Goal: Task Accomplishment & Management: Manage account settings

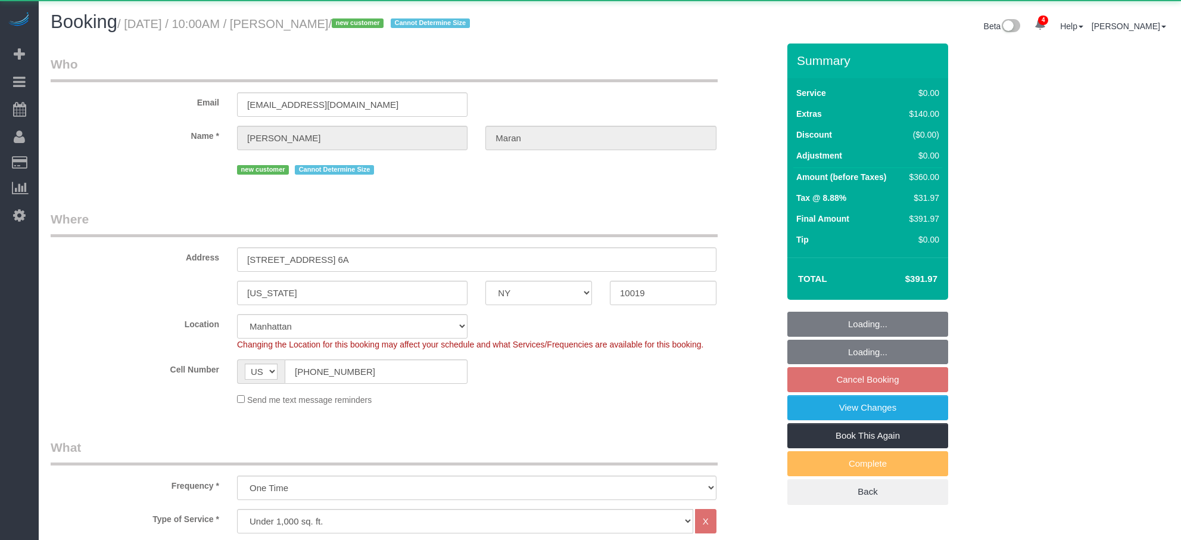
select select "NY"
select select "2"
select select "object:914"
select select "string:stripe-pm_1S0PQv4VGloSiKo7vxEnfix8"
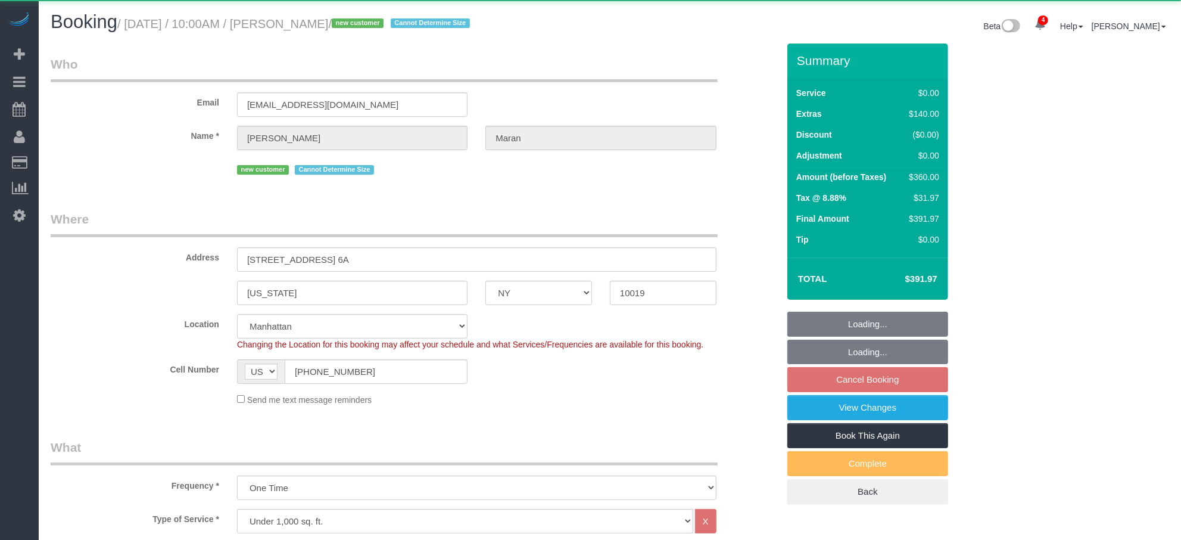
select select "2"
select select "spot1"
select select "number:58"
select select "number:75"
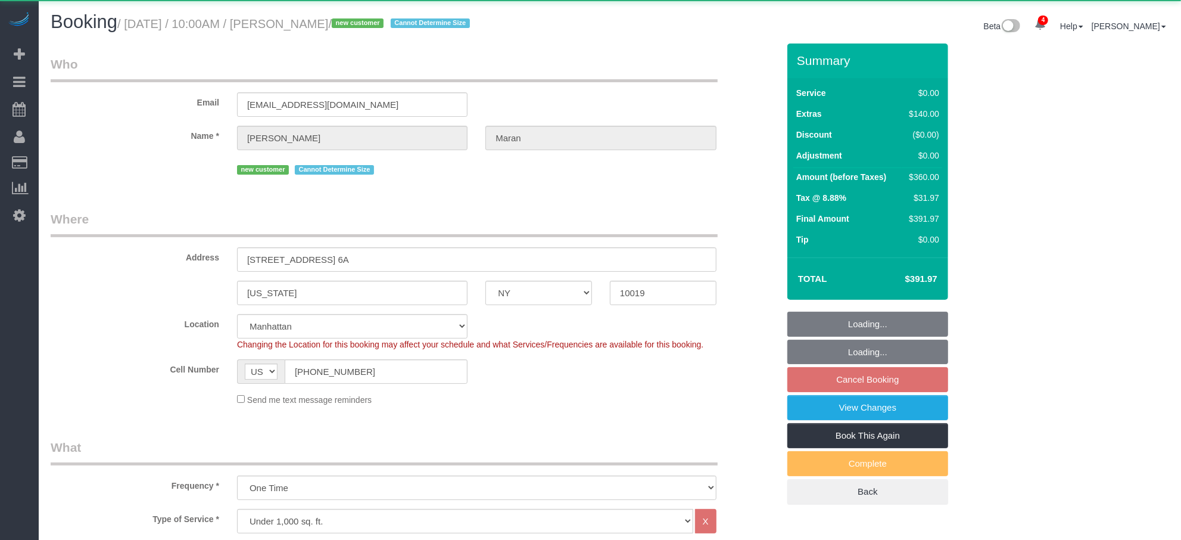
select select "number:15"
select select "number:6"
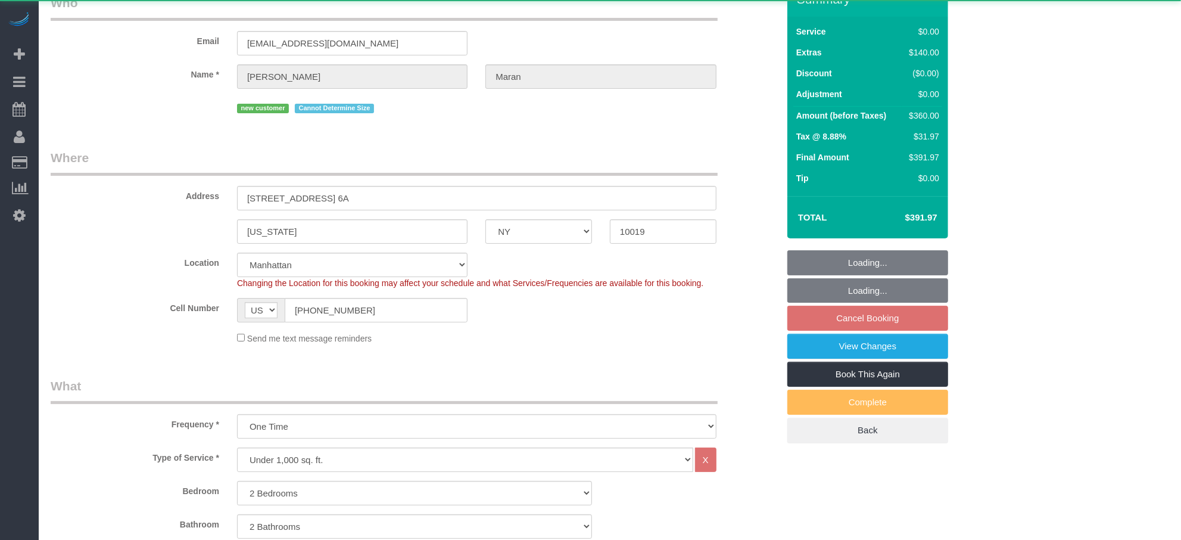
scroll to position [1070, 0]
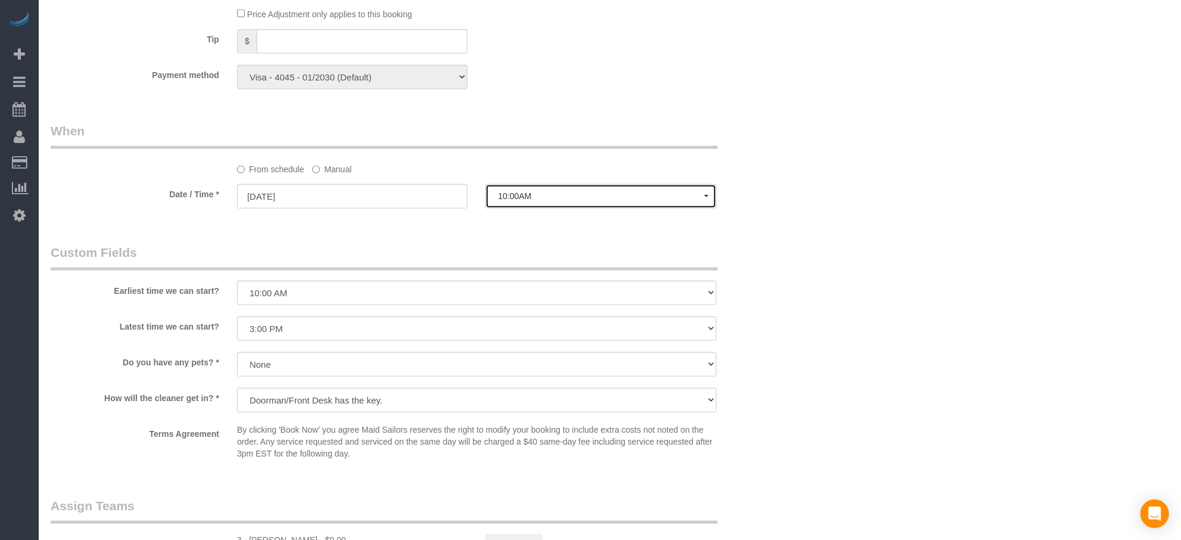
click at [499, 206] on button "10:00AM" at bounding box center [601, 196] width 231 height 24
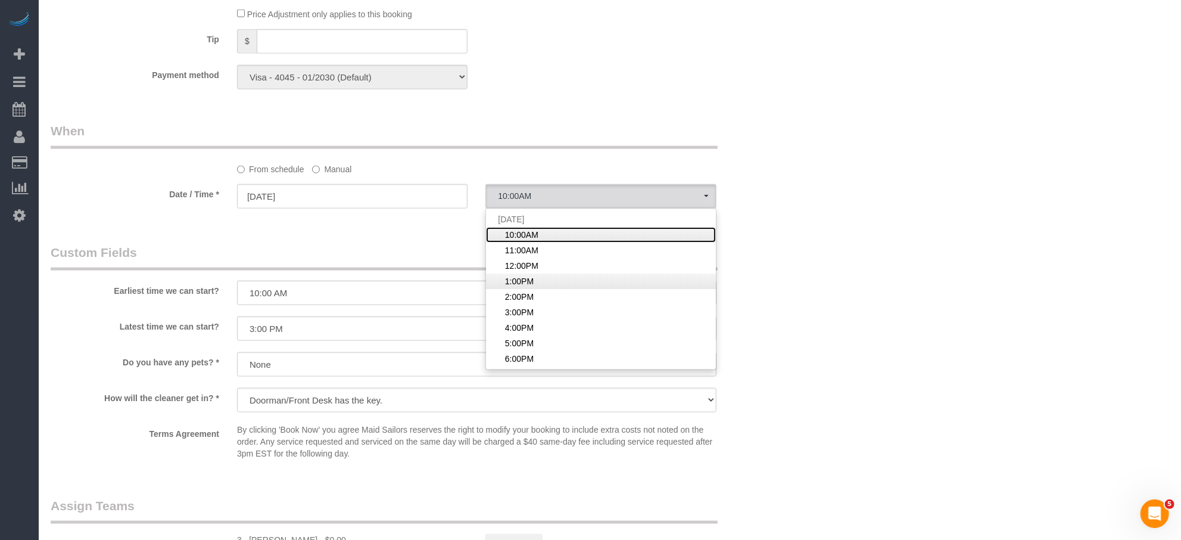
scroll to position [0, 0]
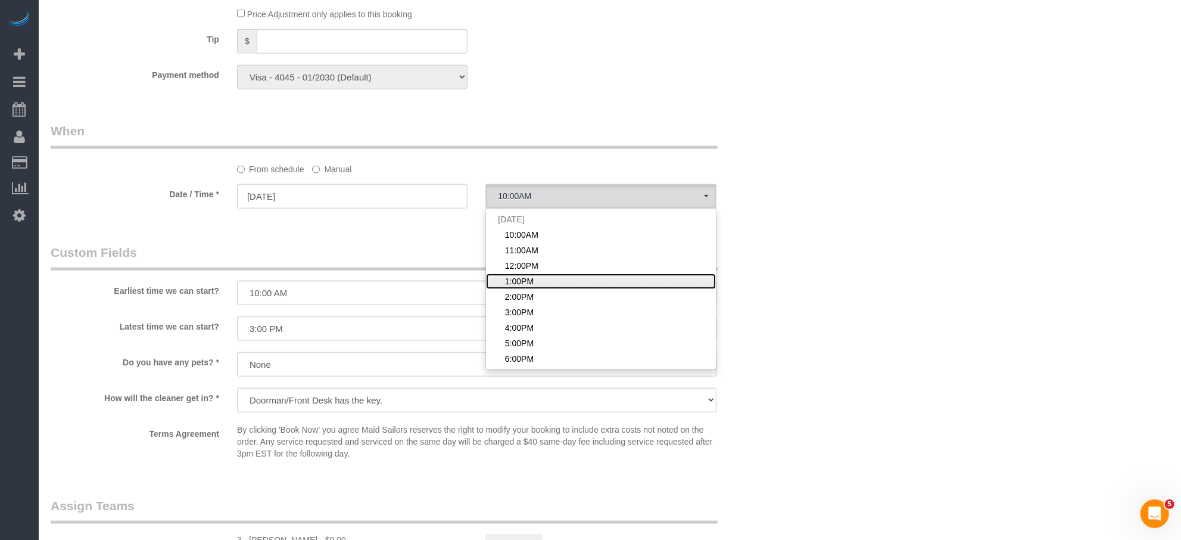
click at [524, 287] on span "1:00PM" at bounding box center [519, 281] width 29 height 12
select select "spot4"
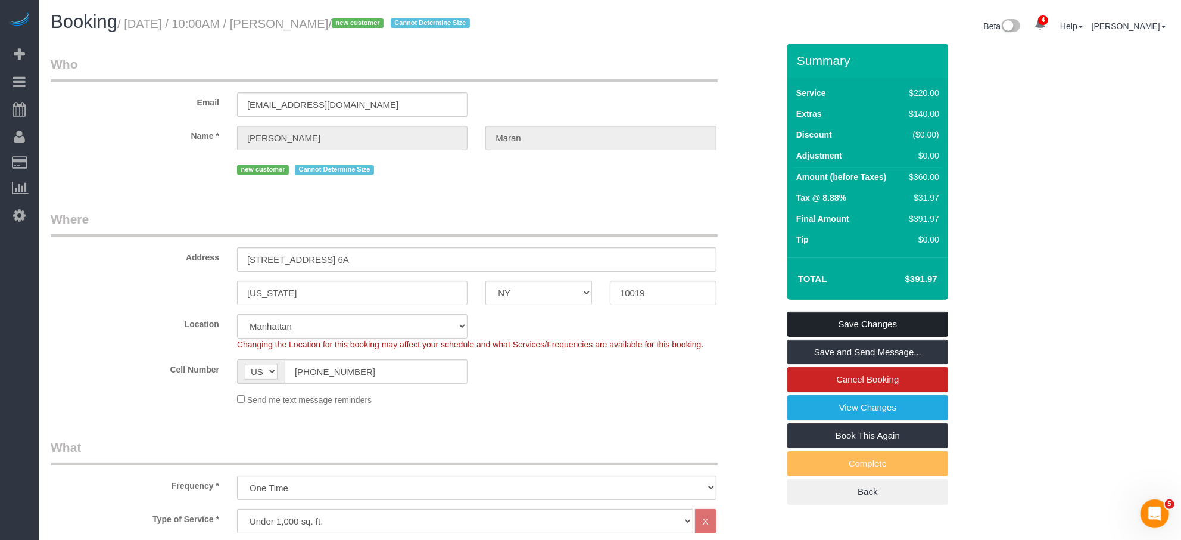
click at [842, 330] on link "Save Changes" at bounding box center [868, 324] width 161 height 25
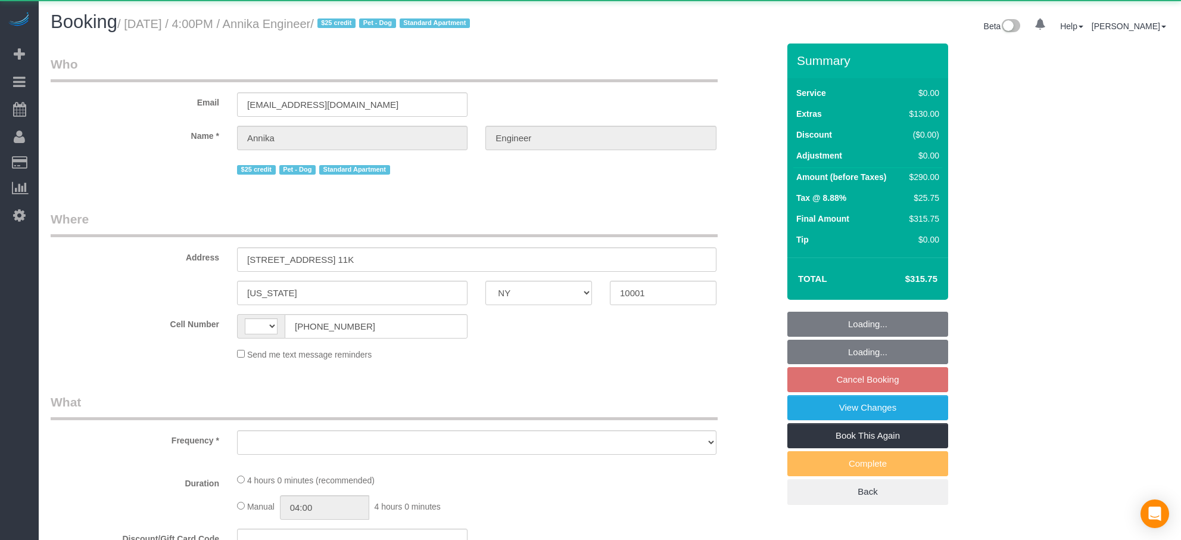
select select "NY"
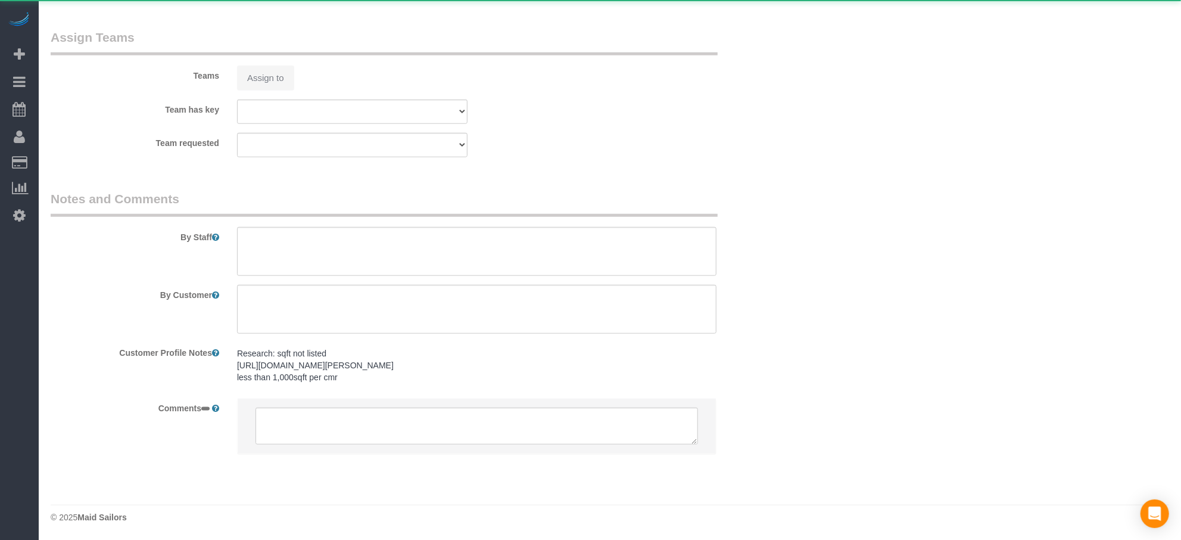
select select "string:US"
select select "object:658"
select select "1"
select select "spot7"
select select "number:89"
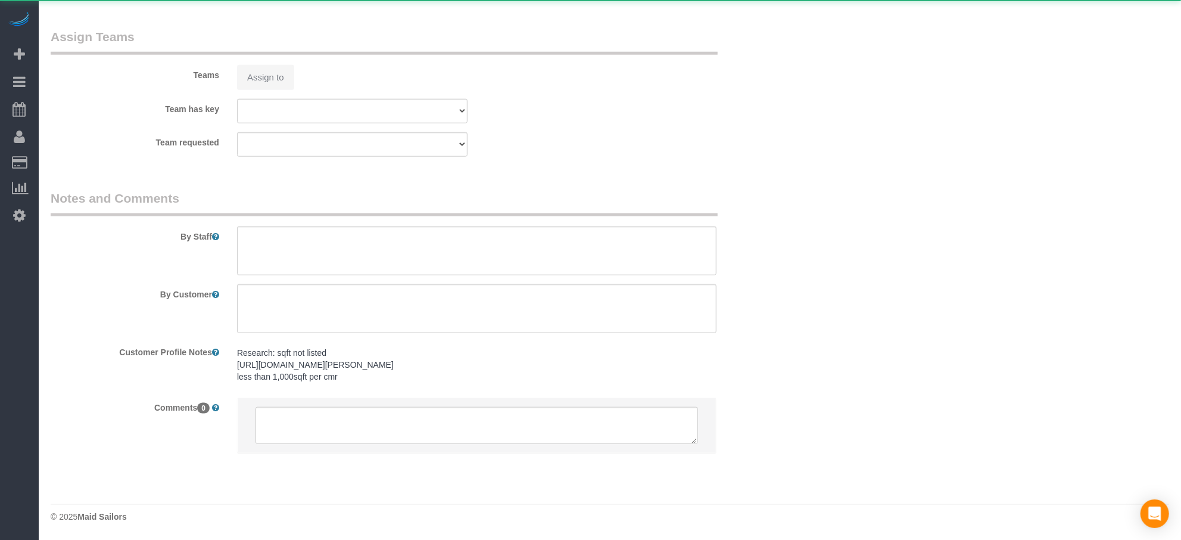
select select "number:76"
select select "number:13"
select select "number:5"
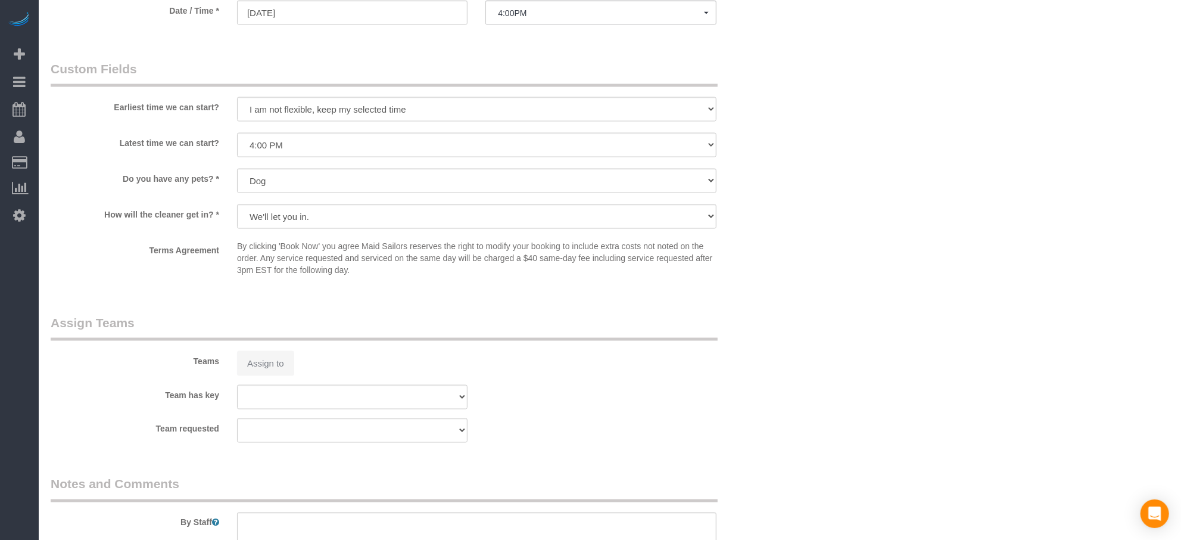
select select "object:917"
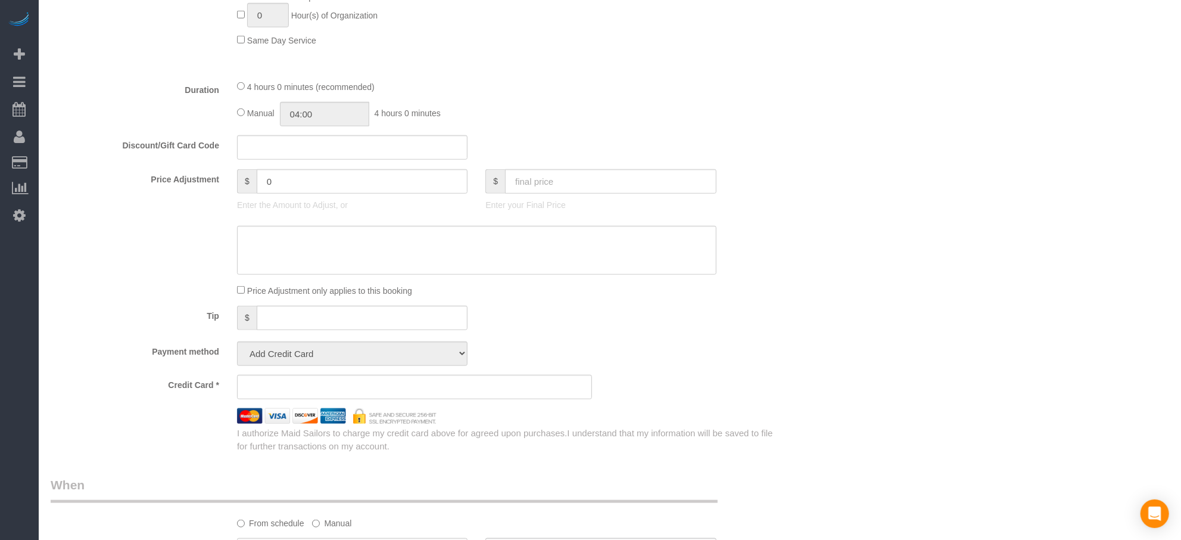
select select "string:stripe-pm_1RW4tx4VGloSiKo7kpYPENs0"
select select "1"
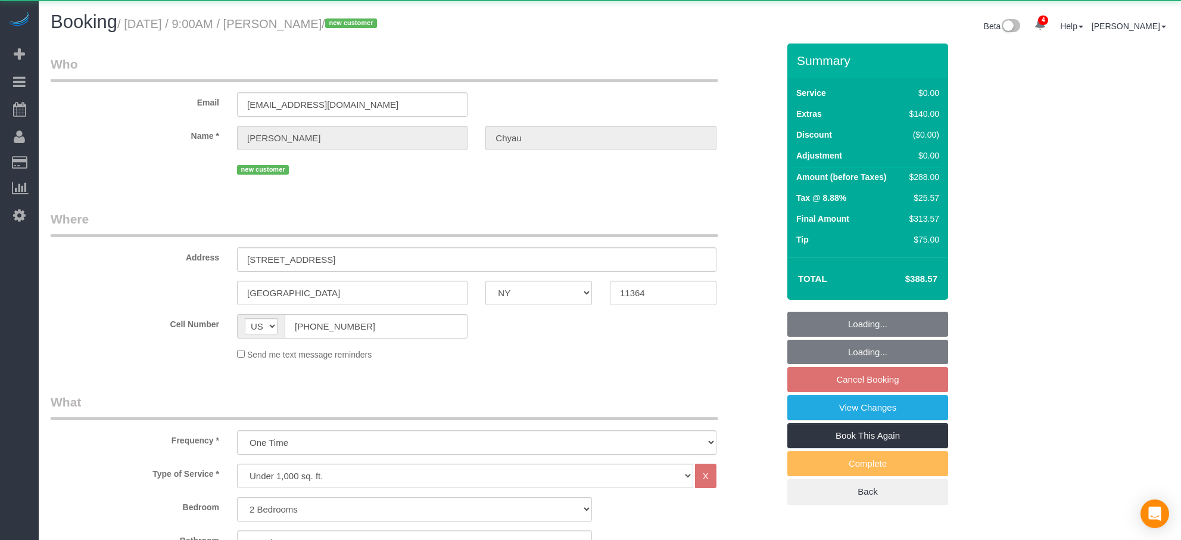
select select "NY"
select select "2"
select select "object:904"
select select "2"
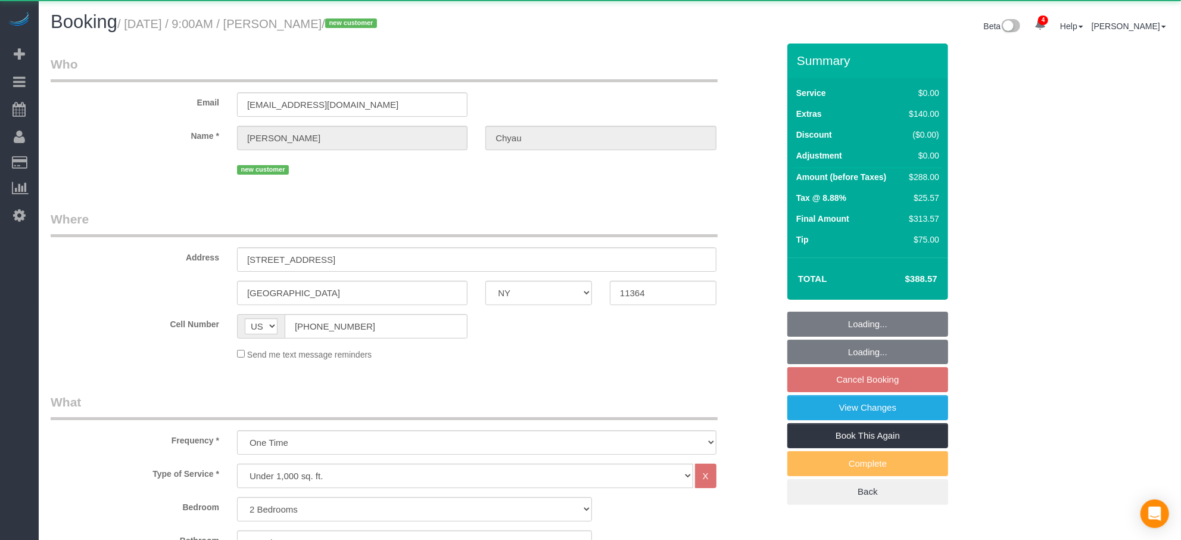
select select "2"
select select "spot2"
select select "number:57"
select select "number:71"
select select "number:15"
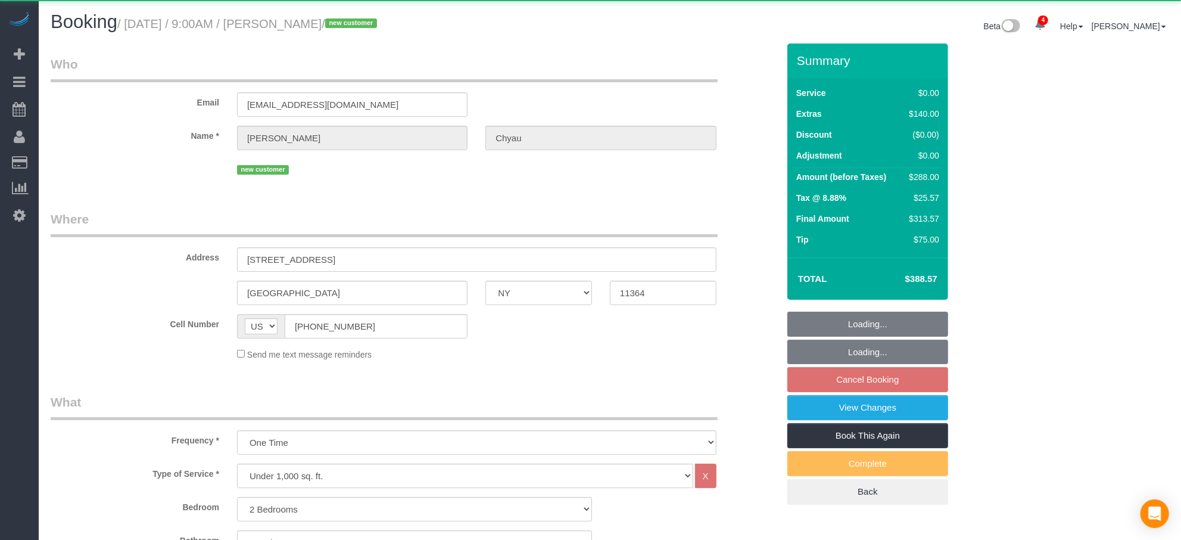
select select "number:5"
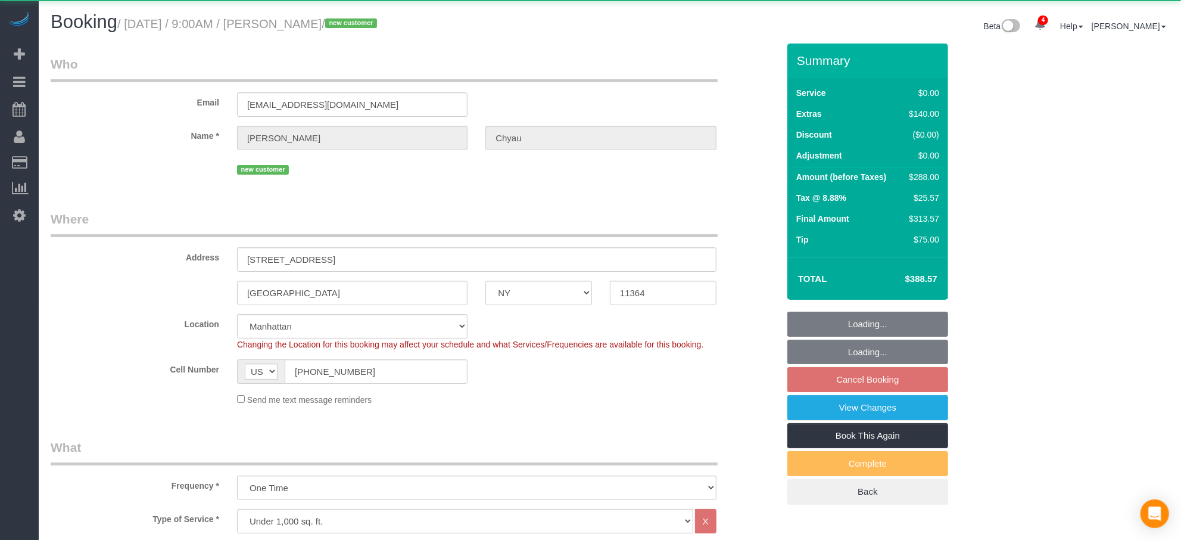
select select "string:stripe-pm_1S0j3i4VGloSiKo77SNA8ILo"
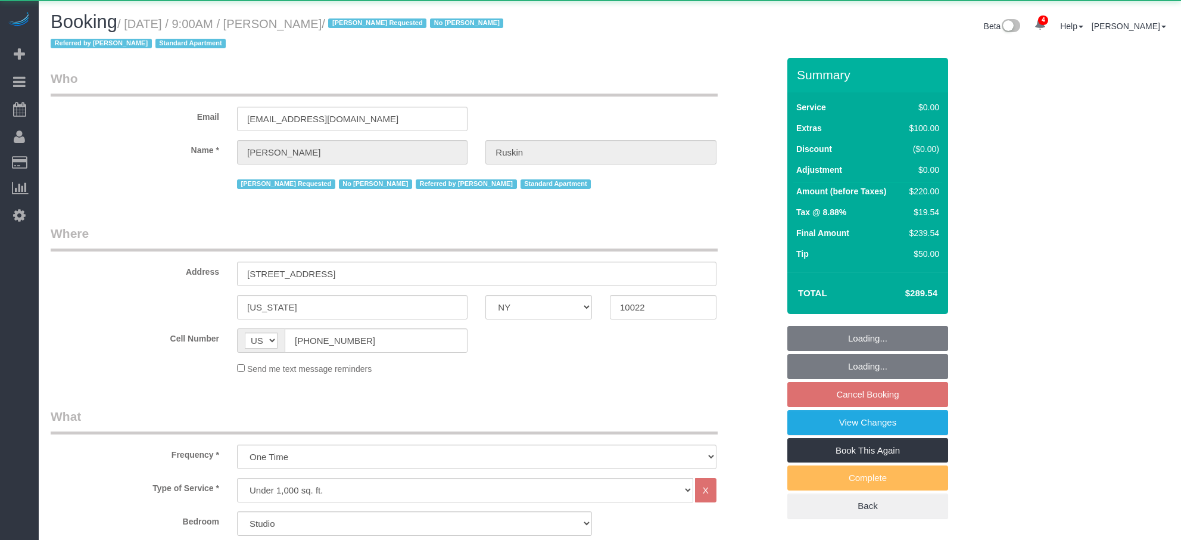
select select "NY"
select select "object:782"
select select "string:stripe-pm_1Nj3jl4VGloSiKo7sptDBsMJ"
select select "spot2"
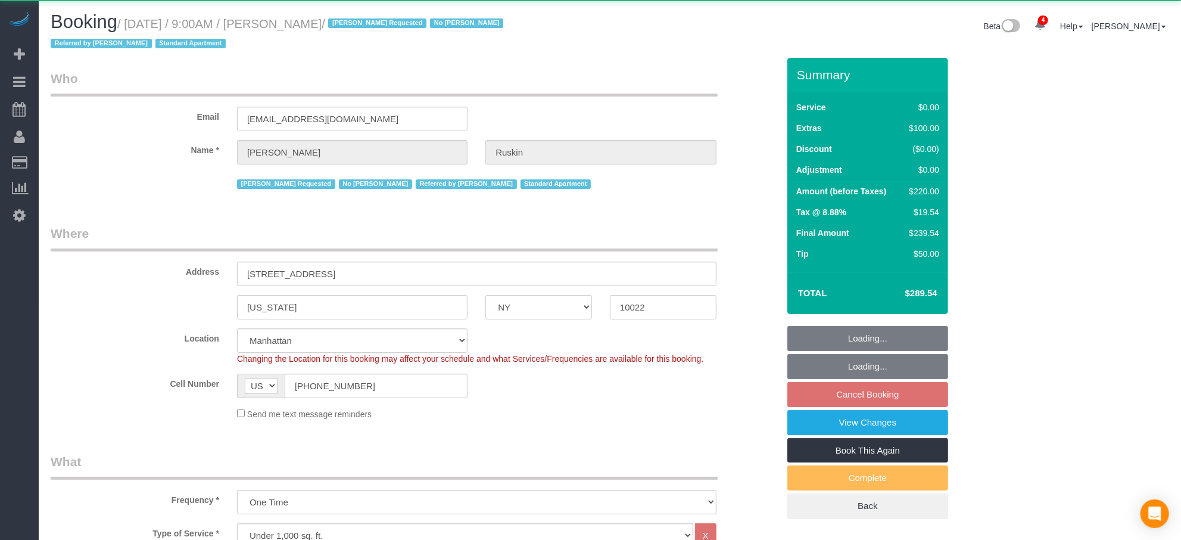
select select "number:59"
select select "number:75"
select select "number:15"
select select "number:6"
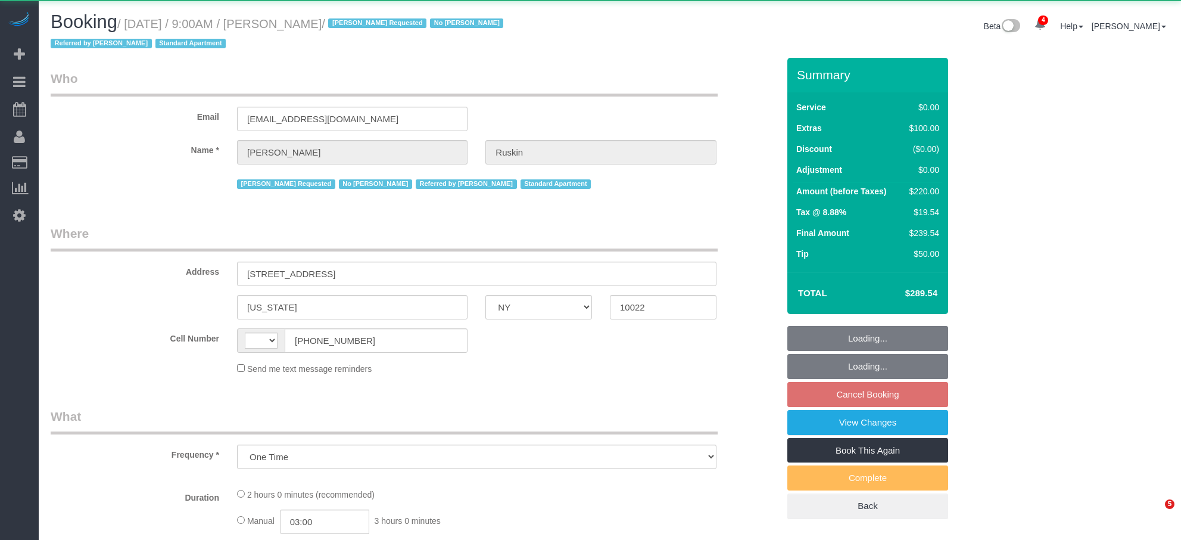
select select "NY"
select select "spot2"
select select "object:927"
select select "spot62"
select select "string:US"
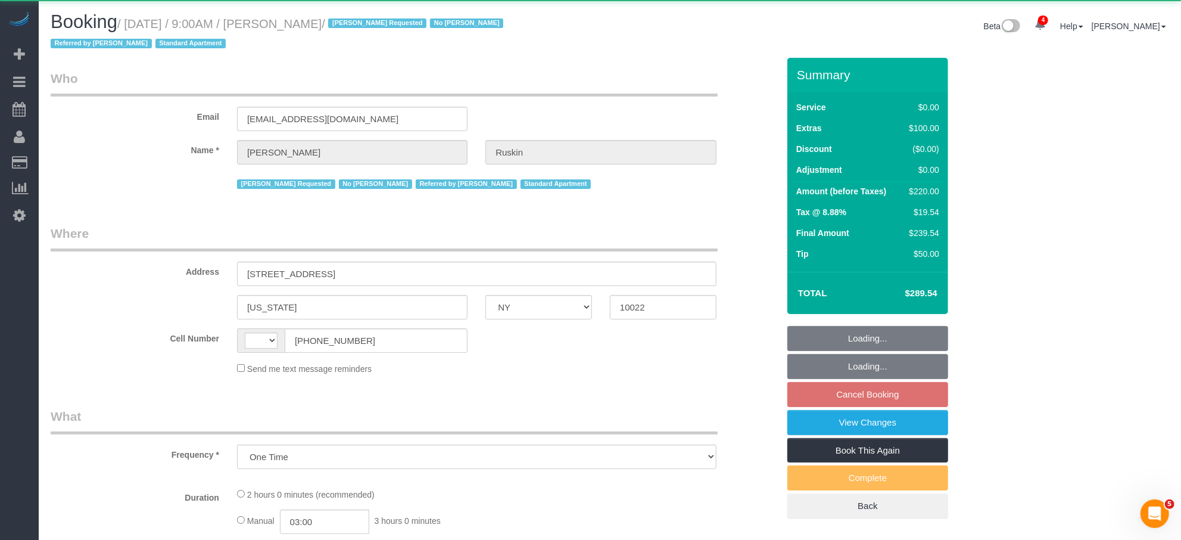
select select "number:59"
select select "number:75"
select select "number:15"
select select "number:6"
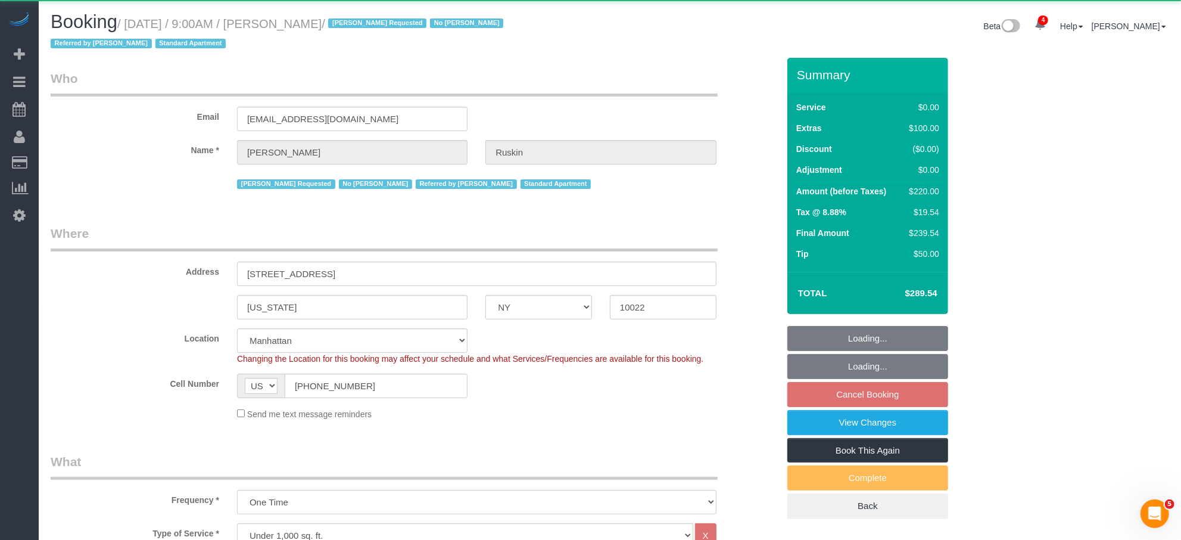
select select "string:stripe-pm_1Nj3jl4VGloSiKo7sptDBsMJ"
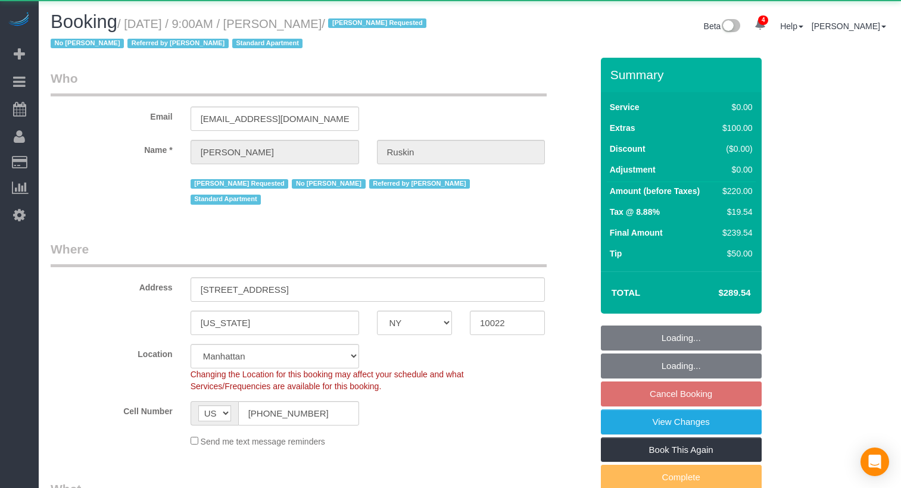
select select "NY"
select select "number:59"
select select "number:75"
select select "number:15"
select select "number:6"
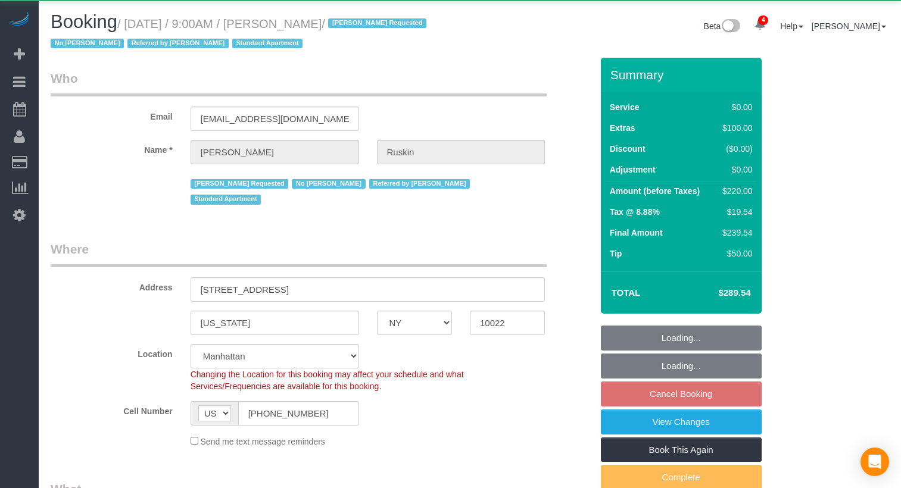
select select "object:922"
select select "string:stripe-pm_1Nj3jl4VGloSiKo7sptDBsMJ"
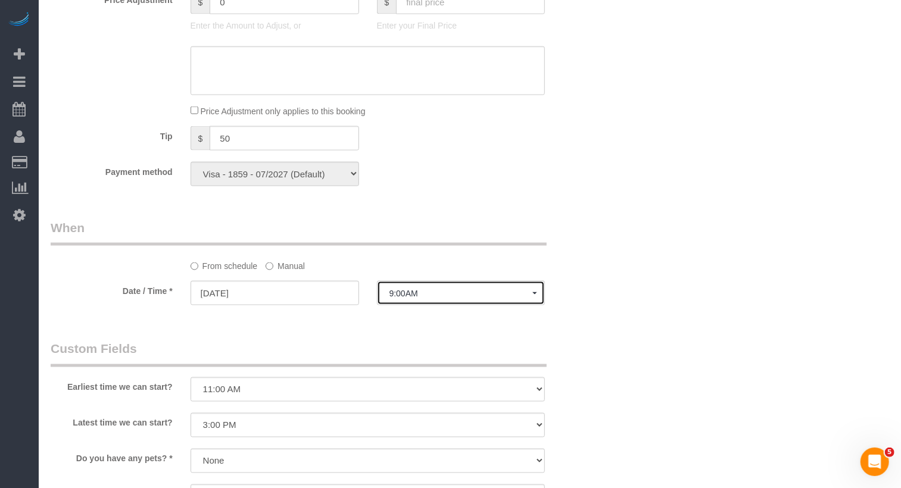
click at [421, 289] on span "9:00AM" at bounding box center [462, 294] width 144 height 10
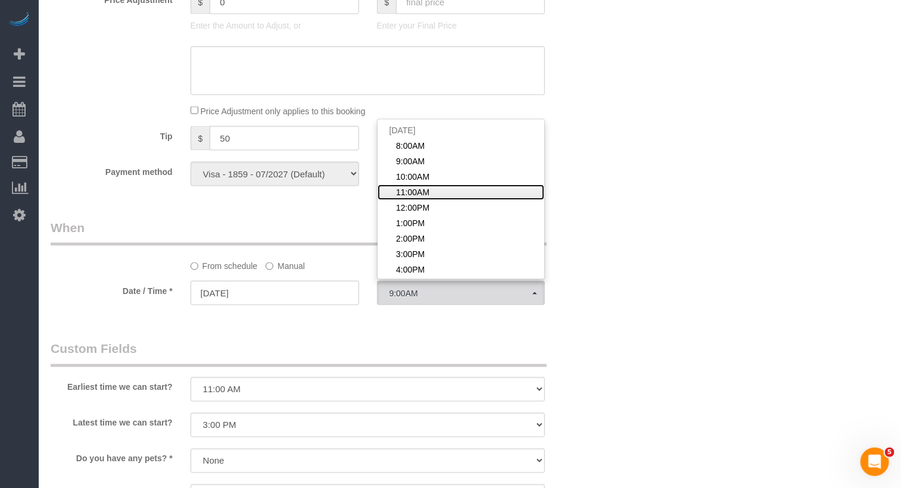
click at [407, 186] on span "11:00AM" at bounding box center [412, 192] width 33 height 12
select select "spot4"
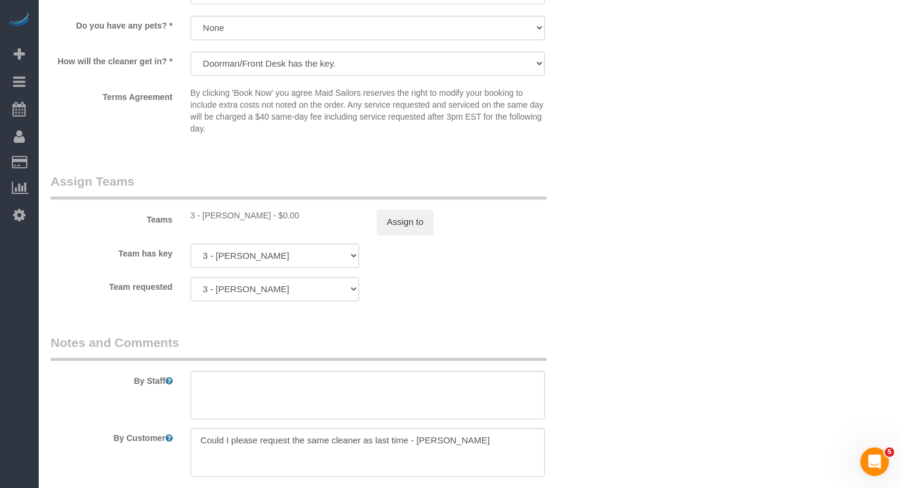
scroll to position [1613, 0]
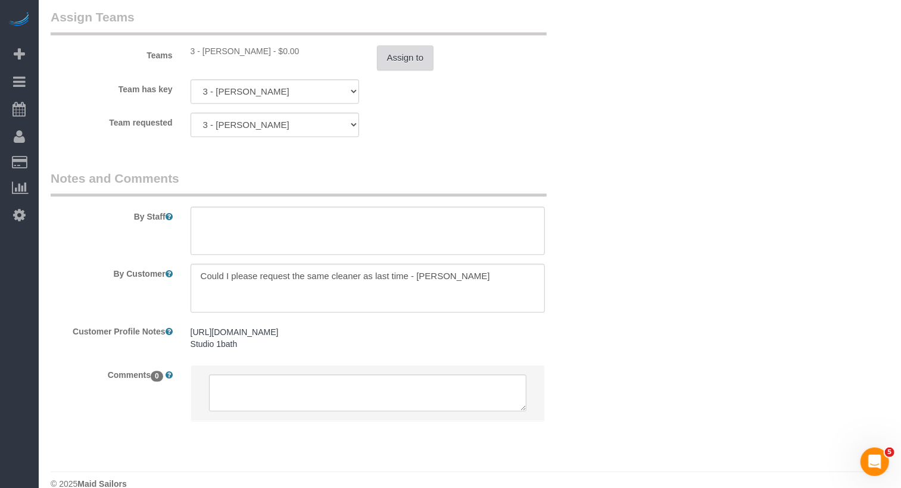
click at [412, 45] on button "Assign to" at bounding box center [405, 57] width 57 height 25
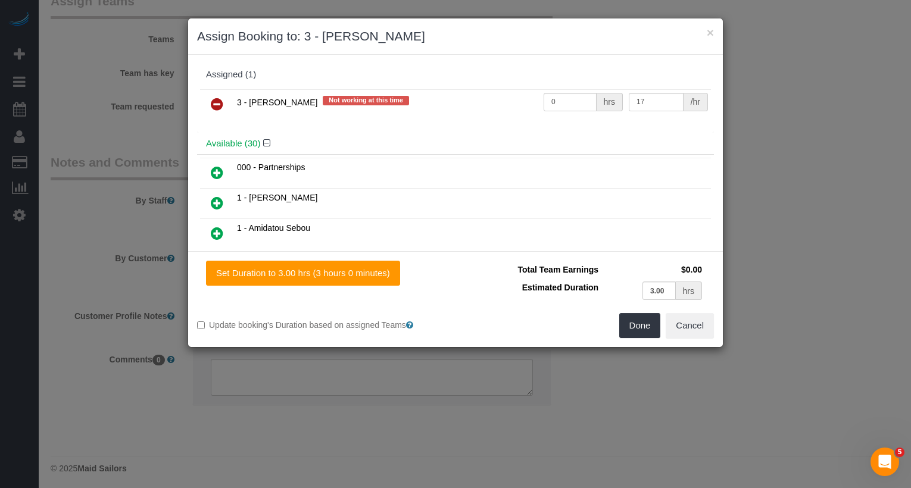
click at [203, 101] on link at bounding box center [217, 105] width 28 height 24
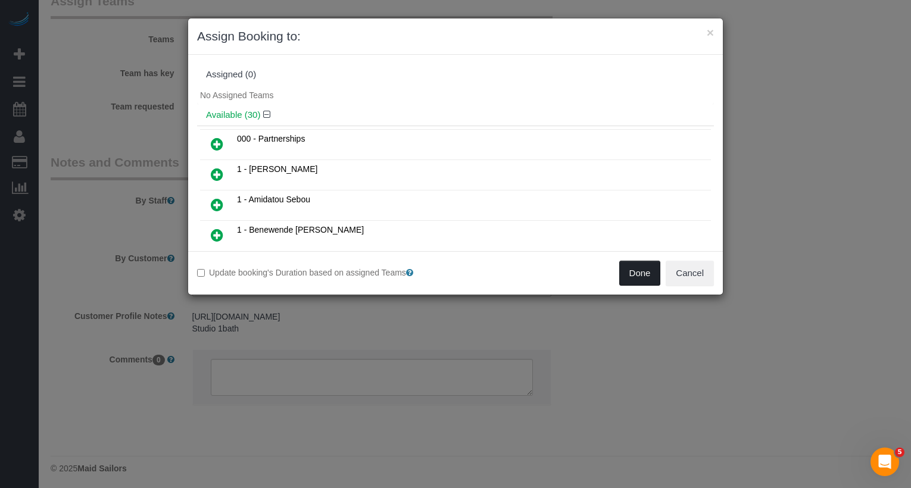
click at [636, 279] on button "Done" at bounding box center [641, 273] width 42 height 25
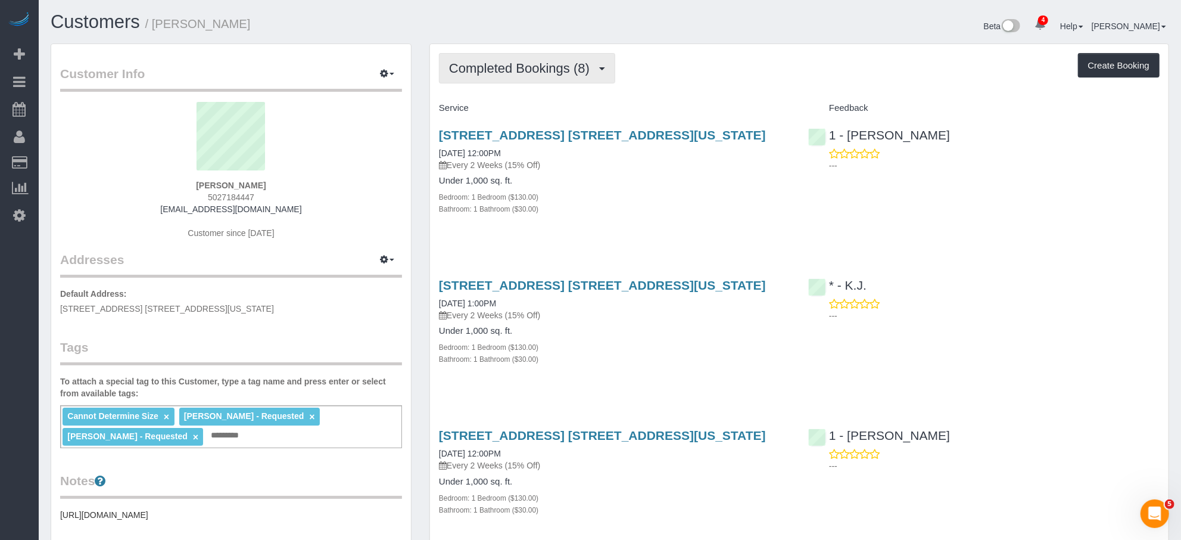
click at [575, 73] on span "Completed Bookings (8)" at bounding box center [522, 68] width 147 height 15
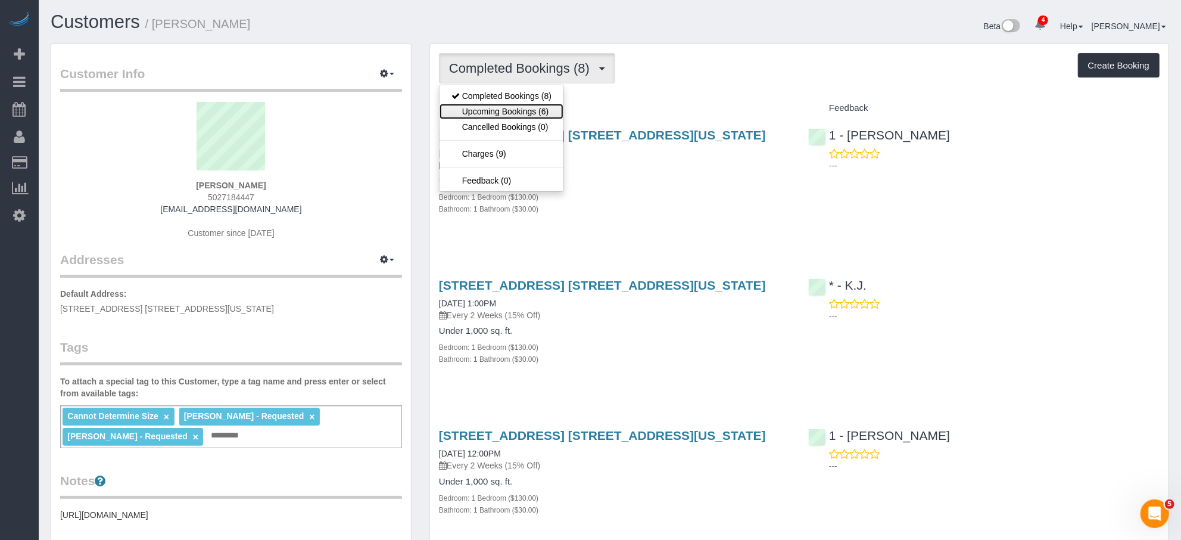
click at [545, 111] on link "Upcoming Bookings (6)" at bounding box center [502, 111] width 124 height 15
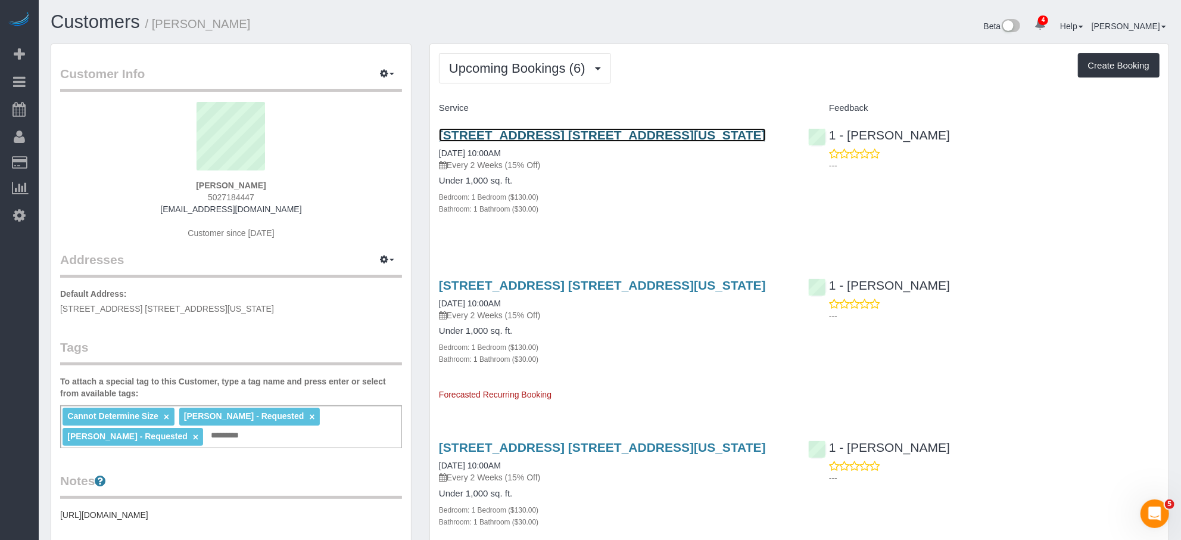
click at [537, 131] on link "255 West 94th Street, Apt. 15c, New York, NY 10025" at bounding box center [602, 135] width 327 height 14
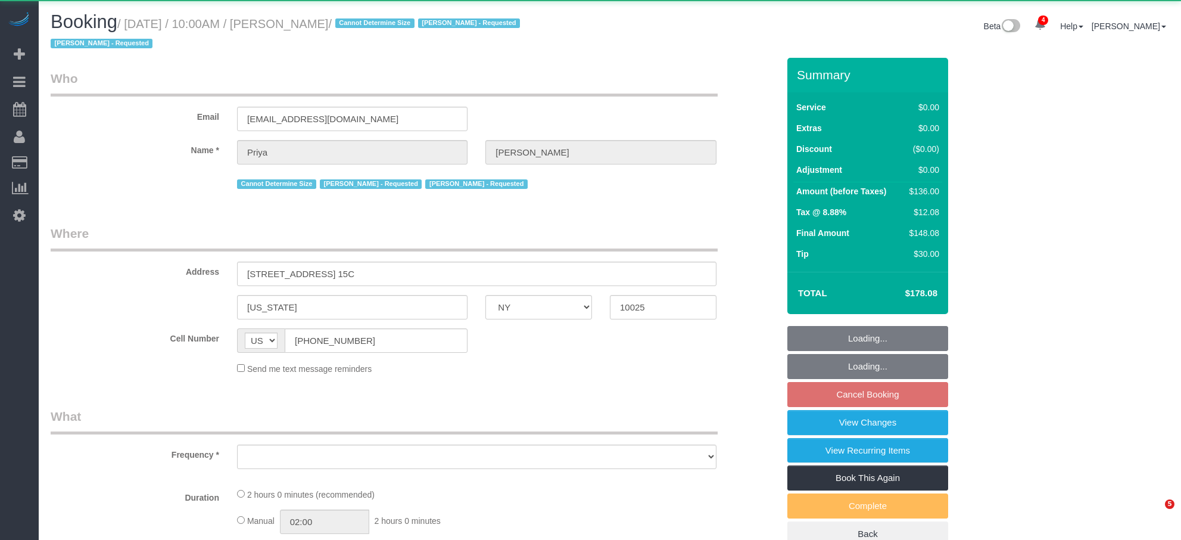
select select "NY"
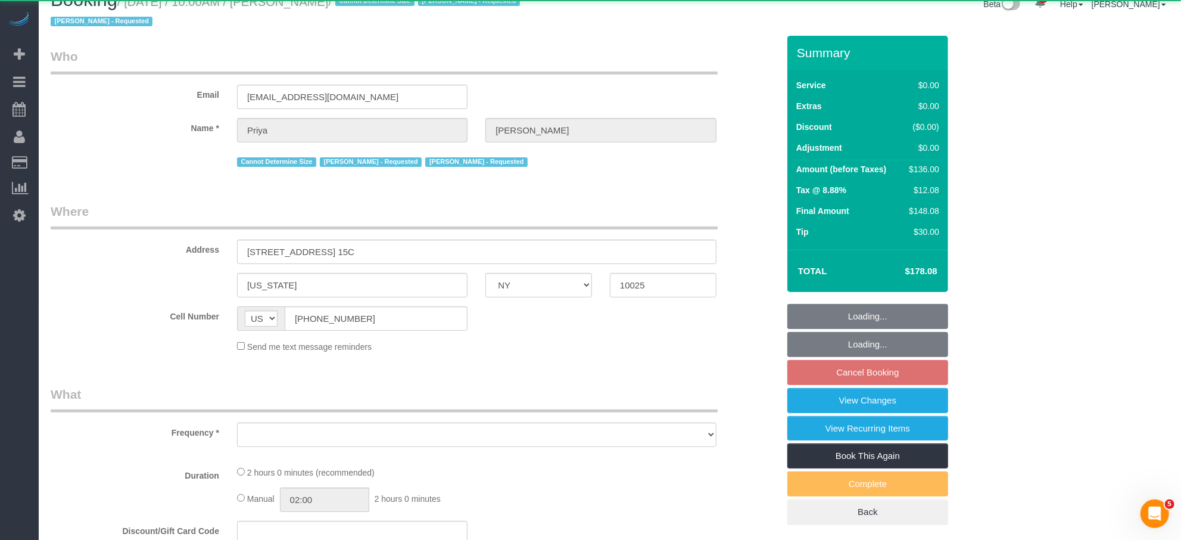
select select "object:920"
select select "1"
select select "spot3"
select select "number:58"
select select "number:73"
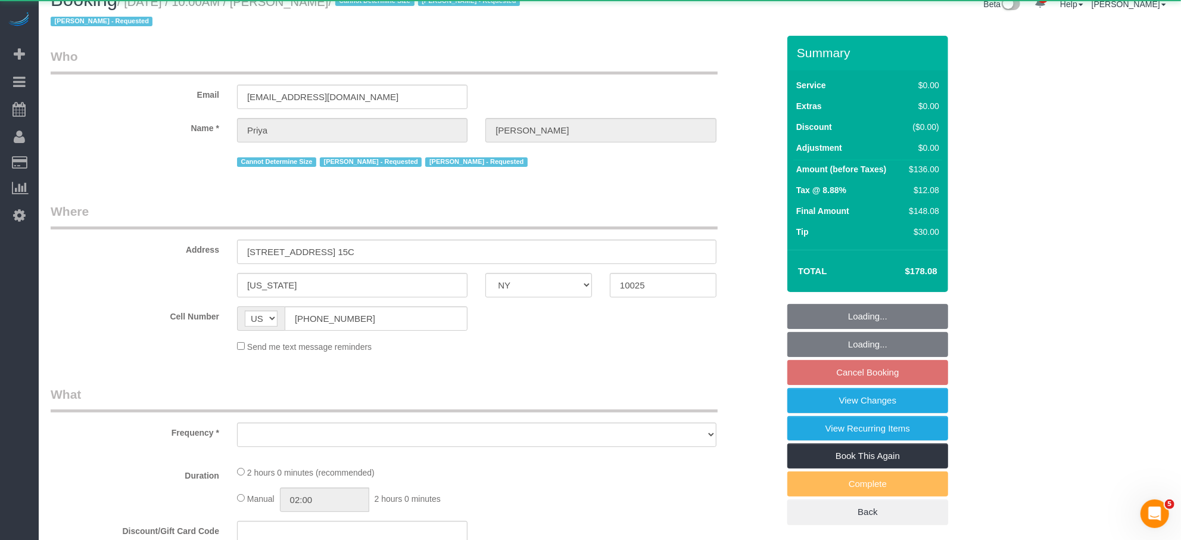
select select "number:15"
select select "number:5"
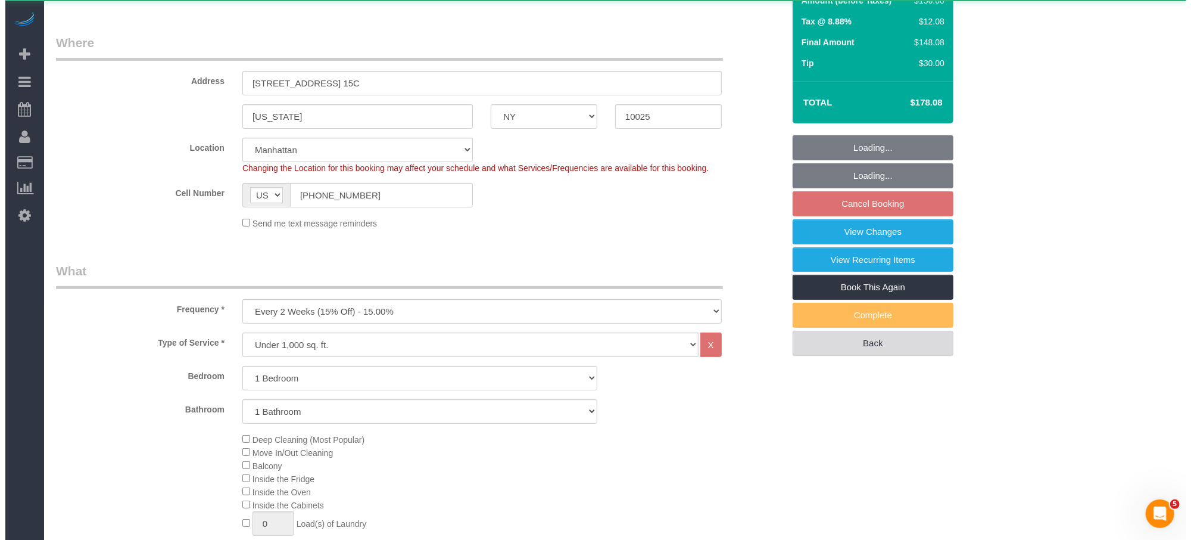
scroll to position [236, 0]
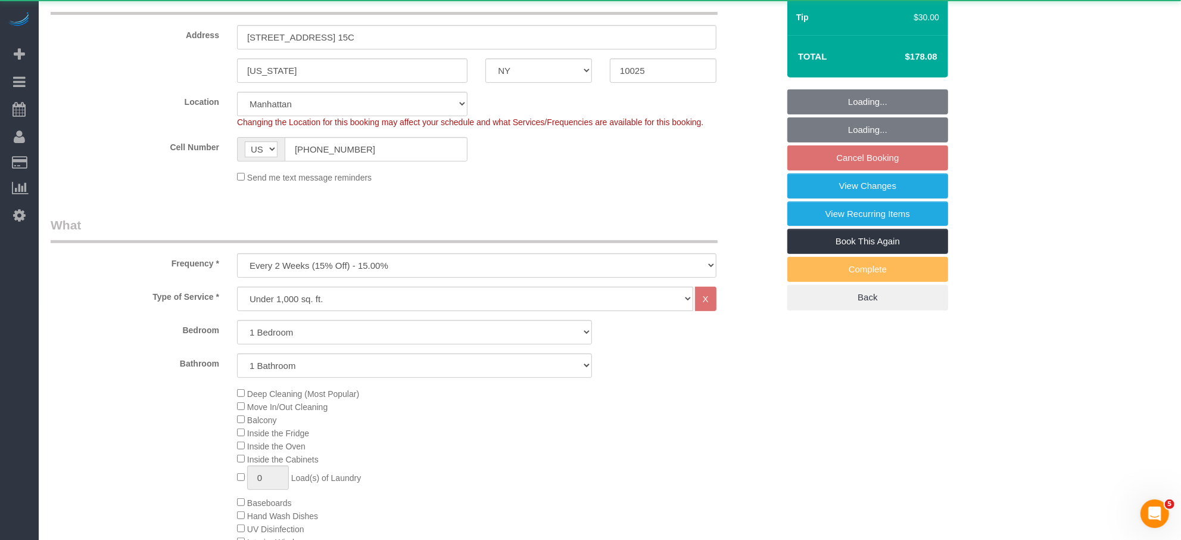
select select "string:stripe-pm_1REs6u4VGloSiKo70lTggjRu"
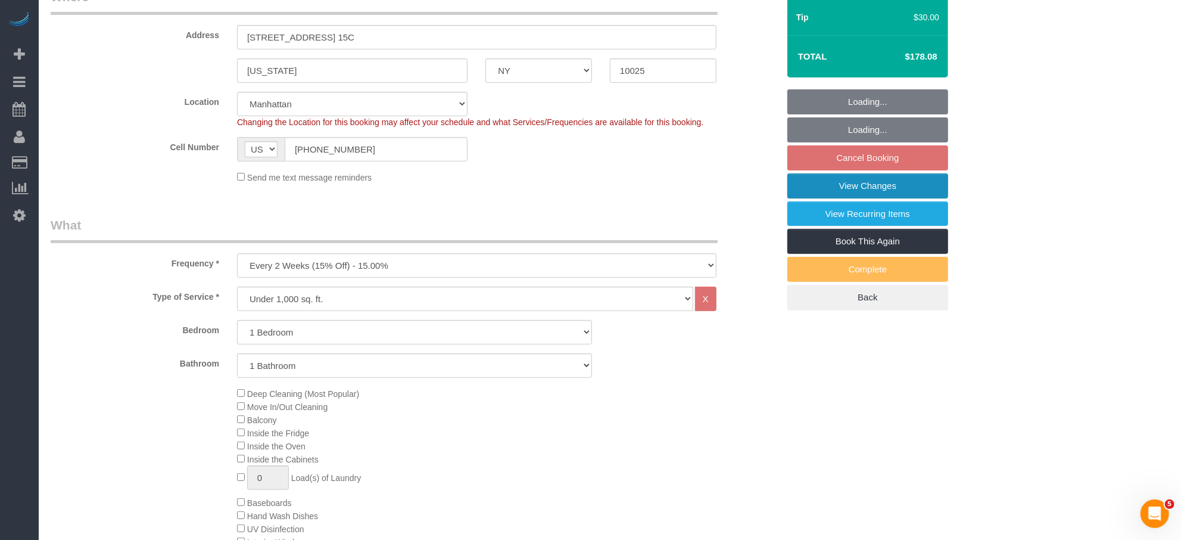
click at [877, 179] on link "View Changes" at bounding box center [868, 185] width 161 height 25
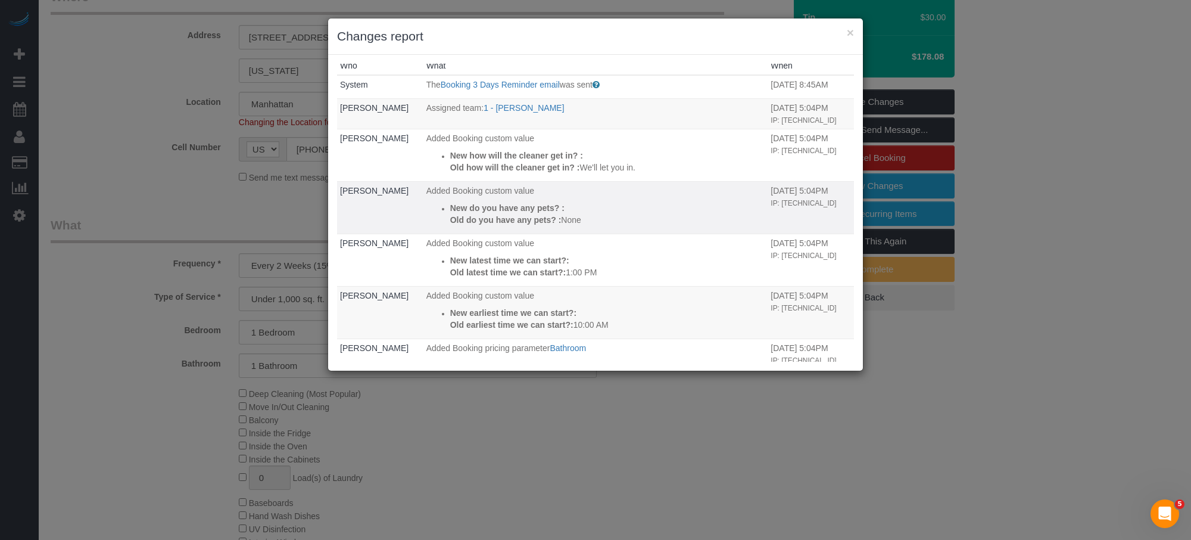
scroll to position [0, 0]
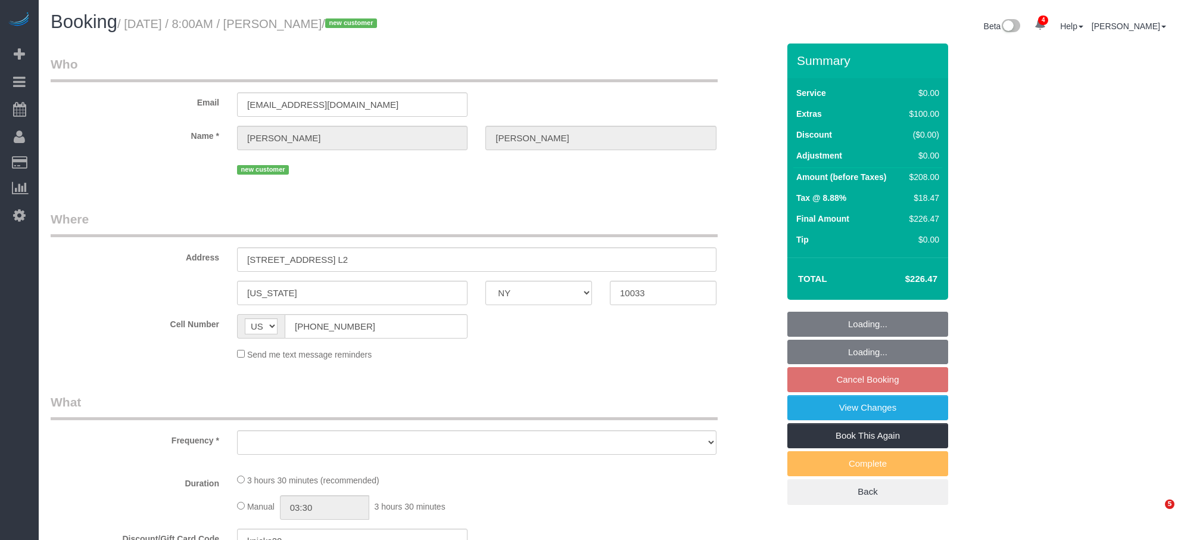
select select "NY"
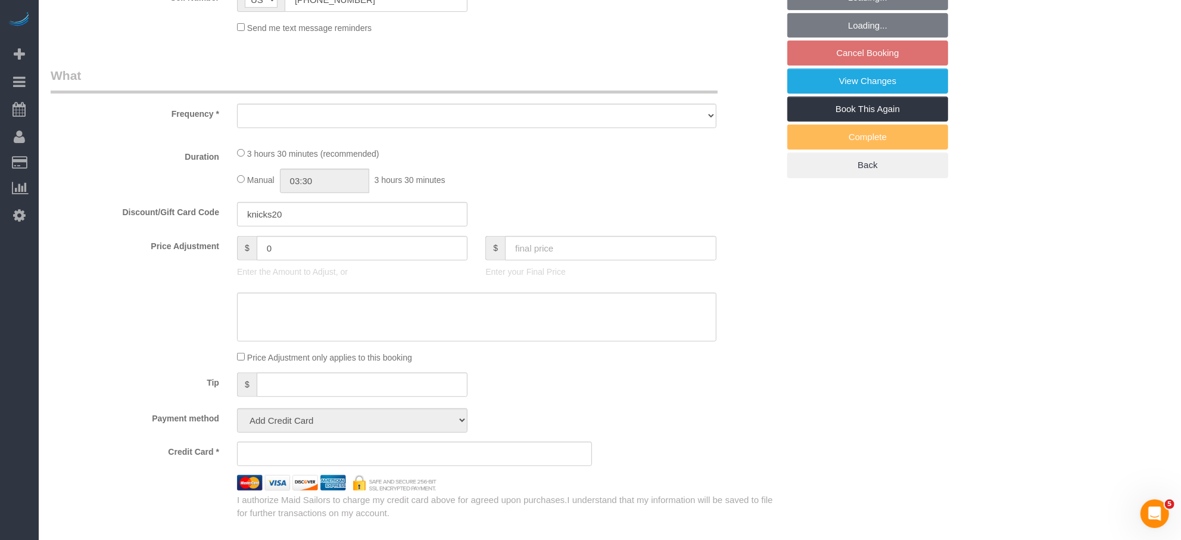
select select "object:652"
select select "1"
select select "spot1"
select select "number:58"
select select "number:73"
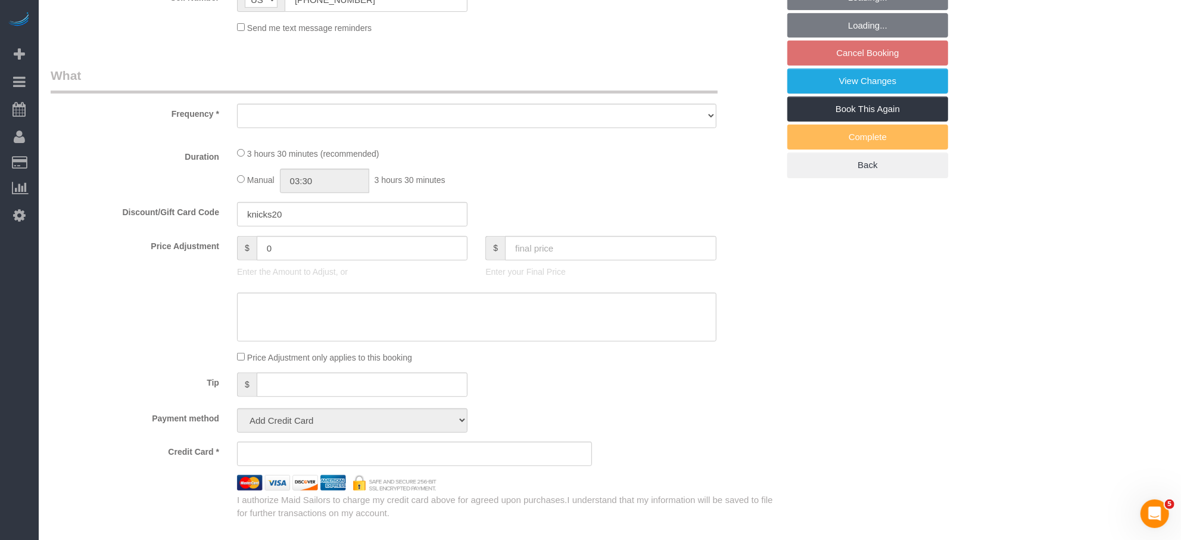
select select "number:15"
select select "number:5"
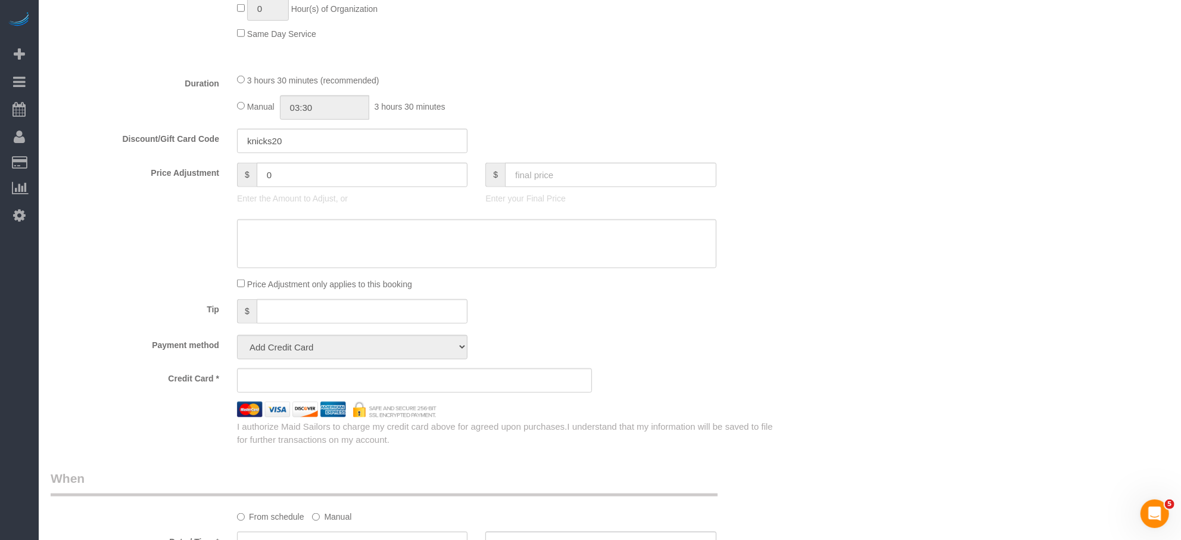
select select "string:stripe-pm_1RwSZ34VGloSiKo7lxjxQ5IQ"
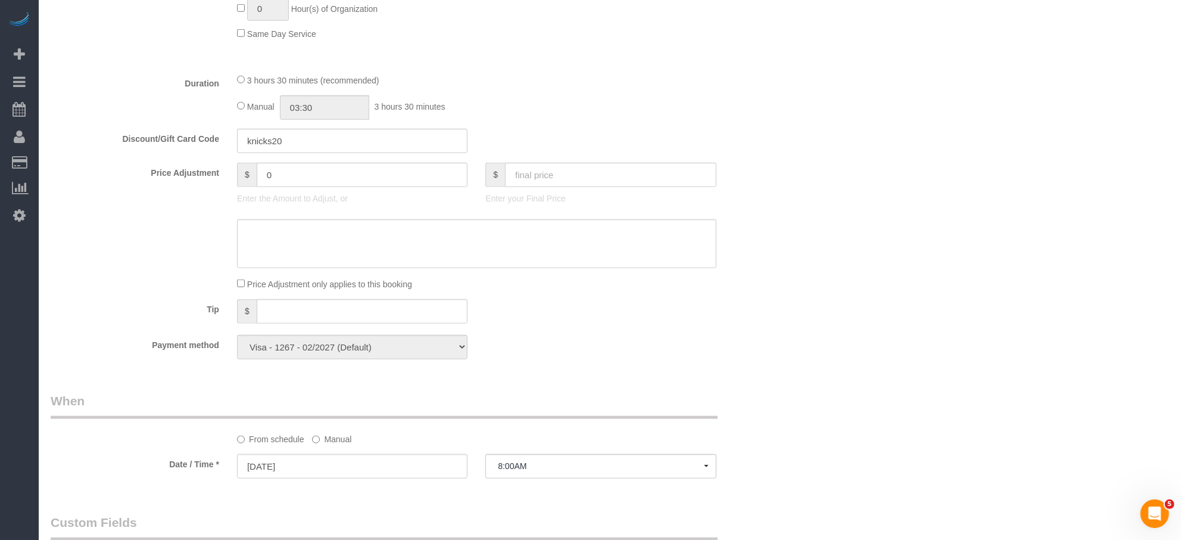
select select "object:909"
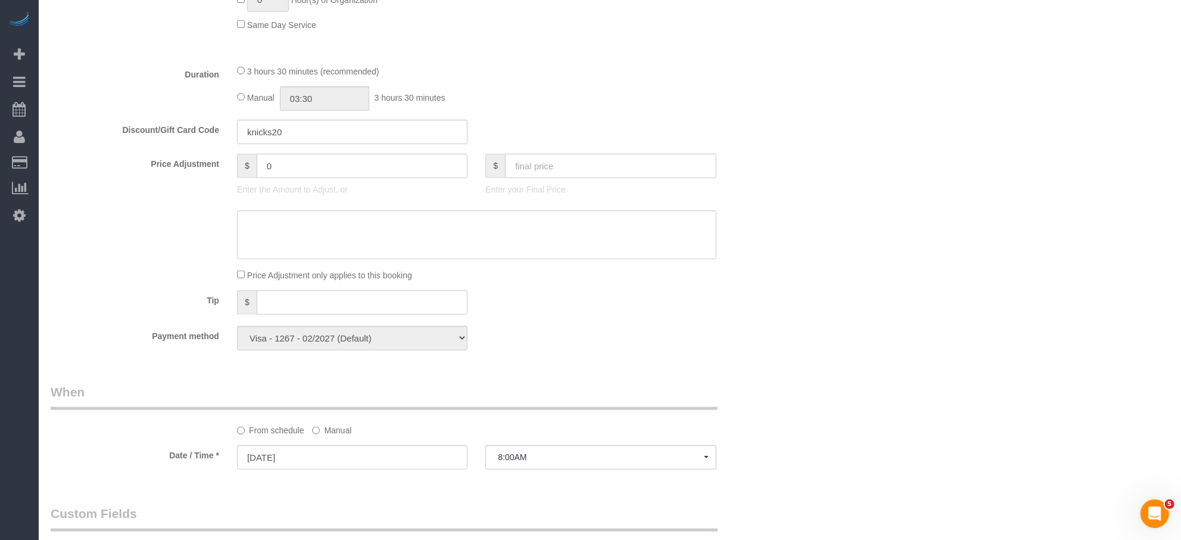
select select "1"
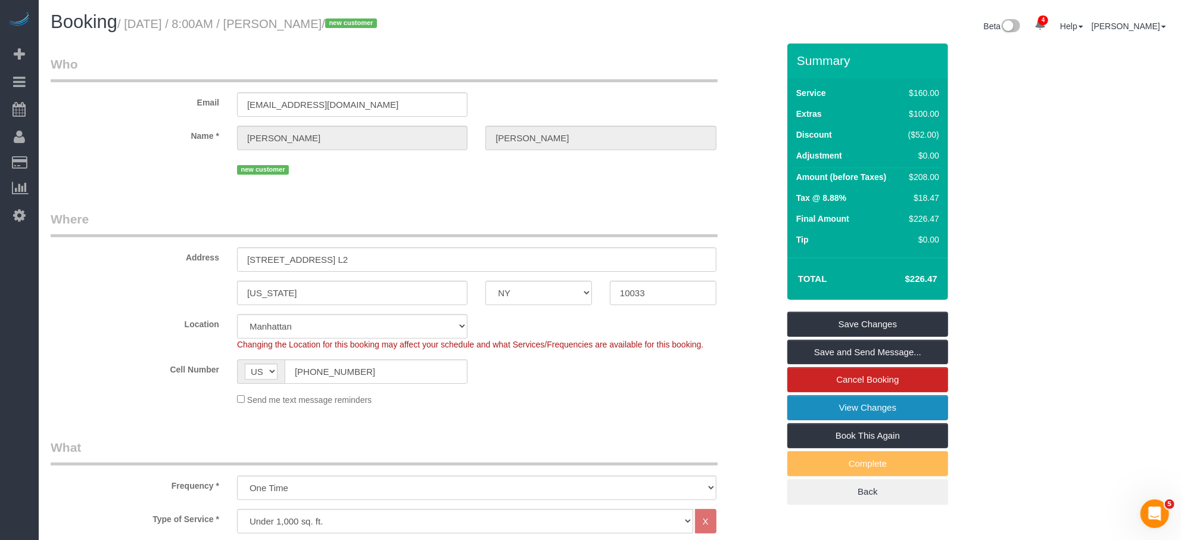
click at [869, 404] on link "View Changes" at bounding box center [868, 407] width 161 height 25
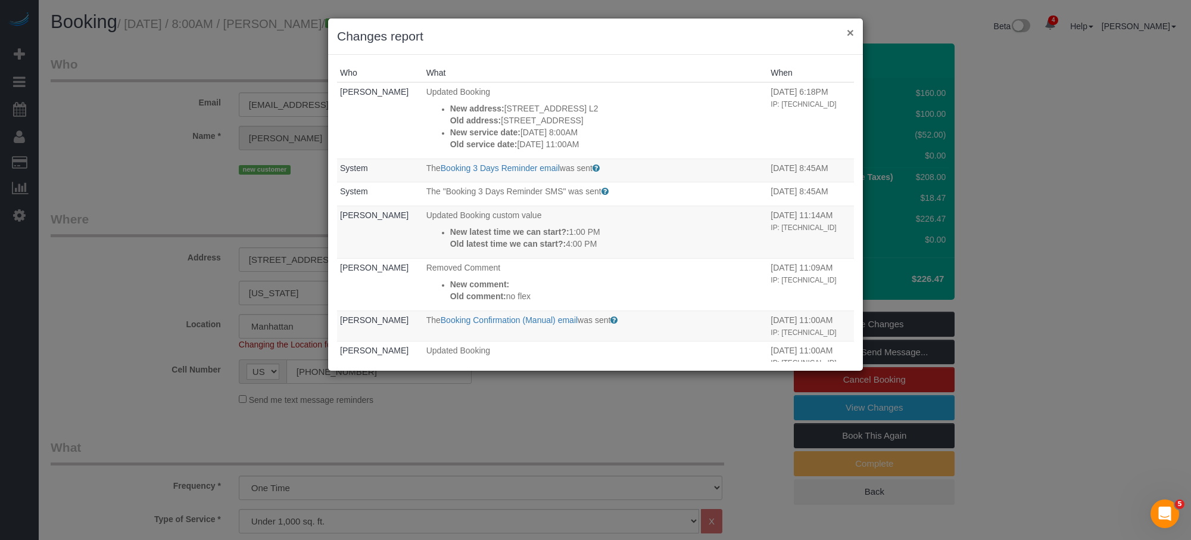
click at [850, 32] on button "×" at bounding box center [850, 32] width 7 height 13
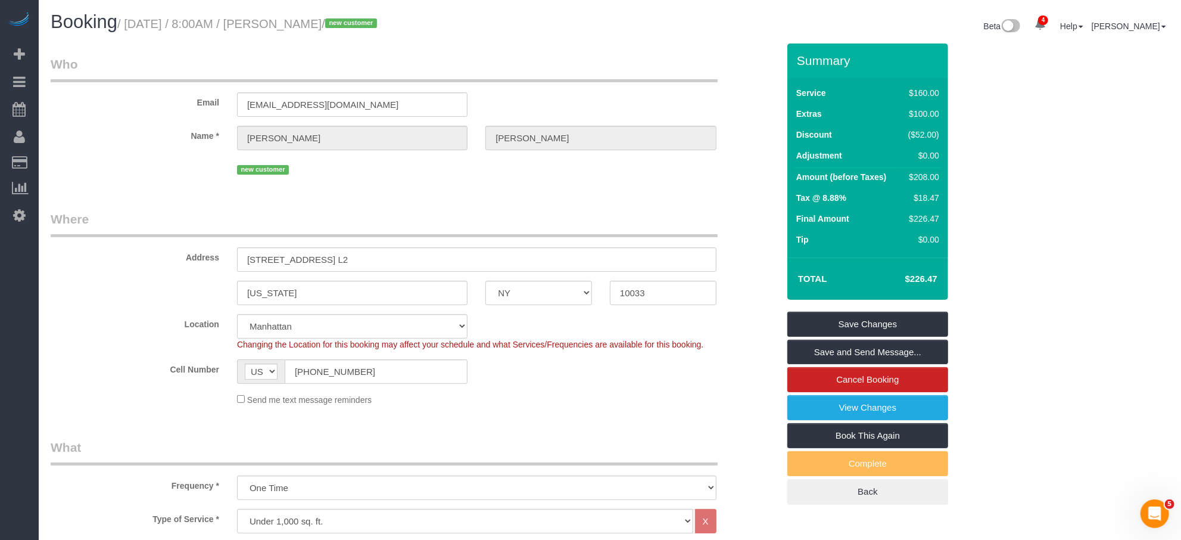
drag, startPoint x: 369, startPoint y: 24, endPoint x: 297, endPoint y: 24, distance: 72.1
click at [281, 27] on small "/ August 29, 2025 / 8:00AM / Gena Casciano / new customer" at bounding box center [248, 23] width 263 height 13
copy small "Gena Casciano"
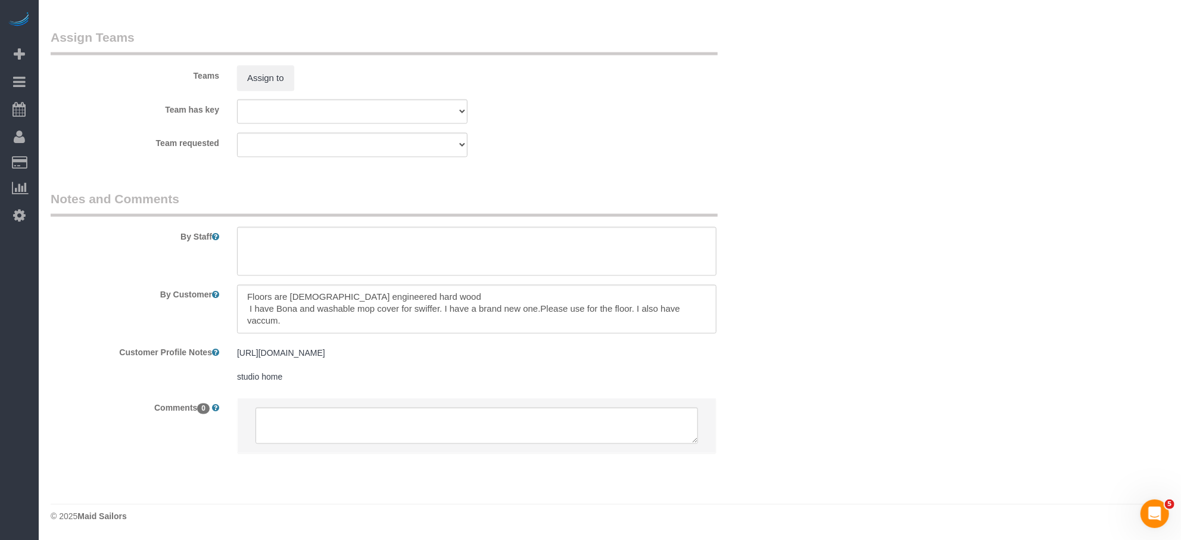
scroll to position [670, 0]
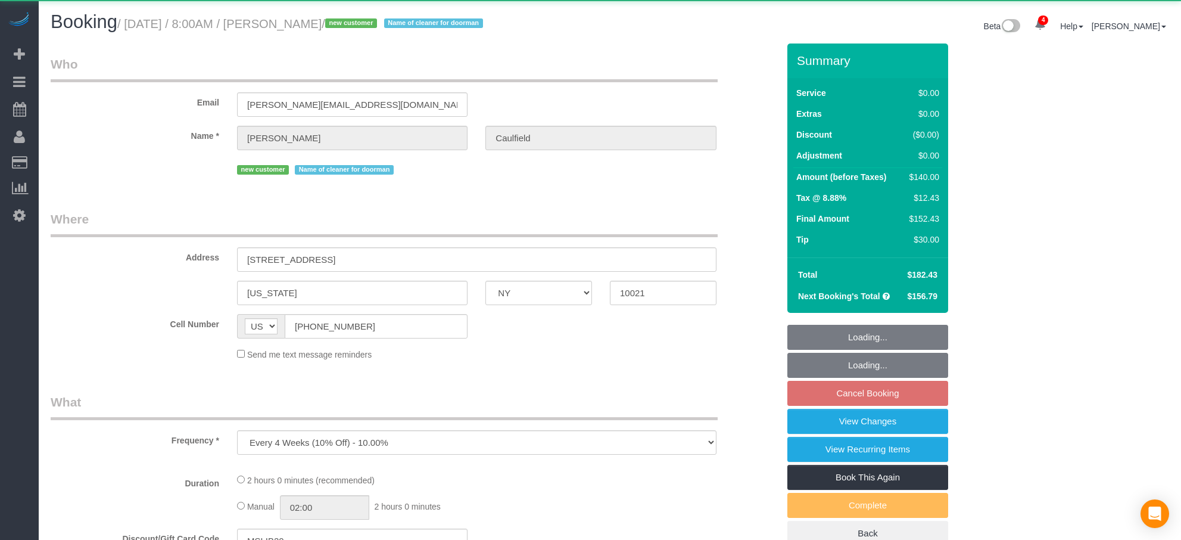
select select "NY"
select select "object:919"
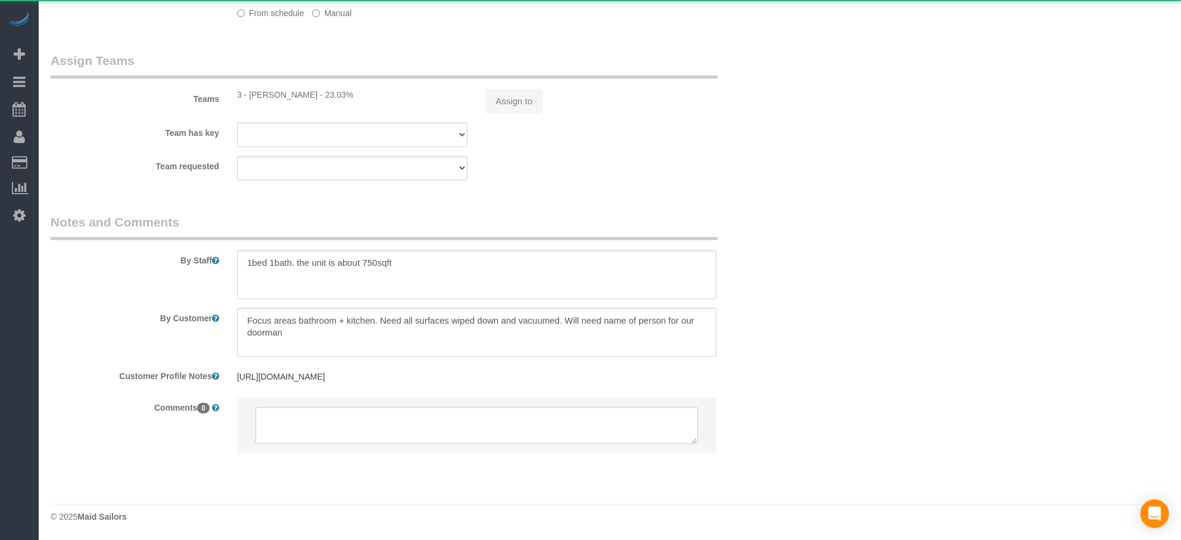
select select "1"
select select "spot1"
select select "number:56"
select select "number:77"
select select "number:15"
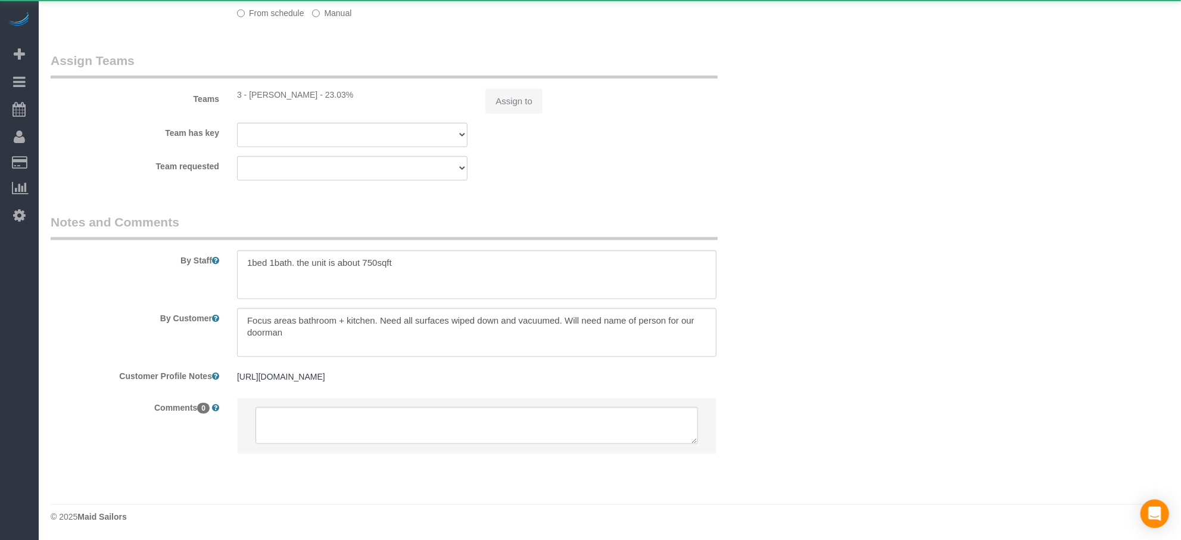
select select "number:6"
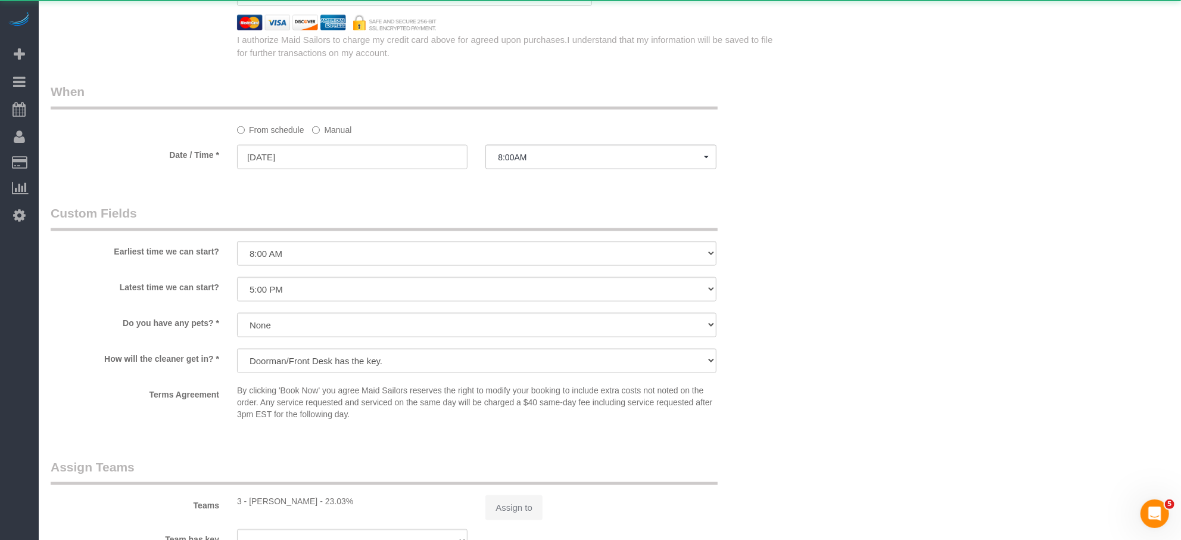
select select "string:stripe-pm_1Ryi9k4VGloSiKo73cZzjRXF"
select select "1"
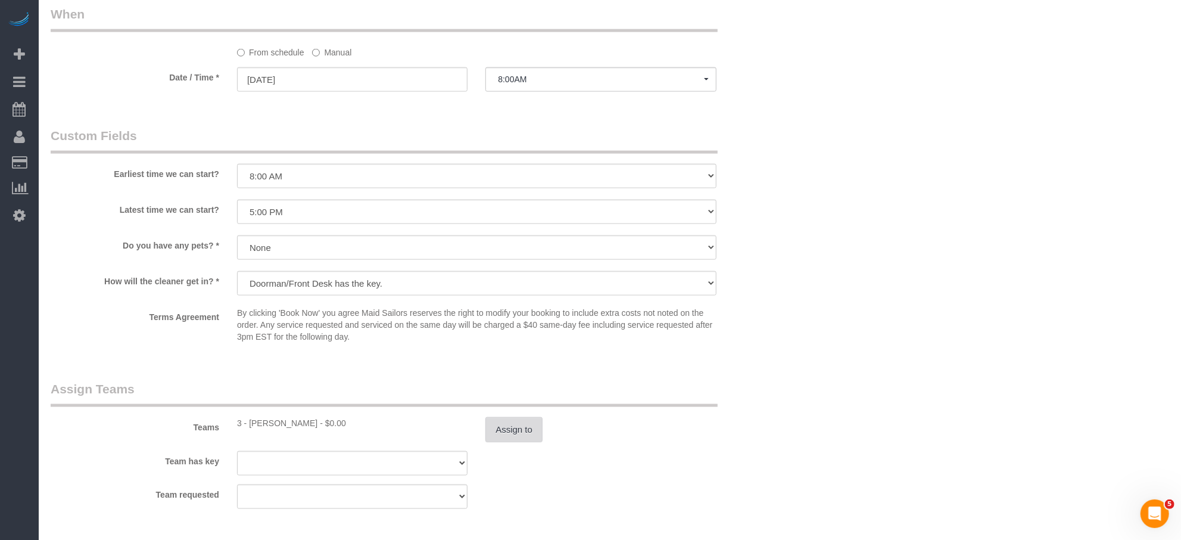
click at [511, 430] on button "Assign to" at bounding box center [514, 429] width 57 height 25
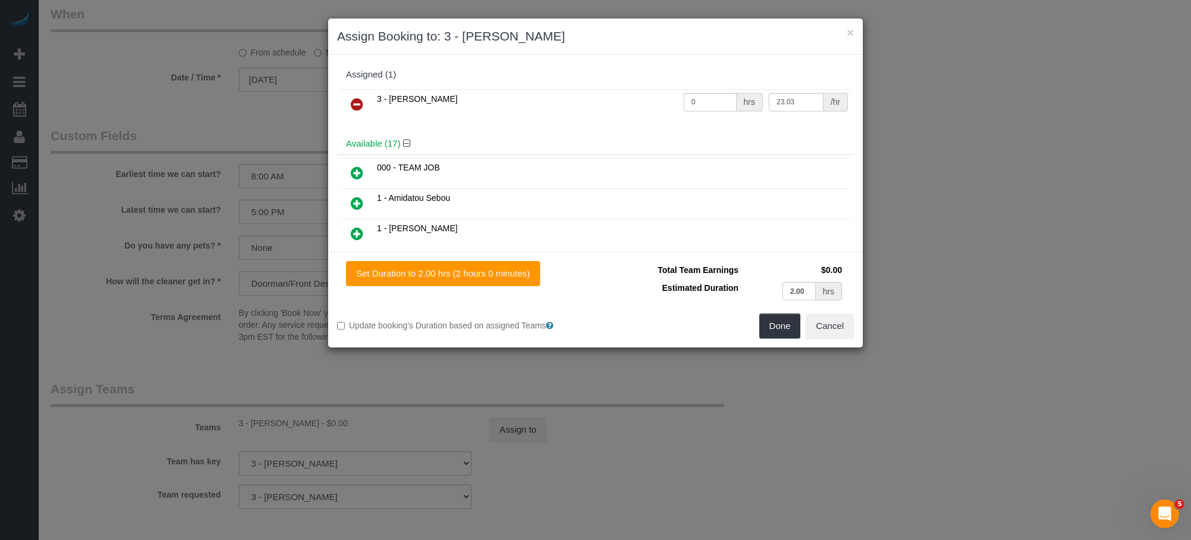
drag, startPoint x: 369, startPoint y: 102, endPoint x: 367, endPoint y: 110, distance: 8.7
click at [369, 102] on link at bounding box center [357, 105] width 28 height 24
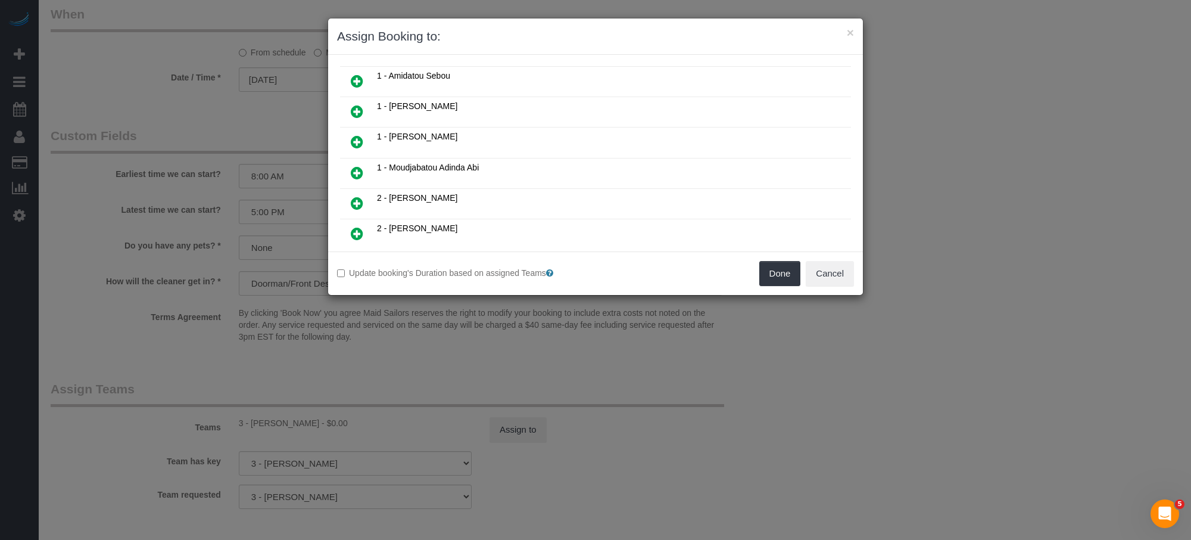
scroll to position [477, 0]
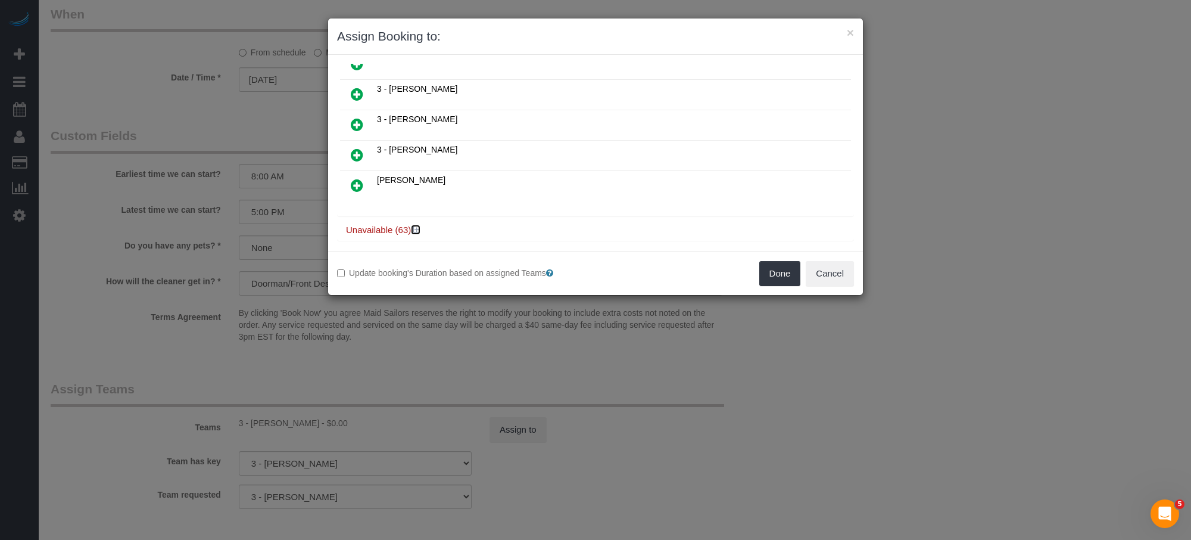
click at [416, 225] on icon at bounding box center [416, 229] width 7 height 9
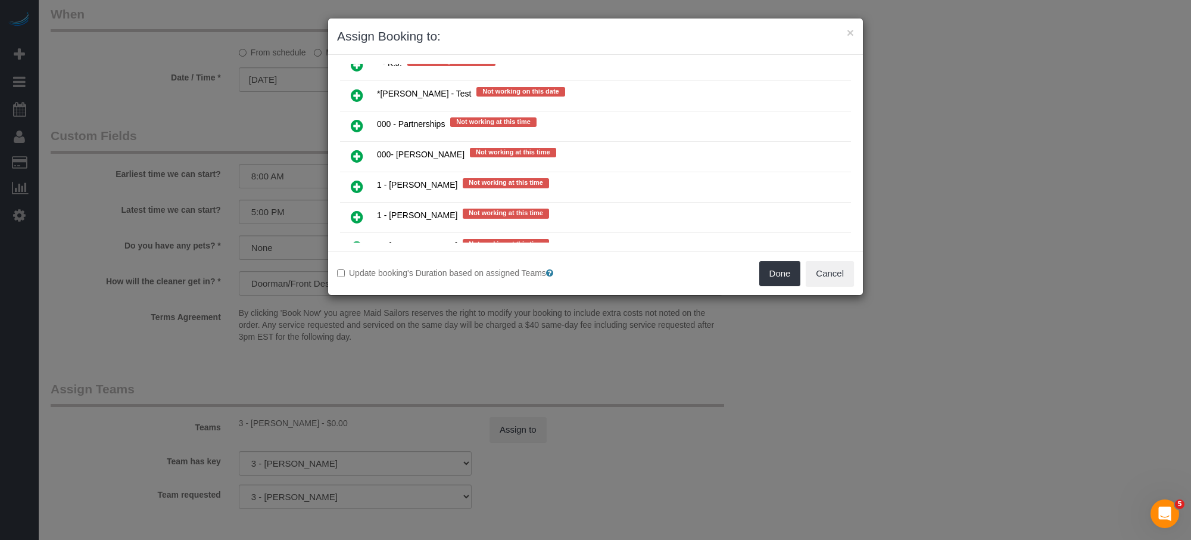
click at [367, 148] on link at bounding box center [357, 157] width 28 height 24
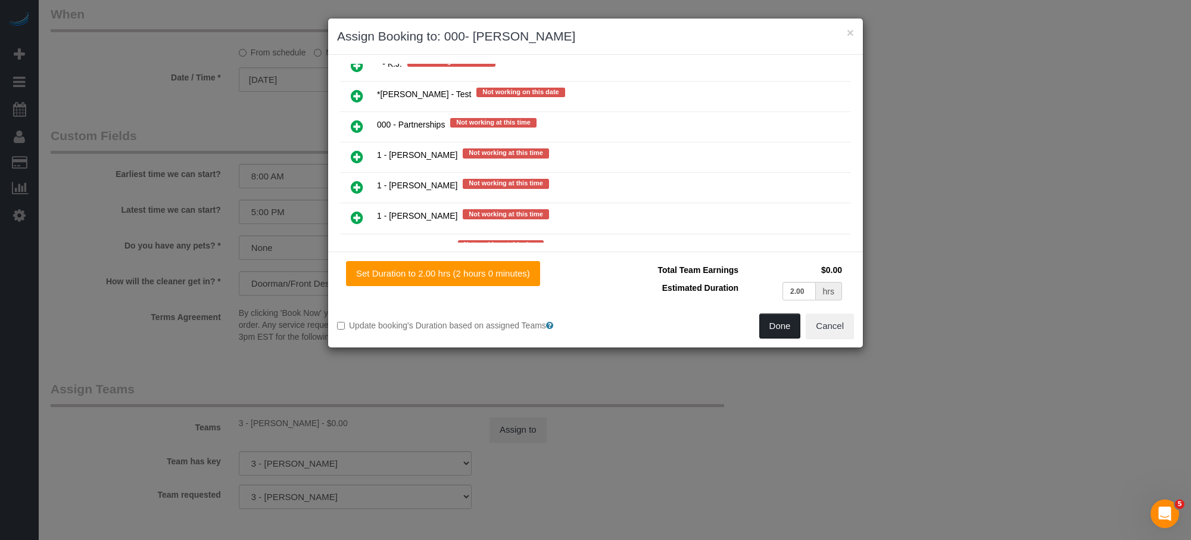
click at [791, 331] on button "Done" at bounding box center [781, 325] width 42 height 25
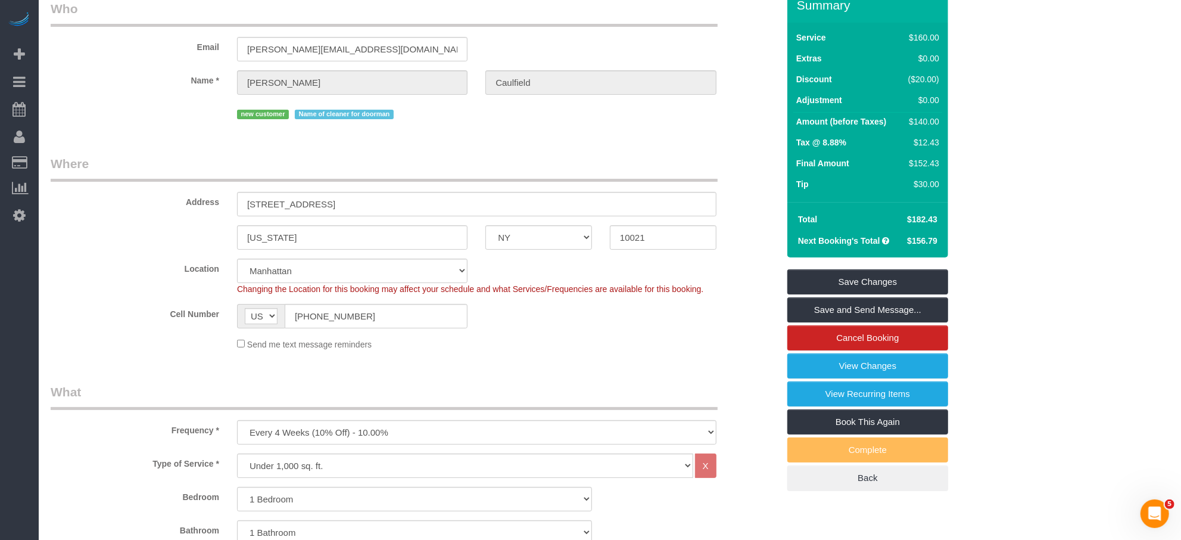
scroll to position [0, 0]
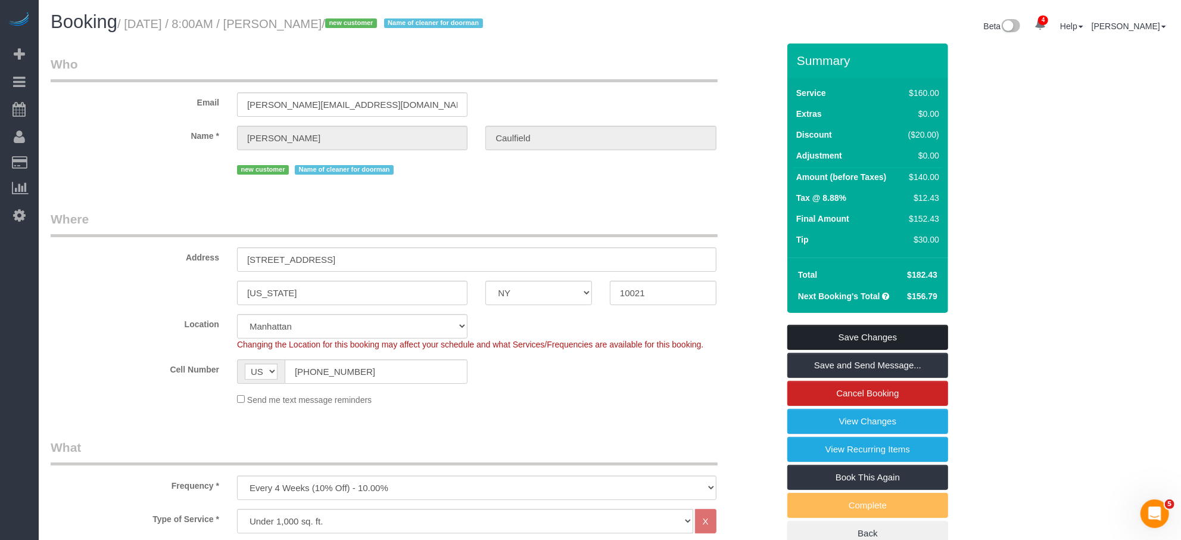
click at [930, 332] on link "Save Changes" at bounding box center [868, 337] width 161 height 25
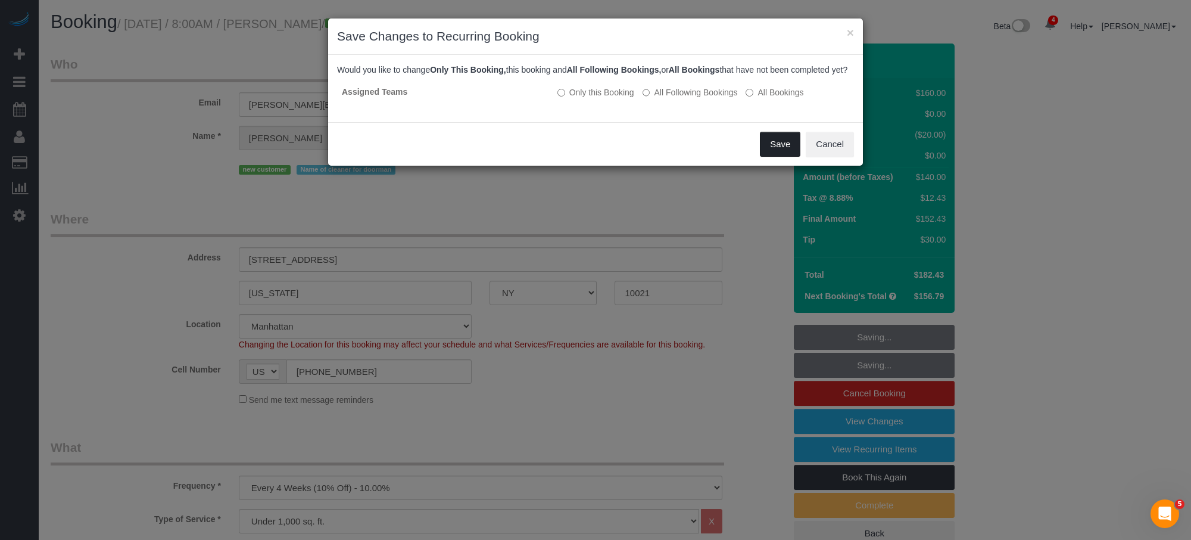
click at [789, 157] on button "Save" at bounding box center [780, 144] width 41 height 25
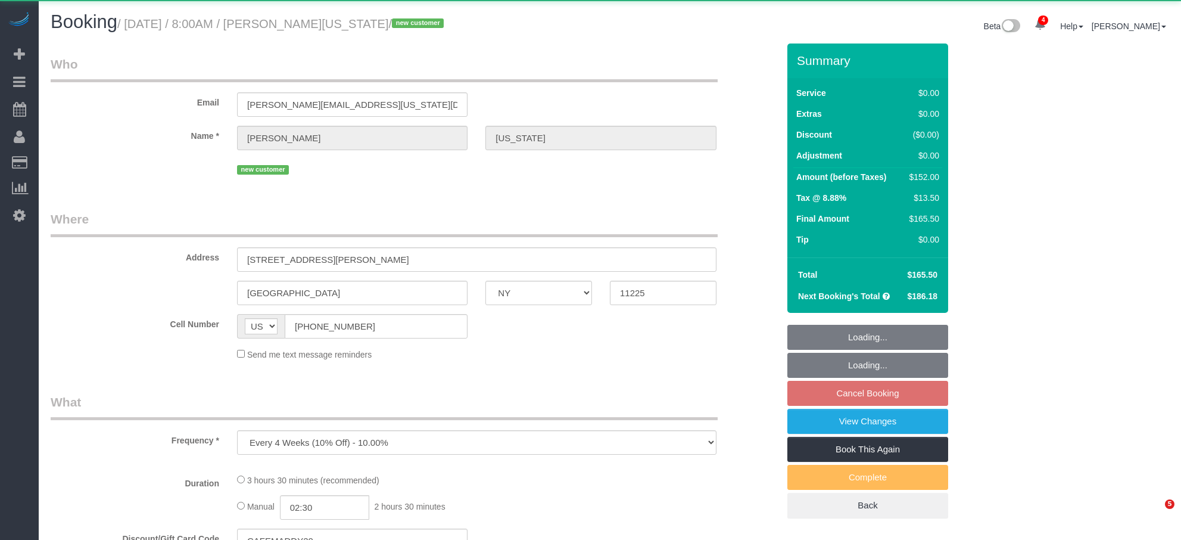
select select "NY"
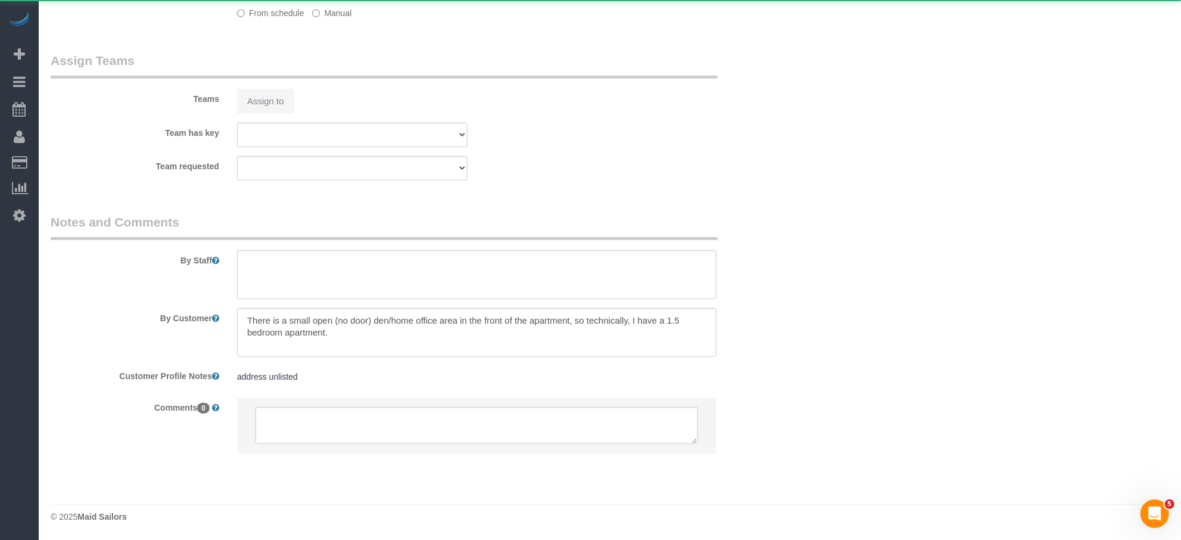
select select "object:948"
select select "1"
select select "2"
select select "spot1"
select select "number:89"
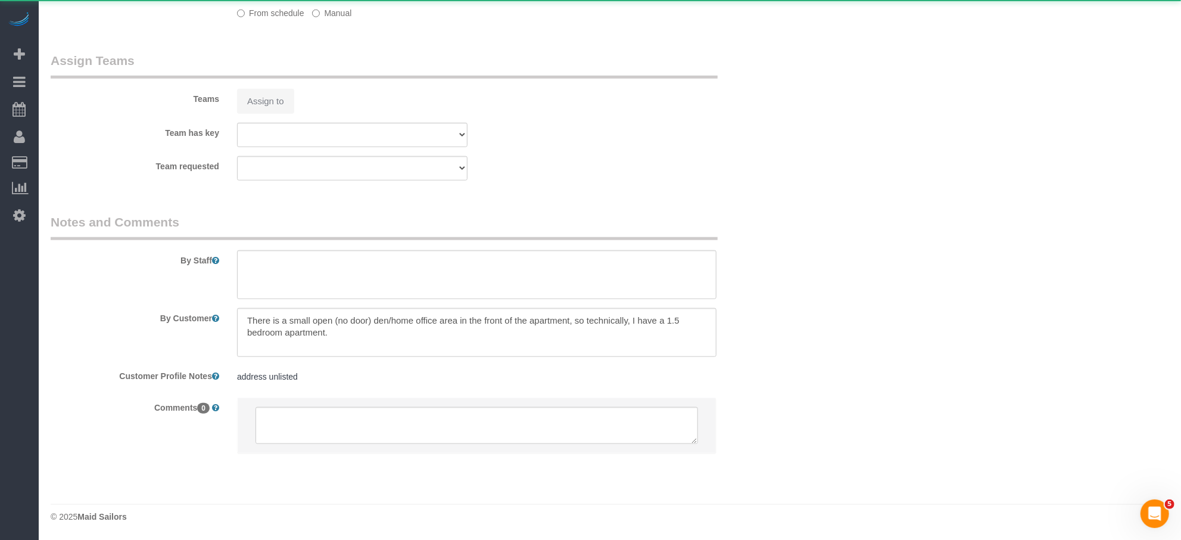
select select "number:90"
select select "number:15"
select select "number:5"
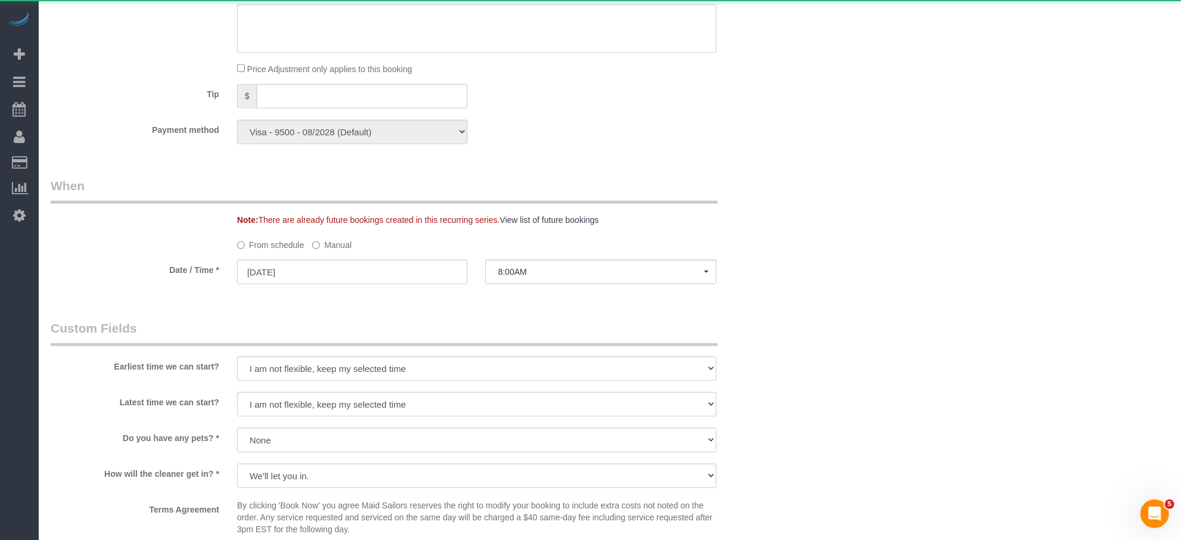
select select "string:stripe-pm_1RzHtg4VGloSiKo7Jn1bTGcG"
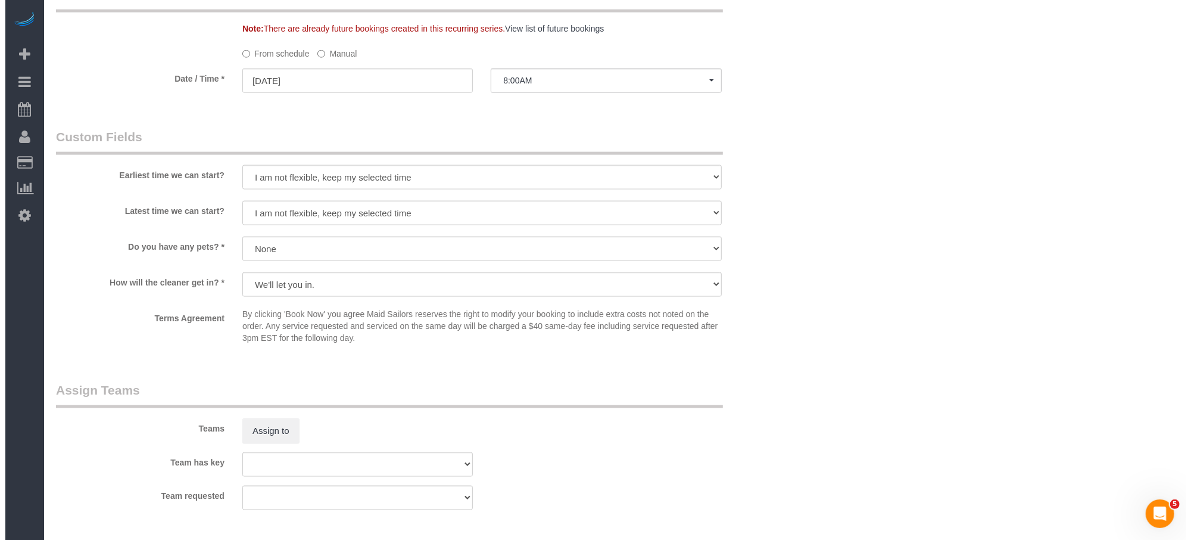
scroll to position [1510, 0]
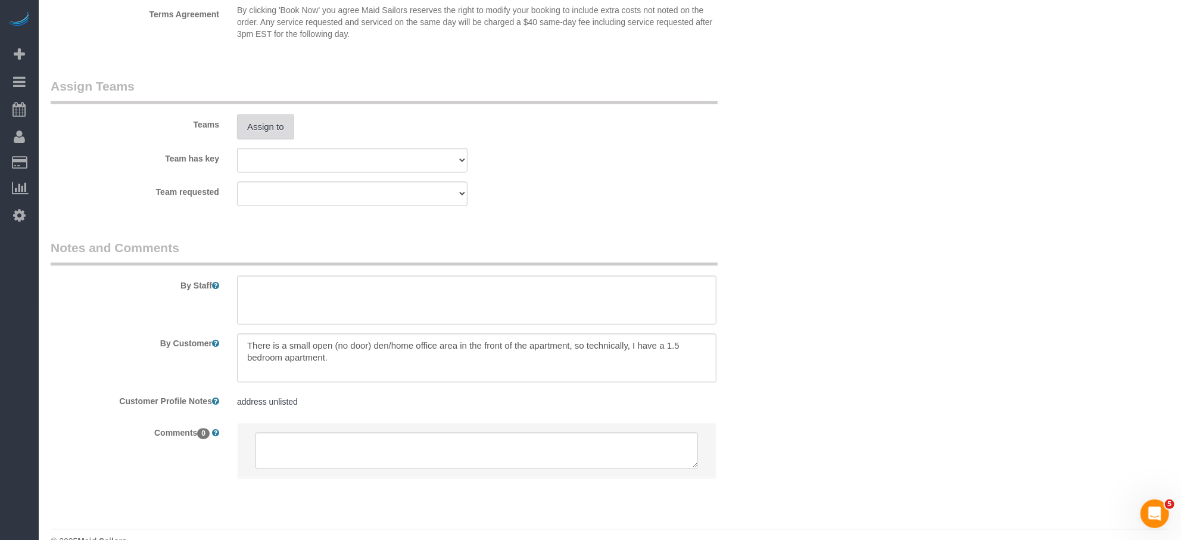
click at [276, 125] on button "Assign to" at bounding box center [265, 126] width 57 height 25
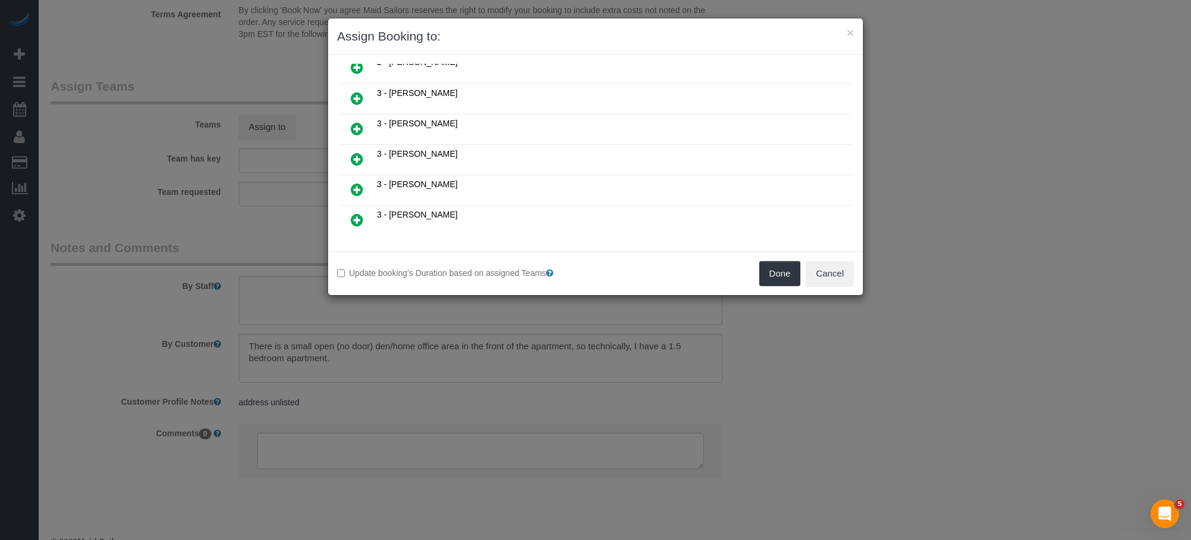
click at [357, 122] on icon at bounding box center [357, 129] width 13 height 14
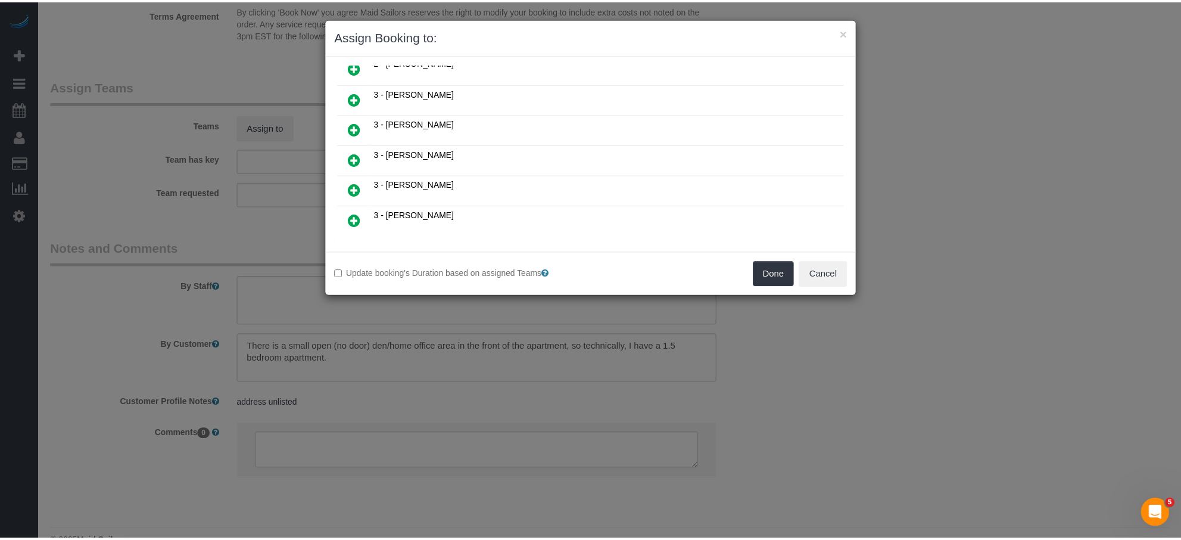
scroll to position [409, 0]
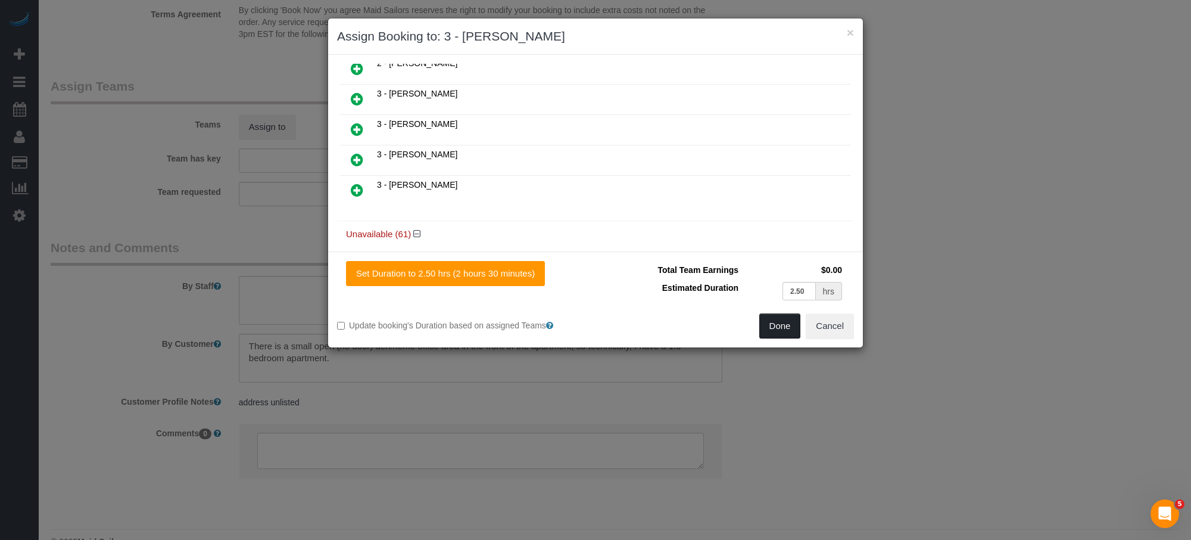
click at [763, 328] on button "Done" at bounding box center [781, 325] width 42 height 25
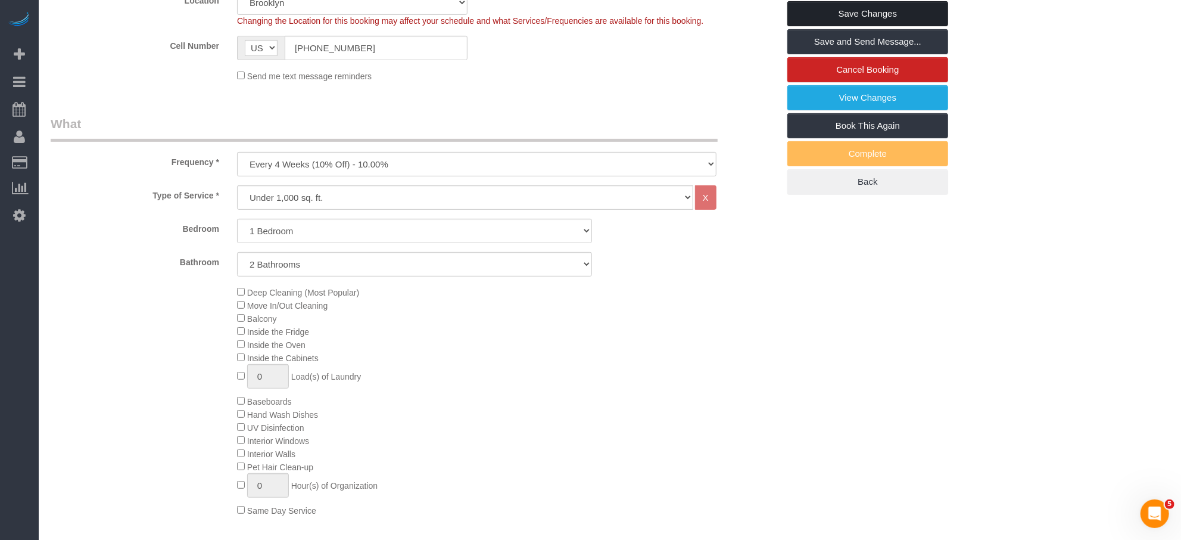
scroll to position [0, 0]
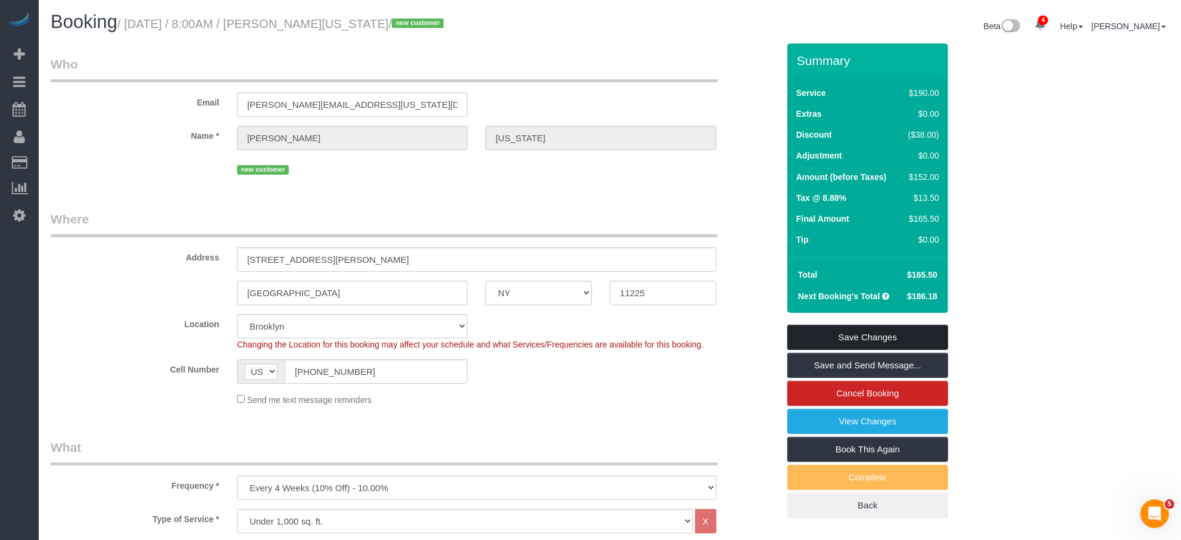
click at [899, 326] on link "Save Changes" at bounding box center [868, 337] width 161 height 25
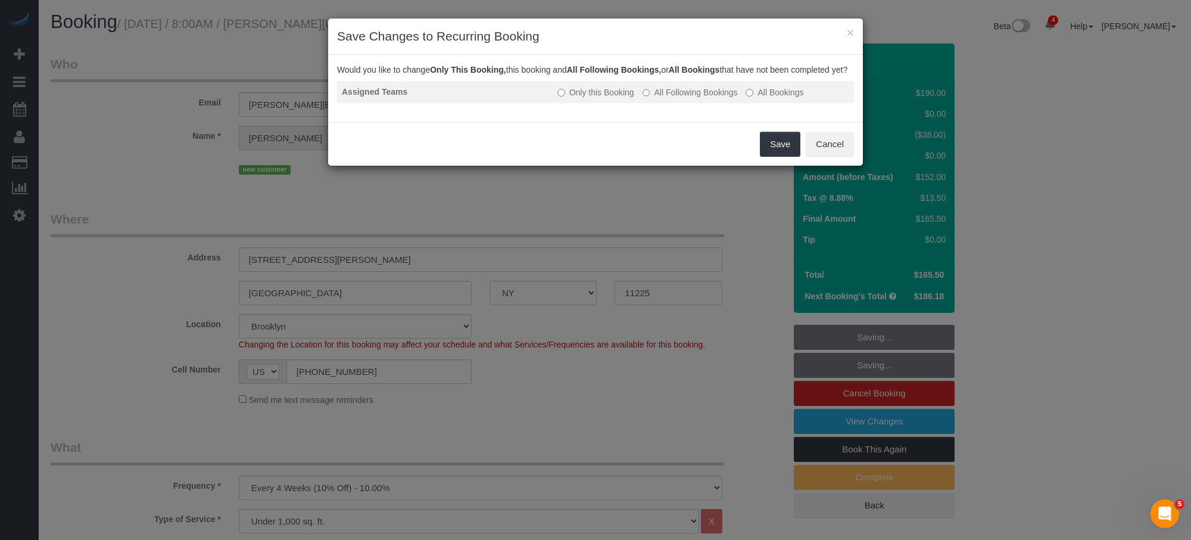
click at [698, 98] on label "All Following Bookings" at bounding box center [690, 92] width 95 height 12
click at [773, 147] on button "Save" at bounding box center [780, 144] width 41 height 25
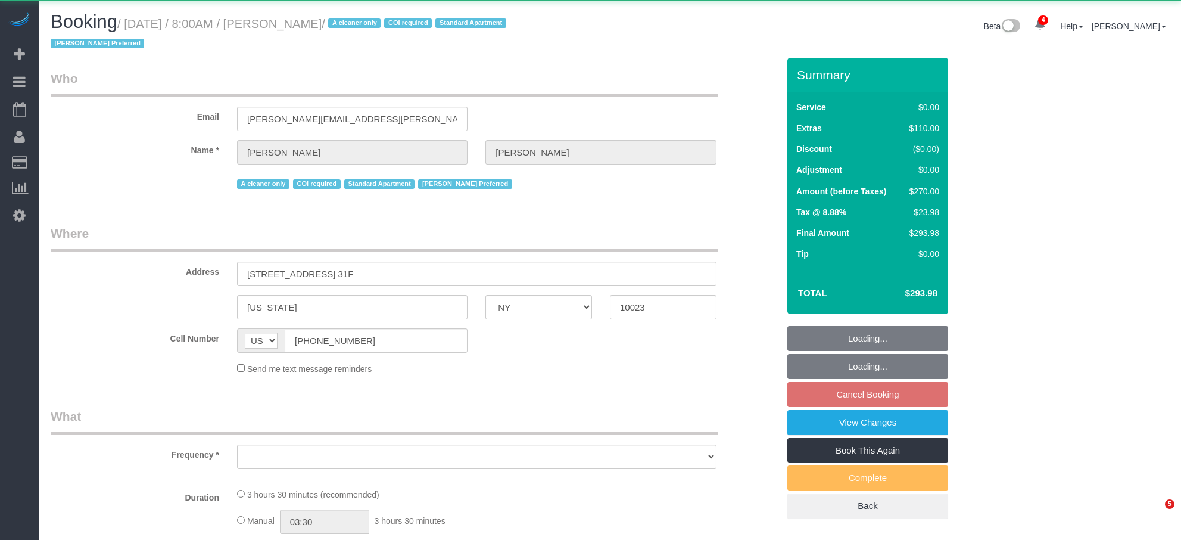
select select "NY"
select select "object:916"
select select "1"
select select "spot1"
select select "number:56"
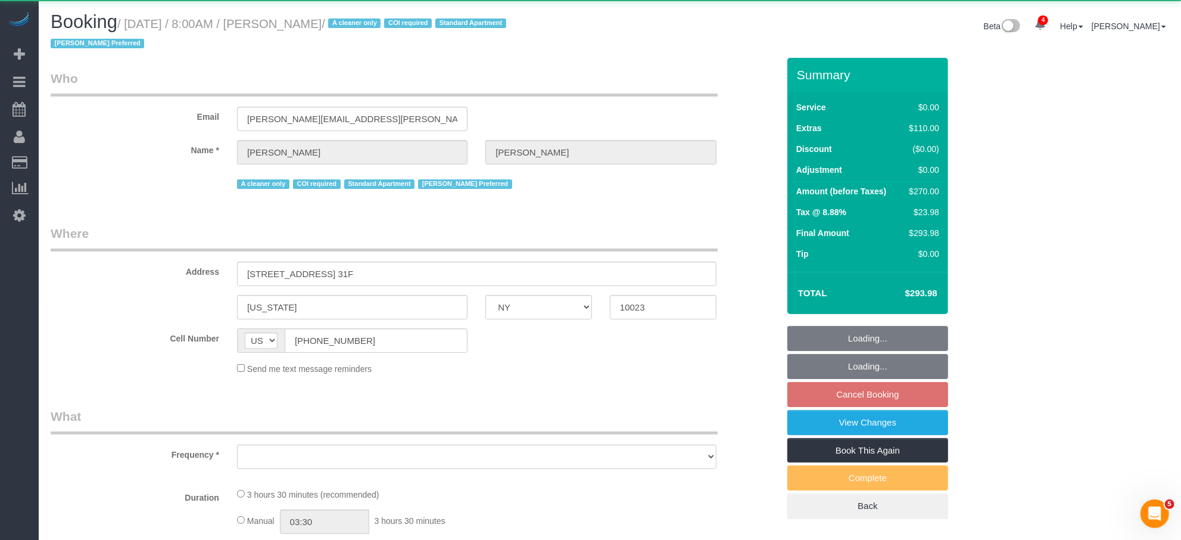
select select "number:90"
select select "number:15"
select select "number:7"
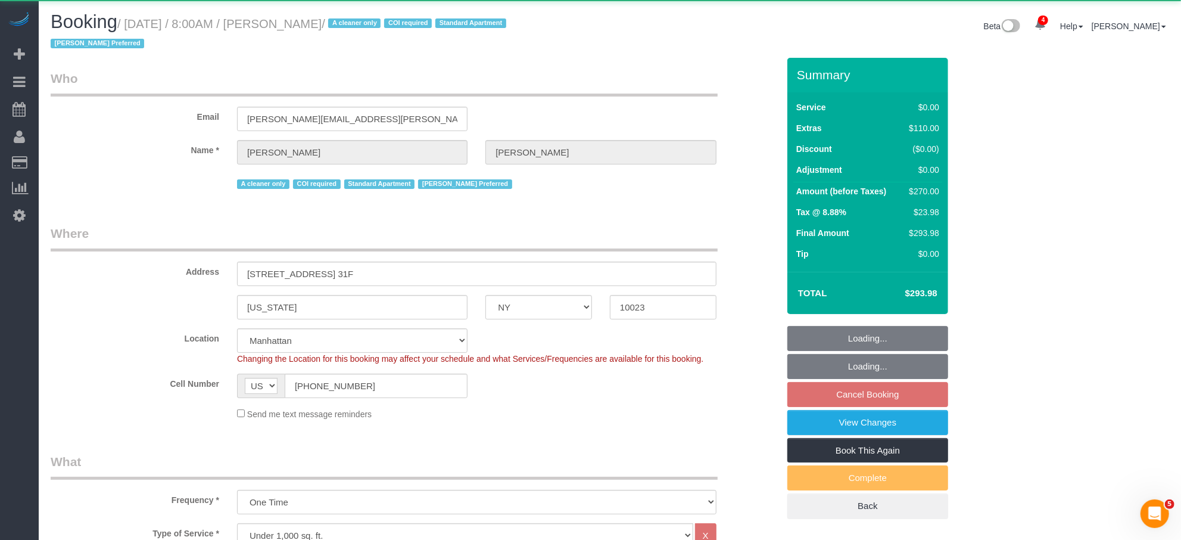
select select "string:stripe-pm_1S076c4VGloSiKo7z0g1OGNA"
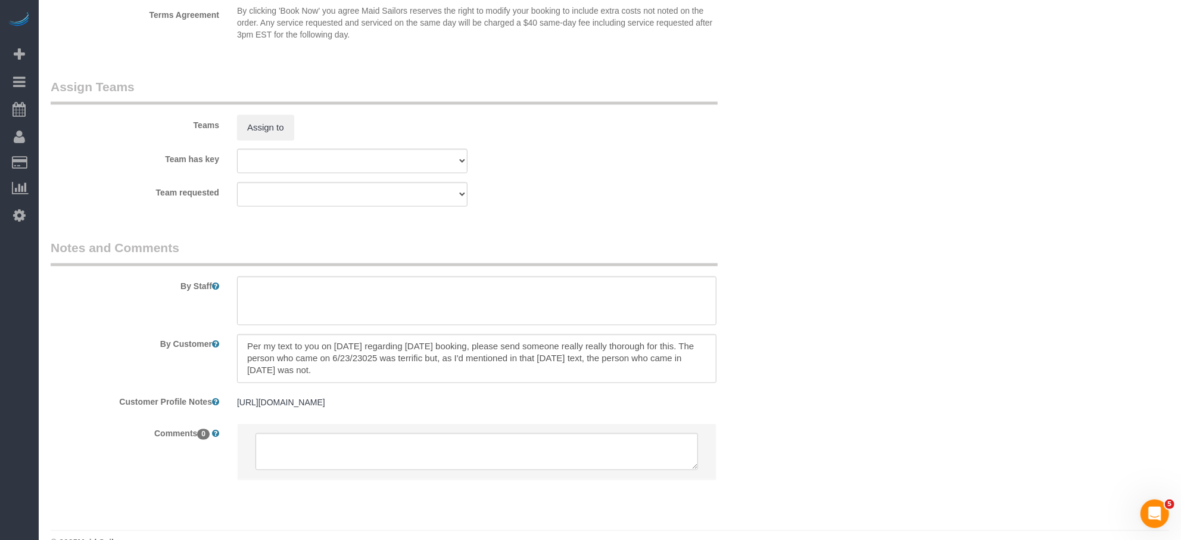
scroll to position [1554, 0]
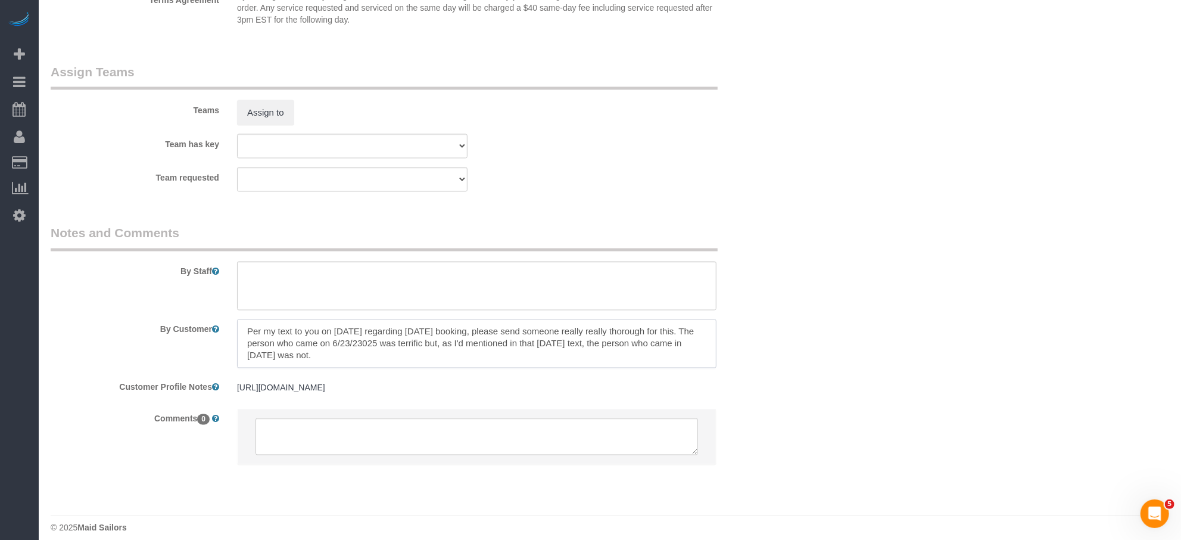
click at [375, 356] on textarea at bounding box center [477, 343] width 480 height 49
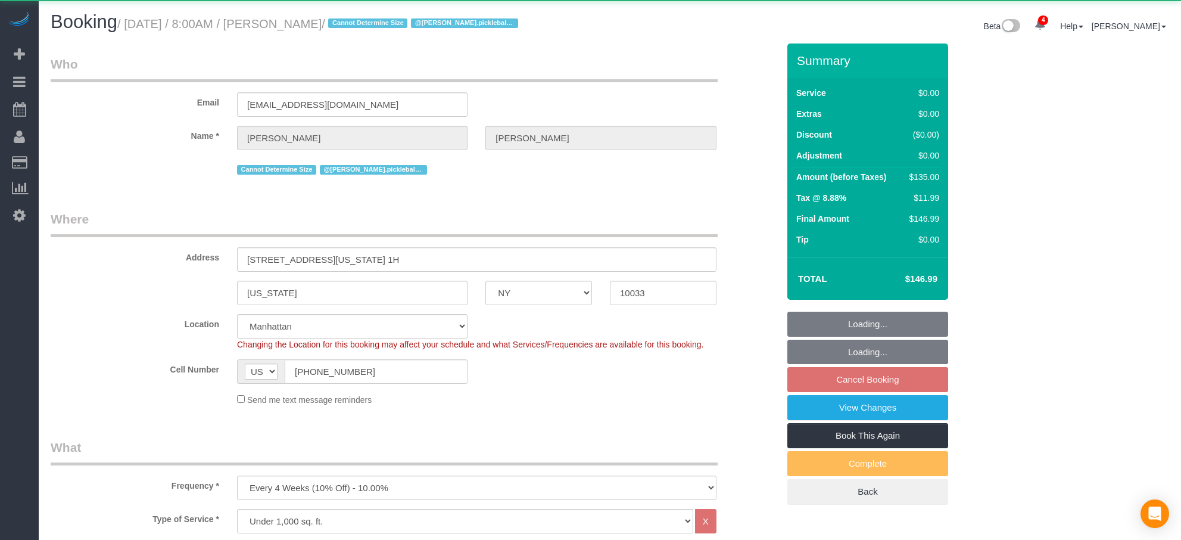
select select "NY"
select select "number:56"
select select "number:90"
select select "number:15"
select select "number:5"
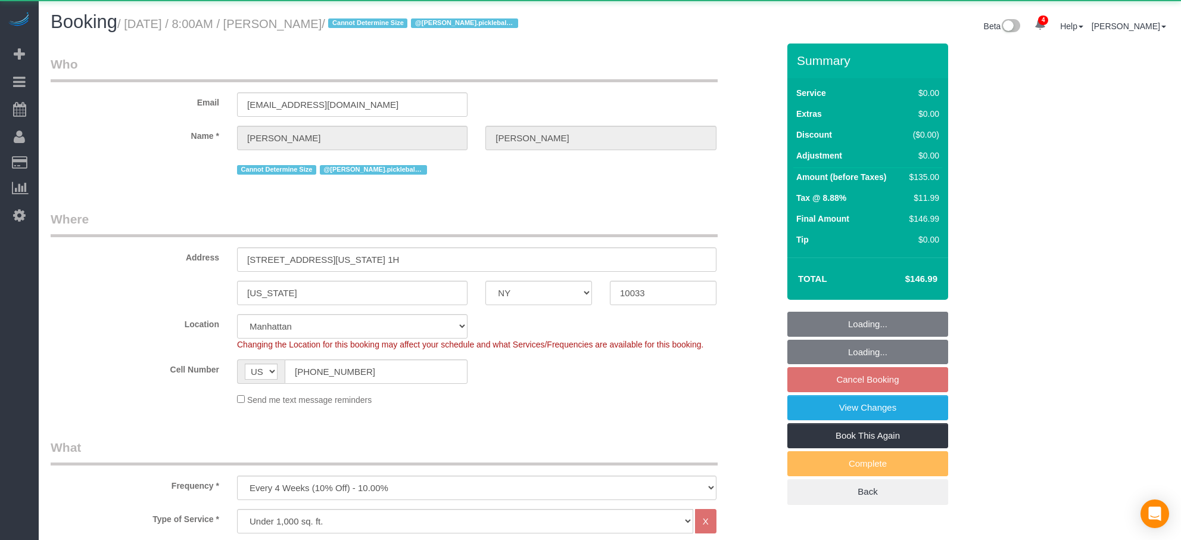
select select "object:908"
select select "string:stripe-pm_1QH8pE4VGloSiKo7WdYkAuZV"
select select "spot1"
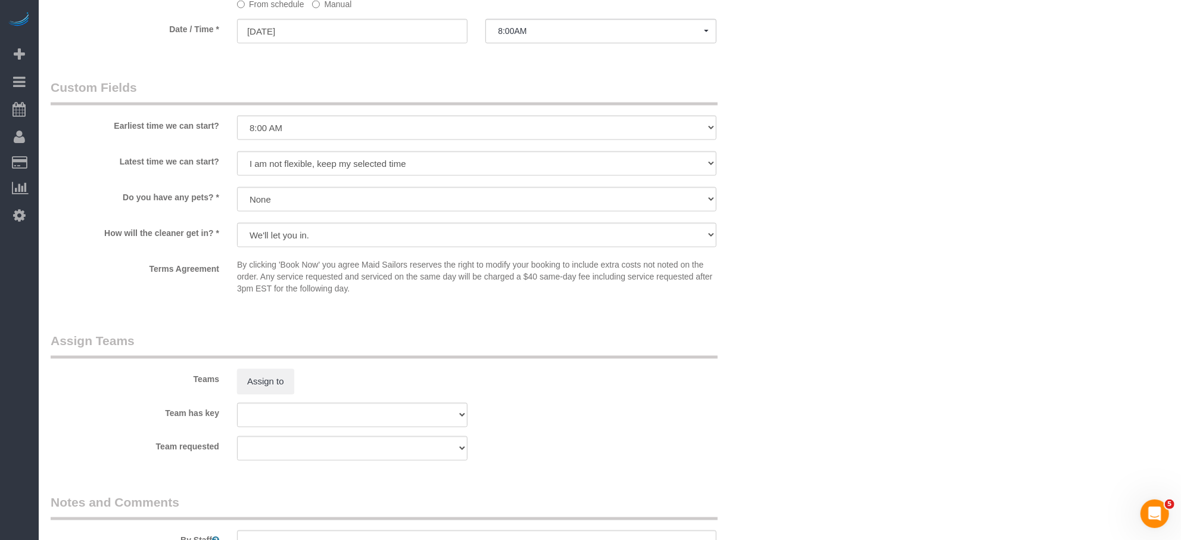
scroll to position [1239, 0]
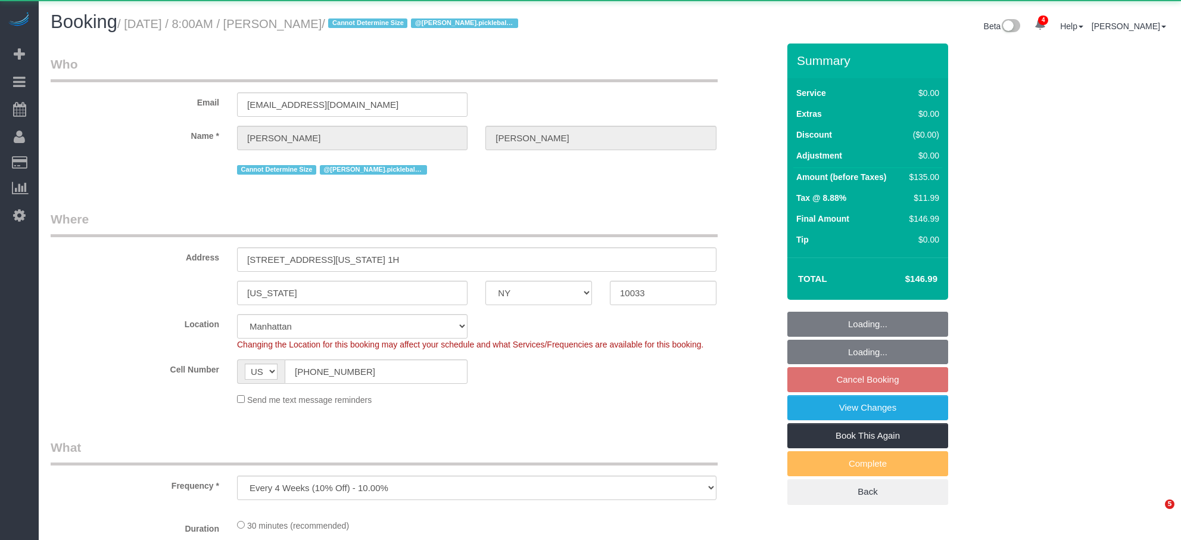
select select "NY"
select select "number:56"
select select "number:90"
select select "number:15"
select select "number:5"
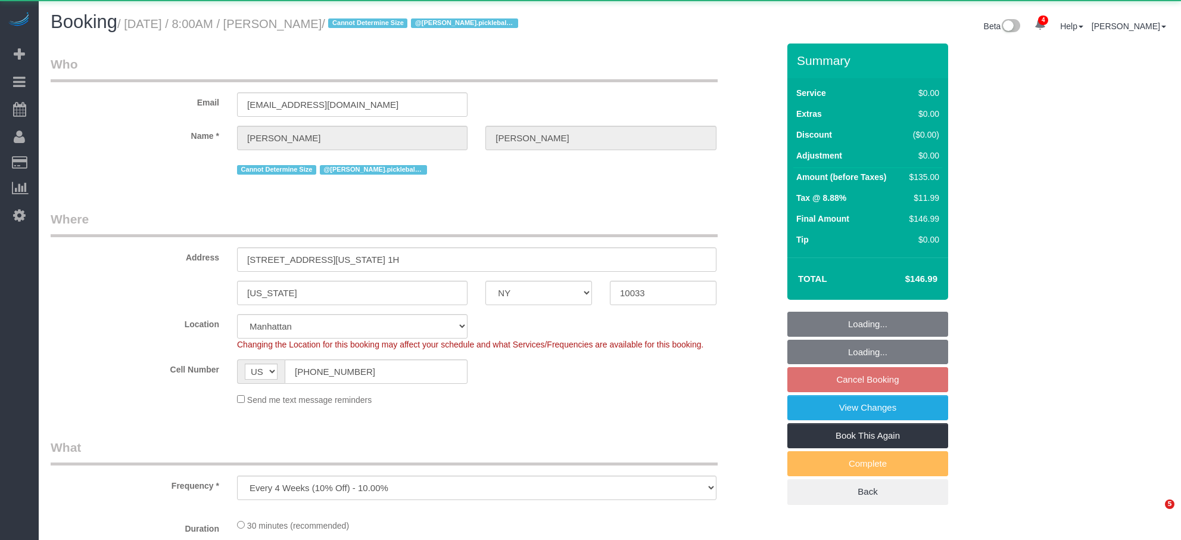
select select "object:908"
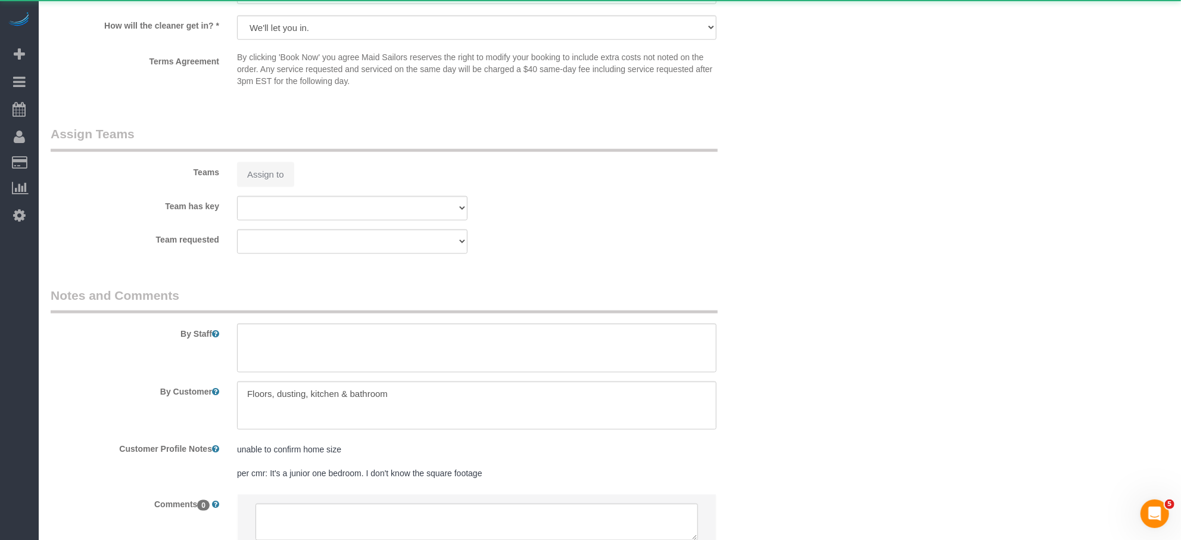
select select "string:stripe-pm_1QH8pE4VGloSiKo7WdYkAuZV"
select select "spot1"
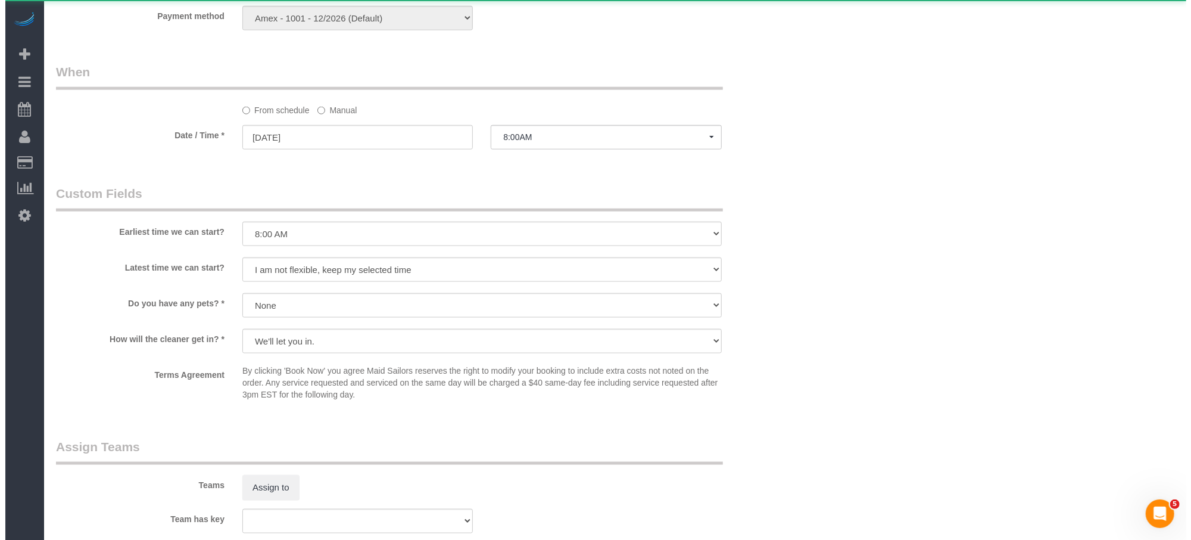
scroll to position [1542, 0]
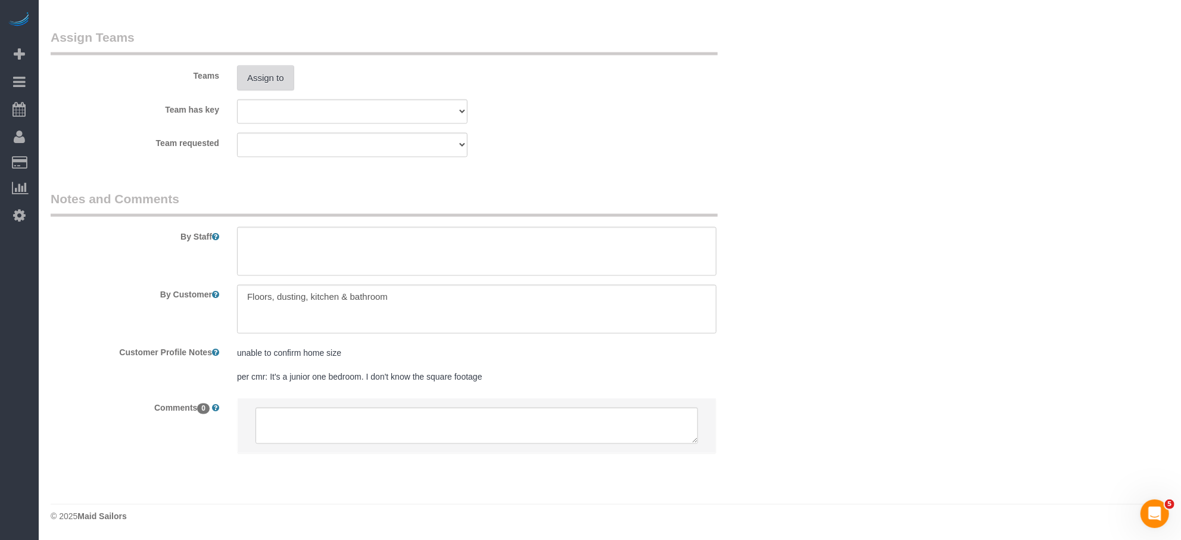
click at [282, 76] on button "Assign to" at bounding box center [265, 78] width 57 height 25
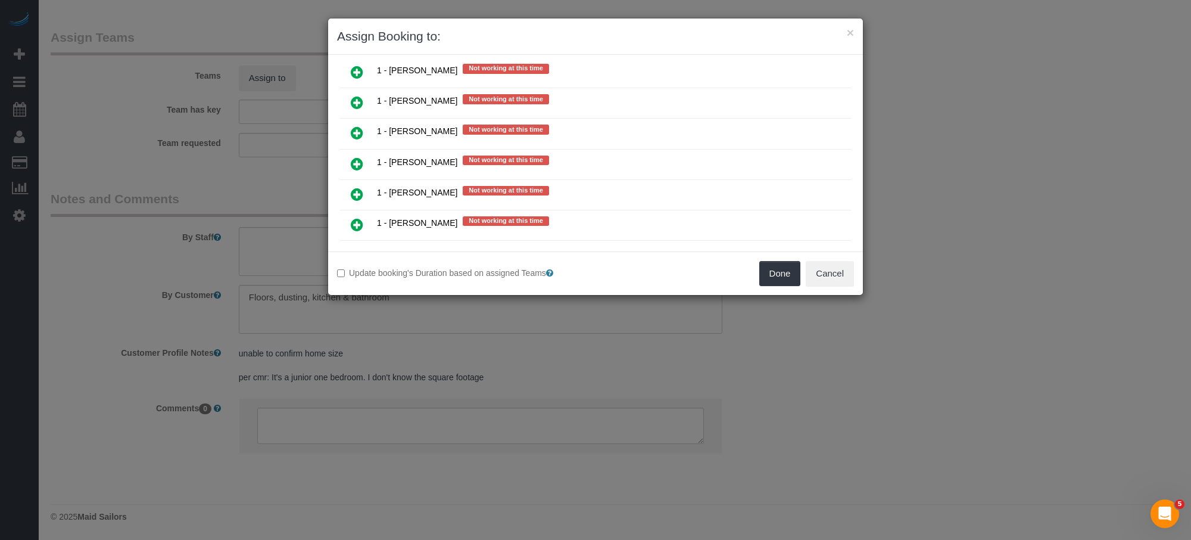
click at [357, 248] on icon at bounding box center [357, 255] width 13 height 14
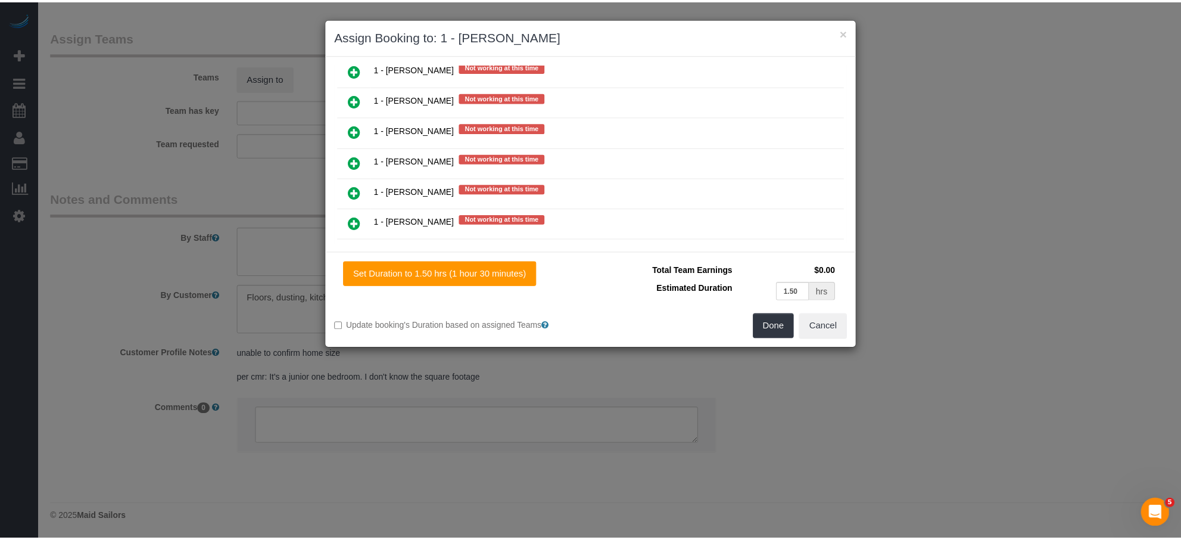
scroll to position [1493, 0]
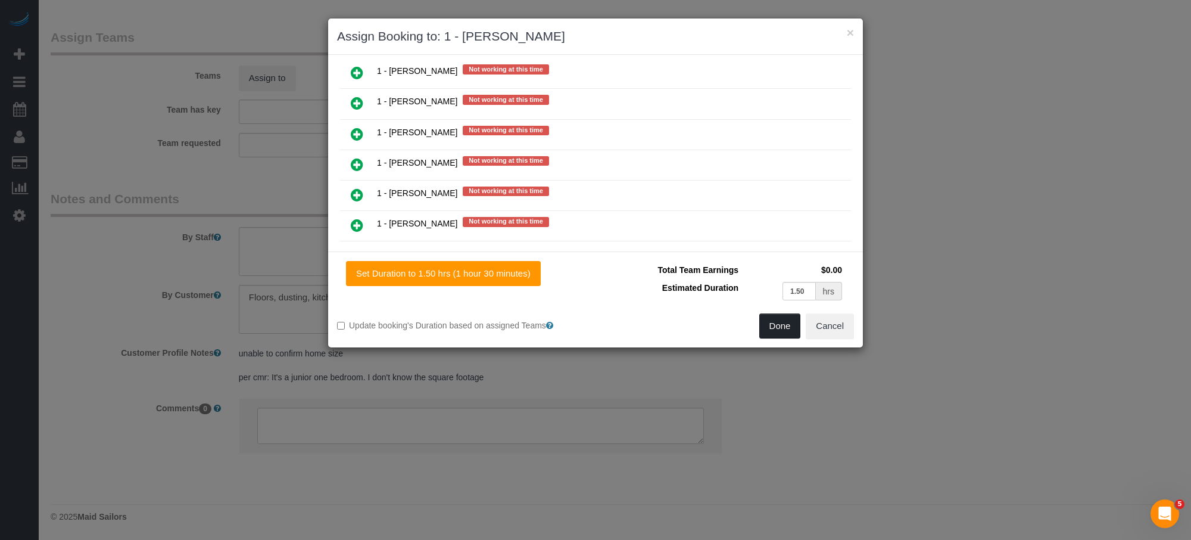
click at [771, 331] on button "Done" at bounding box center [781, 325] width 42 height 25
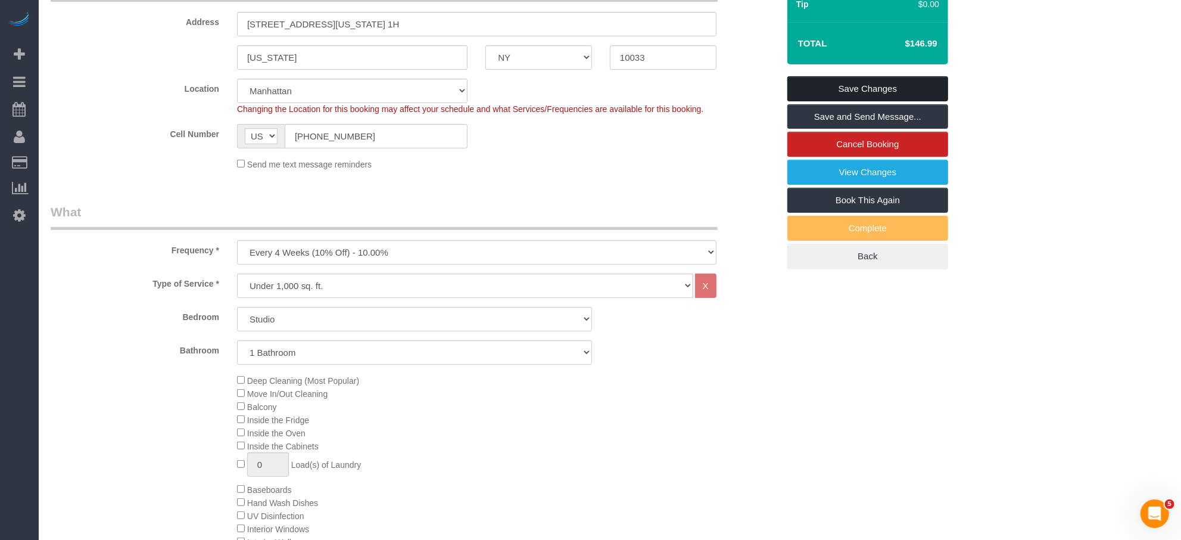
scroll to position [0, 0]
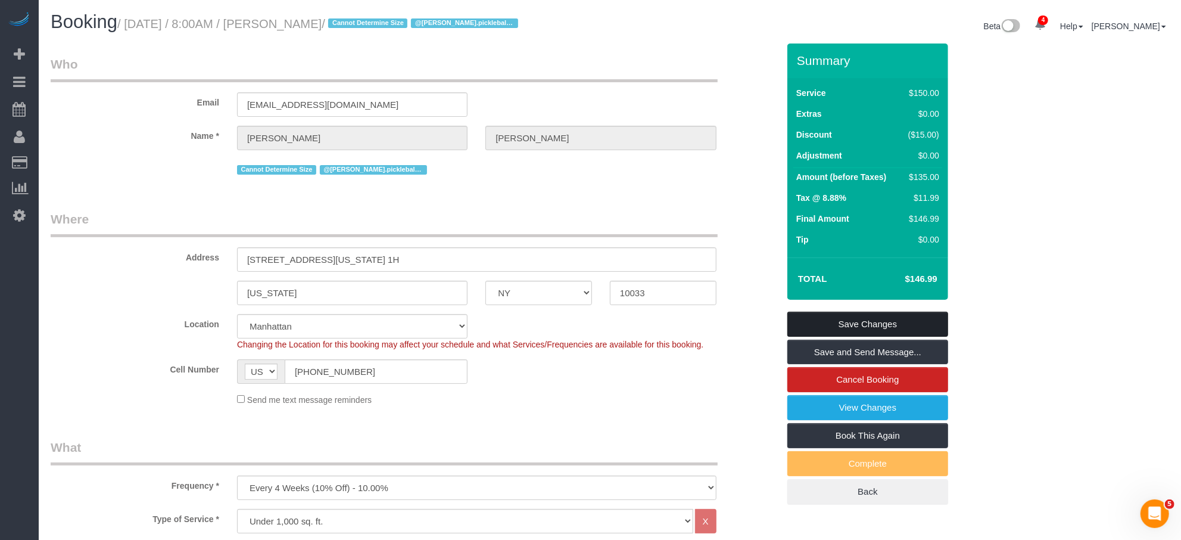
click at [901, 325] on link "Save Changes" at bounding box center [868, 324] width 161 height 25
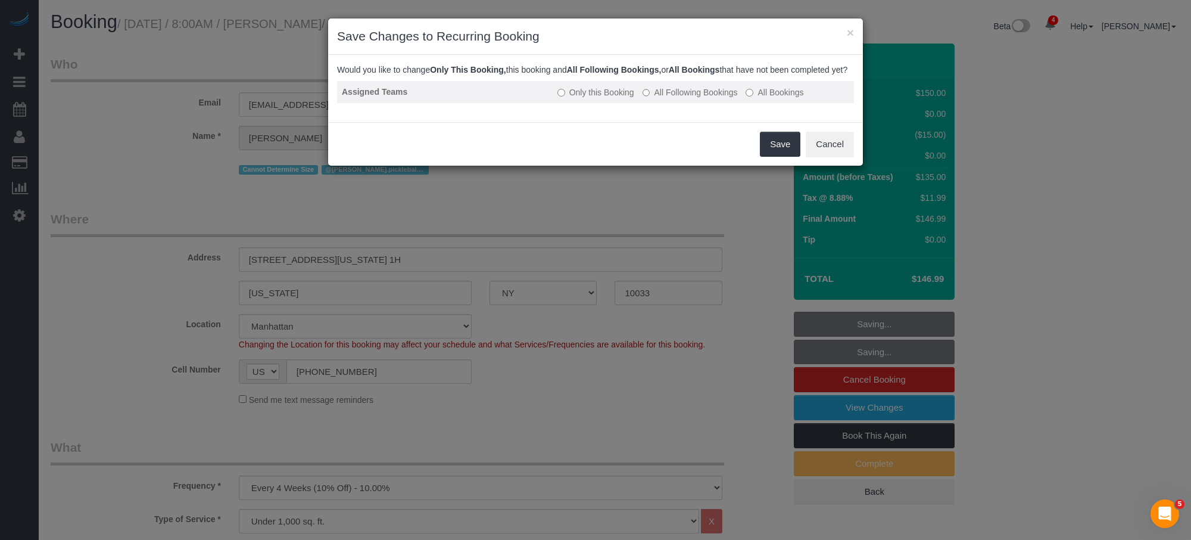
click at [707, 98] on label "All Following Bookings" at bounding box center [690, 92] width 95 height 12
click at [783, 157] on button "Save" at bounding box center [780, 144] width 41 height 25
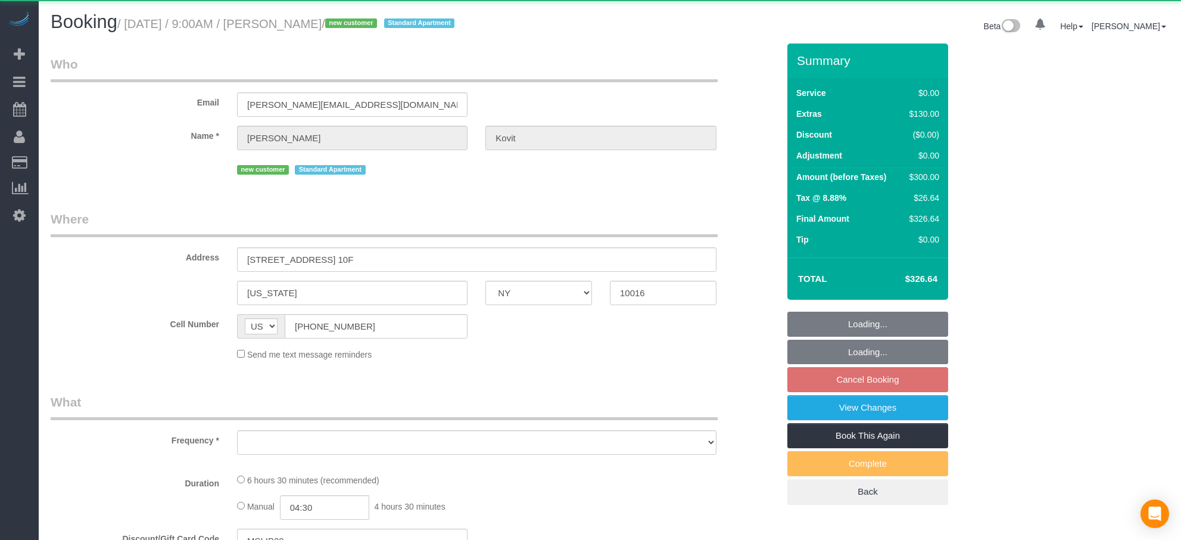
select select "NY"
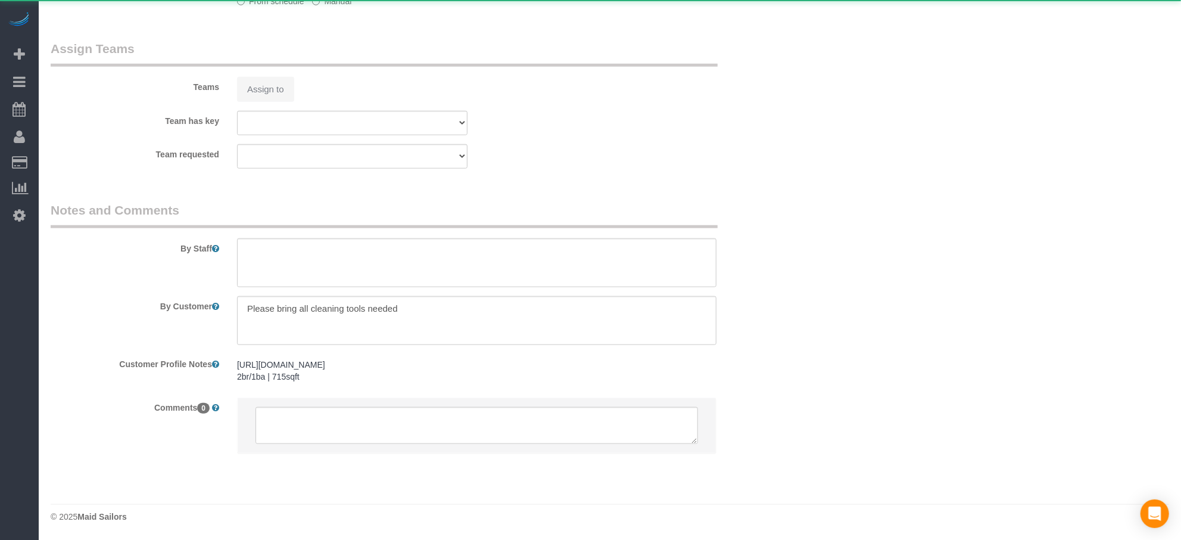
select select "object:944"
select select "2"
select select "spot2"
select select "number:89"
select select "number:72"
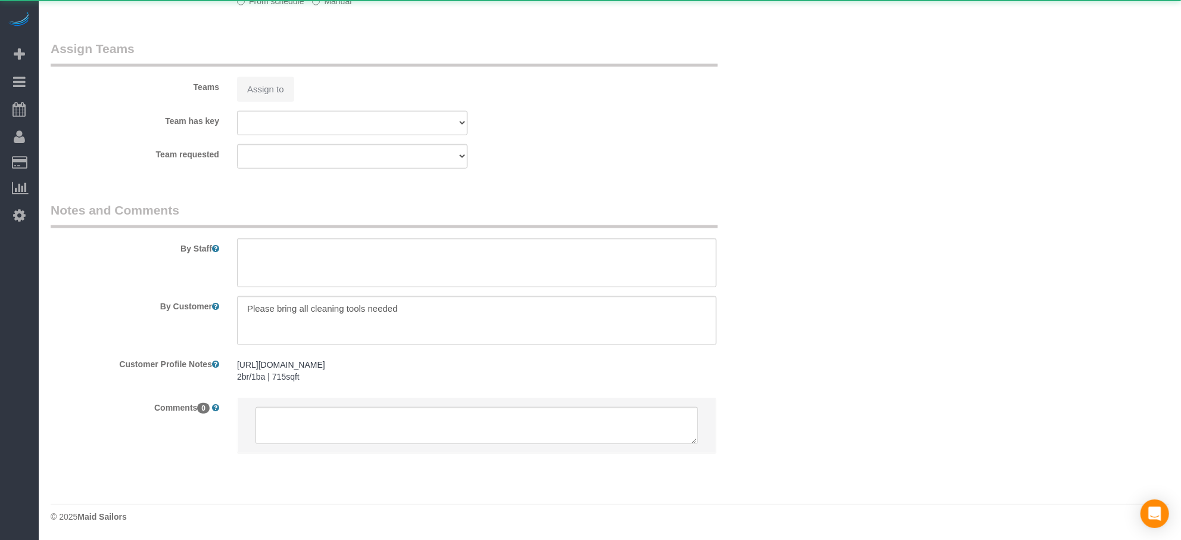
select select "number:15"
select select "number:7"
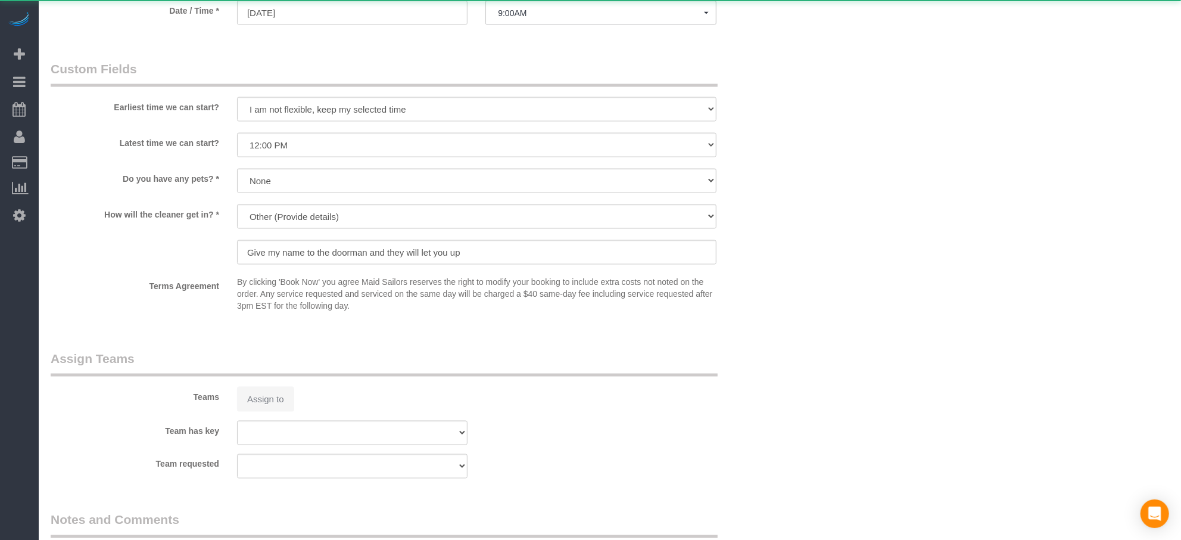
scroll to position [1253, 0]
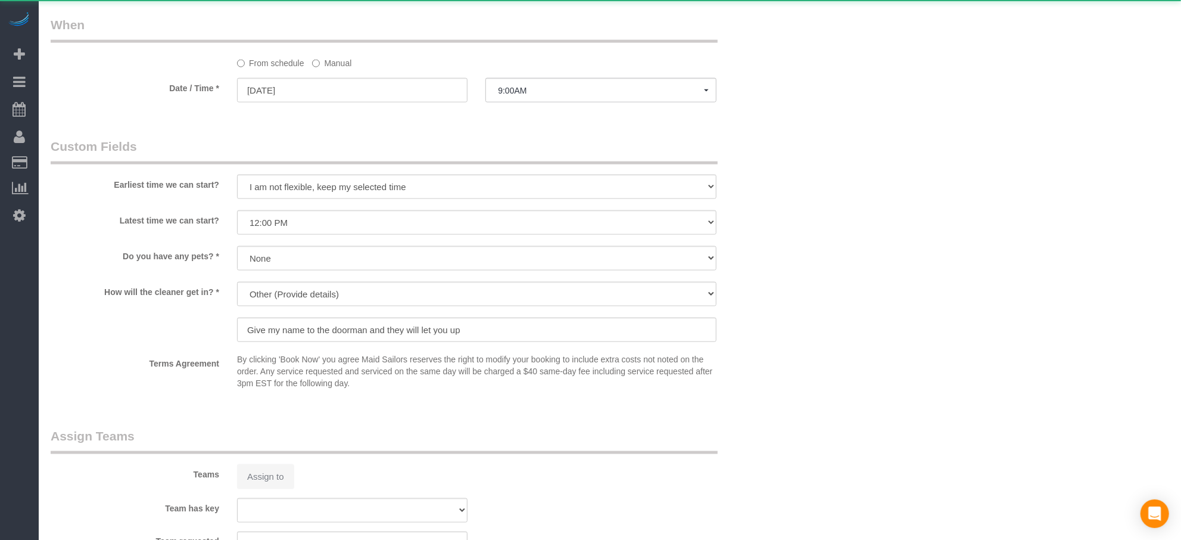
select select "string:stripe-pm_1RzeZv4VGloSiKo7d8ARvdQf"
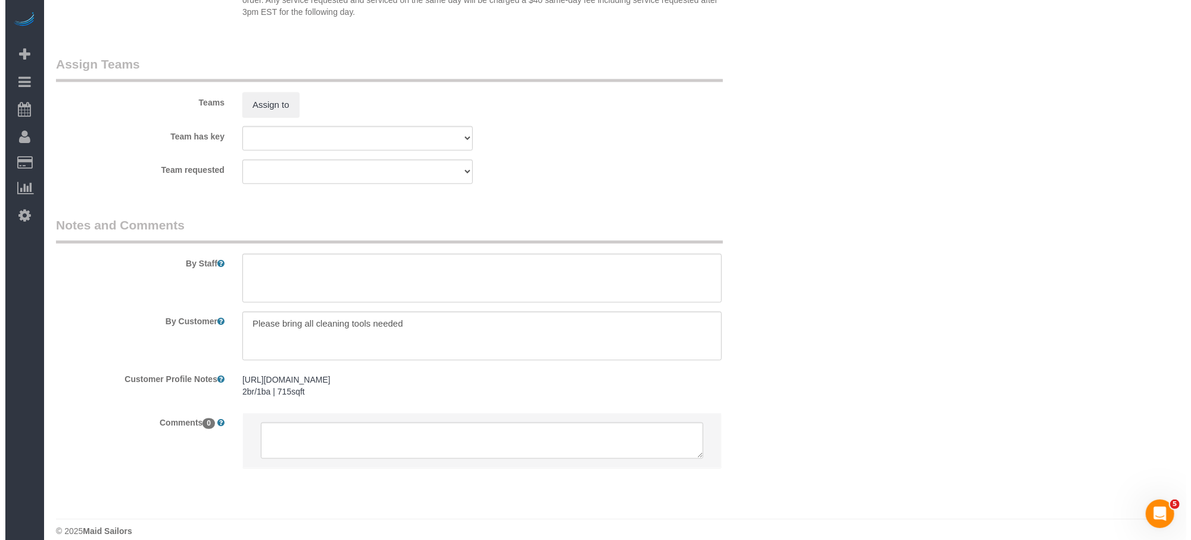
scroll to position [1577, 0]
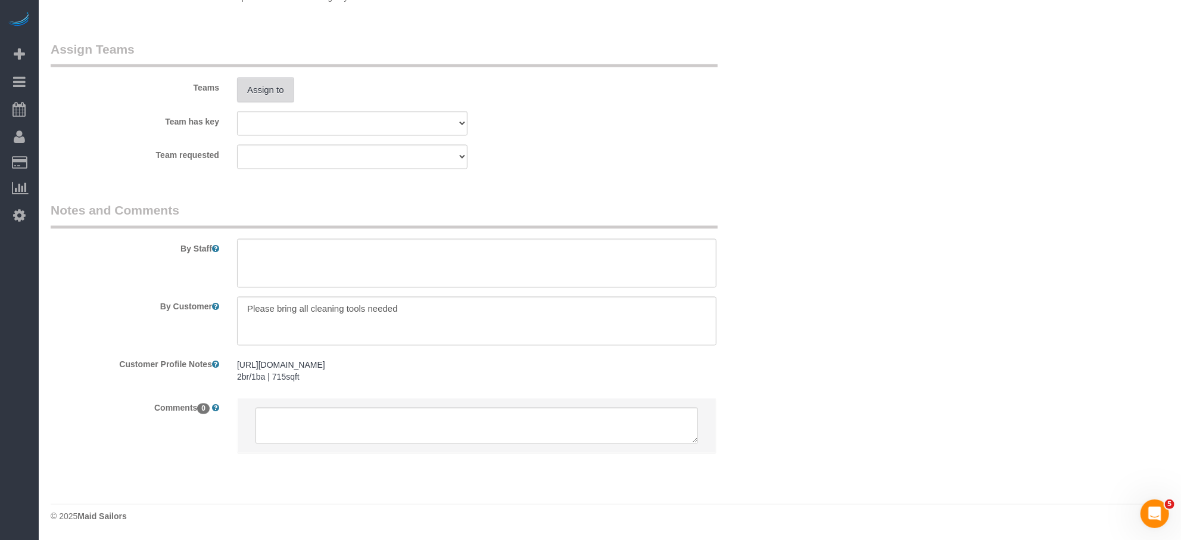
click at [268, 79] on button "Assign to" at bounding box center [265, 89] width 57 height 25
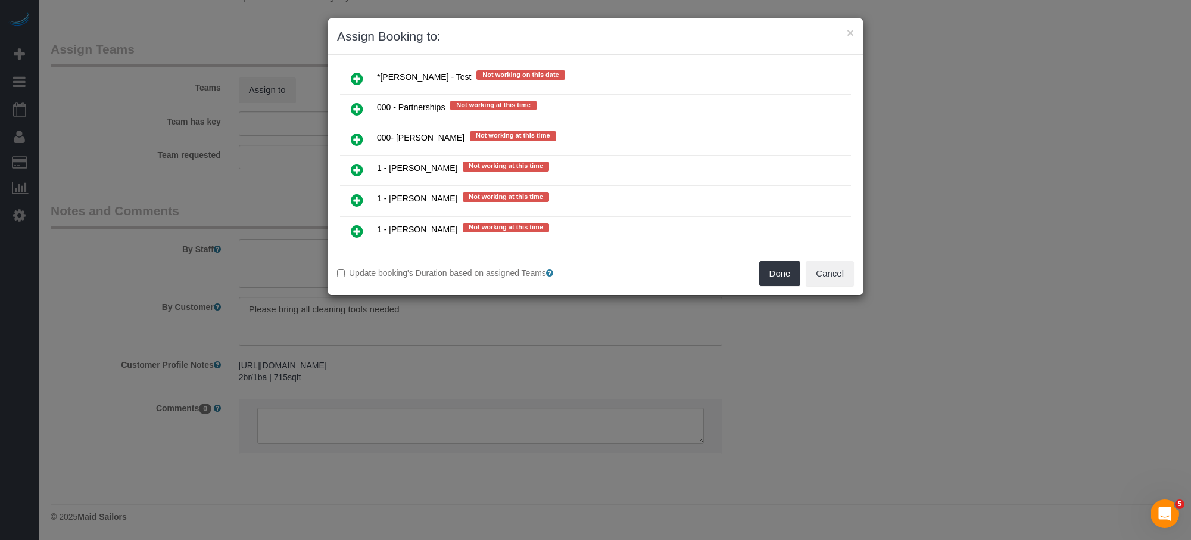
click at [352, 132] on icon at bounding box center [357, 139] width 13 height 14
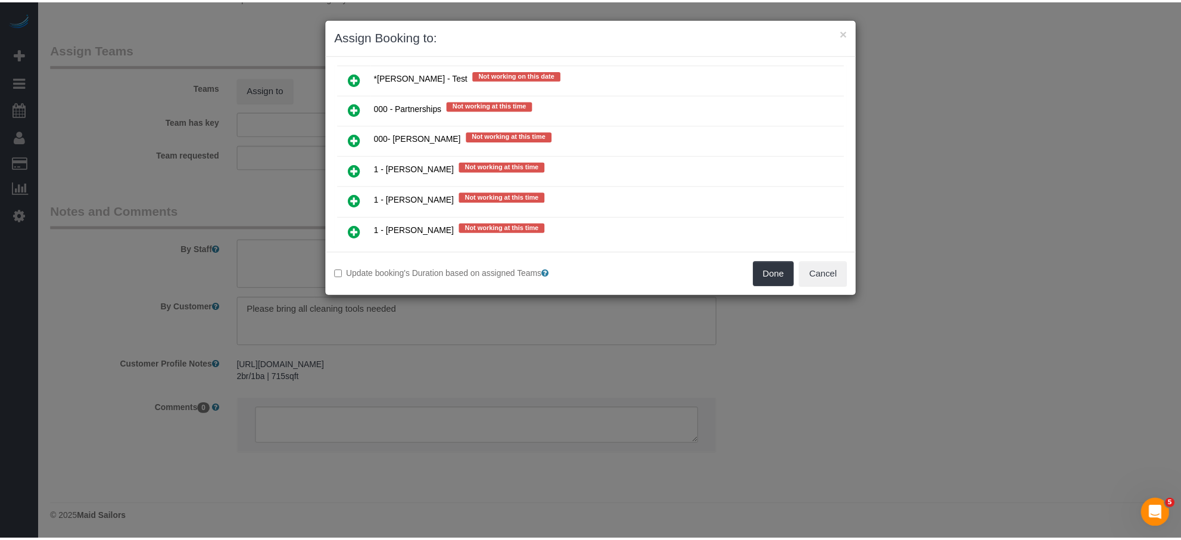
scroll to position [969, 0]
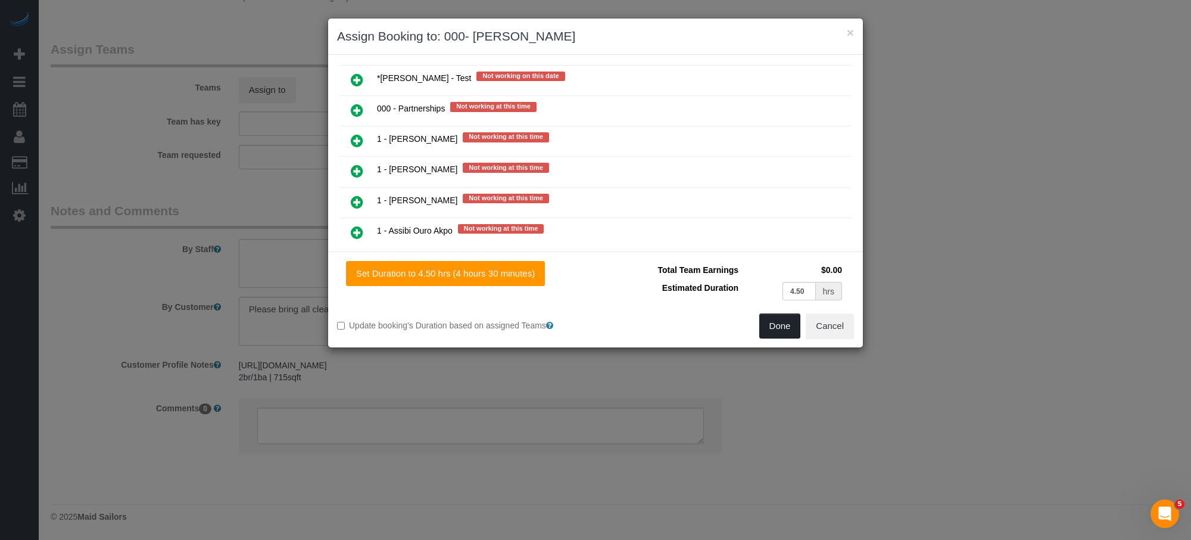
click at [785, 329] on button "Done" at bounding box center [781, 325] width 42 height 25
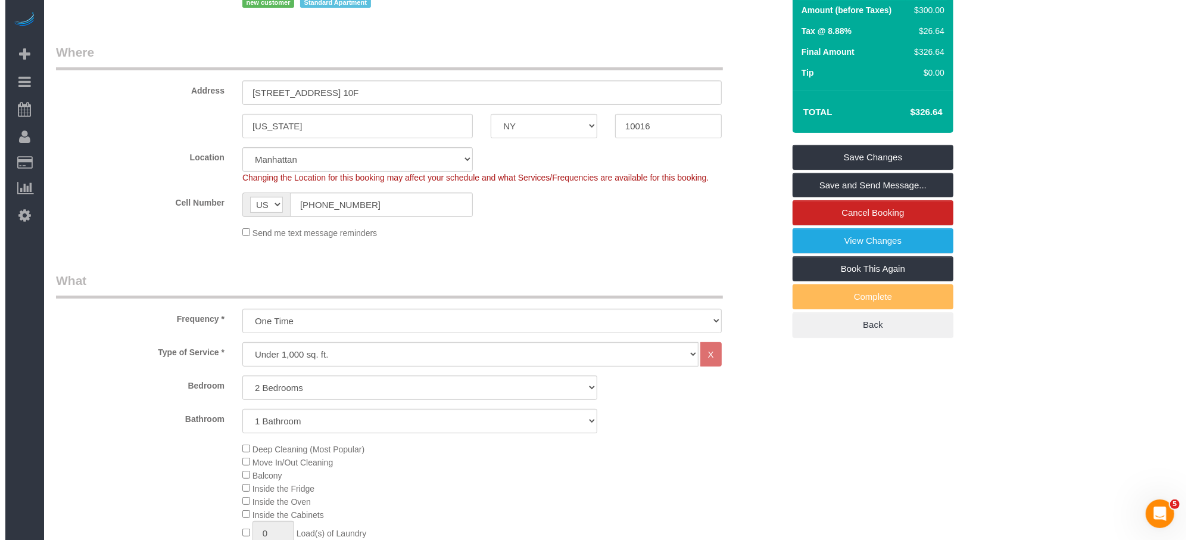
scroll to position [0, 0]
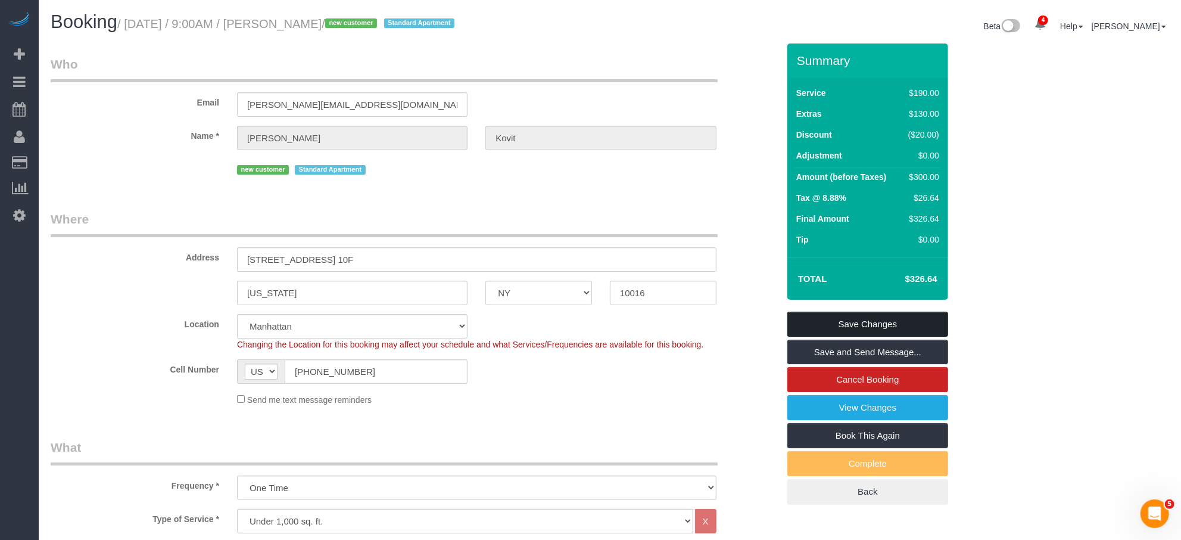
click at [904, 323] on link "Save Changes" at bounding box center [868, 324] width 161 height 25
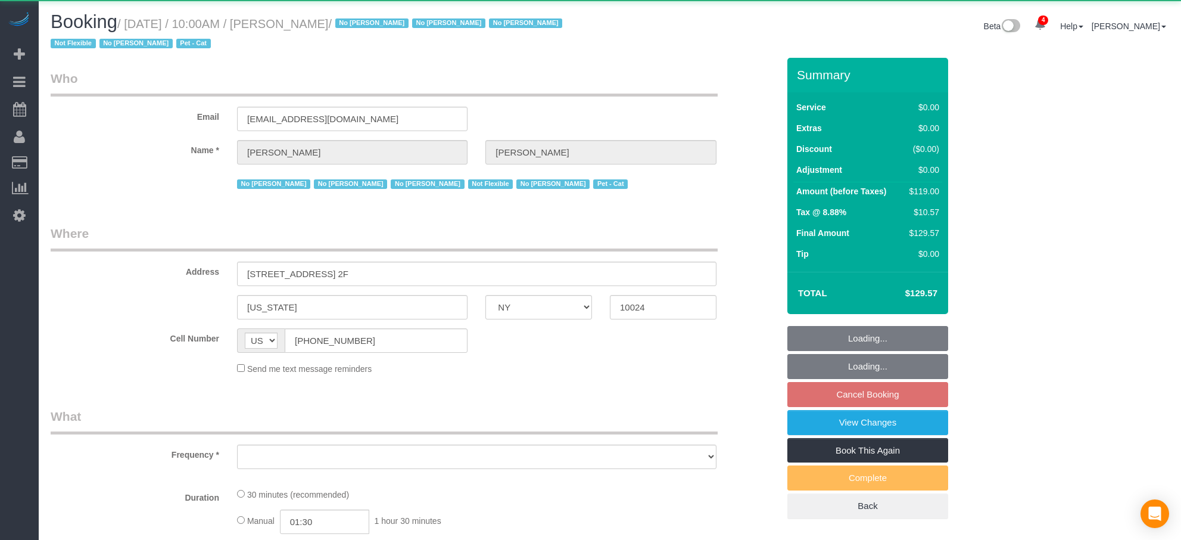
select select "NY"
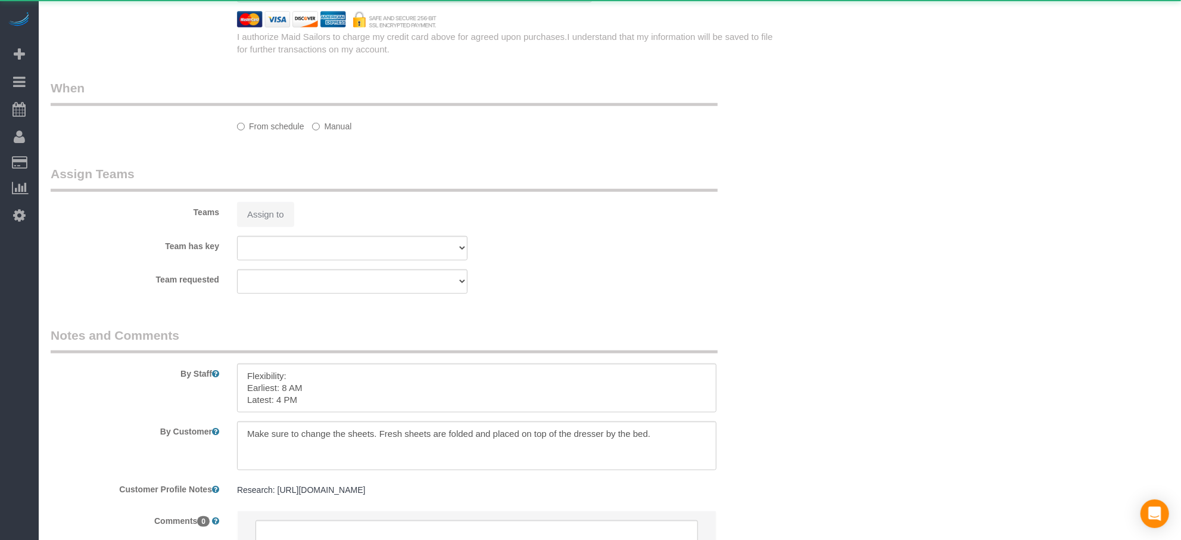
scroll to position [1205, 0]
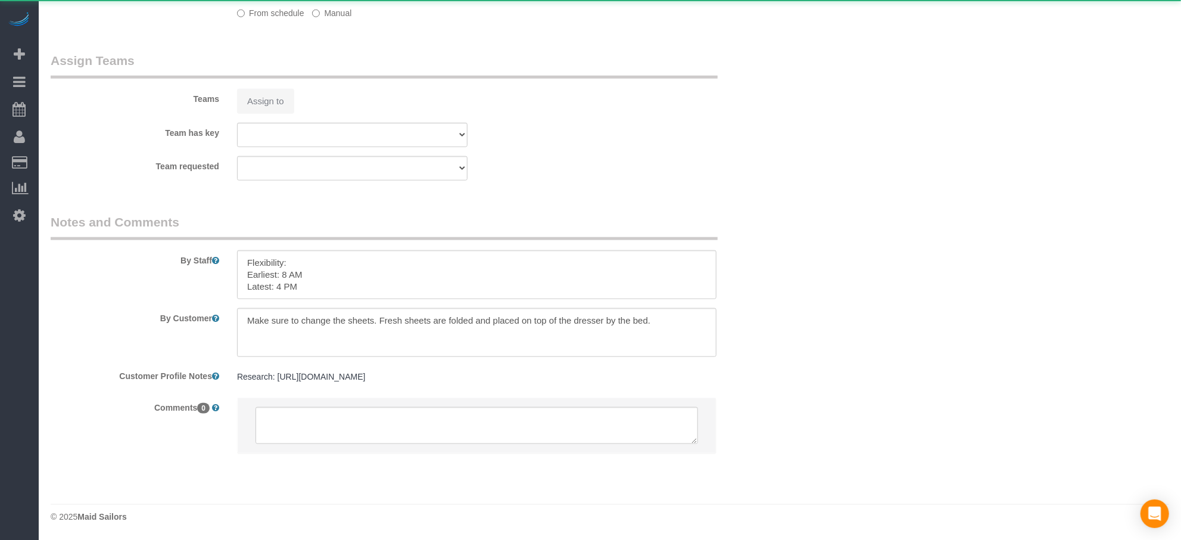
select select "object:965"
select select "spot3"
select select "number:89"
select select "number:90"
select select "number:14"
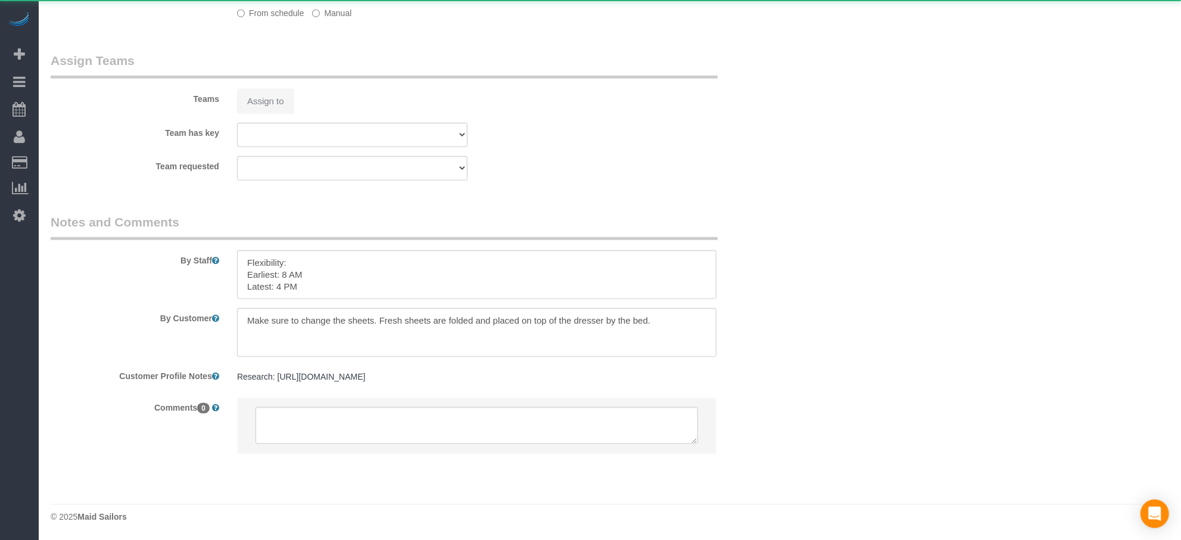
select select "number:5"
select select "number:21"
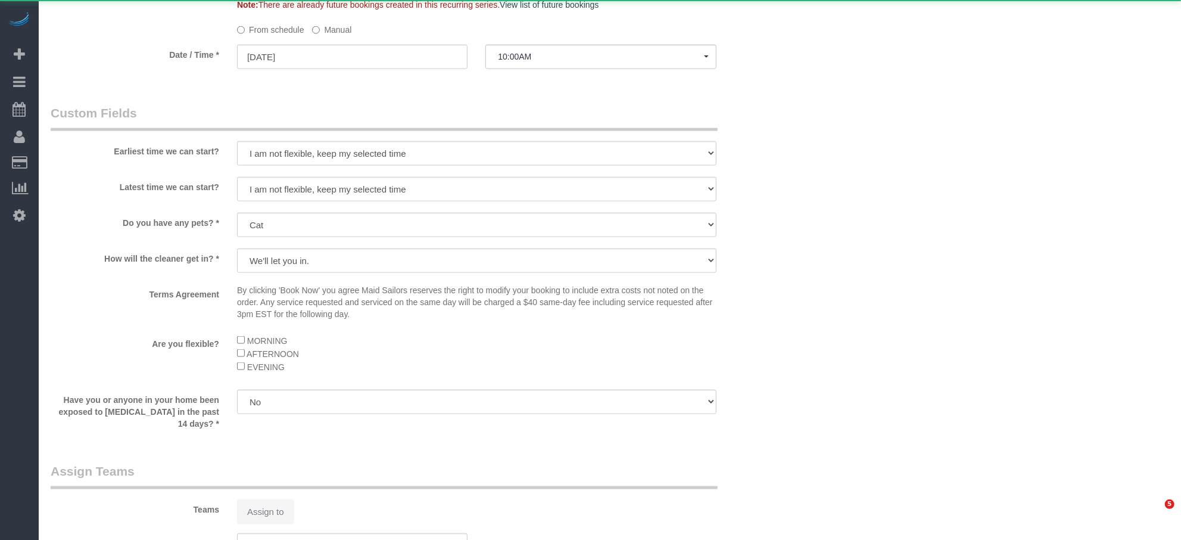
select select "string:stripe-pm_1KMZrb4VGloSiKo7NRp6bLrW"
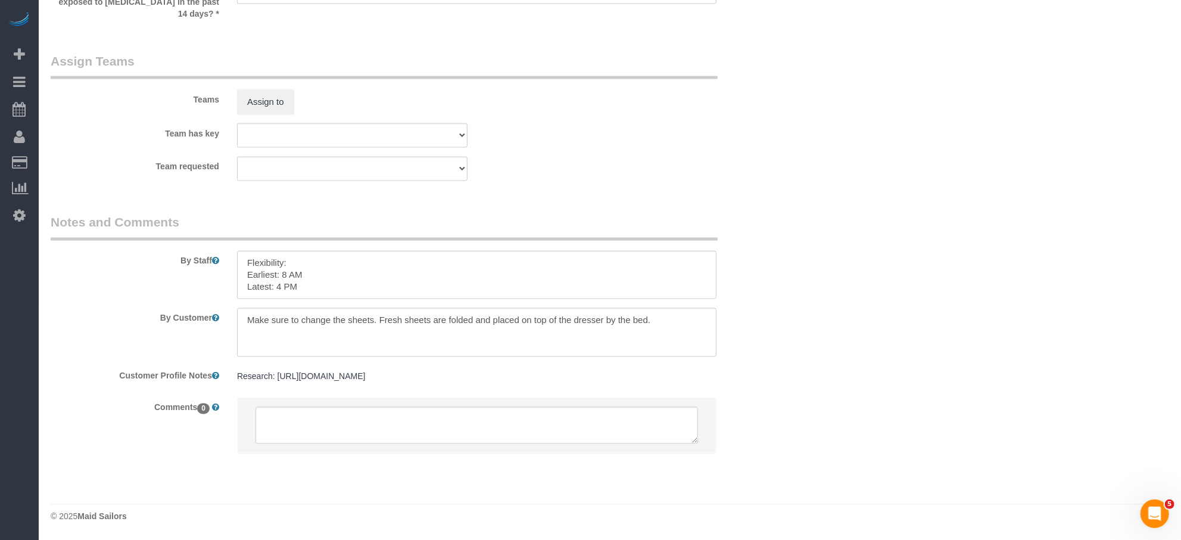
scroll to position [1618, 0]
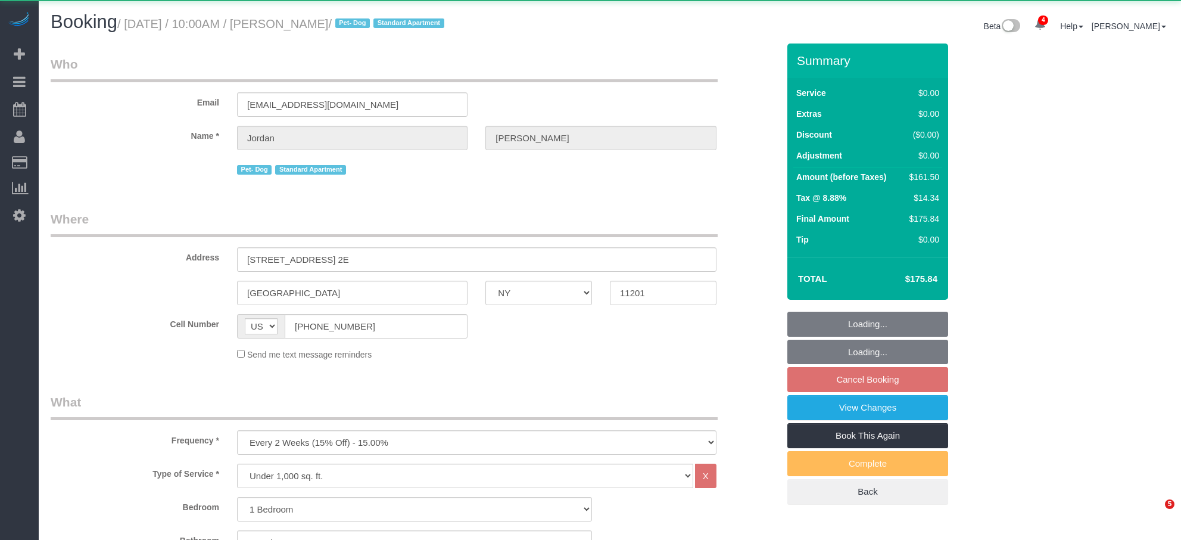
select select "NY"
select select "1"
select select "2"
select select "spot3"
select select "object:913"
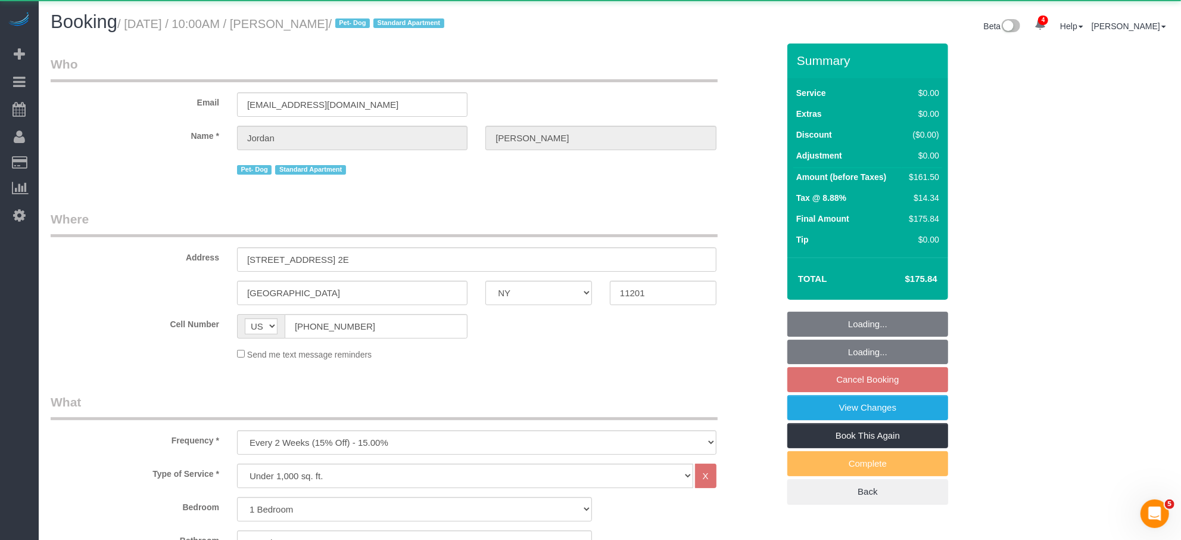
select select "spot63"
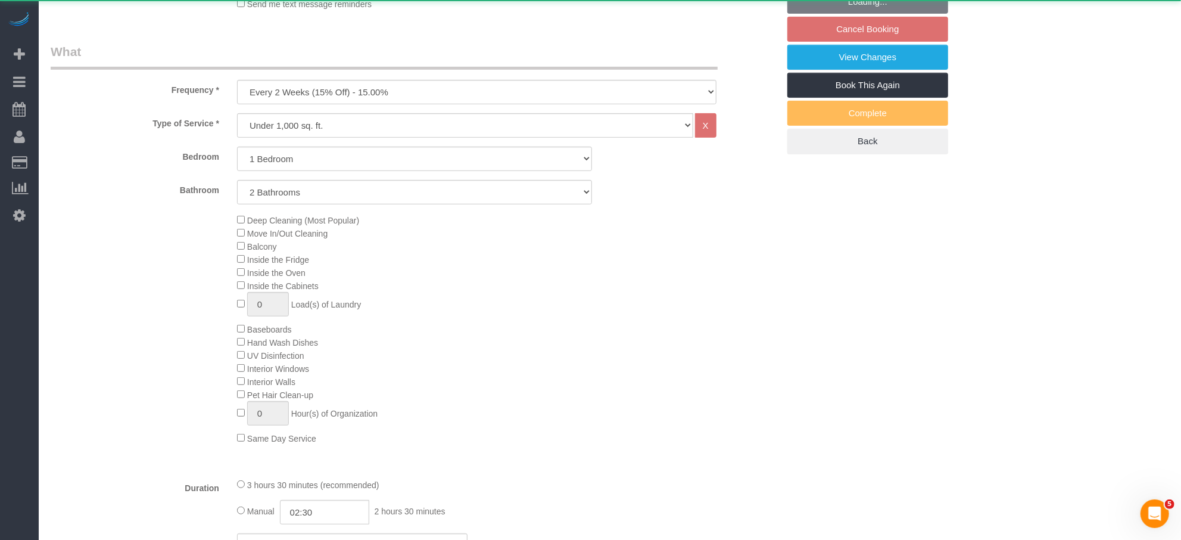
select select "string:stripe-pm_1Rcsvw4VGloSiKo7YAz02xg6"
select select "1"
select select "2"
select select "number:58"
select select "number:72"
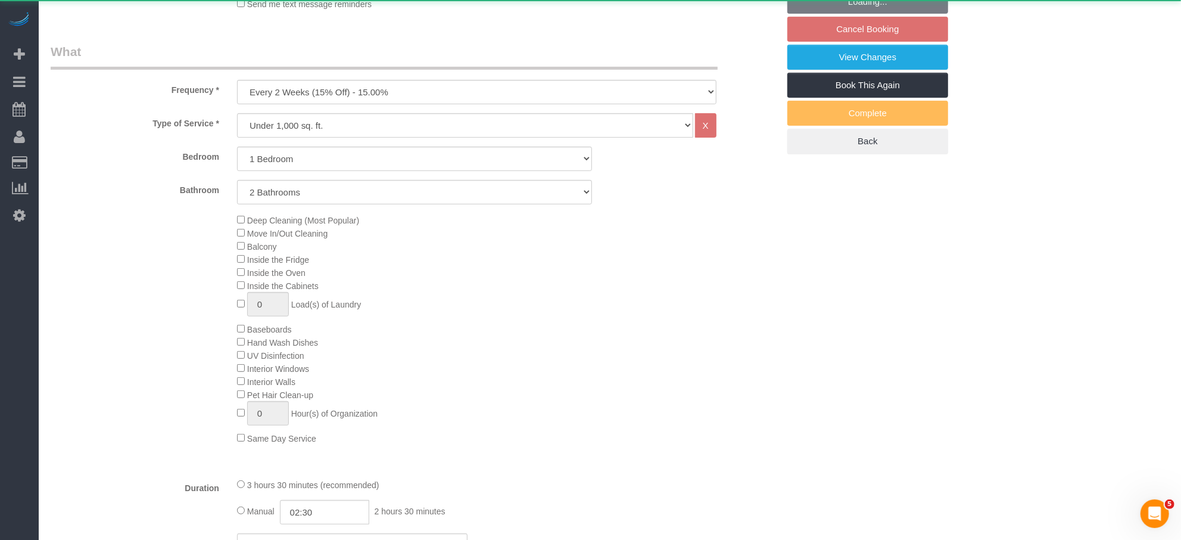
select select "number:13"
select select "number:5"
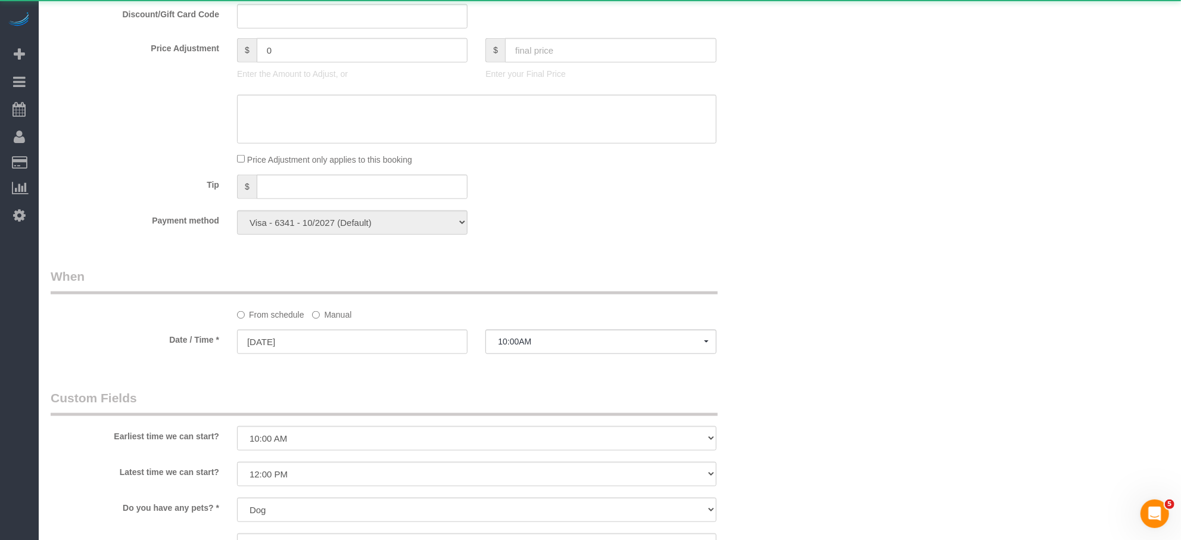
scroll to position [941, 0]
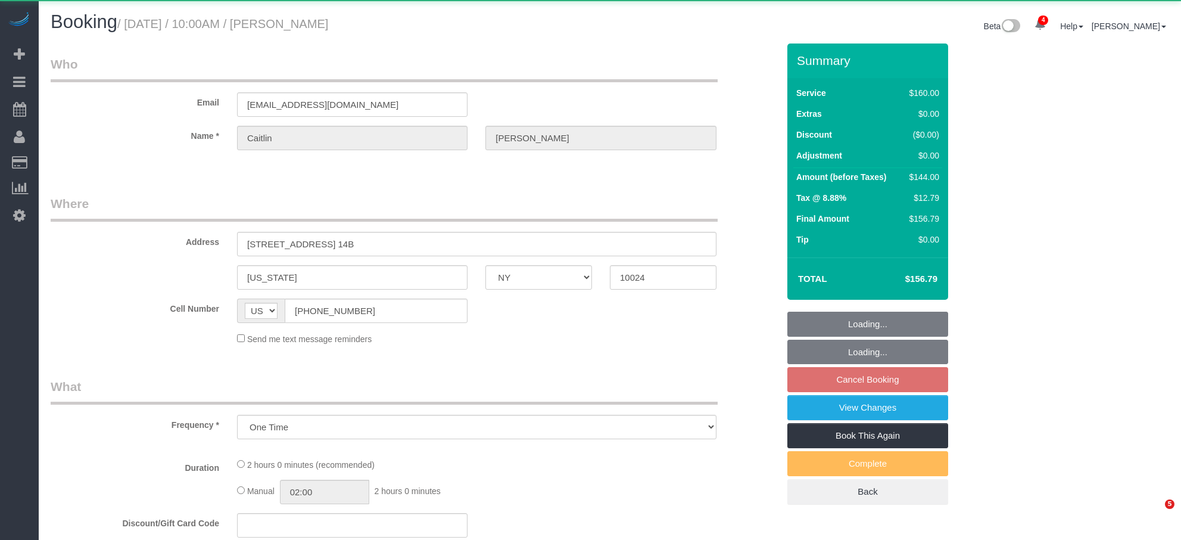
select select "NY"
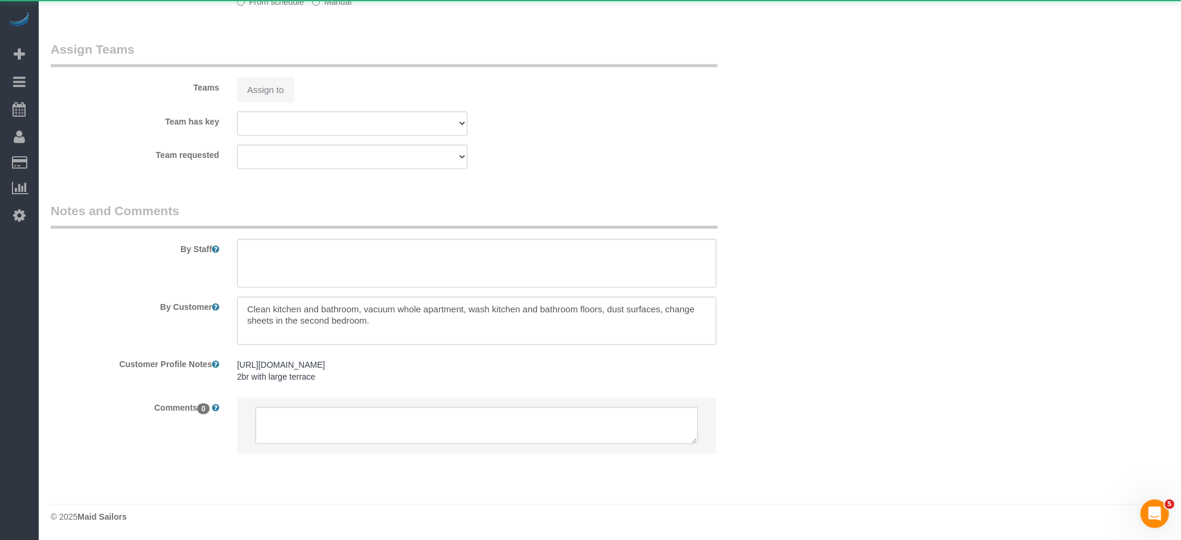
select select "object:873"
select select "string:stripe-pm_1RGsso4VGloSiKo7yoovUInS"
select select "spot3"
select select "number:58"
select select "number:76"
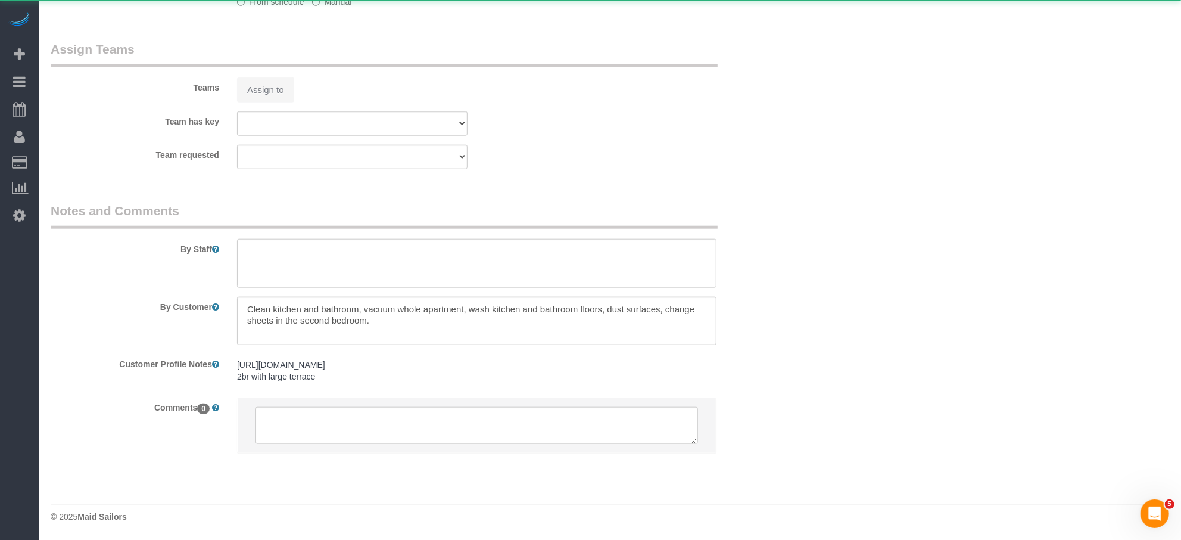
select select "number:15"
select select "number:5"
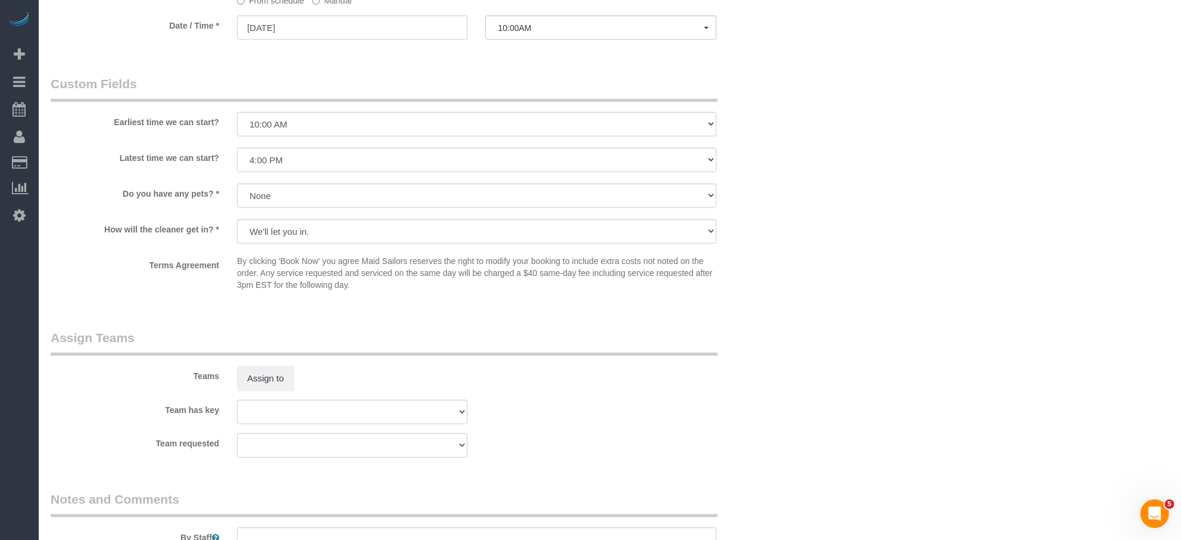
scroll to position [1272, 0]
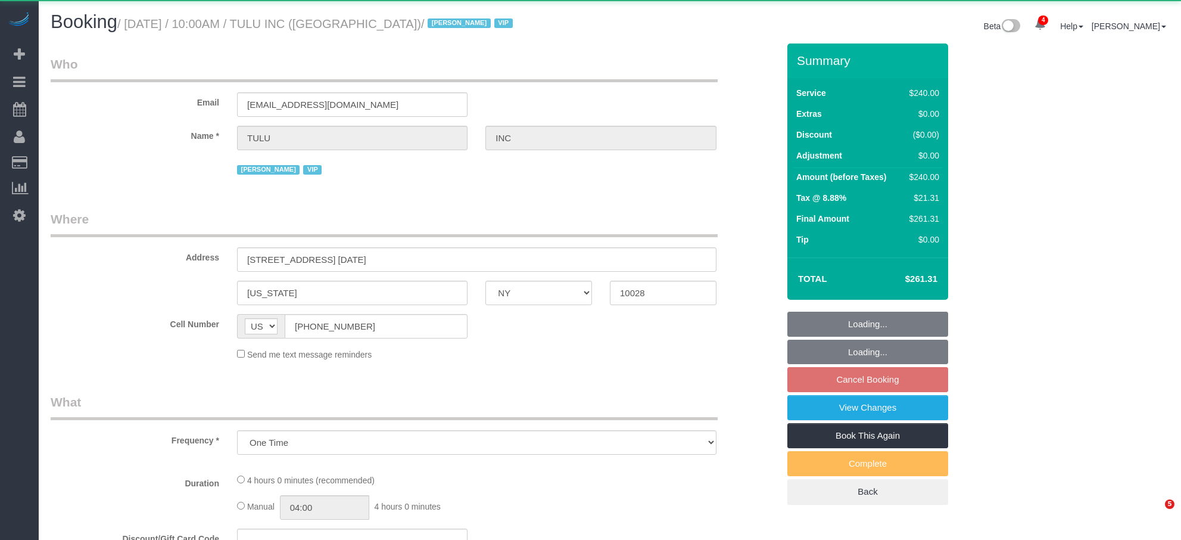
select select "NY"
select select "object:861"
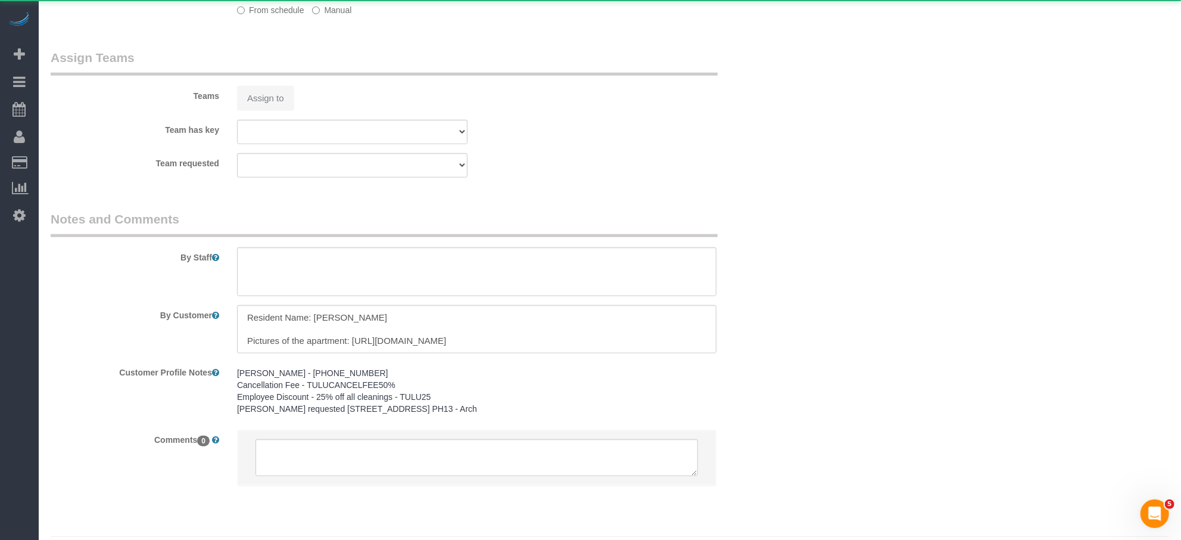
select select "240"
select select "spot3"
select select "number:89"
select select "number:90"
select select "number:15"
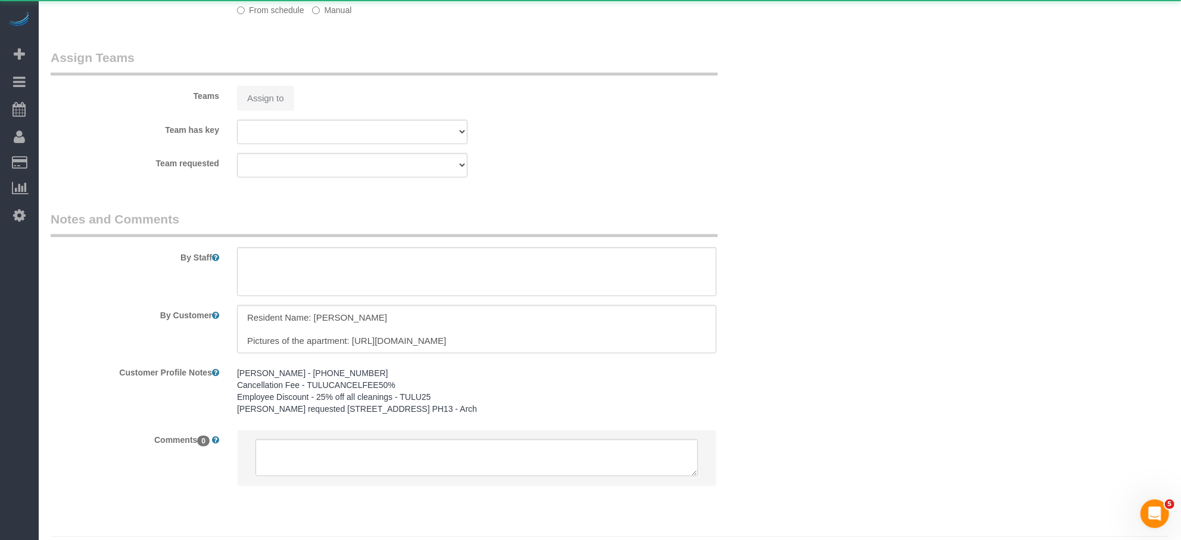
select select "number:5"
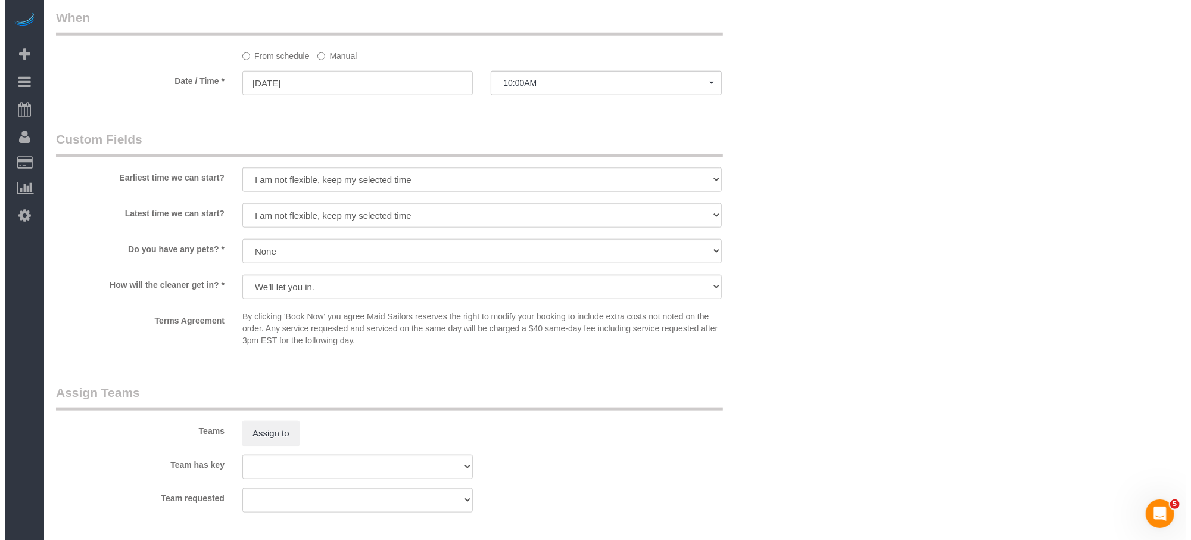
scroll to position [984, 0]
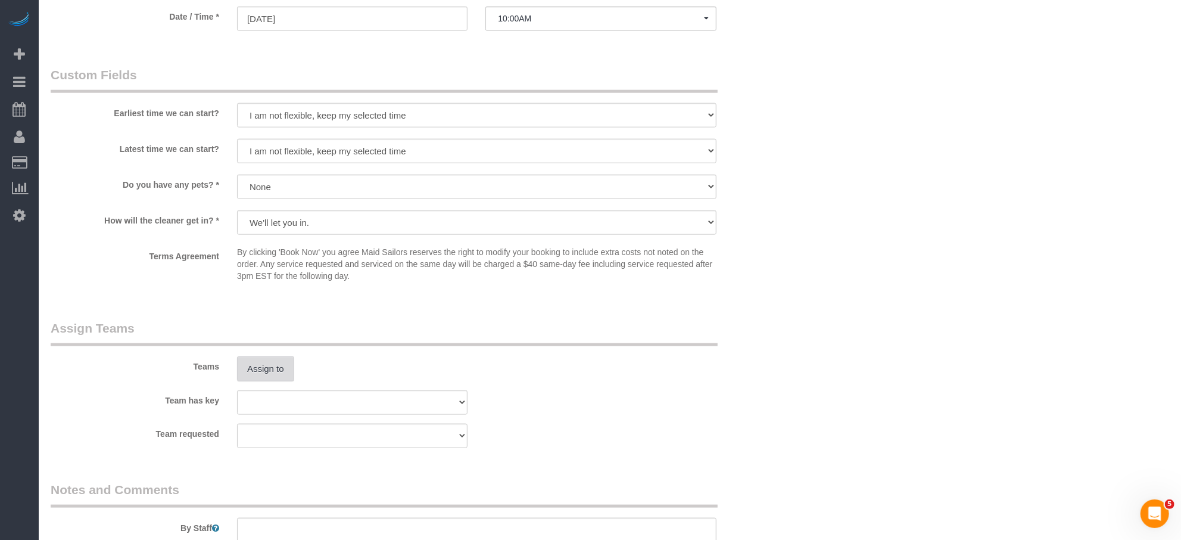
click at [266, 365] on button "Assign to" at bounding box center [265, 368] width 57 height 25
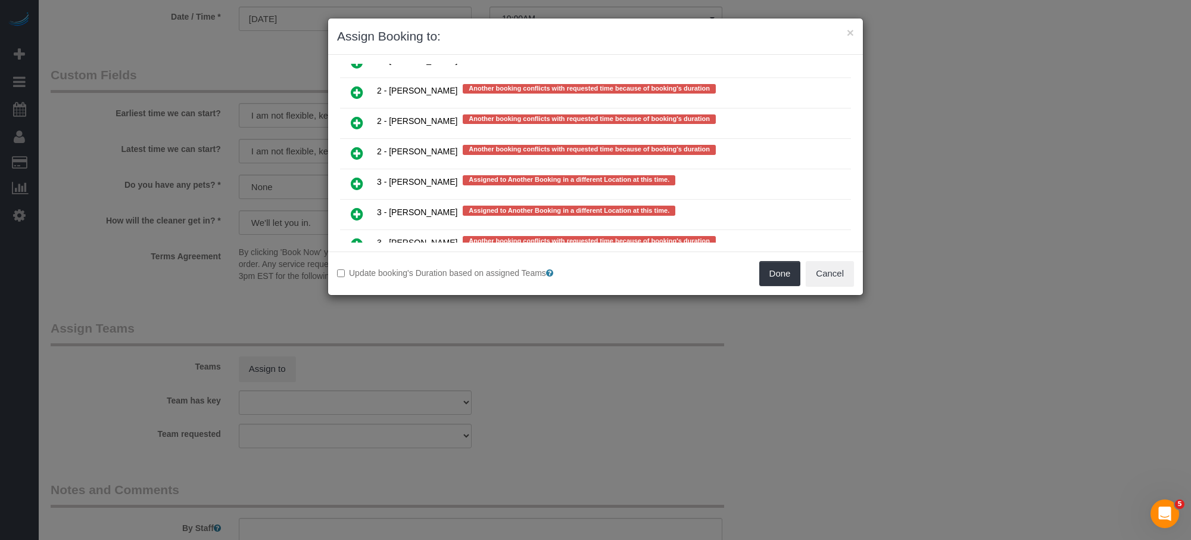
scroll to position [2333, 0]
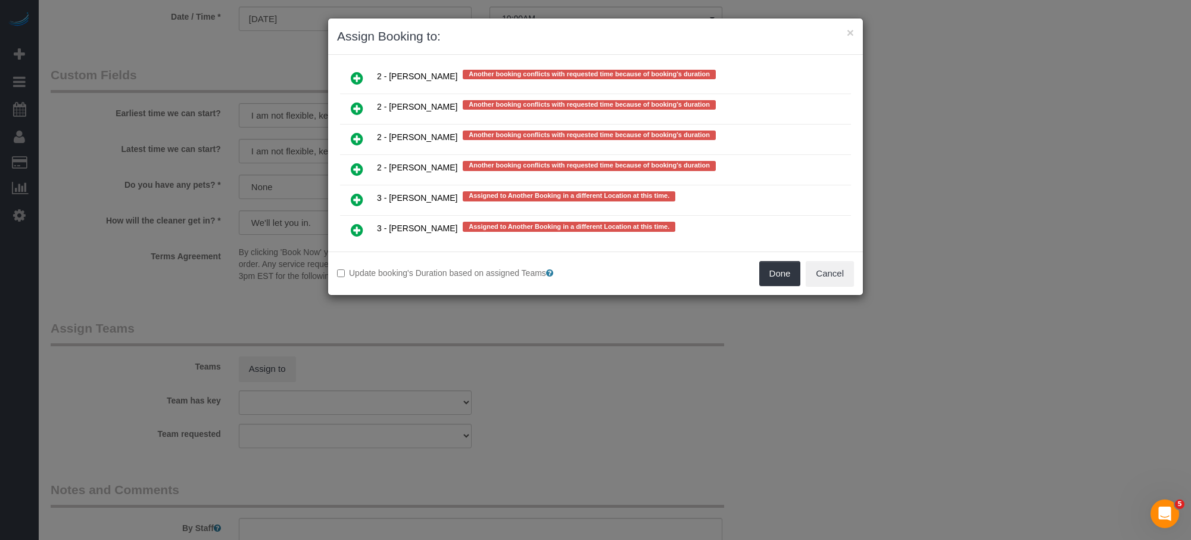
click at [356, 192] on icon at bounding box center [357, 199] width 13 height 14
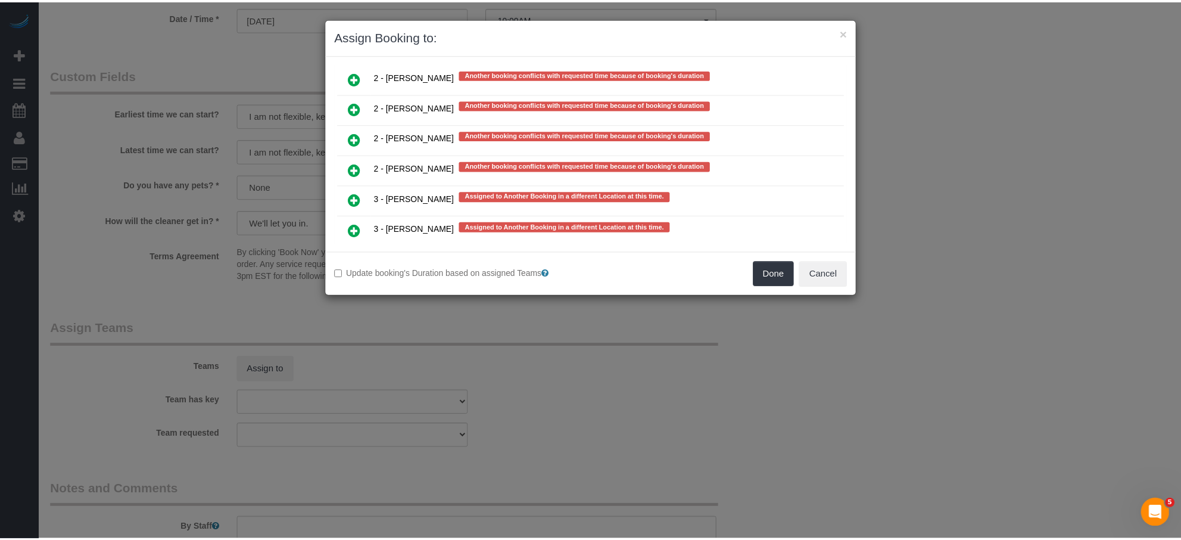
scroll to position [2366, 0]
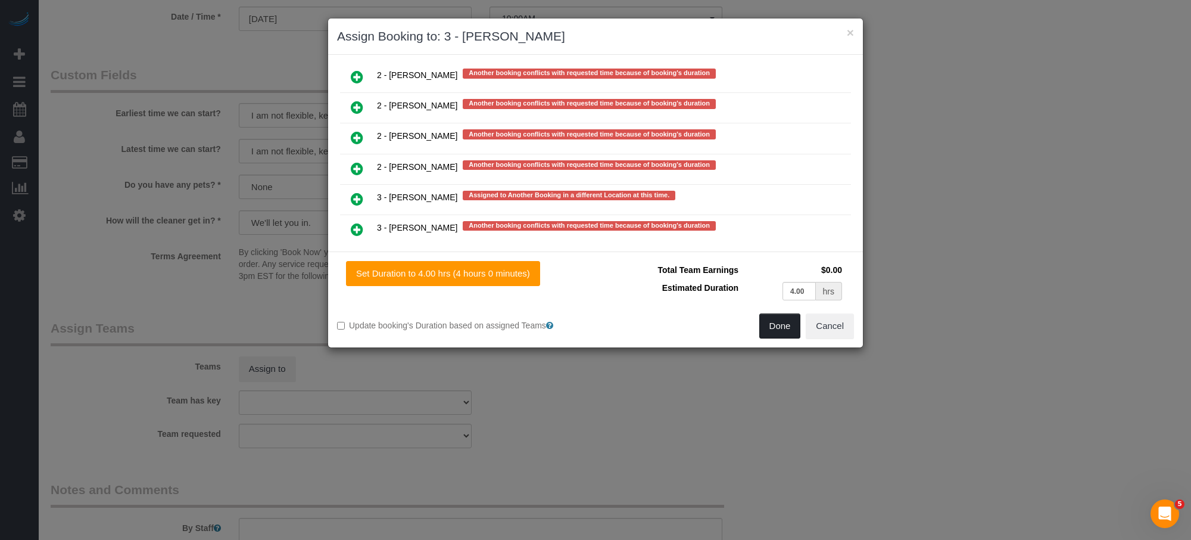
click at [775, 323] on button "Done" at bounding box center [781, 325] width 42 height 25
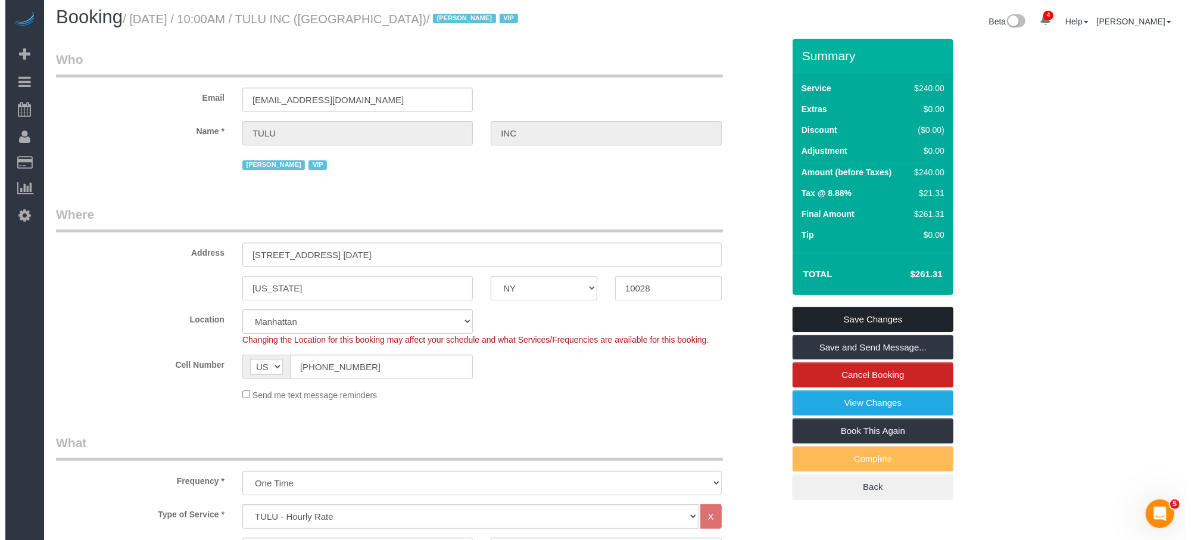
scroll to position [0, 0]
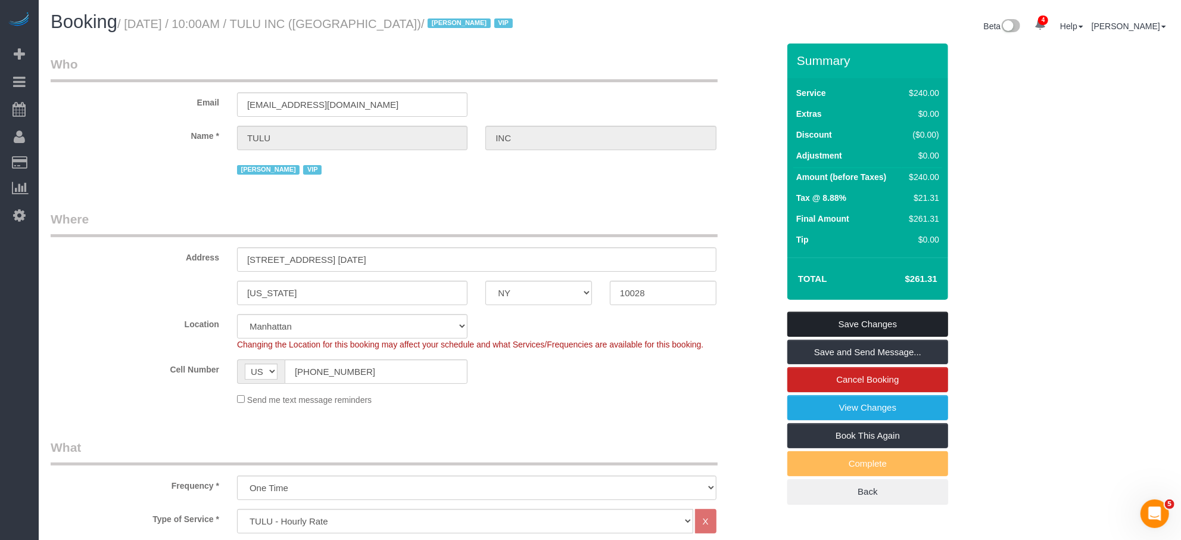
click at [887, 323] on link "Save Changes" at bounding box center [868, 324] width 161 height 25
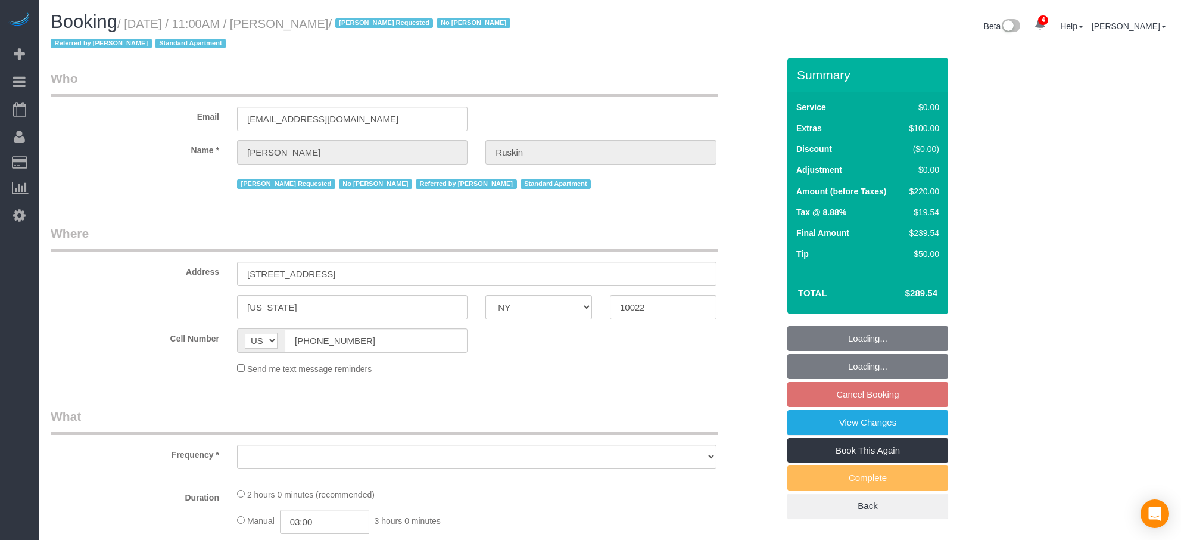
select select "NY"
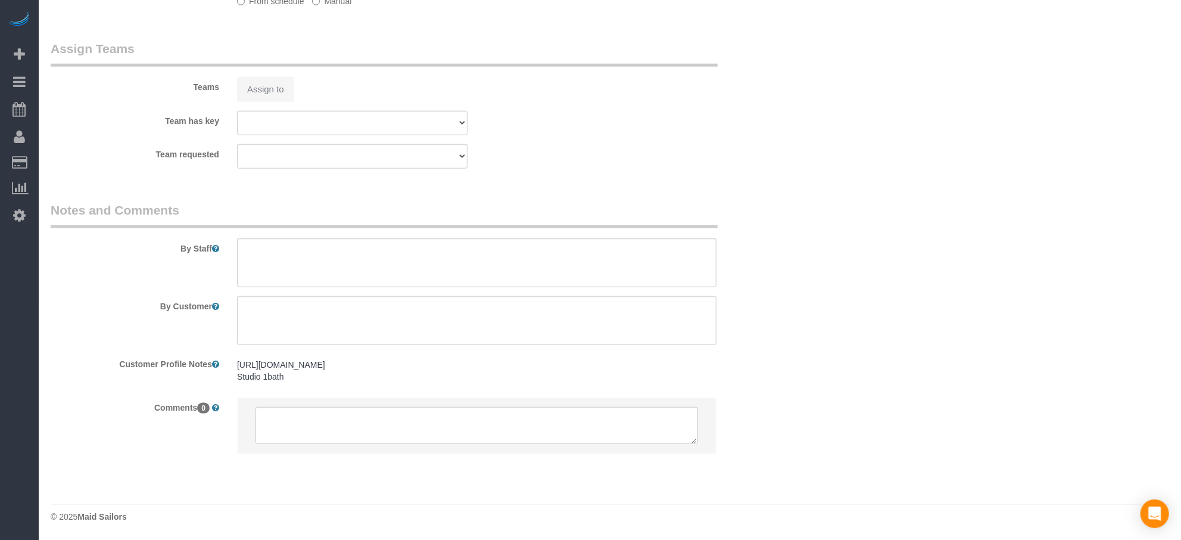
select select "object:957"
select select "spot4"
select select "number:59"
select select "number:75"
select select "number:15"
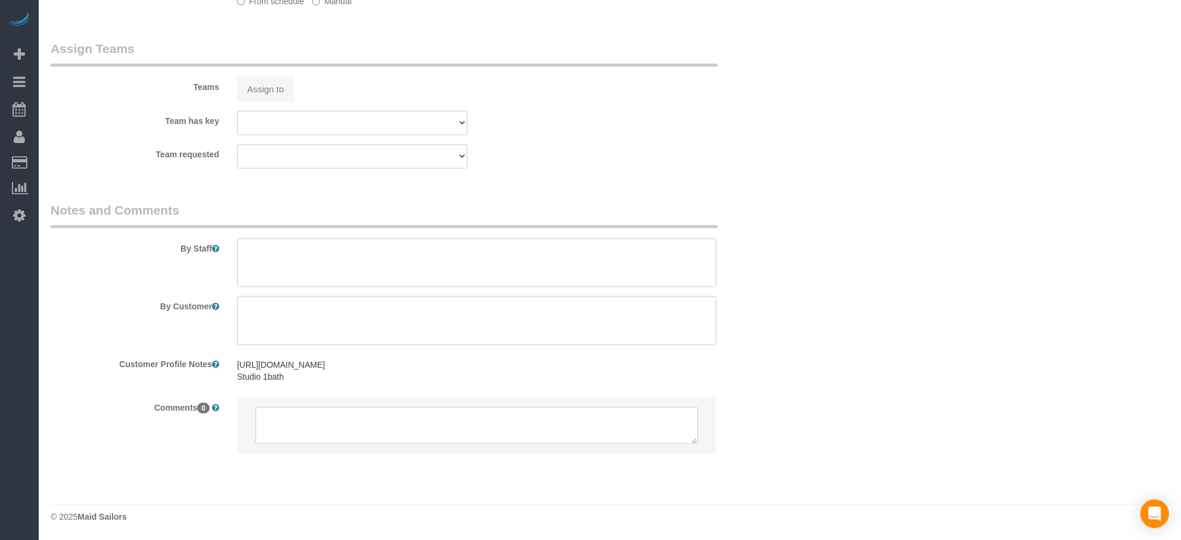
select select "number:6"
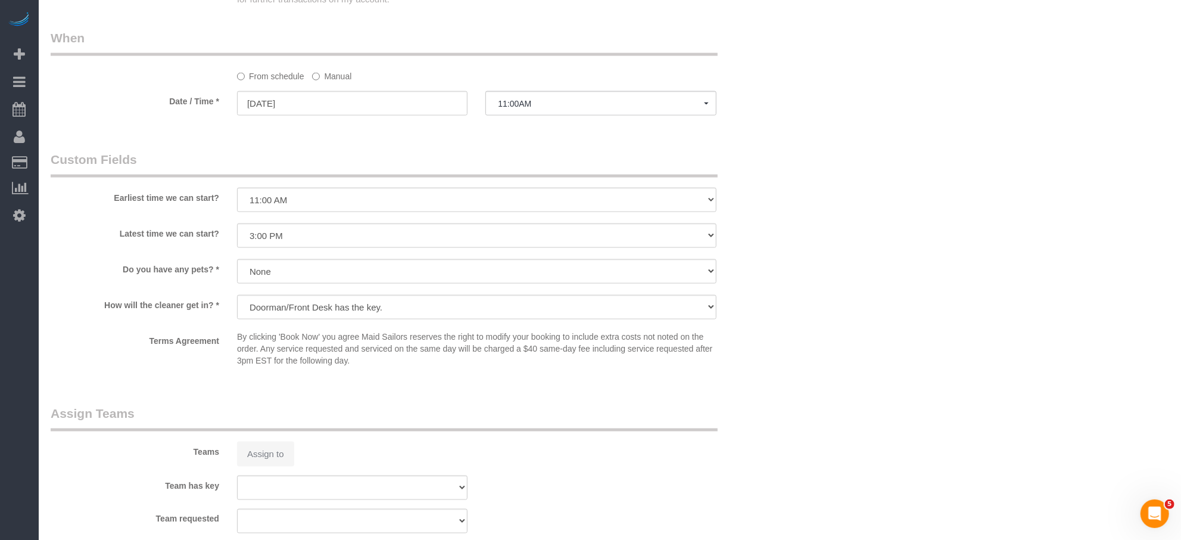
select select "string:stripe-pm_1Nj3jl4VGloSiKo7sptDBsMJ"
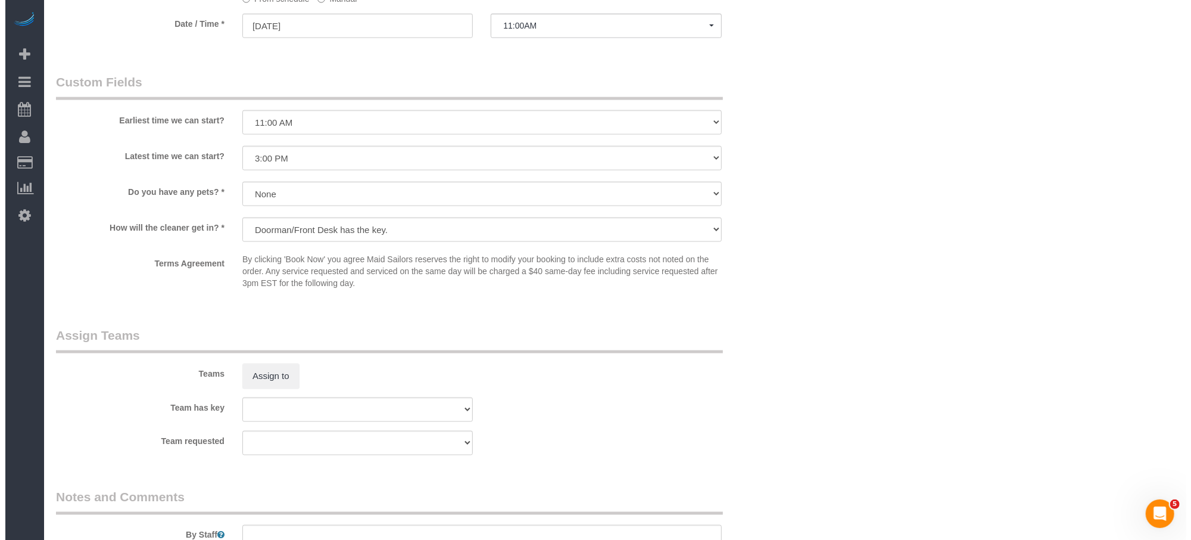
scroll to position [1258, 0]
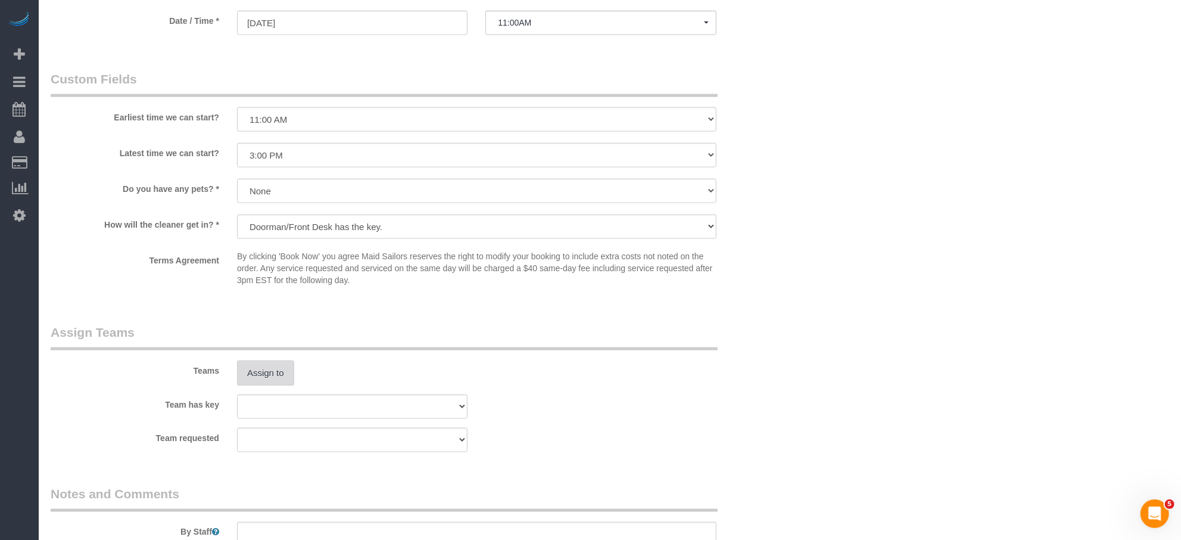
click at [267, 376] on button "Assign to" at bounding box center [265, 372] width 57 height 25
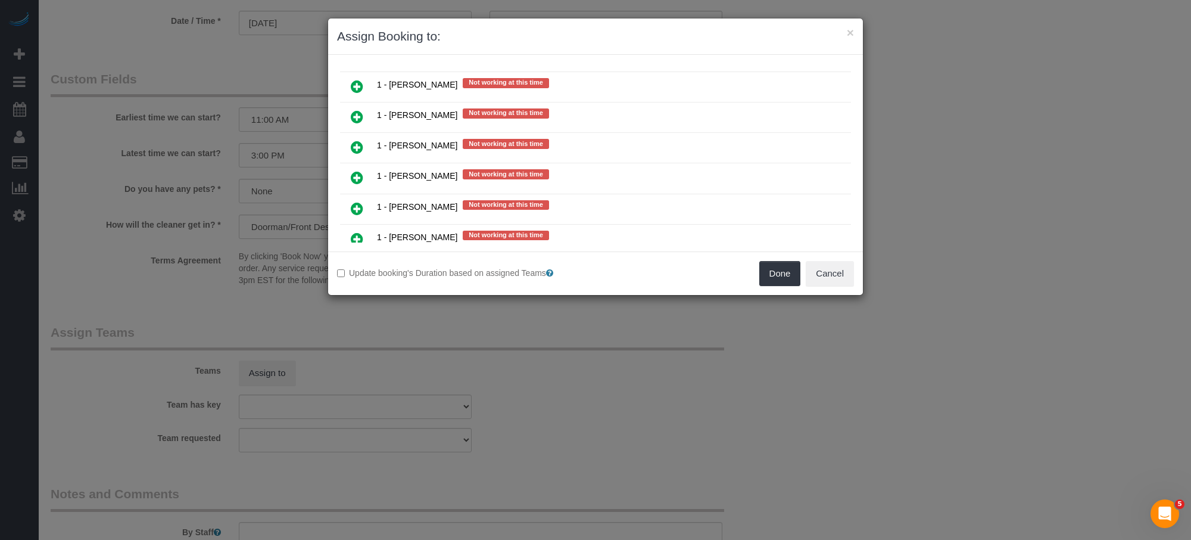
scroll to position [1339, 0]
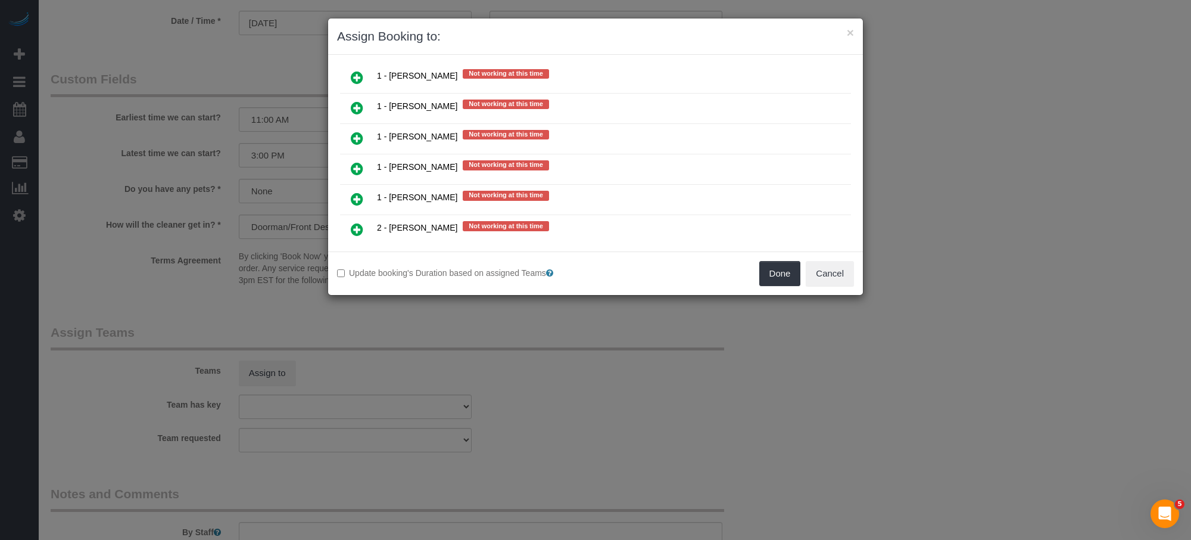
click at [359, 161] on icon at bounding box center [357, 168] width 13 height 14
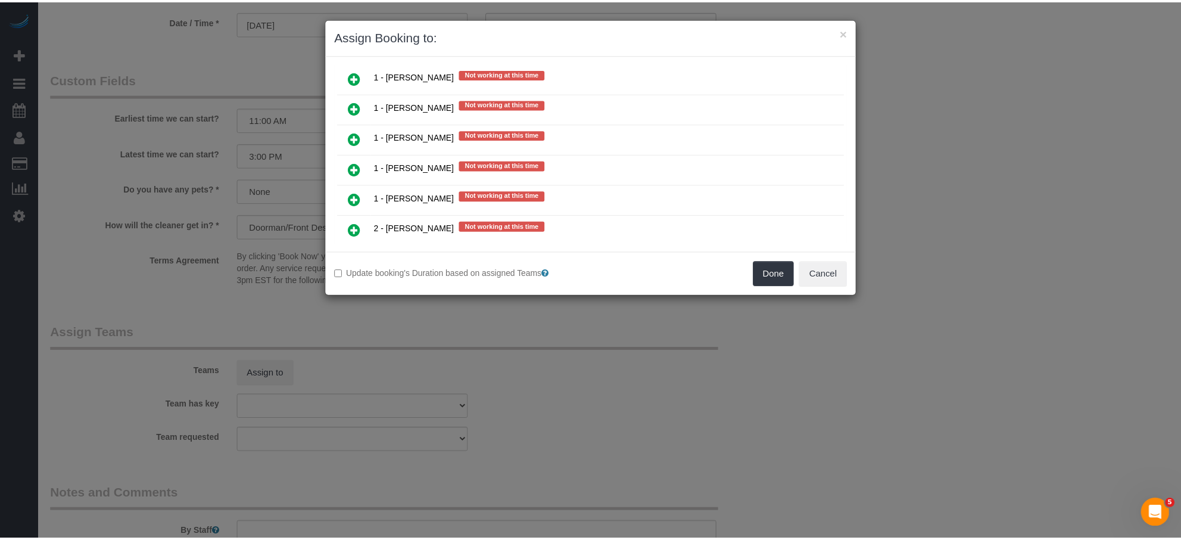
scroll to position [1367, 0]
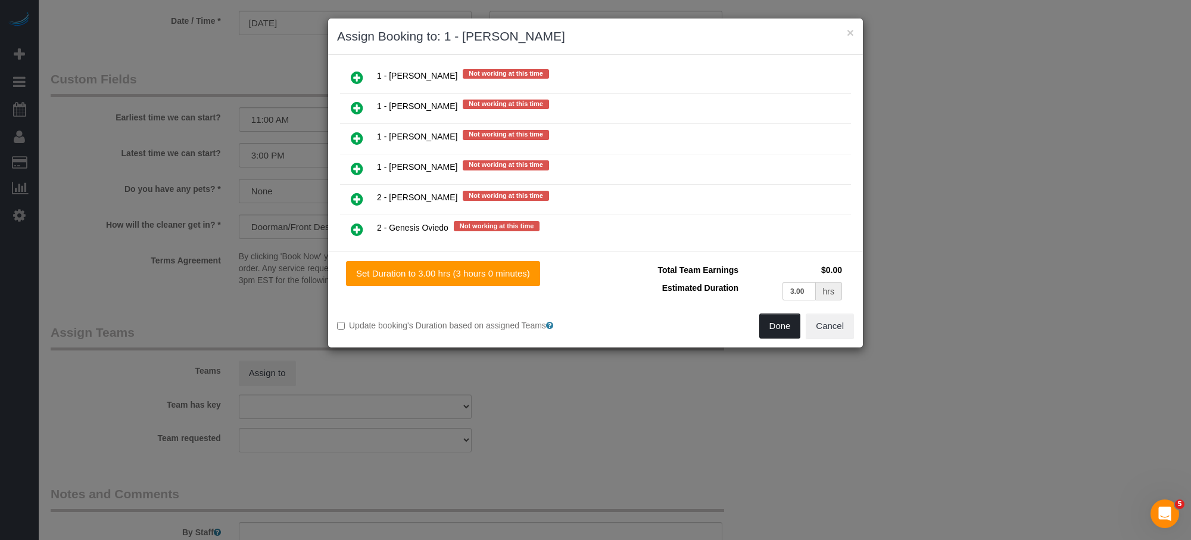
click at [785, 325] on button "Done" at bounding box center [781, 325] width 42 height 25
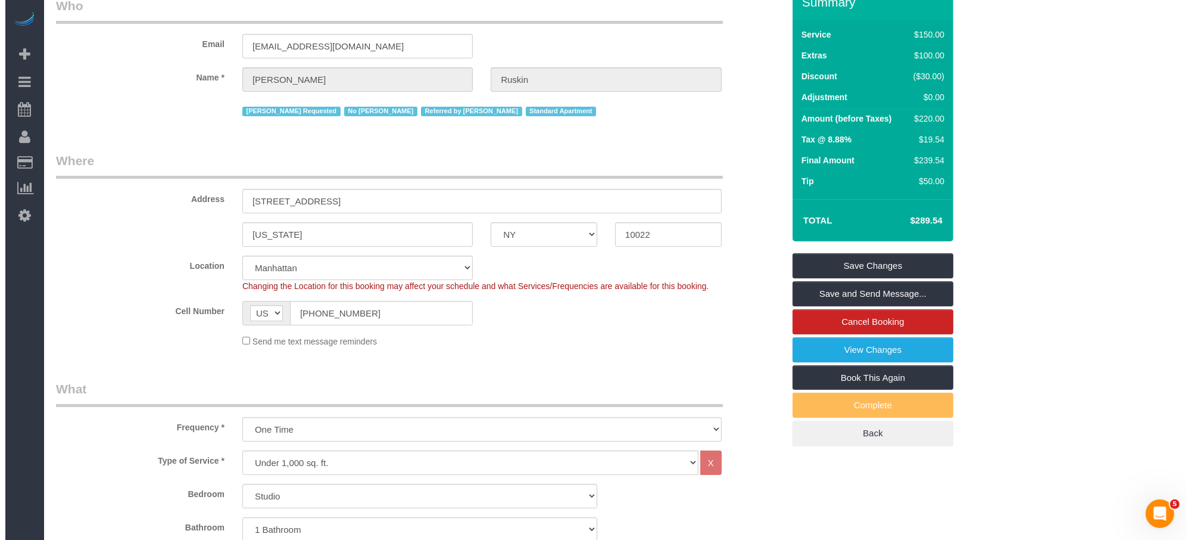
scroll to position [0, 0]
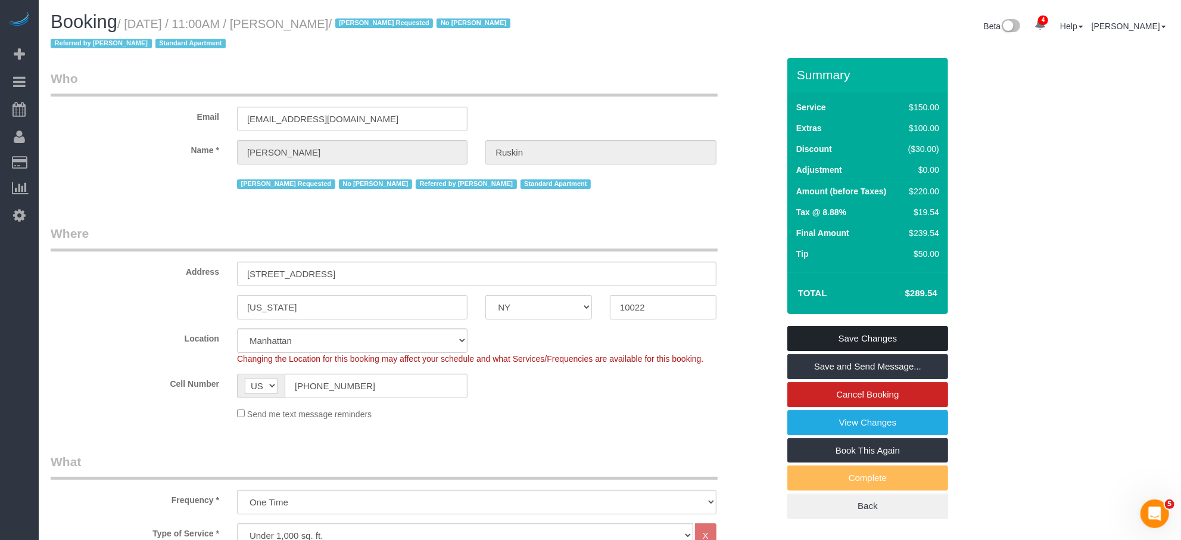
click at [903, 330] on link "Save Changes" at bounding box center [868, 338] width 161 height 25
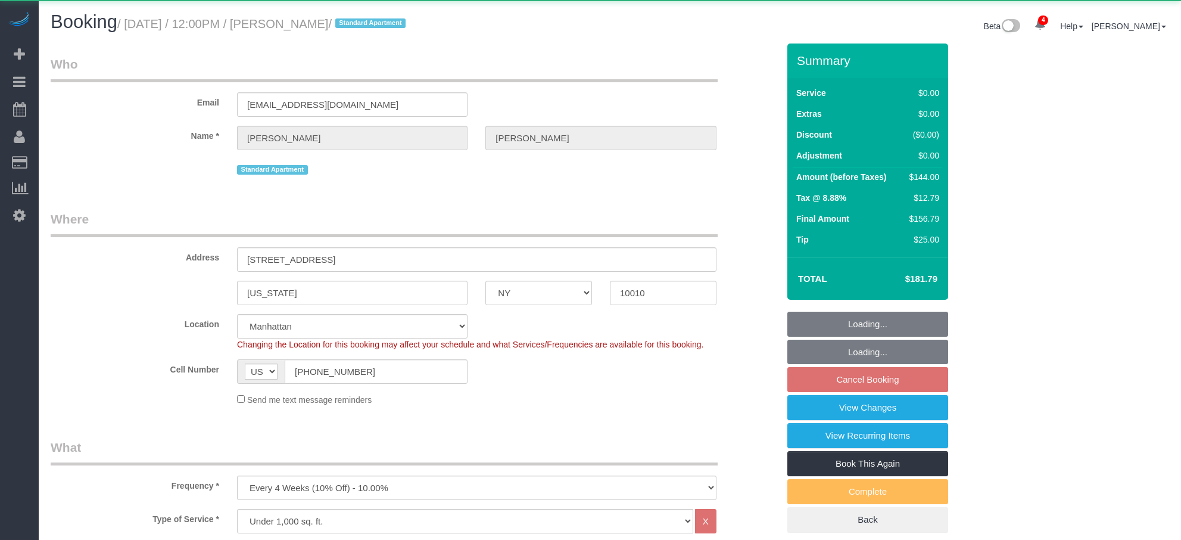
select select "NY"
select select "1"
select select "number:89"
select select "number:90"
select select "number:15"
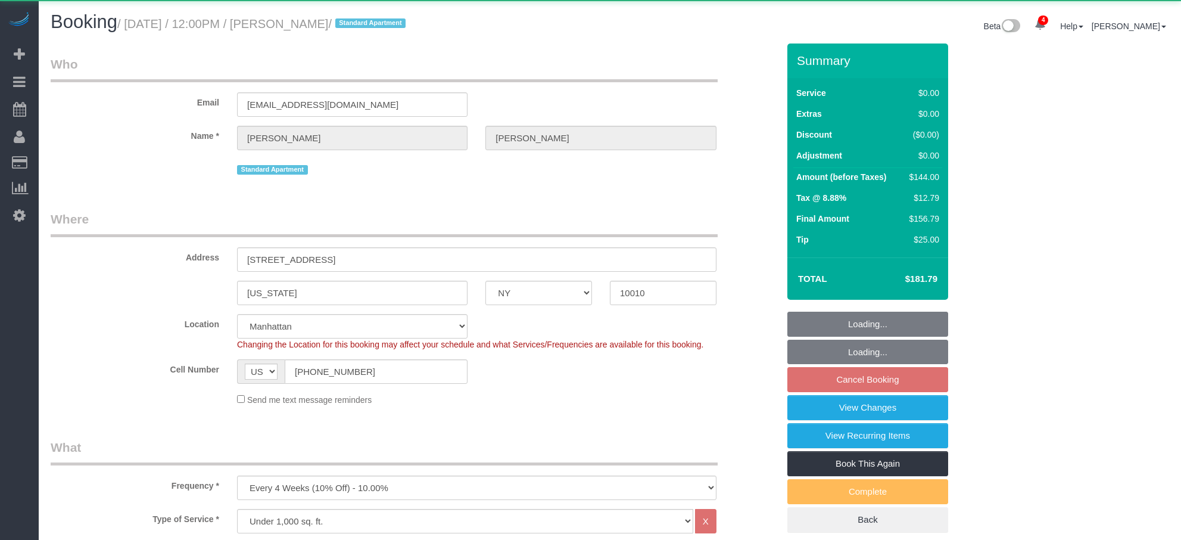
select select "number:5"
select select "object:906"
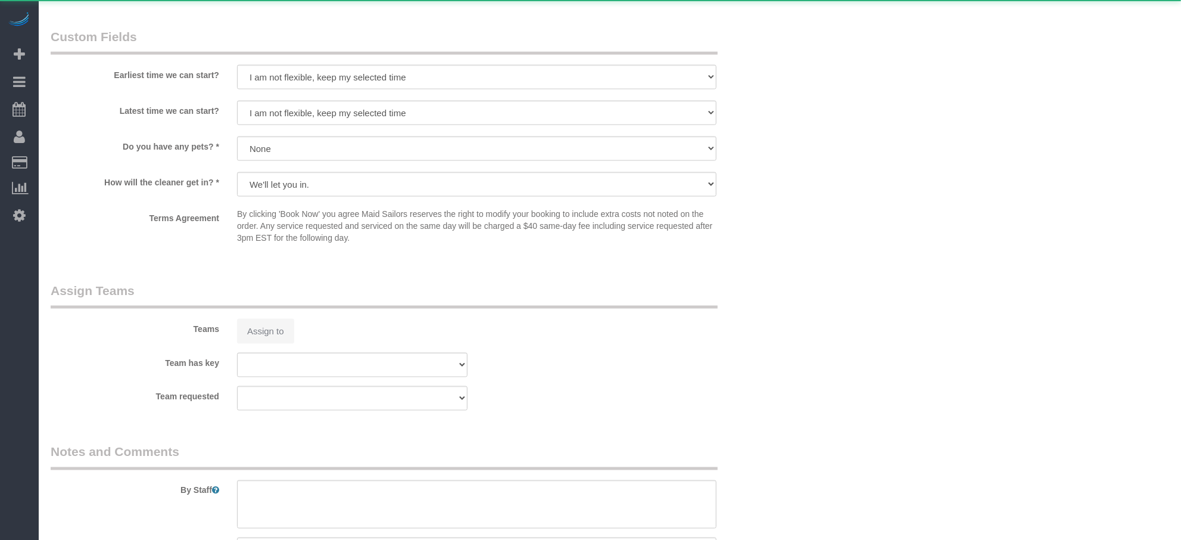
scroll to position [1250, 0]
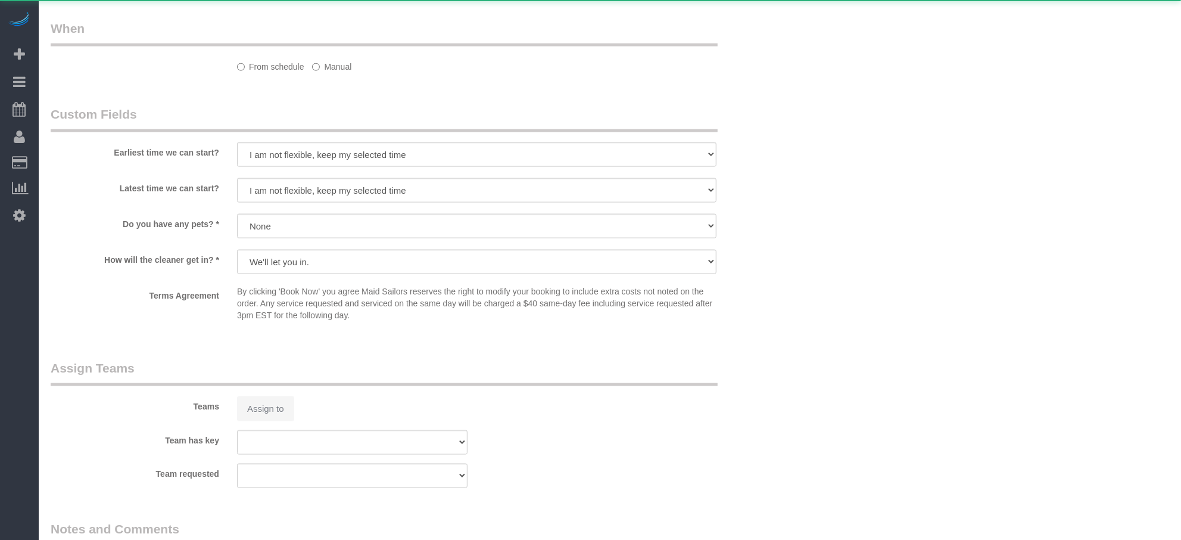
select select "string:stripe-pm_1PvJ0Y4VGloSiKo7dhGKNkSD"
select select "1"
select select "spot5"
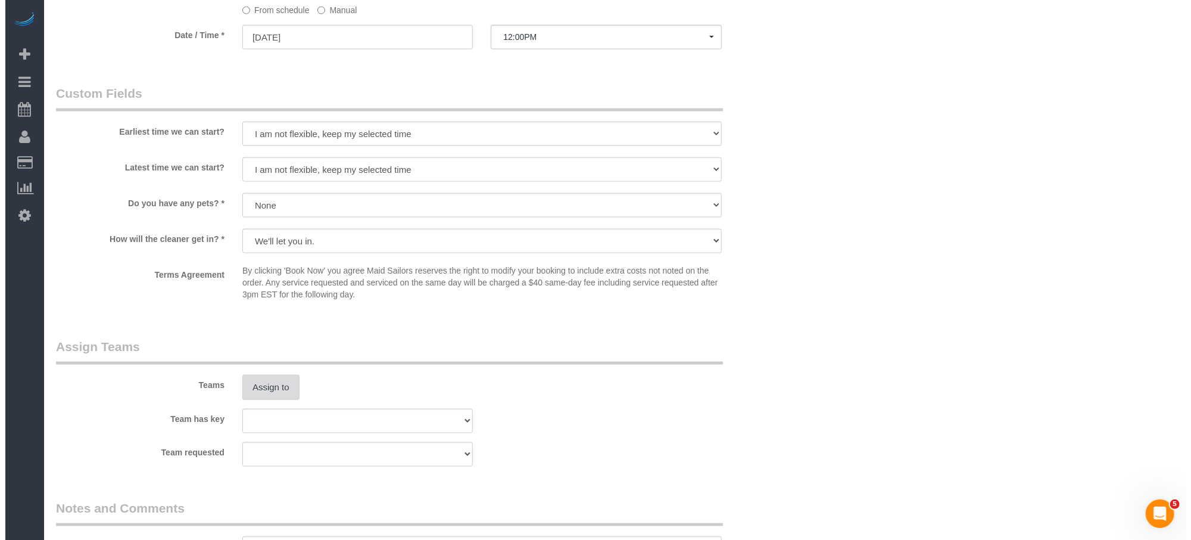
scroll to position [0, 0]
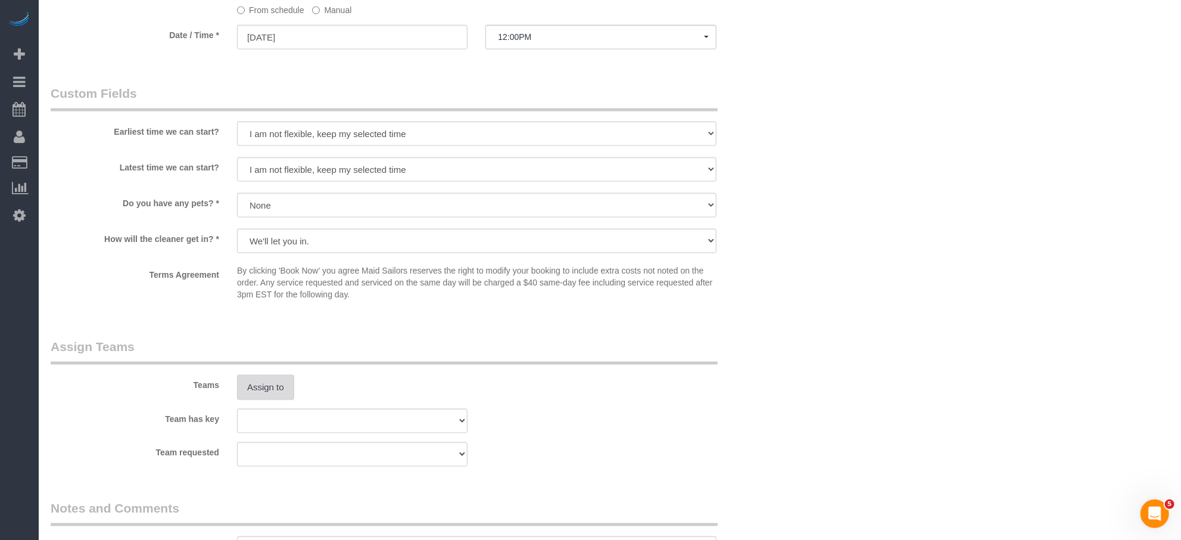
click at [266, 398] on button "Assign to" at bounding box center [265, 387] width 57 height 25
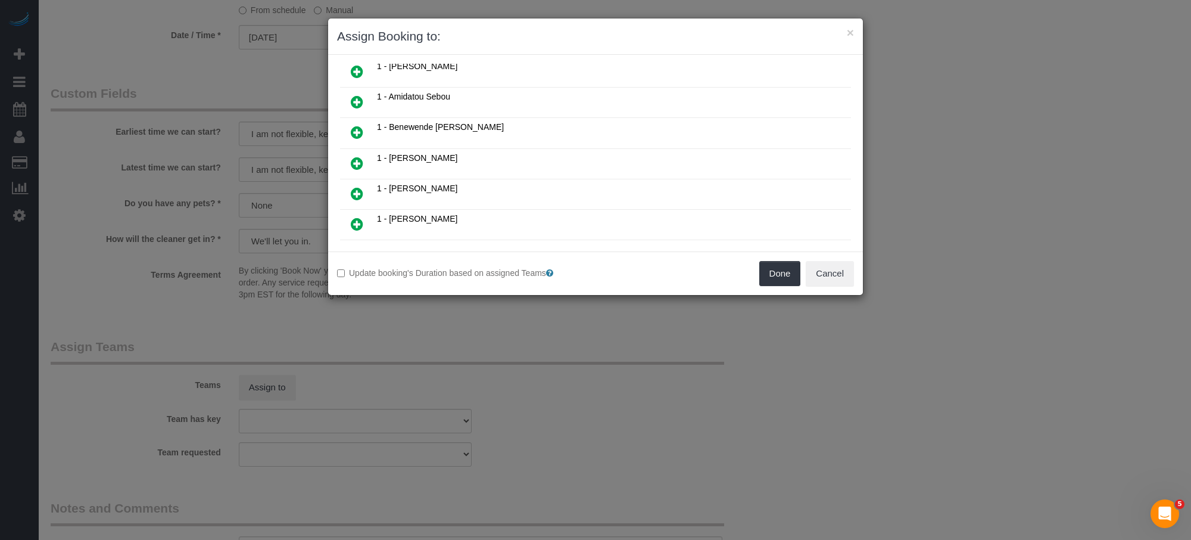
click at [370, 161] on link at bounding box center [357, 164] width 28 height 24
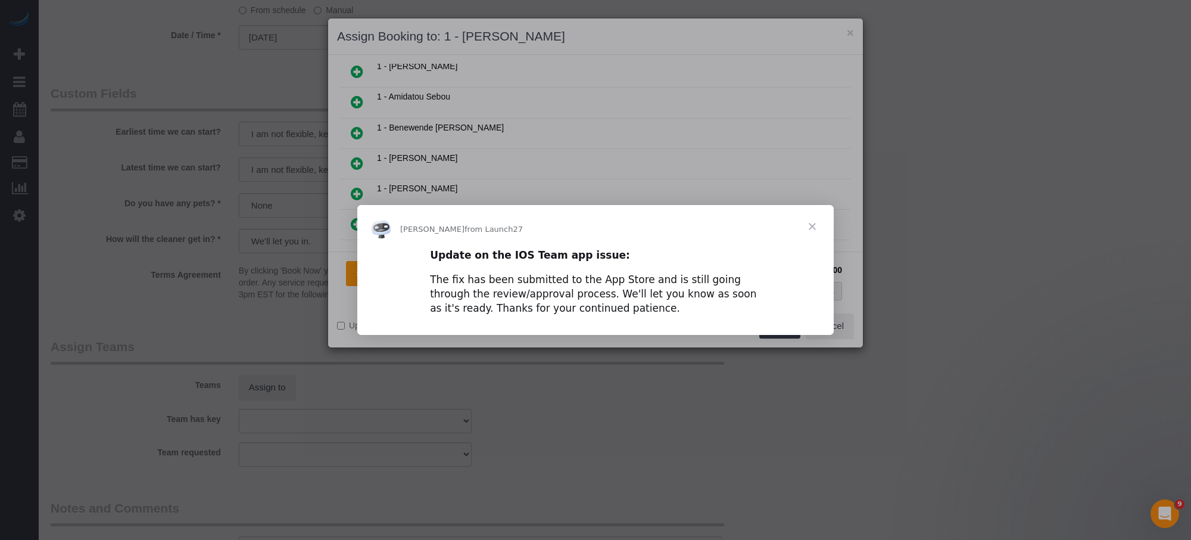
click at [811, 224] on span "Close" at bounding box center [812, 226] width 43 height 43
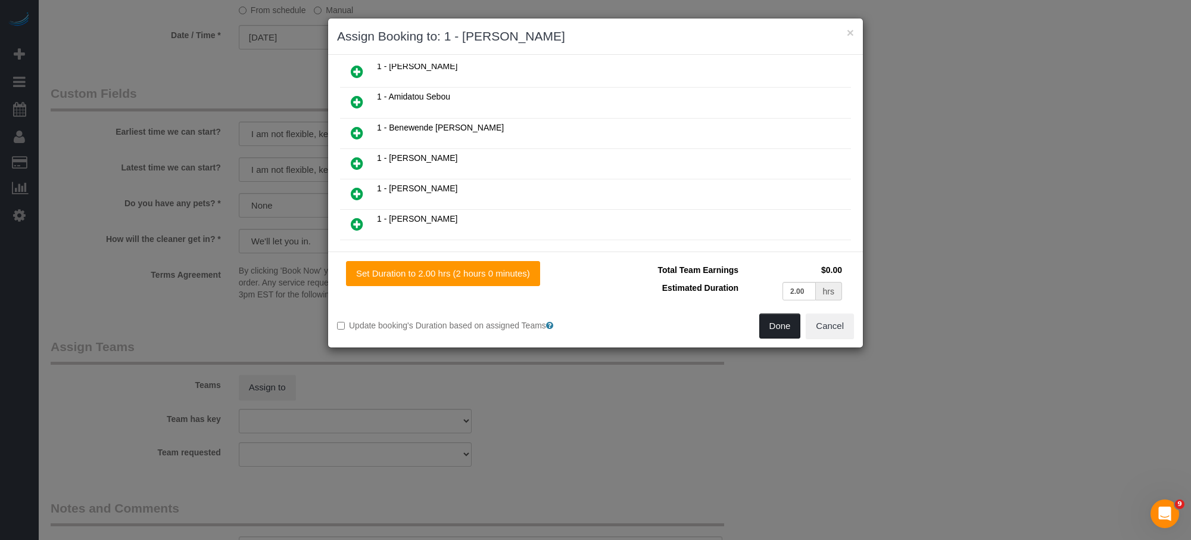
click at [788, 326] on button "Done" at bounding box center [781, 325] width 42 height 25
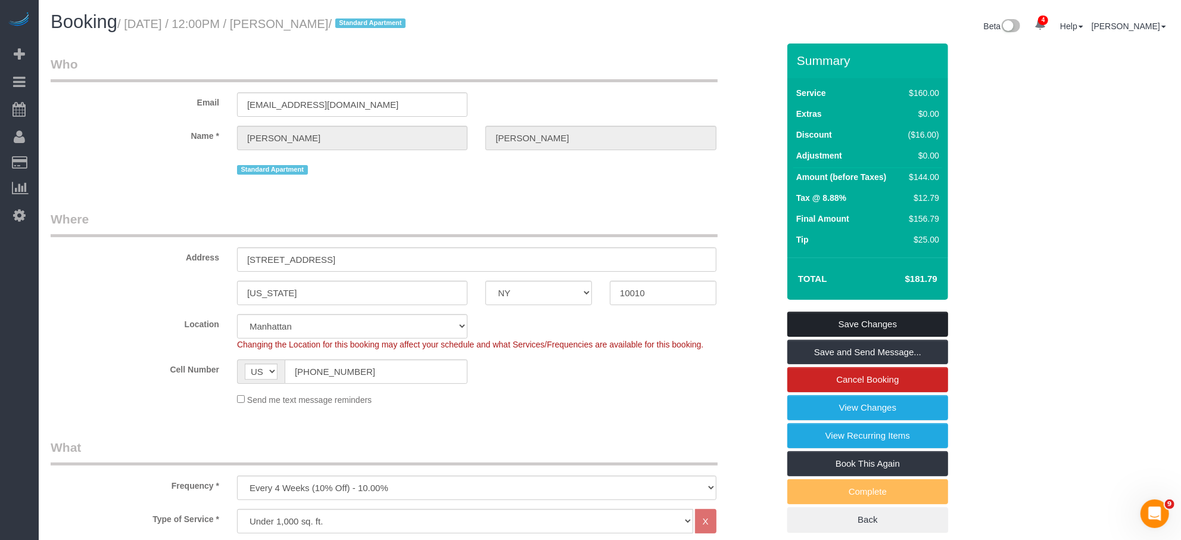
click at [889, 331] on link "Save Changes" at bounding box center [868, 324] width 161 height 25
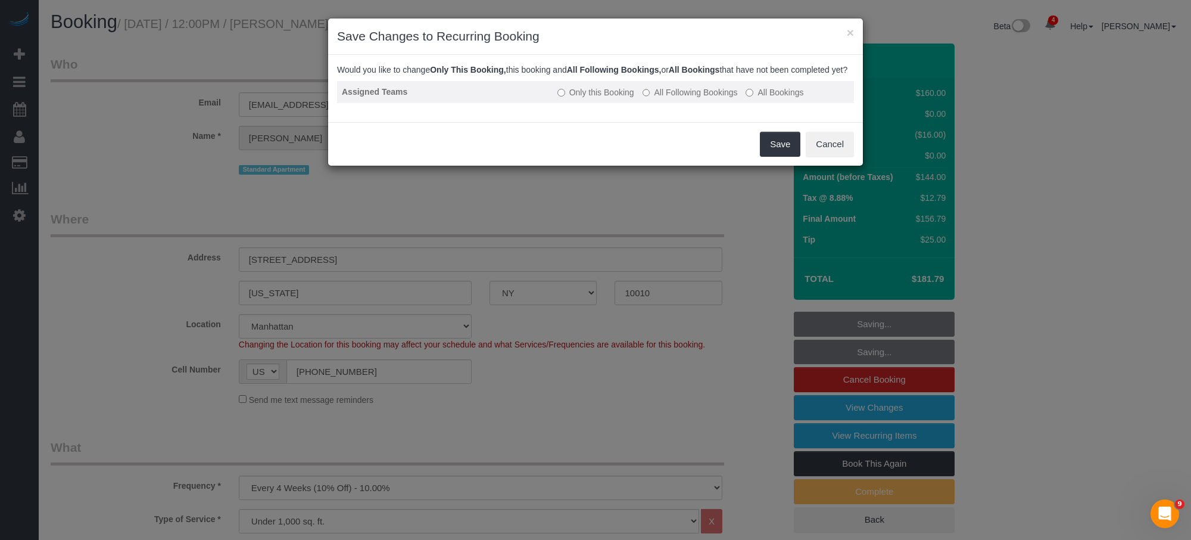
click at [696, 98] on label "All Following Bookings" at bounding box center [690, 92] width 95 height 12
drag, startPoint x: 773, startPoint y: 158, endPoint x: 766, endPoint y: 147, distance: 12.6
click at [773, 155] on button "Save" at bounding box center [780, 144] width 41 height 25
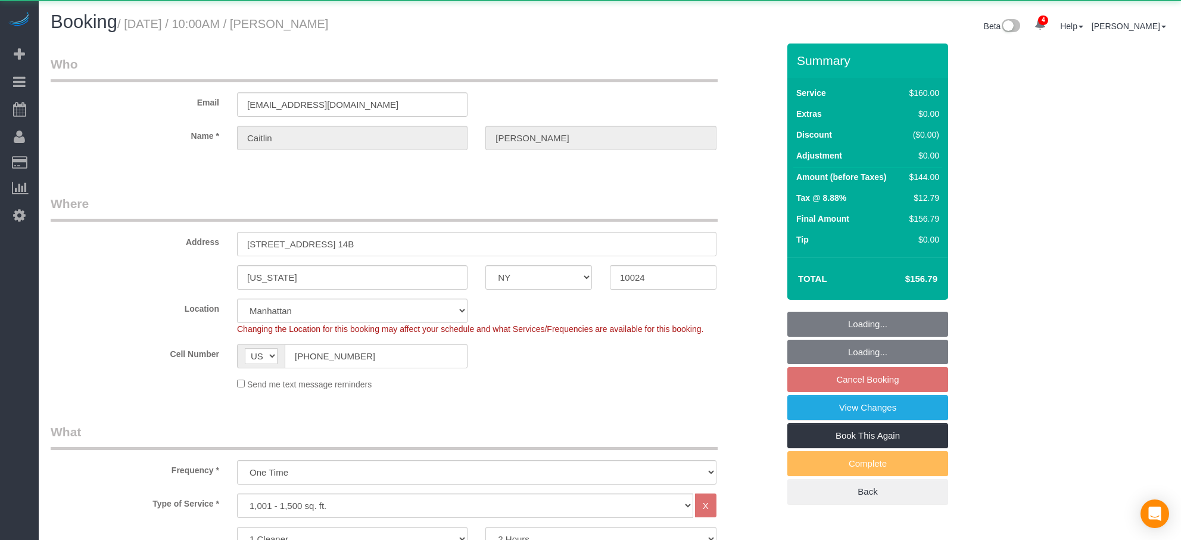
select select "NY"
select select "object:878"
select select "string:stripe-pm_1RGsso4VGloSiKo7yoovUInS"
select select "spot3"
select select "number:58"
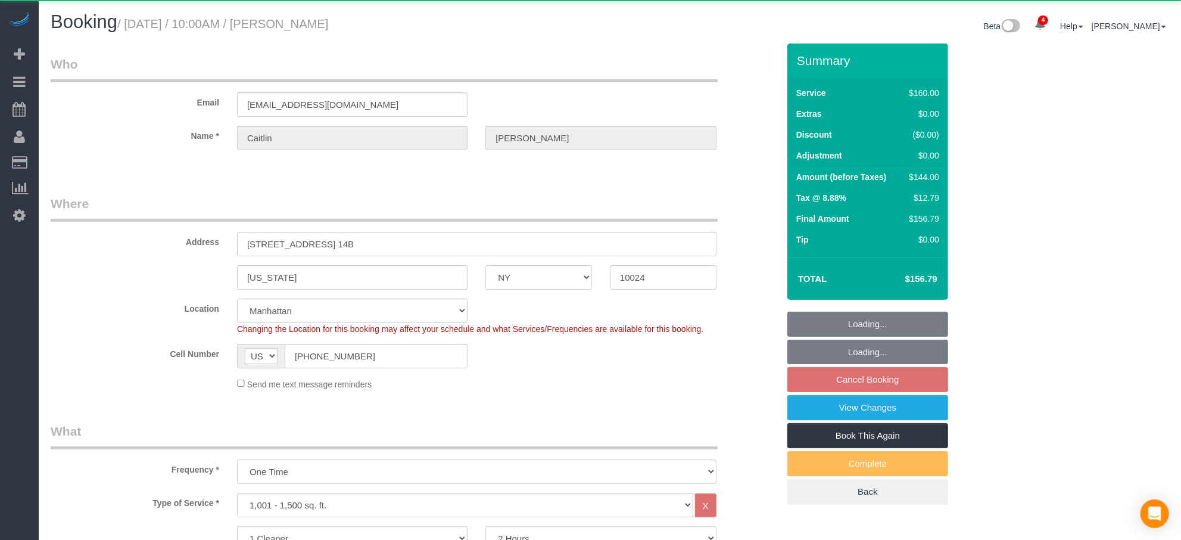
select select "number:76"
select select "number:15"
select select "number:5"
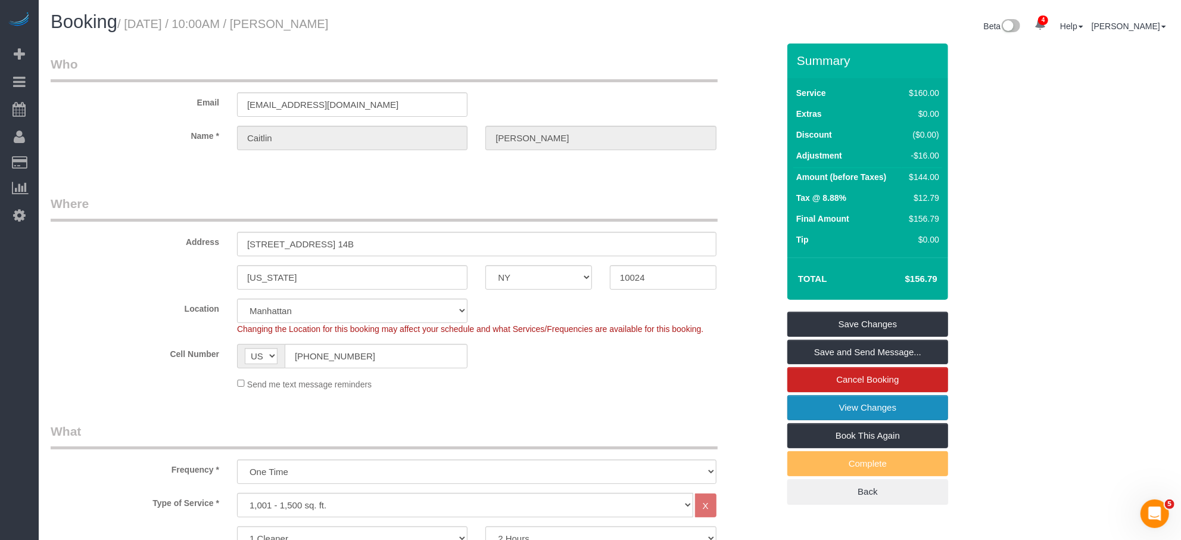
click at [816, 406] on link "View Changes" at bounding box center [868, 407] width 161 height 25
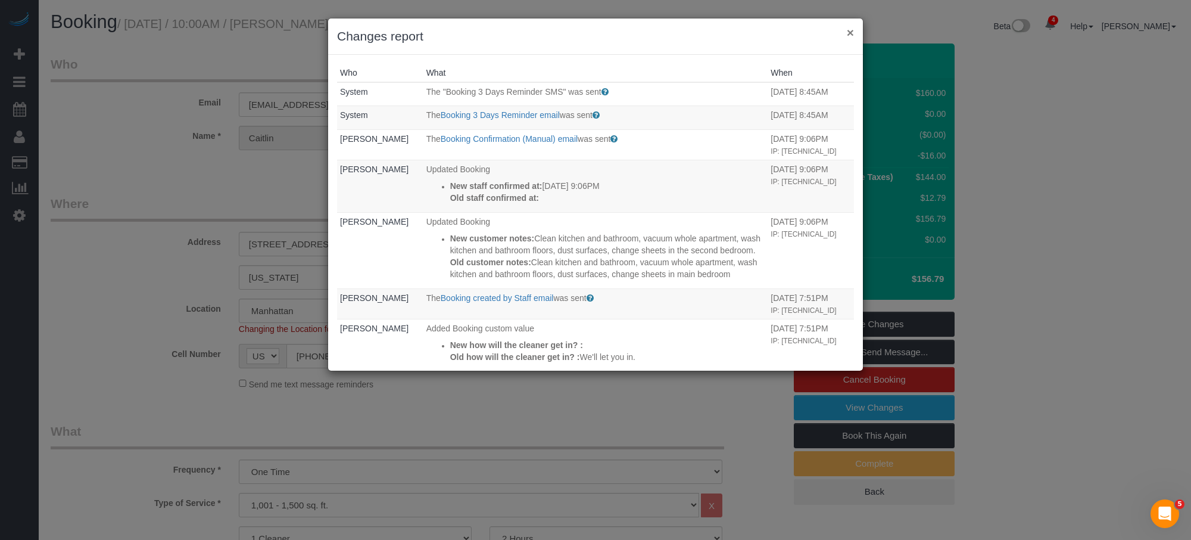
click at [848, 38] on button "×" at bounding box center [850, 32] width 7 height 13
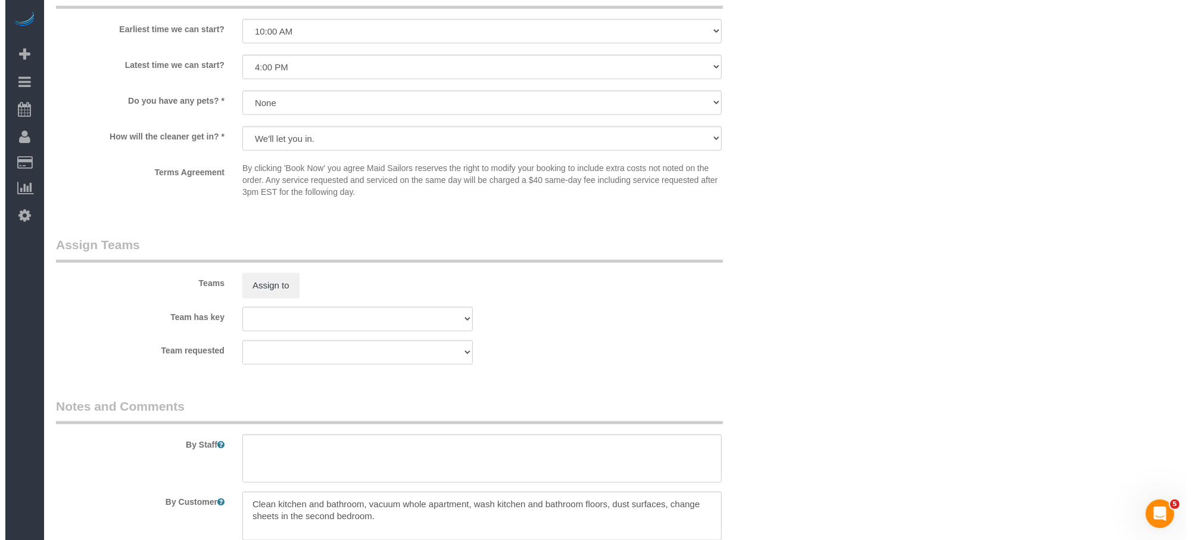
scroll to position [1059, 0]
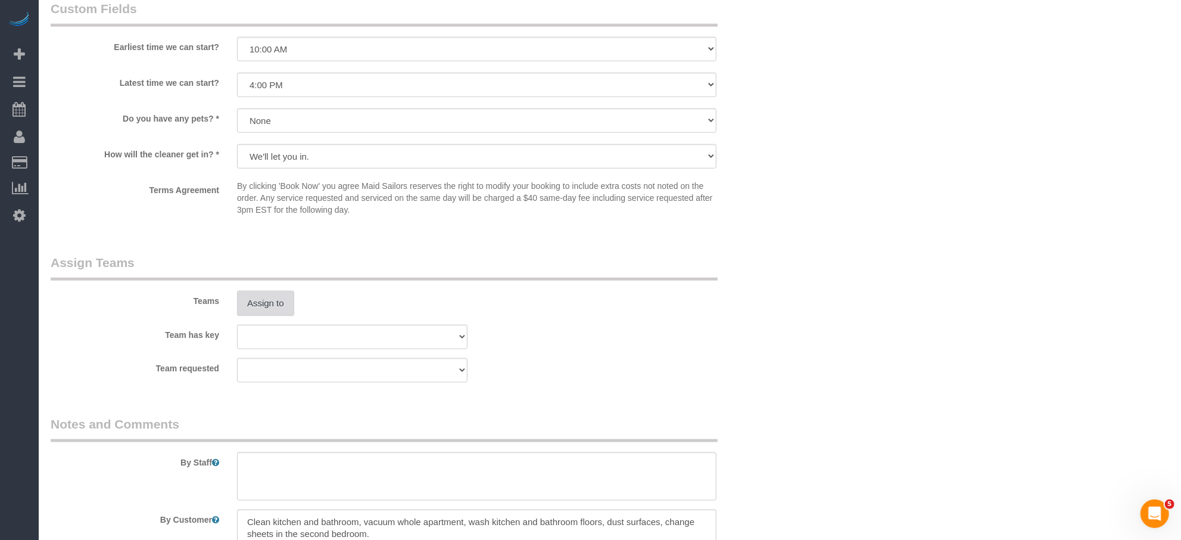
click at [281, 304] on button "Assign to" at bounding box center [265, 303] width 57 height 25
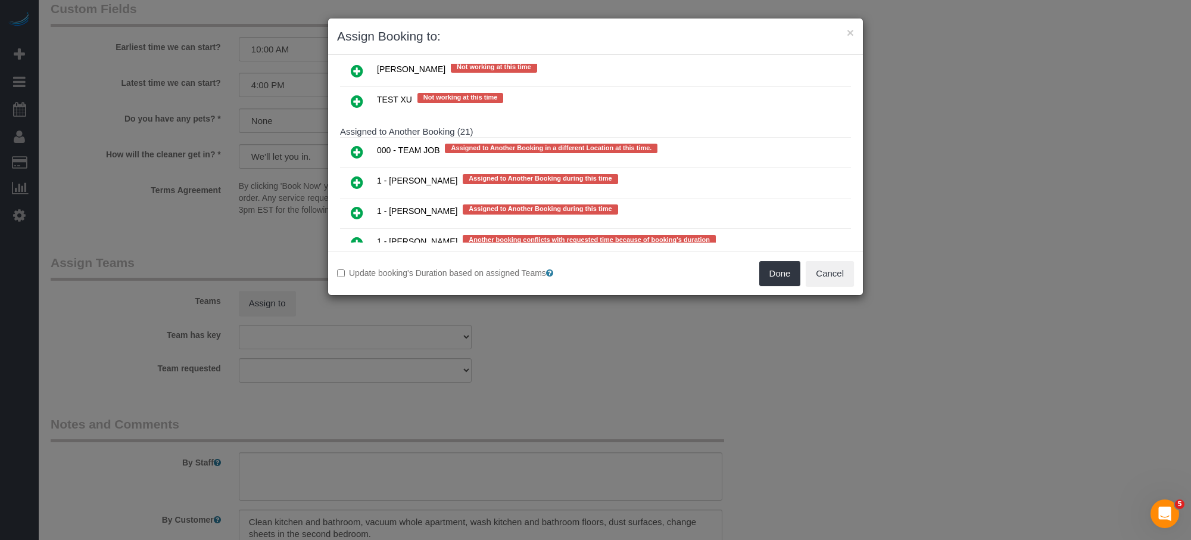
click at [362, 175] on icon at bounding box center [357, 182] width 13 height 14
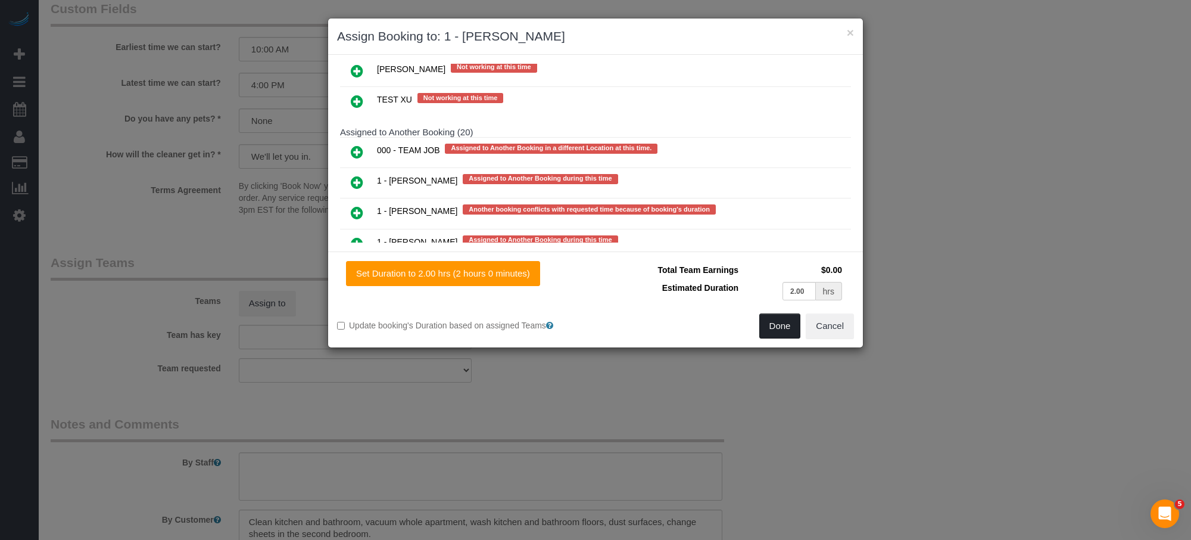
click at [776, 335] on button "Done" at bounding box center [781, 325] width 42 height 25
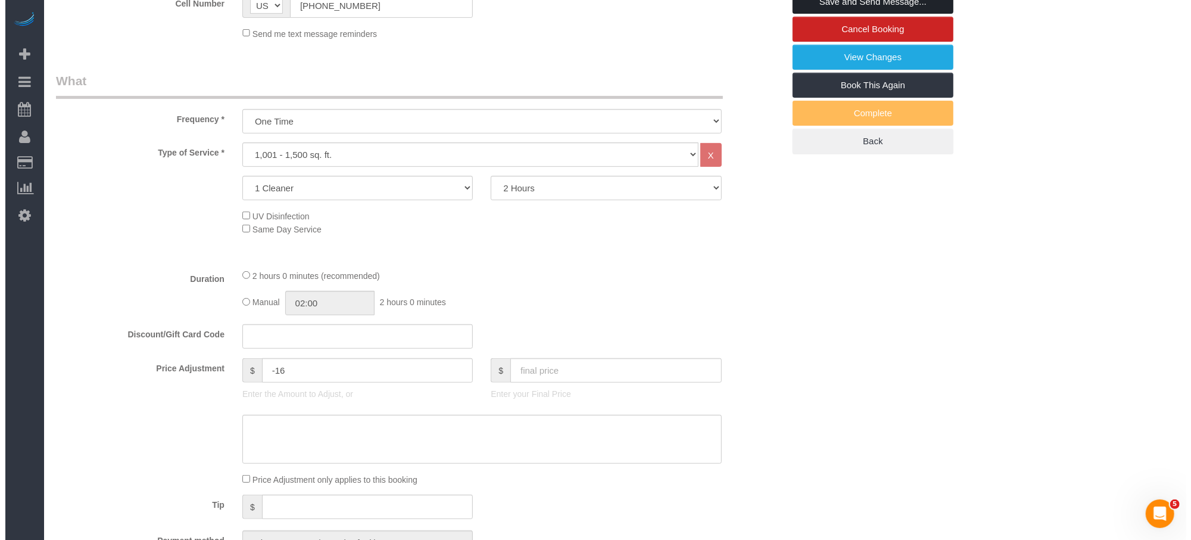
scroll to position [0, 0]
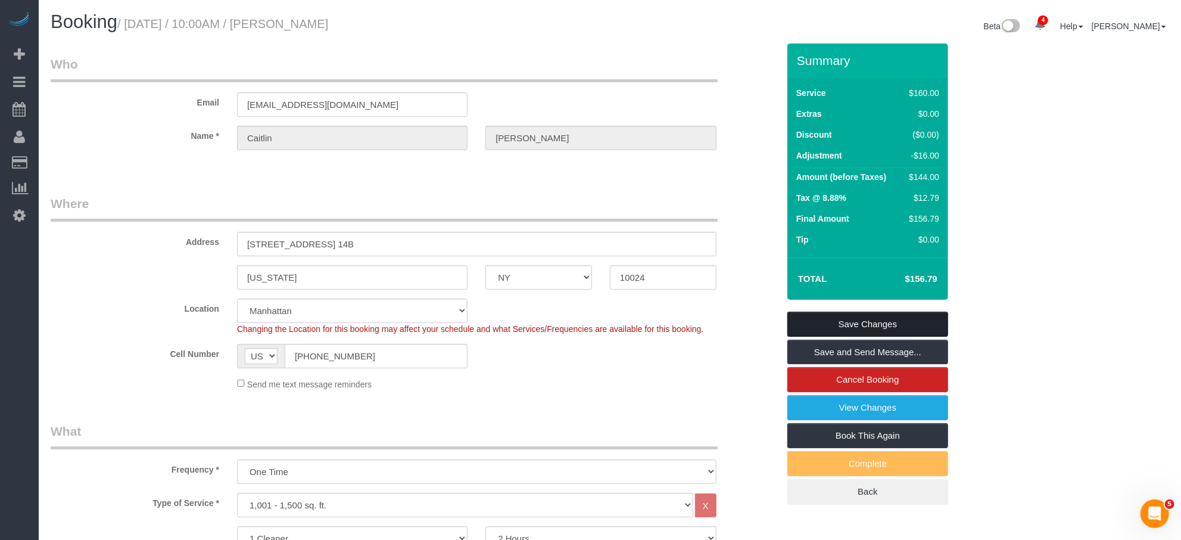
click at [867, 318] on link "Save Changes" at bounding box center [868, 324] width 161 height 25
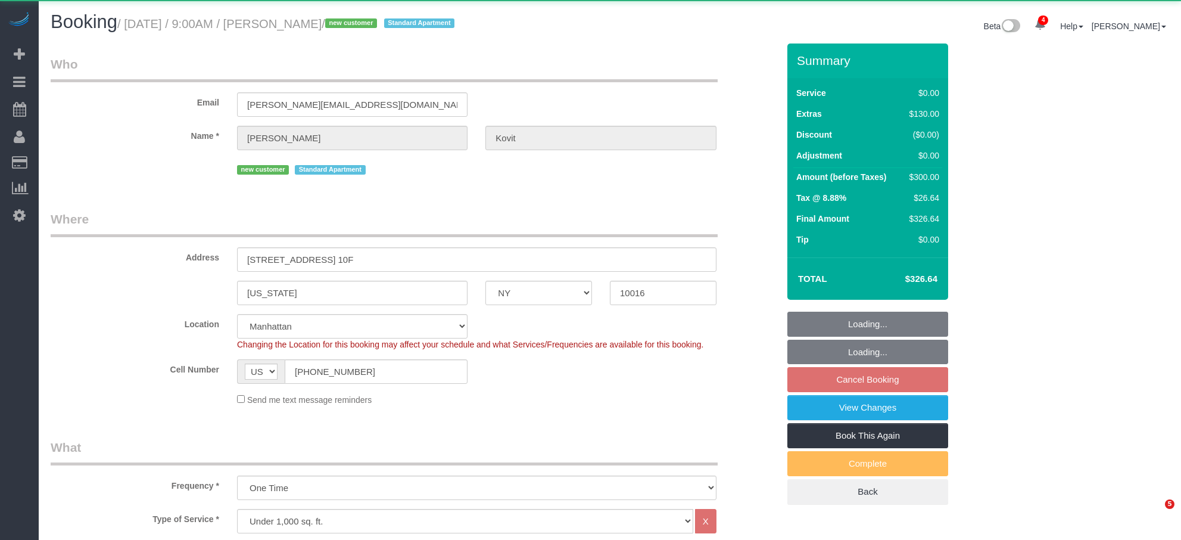
select select "NY"
select select "number:89"
select select "number:72"
select select "number:15"
select select "number:7"
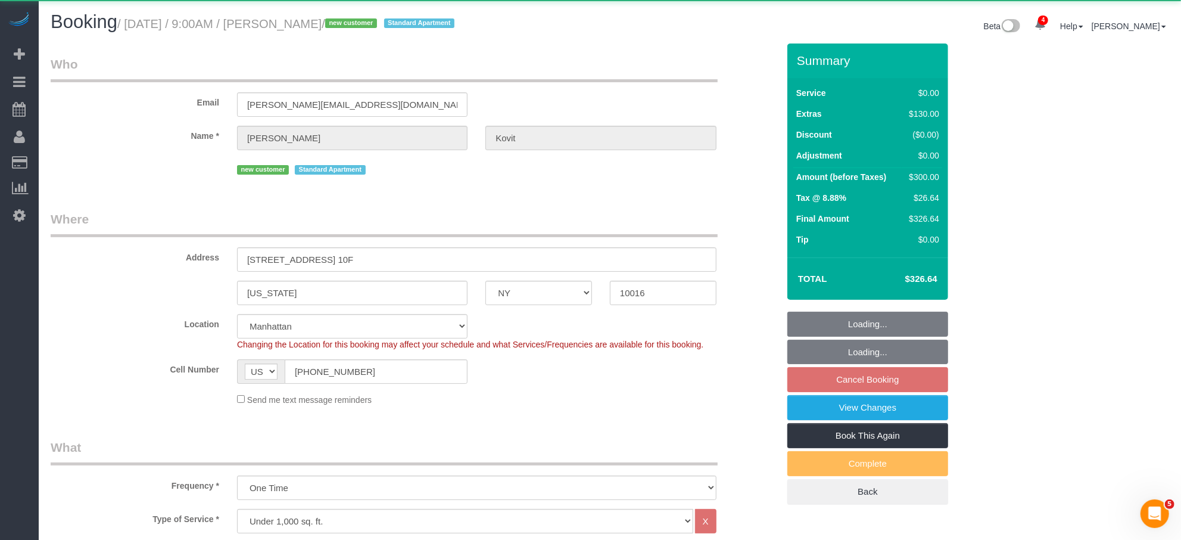
select select "string:stripe-pm_1RzeZv4VGloSiKo7d8ARvdQf"
select select "2"
select select "spot2"
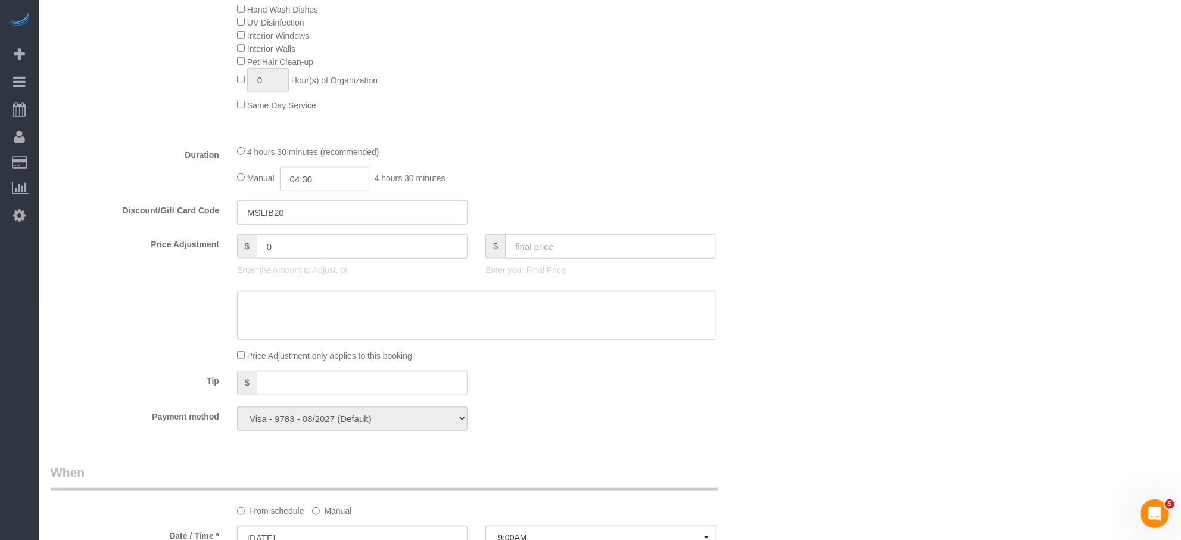
scroll to position [221, 0]
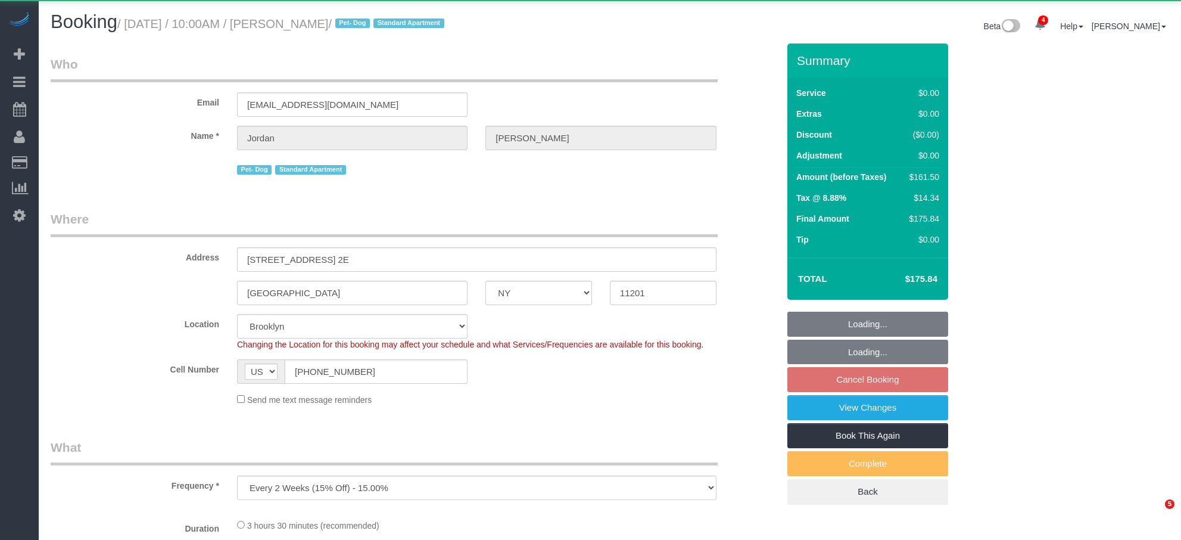
select select "NY"
select select "object:913"
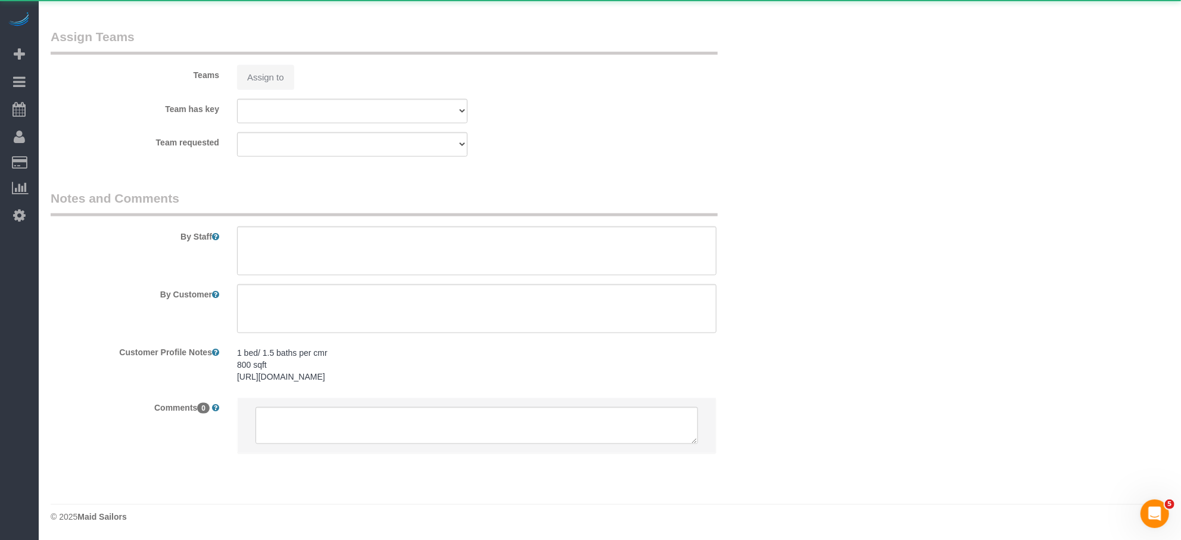
select select "string:stripe-pm_1Rcsvw4VGloSiKo7YAz02xg6"
select select "1"
select select "2"
select select "spot3"
select select "number:58"
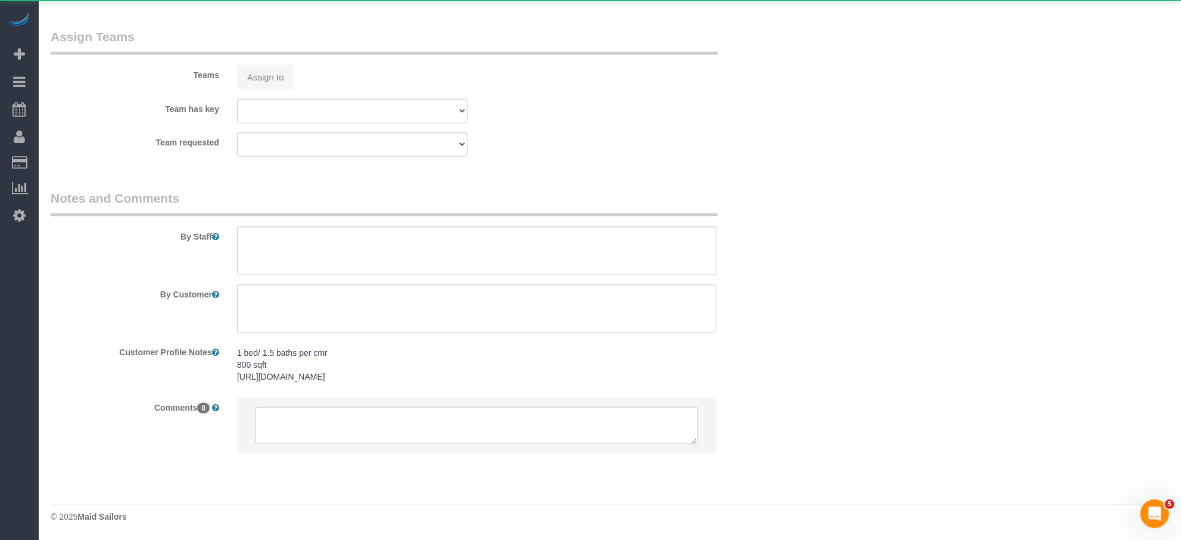
select select "number:72"
select select "number:13"
select select "number:5"
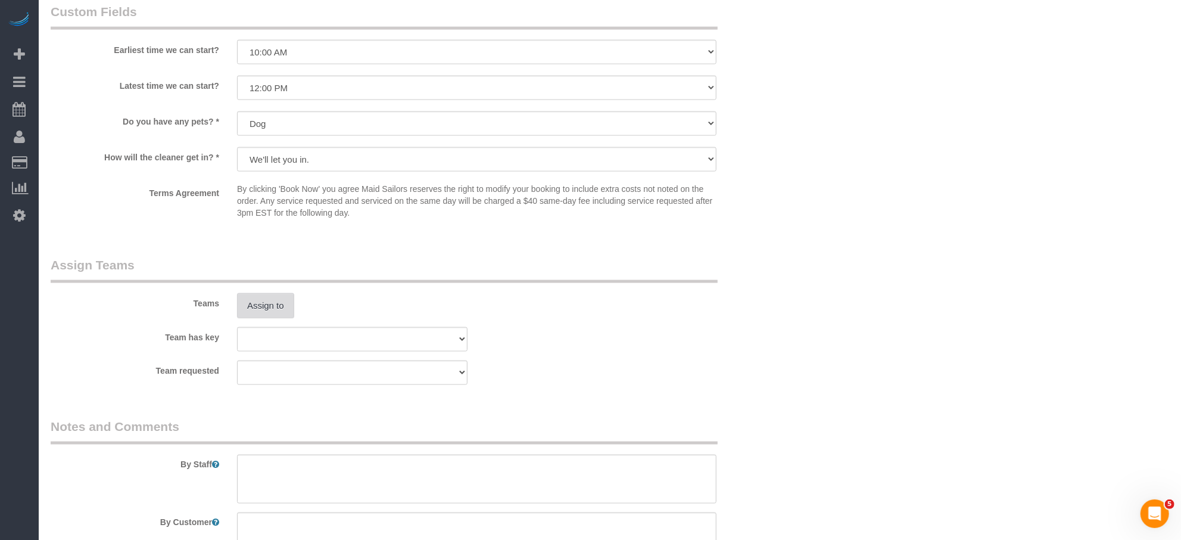
click at [289, 309] on button "Assign to" at bounding box center [265, 305] width 57 height 25
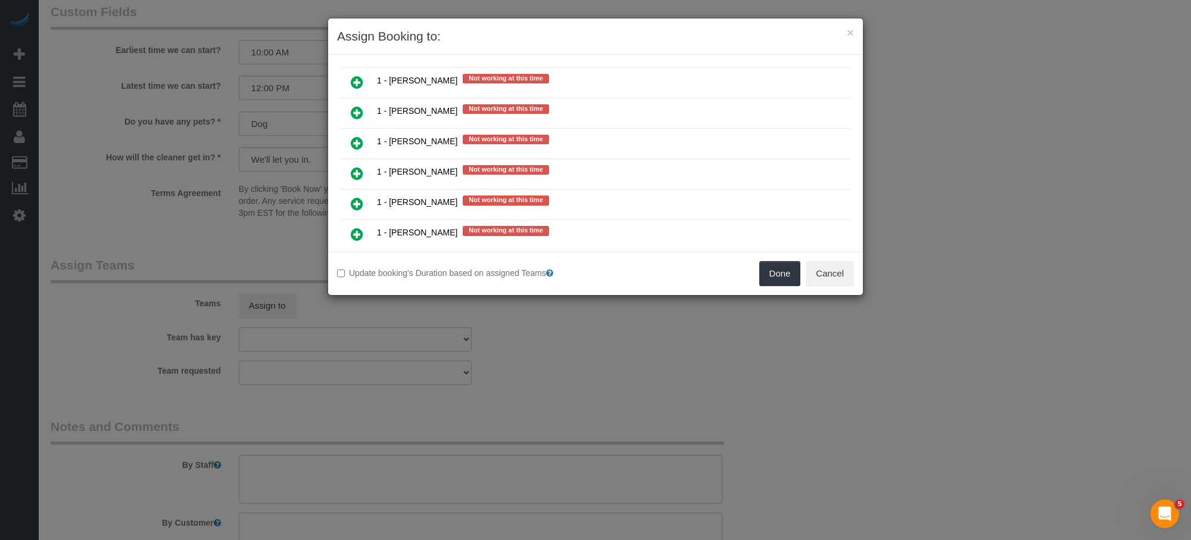
click at [355, 197] on icon at bounding box center [357, 204] width 13 height 14
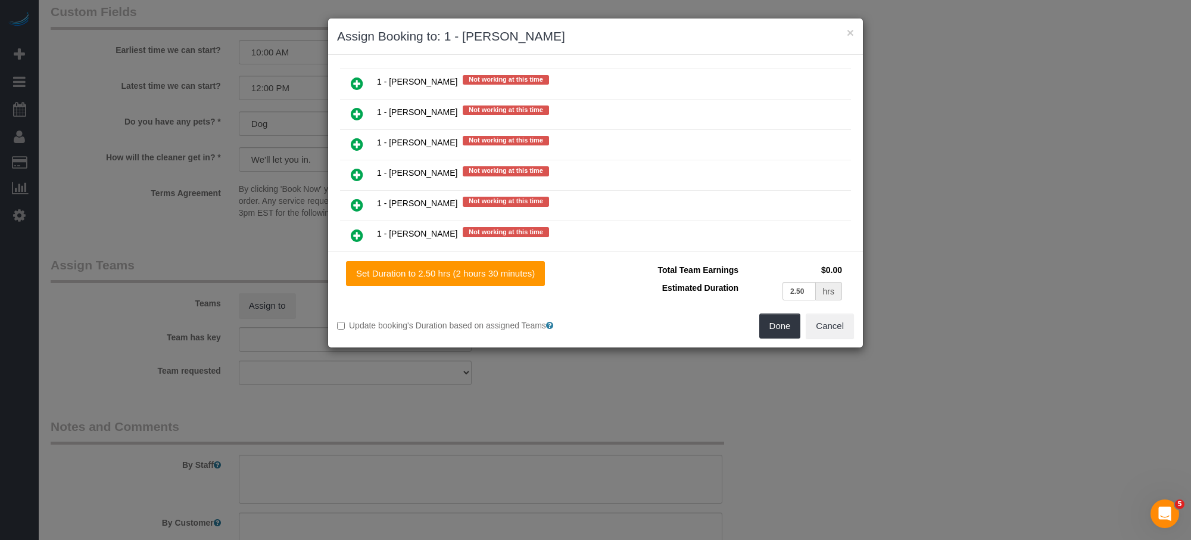
click at [788, 341] on div "Set Duration to 2.50 hrs (2 hours 30 minutes) Total Team Earnings $0.00 Estimat…" at bounding box center [595, 299] width 535 height 96
click at [788, 335] on button "Done" at bounding box center [781, 325] width 42 height 25
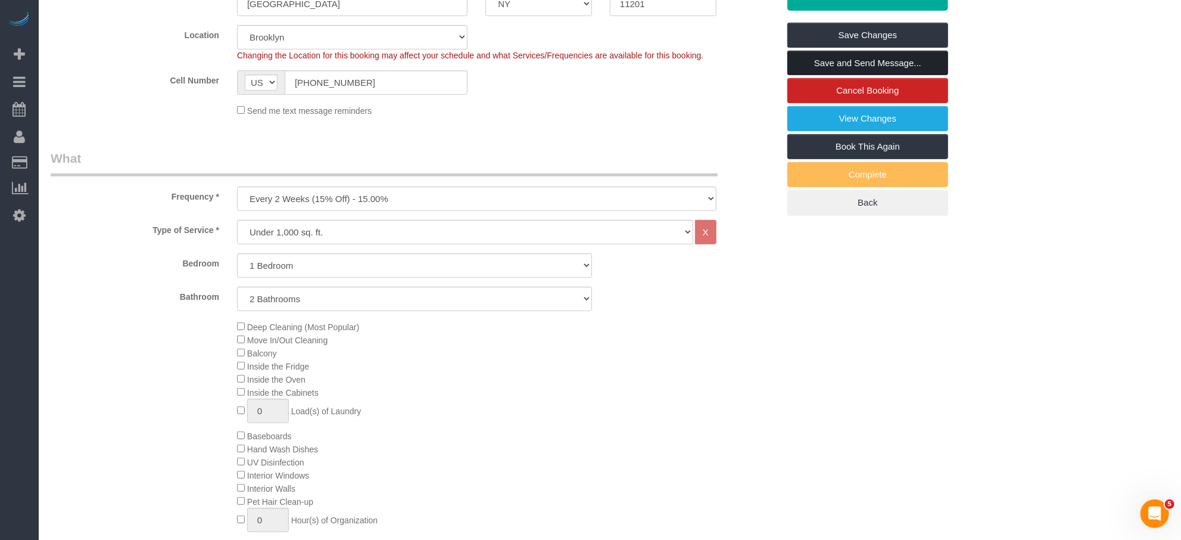
scroll to position [0, 0]
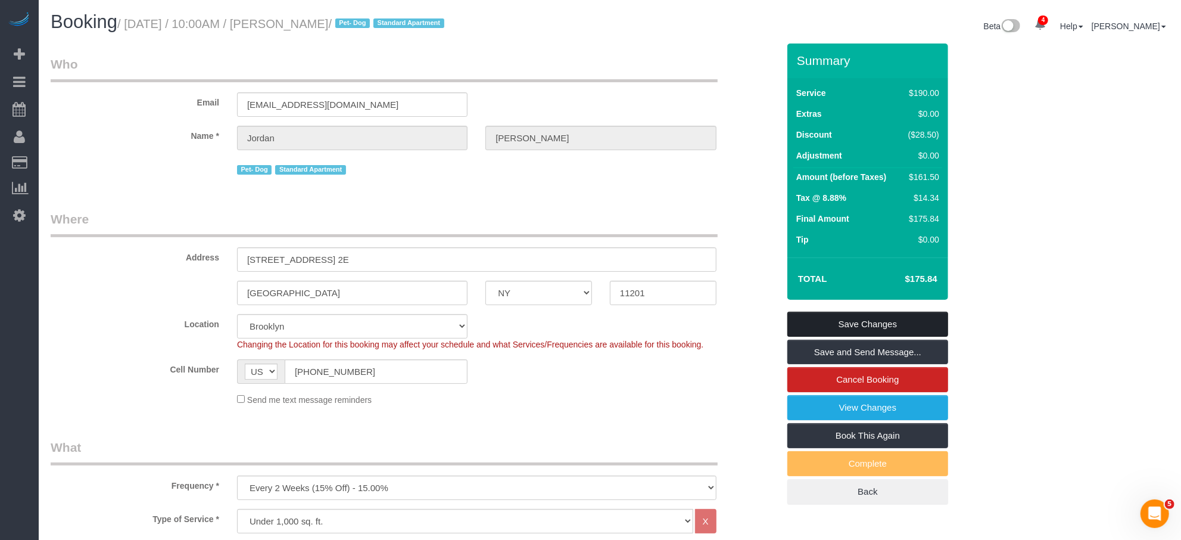
click at [867, 323] on link "Save Changes" at bounding box center [868, 324] width 161 height 25
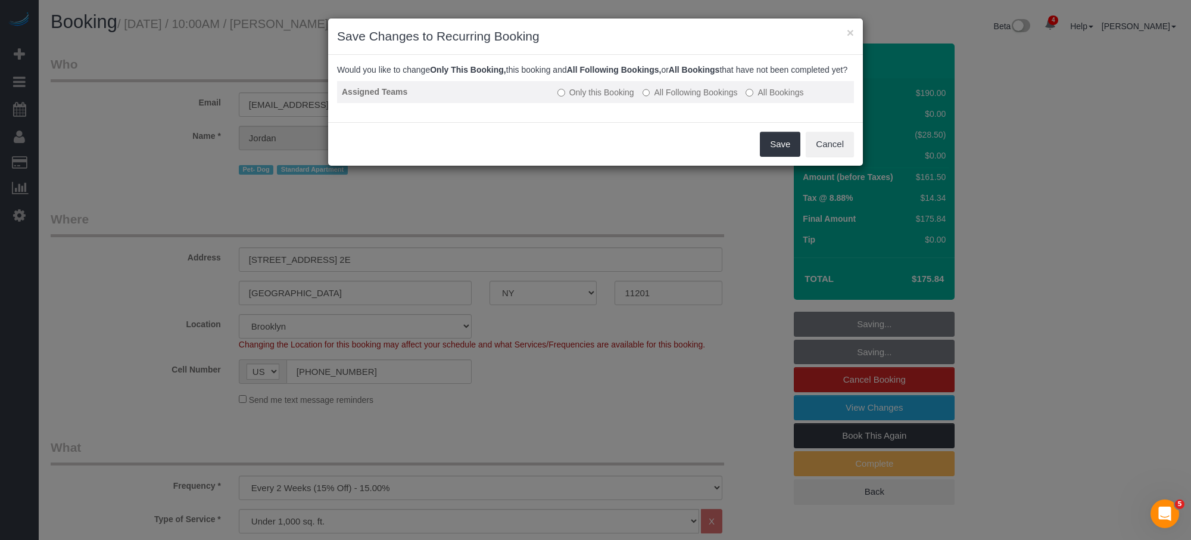
click at [718, 98] on label "All Following Bookings" at bounding box center [690, 92] width 95 height 12
click at [792, 157] on button "Save" at bounding box center [780, 144] width 41 height 25
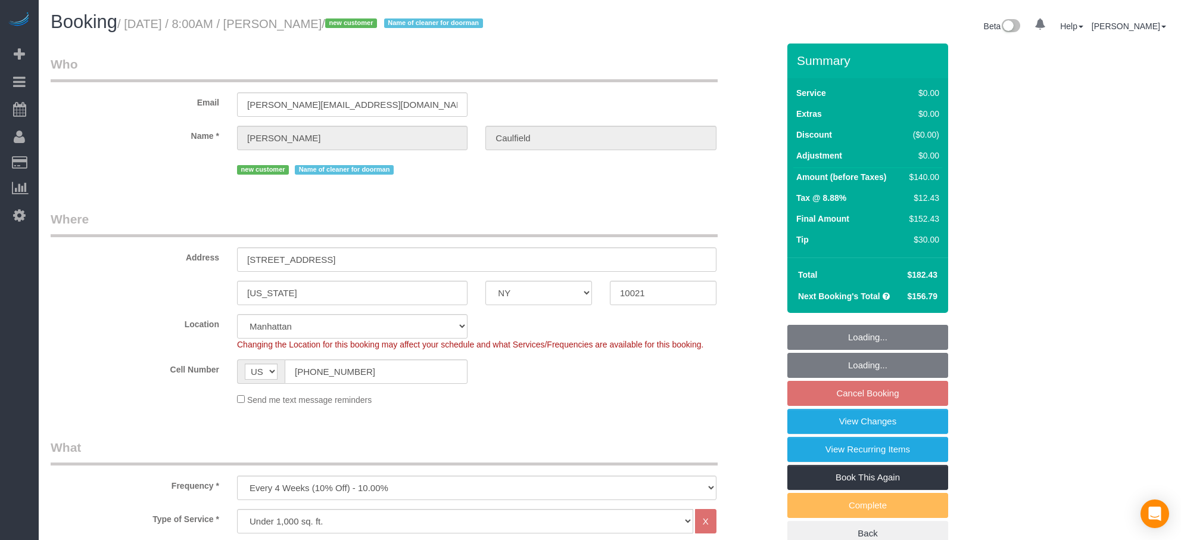
select select "NY"
select select "1"
select select "spot1"
select select "number:56"
select select "number:77"
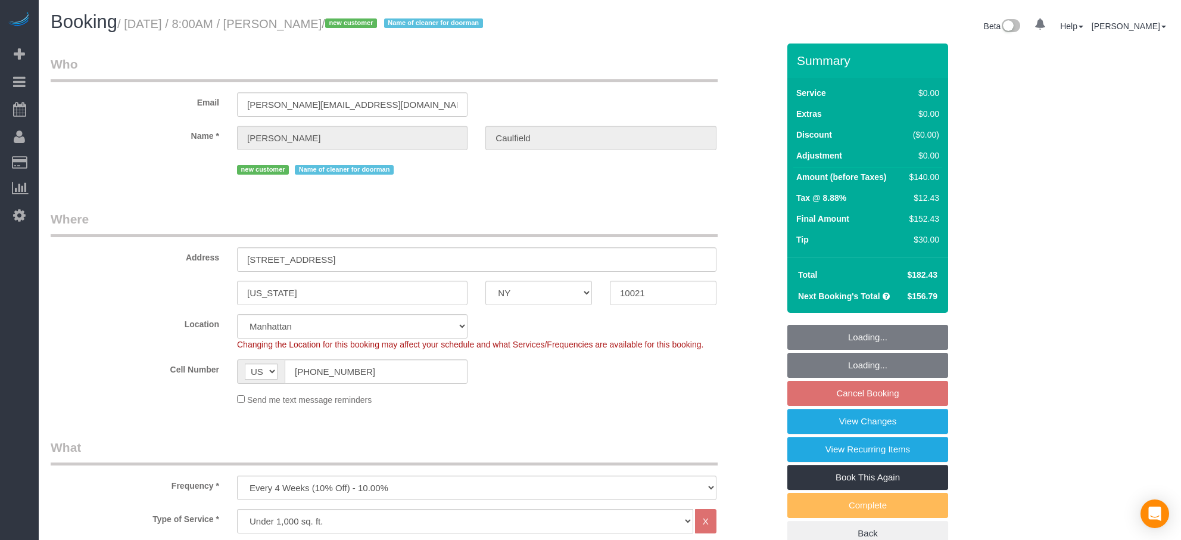
select select "number:15"
select select "number:6"
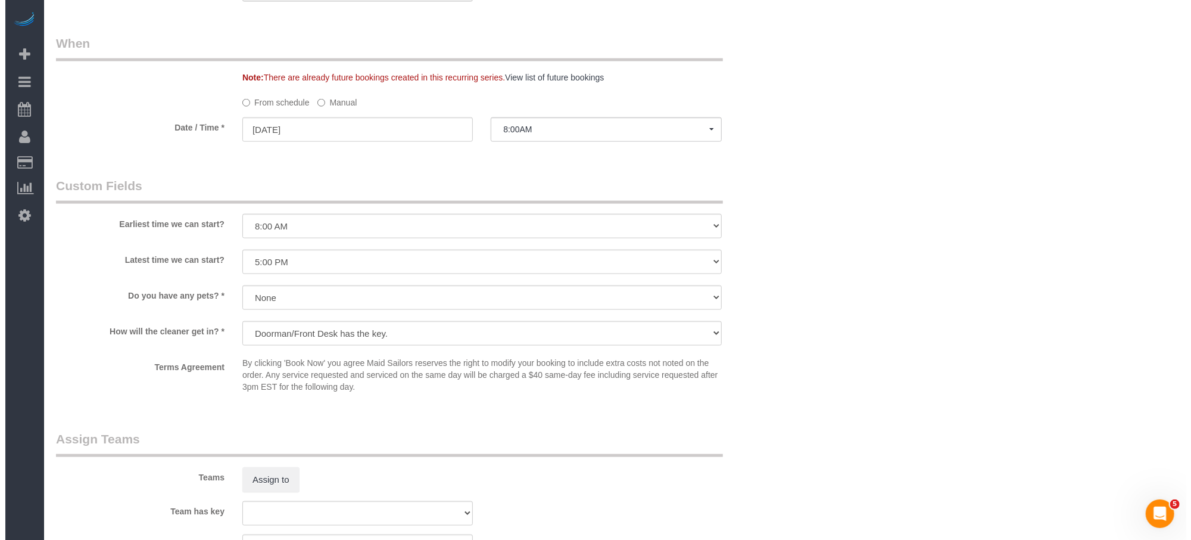
scroll to position [1330, 0]
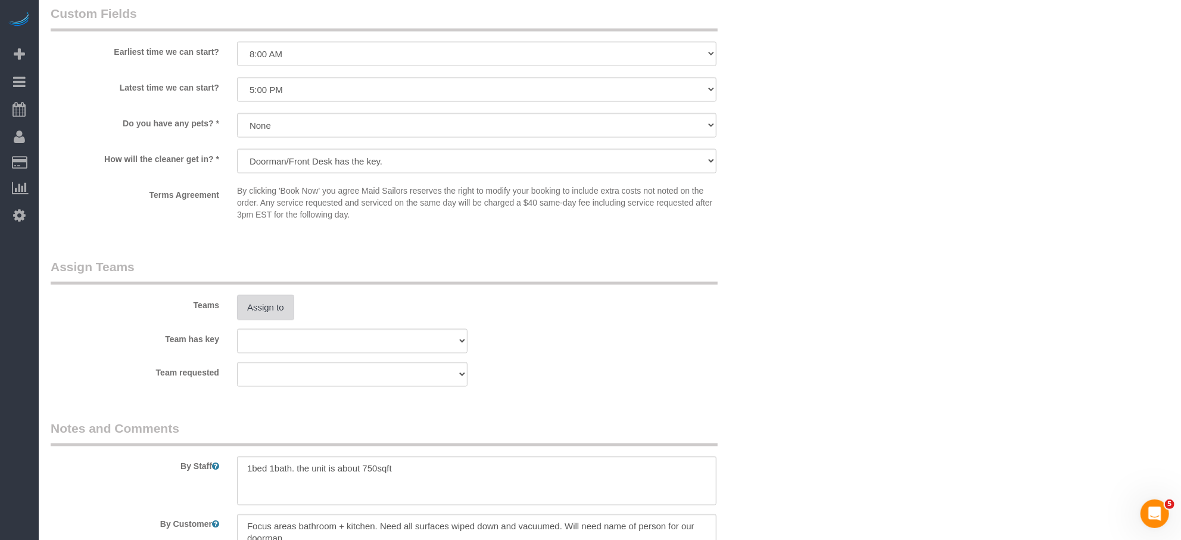
click at [284, 317] on button "Assign to" at bounding box center [265, 307] width 57 height 25
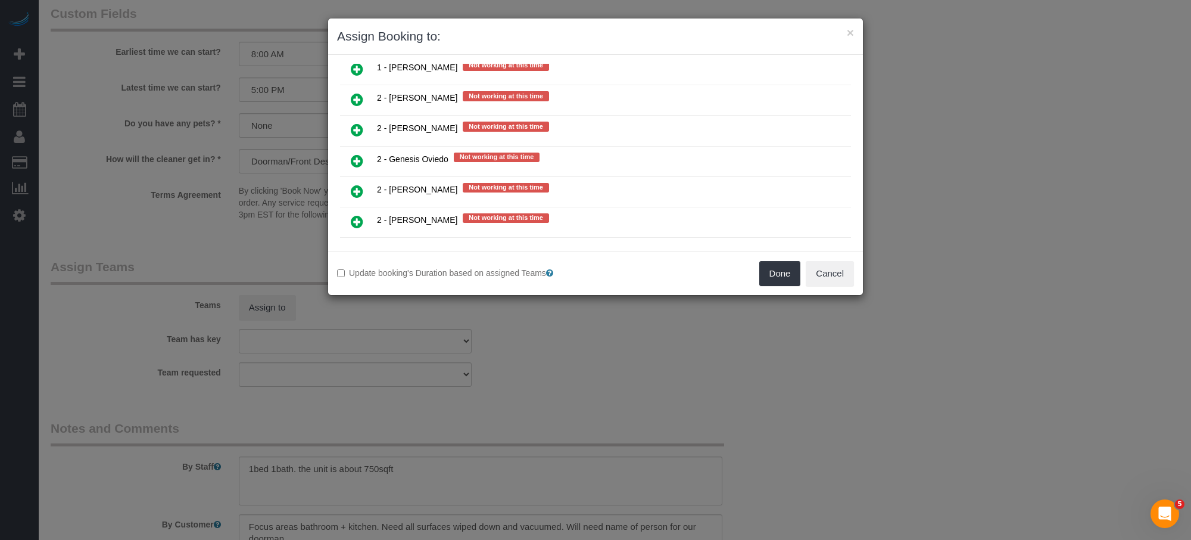
click at [347, 150] on link at bounding box center [357, 162] width 28 height 24
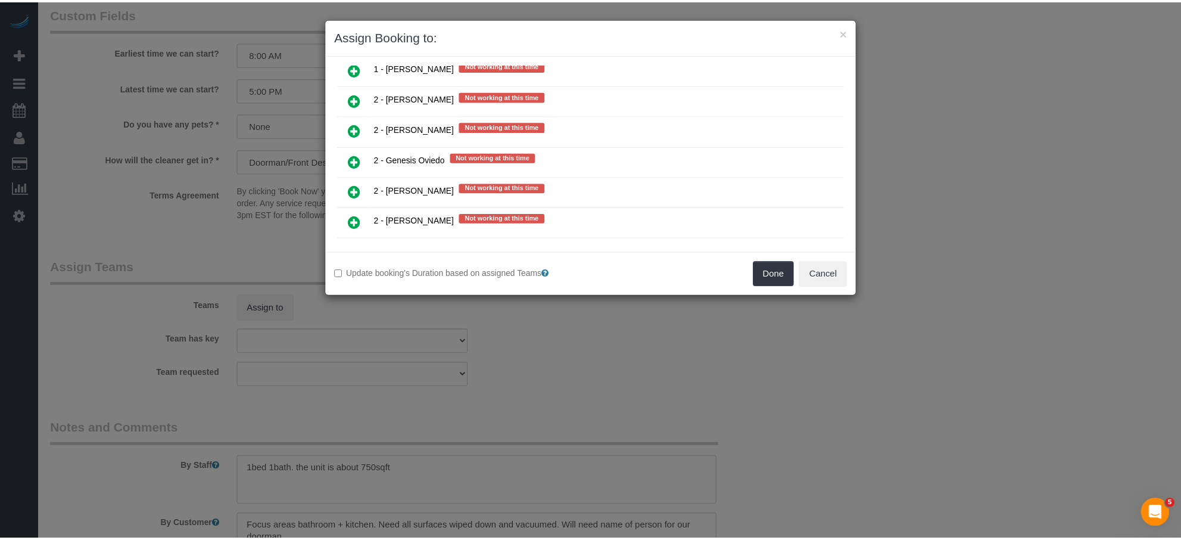
scroll to position [1710, 0]
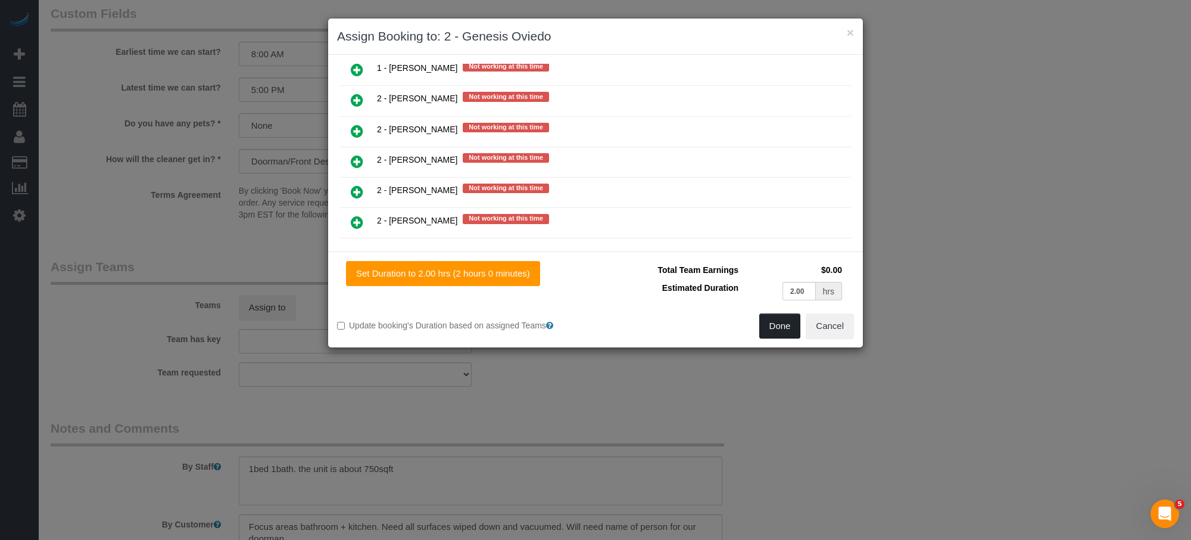
click at [771, 326] on button "Done" at bounding box center [781, 325] width 42 height 25
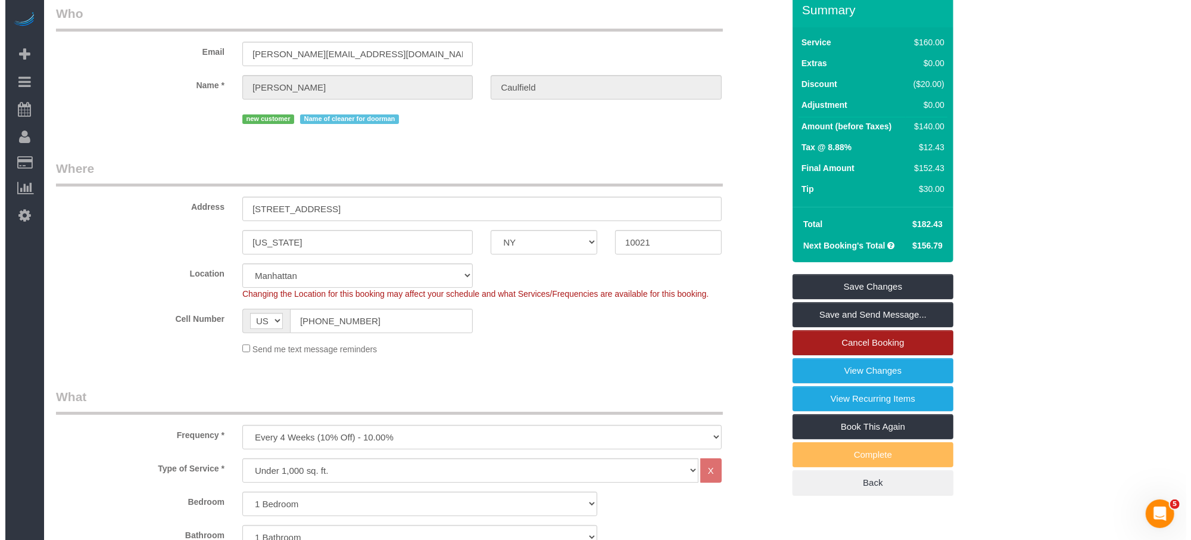
scroll to position [0, 0]
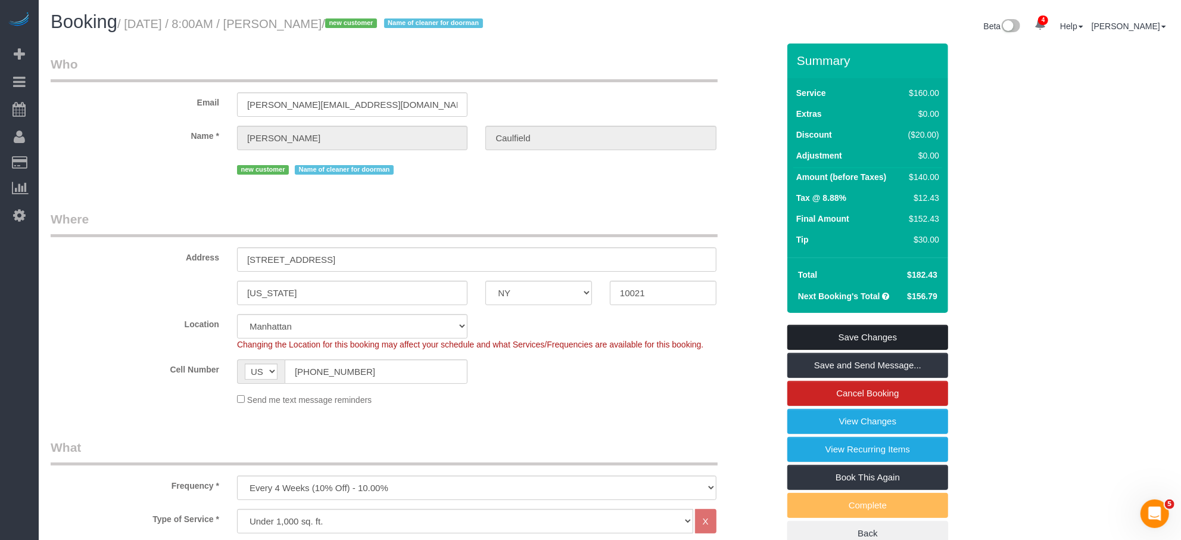
click at [870, 342] on link "Save Changes" at bounding box center [868, 337] width 161 height 25
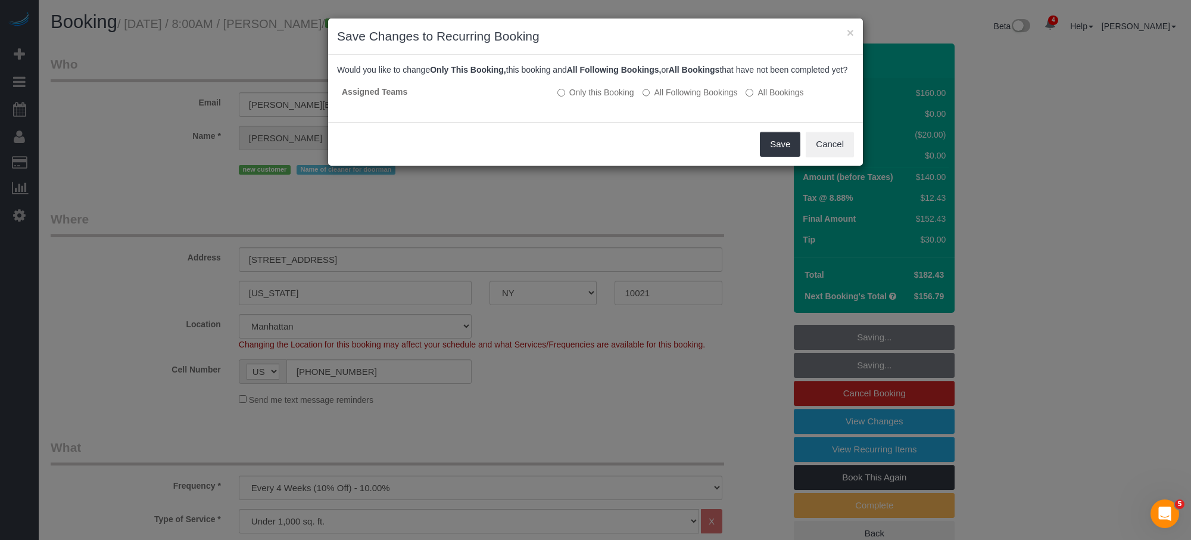
drag, startPoint x: 667, startPoint y: 100, endPoint x: 761, endPoint y: 132, distance: 99.5
click at [668, 98] on label "All Following Bookings" at bounding box center [690, 92] width 95 height 12
drag, startPoint x: 793, startPoint y: 159, endPoint x: 588, endPoint y: 20, distance: 247.5
click at [793, 157] on button "Save" at bounding box center [780, 144] width 41 height 25
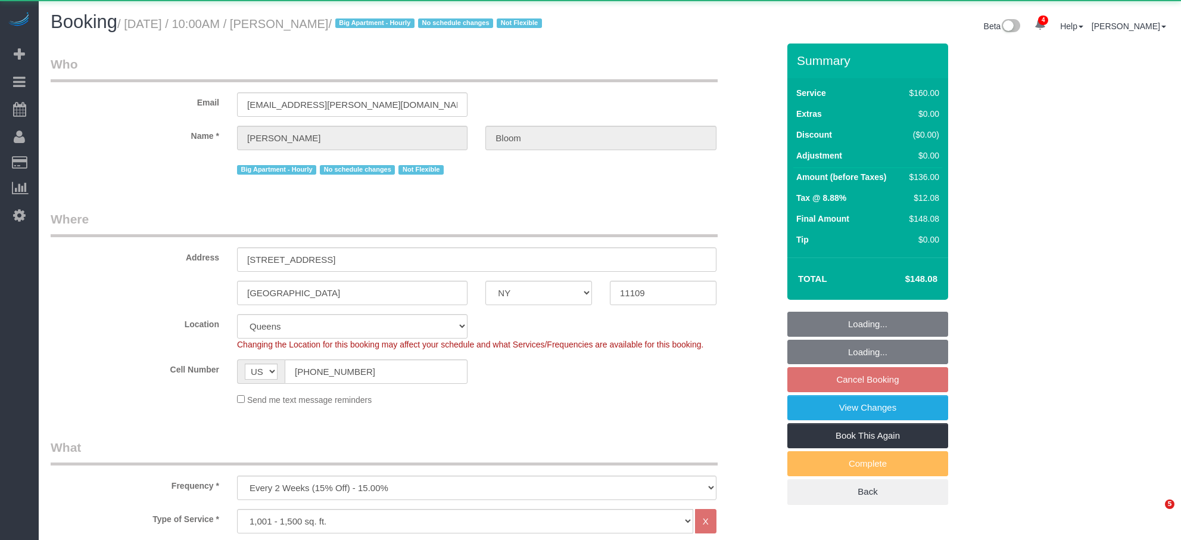
select select "NY"
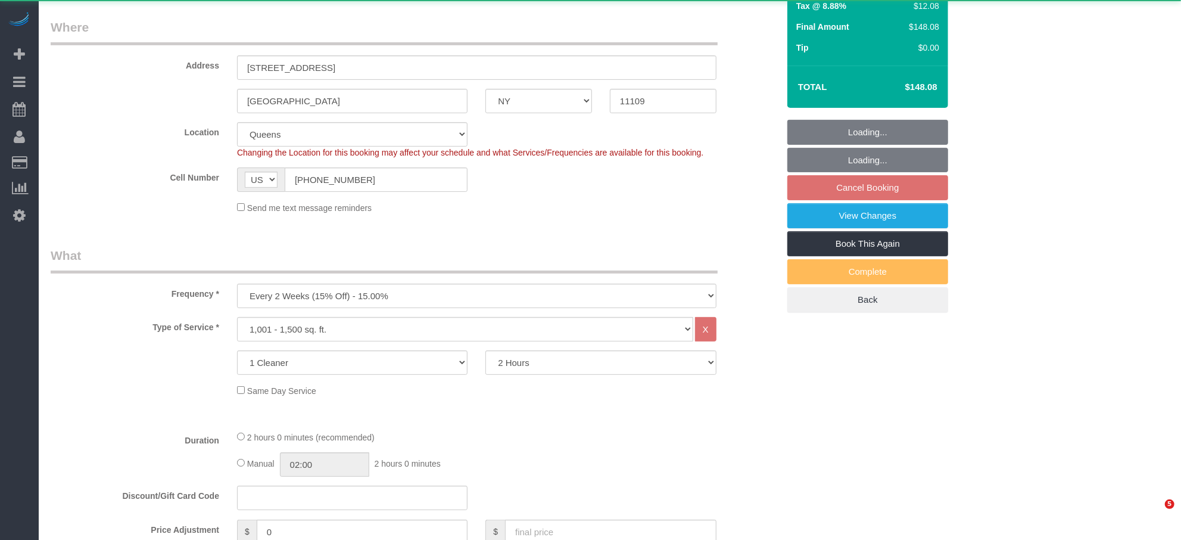
select select "object:753"
select select "string:stripe-pm_1OR5nT4VGloSiKo7ZYWpMpVz"
select select "spot3"
select select "number:58"
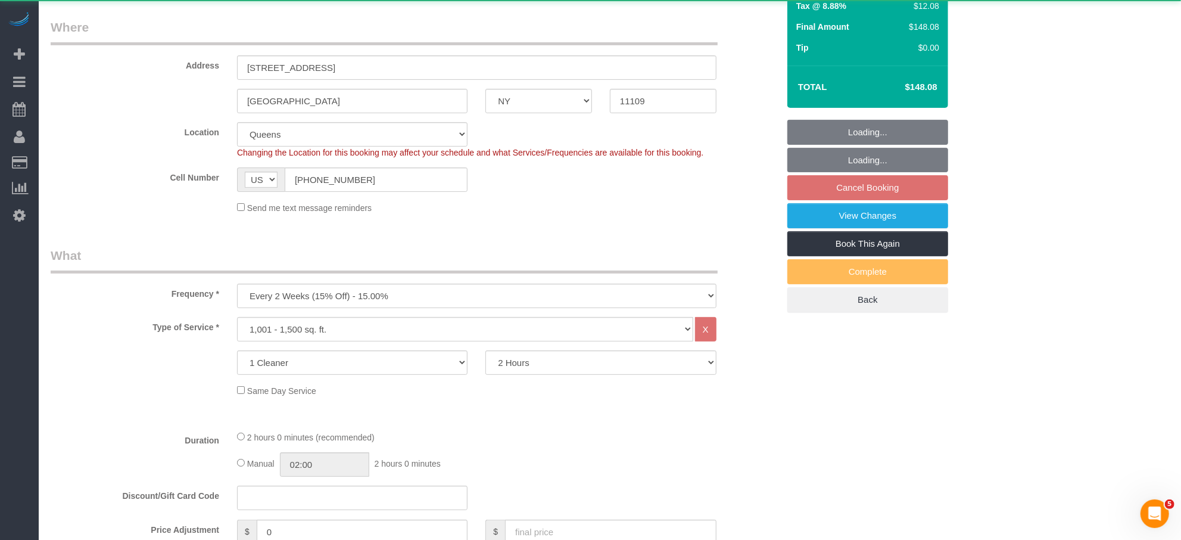
select select "number:90"
select select "number:15"
select select "number:5"
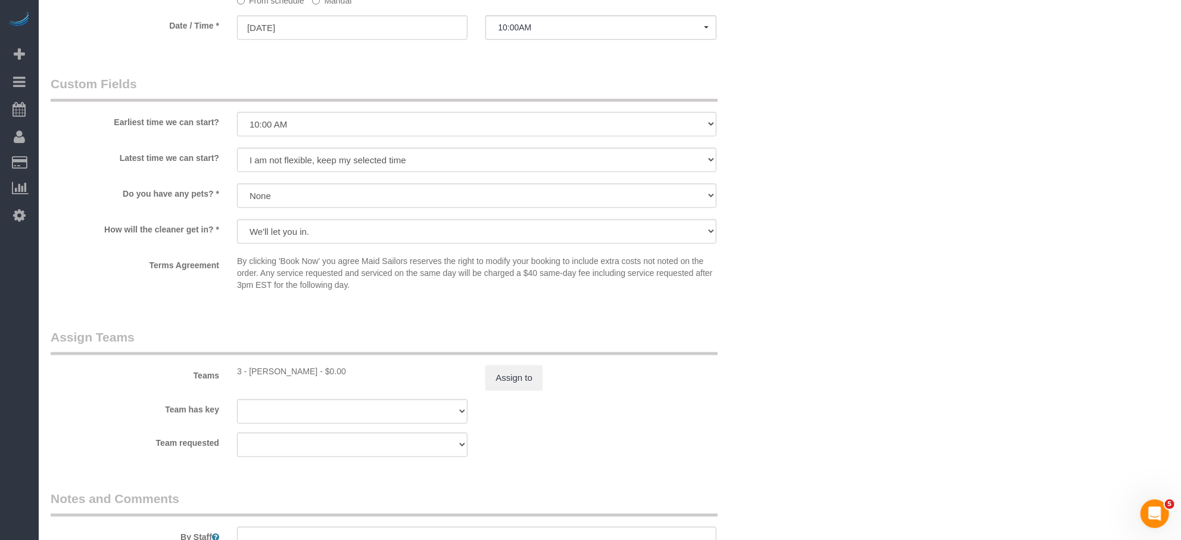
scroll to position [992, 0]
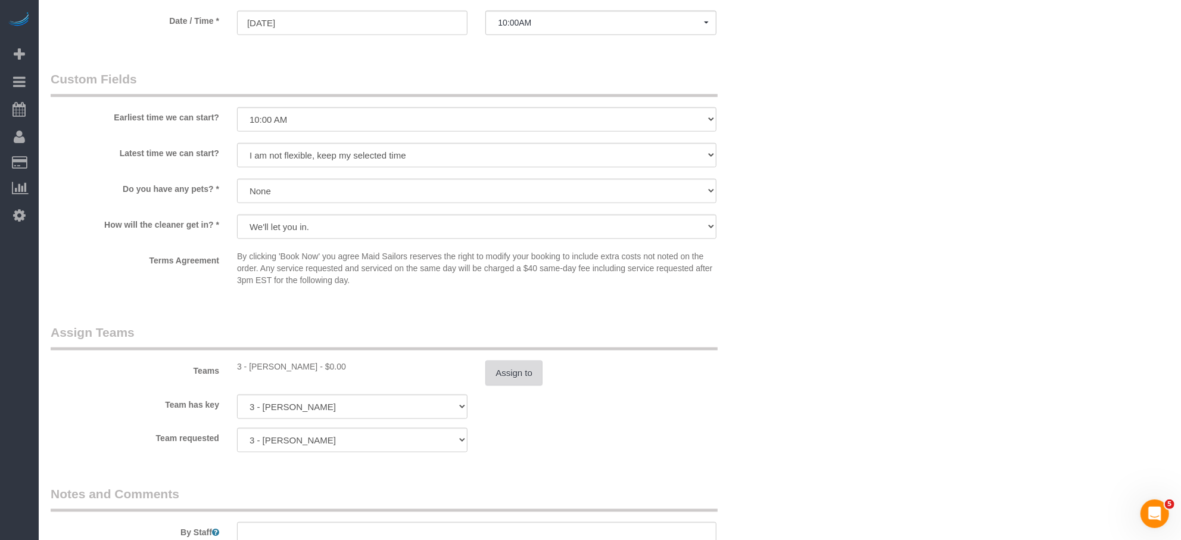
click at [521, 377] on button "Assign to" at bounding box center [514, 372] width 57 height 25
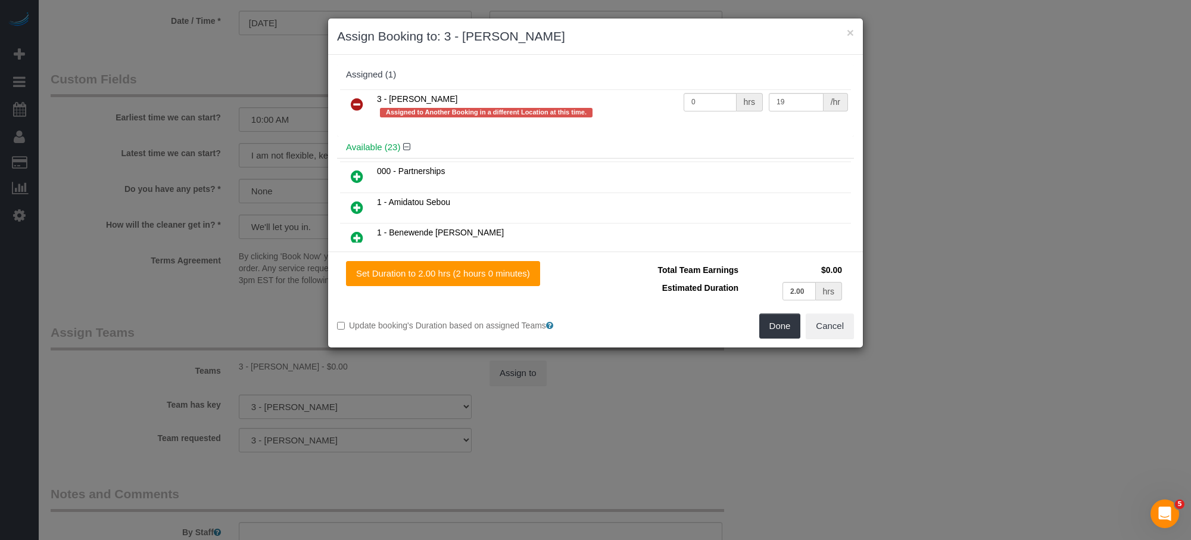
click at [352, 111] on link at bounding box center [357, 105] width 28 height 24
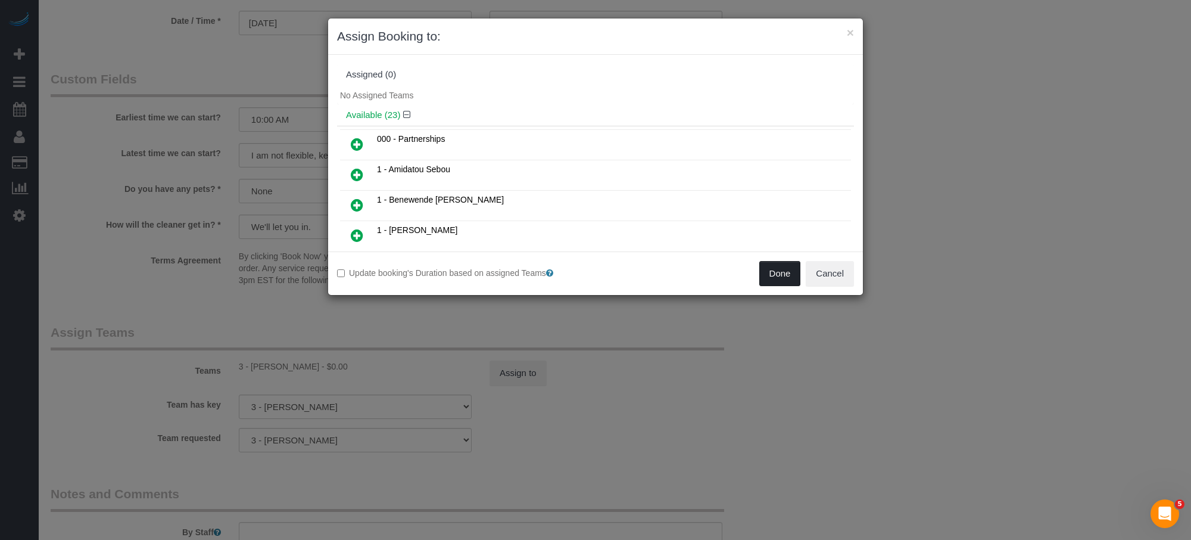
click at [788, 278] on button "Done" at bounding box center [781, 273] width 42 height 25
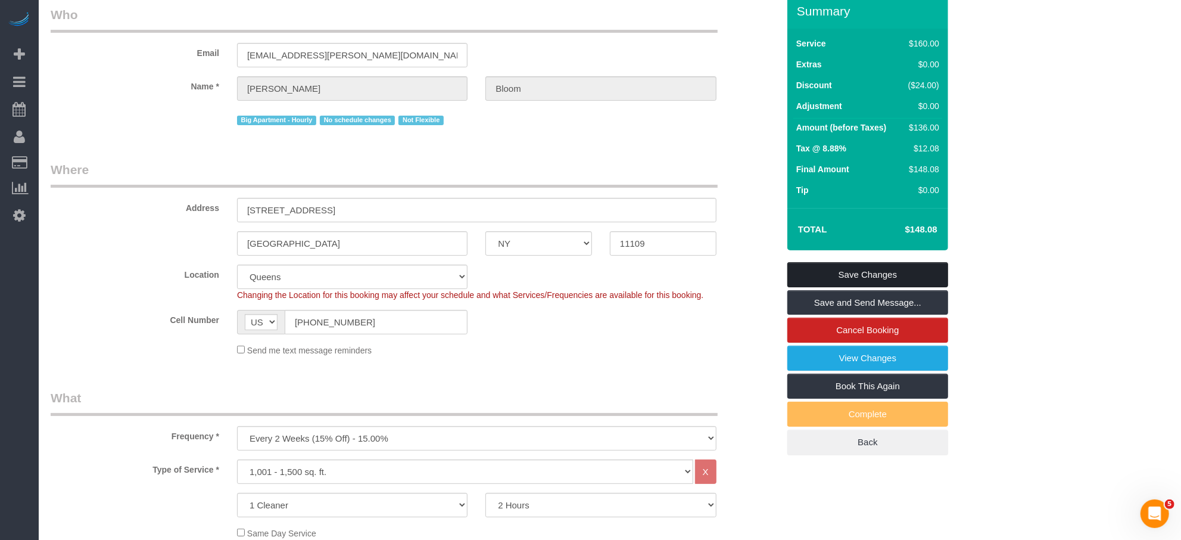
scroll to position [0, 0]
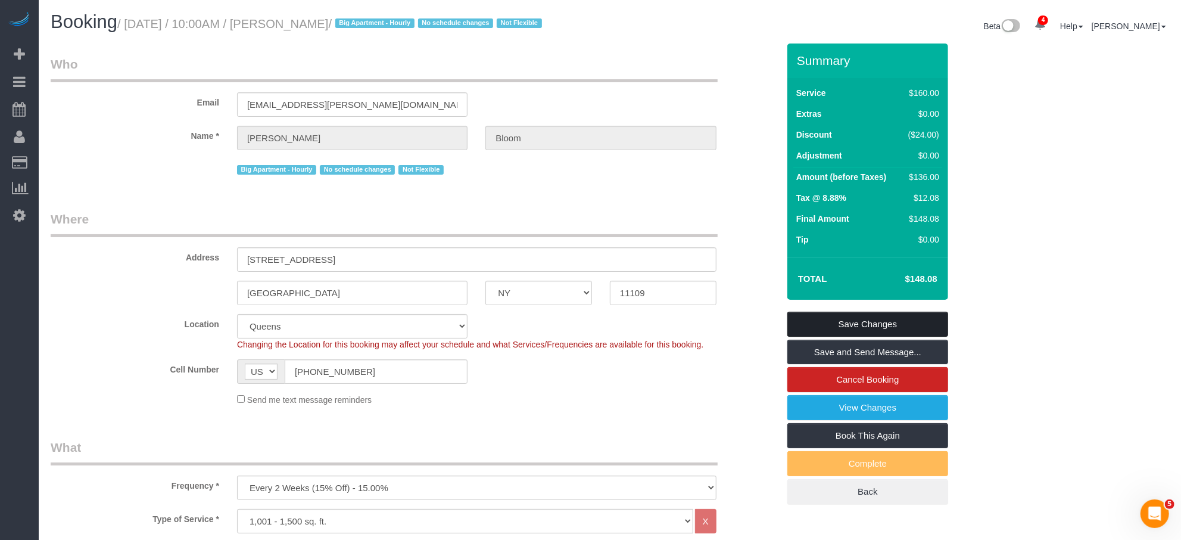
click at [879, 327] on link "Save Changes" at bounding box center [868, 324] width 161 height 25
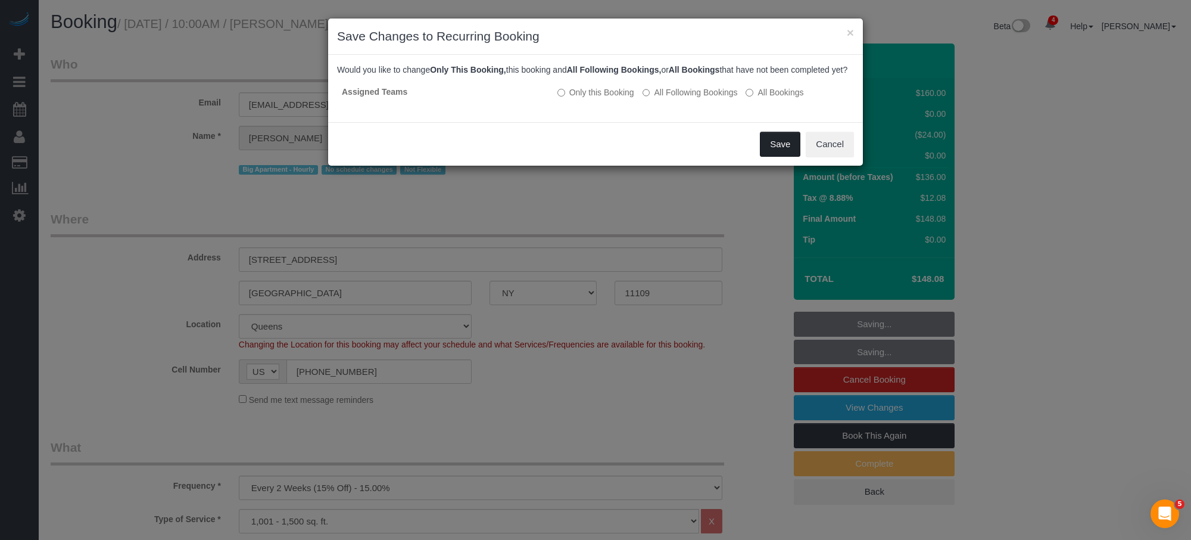
click at [782, 157] on button "Save" at bounding box center [780, 144] width 41 height 25
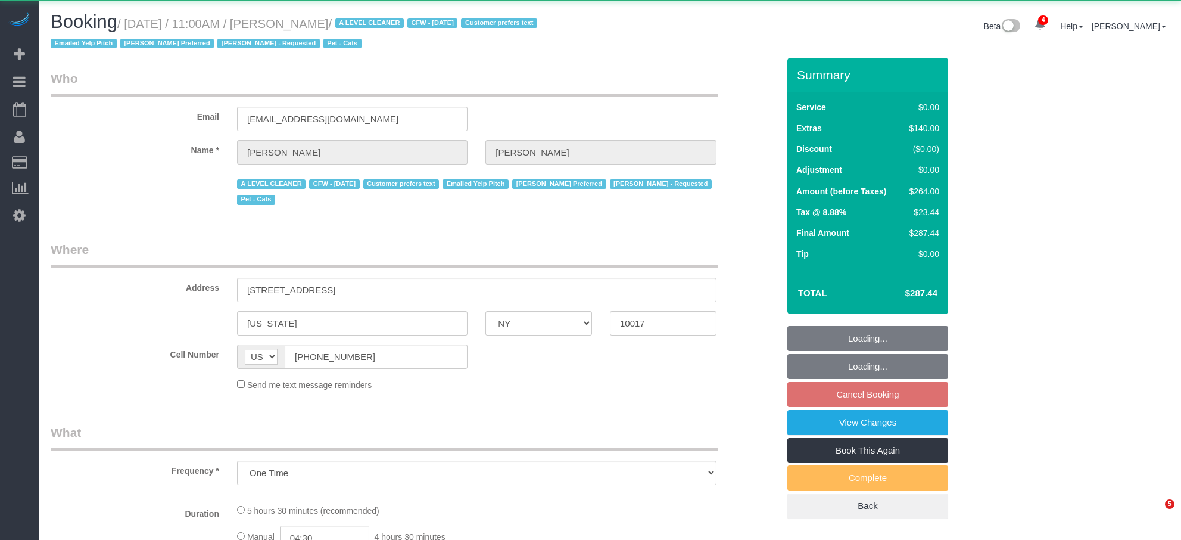
select select "NY"
select select "object:990"
select select "1"
select select "2"
select select "spot4"
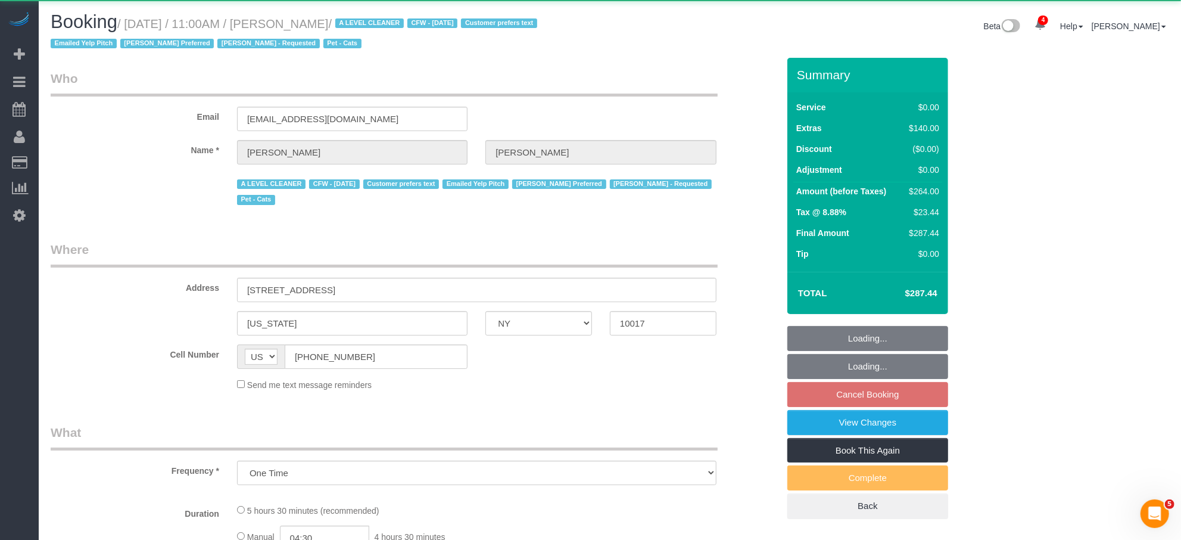
select select "number:59"
select select "number:75"
select select "number:14"
select select "number:6"
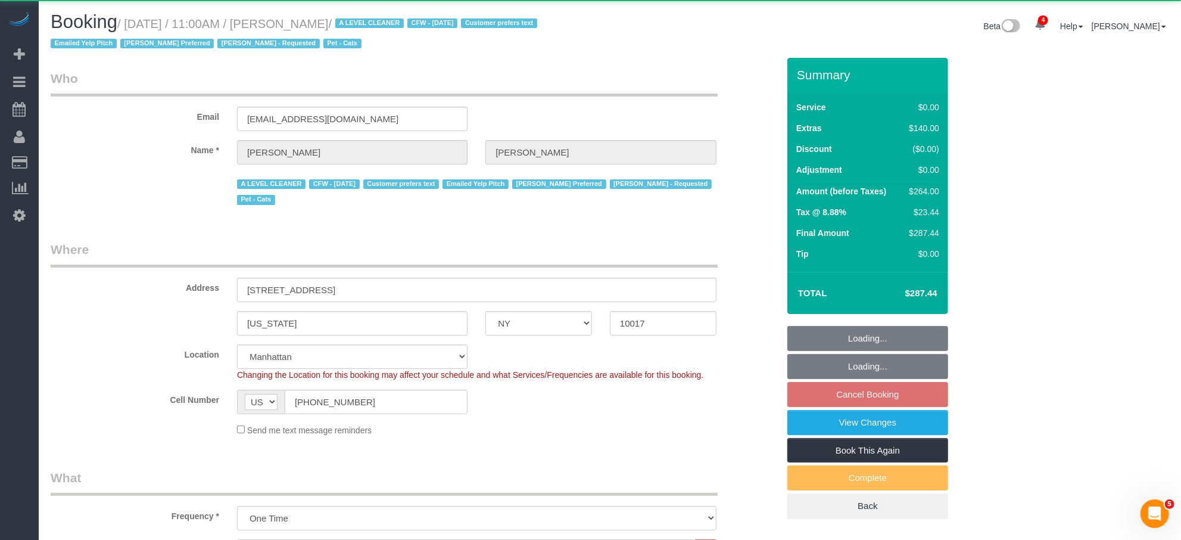
select select "string:stripe-pm_1ReC674VGloSiKo7UKl3QXXs"
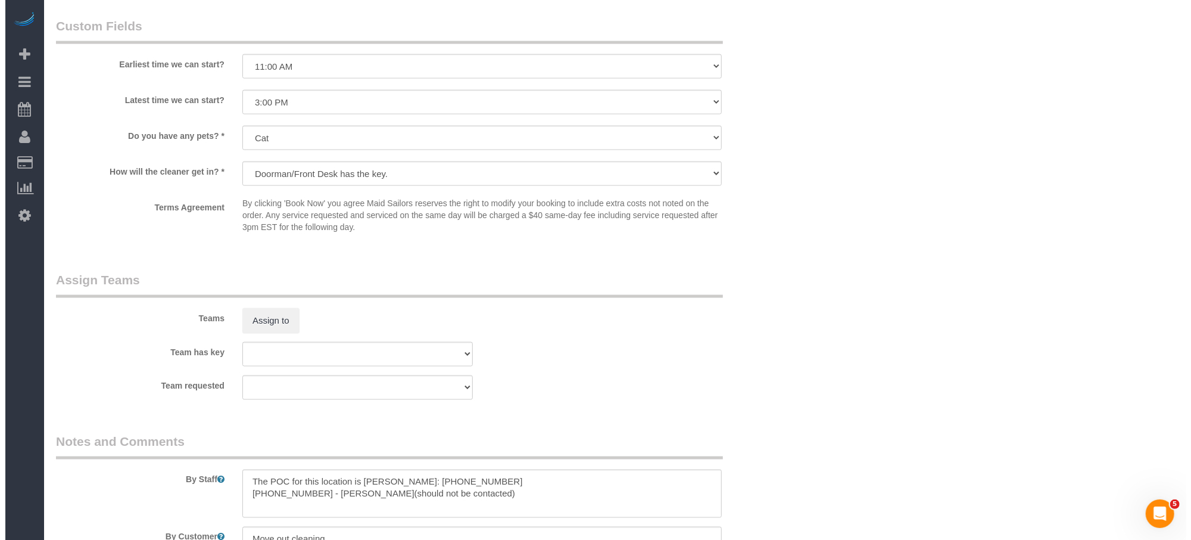
scroll to position [1632, 0]
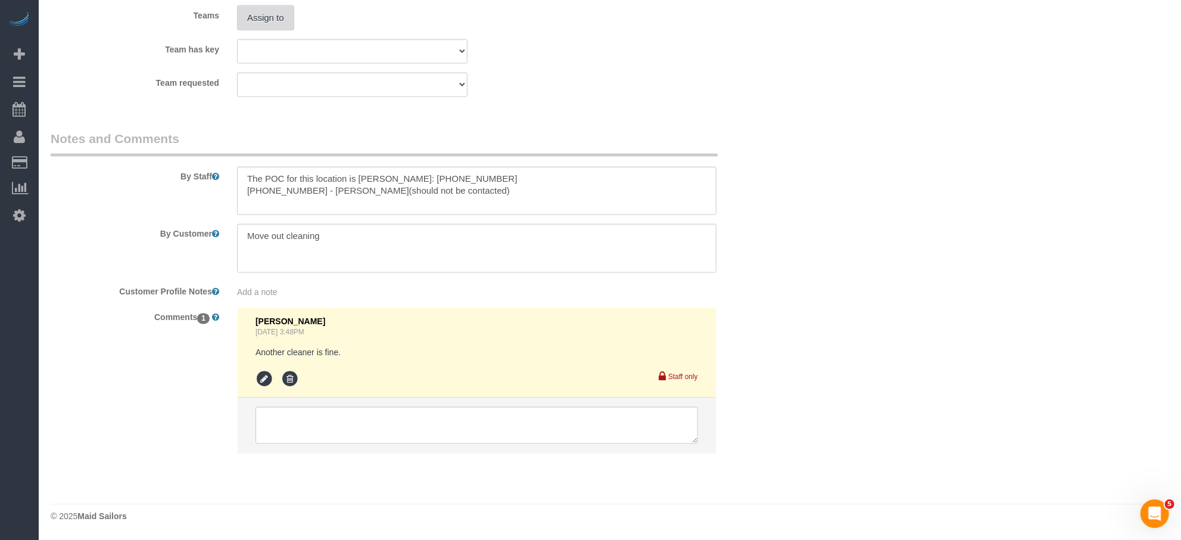
click at [259, 11] on button "Assign to" at bounding box center [265, 17] width 57 height 25
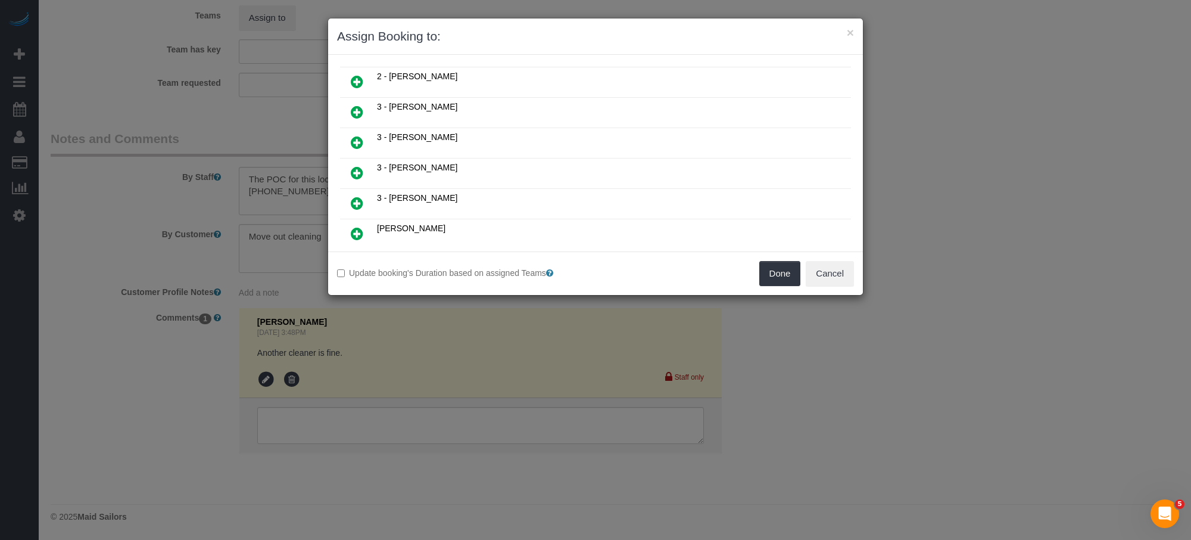
click at [361, 135] on icon at bounding box center [357, 142] width 13 height 14
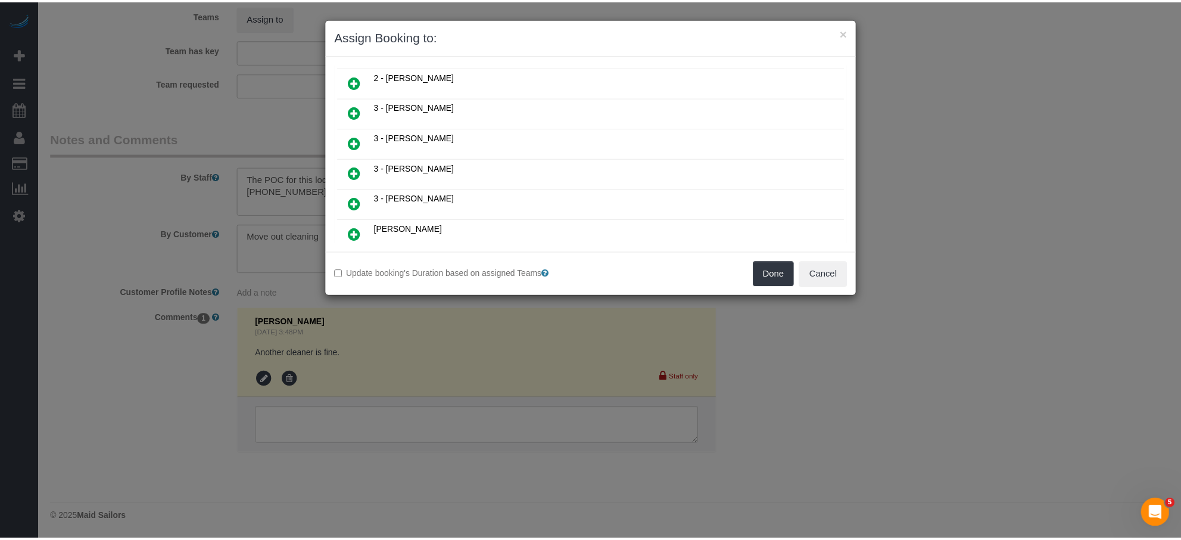
scroll to position [639, 0]
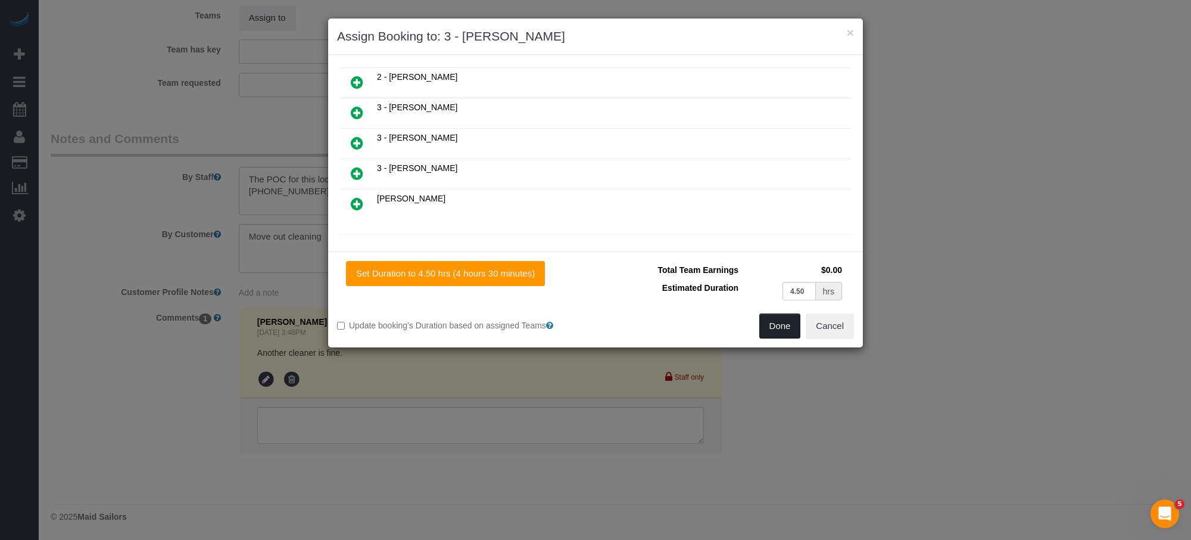
click at [778, 319] on button "Done" at bounding box center [781, 325] width 42 height 25
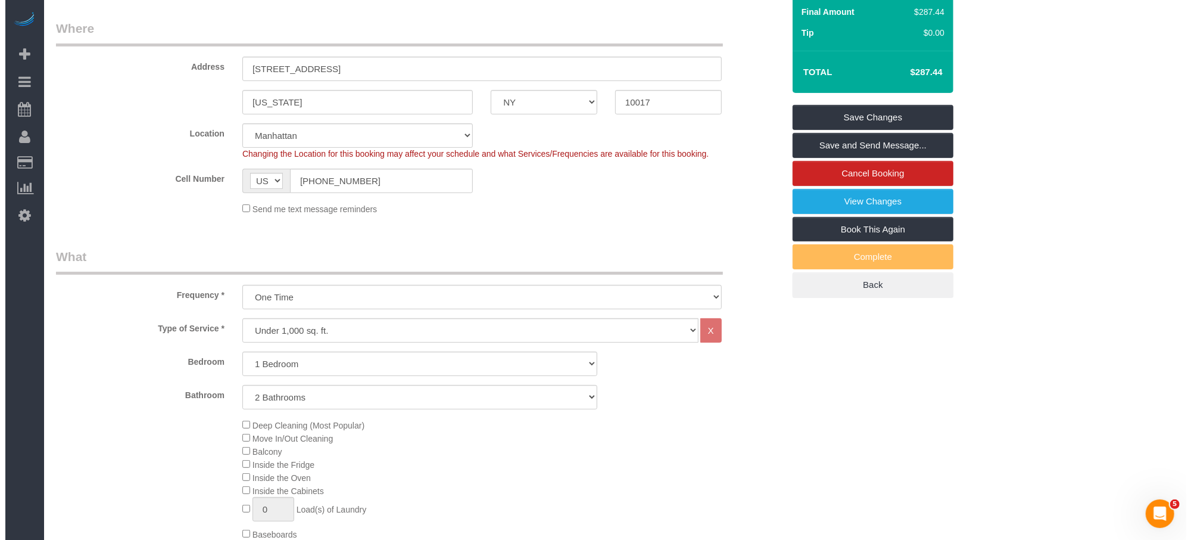
scroll to position [0, 0]
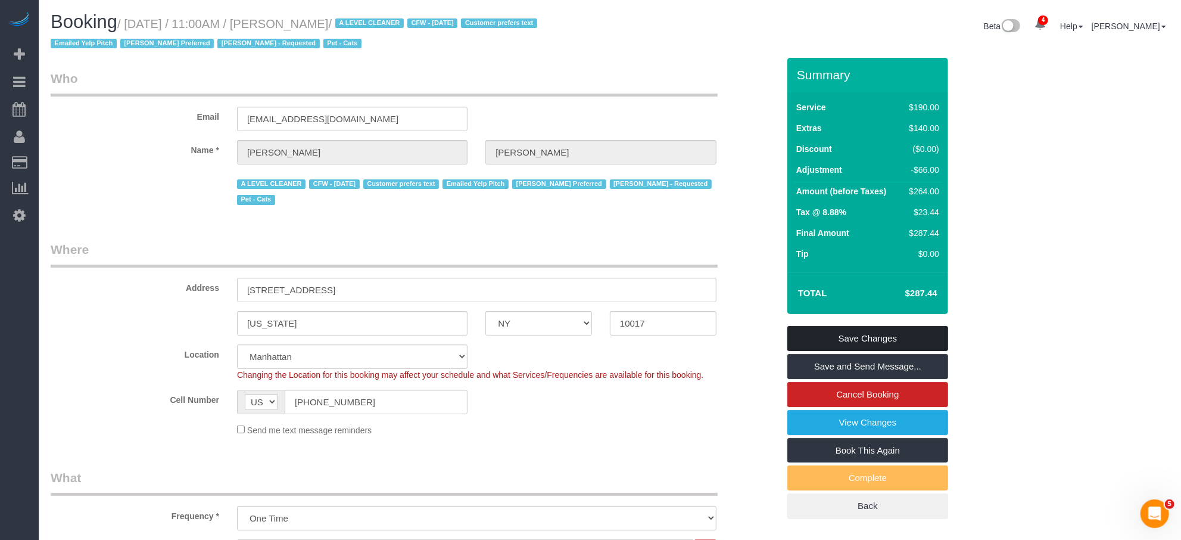
click at [918, 343] on link "Save Changes" at bounding box center [868, 338] width 161 height 25
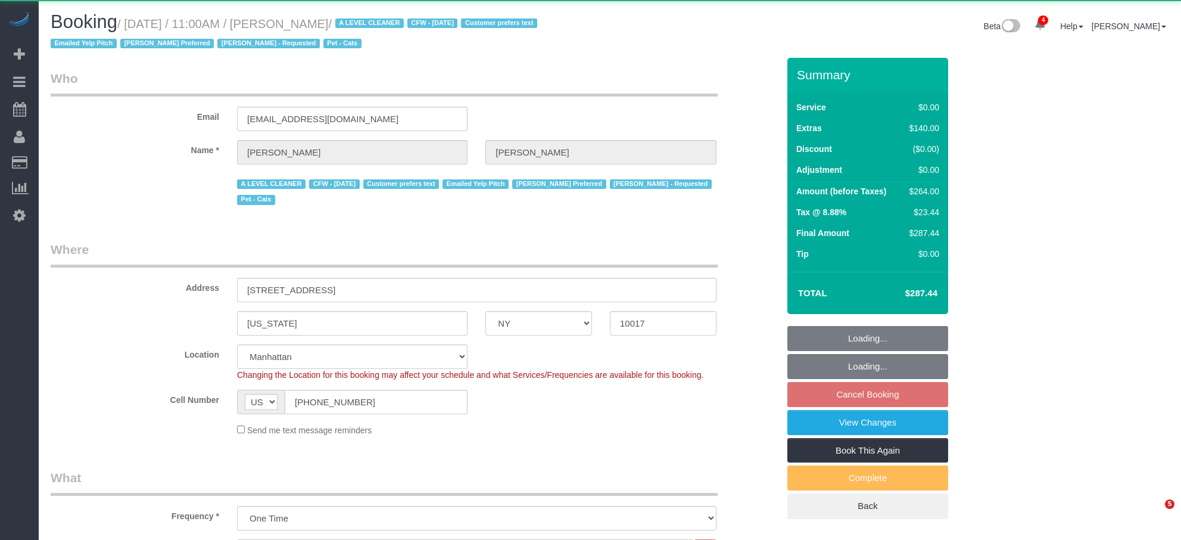
select select "NY"
select select "1"
select select "2"
select select "number:59"
select select "number:75"
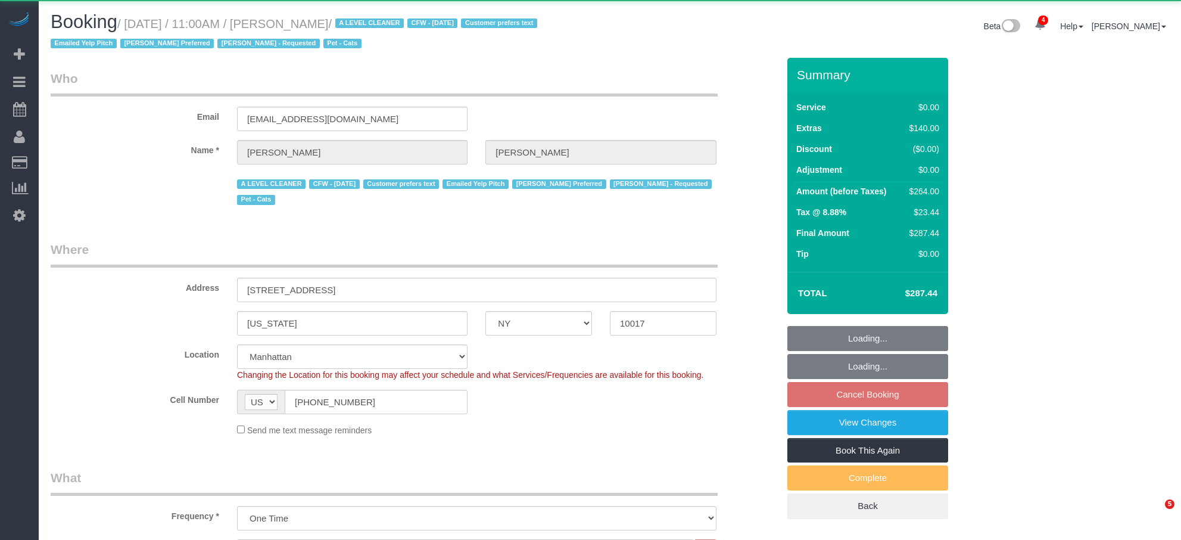
select select "number:14"
select select "number:6"
select select "object:955"
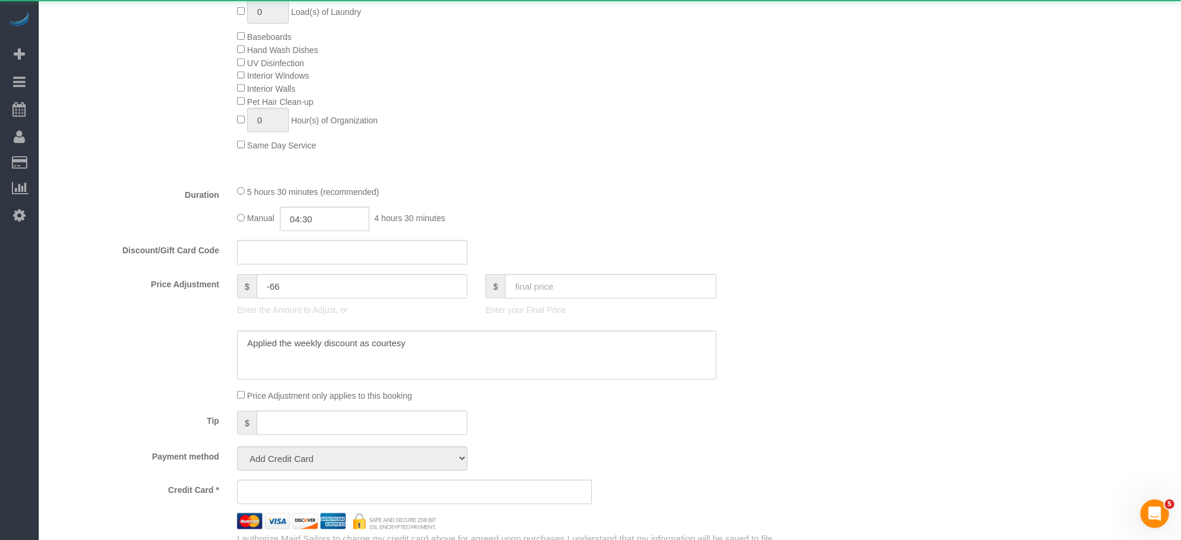
select select "string:stripe-pm_1ReC674VGloSiKo7UKl3QXXs"
select select "1"
select select "2"
select select "spot4"
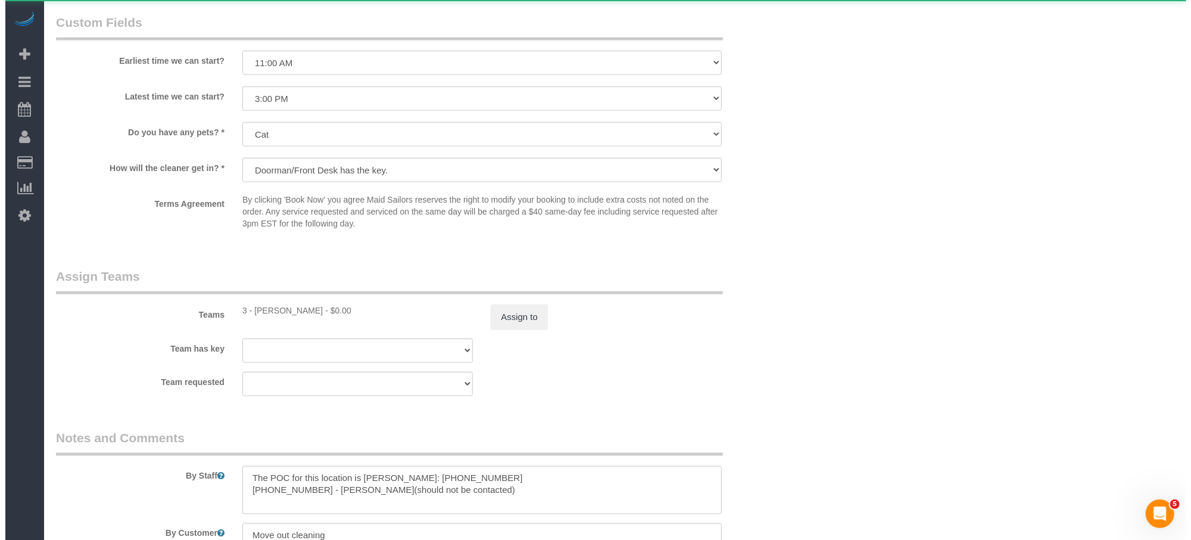
scroll to position [1585, 0]
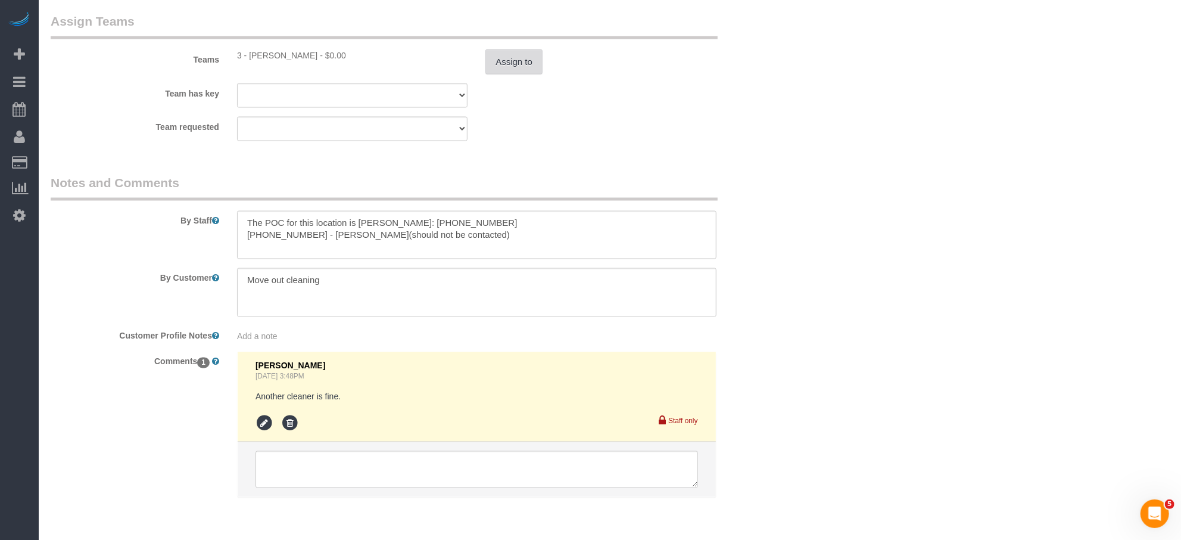
click at [515, 70] on button "Assign to" at bounding box center [514, 61] width 57 height 25
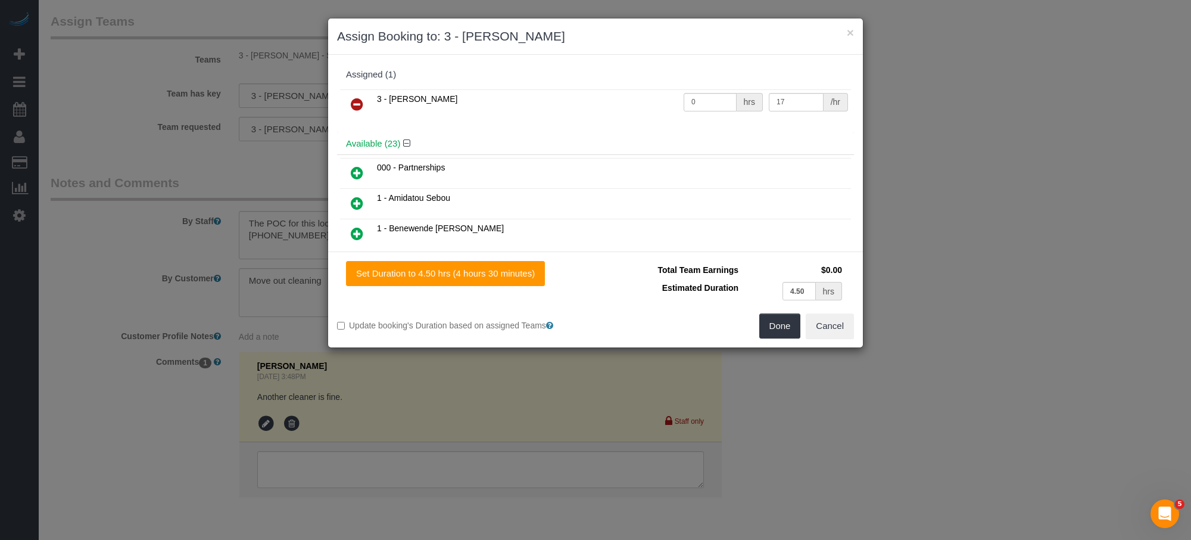
click at [352, 97] on icon at bounding box center [357, 104] width 13 height 14
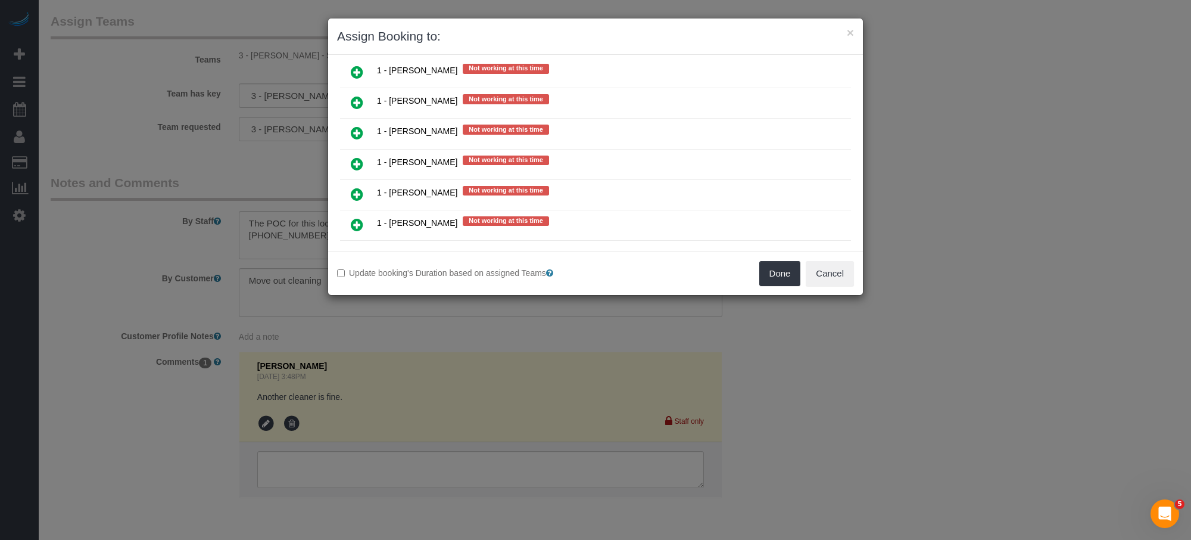
click at [354, 248] on icon at bounding box center [357, 255] width 13 height 14
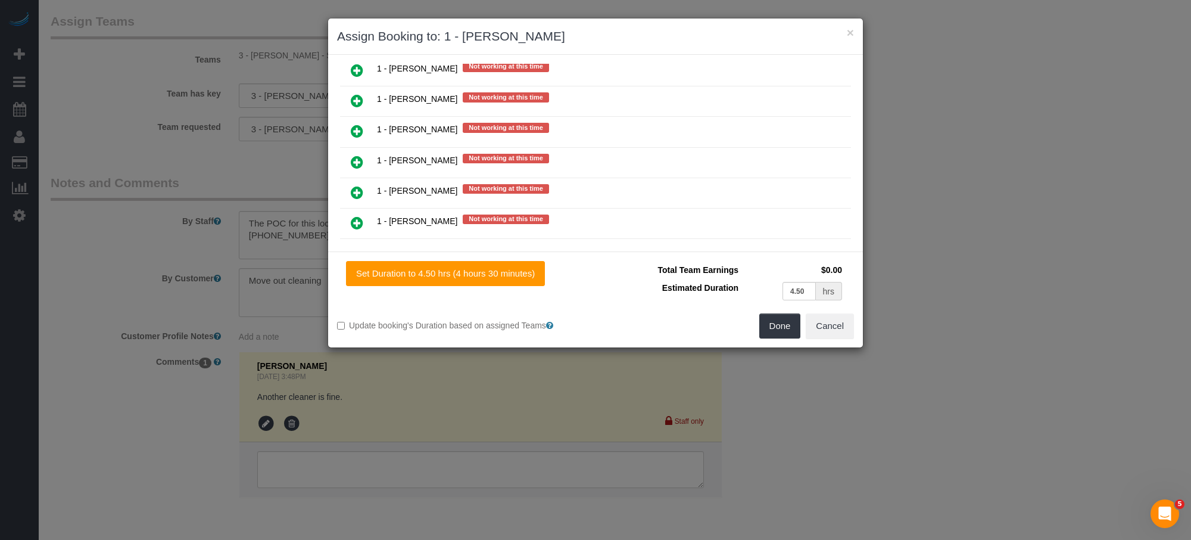
scroll to position [1281, 0]
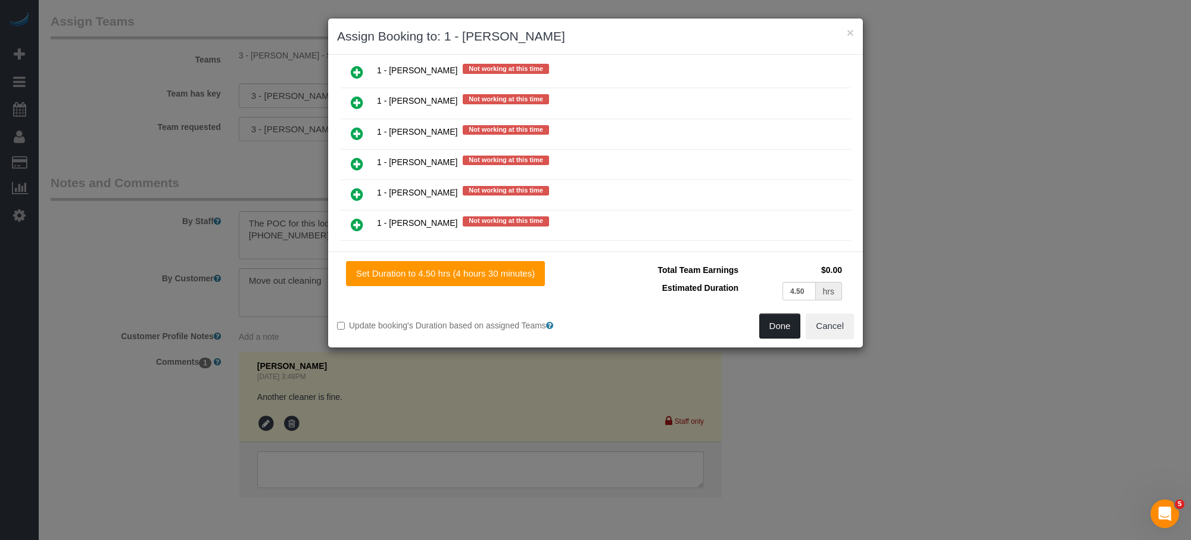
click at [780, 329] on button "Done" at bounding box center [781, 325] width 42 height 25
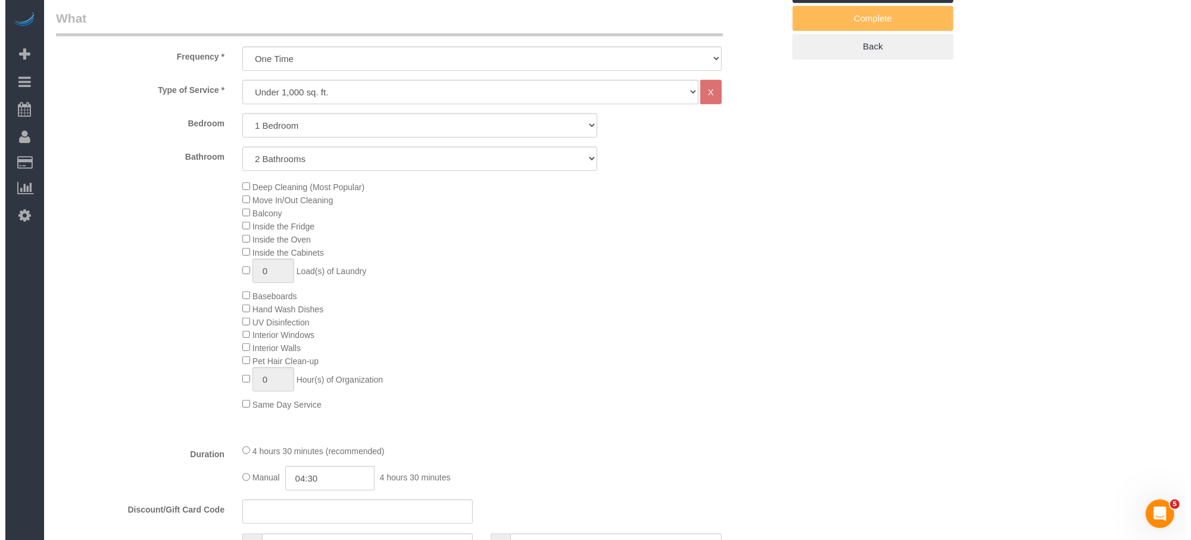
scroll to position [0, 0]
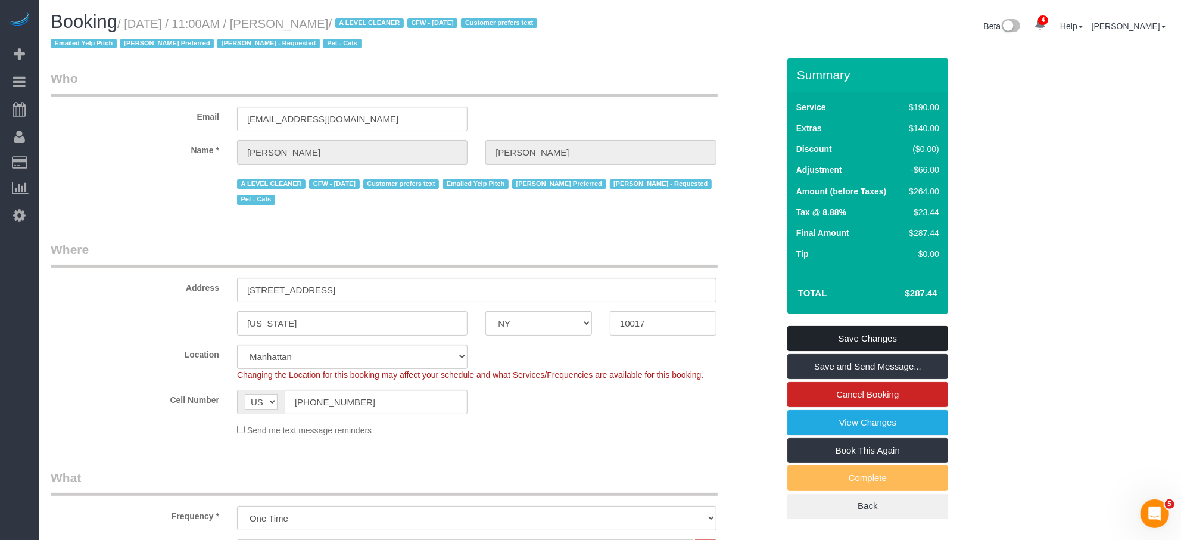
click at [917, 335] on link "Save Changes" at bounding box center [868, 338] width 161 height 25
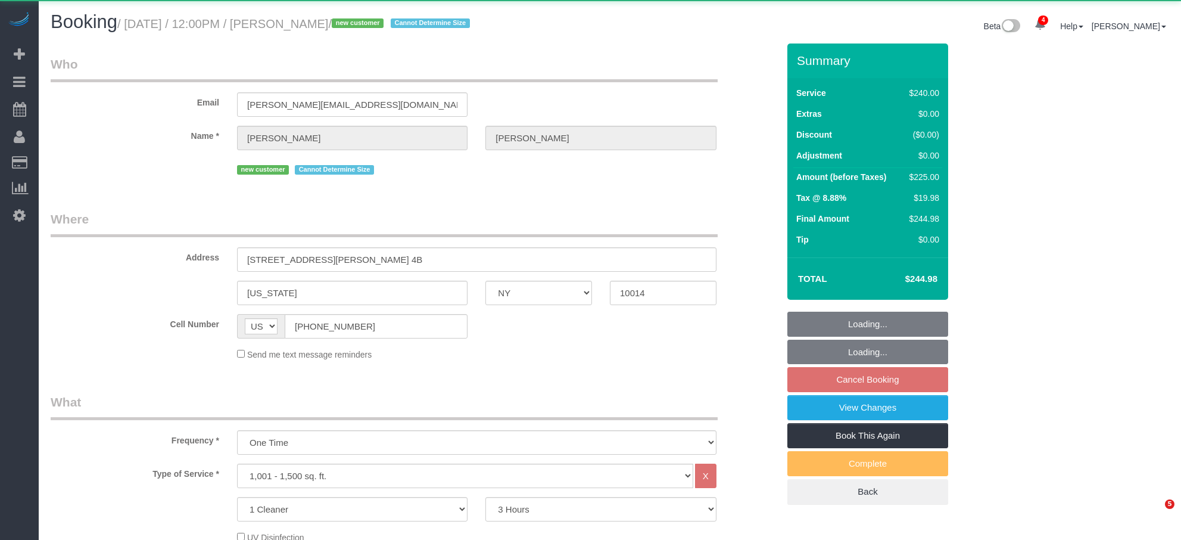
select select "NY"
select select "180"
select select "object:891"
select select "string:stripe-pm_1S06iu4VGloSiKo7aXpOO58t"
select select "spot5"
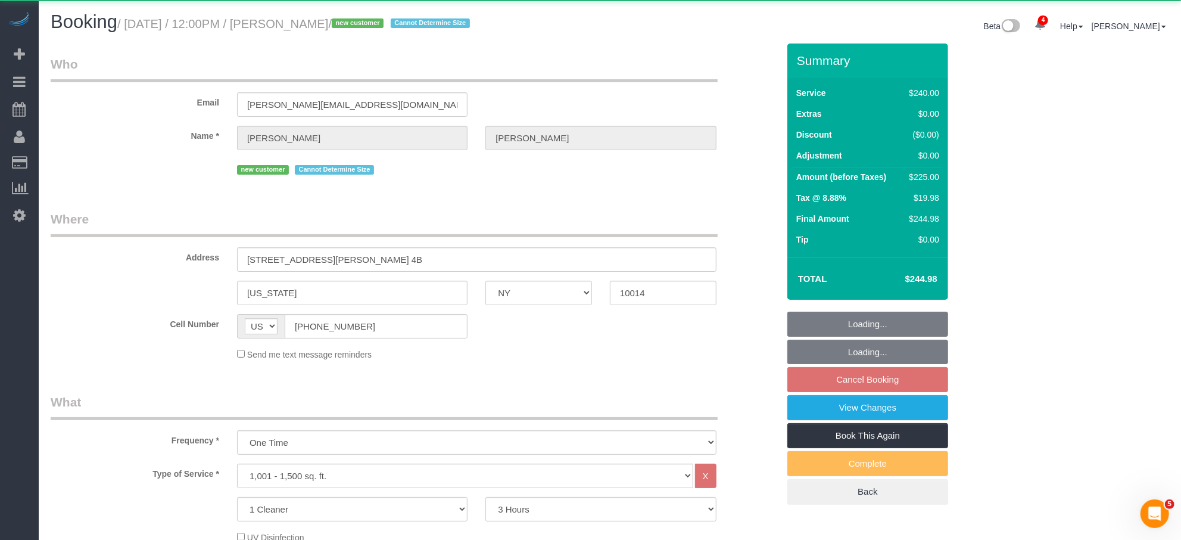
select select "number:89"
select select "number:90"
select select "number:15"
select select "number:5"
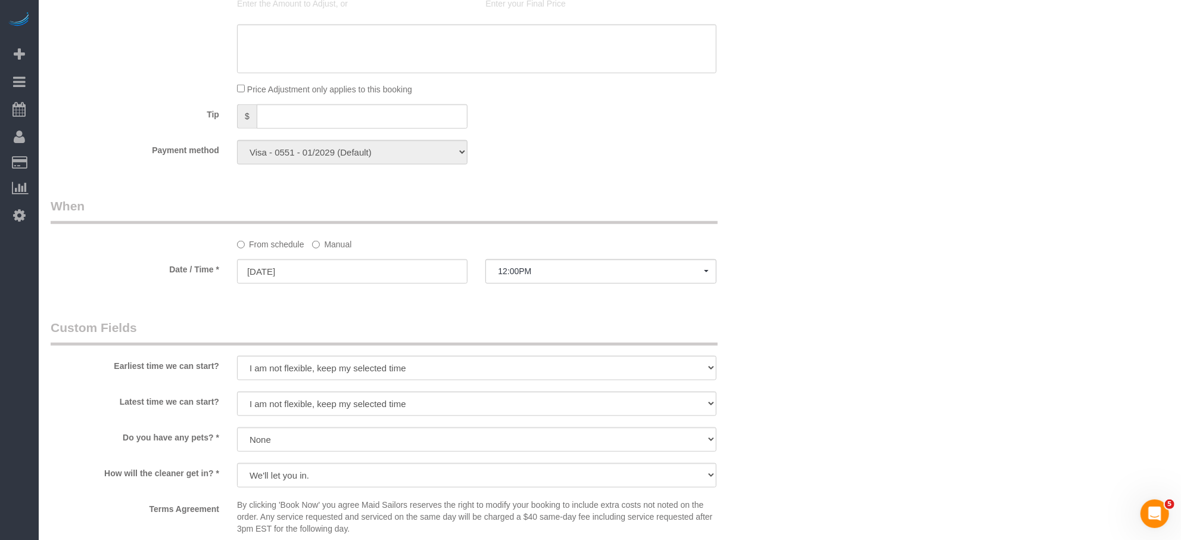
scroll to position [620, 0]
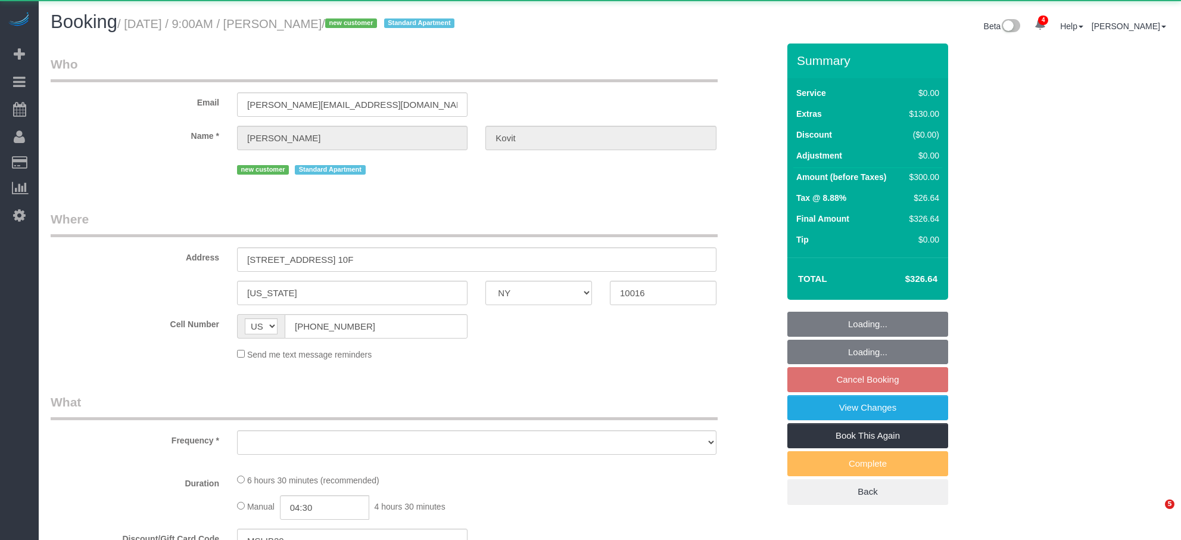
select select "NY"
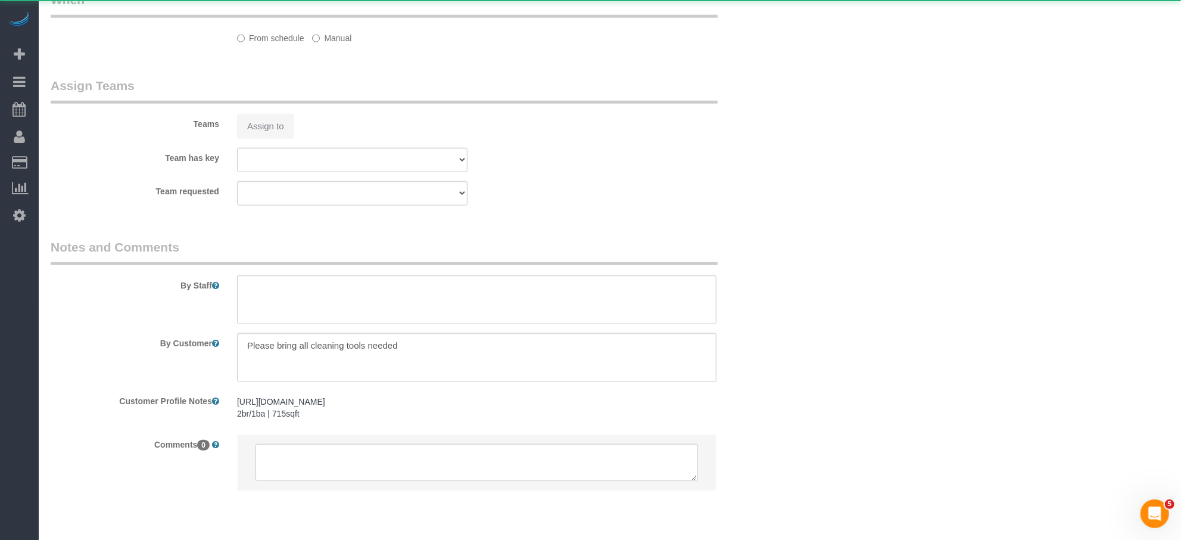
select select "object:913"
select select "2"
select select "spot2"
select select "number:89"
select select "number:72"
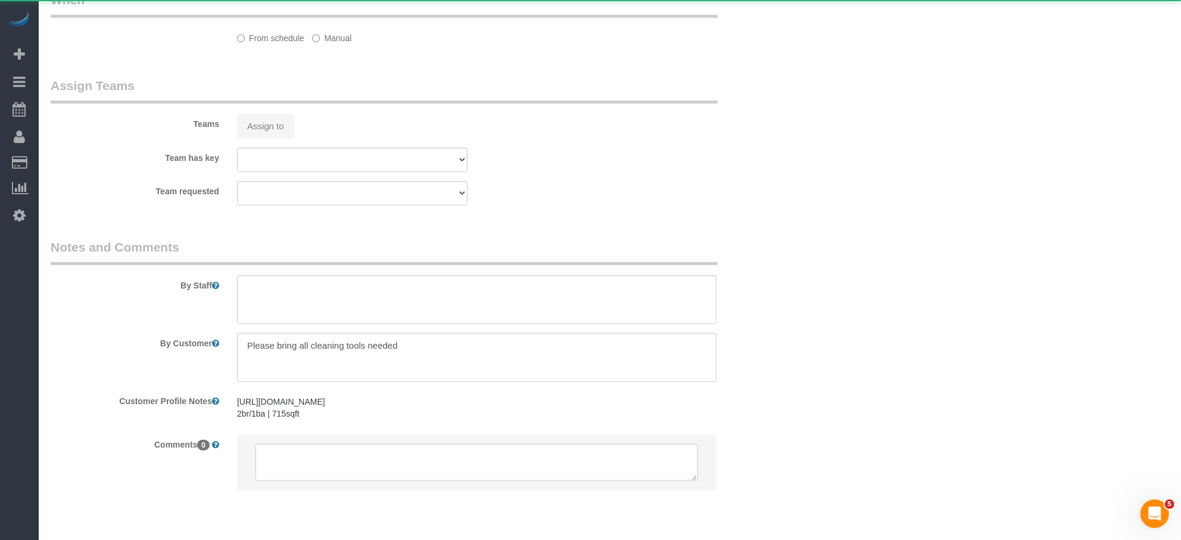
select select "number:15"
select select "number:7"
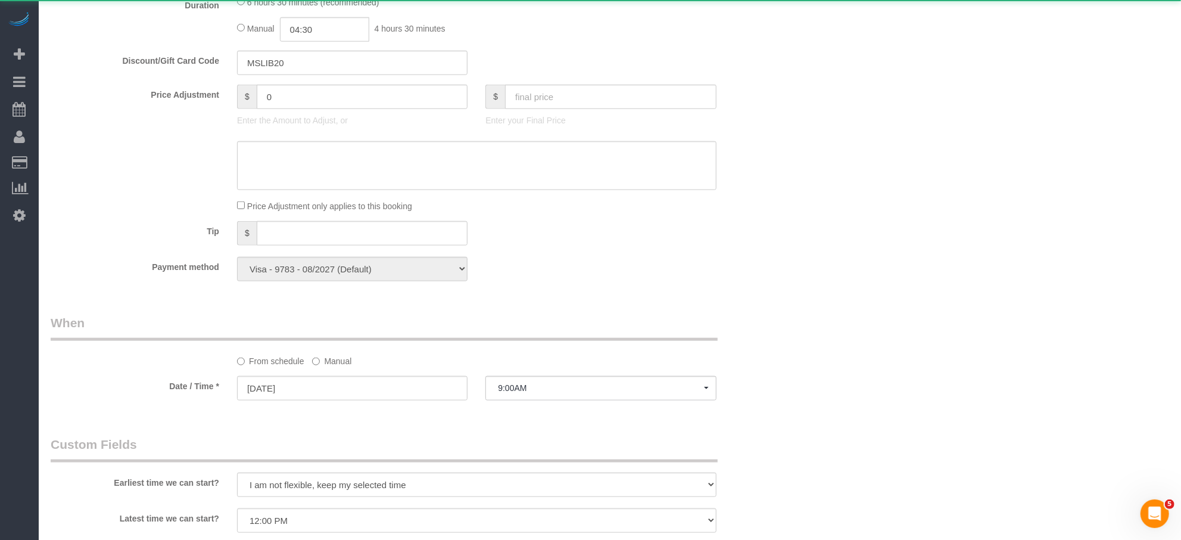
select select "string:stripe-pm_1RzeZv4VGloSiKo7d8ARvdQf"
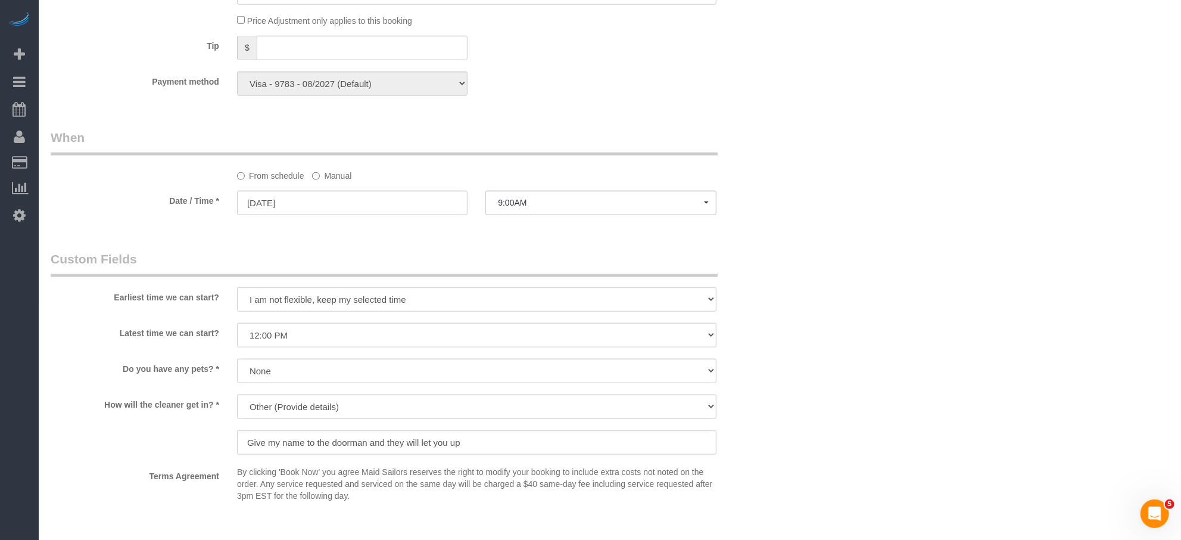
scroll to position [1502, 0]
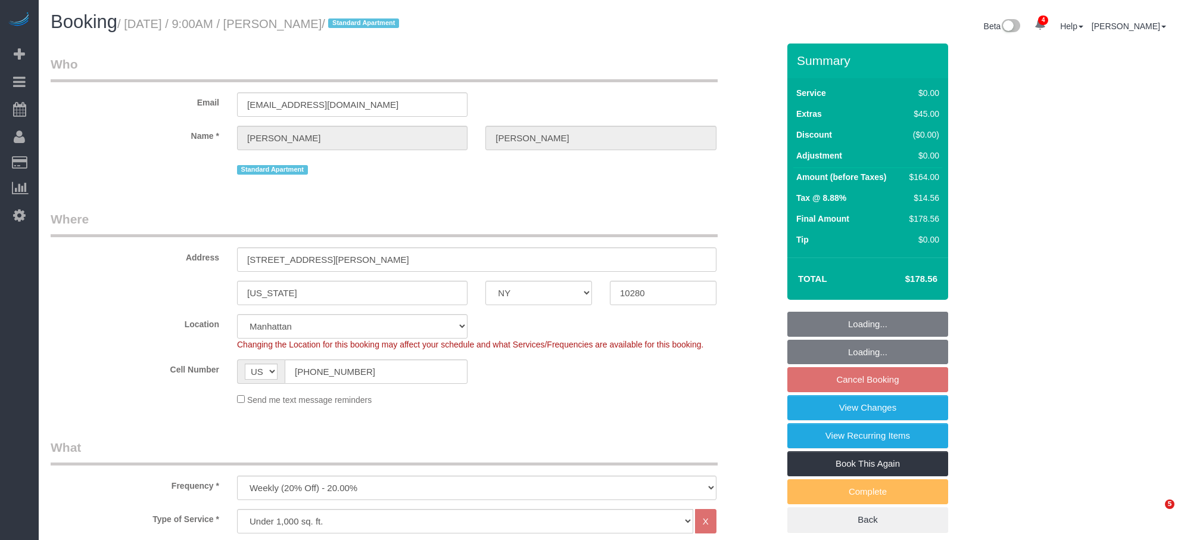
select select "NY"
select select "number:57"
select select "number:73"
select select "number:15"
select select "number:6"
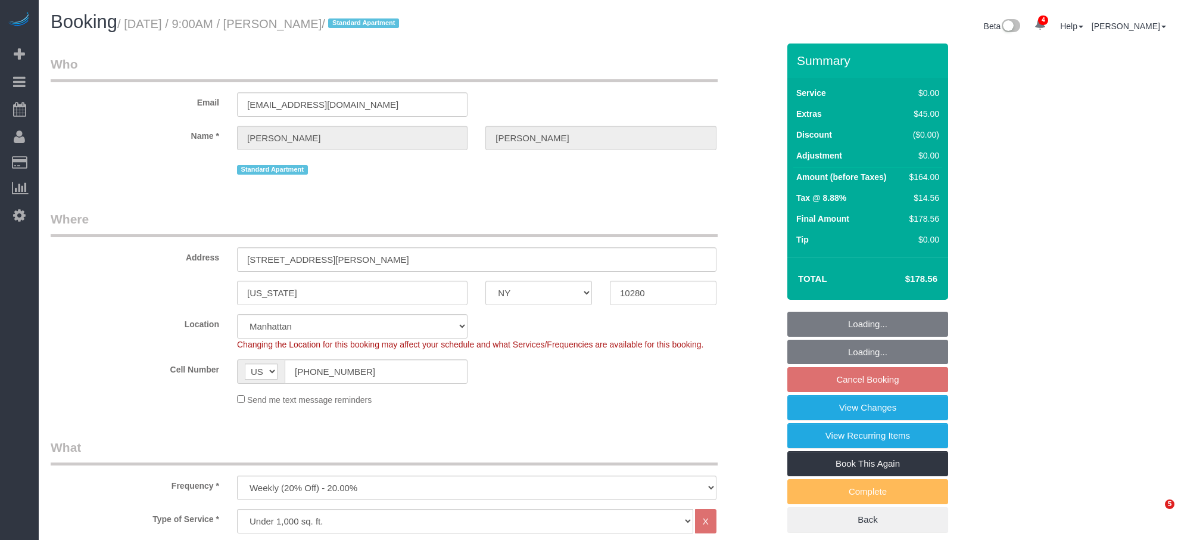
select select "object:912"
select select "string:stripe-pm_1RSfGg4VGloSiKo7qJG0xXmc"
select select "1"
select select "spot2"
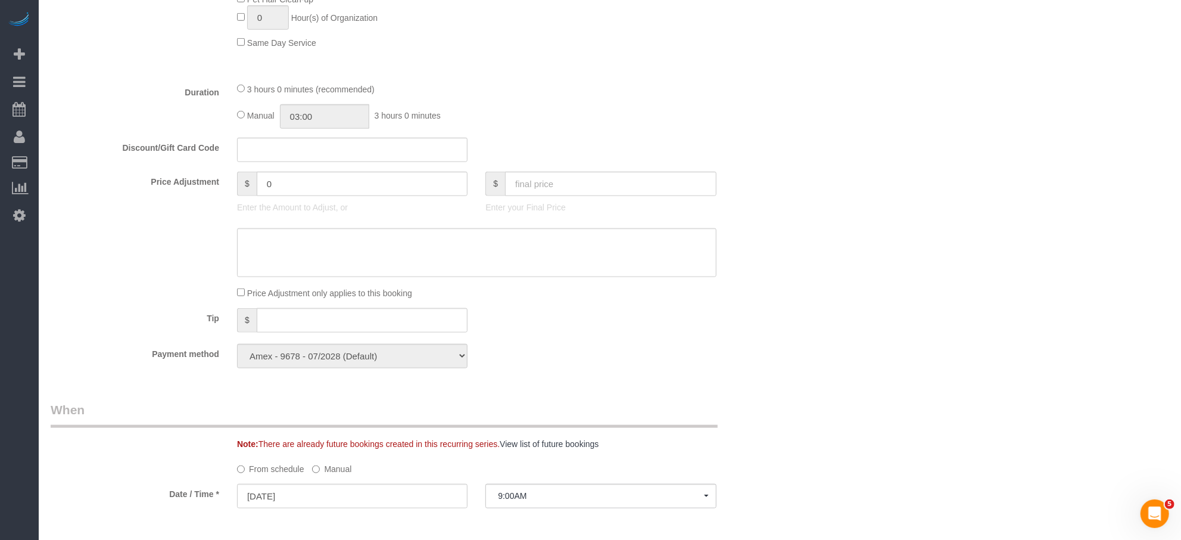
scroll to position [1093, 0]
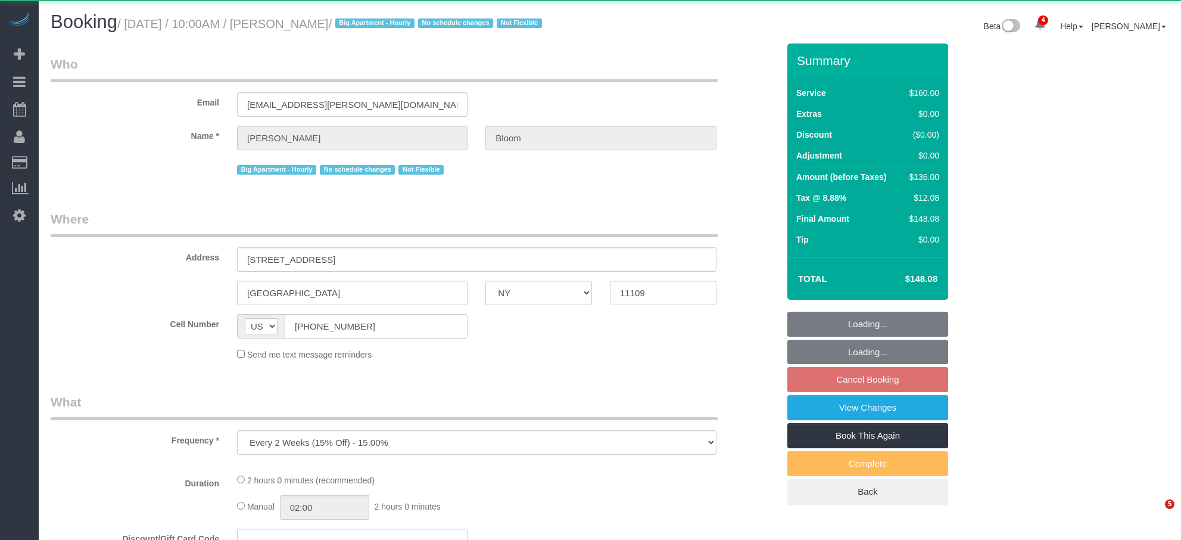
select select "NY"
select select "object:747"
select select "spot3"
select select "number:58"
select select "number:90"
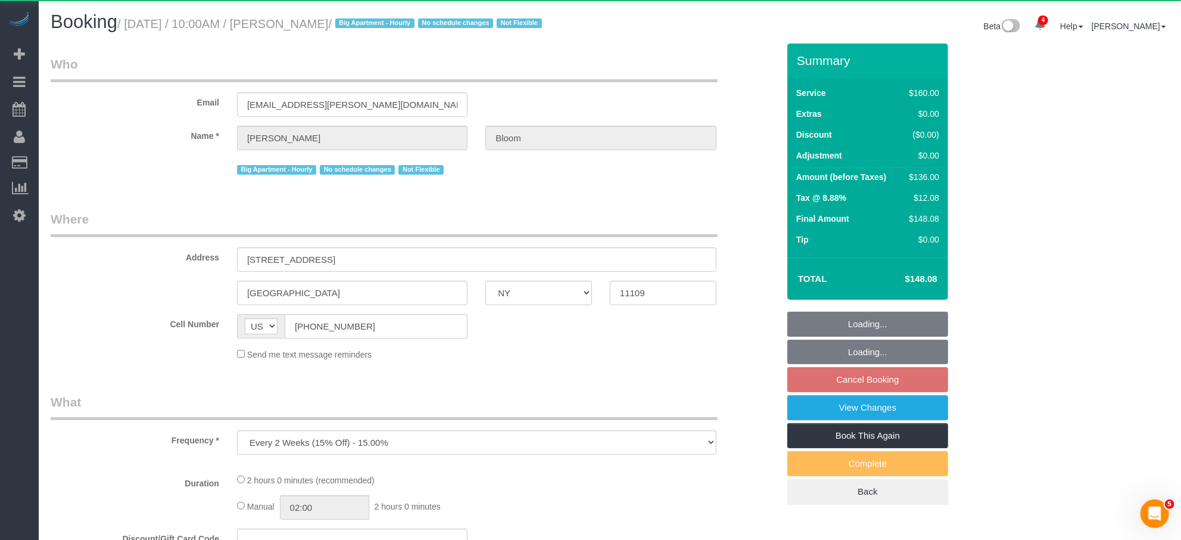
select select "number:15"
select select "number:5"
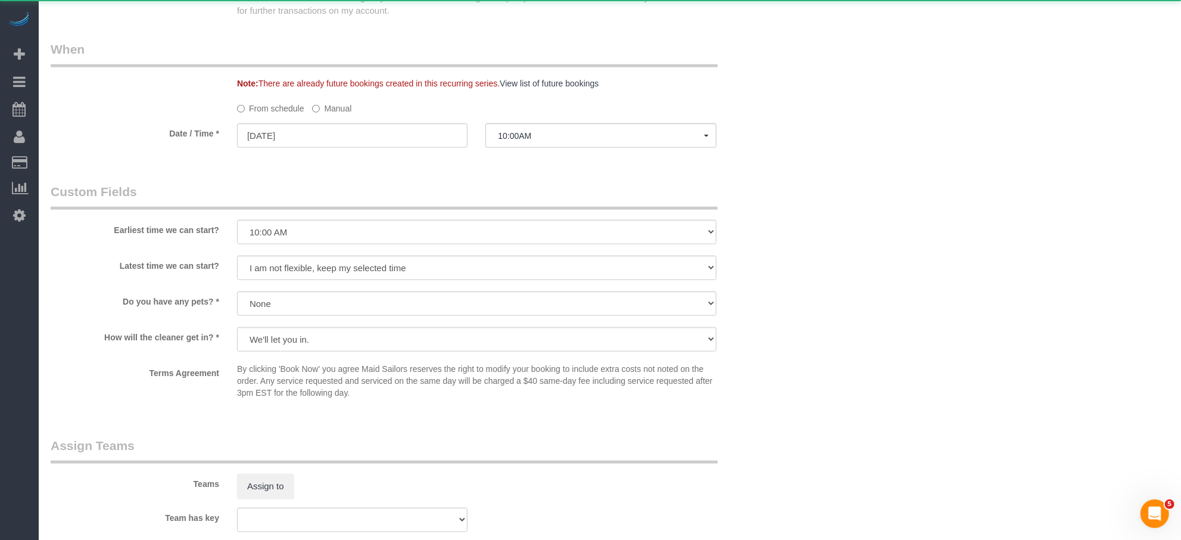
select select "string:stripe-pm_1OR5nT4VGloSiKo7ZYWpMpVz"
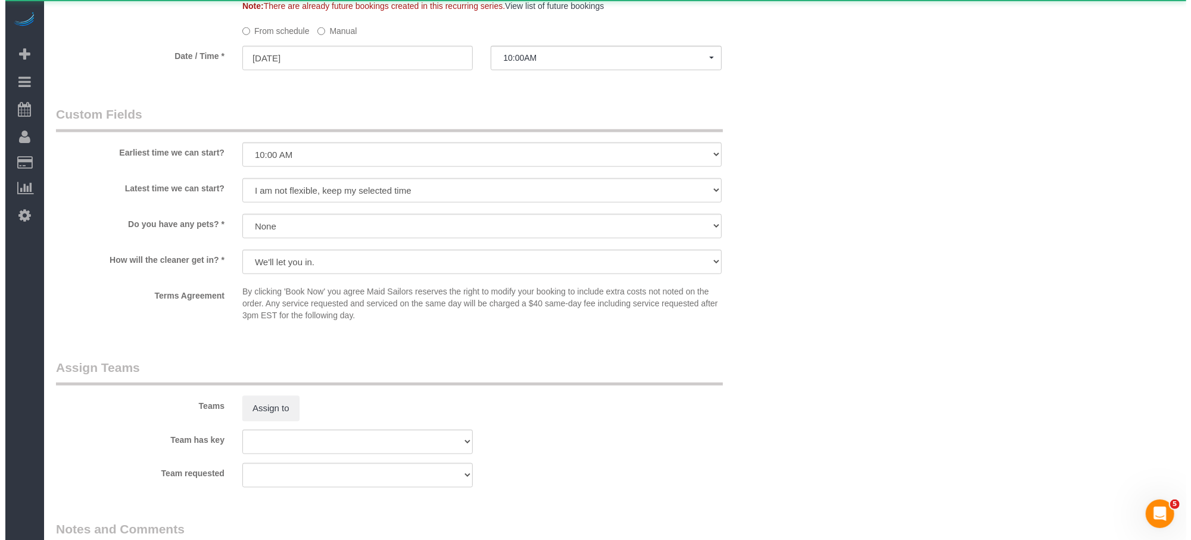
scroll to position [978, 0]
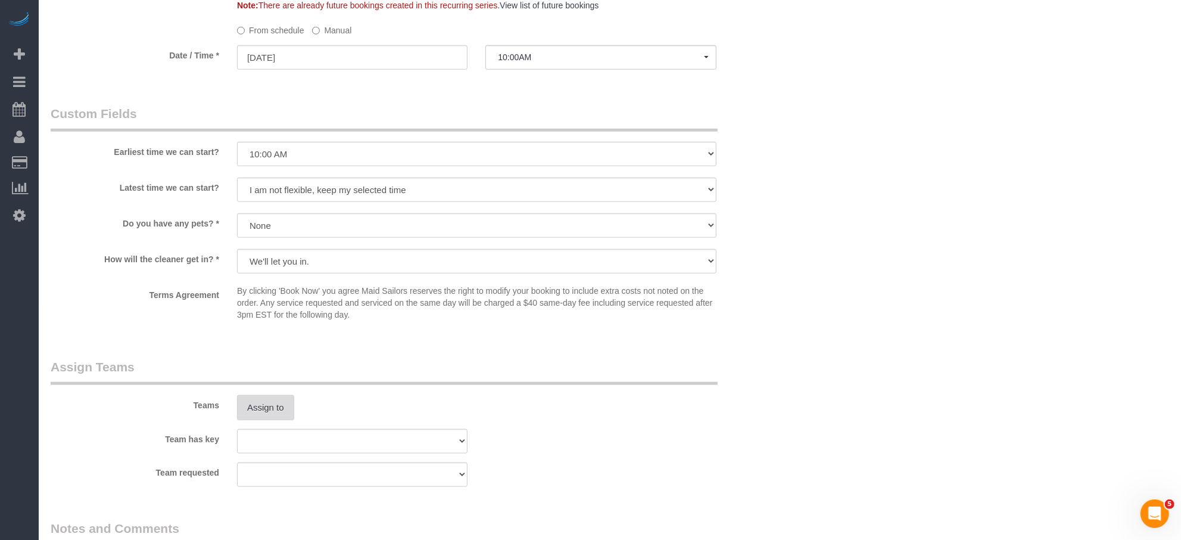
click at [275, 408] on button "Assign to" at bounding box center [265, 407] width 57 height 25
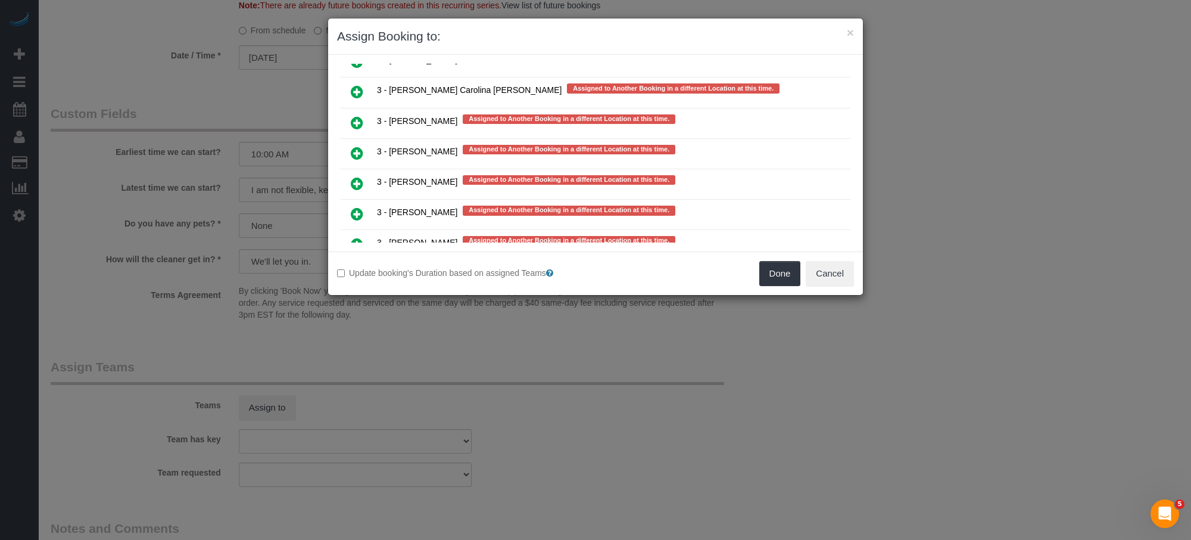
click at [357, 176] on icon at bounding box center [357, 183] width 13 height 14
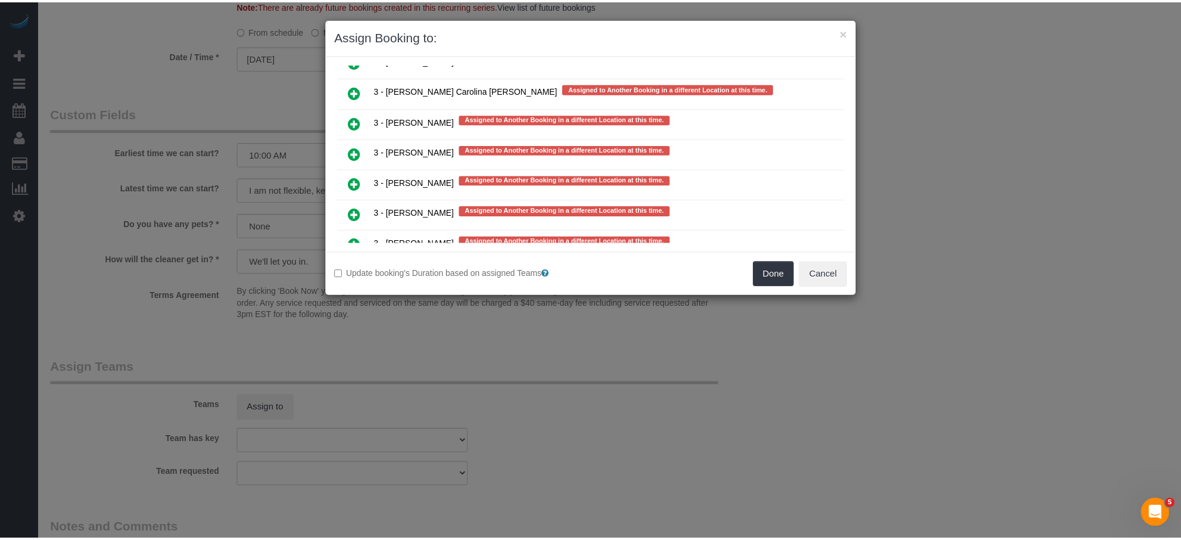
scroll to position [2286, 0]
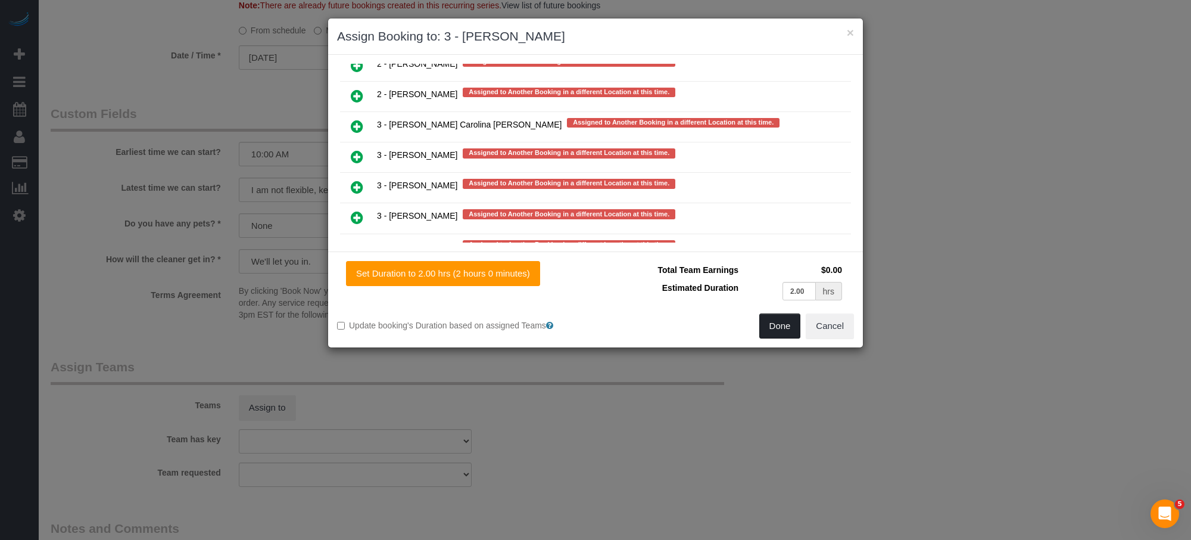
click at [779, 337] on button "Done" at bounding box center [781, 325] width 42 height 25
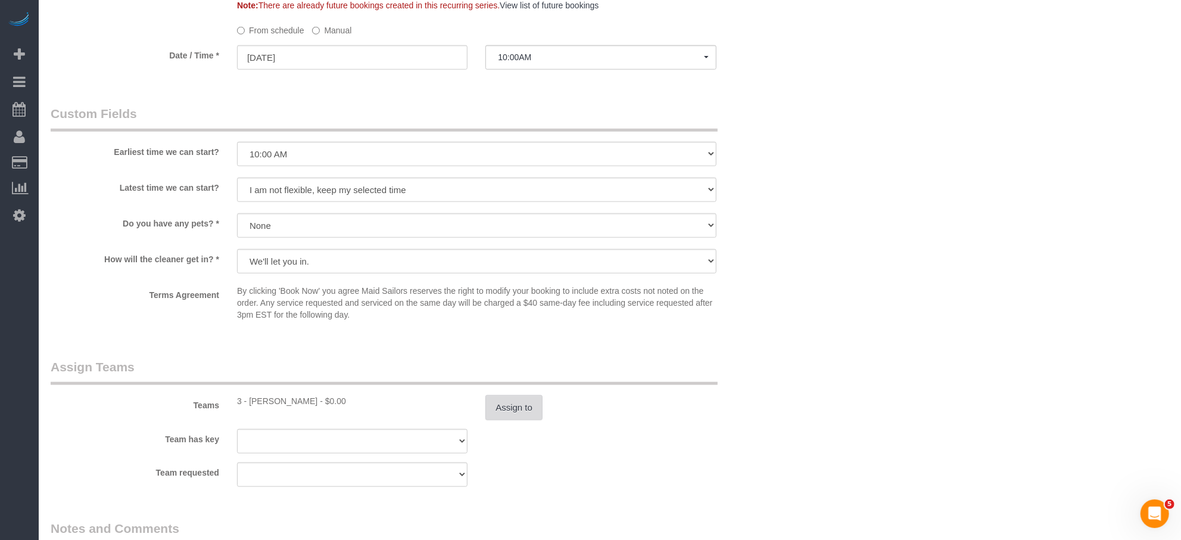
scroll to position [0, 0]
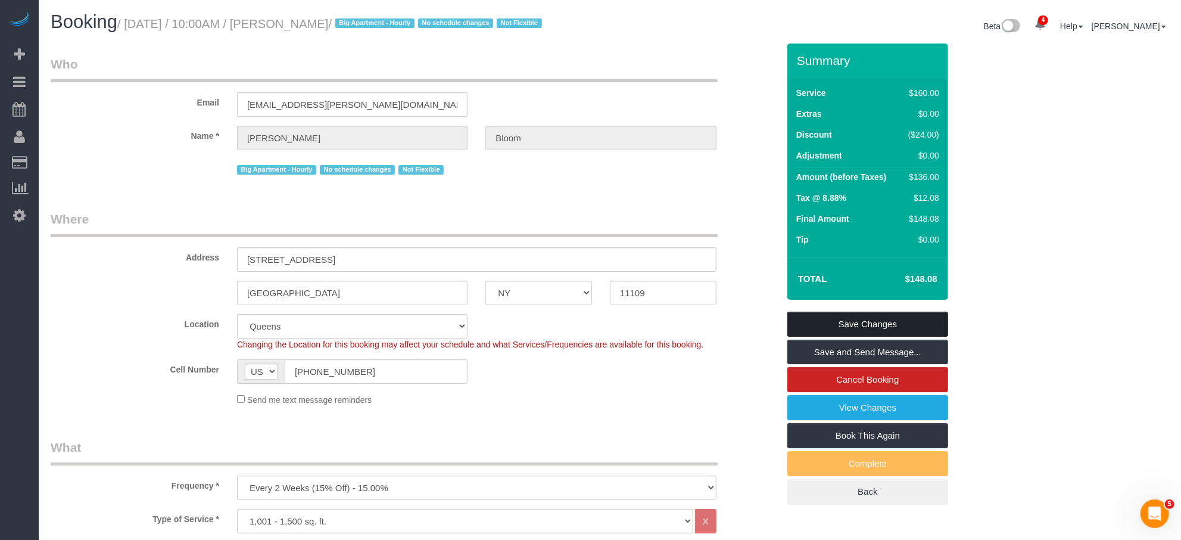
click at [861, 318] on link "Save Changes" at bounding box center [868, 324] width 161 height 25
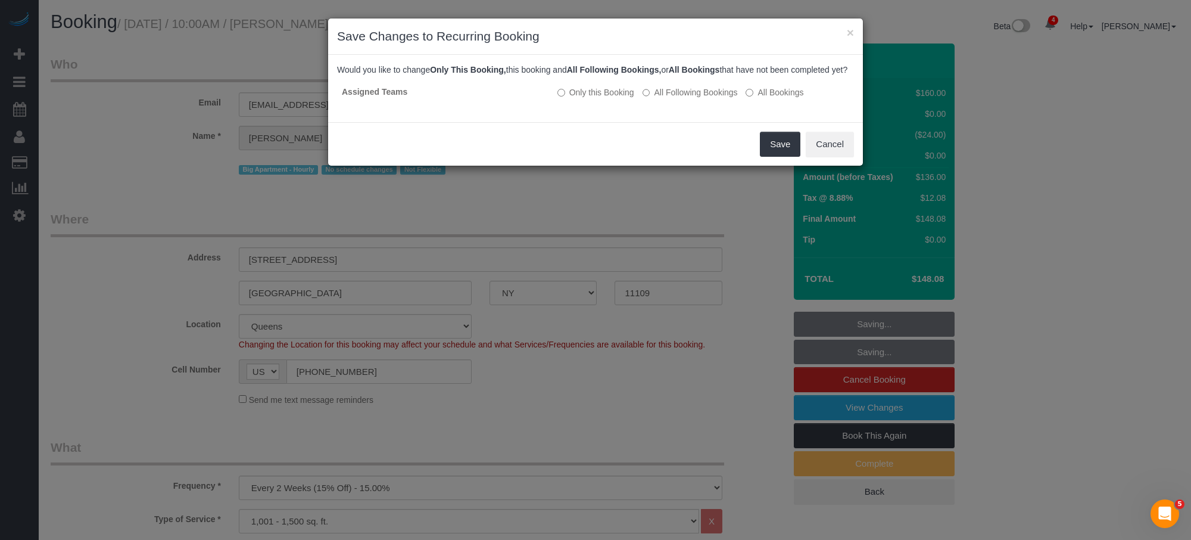
click at [702, 91] on div "Would you like to change Only This Booking, this booking and All Following Book…" at bounding box center [595, 88] width 517 height 49
click at [704, 98] on label "All Following Bookings" at bounding box center [690, 92] width 95 height 12
click at [786, 166] on div "Save Cancel" at bounding box center [595, 143] width 535 height 43
drag, startPoint x: 785, startPoint y: 160, endPoint x: 603, endPoint y: 46, distance: 214.1
click at [785, 157] on button "Save" at bounding box center [780, 144] width 41 height 25
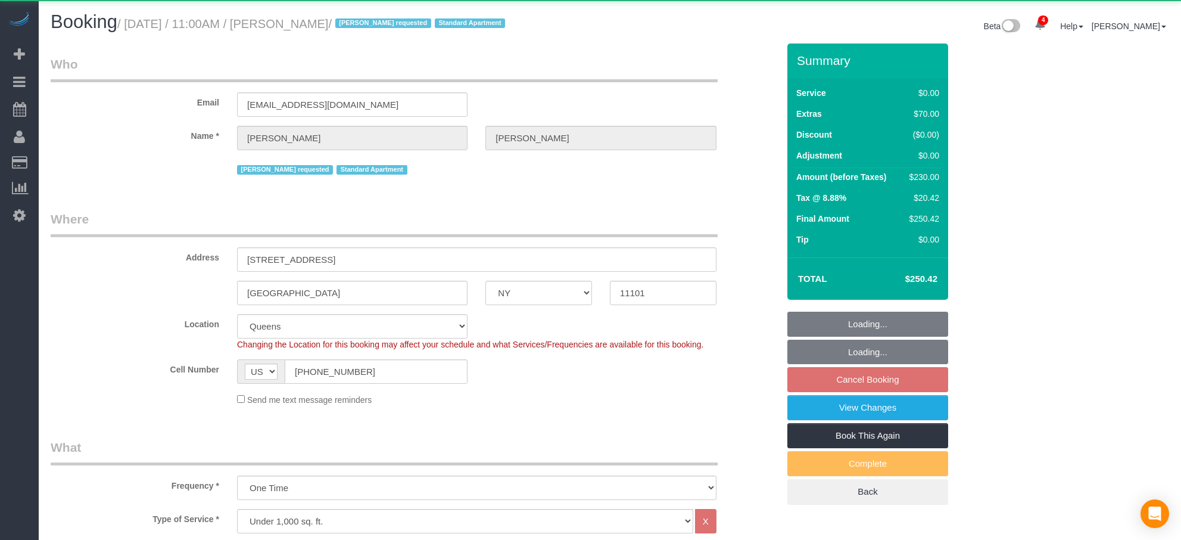
select select "NY"
select select "number:89"
select select "number:90"
select select "number:15"
select select "number:5"
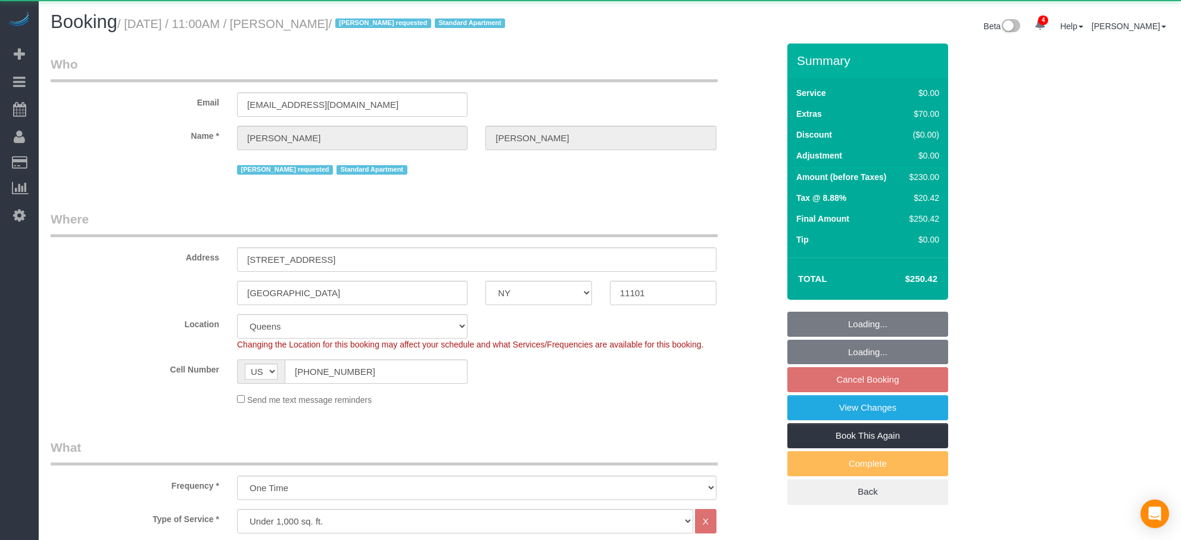
select select "object:955"
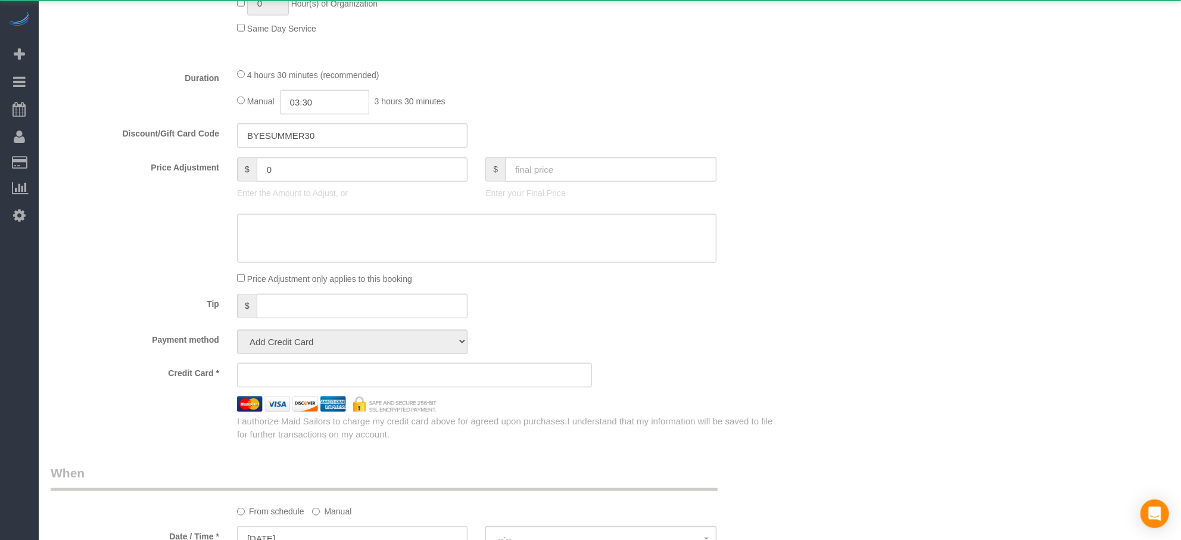
select select "string:stripe-pm_1RNECe4VGloSiKo7kgZb9Ei2"
select select "spot1"
select select "1"
select select "2"
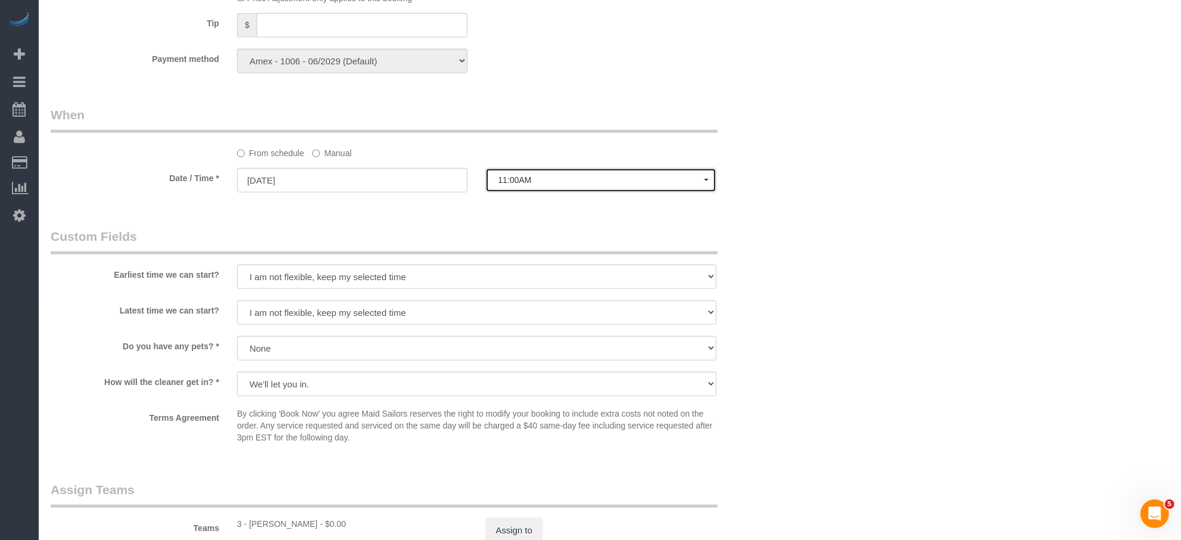
click at [549, 176] on button "11:00AM" at bounding box center [601, 180] width 231 height 24
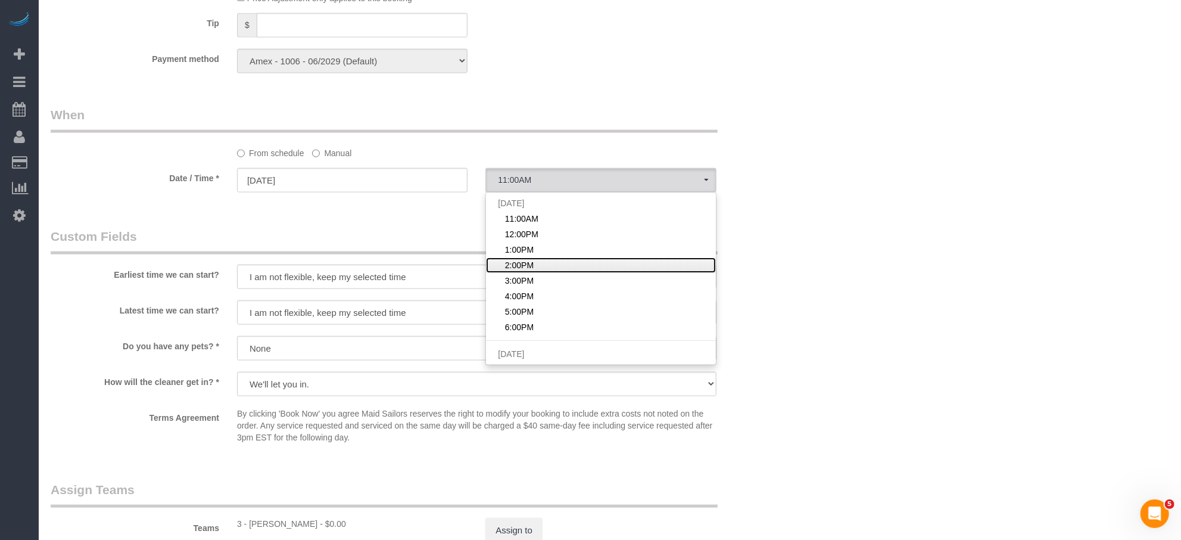
click at [534, 272] on link "2:00PM" at bounding box center [600, 264] width 229 height 15
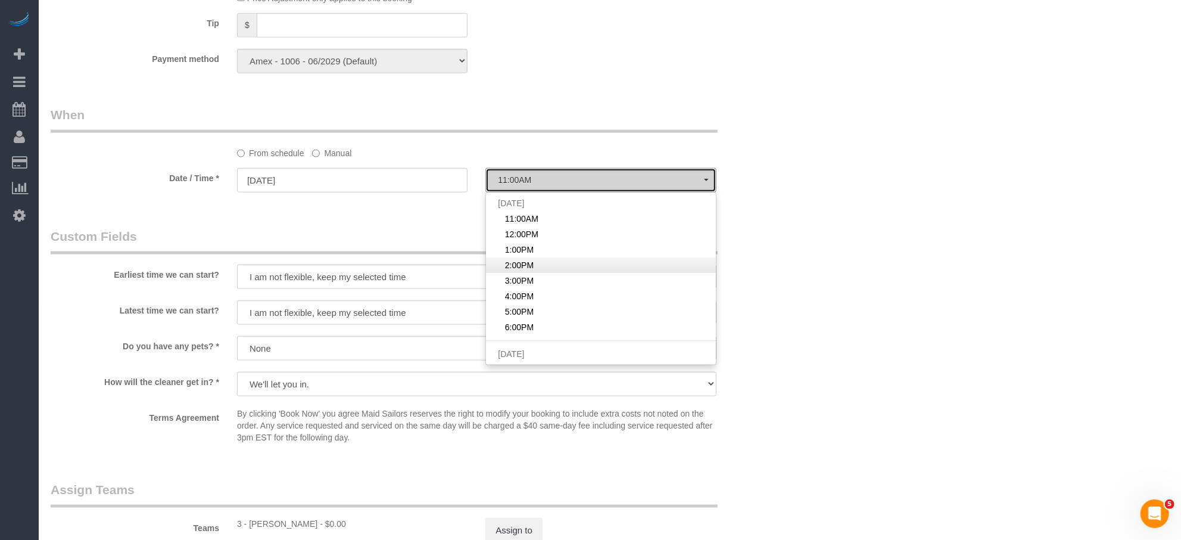
select select "spot4"
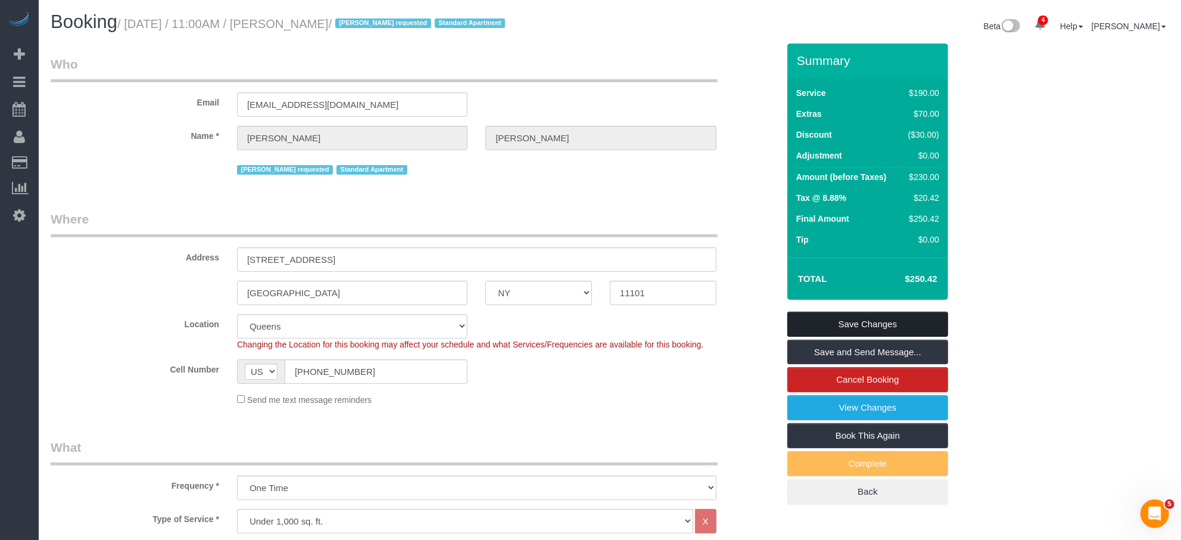
drag, startPoint x: 882, startPoint y: 325, endPoint x: 891, endPoint y: 311, distance: 16.7
click at [882, 325] on link "Save Changes" at bounding box center [868, 324] width 161 height 25
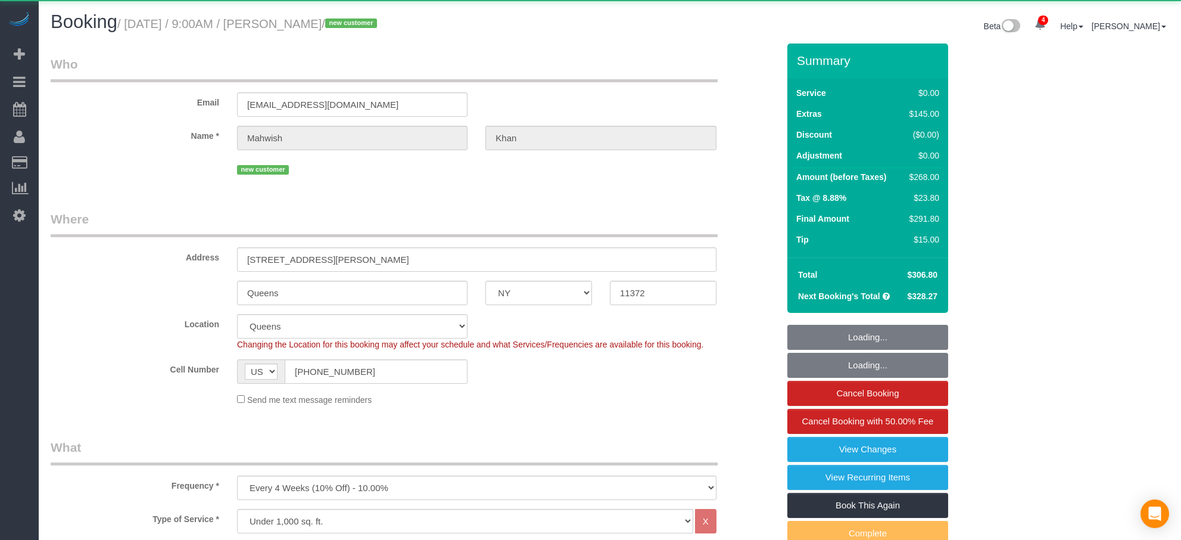
select select "NY"
select select "spot1"
select select "number:57"
select select "number:79"
select select "number:15"
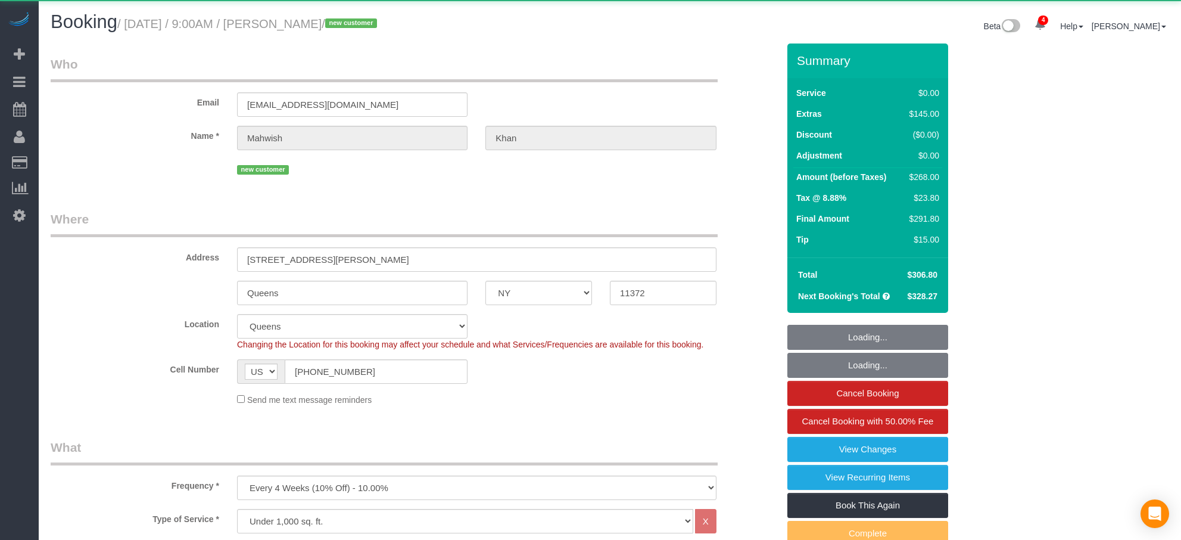
select select "number:5"
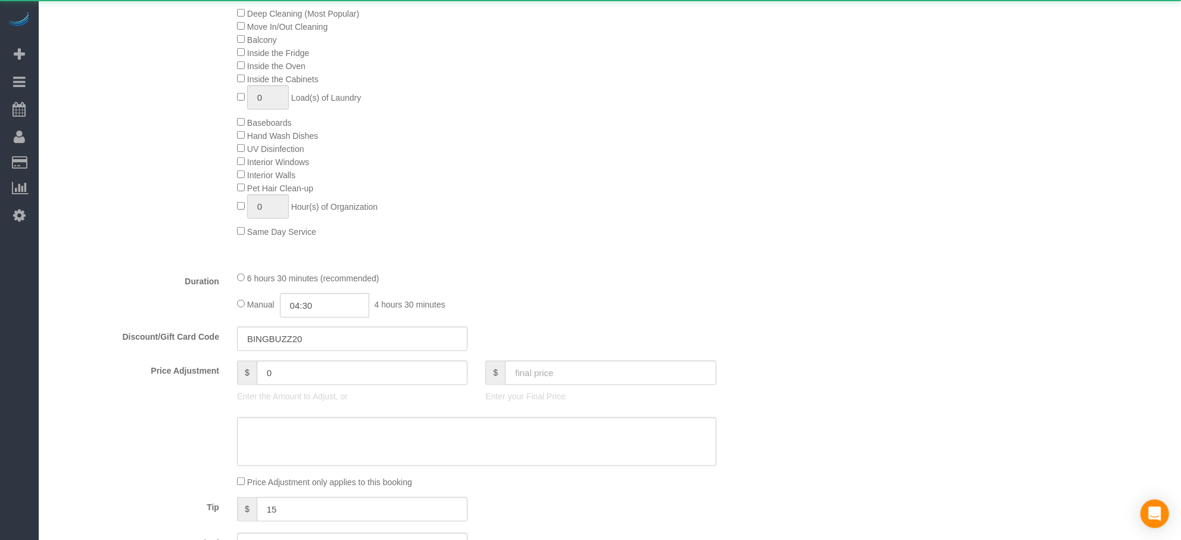
select select "string:stripe-pm_1S0jcm4VGloSiKo7GCQg2vmO"
select select "2"
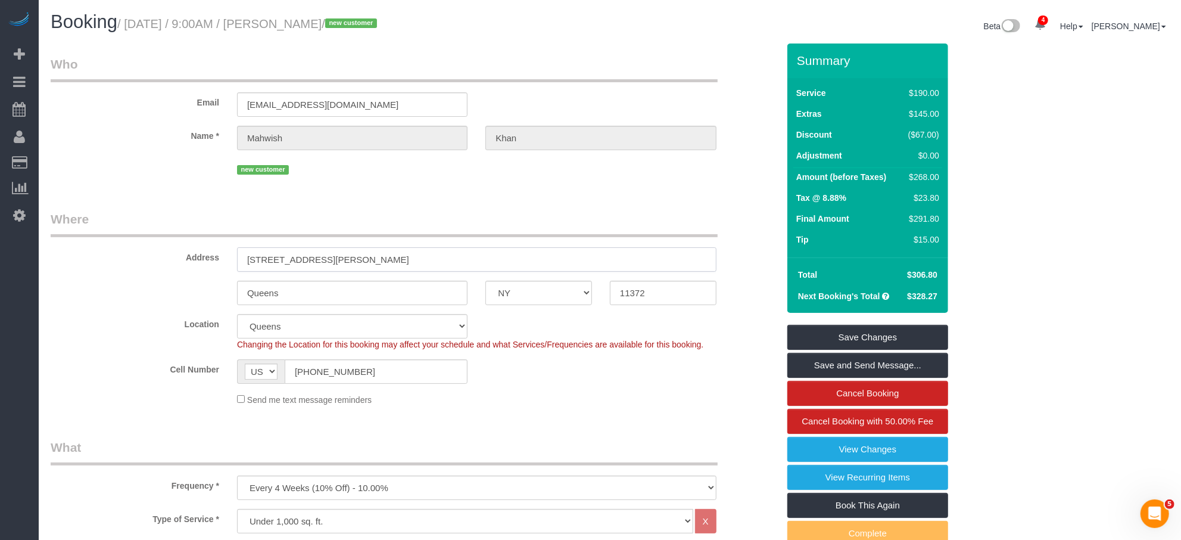
click at [368, 256] on input "35-20 Leverich St, C647" at bounding box center [477, 259] width 480 height 24
drag, startPoint x: 388, startPoint y: 260, endPoint x: 273, endPoint y: 260, distance: 115.6
click at [243, 262] on input "35-20 Leverich St, C647" at bounding box center [477, 259] width 480 height 24
click at [335, 261] on input "35-20 Leverich St, C647" at bounding box center [477, 259] width 480 height 24
click at [317, 260] on input "35-20 Leverich St, C647" at bounding box center [477, 259] width 480 height 24
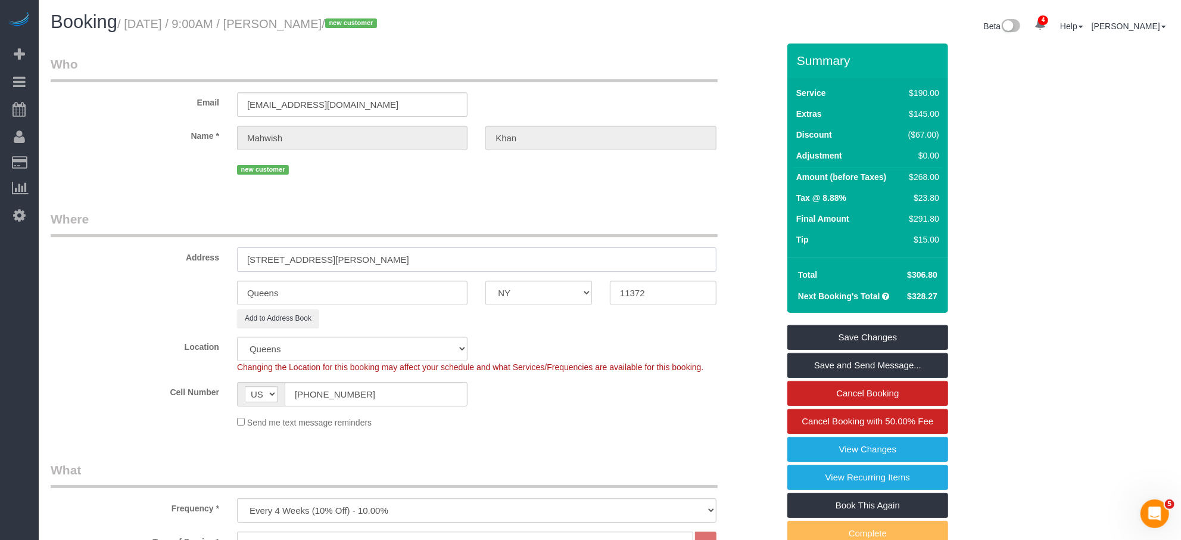
click at [339, 261] on input "35-20 Leverich Street, C647" at bounding box center [477, 259] width 480 height 24
type input "[STREET_ADDRESS][PERSON_NAME]"
click at [831, 329] on link "Save Changes" at bounding box center [868, 337] width 161 height 25
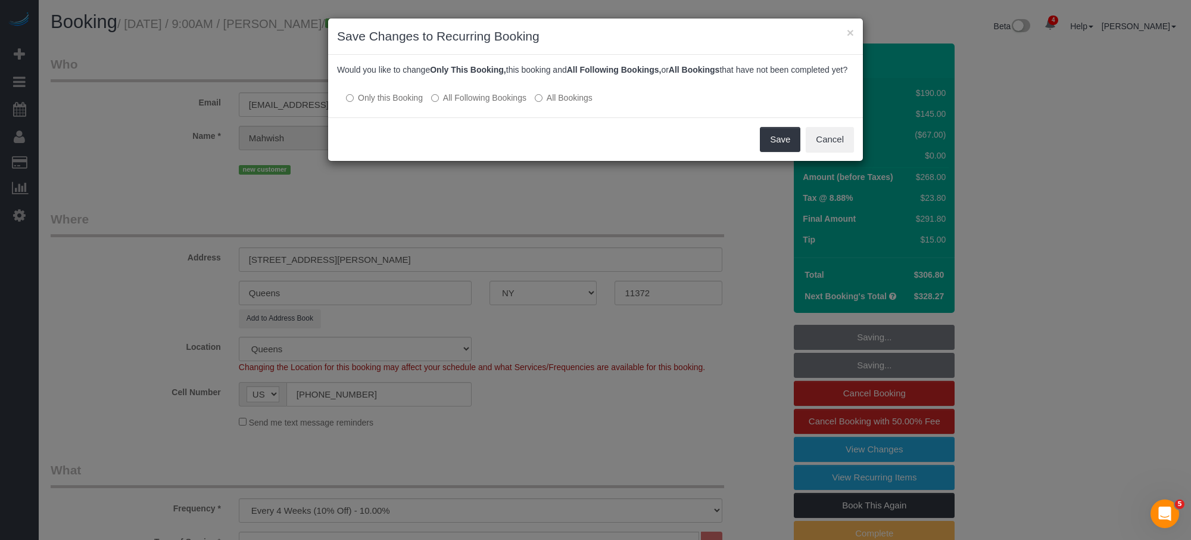
click at [519, 104] on label "All Following Bookings" at bounding box center [478, 98] width 95 height 12
click at [789, 148] on button "Save" at bounding box center [780, 139] width 41 height 25
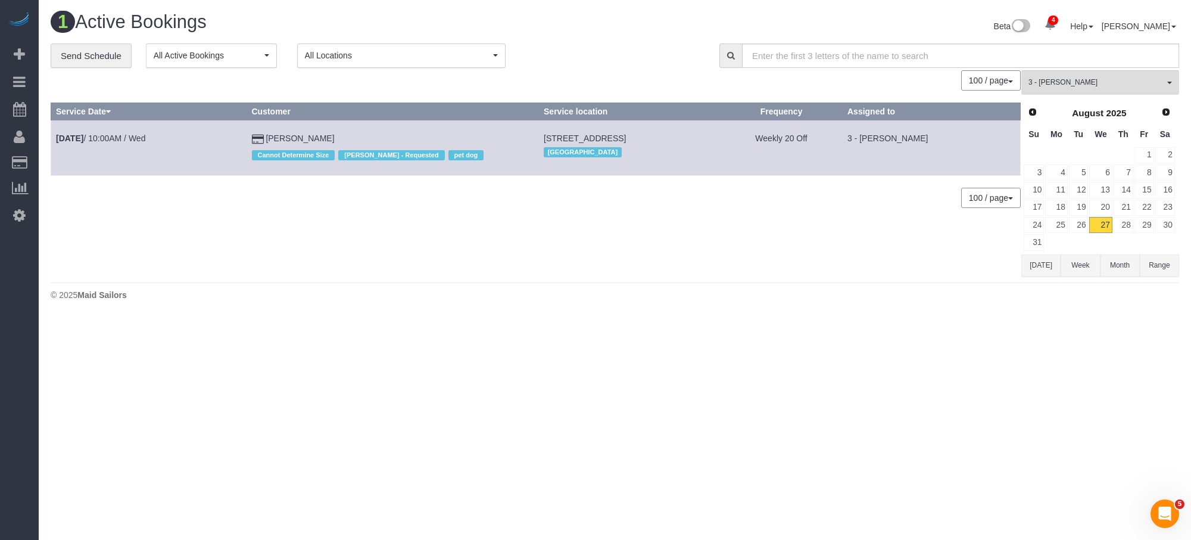
drag, startPoint x: 701, startPoint y: 133, endPoint x: 614, endPoint y: 140, distance: 87.2
click at [614, 140] on td "33 Bond Street, Apt 835, Brooklyn, NY 11201 Brooklyn" at bounding box center [630, 147] width 182 height 55
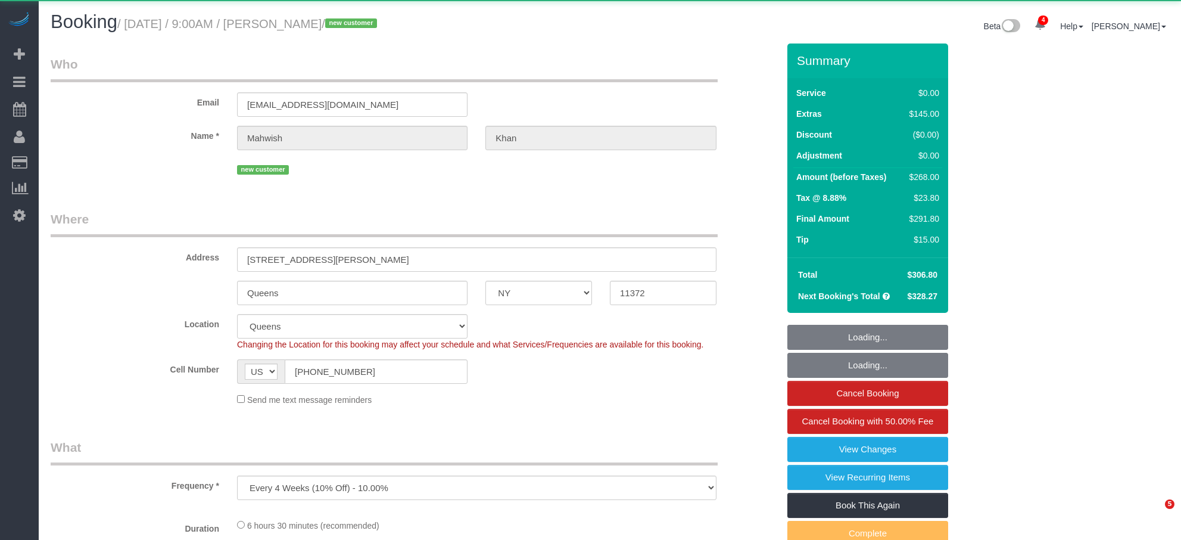
select select "NY"
select select "object:918"
select select "string:stripe-pm_1S0jcm4VGloSiKo7GCQg2vmO"
select select "2"
select select "spot1"
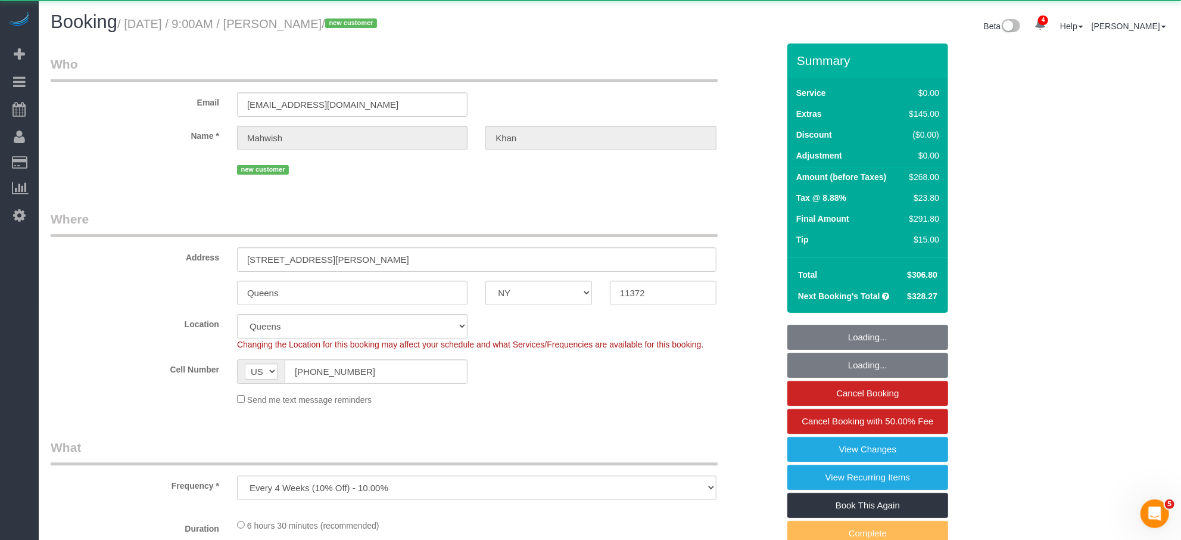
select select "number:57"
select select "number:79"
select select "number:15"
select select "number:5"
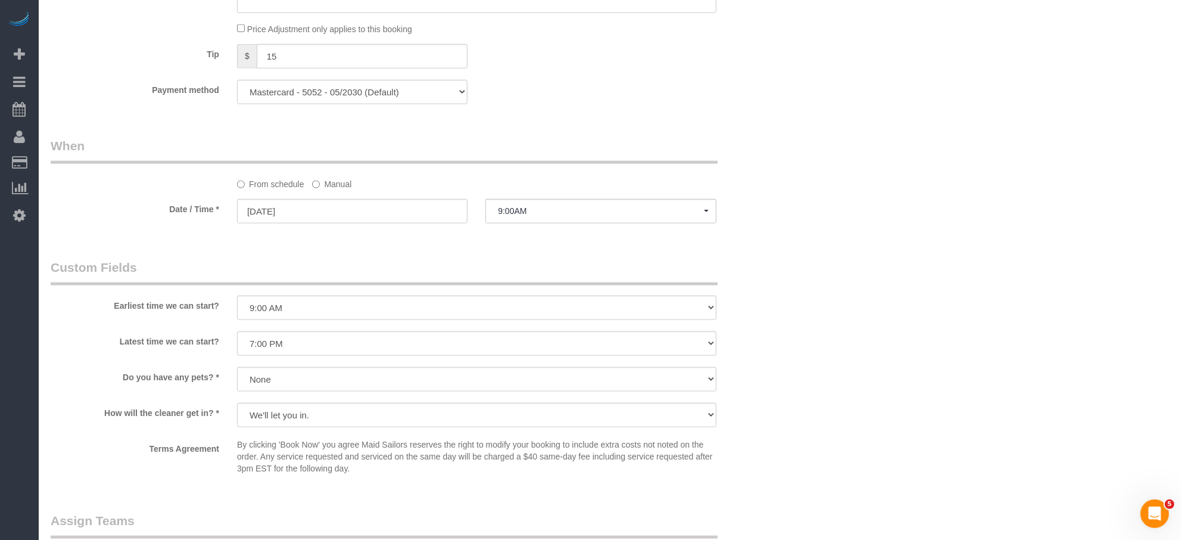
scroll to position [1083, 0]
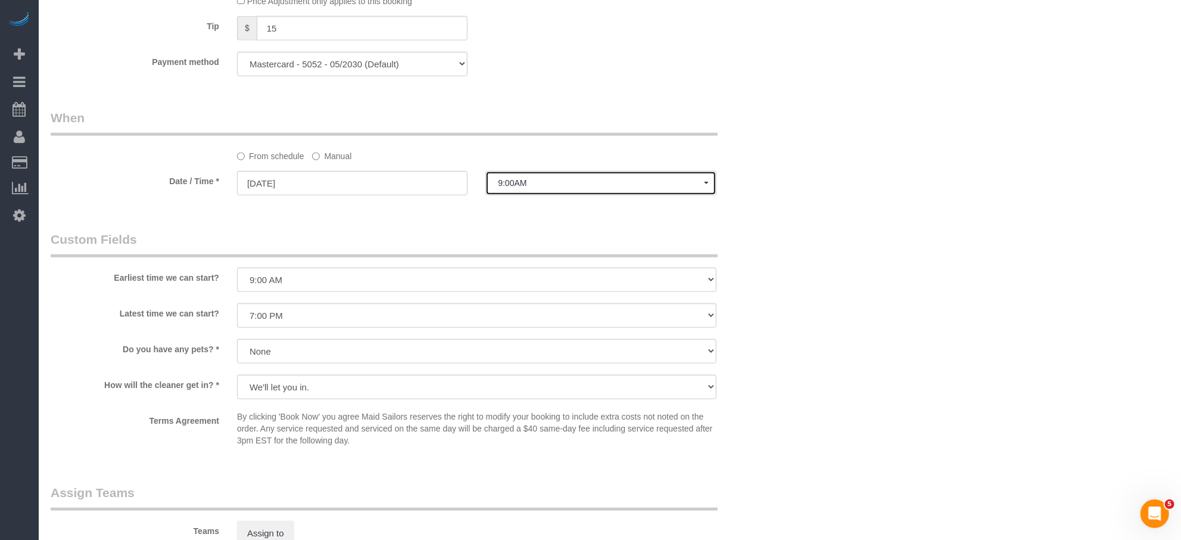
click at [524, 184] on span "9:00AM" at bounding box center [601, 183] width 206 height 10
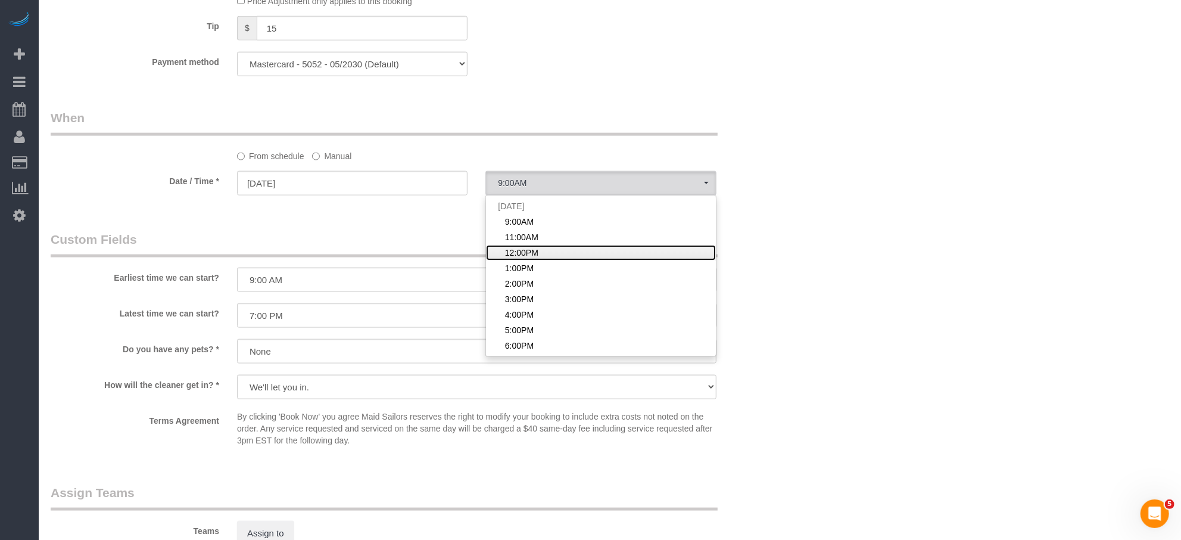
click at [529, 254] on span "12:00PM" at bounding box center [521, 253] width 33 height 12
select select "spot3"
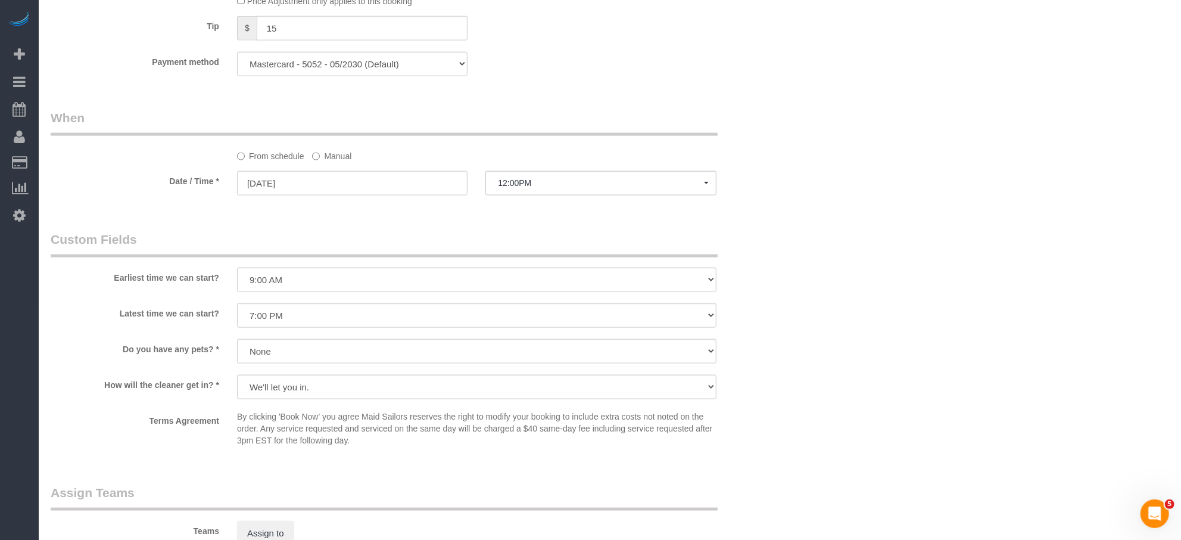
click at [330, 160] on label "Manual" at bounding box center [331, 154] width 39 height 16
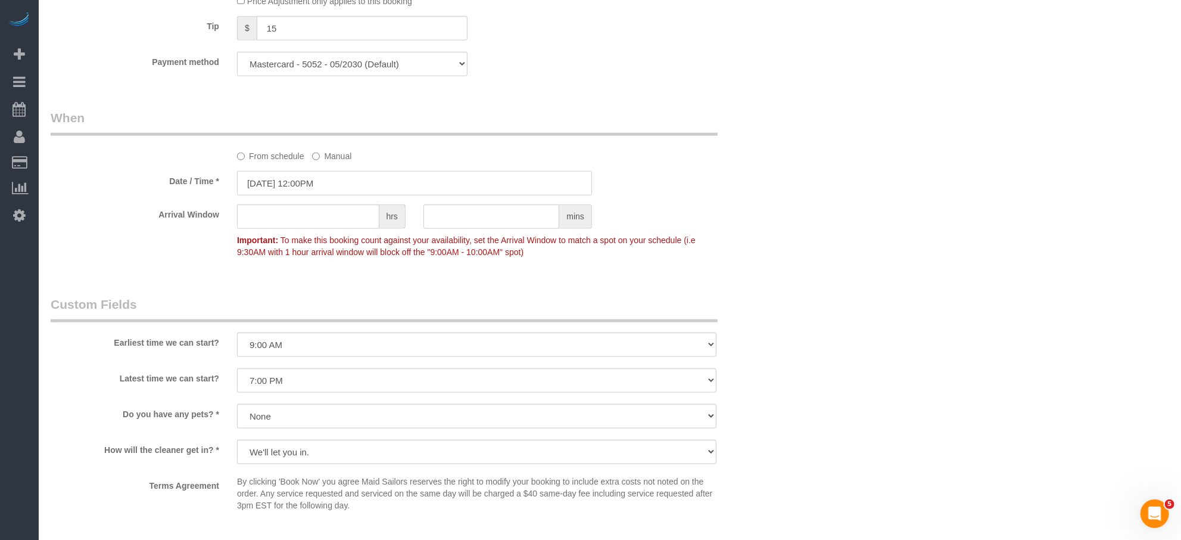
click at [326, 192] on input "08/28/2025 12:00PM" at bounding box center [414, 183] width 355 height 24
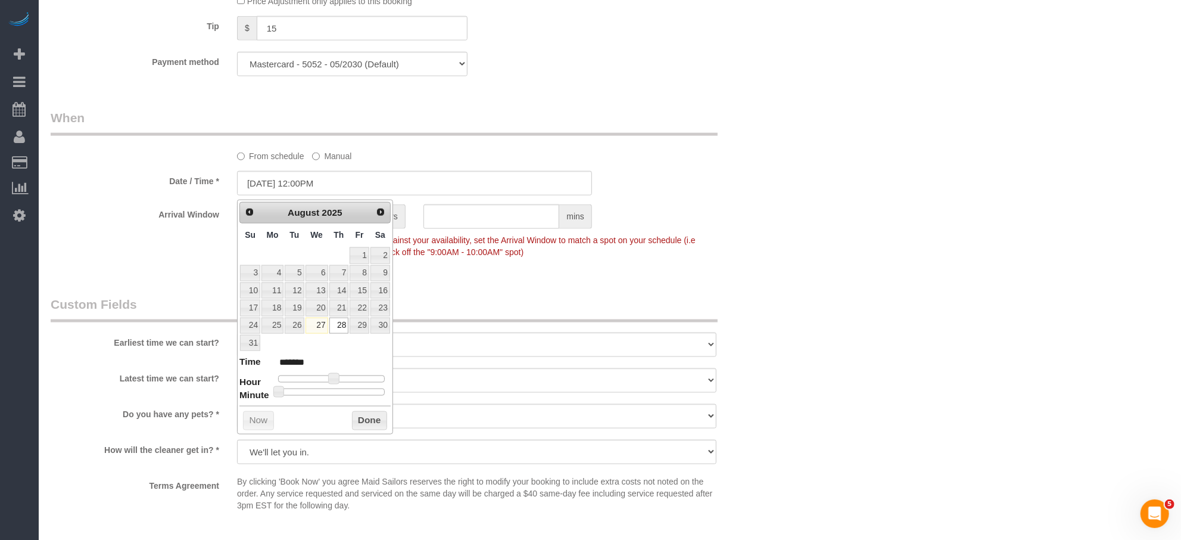
type input "08/28/2025 12:30PM"
type input "*******"
click at [335, 391] on div at bounding box center [331, 391] width 107 height 7
click at [366, 421] on button "Done" at bounding box center [369, 420] width 35 height 19
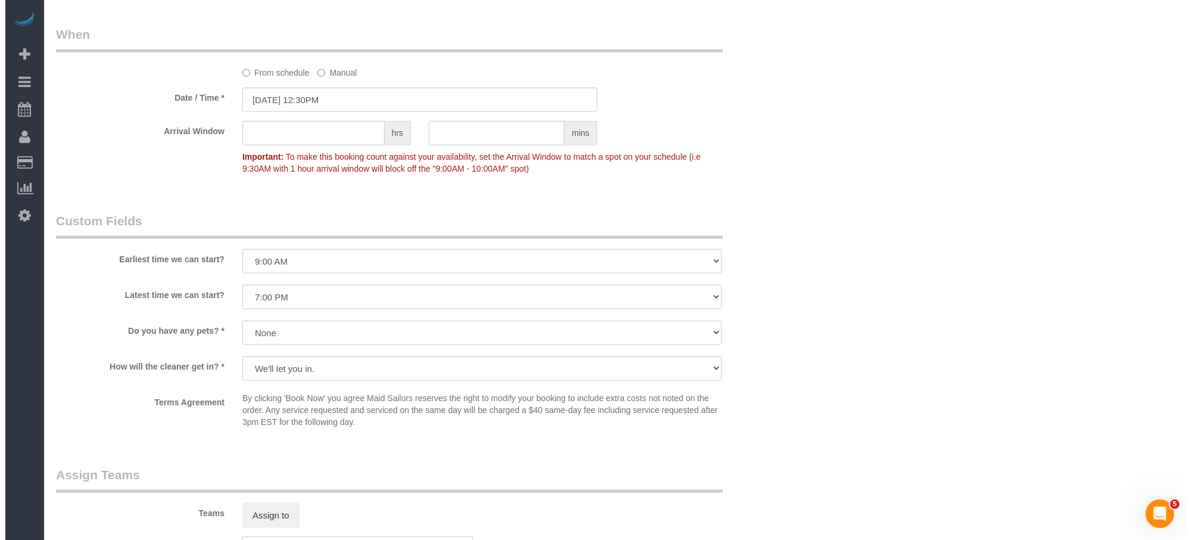
scroll to position [1358, 0]
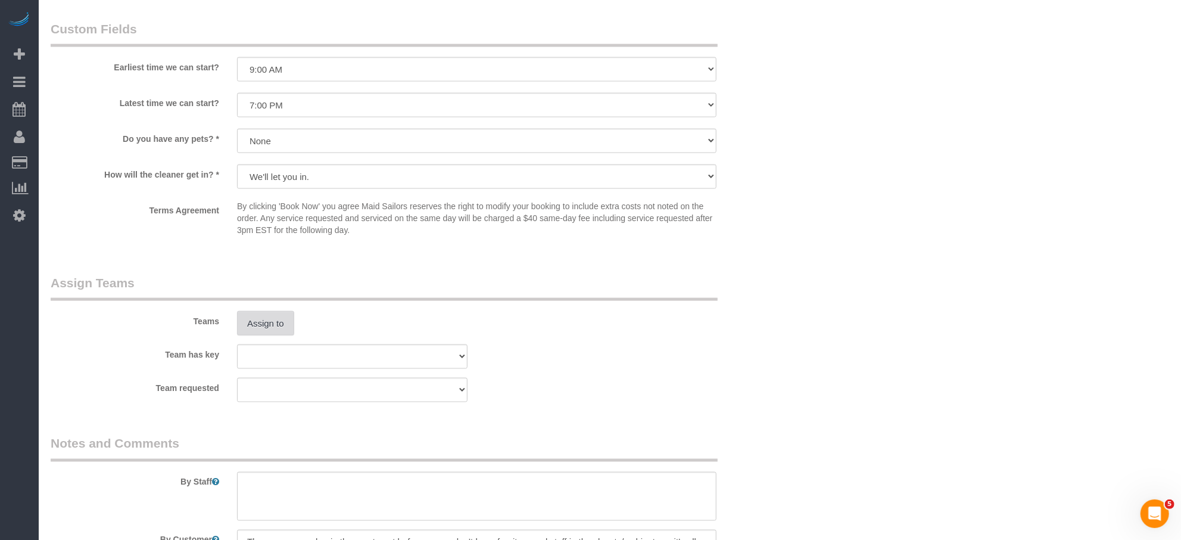
click at [278, 329] on button "Assign to" at bounding box center [265, 323] width 57 height 25
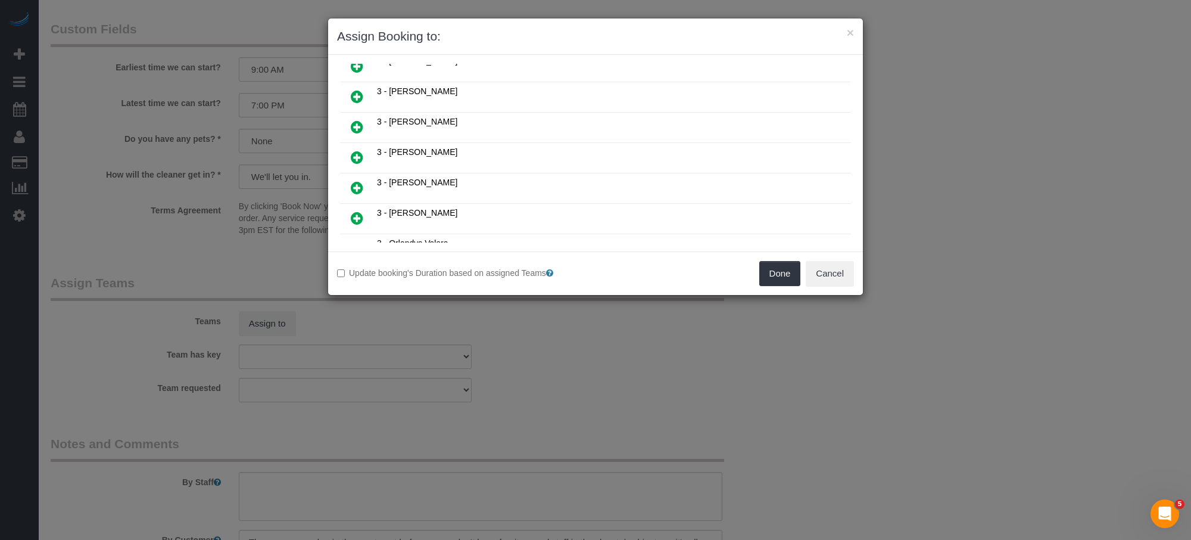
scroll to position [1065, 0]
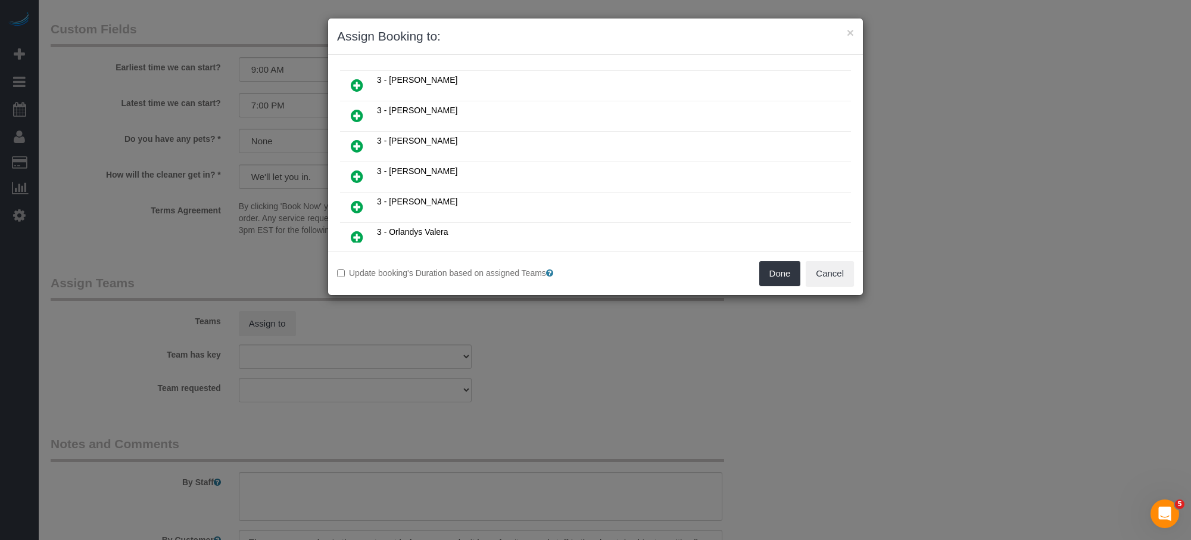
click at [366, 195] on link at bounding box center [357, 207] width 28 height 24
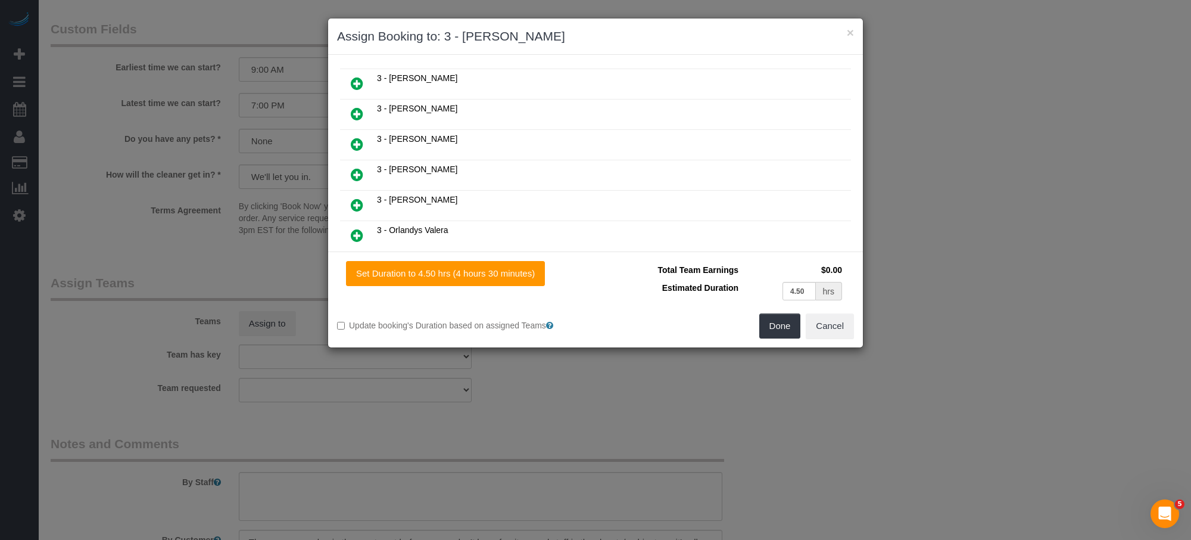
scroll to position [1093, 0]
click at [769, 322] on button "Done" at bounding box center [781, 325] width 42 height 25
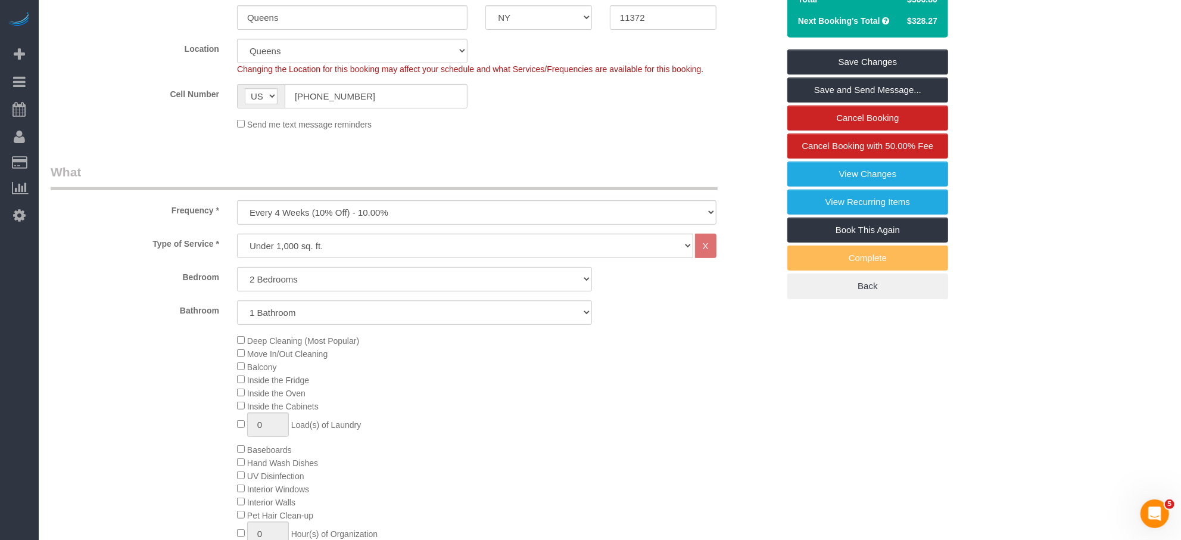
scroll to position [0, 0]
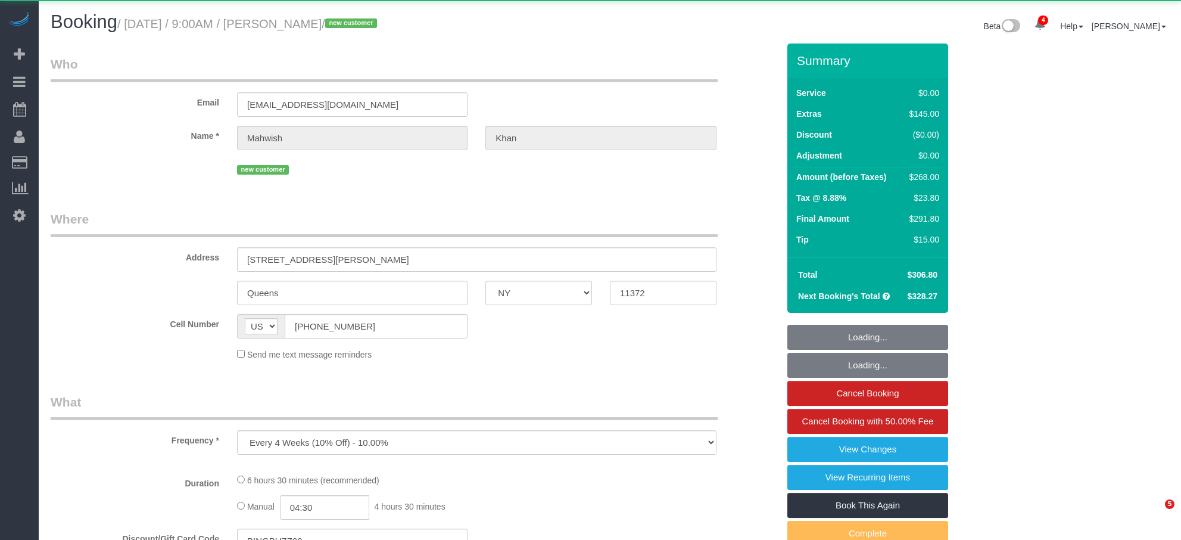
select select "NY"
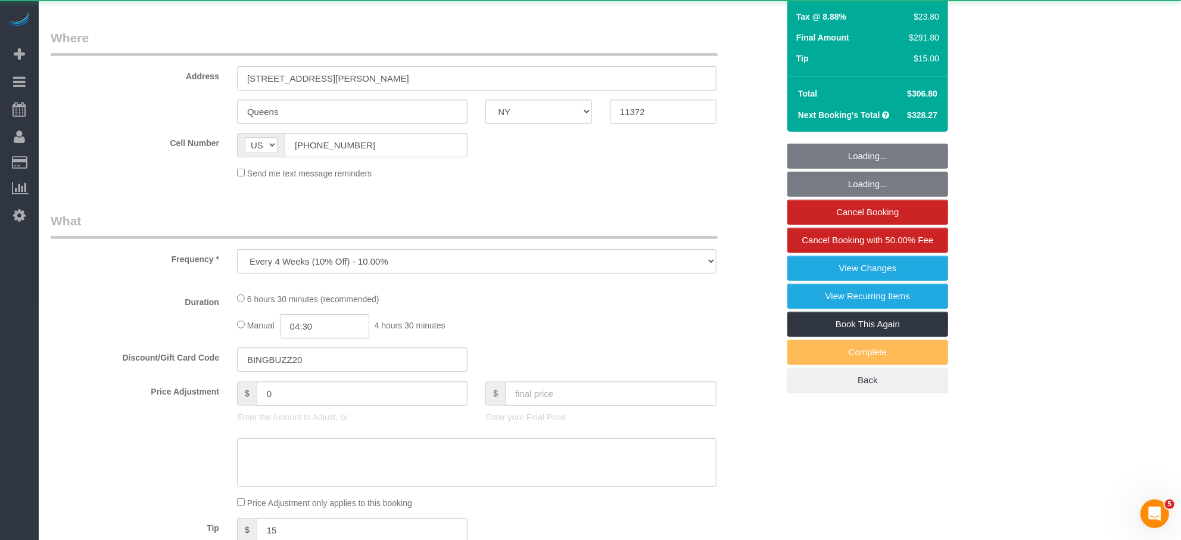
select select "2"
select select "spot1"
select select "number:57"
select select "number:79"
select select "number:15"
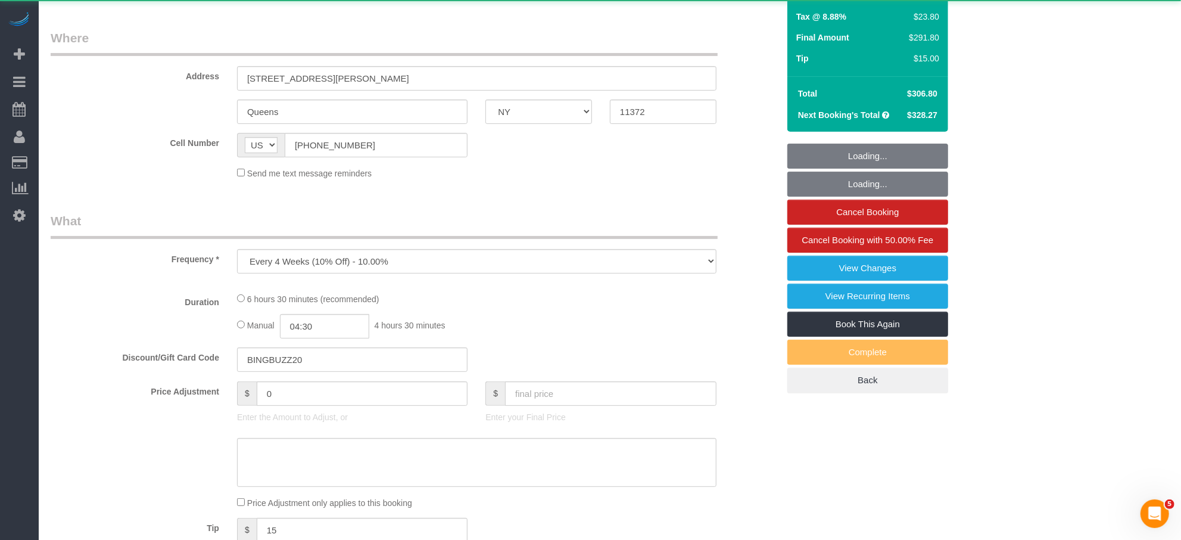
select select "number:5"
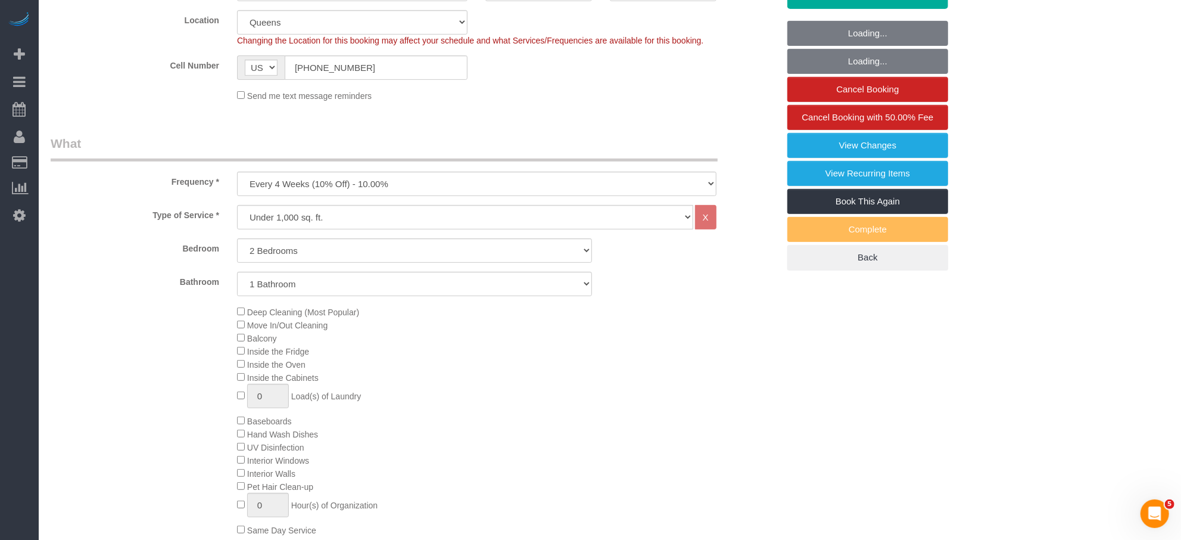
select select "string:stripe-pm_1S0jcm4VGloSiKo7GCQg2vmO"
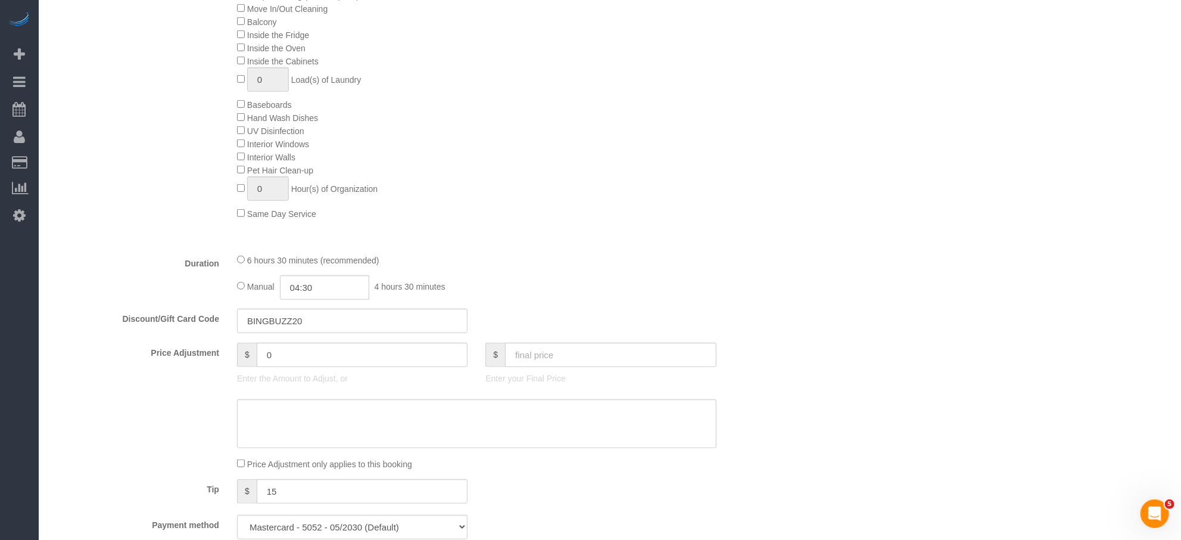
select select "object:918"
select select "2"
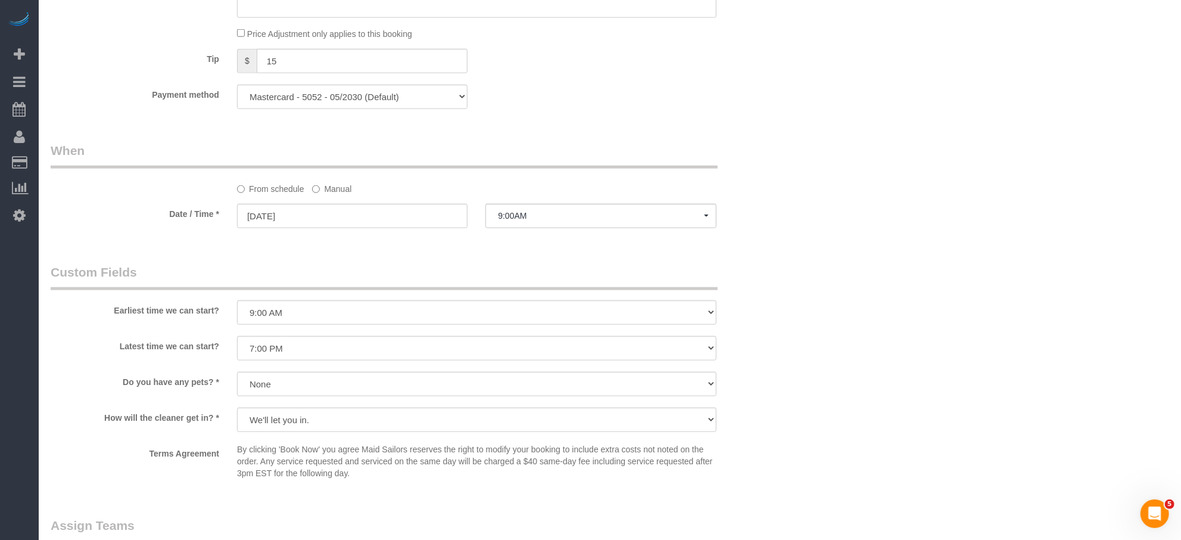
scroll to position [1085, 0]
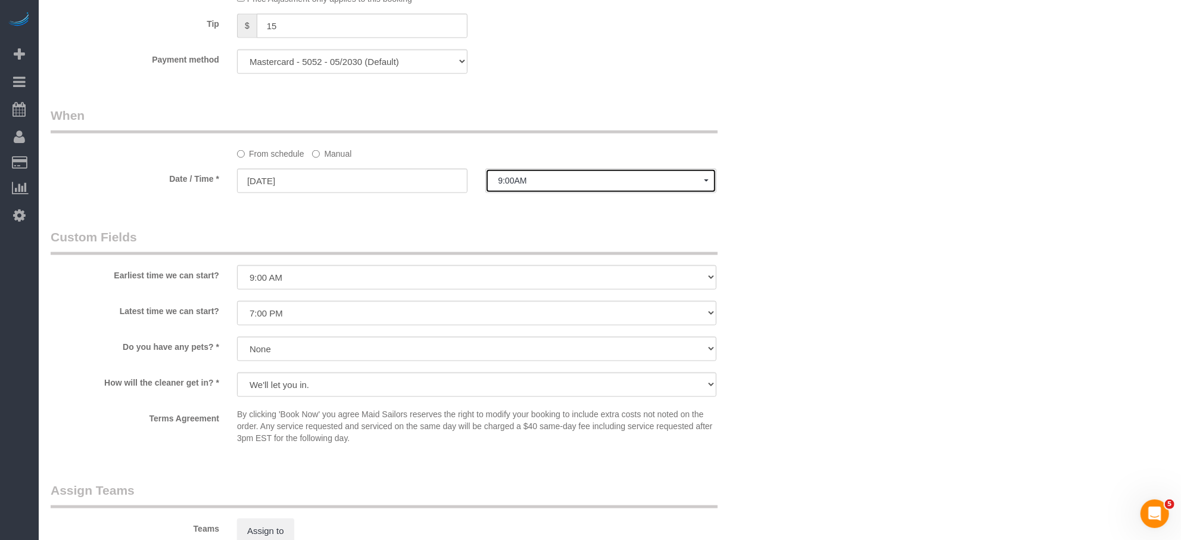
click at [505, 185] on span "9:00AM" at bounding box center [601, 181] width 206 height 10
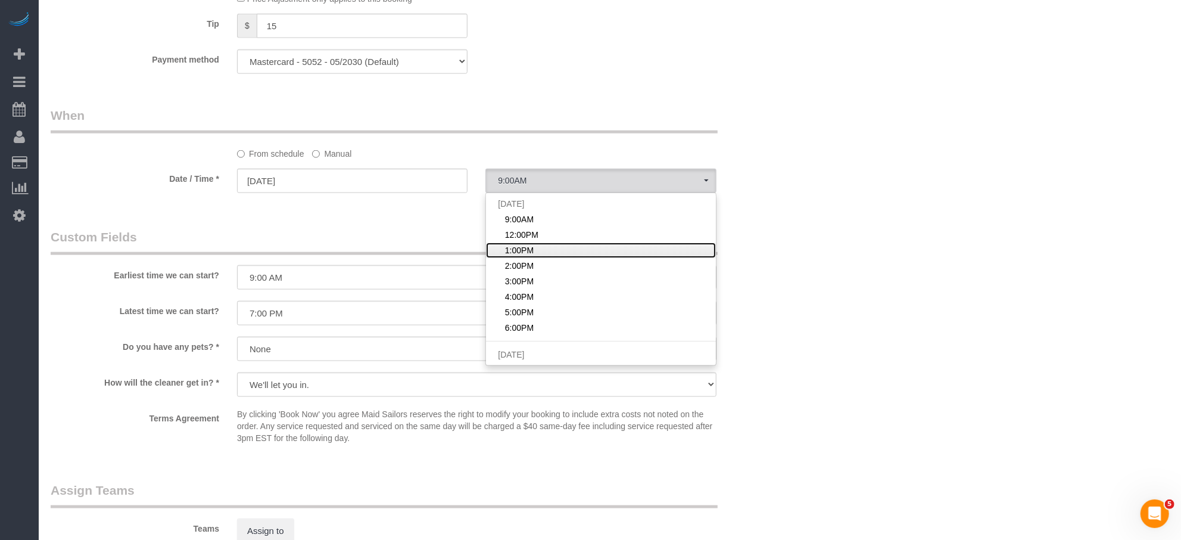
click at [528, 253] on span "1:00PM" at bounding box center [519, 250] width 29 height 12
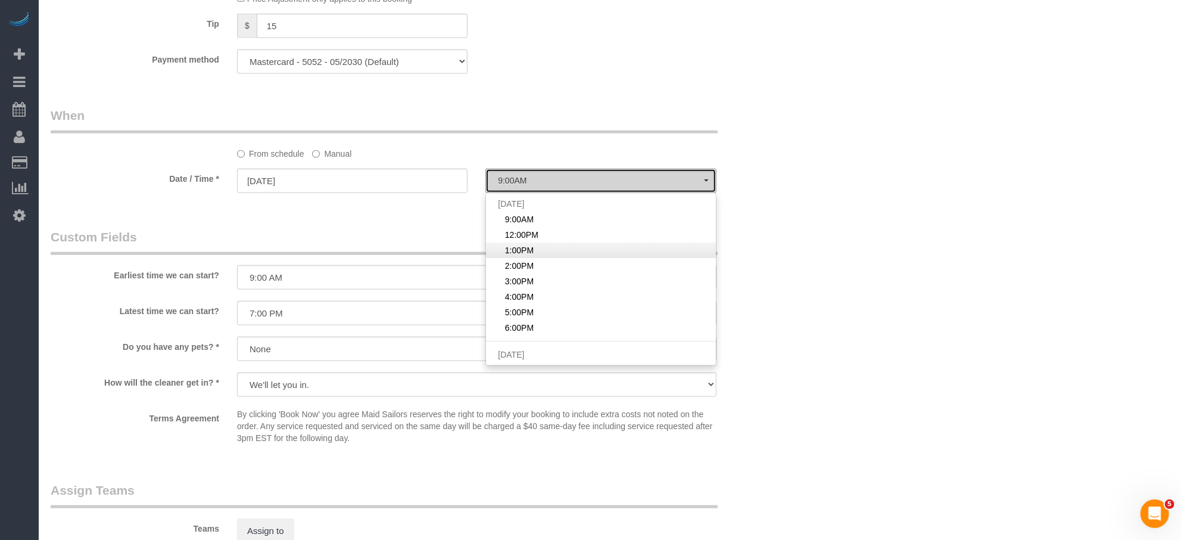
select select "spot3"
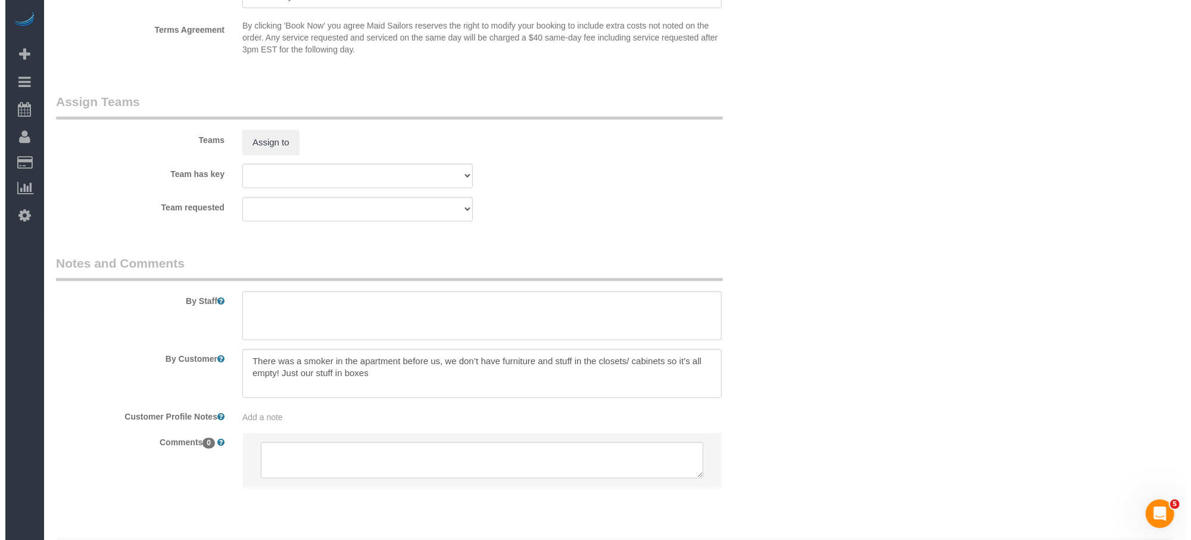
scroll to position [1490, 0]
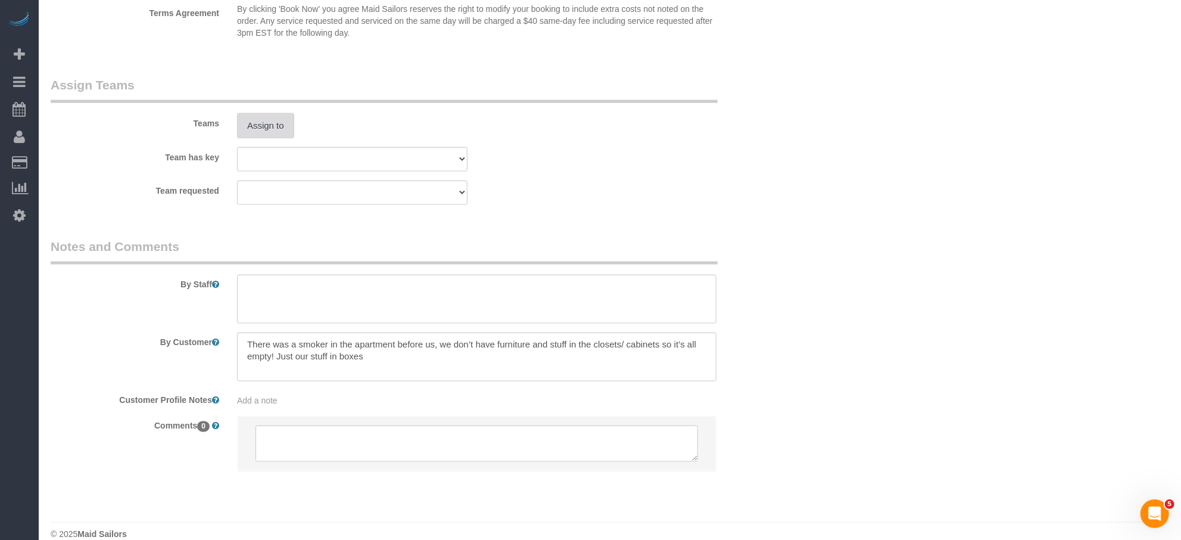
click at [276, 129] on button "Assign to" at bounding box center [265, 125] width 57 height 25
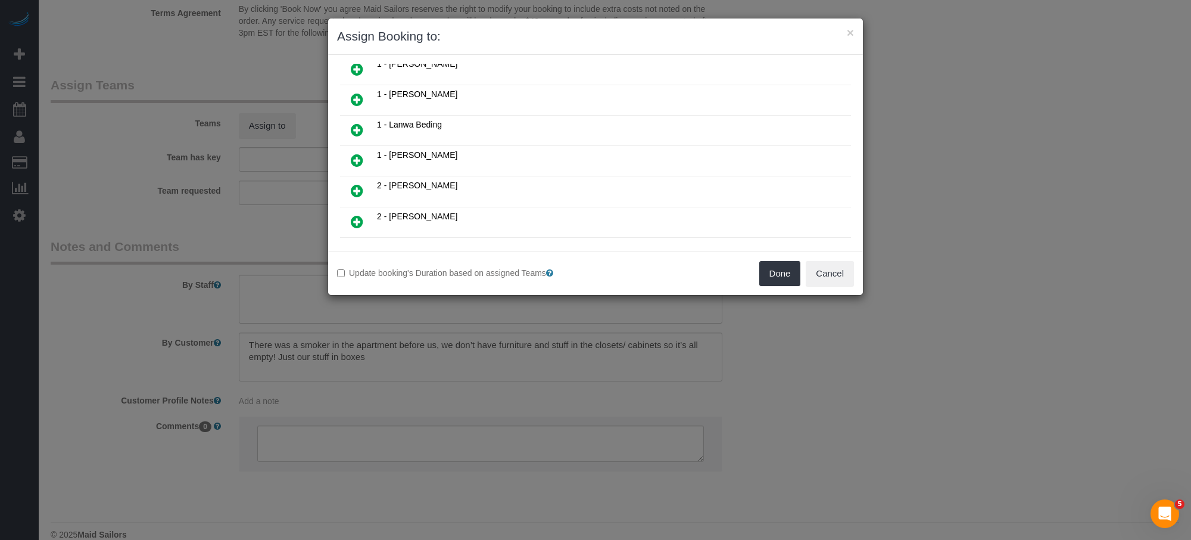
click at [356, 183] on icon at bounding box center [357, 190] width 13 height 14
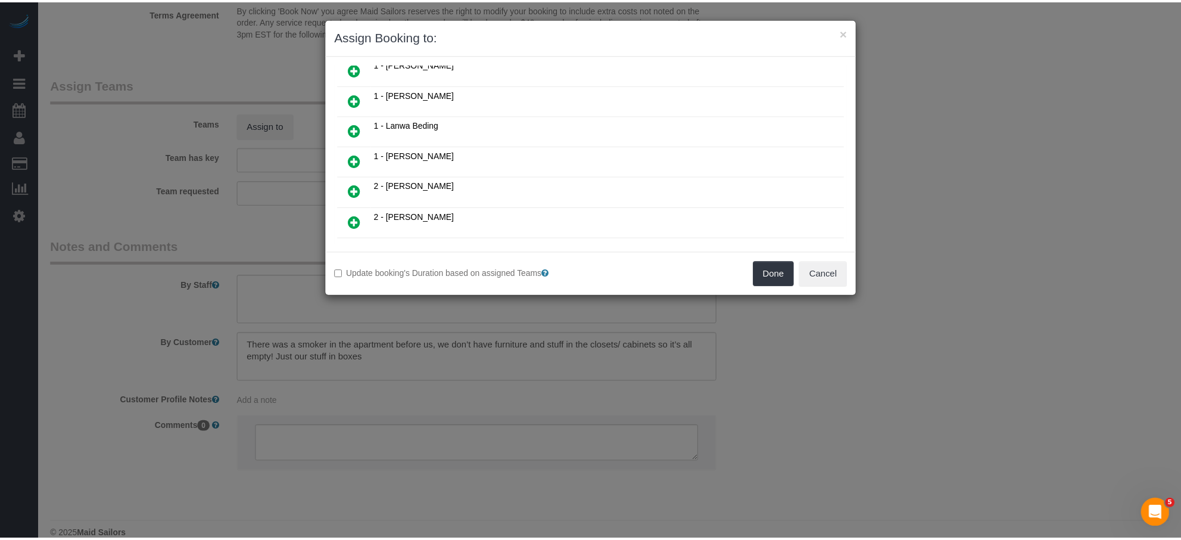
scroll to position [287, 0]
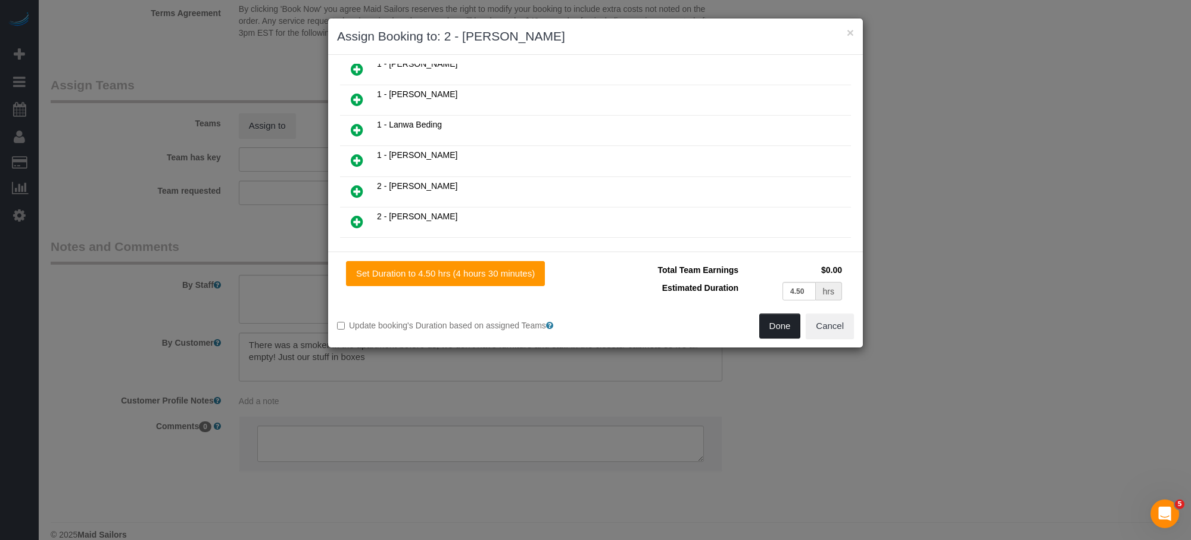
click at [786, 326] on button "Done" at bounding box center [781, 325] width 42 height 25
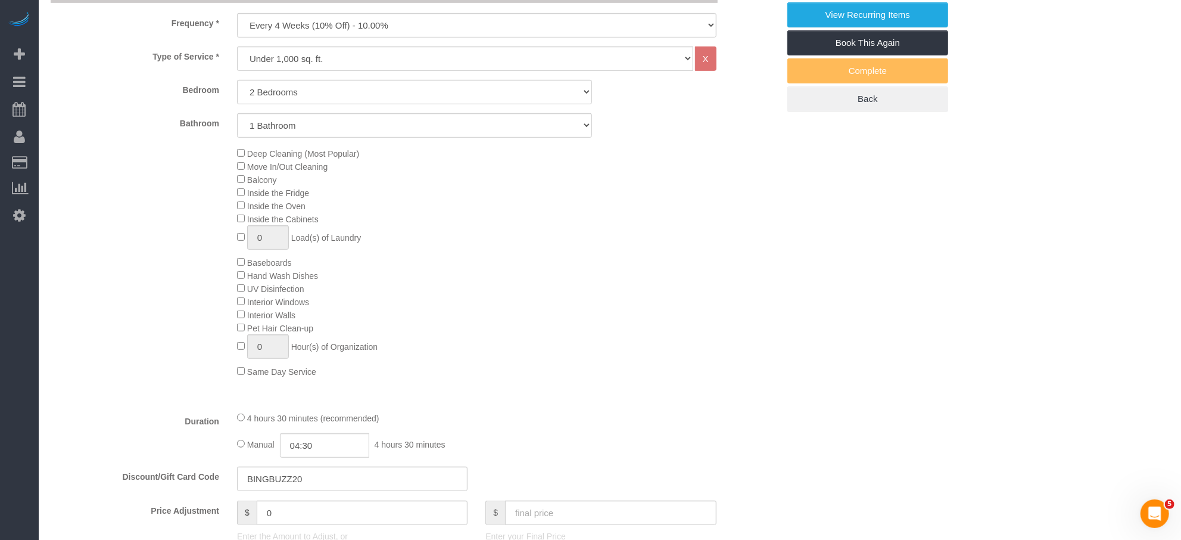
scroll to position [0, 0]
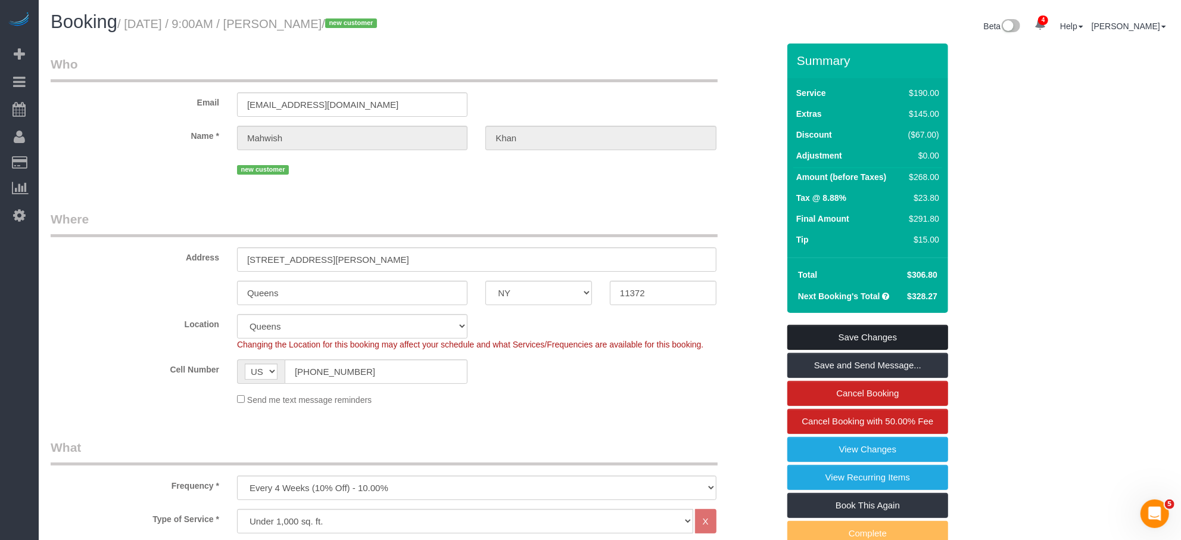
click at [883, 346] on link "Save Changes" at bounding box center [868, 337] width 161 height 25
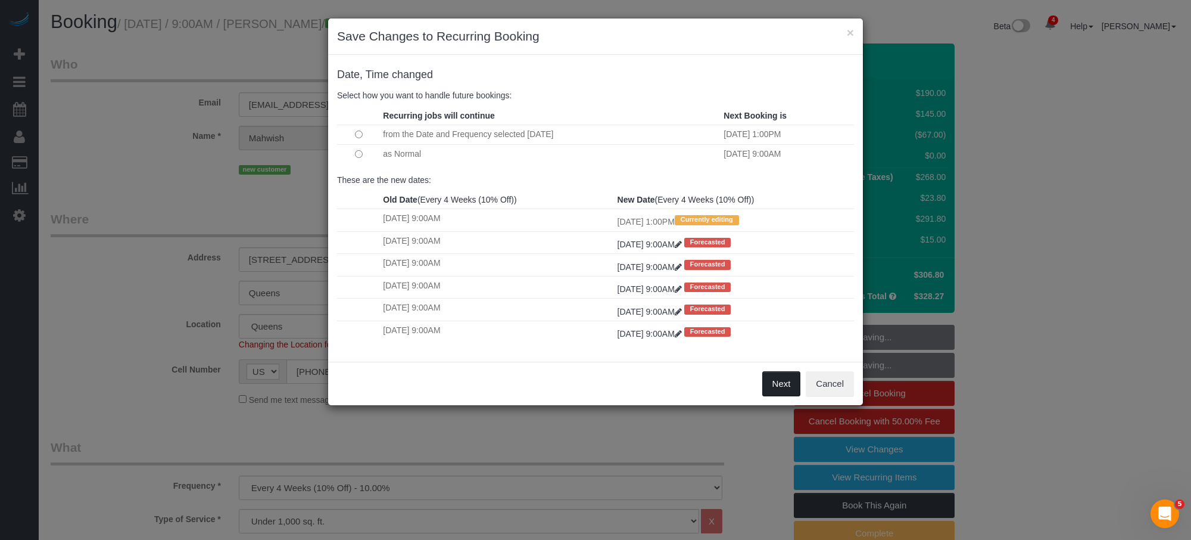
click at [785, 375] on button "Next" at bounding box center [782, 383] width 39 height 25
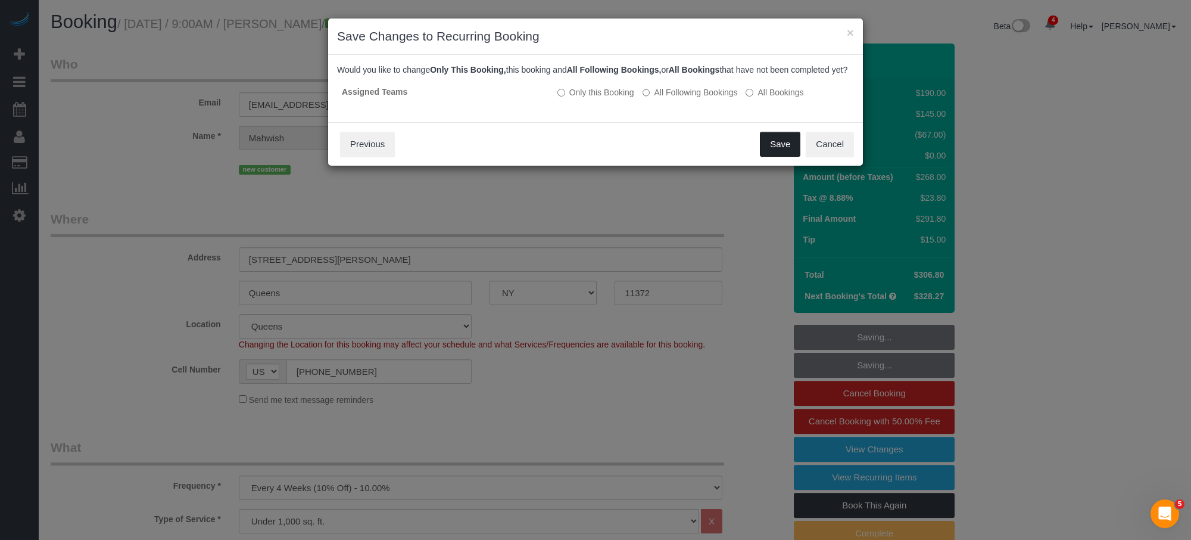
drag, startPoint x: 799, startPoint y: 163, endPoint x: 802, endPoint y: 145, distance: 18.2
click at [798, 157] on button "Save" at bounding box center [780, 144] width 41 height 25
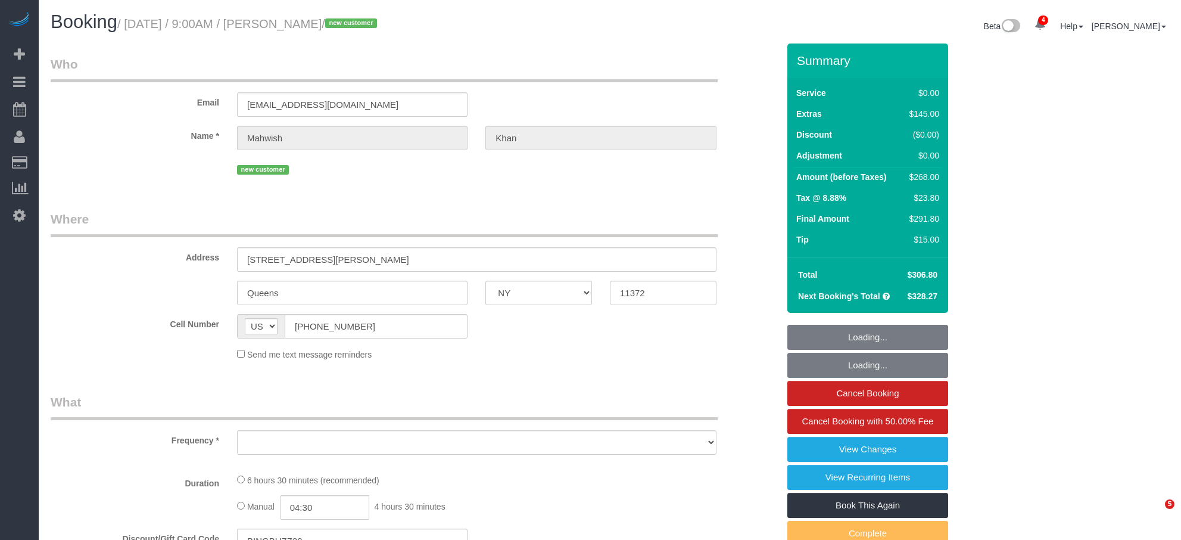
select select "NY"
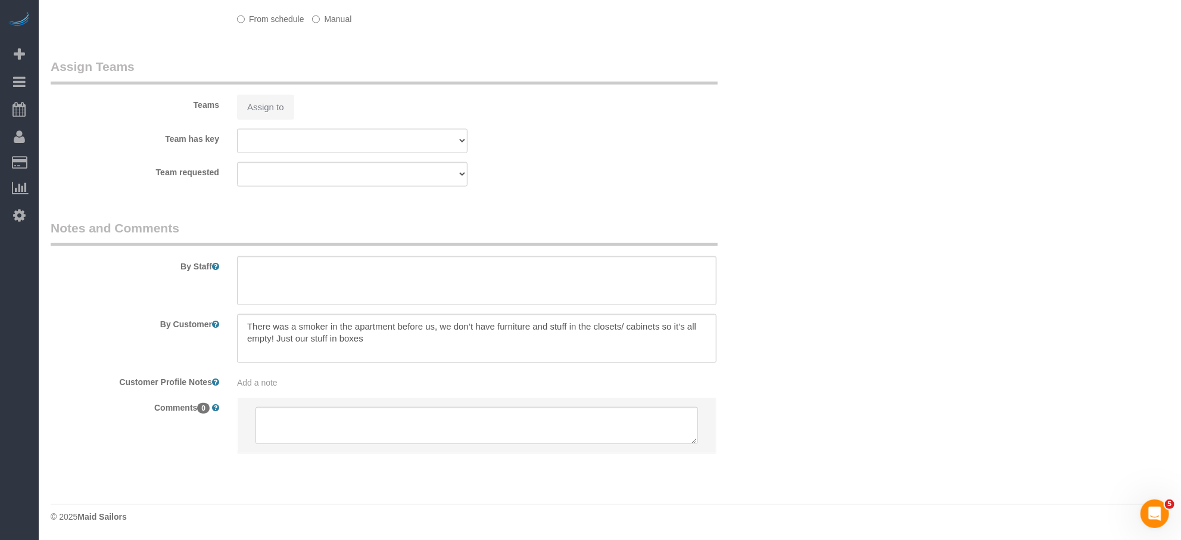
select select "object:918"
select select "2"
select select "spot1"
select select "number:57"
select select "number:79"
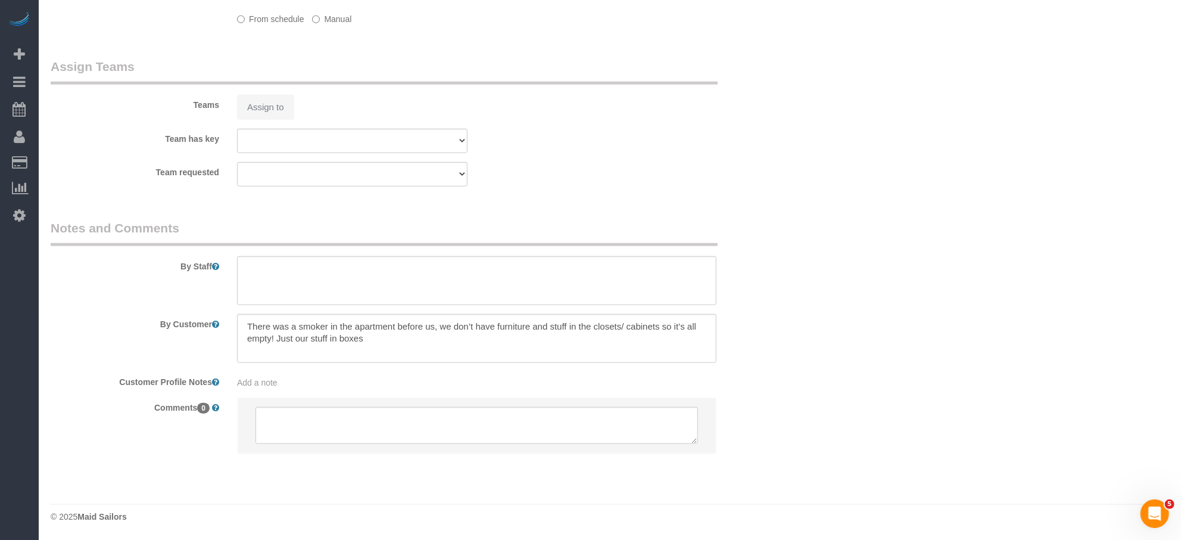
select select "number:15"
select select "number:5"
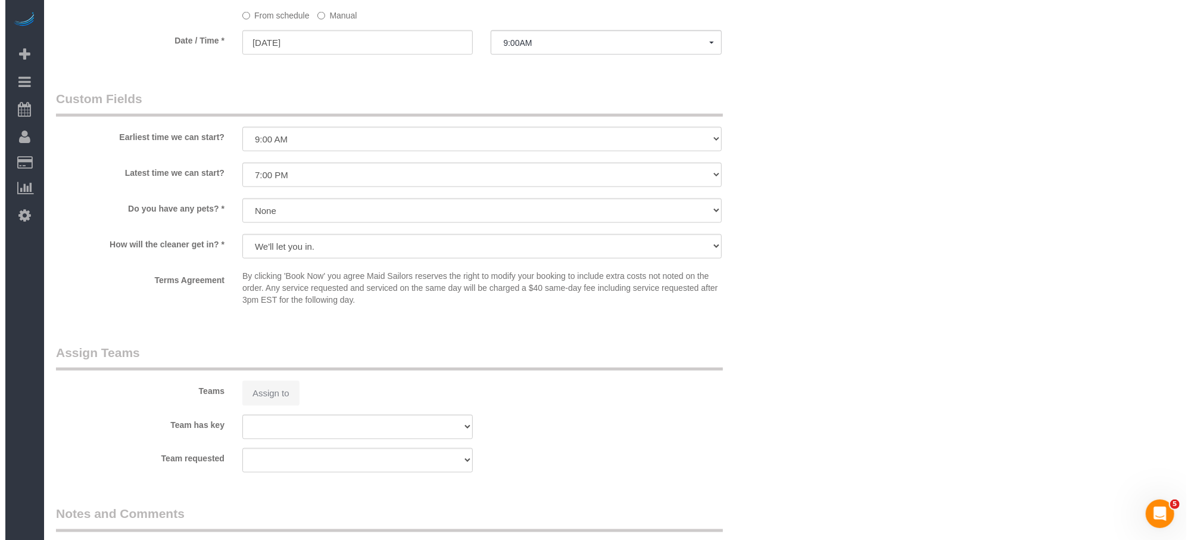
scroll to position [1244, 0]
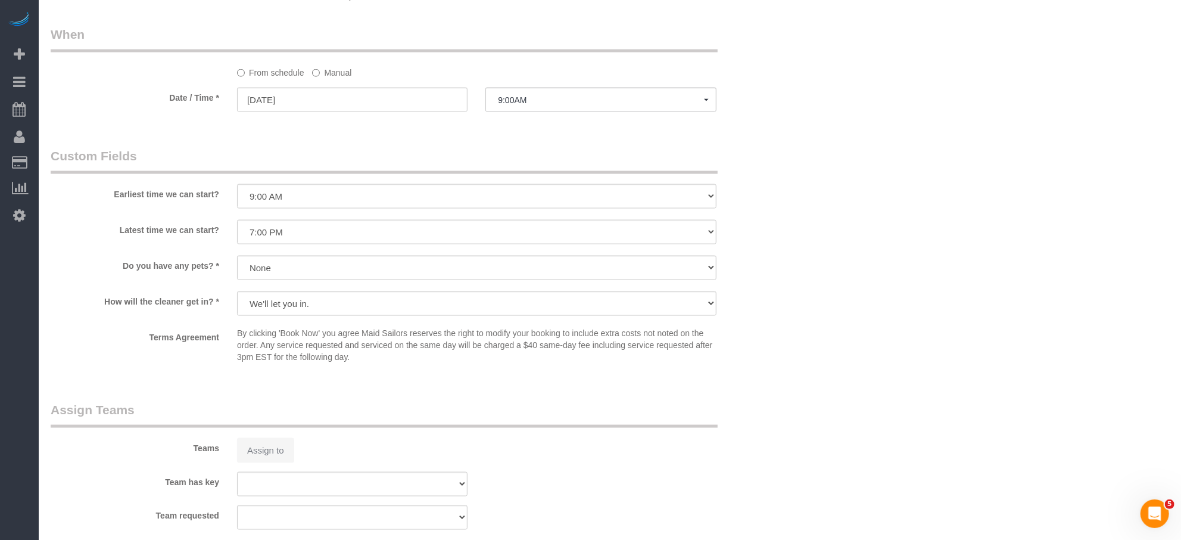
select select "string:stripe-pm_1S0jcm4VGloSiKo7GCQg2vmO"
select select "2"
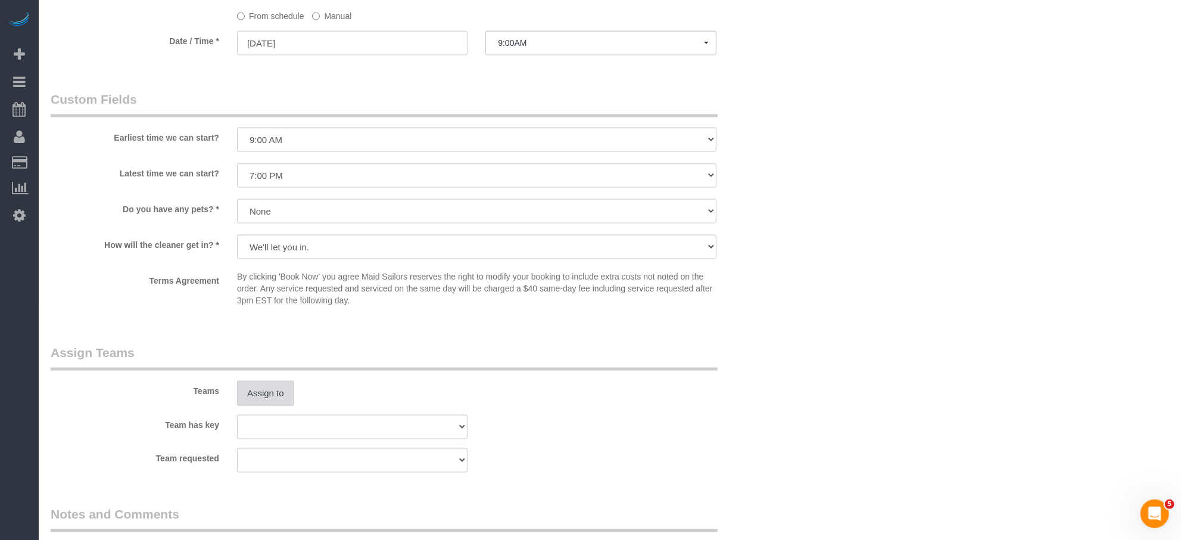
click at [276, 392] on button "Assign to" at bounding box center [265, 393] width 57 height 25
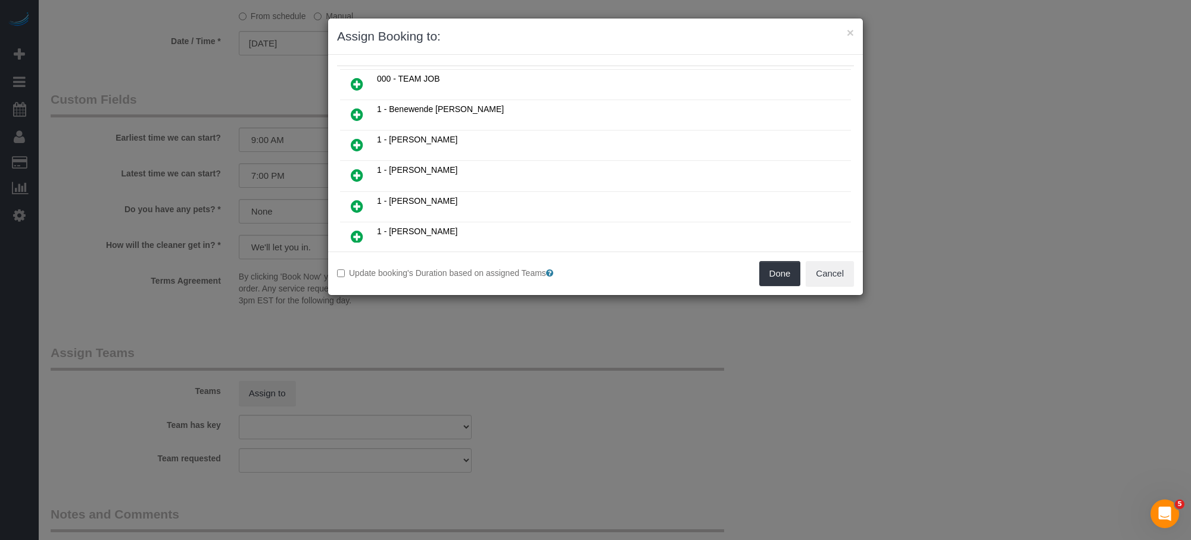
scroll to position [0, 0]
click at [360, 204] on icon at bounding box center [357, 205] width 13 height 14
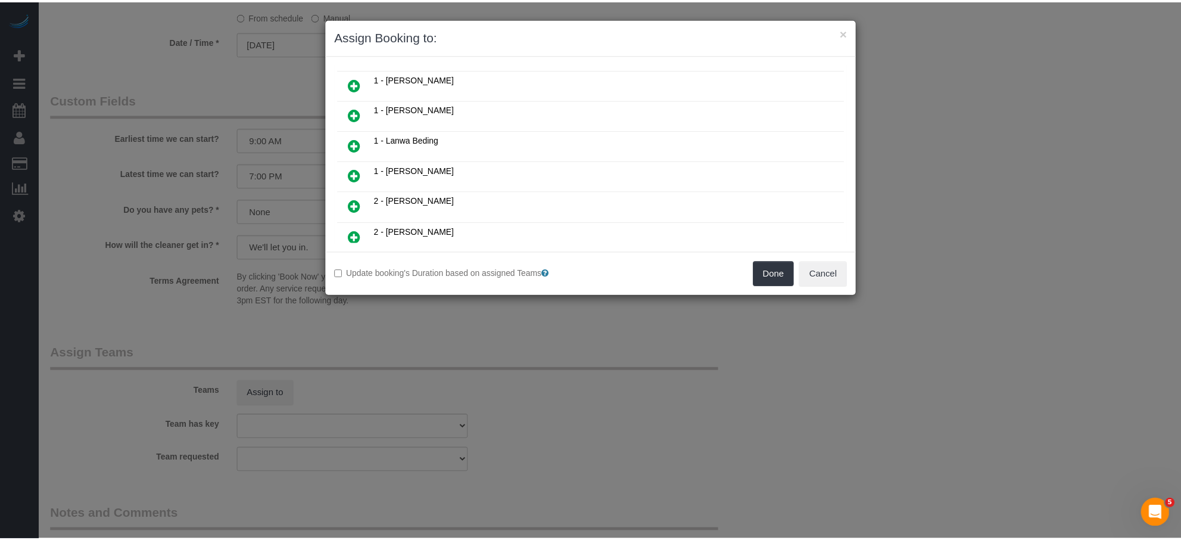
scroll to position [271, 0]
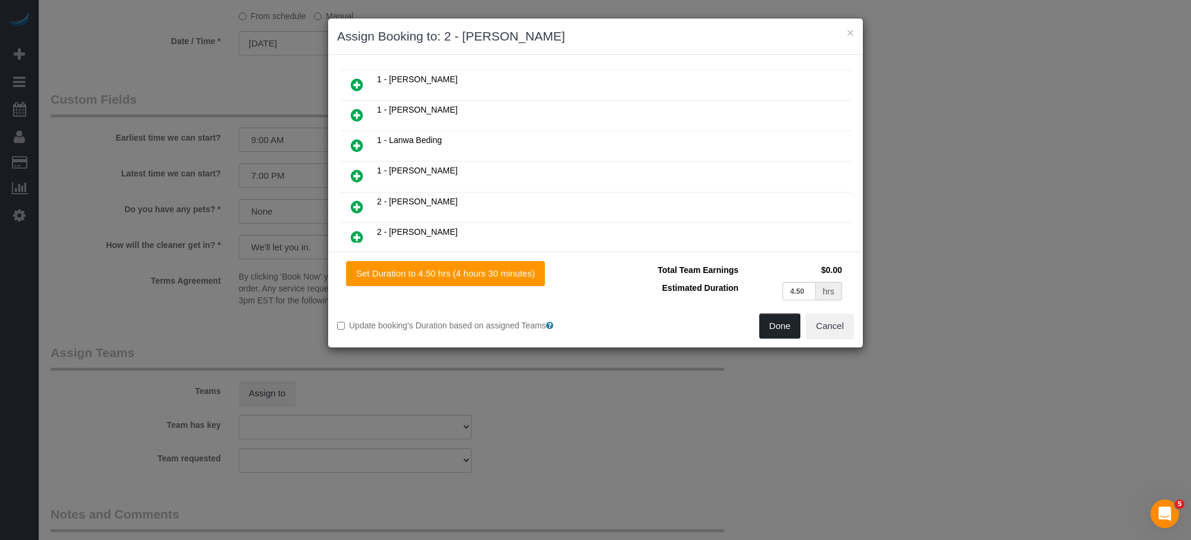
drag, startPoint x: 787, startPoint y: 325, endPoint x: 870, endPoint y: 301, distance: 86.2
click at [795, 319] on button "Done" at bounding box center [781, 325] width 42 height 25
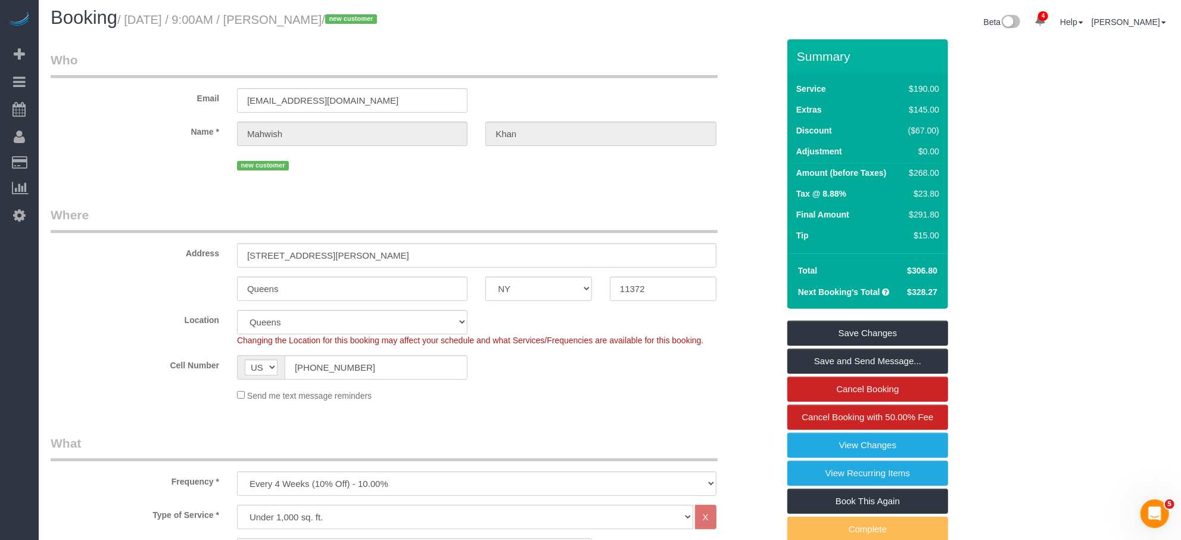
scroll to position [0, 0]
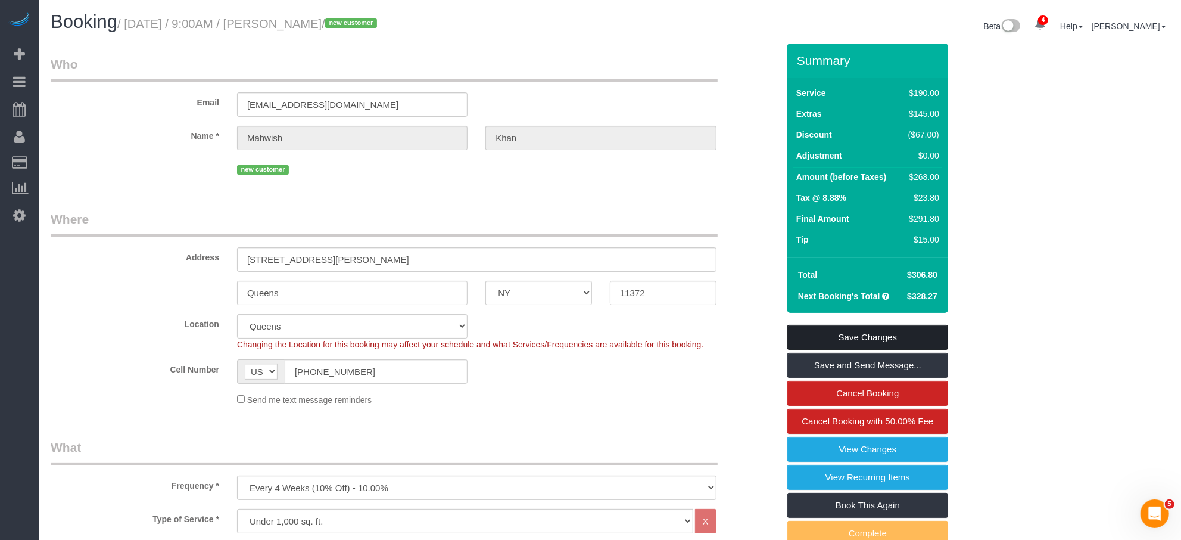
click at [910, 330] on link "Save Changes" at bounding box center [868, 337] width 161 height 25
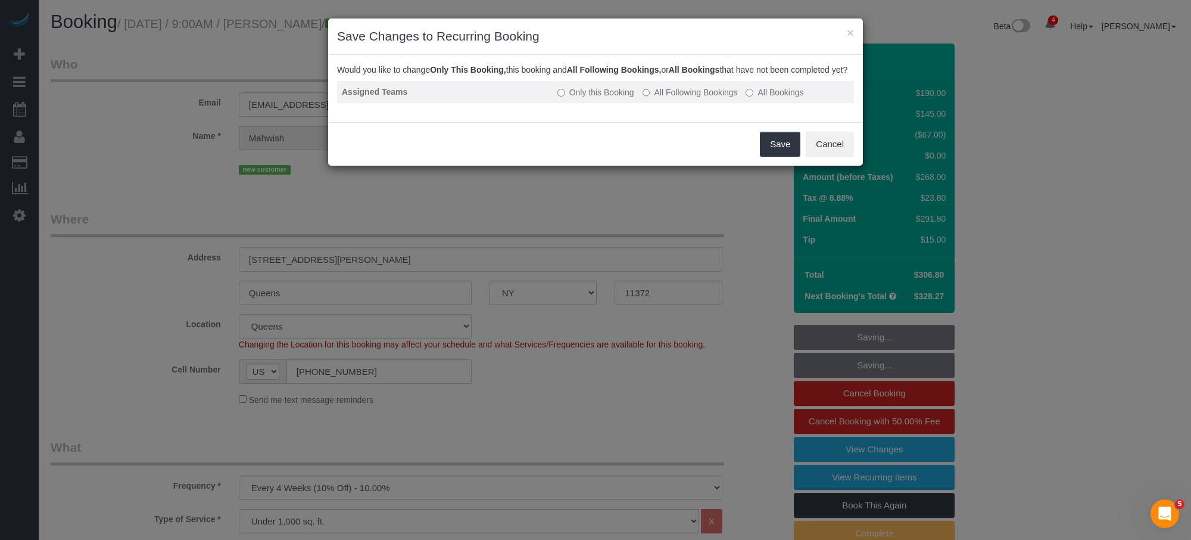
click at [670, 98] on label "All Following Bookings" at bounding box center [690, 92] width 95 height 12
click at [787, 151] on button "Save" at bounding box center [780, 144] width 41 height 25
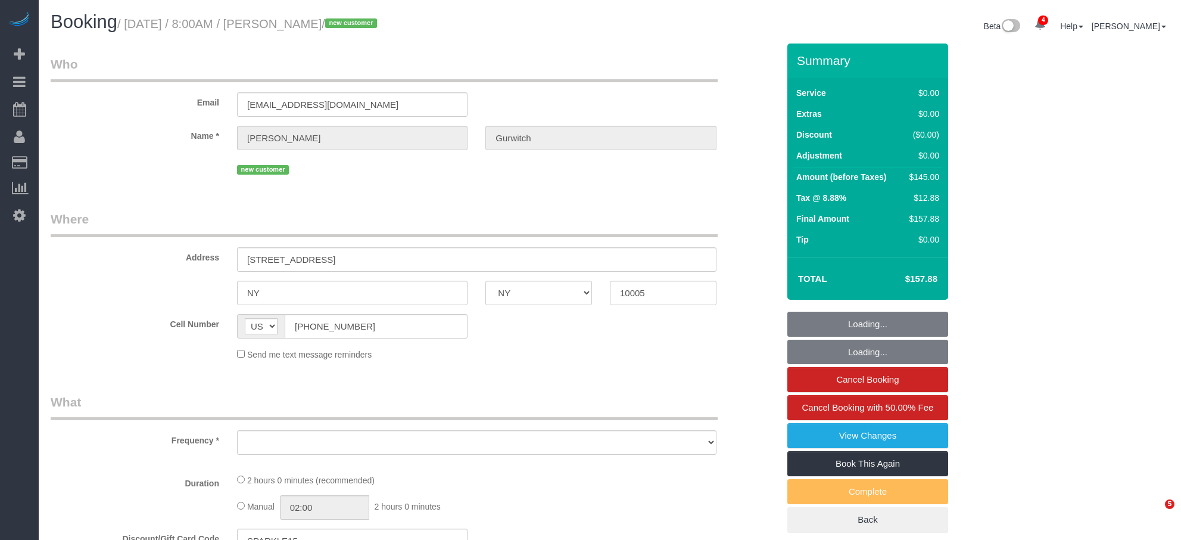
select select "NY"
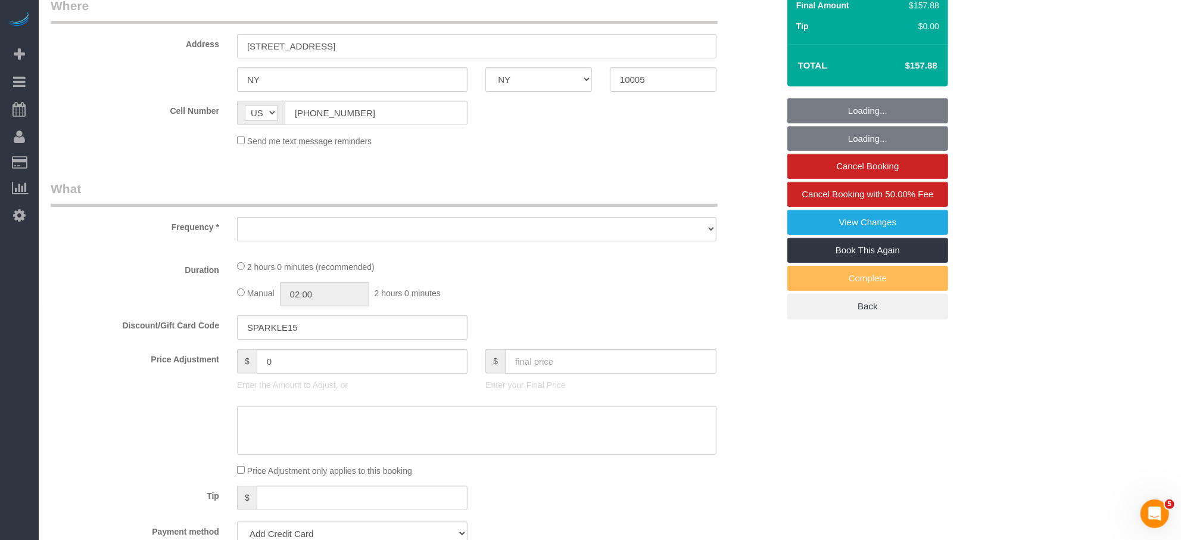
select select "object:654"
select select "string:stripe-pm_1S0k2z4VGloSiKo7qXcb9v0M"
select select "1"
select select "spot1"
select select "number:56"
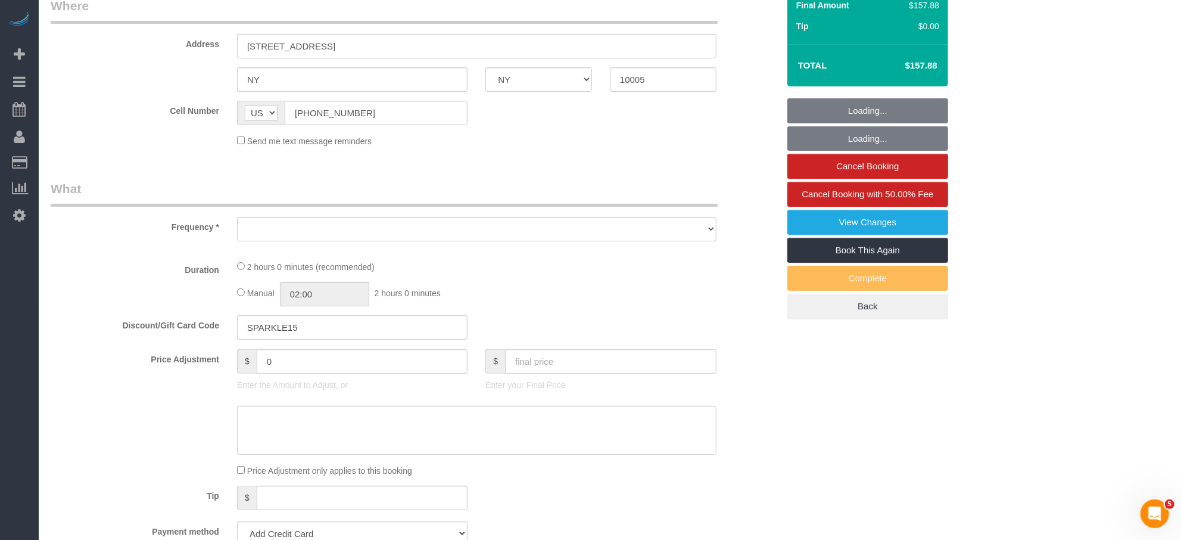
select select "number:73"
select select "number:15"
select select "number:5"
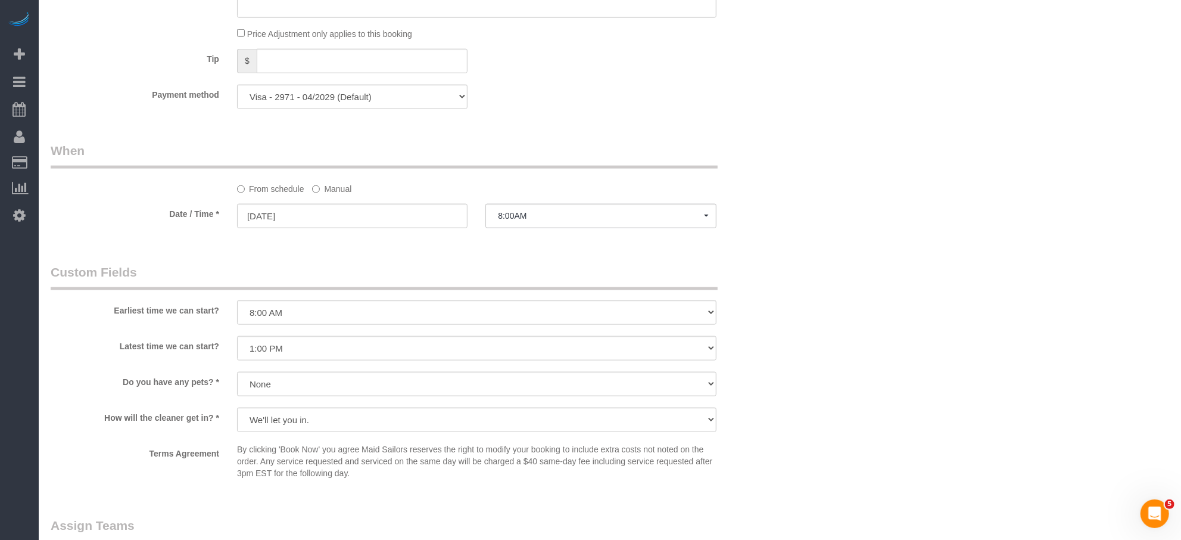
select select "object:913"
select select "1"
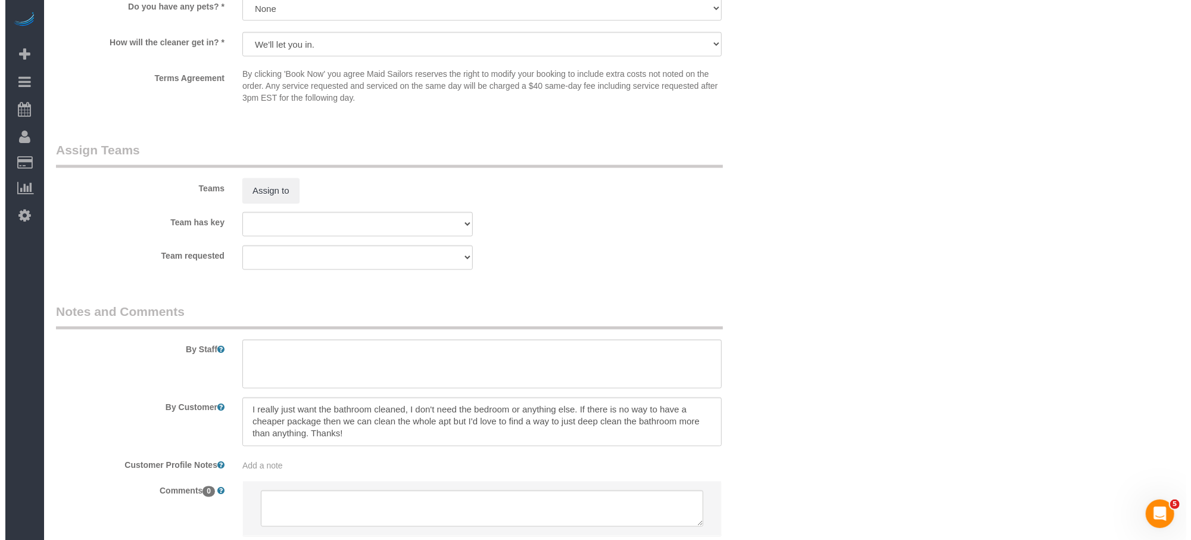
scroll to position [1413, 0]
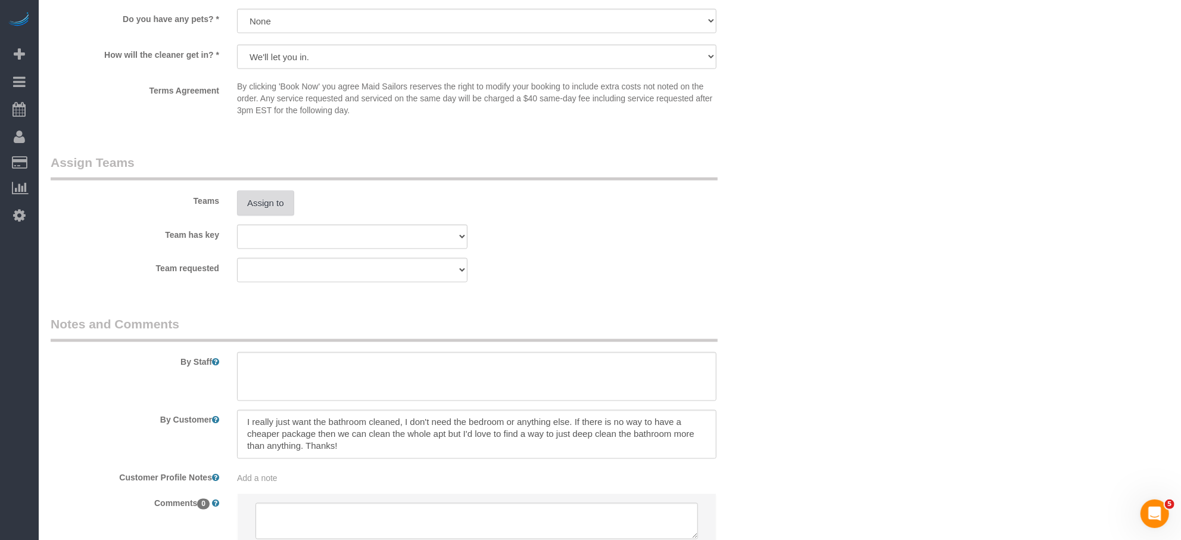
click at [270, 202] on button "Assign to" at bounding box center [265, 203] width 57 height 25
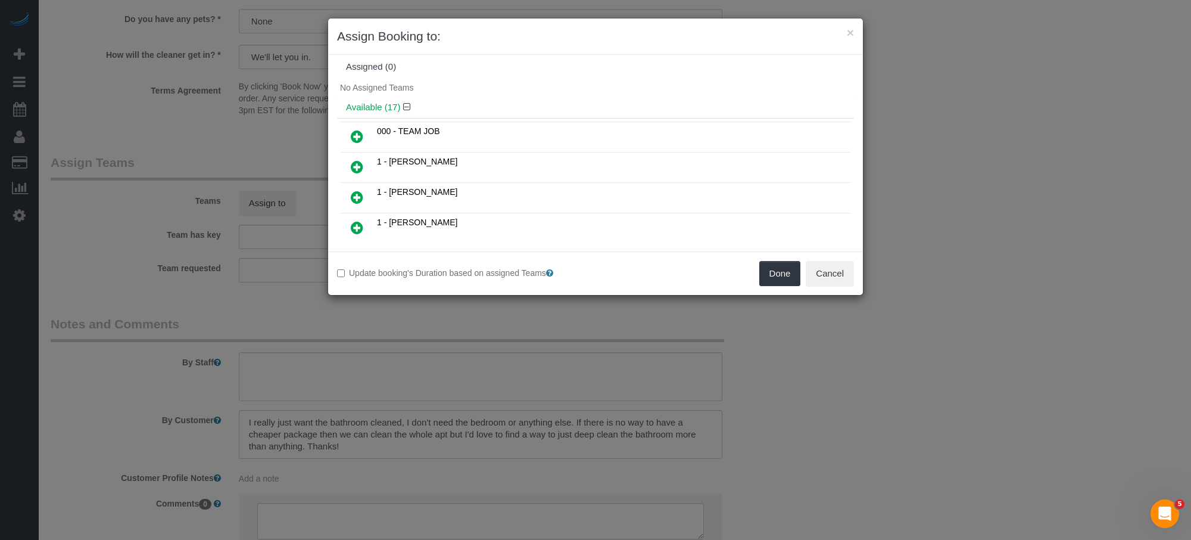
scroll to position [0, 0]
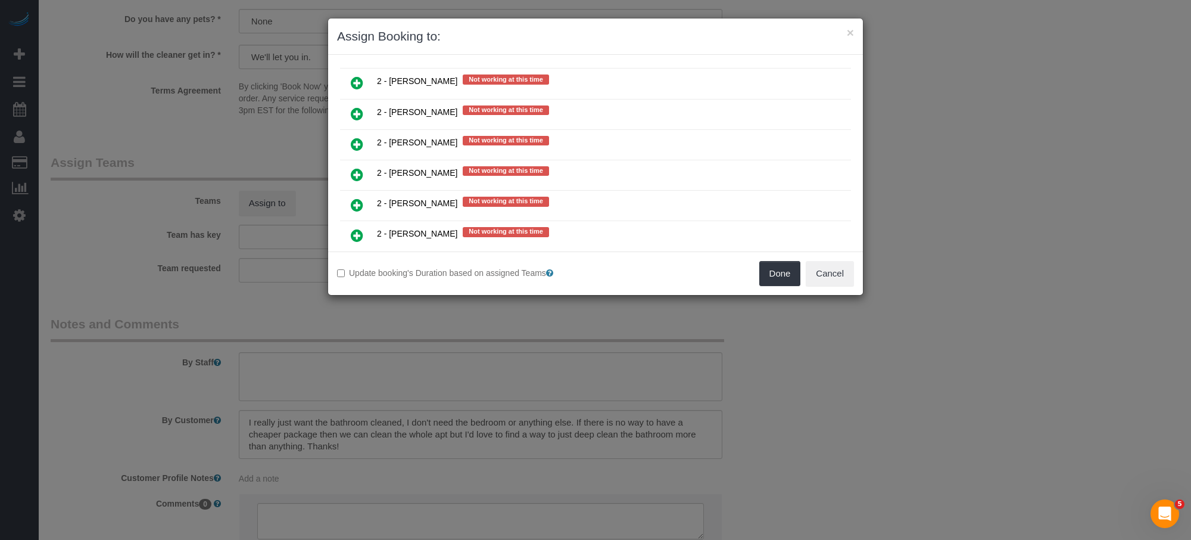
click at [346, 163] on link at bounding box center [357, 175] width 28 height 24
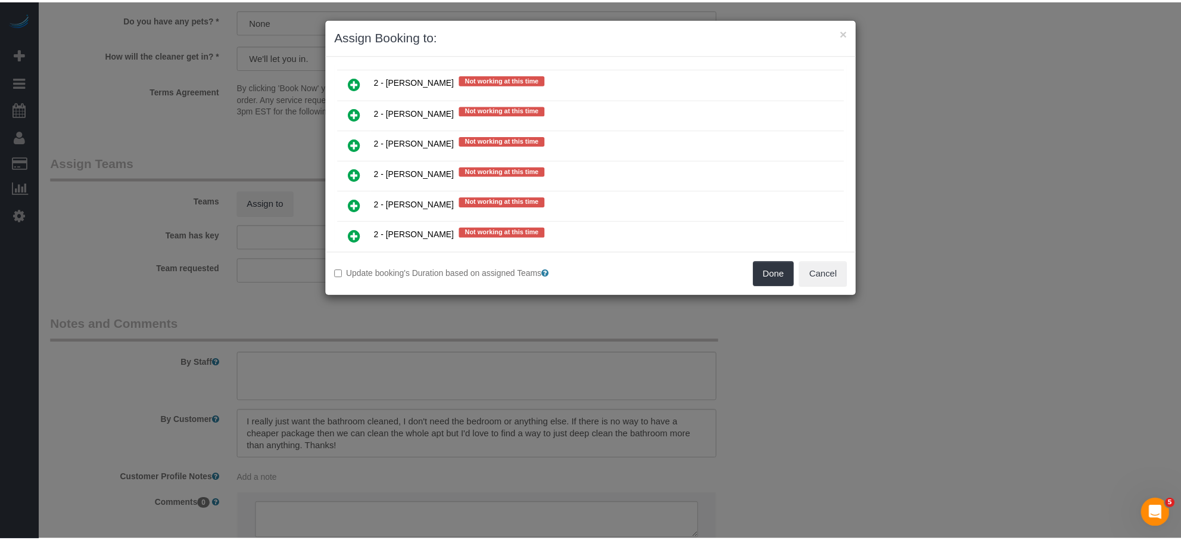
scroll to position [1756, 0]
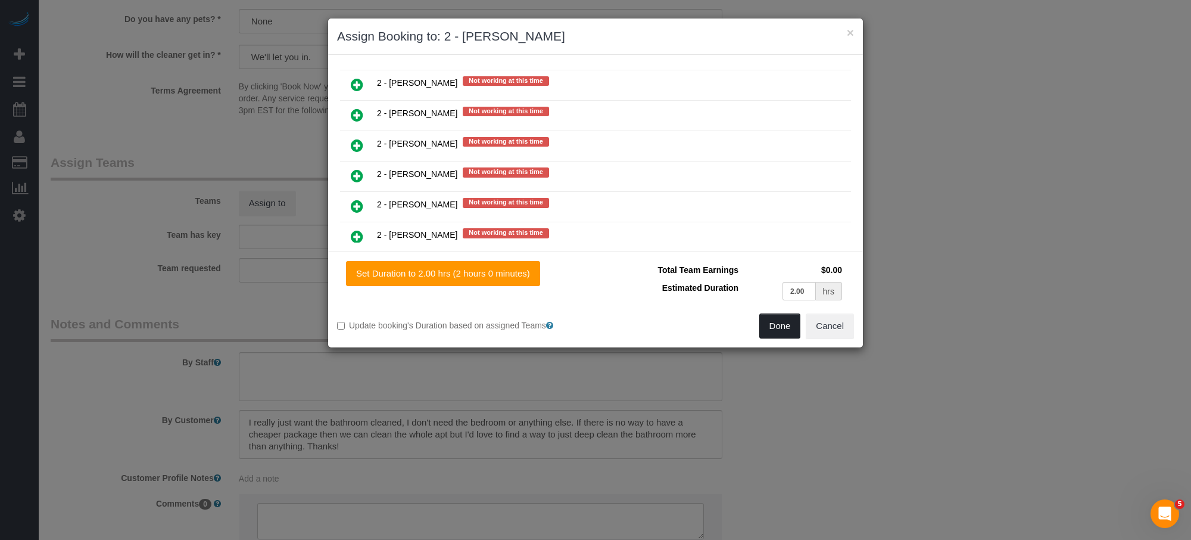
click at [780, 335] on button "Done" at bounding box center [781, 325] width 42 height 25
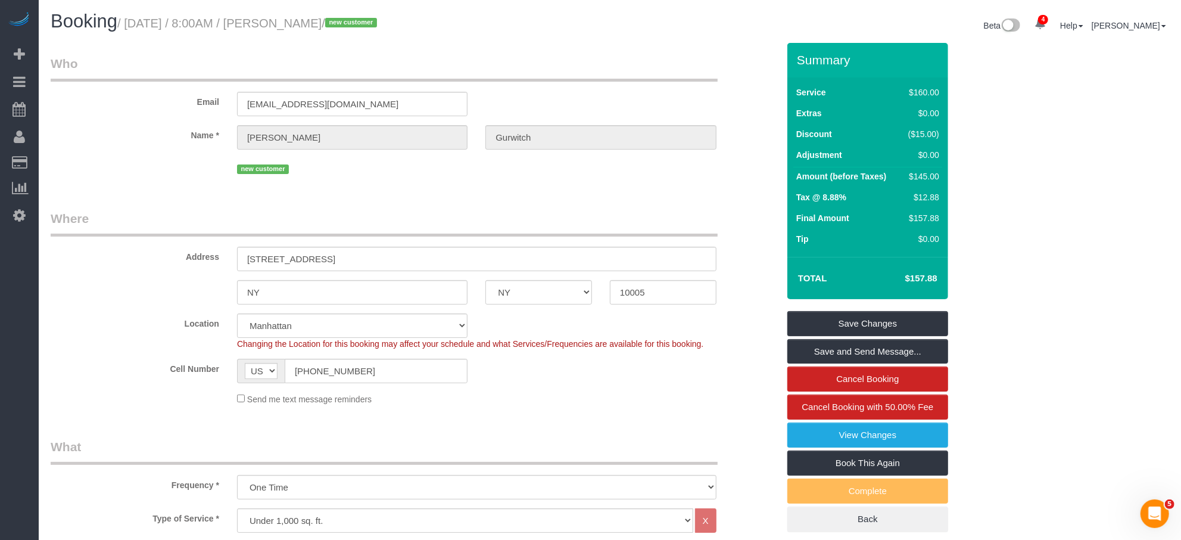
scroll to position [0, 0]
click at [841, 330] on link "Save Changes" at bounding box center [868, 324] width 161 height 25
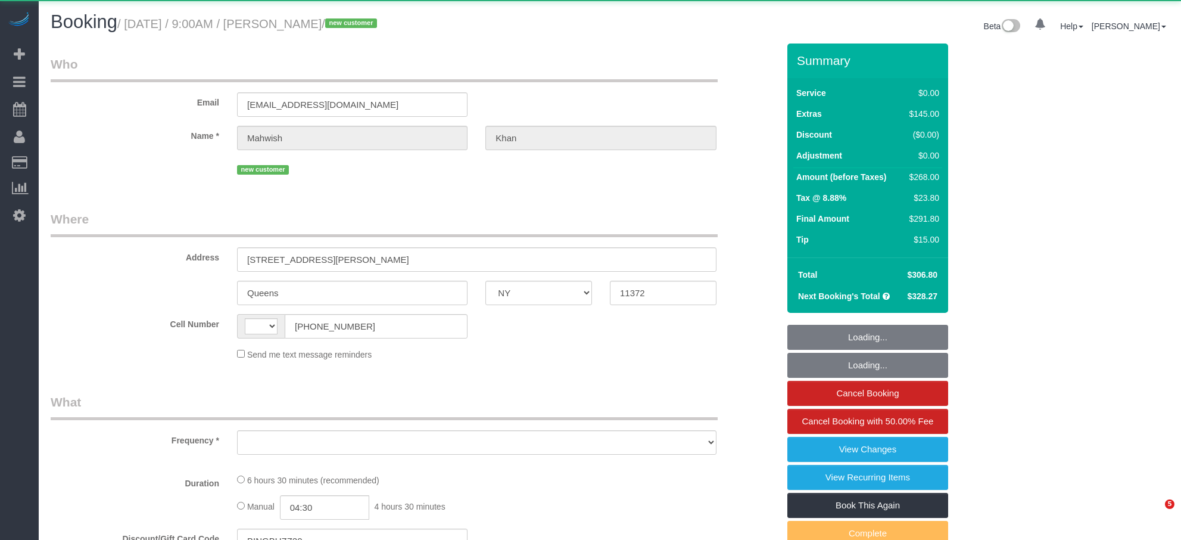
select select "NY"
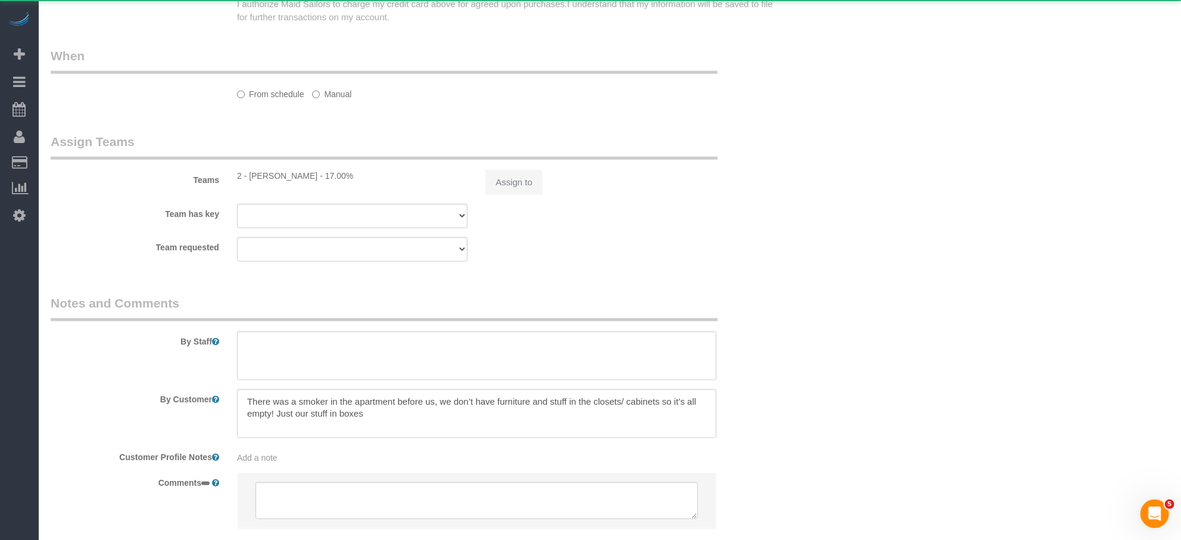
select select "string:[GEOGRAPHIC_DATA]"
select select "object:665"
select select "2"
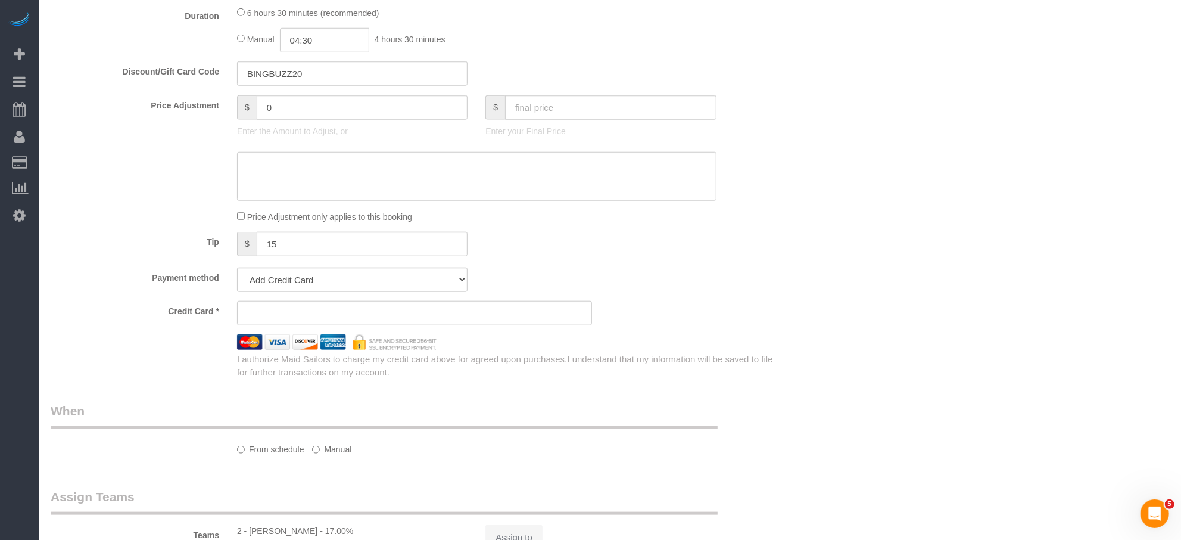
scroll to position [1226, 0]
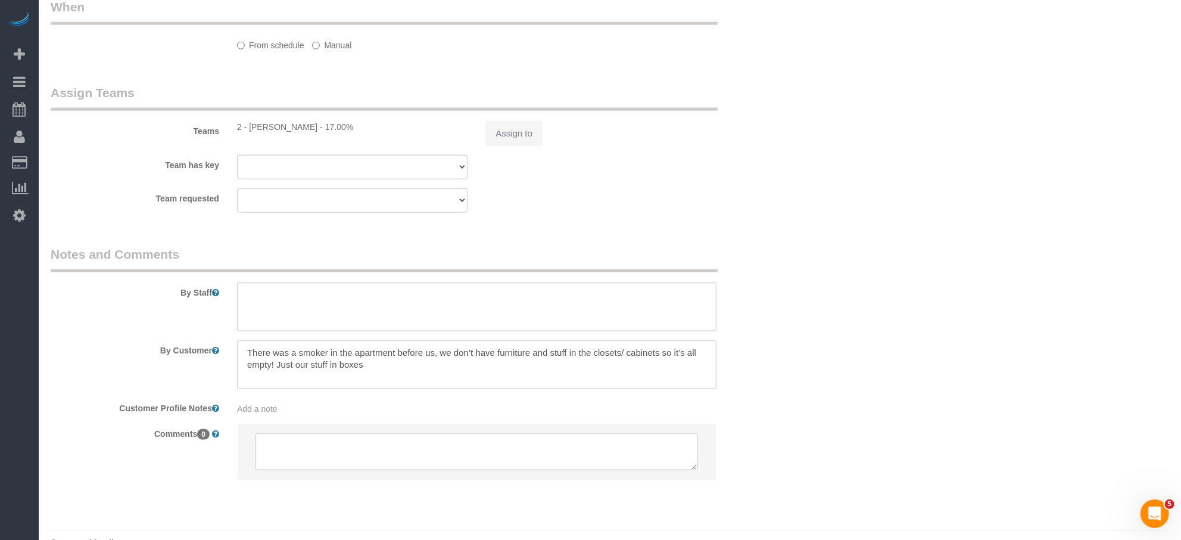
select select "object:924"
select select "string:stripe-pm_1S0jcm4VGloSiKo7GCQg2vmO"
select select "spot1"
select select "number:57"
select select "number:79"
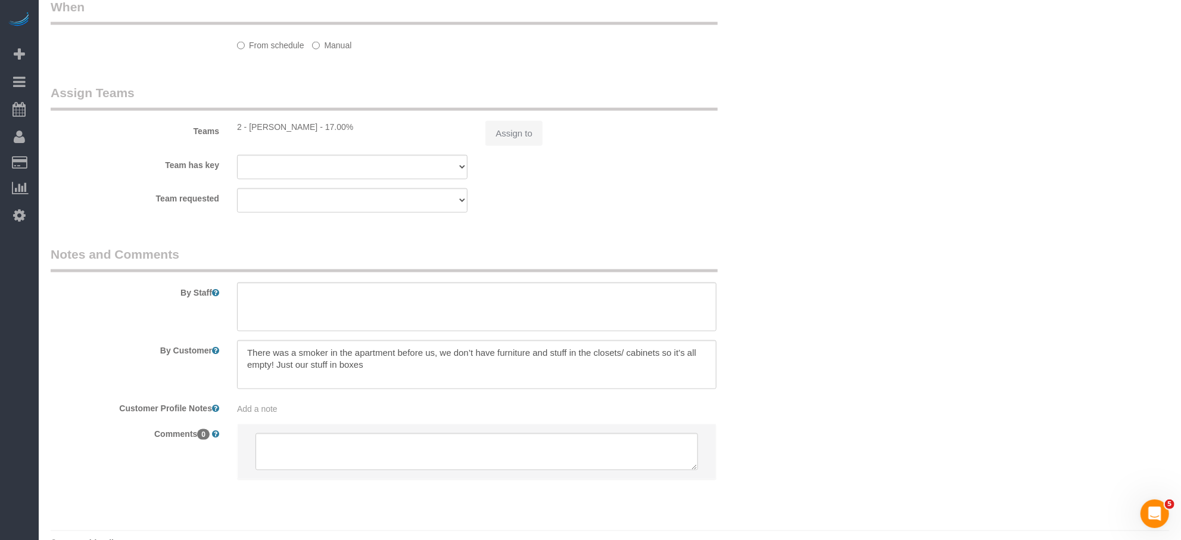
select select "number:15"
select select "number:5"
select select "2"
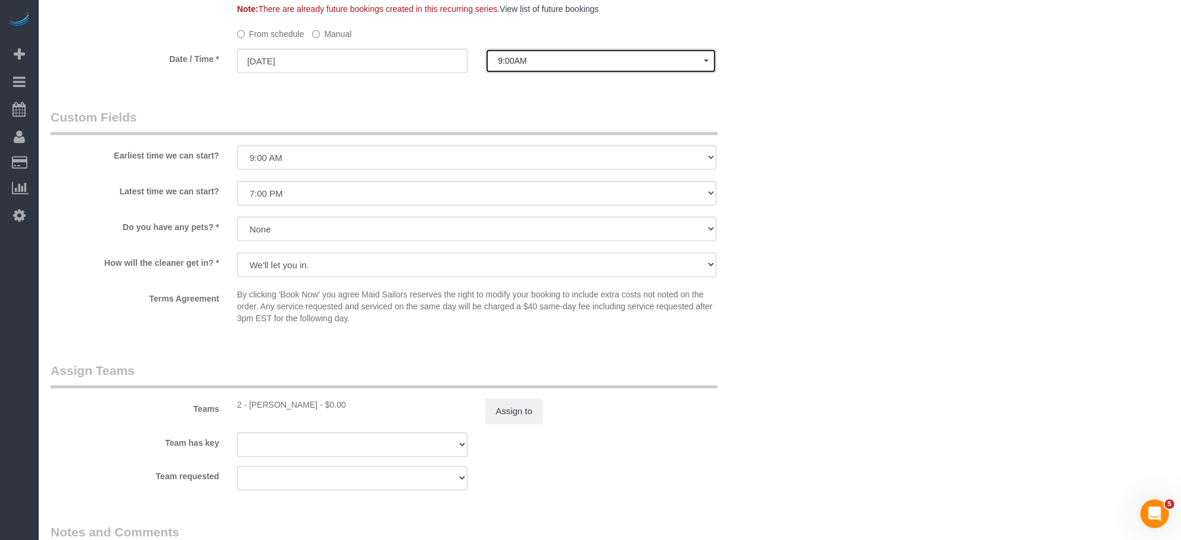
click at [515, 61] on span "9:00AM" at bounding box center [601, 61] width 206 height 10
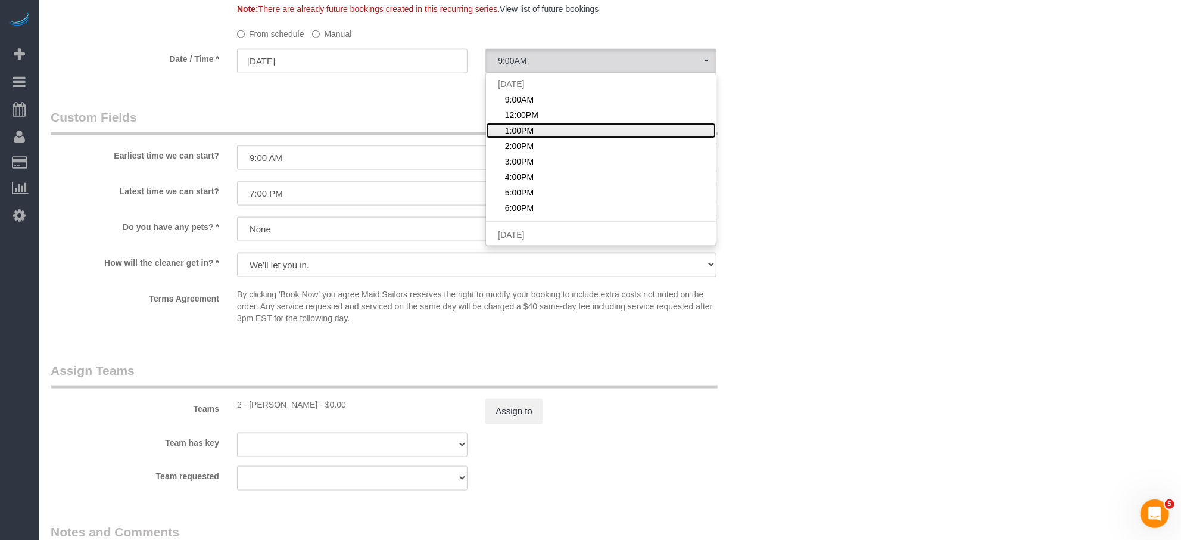
click at [529, 133] on span "1:00PM" at bounding box center [519, 131] width 29 height 12
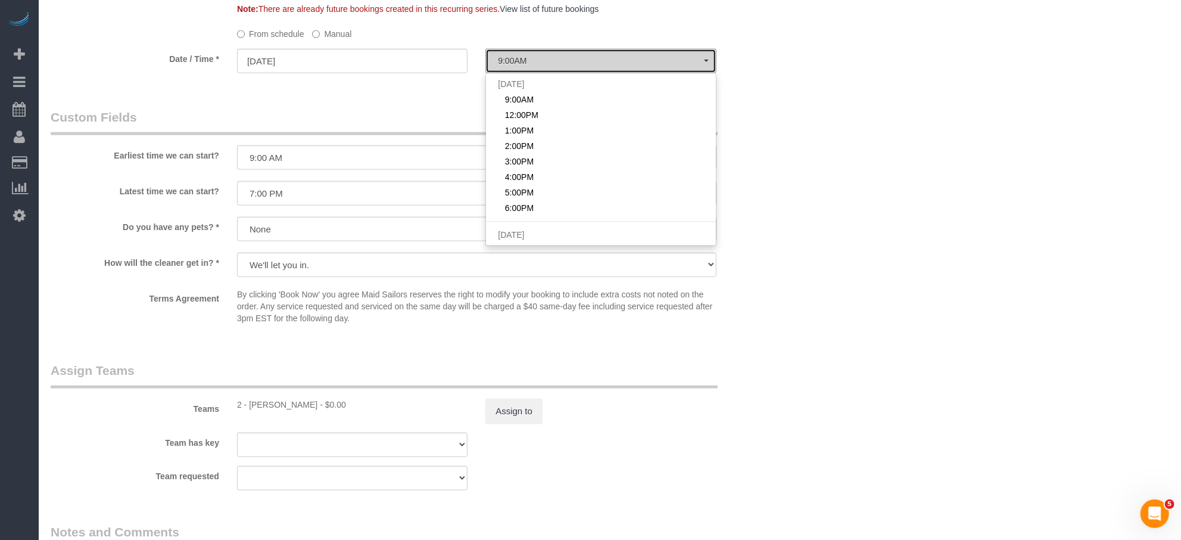
select select "spot3"
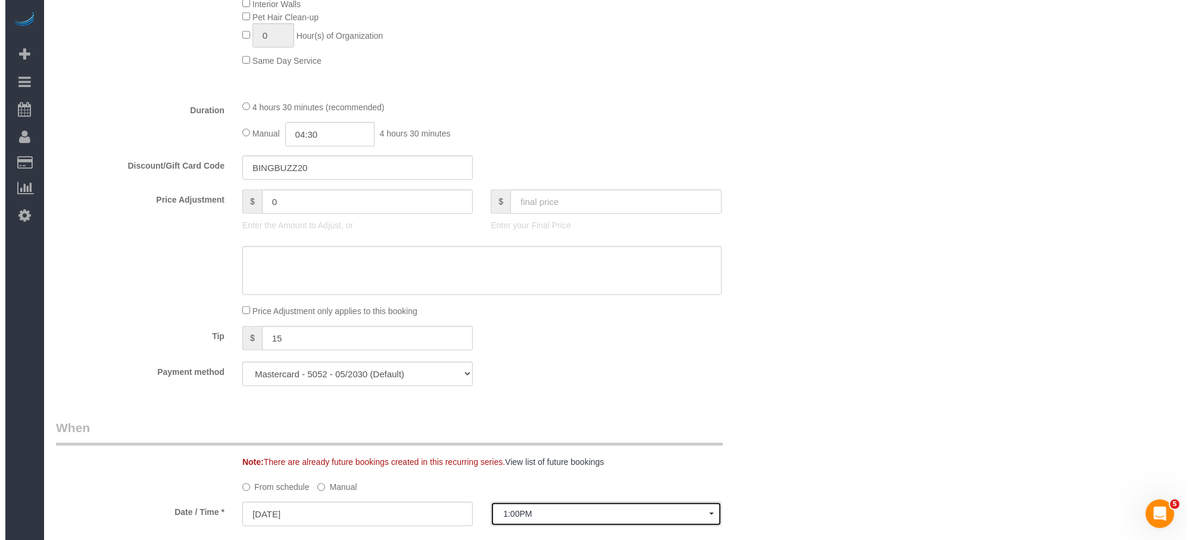
scroll to position [328, 0]
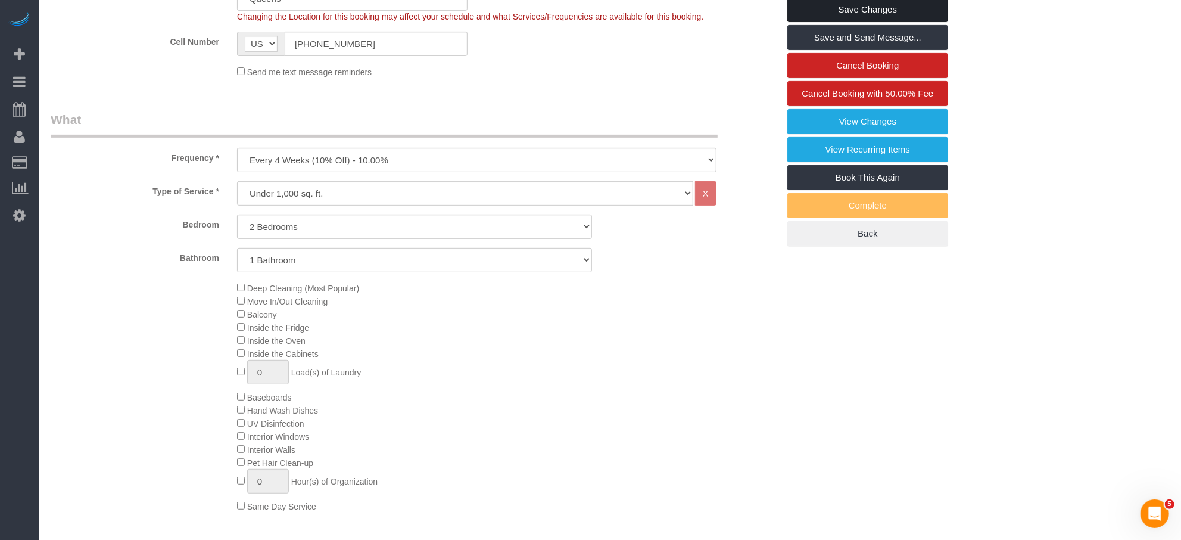
click at [879, 11] on link "Save Changes" at bounding box center [868, 9] width 161 height 25
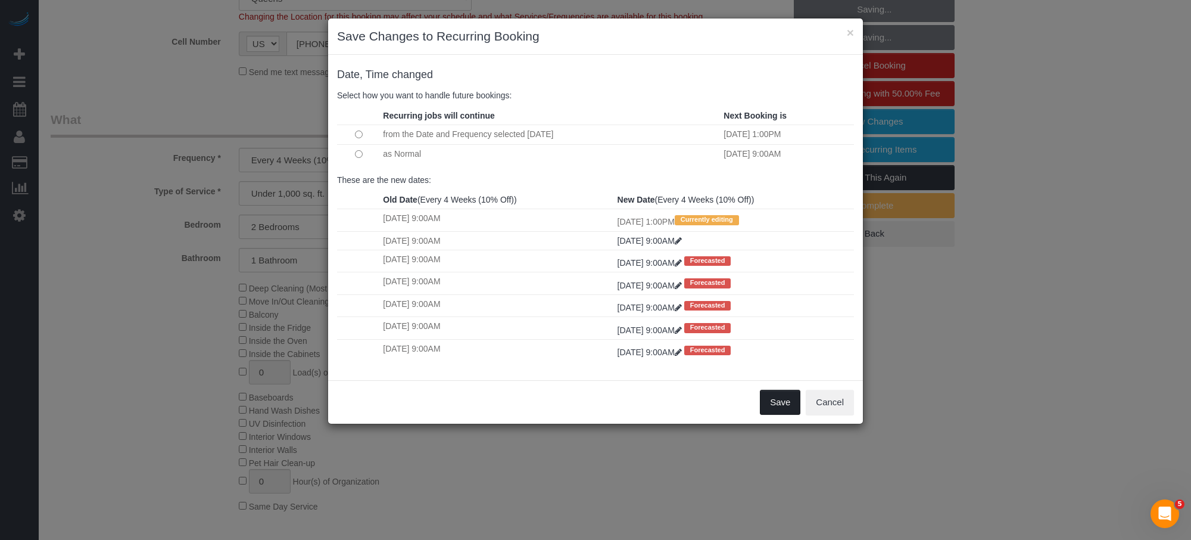
click at [785, 407] on button "Save" at bounding box center [780, 402] width 41 height 25
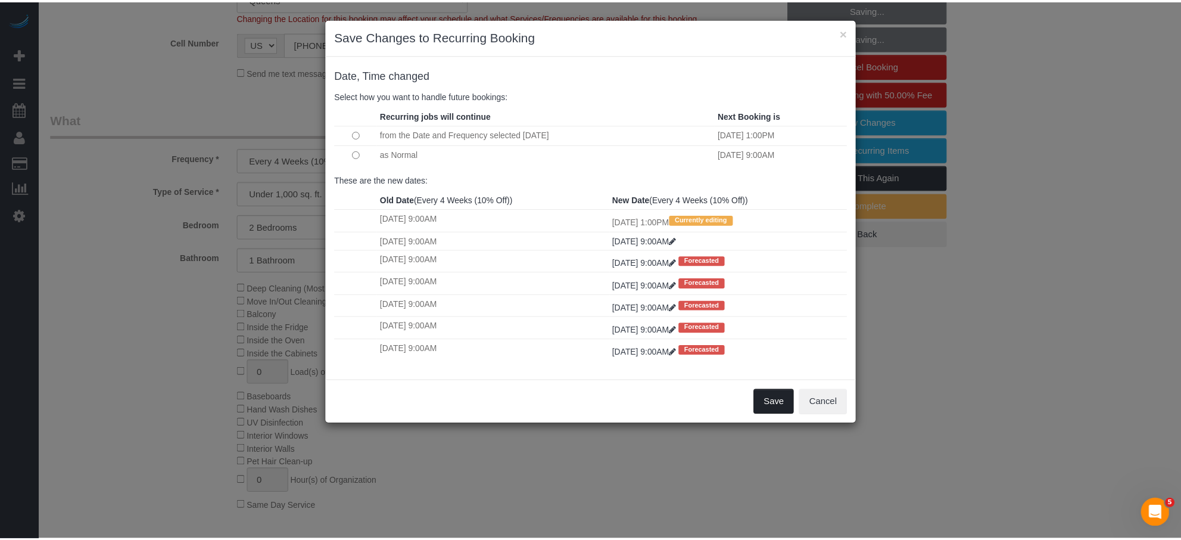
scroll to position [325, 0]
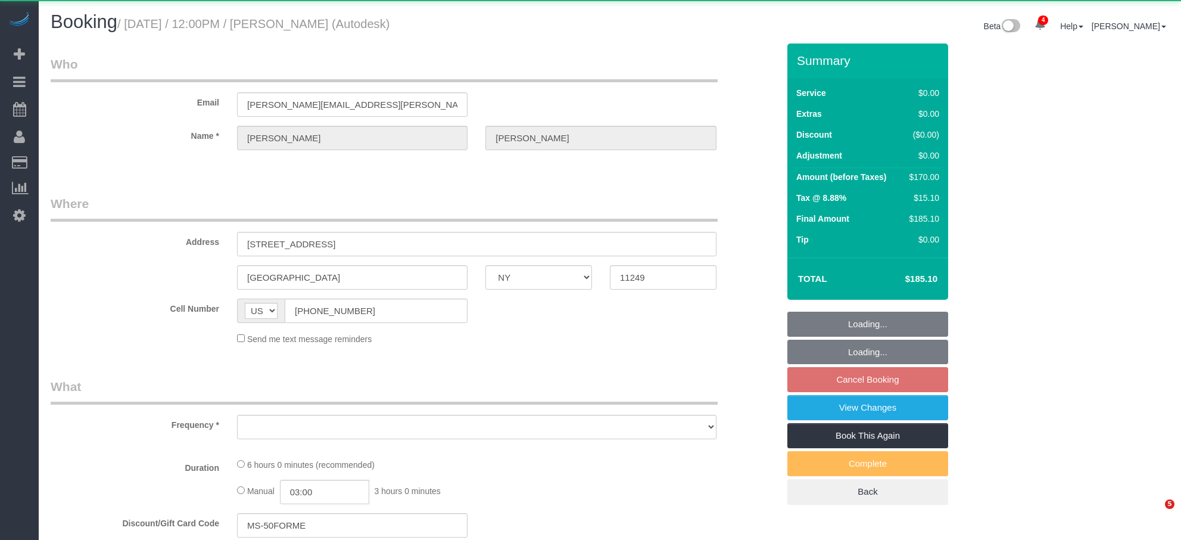
select select "NY"
select select "object:652"
select select "spot1"
select select "2"
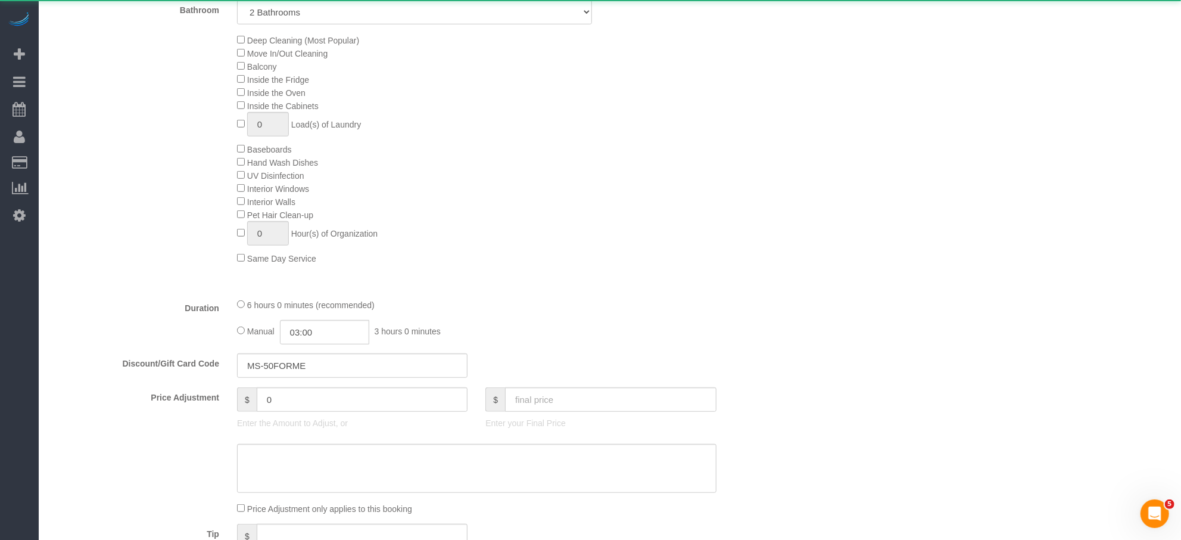
select select "object:942"
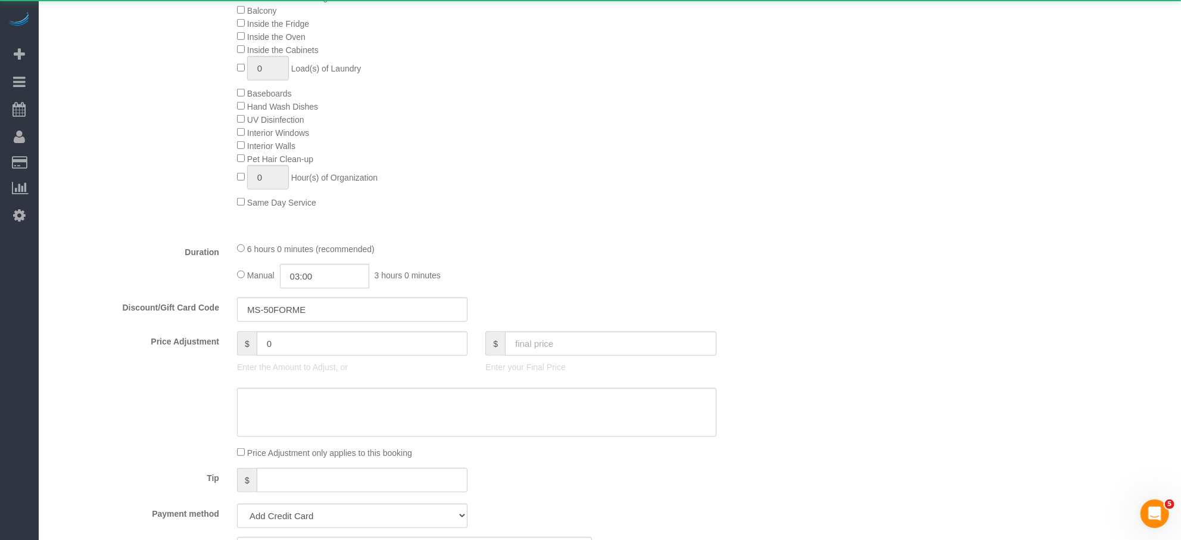
select select "spot57"
select select "string:stripe-pm_1NoC824VGloSiKo7OSrFAoju"
select select "number:89"
select select "number:73"
select select "number:14"
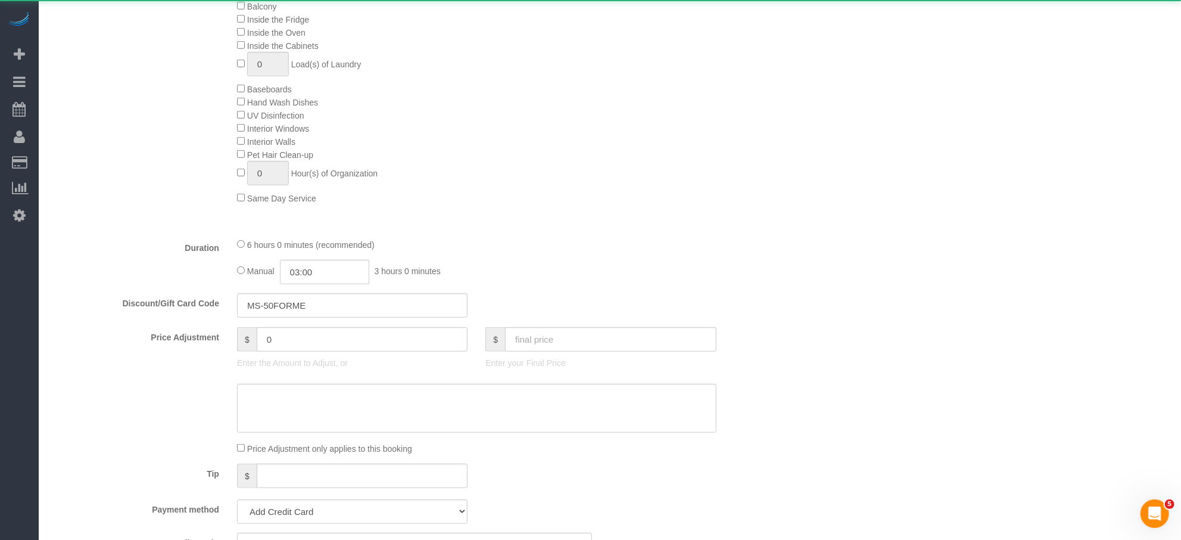
select select "number:5"
select select "2"
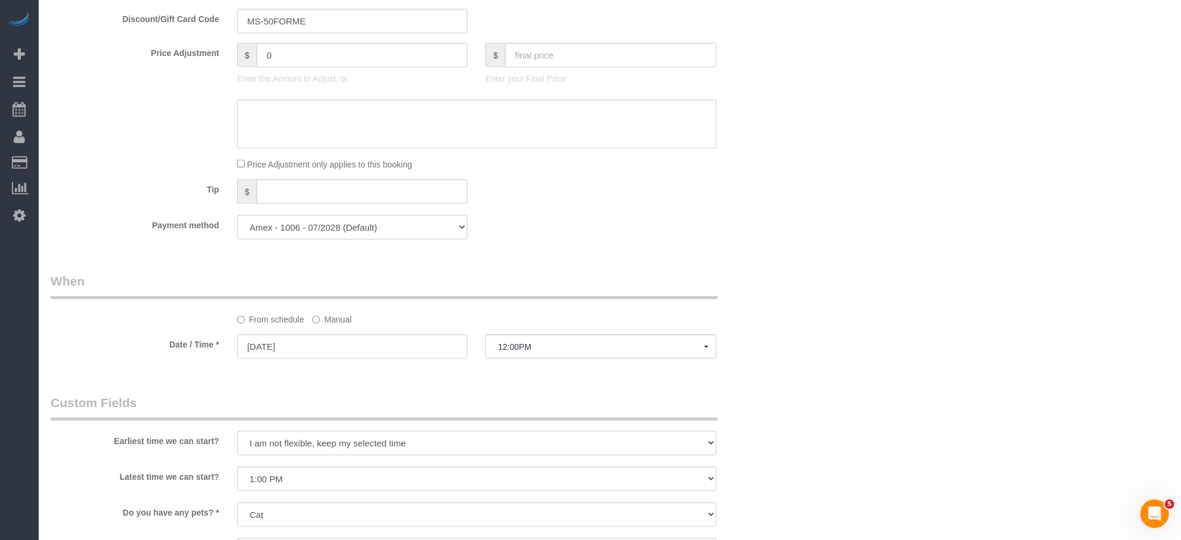
scroll to position [1033, 0]
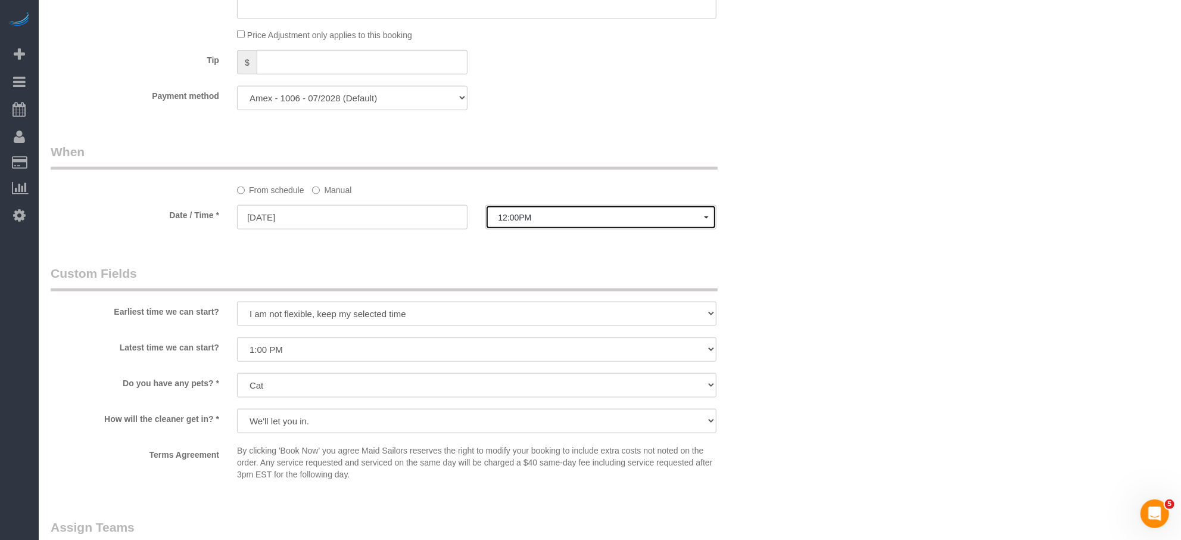
click at [536, 226] on button "12:00PM" at bounding box center [601, 217] width 231 height 24
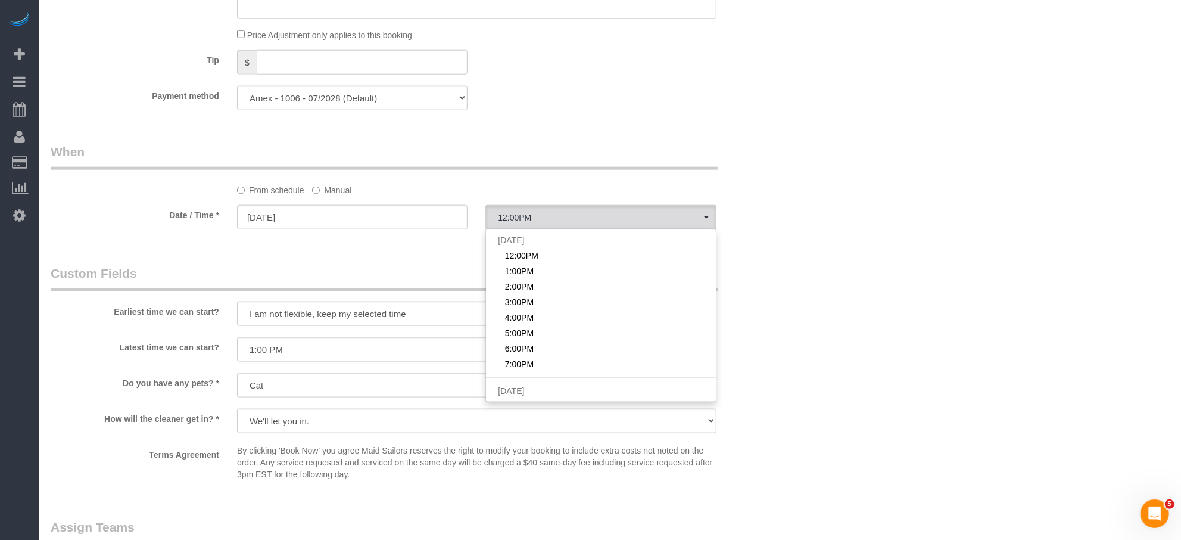
click at [327, 192] on label "Manual" at bounding box center [331, 188] width 39 height 16
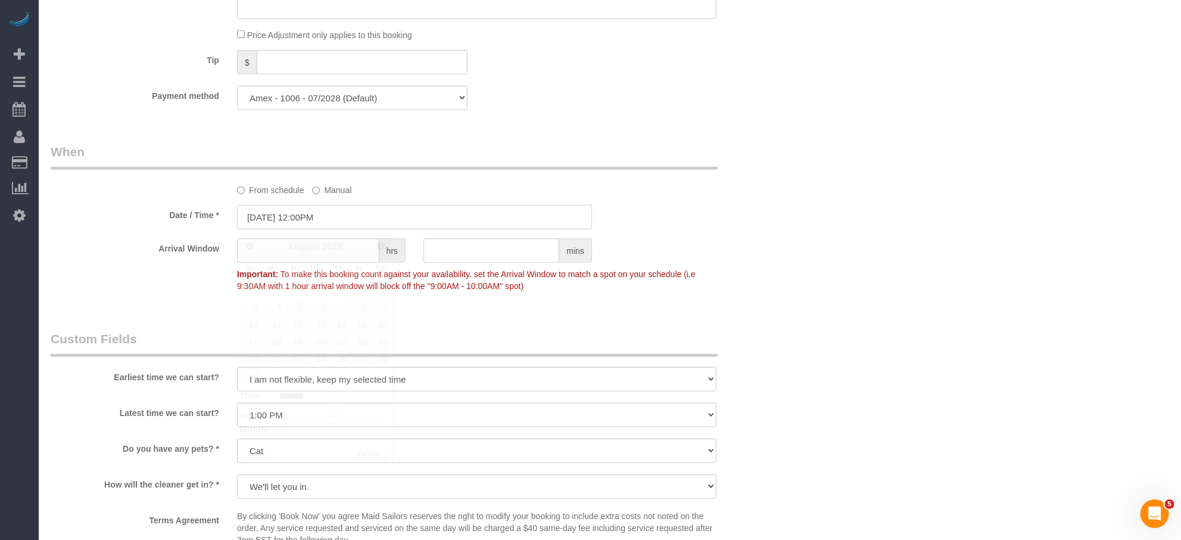
click at [323, 222] on input "08/28/2025 12:00PM" at bounding box center [414, 217] width 355 height 24
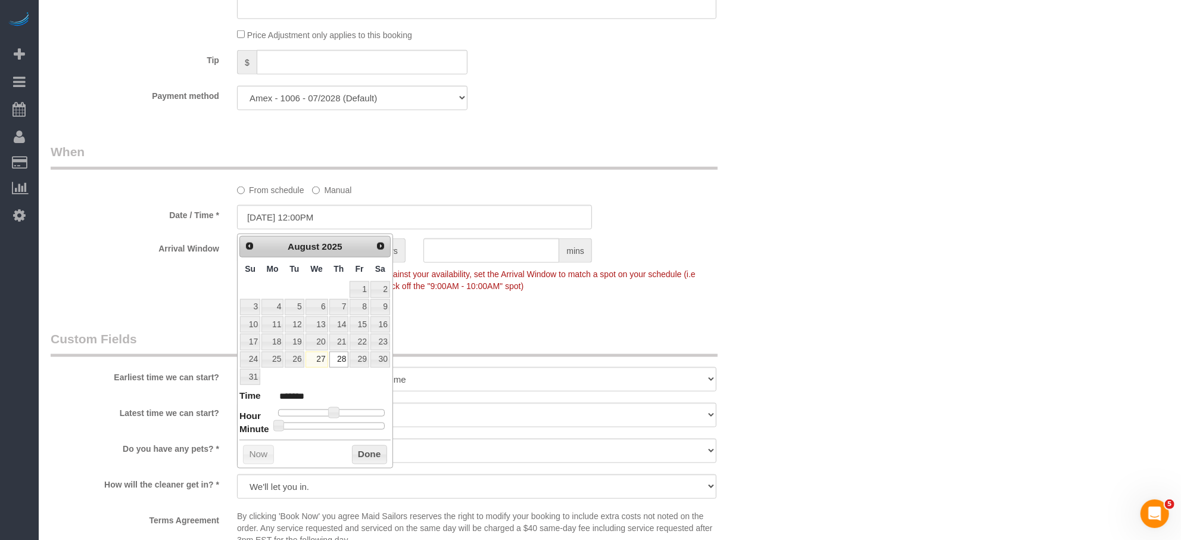
type input "[DATE] 12:30PM"
type input "*******"
click at [338, 425] on div at bounding box center [331, 425] width 107 height 7
click at [358, 452] on button "Done" at bounding box center [369, 454] width 35 height 19
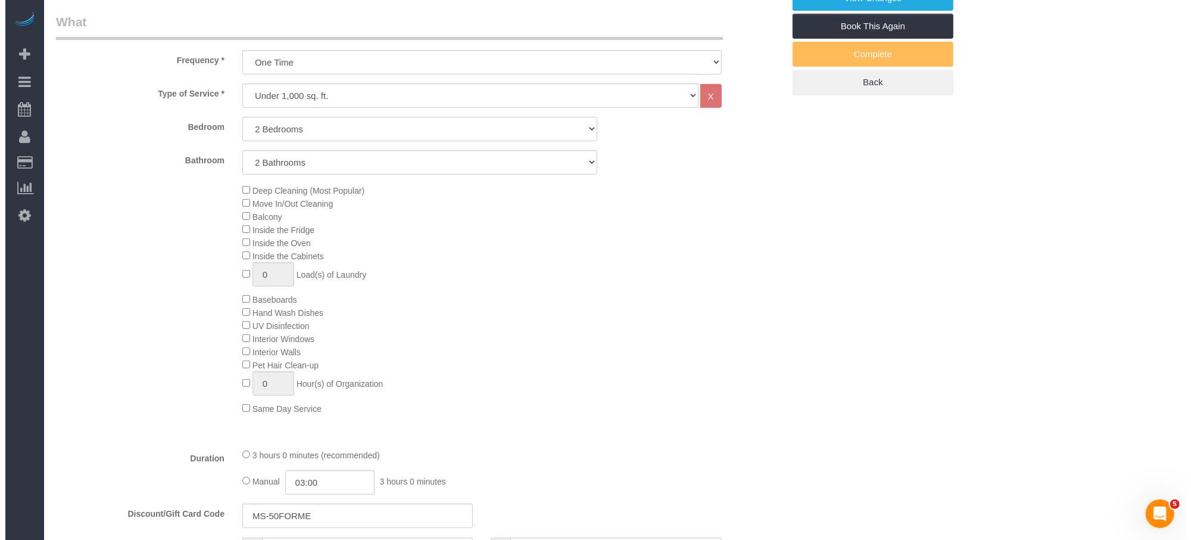
scroll to position [0, 0]
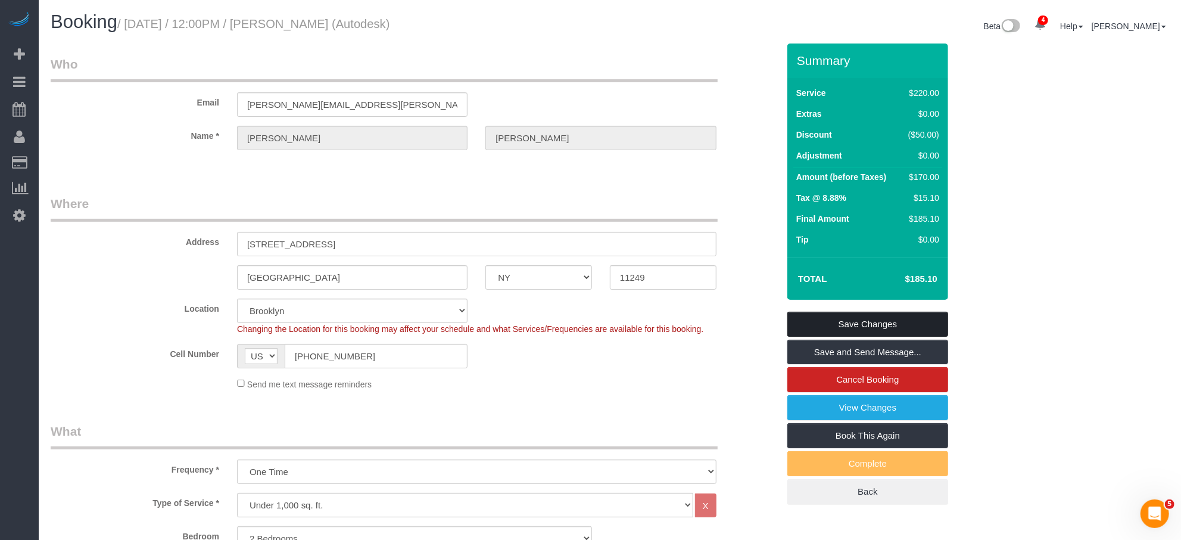
click at [896, 326] on link "Save Changes" at bounding box center [868, 324] width 161 height 25
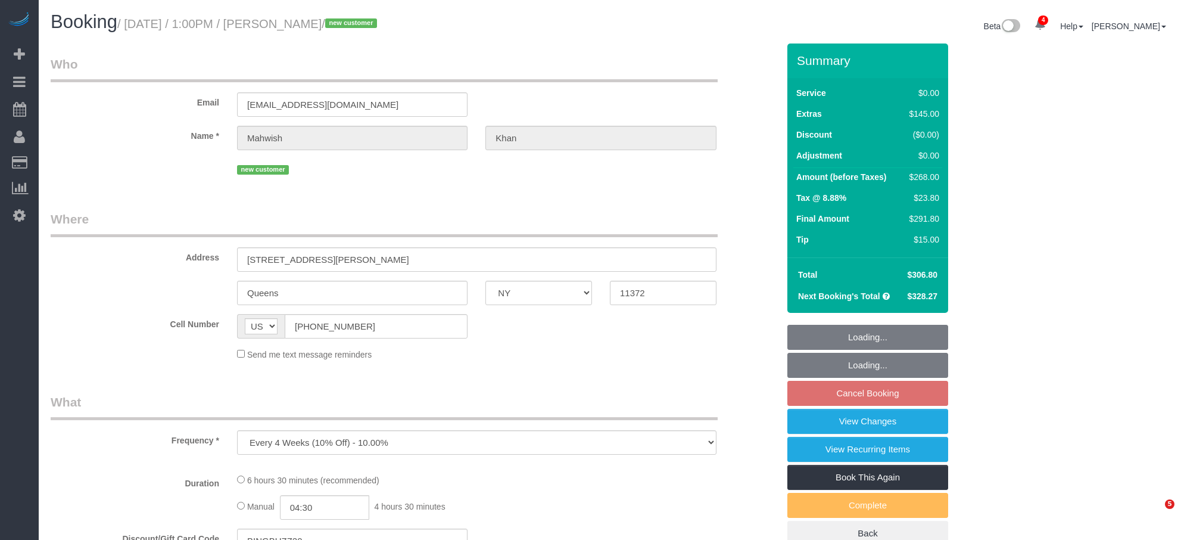
select select "NY"
click at [367, 31] on h1 "Booking / [DATE] / 1:00PM / [PERSON_NAME] / new customer" at bounding box center [326, 22] width 550 height 20
select select "string:stripe-pm_1S0jcm4VGloSiKo7GCQg2vmO"
select select "2"
select select "spot2"
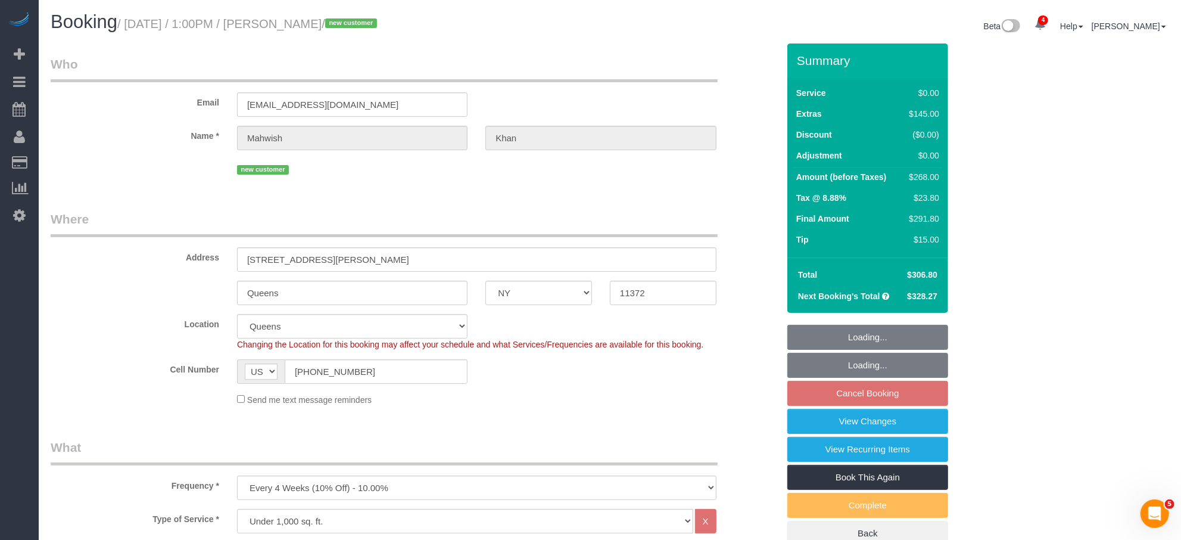
select select "object:778"
select select "number:57"
select select "number:79"
select select "number:15"
select select "number:5"
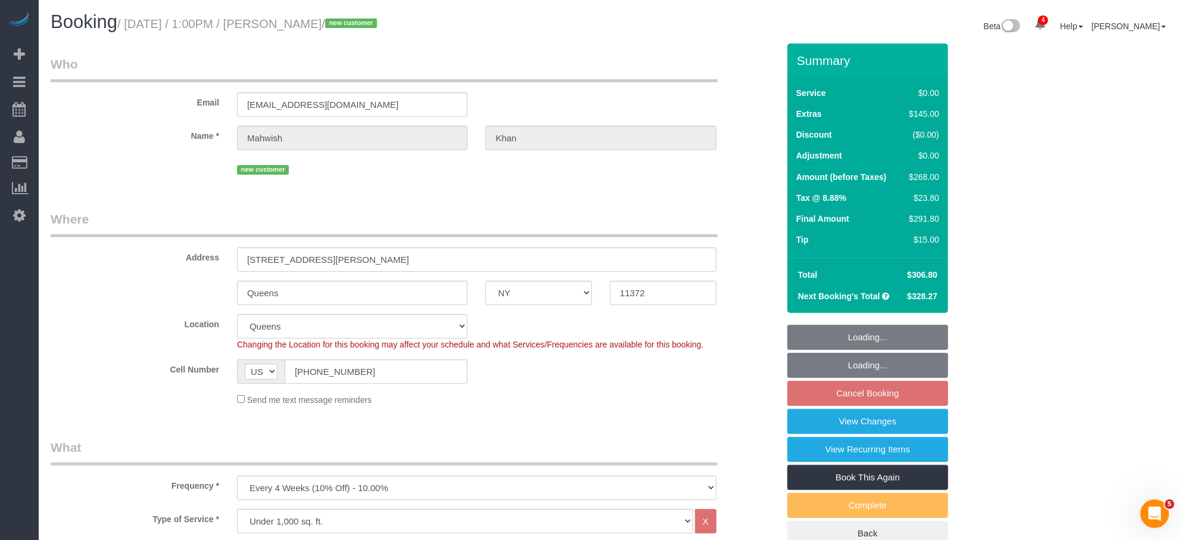
select select "2"
drag, startPoint x: 365, startPoint y: 26, endPoint x: 288, endPoint y: 21, distance: 77.0
click at [288, 21] on small "/ [DATE] / 1:00PM / [PERSON_NAME] / new customer" at bounding box center [248, 23] width 263 height 13
copy small "[PERSON_NAME]"
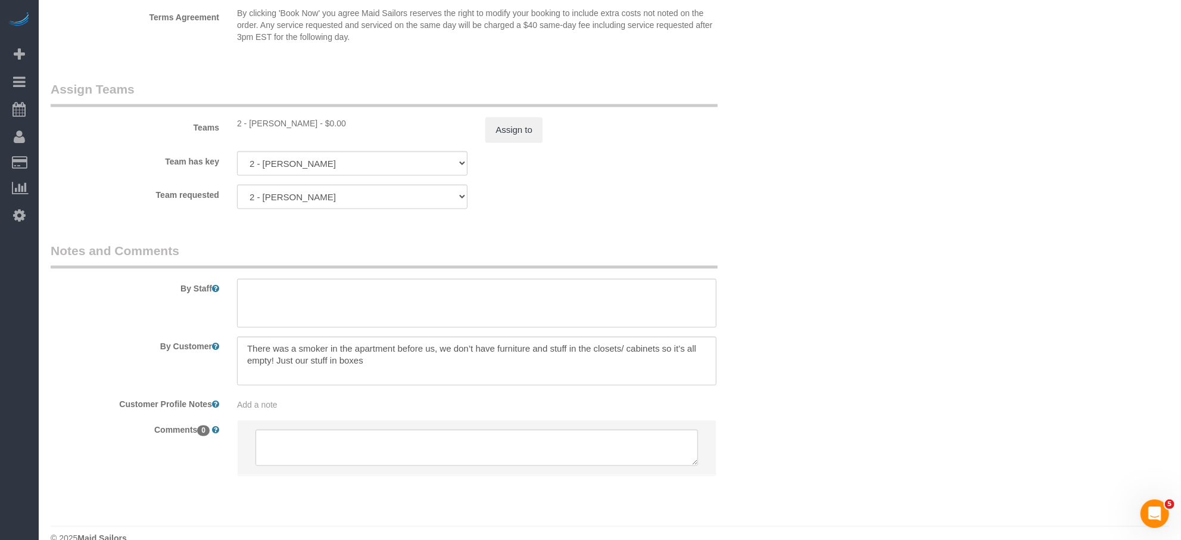
scroll to position [1509, 0]
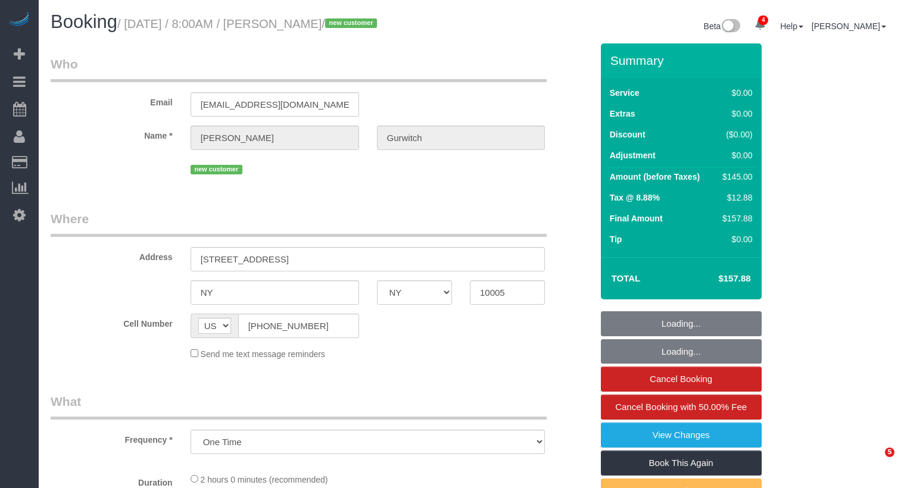
select select "NY"
select select "string:stripe-pm_1S0k2z4VGloSiKo7qXcb9v0M"
select select "spot1"
select select "number:56"
select select "number:73"
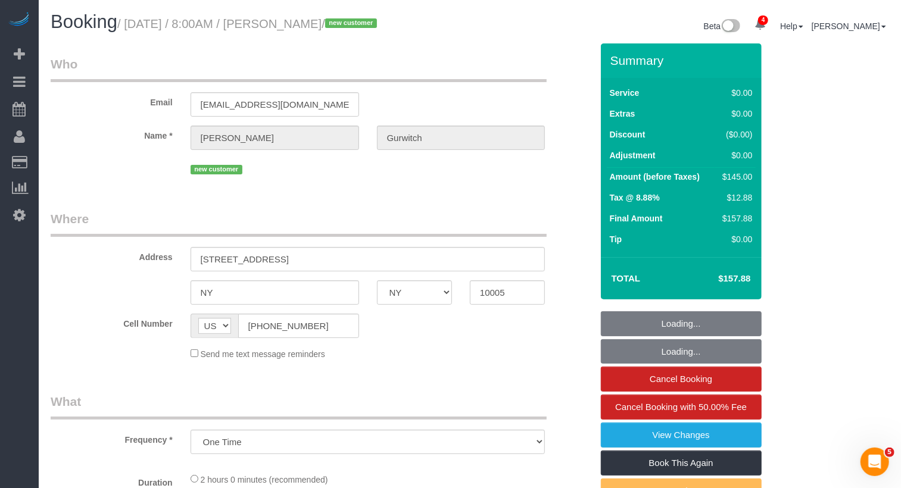
select select "number:15"
select select "number:5"
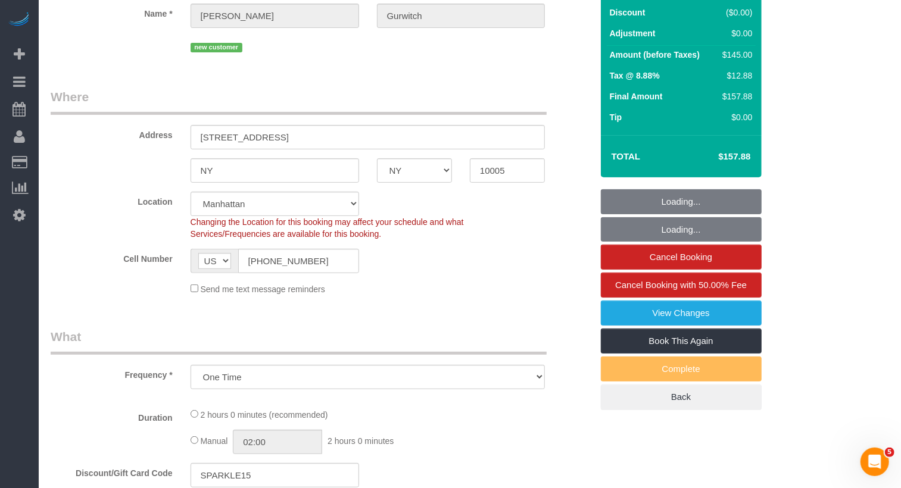
select select "object:1332"
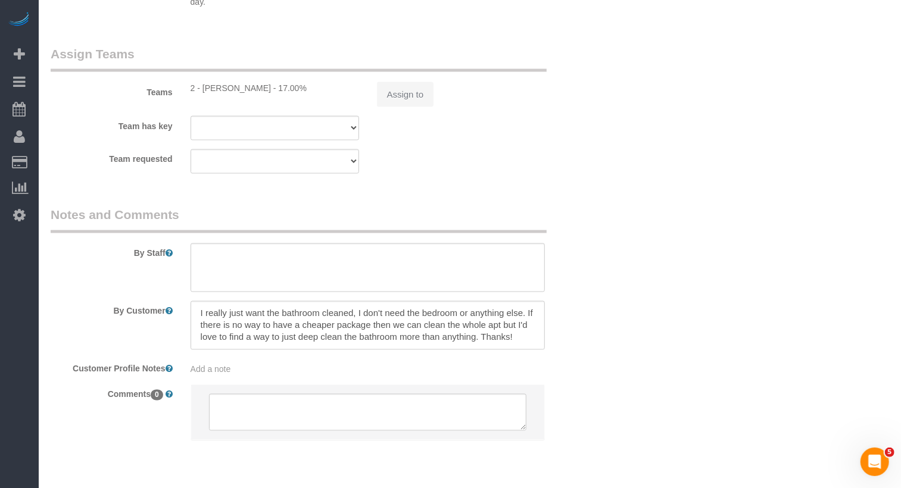
select select "1"
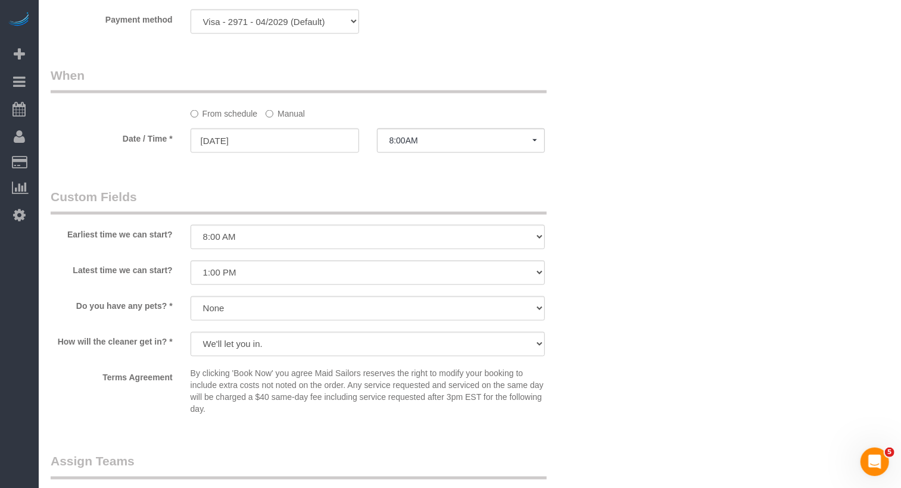
scroll to position [1103, 0]
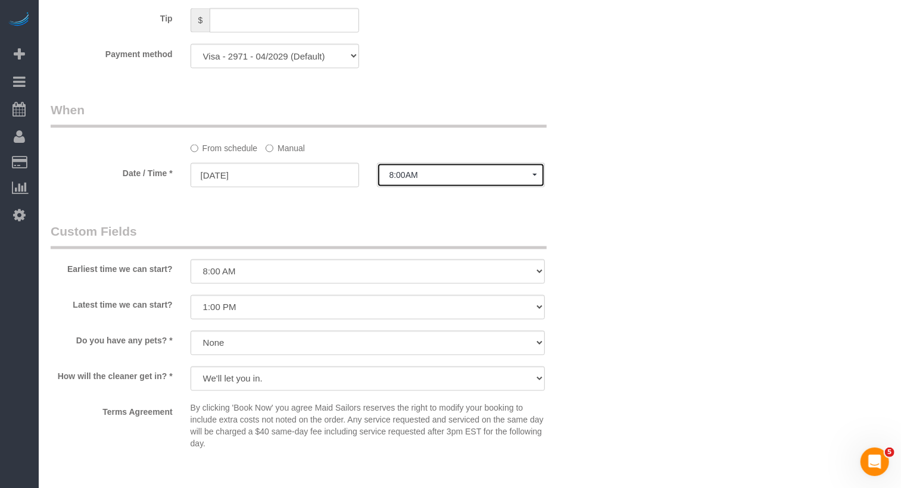
click at [392, 169] on button "8:00AM" at bounding box center [461, 175] width 169 height 24
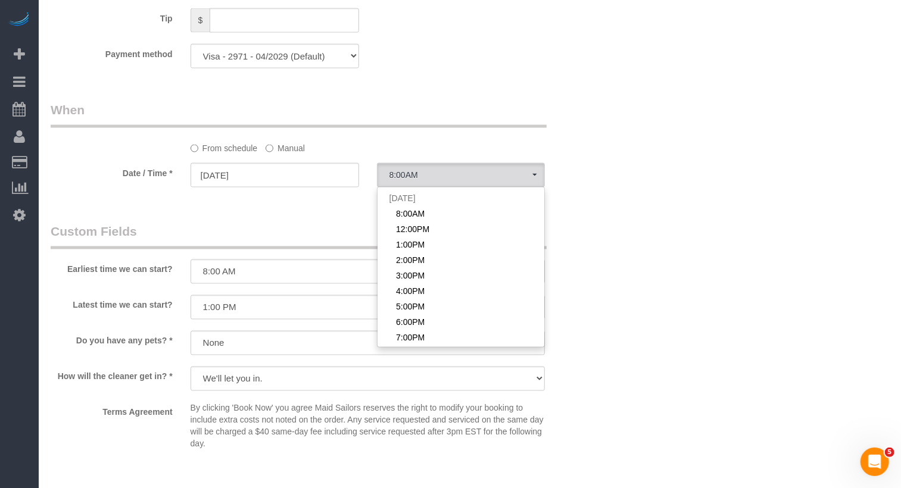
click at [284, 153] on sui-booking-spot "From schedule Manual Date / Time * 08/28/2025 8:00AM Thu August 28th 8:00AM 12:…" at bounding box center [322, 145] width 542 height 89
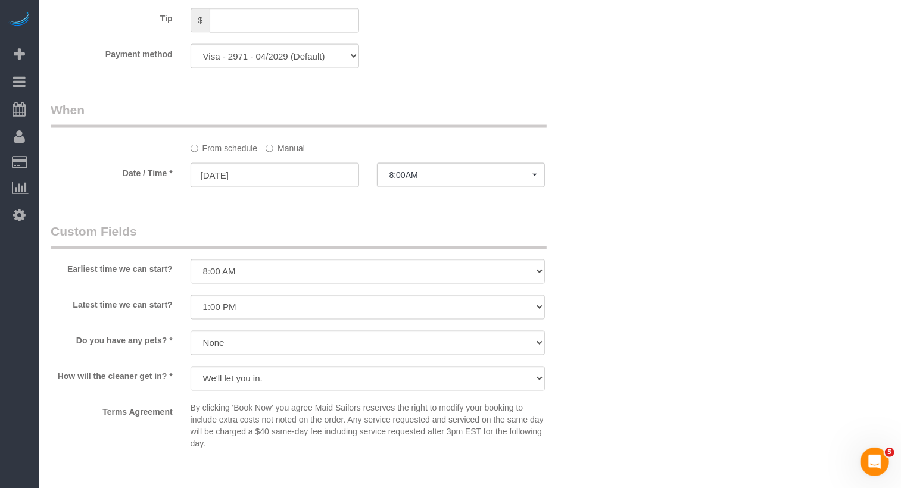
drag, startPoint x: 278, startPoint y: 143, endPoint x: 278, endPoint y: 157, distance: 14.3
click at [278, 143] on label "Manual" at bounding box center [285, 146] width 39 height 16
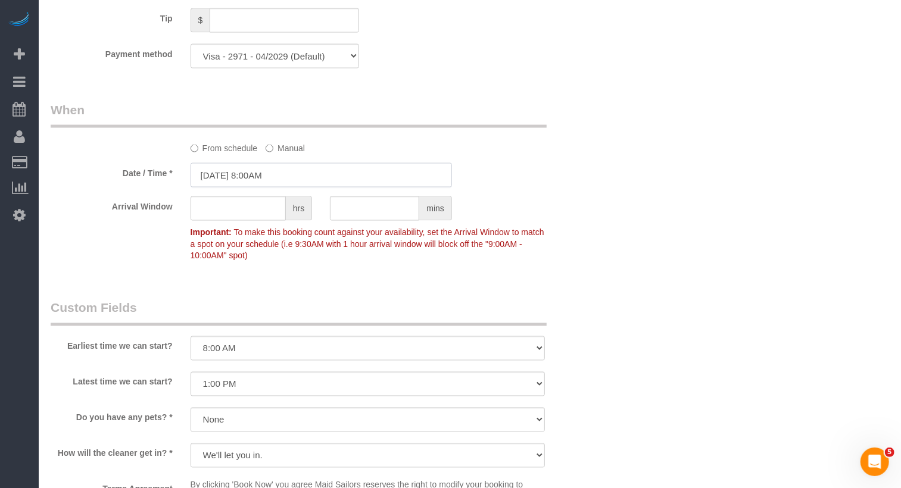
click at [274, 176] on input "08/28/2025 8:00AM" at bounding box center [322, 175] width 262 height 24
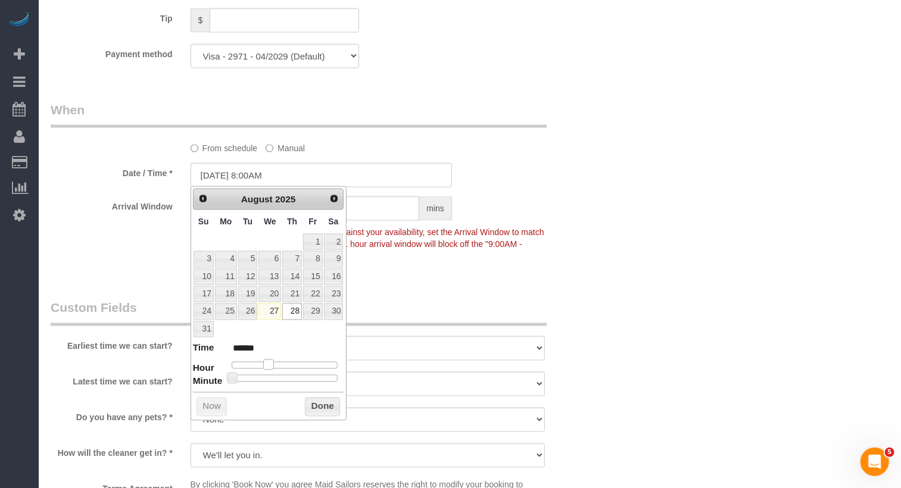
type input "08/28/2025 9:00AM"
type input "******"
drag, startPoint x: 267, startPoint y: 360, endPoint x: 315, endPoint y: 337, distance: 52.8
click at [270, 360] on span at bounding box center [273, 365] width 11 height 11
click at [386, 303] on legend "Custom Fields" at bounding box center [299, 313] width 496 height 27
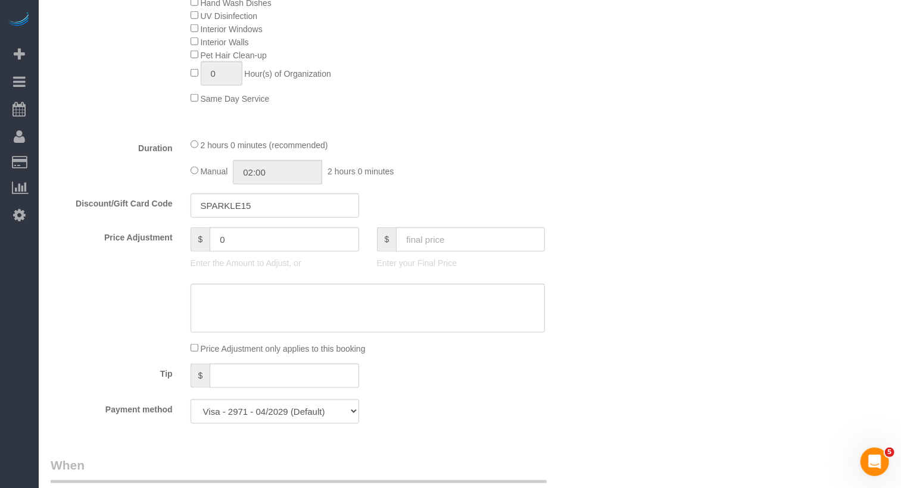
scroll to position [85, 0]
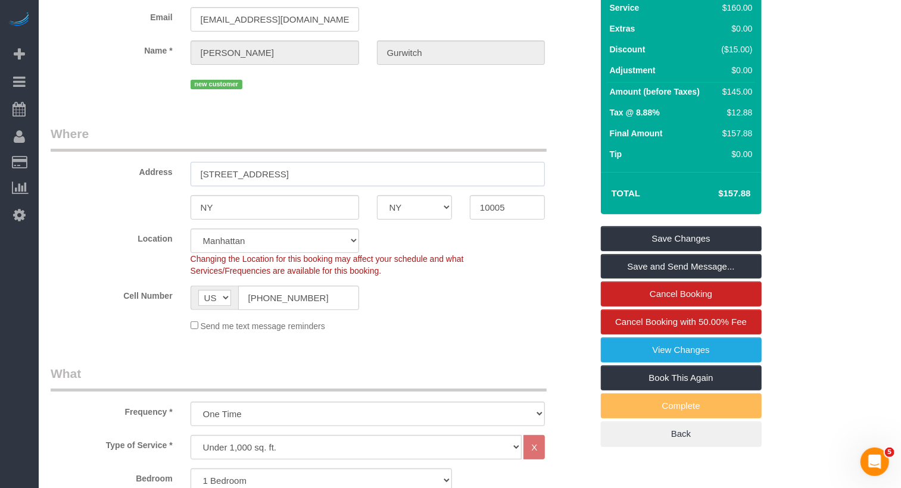
drag, startPoint x: 287, startPoint y: 170, endPoint x: 200, endPoint y: 165, distance: 87.1
click at [200, 165] on input "20 broad st, 306" at bounding box center [368, 174] width 355 height 24
click at [273, 176] on input "20 broad st, 306" at bounding box center [368, 174] width 355 height 24
drag, startPoint x: 212, startPoint y: 173, endPoint x: 247, endPoint y: 178, distance: 34.8
click at [247, 178] on input "20 broad st, 306" at bounding box center [368, 174] width 355 height 24
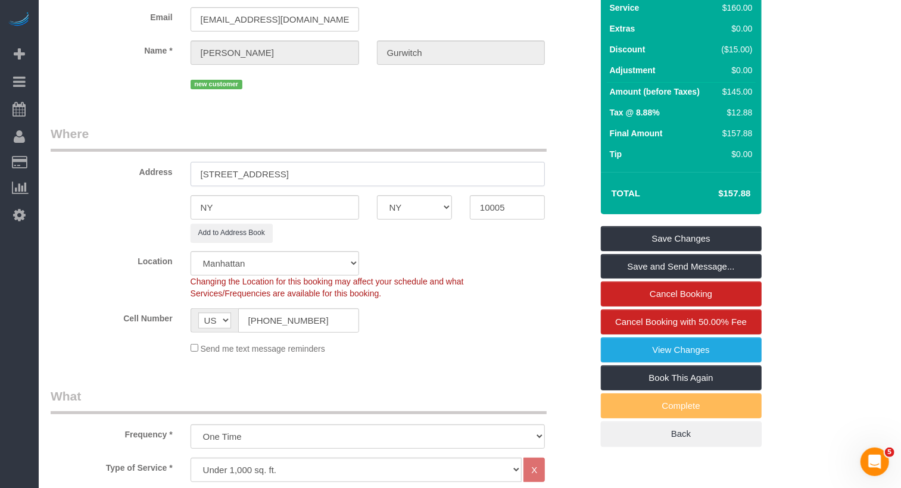
type input "20 Broad Steet, Apt.306"
click at [300, 138] on legend "Where" at bounding box center [299, 138] width 496 height 27
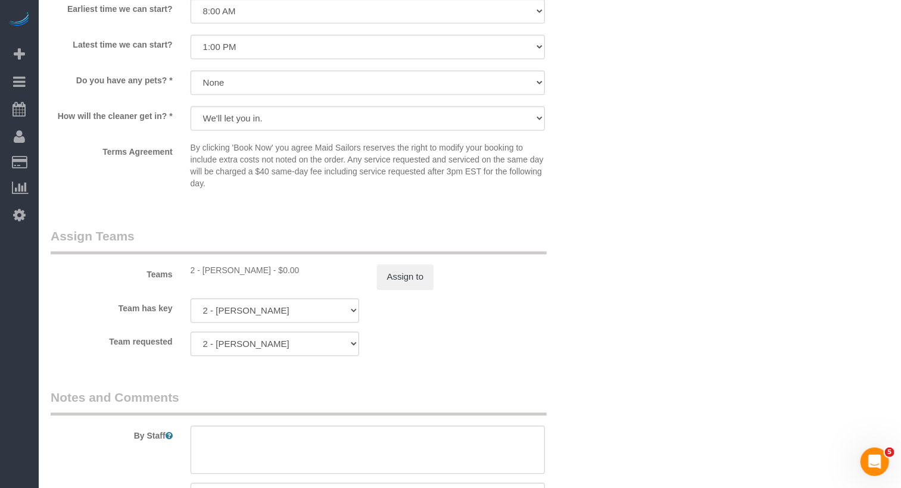
scroll to position [1680, 0]
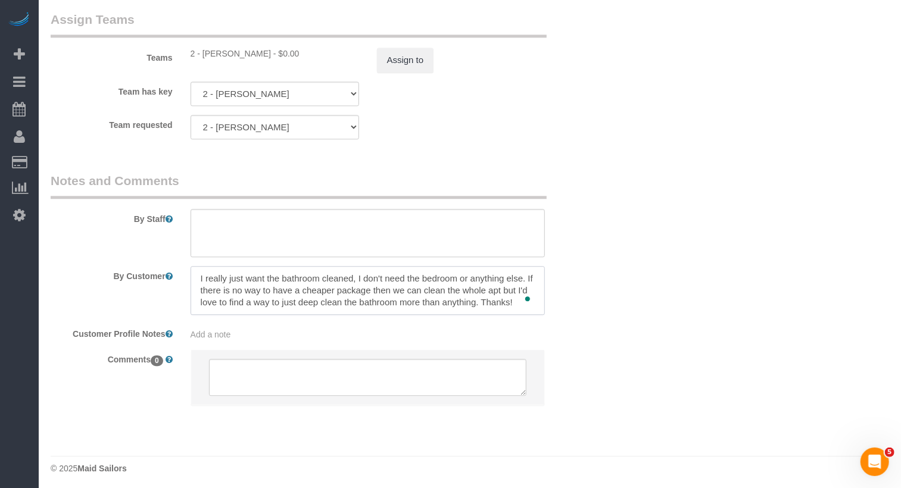
drag, startPoint x: 536, startPoint y: 301, endPoint x: 194, endPoint y: 270, distance: 344.0
click at [194, 270] on textarea "To enrich screen reader interactions, please activate Accessibility in Grammarl…" at bounding box center [368, 290] width 355 height 49
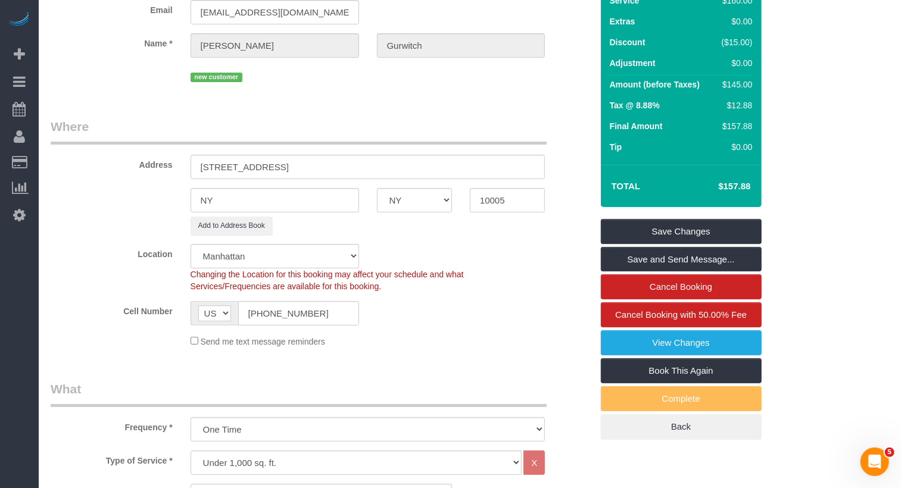
scroll to position [263, 0]
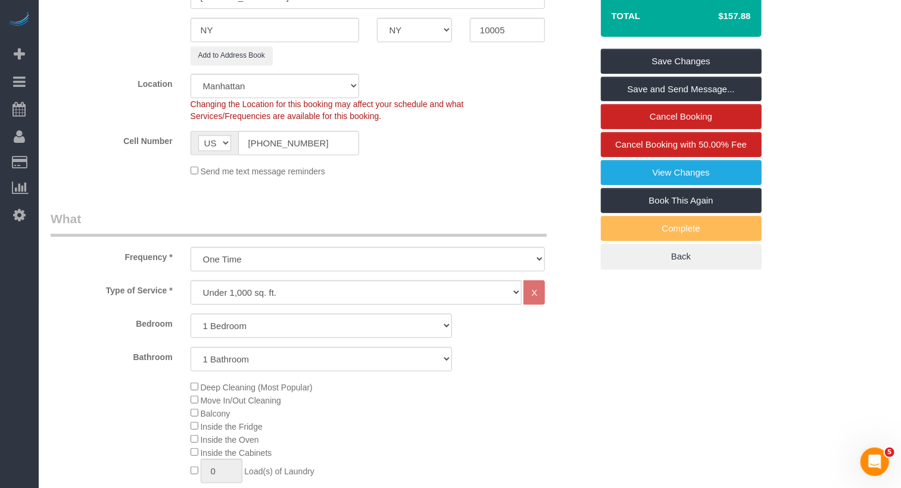
type textarea "Deep clean bathroom, if time is left clean the rest of the apartment 1bed/1bath"
click at [252, 287] on select "Under 1,000 sq. ft. 1,001 - 1,500 sq. ft. 1,500+ sq. ft. Custom Cleaning Office…" at bounding box center [357, 293] width 332 height 24
select select "213"
click at [191, 281] on select "Under 1,000 sq. ft. 1,001 - 1,500 sq. ft. 1,500+ sq. ft. Custom Cleaning Office…" at bounding box center [357, 293] width 332 height 24
select select "1"
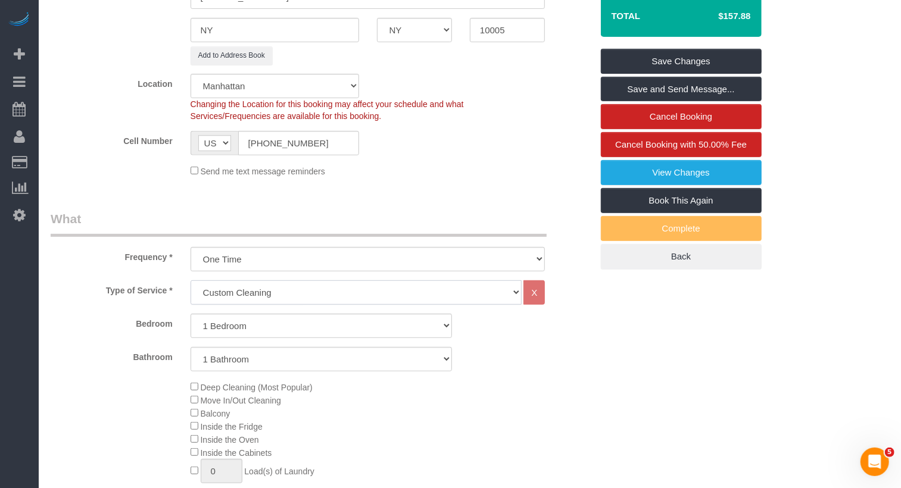
select select "120"
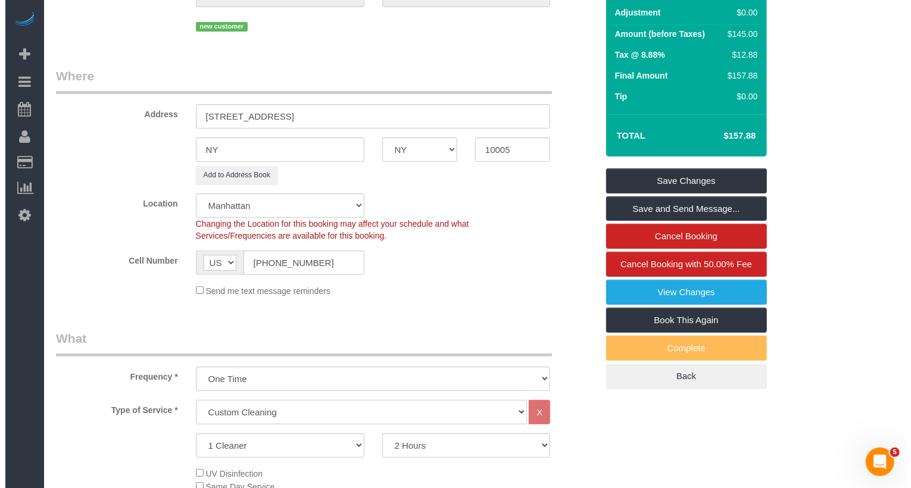
scroll to position [0, 0]
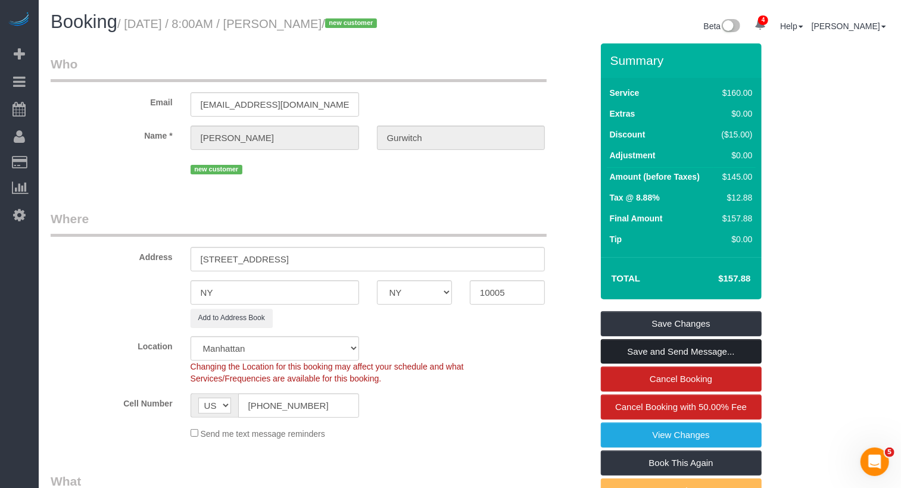
click at [703, 348] on link "Save and Send Message..." at bounding box center [681, 352] width 161 height 25
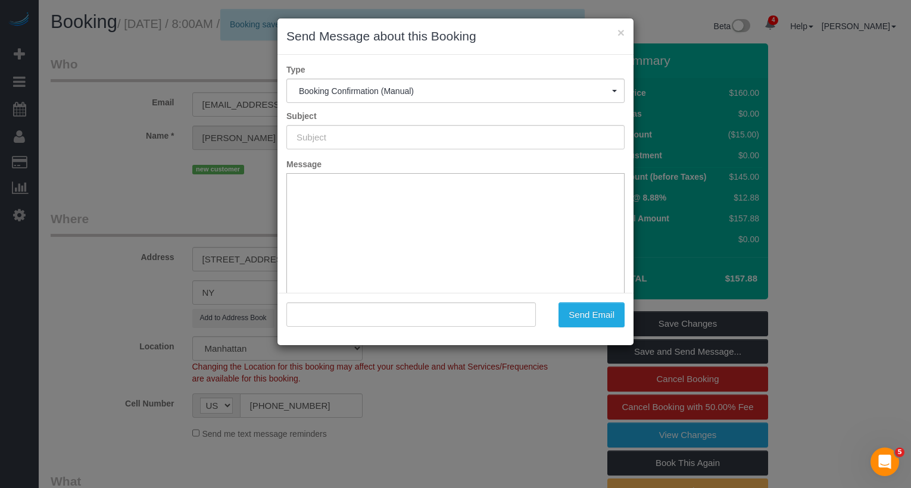
type input "Cleaning Confirmed for 08/28/2025 at 9:00am"
type input ""Jeremy Gurwitch" <jeremygurwitch@yahoo.com>"
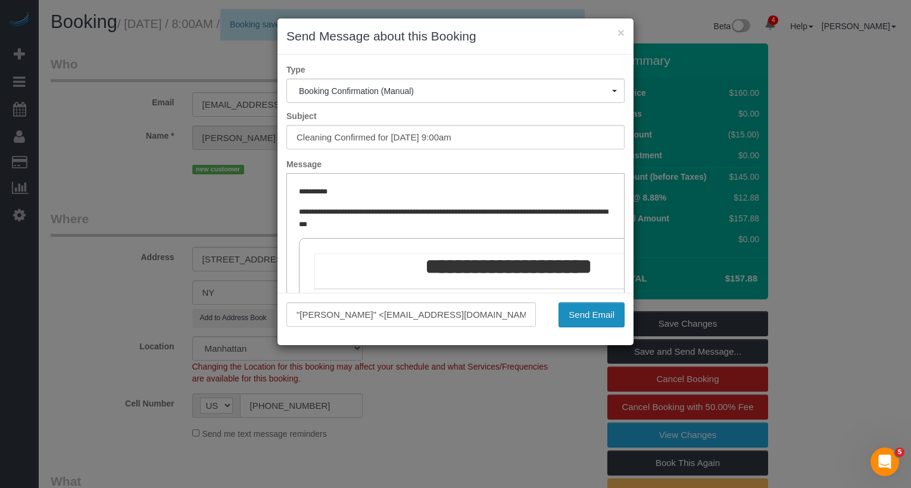
click at [567, 317] on button "Send Email" at bounding box center [592, 315] width 66 height 25
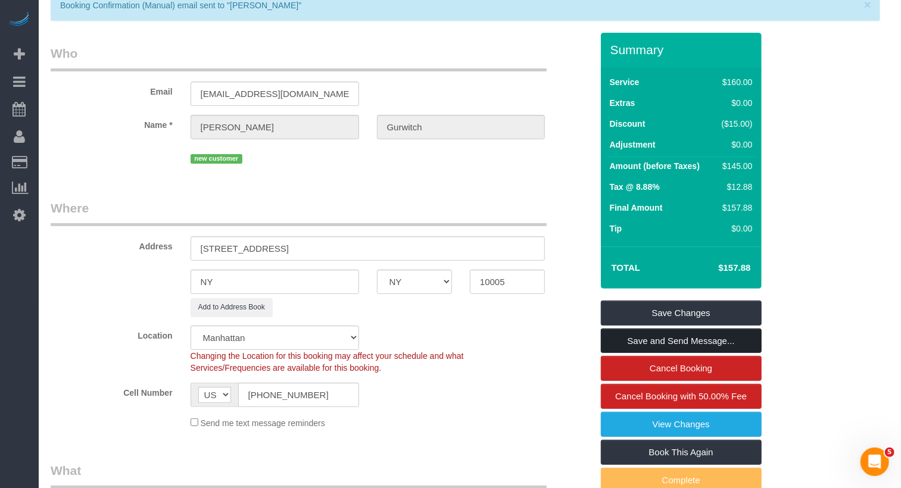
scroll to position [82, 0]
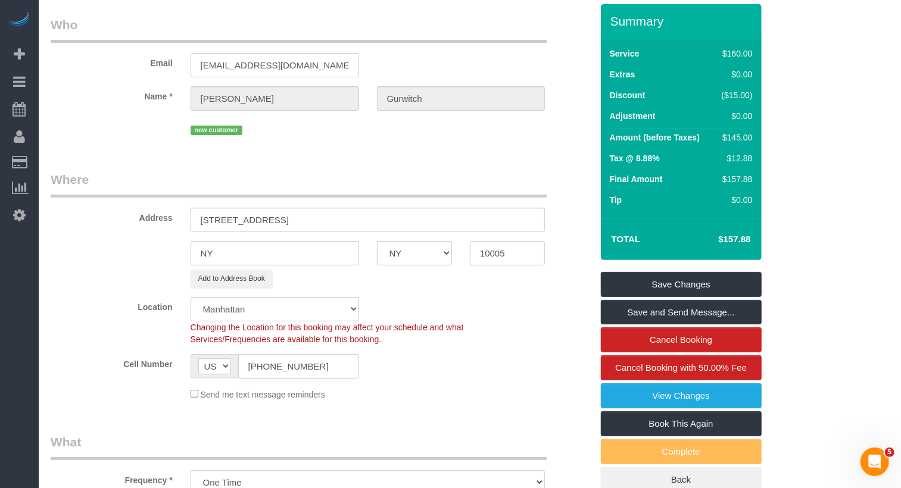
click at [326, 368] on input "(713) 822-1104" at bounding box center [298, 366] width 121 height 24
drag, startPoint x: 326, startPoint y: 368, endPoint x: 223, endPoint y: 363, distance: 103.2
click at [223, 363] on div "AF AL DZ AD AO AI AQ AG AR AM AW AU AT AZ BS BH BD BB BY BE BZ BJ BM BT BO BA B…" at bounding box center [275, 366] width 169 height 24
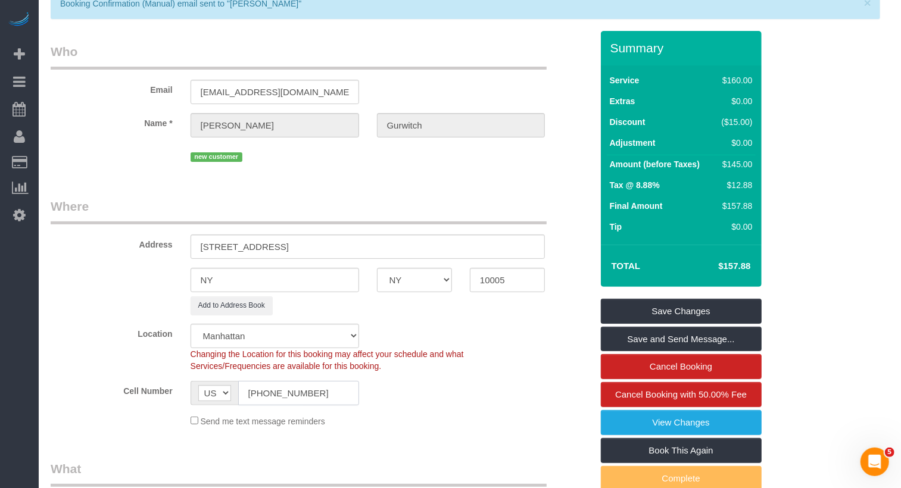
scroll to position [0, 0]
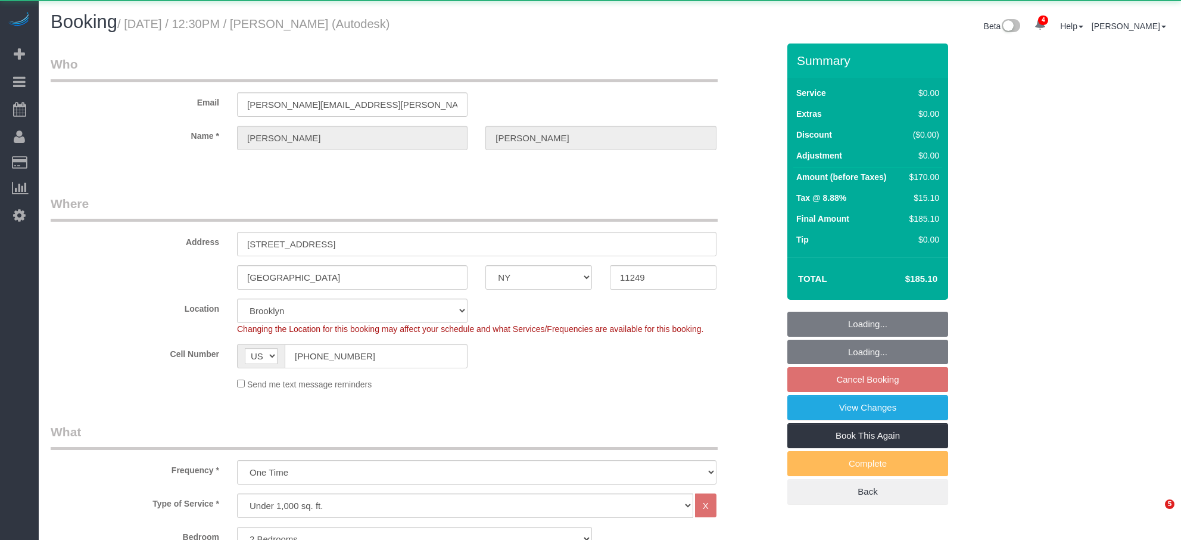
select select "NY"
select select "2"
select select "number:89"
select select "number:73"
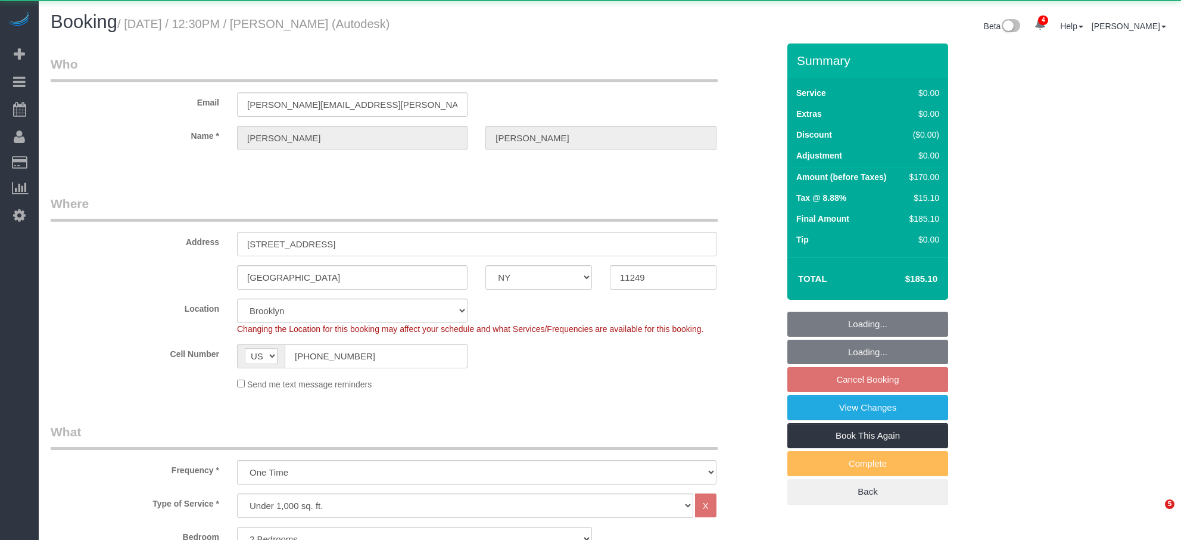
select select "number:14"
select select "number:5"
select select "object:915"
select select "string:stripe-pm_1NoC824VGloSiKo7OSrFAoju"
select select "2"
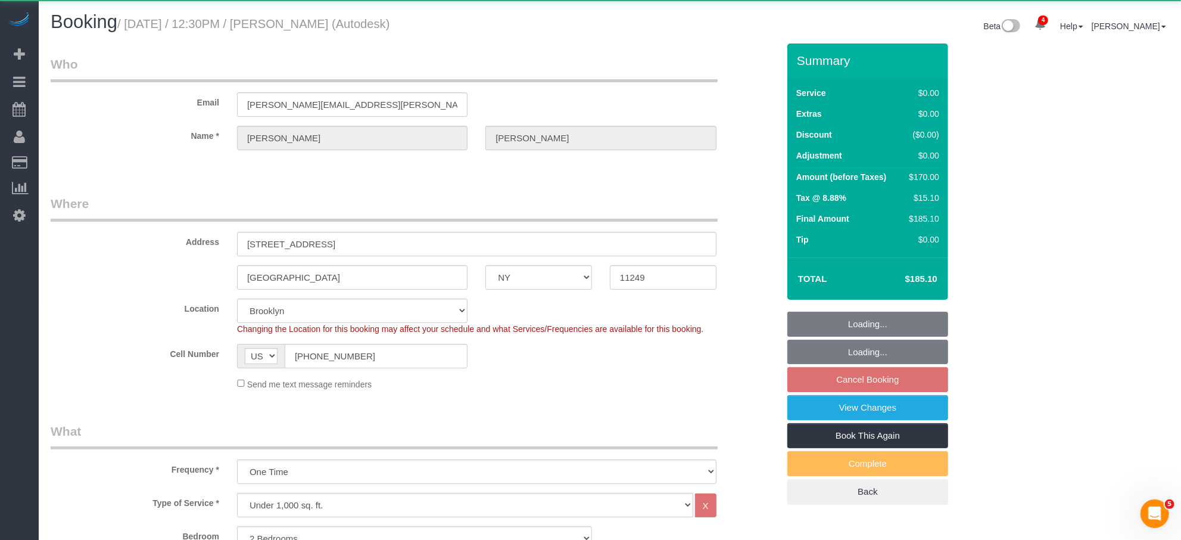
select select "2"
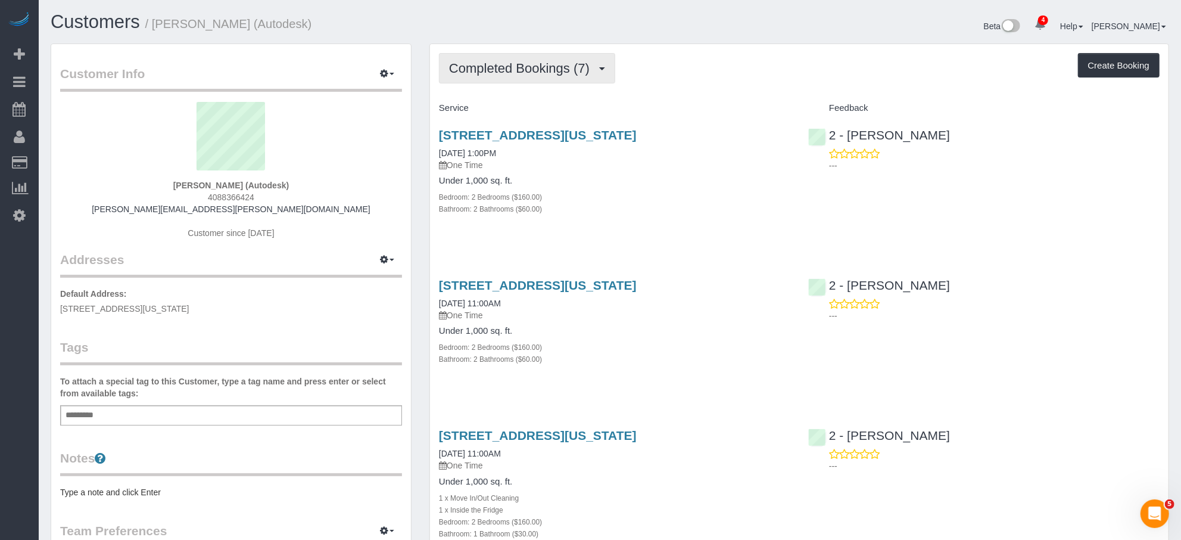
click at [566, 70] on span "Completed Bookings (7)" at bounding box center [522, 68] width 147 height 15
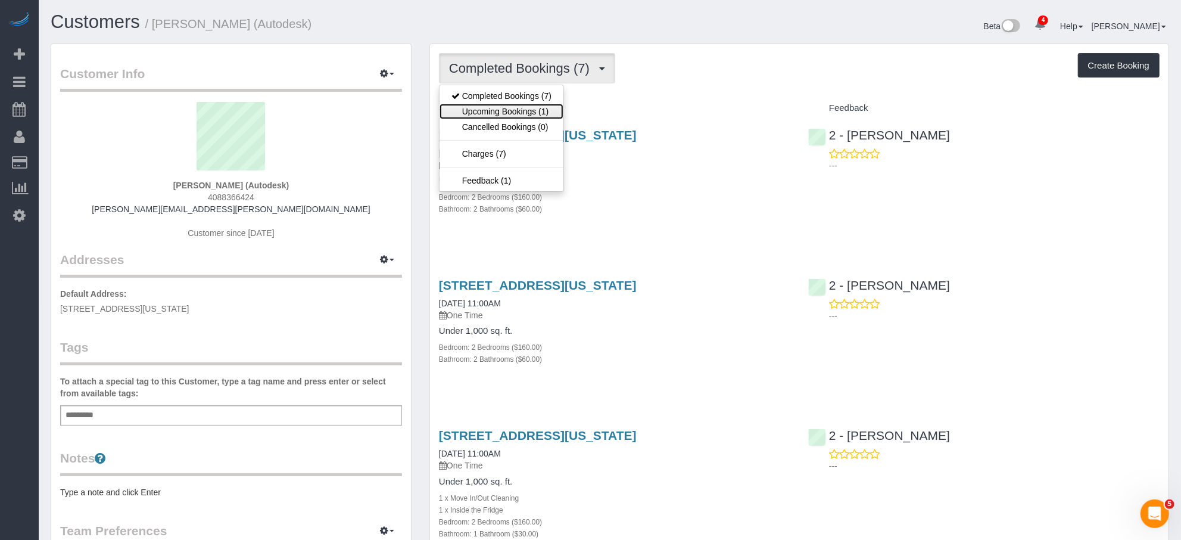
click at [530, 113] on link "Upcoming Bookings (1)" at bounding box center [502, 111] width 124 height 15
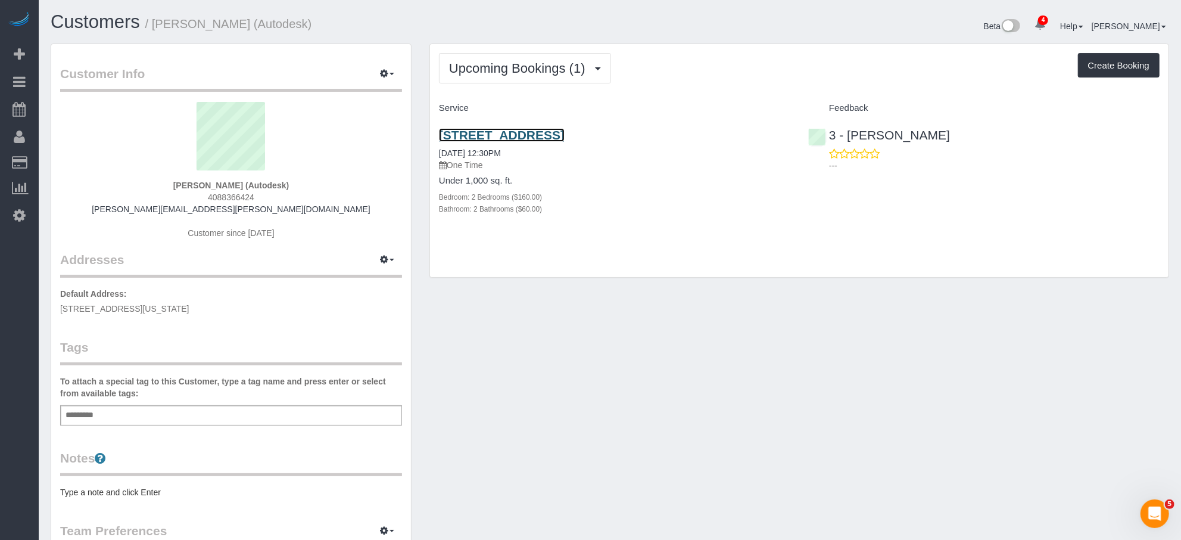
click at [565, 136] on link "482 Kent Avenue, Brooklyn, NY 11249" at bounding box center [502, 135] width 126 height 14
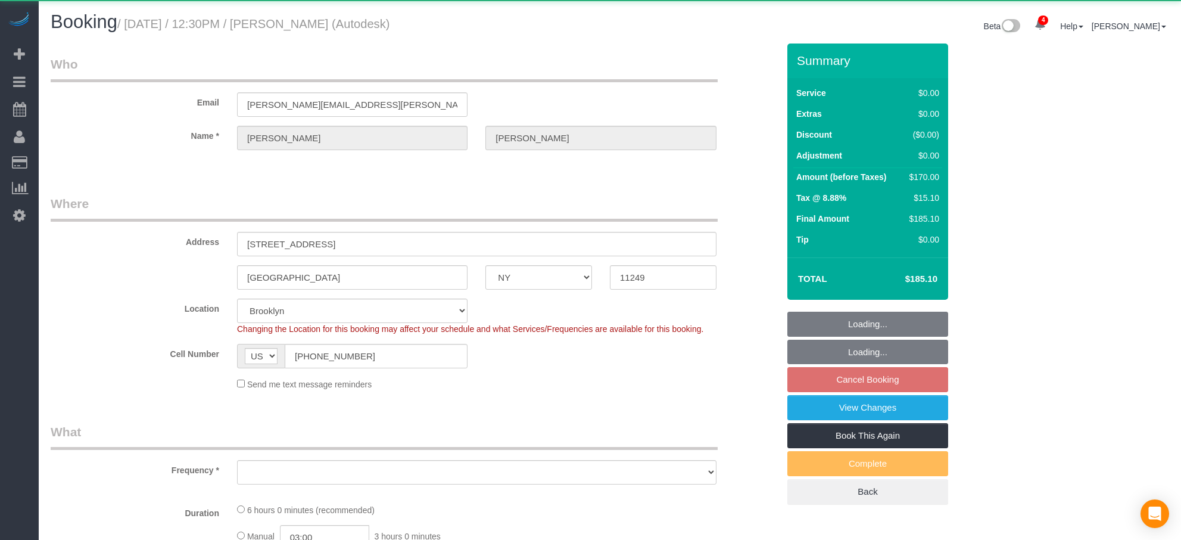
select select "NY"
select select "object:915"
select select "string:stripe-pm_1NoC824VGloSiKo7OSrFAoju"
select select "2"
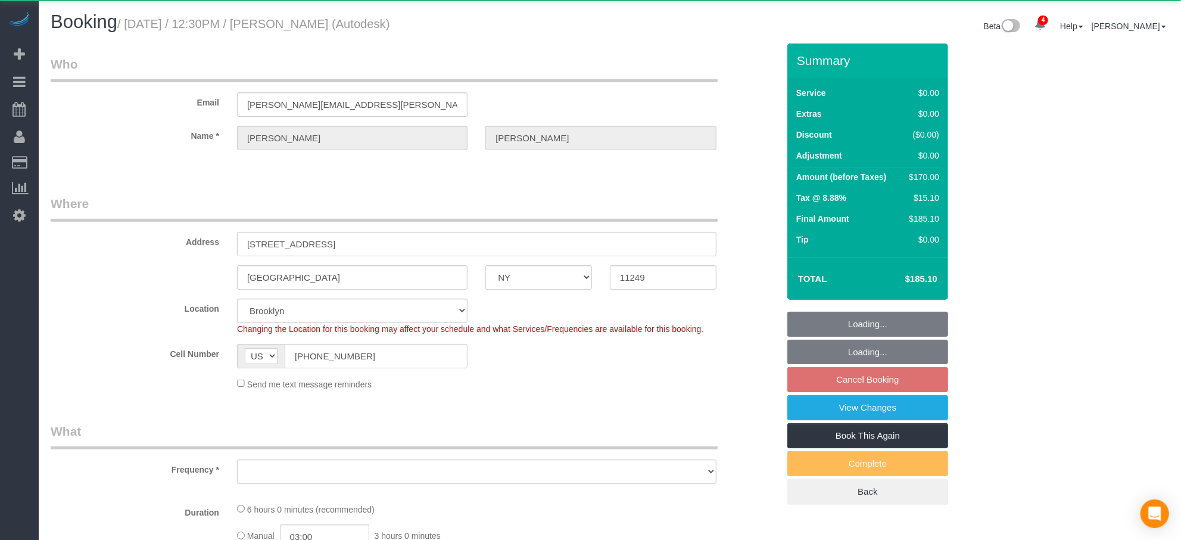
select select "number:89"
select select "number:73"
select select "number:14"
select select "number:5"
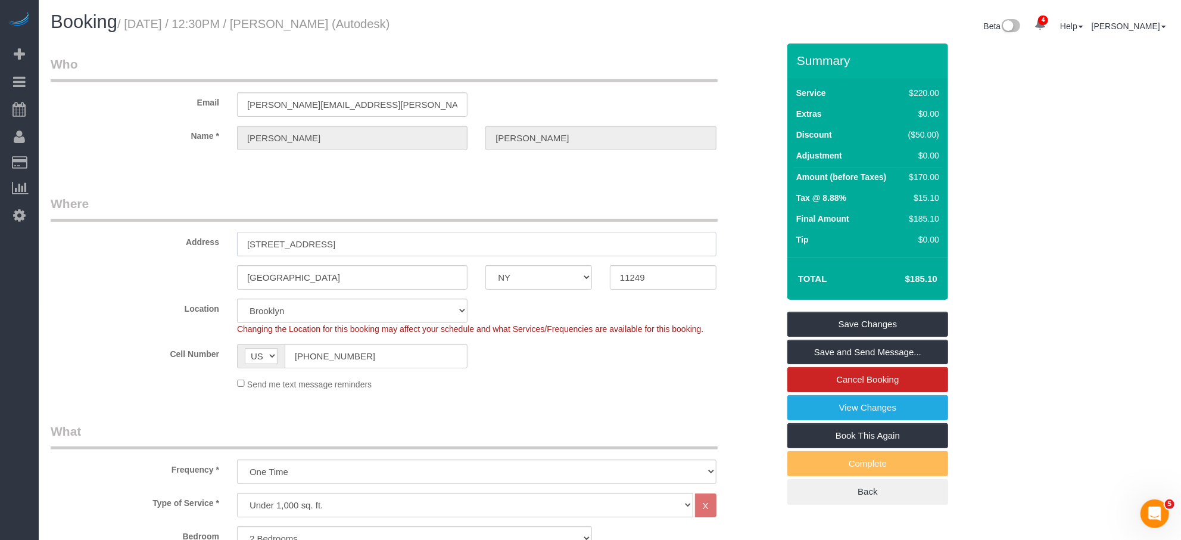
click at [332, 248] on input "482 Kent Avenue" at bounding box center [477, 244] width 480 height 24
drag, startPoint x: 334, startPoint y: 219, endPoint x: 334, endPoint y: 241, distance: 22.6
click at [334, 219] on legend "Where" at bounding box center [384, 208] width 667 height 27
click at [350, 245] on input "482 Kent Avenue" at bounding box center [477, 244] width 480 height 24
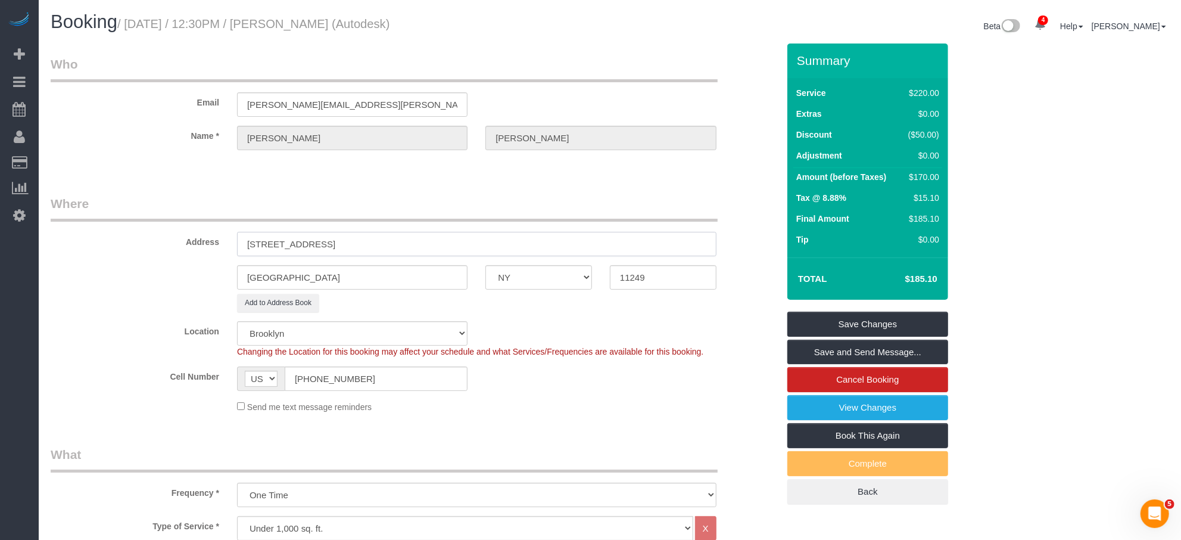
type input "482 Kent Avenue, Apt.802"
click at [861, 356] on link "Save and Send Message..." at bounding box center [868, 352] width 161 height 25
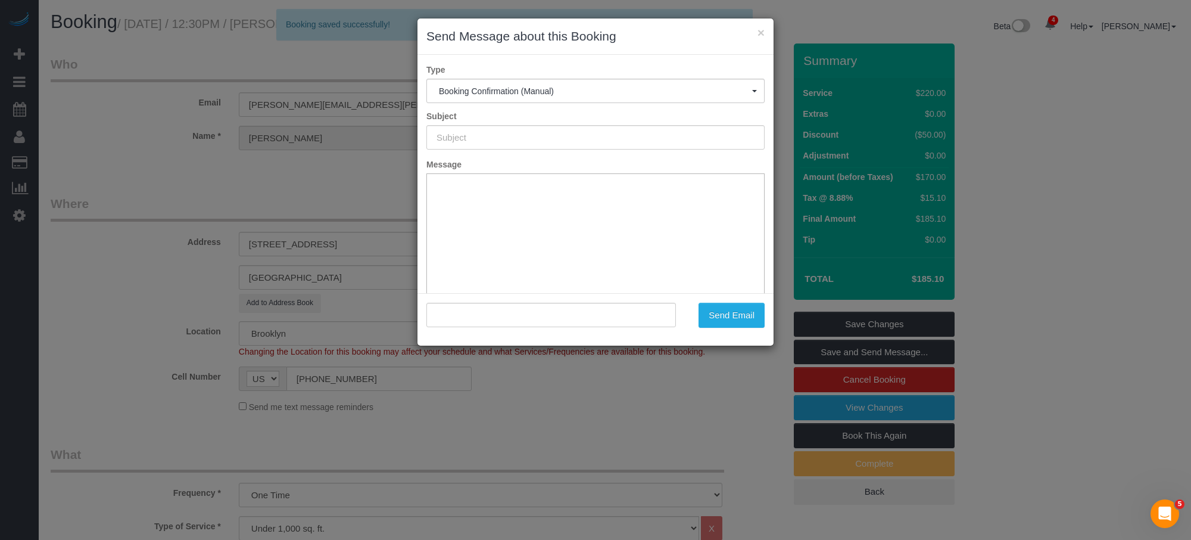
type input "Cleaning Confirmed for 08/28/2025 at 12:30pm"
type input ""Evan Woock" <evan@woock.com>"
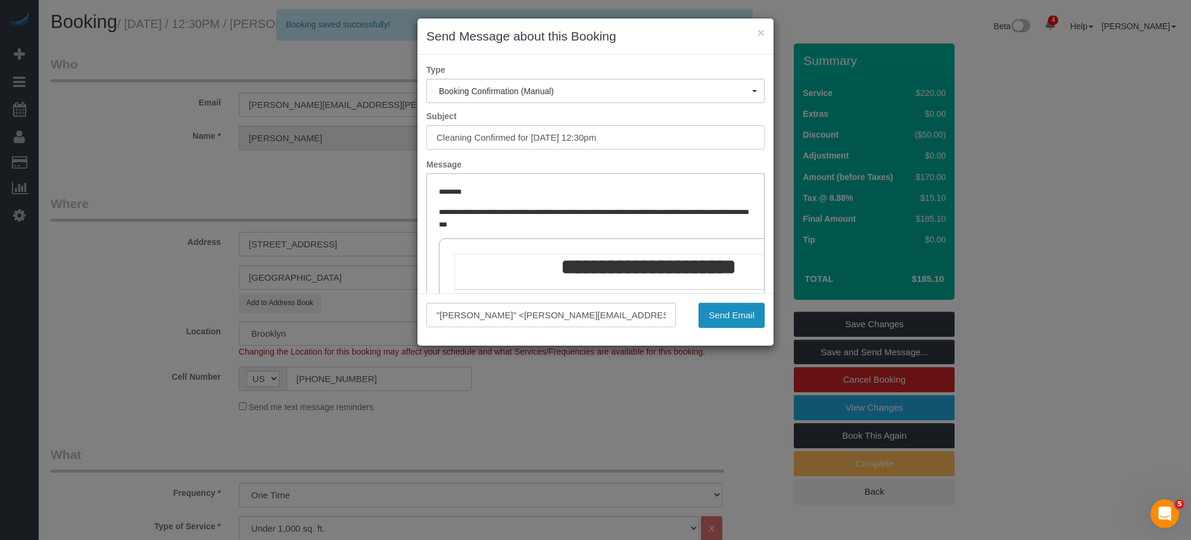
click at [708, 315] on button "Send Email" at bounding box center [732, 315] width 66 height 25
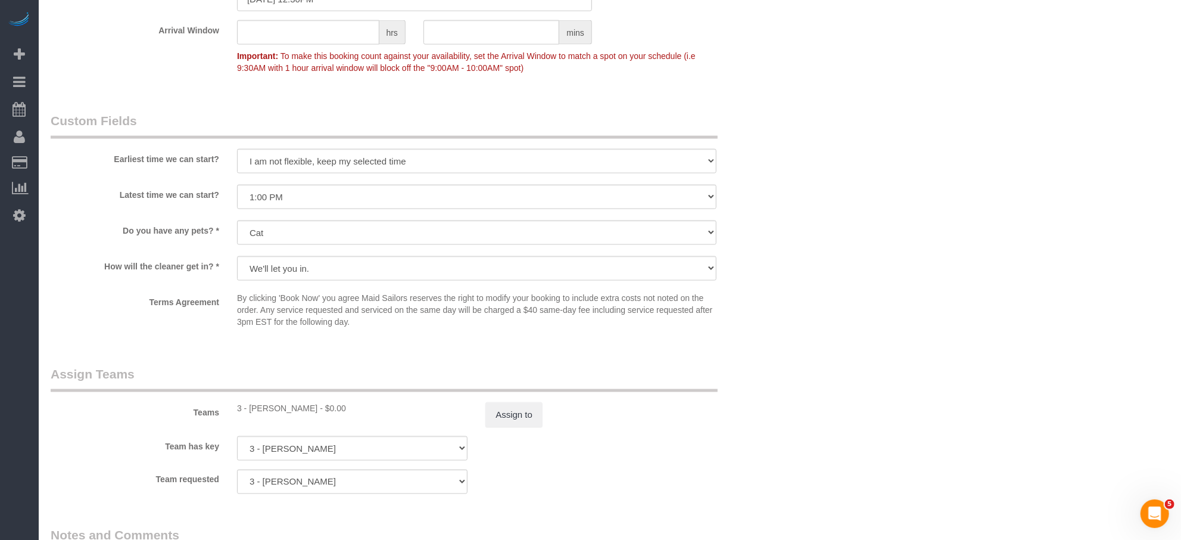
scroll to position [1493, 0]
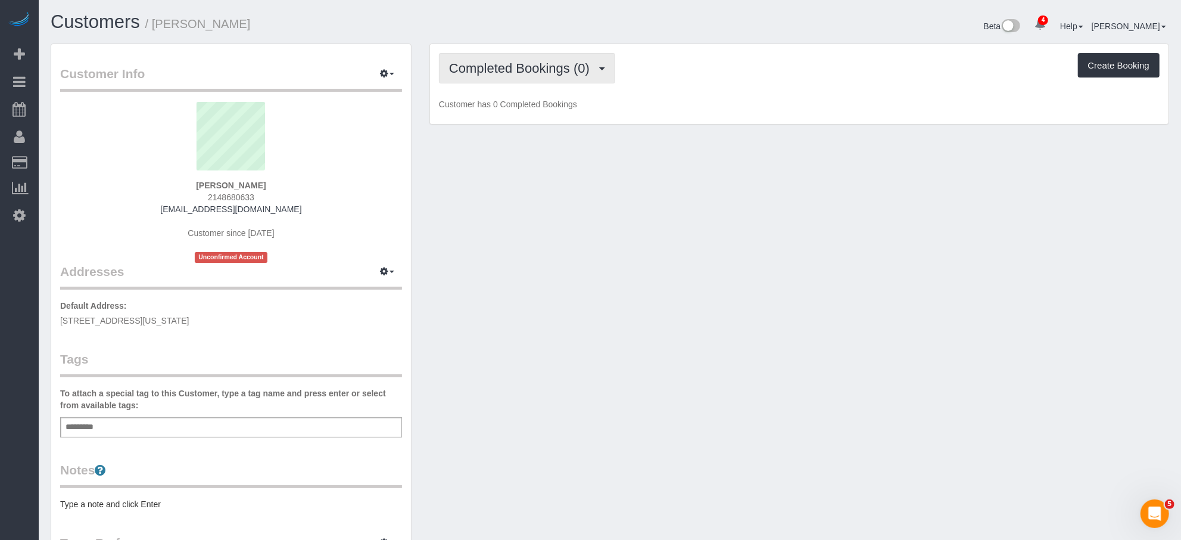
drag, startPoint x: 544, startPoint y: 71, endPoint x: 545, endPoint y: 102, distance: 31.6
click at [545, 71] on span "Completed Bookings (0)" at bounding box center [522, 68] width 147 height 15
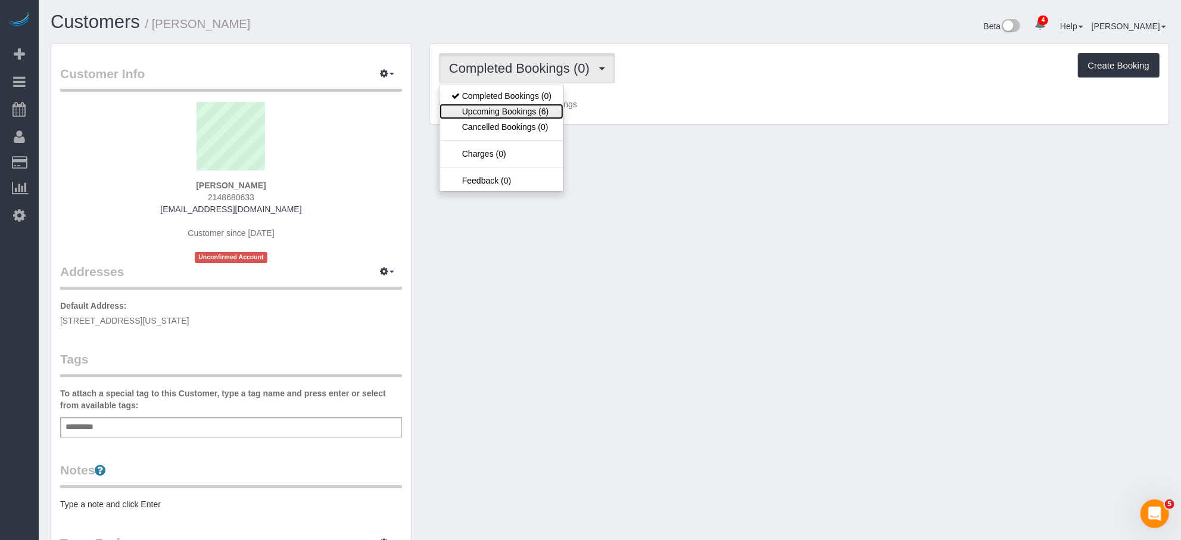
click at [544, 107] on link "Upcoming Bookings (6)" at bounding box center [502, 111] width 124 height 15
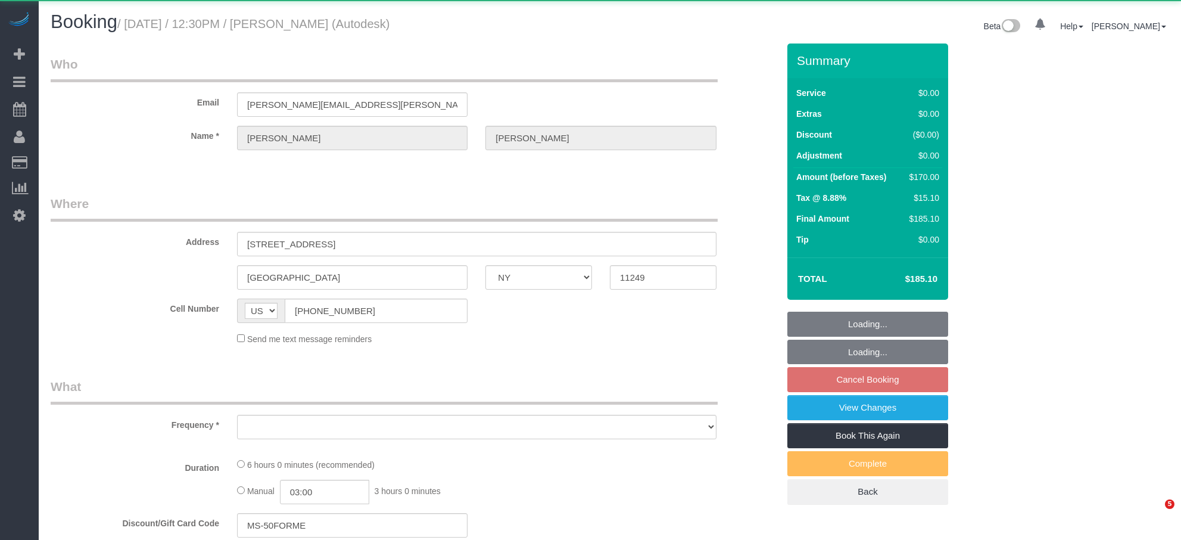
select select "NY"
select select "object:915"
select select "2"
select select "number:89"
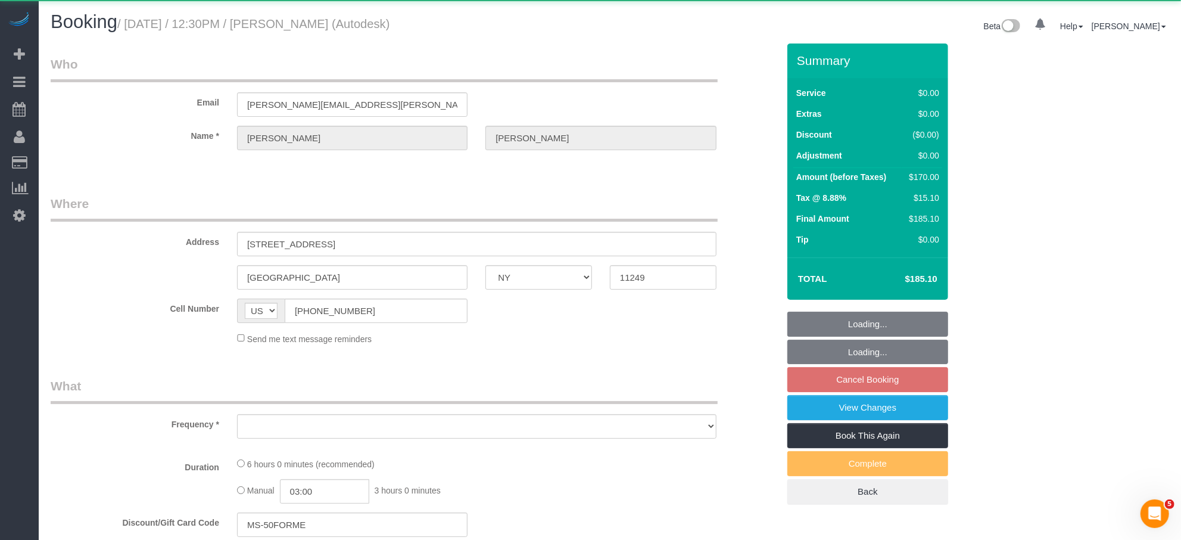
select select "number:73"
select select "number:14"
select select "number:5"
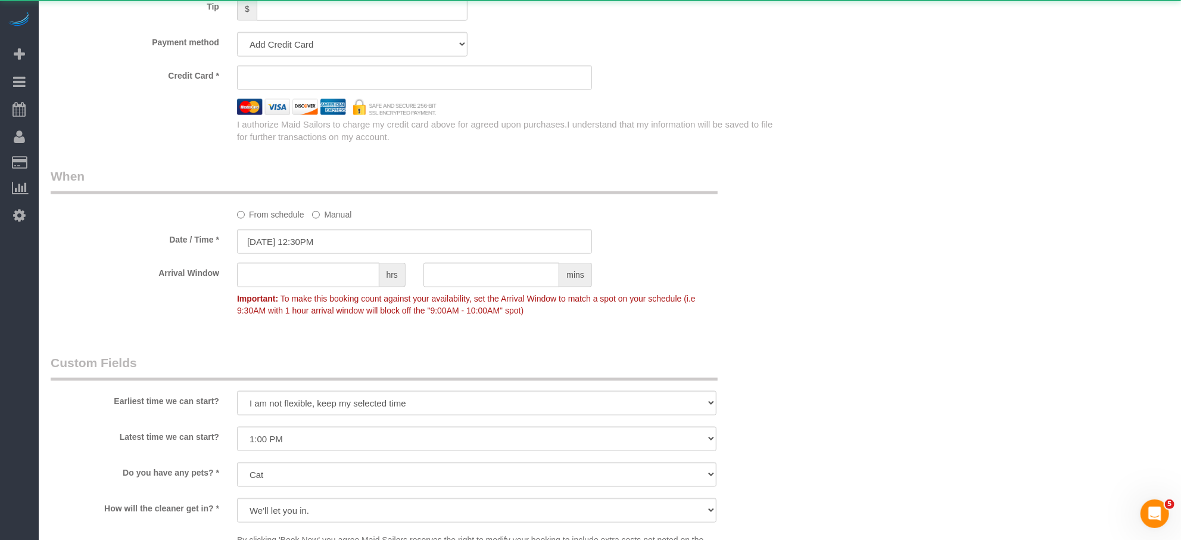
select select "string:stripe-pm_1NoC824VGloSiKo7OSrFAoju"
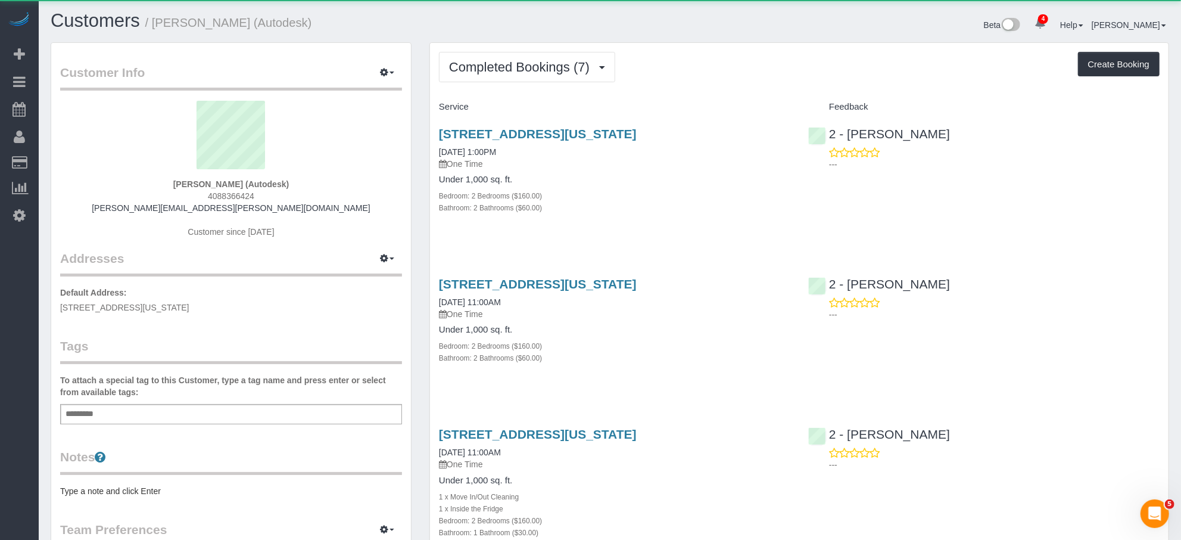
scroll to position [27, 0]
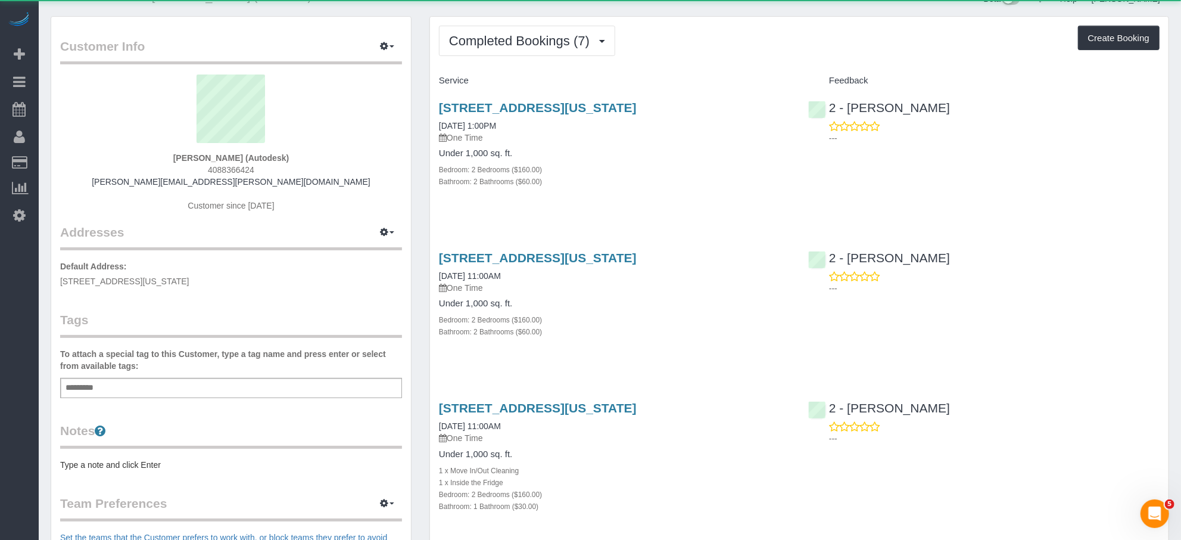
click at [118, 390] on div "Add a tag" at bounding box center [231, 388] width 342 height 20
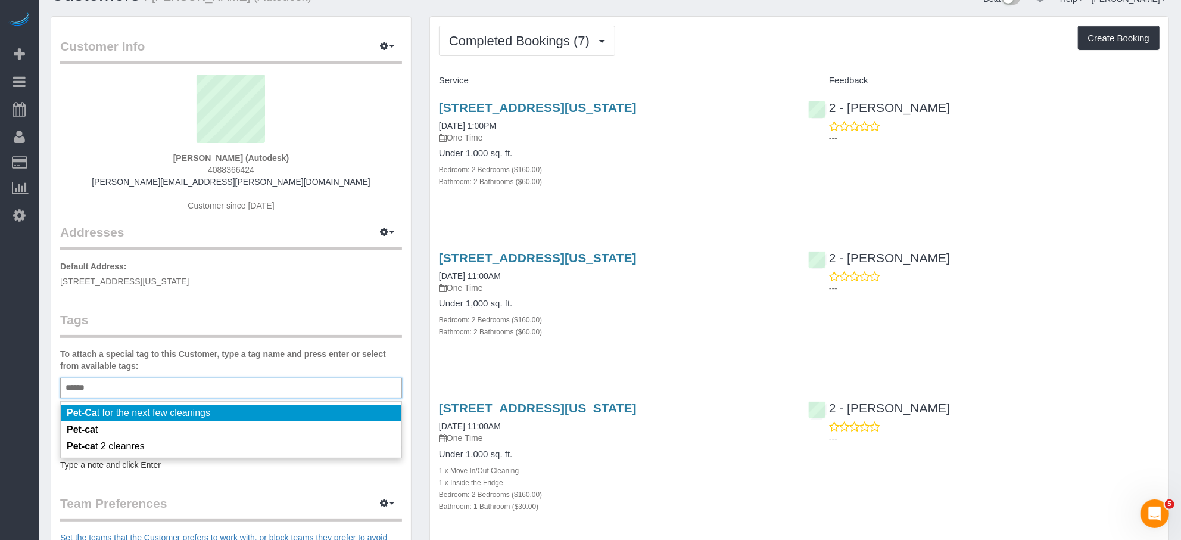
type input "*******"
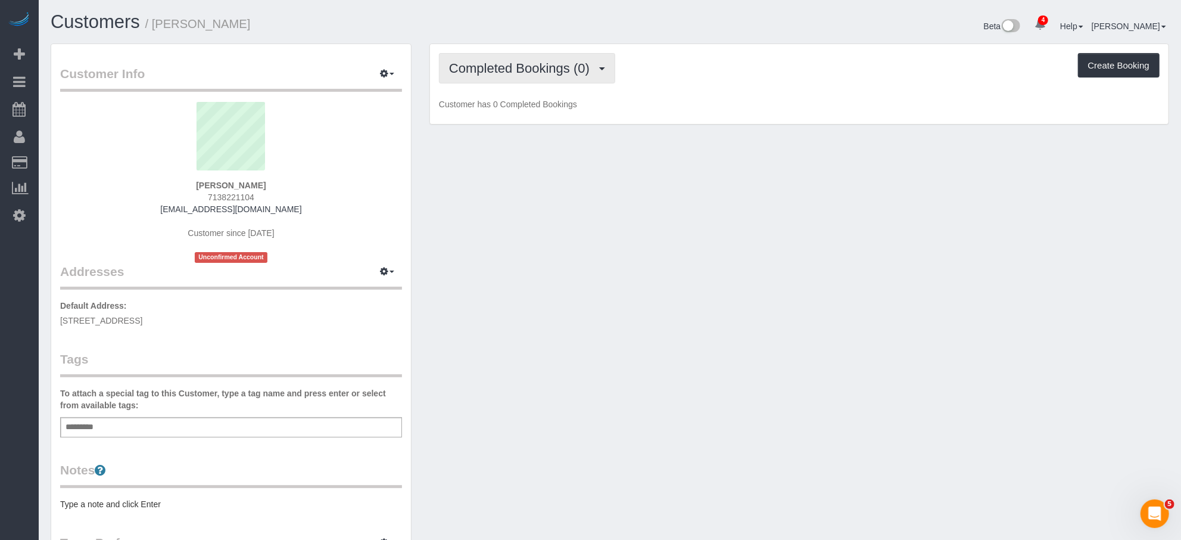
click at [572, 61] on span "Completed Bookings (0)" at bounding box center [522, 68] width 147 height 15
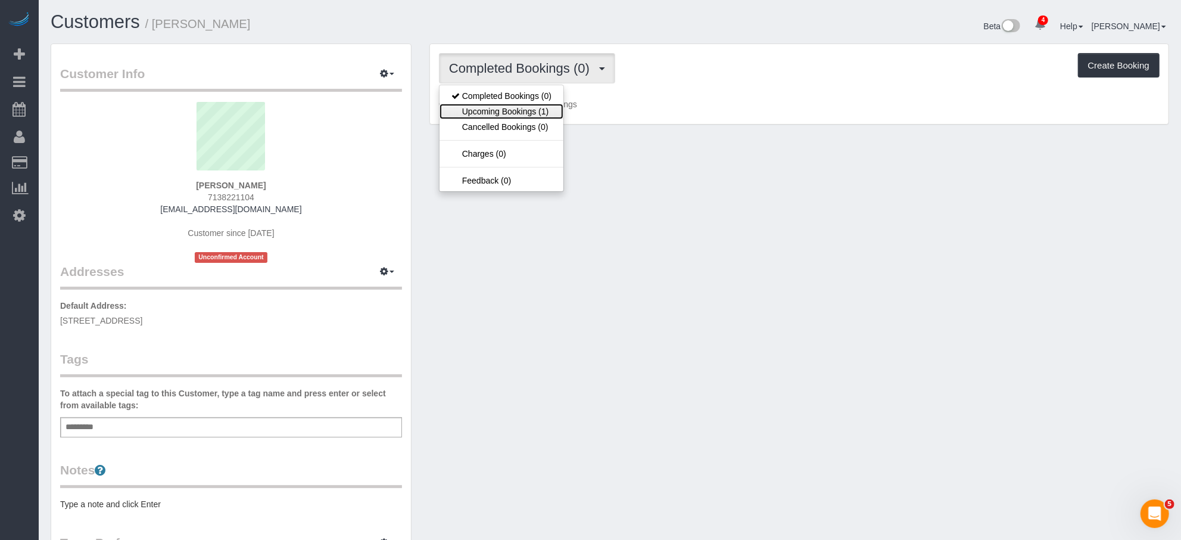
click at [537, 114] on link "Upcoming Bookings (1)" at bounding box center [502, 111] width 124 height 15
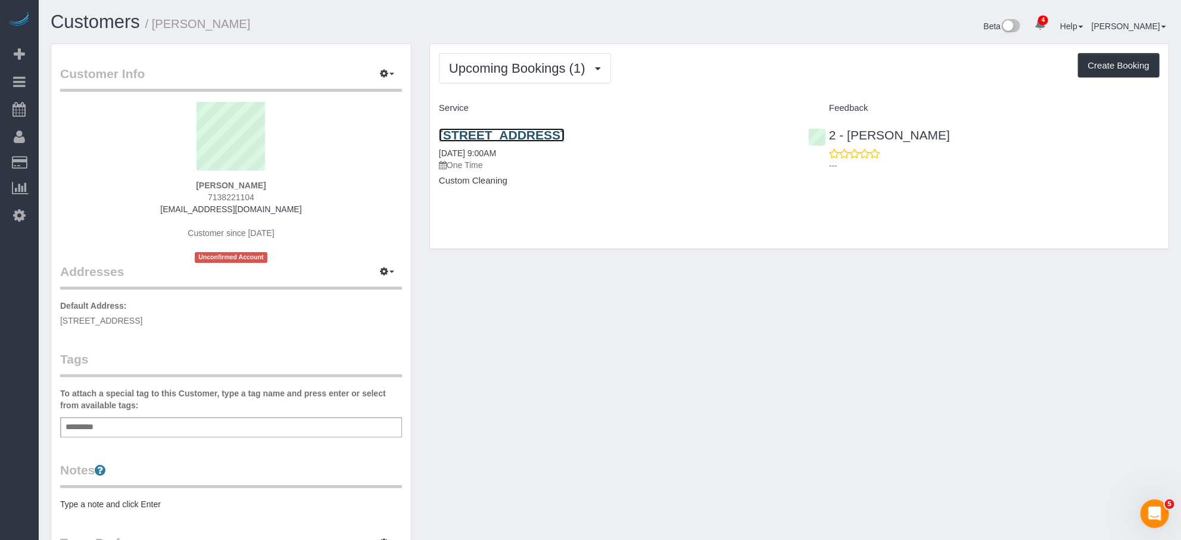
click at [537, 138] on link "20 Broad Steet, Apt.306, Ny, NY 10005" at bounding box center [502, 135] width 126 height 14
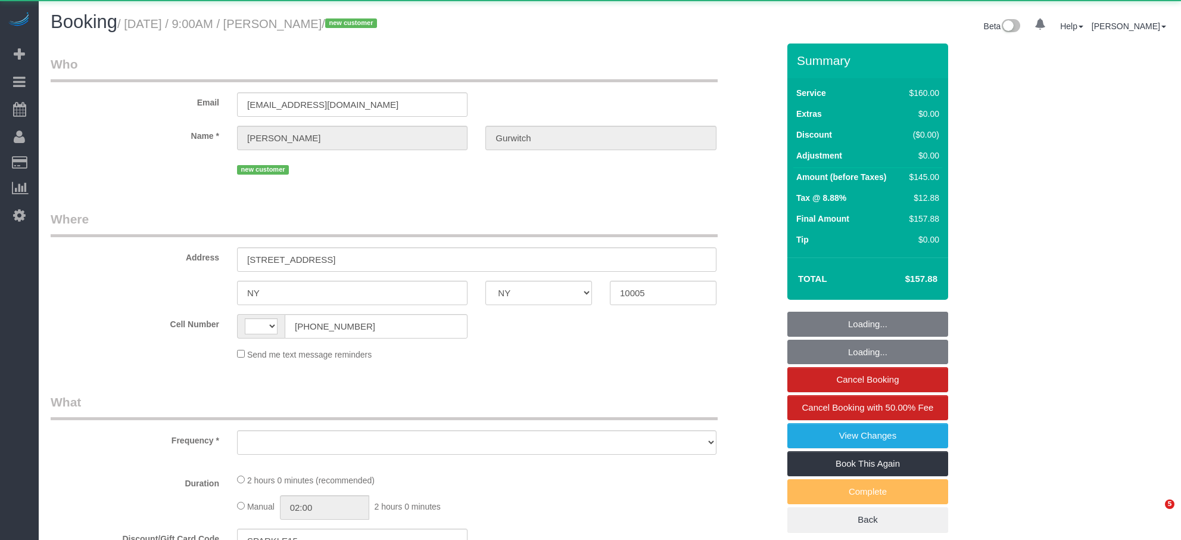
select select "NY"
select select "string:[GEOGRAPHIC_DATA]"
select select "object:811"
select select "spot1"
select select "number:56"
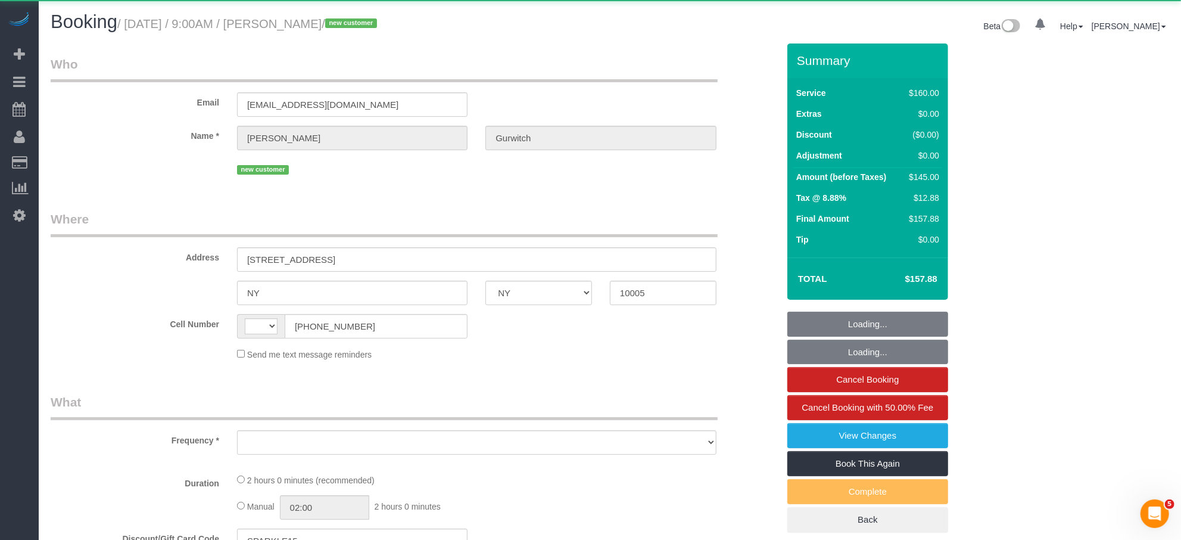
select select "number:73"
select select "number:15"
select select "number:5"
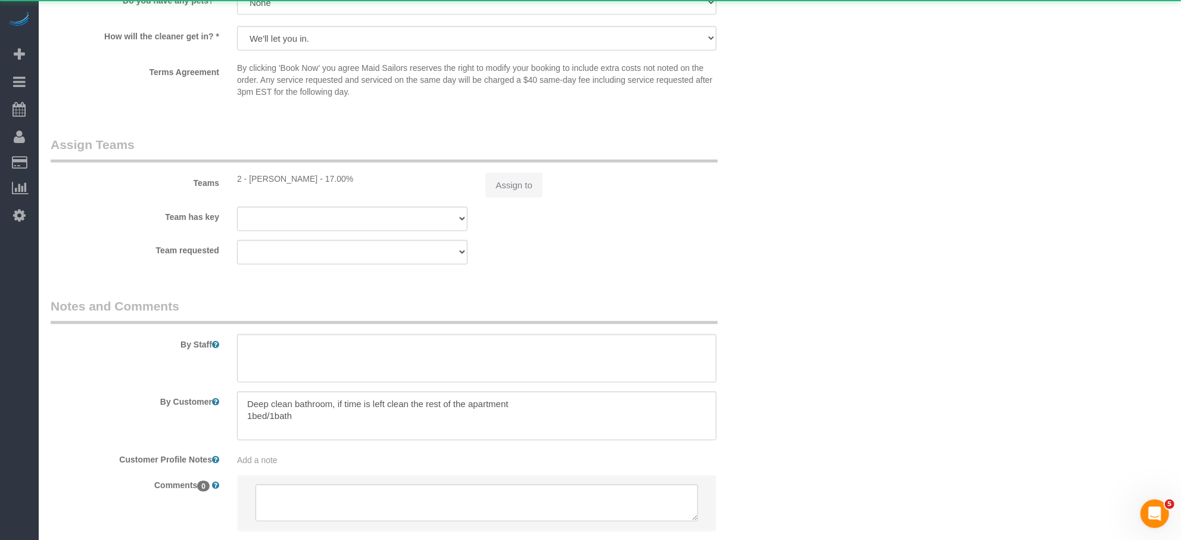
select select "string:stripe-pm_1S0k2z4VGloSiKo7qXcb9v0M"
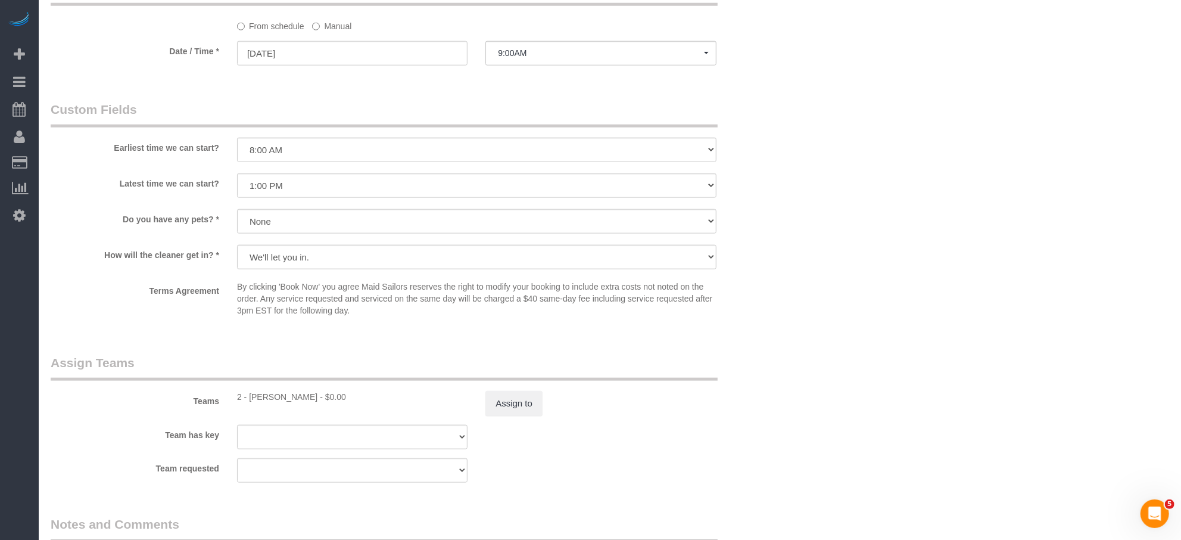
scroll to position [957, 0]
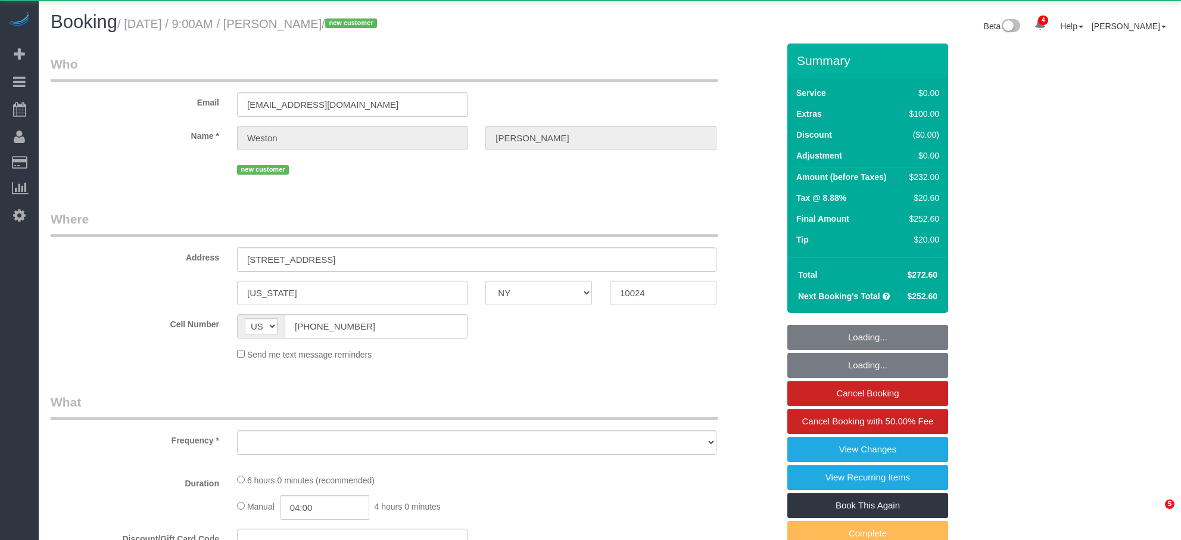
select select "NY"
select select "object:919"
select select "2"
select select "spot1"
select select "number:57"
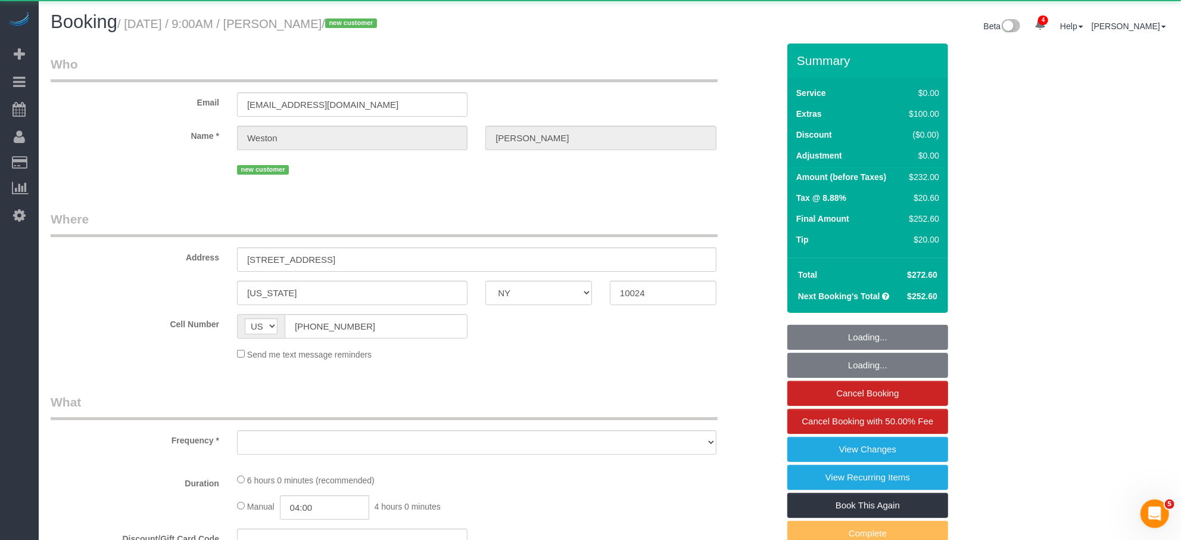
select select "number:72"
select select "number:13"
select select "number:6"
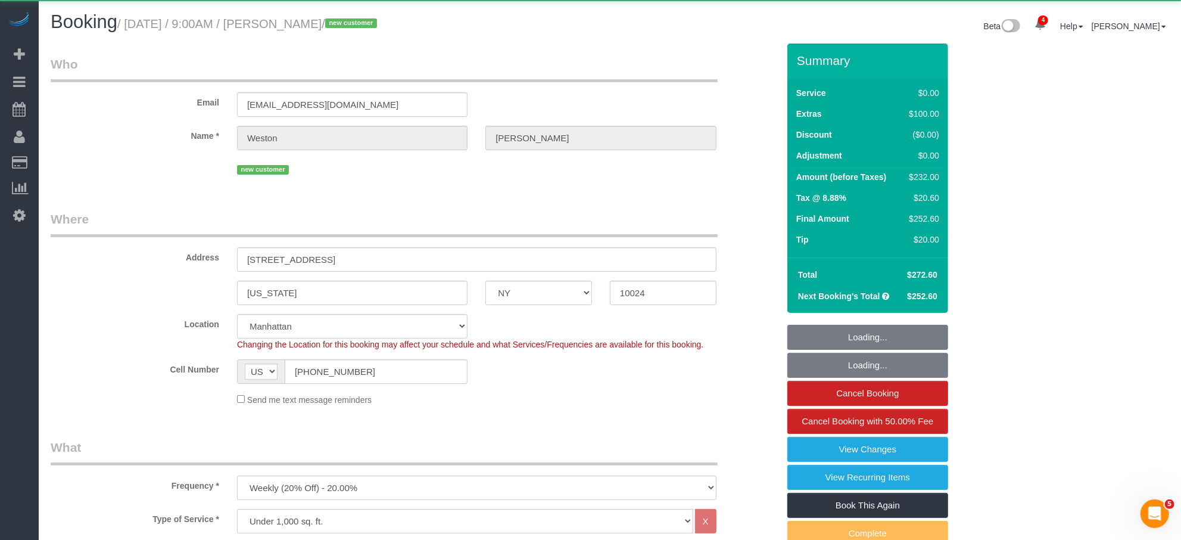
select select "string:stripe-pm_1S0kuA4VGloSiKo7TQT4BI7k"
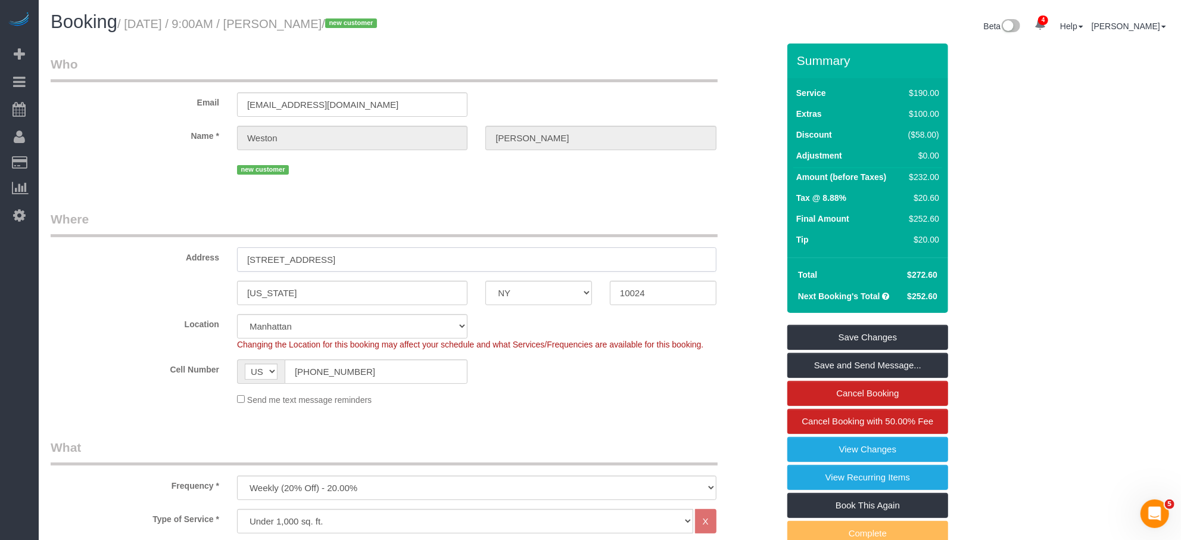
drag, startPoint x: 328, startPoint y: 263, endPoint x: 343, endPoint y: 259, distance: 15.5
click at [328, 262] on input "145 W 79, 4B" at bounding box center [477, 259] width 480 height 24
drag, startPoint x: 347, startPoint y: 258, endPoint x: 260, endPoint y: 263, distance: 87.7
click at [241, 260] on input "145 W 79, 4B" at bounding box center [477, 259] width 480 height 24
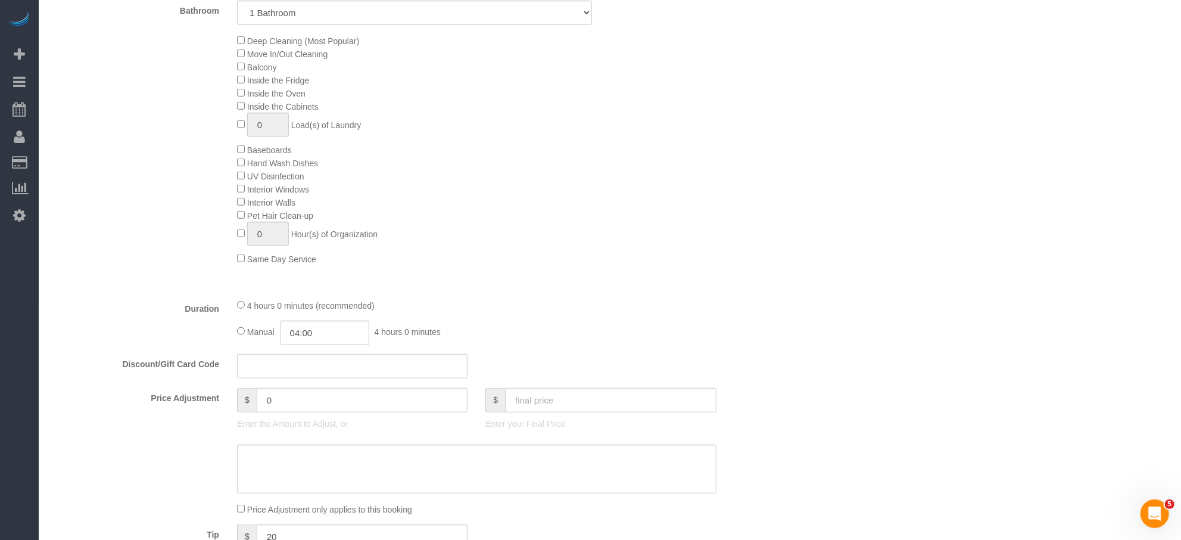
scroll to position [1512, 0]
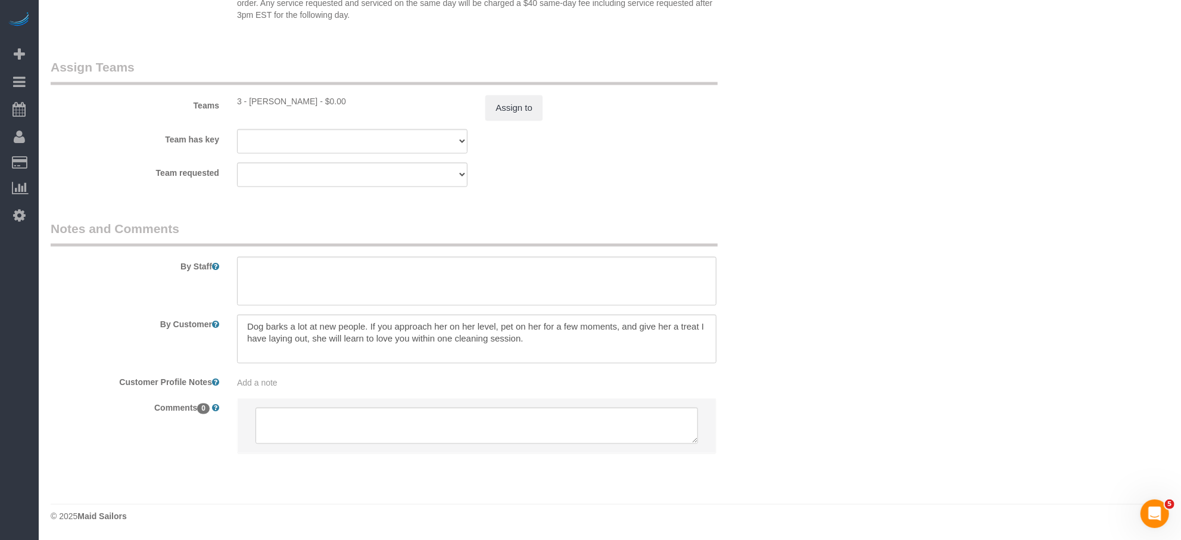
click at [262, 382] on span "Add a note" at bounding box center [257, 383] width 41 height 10
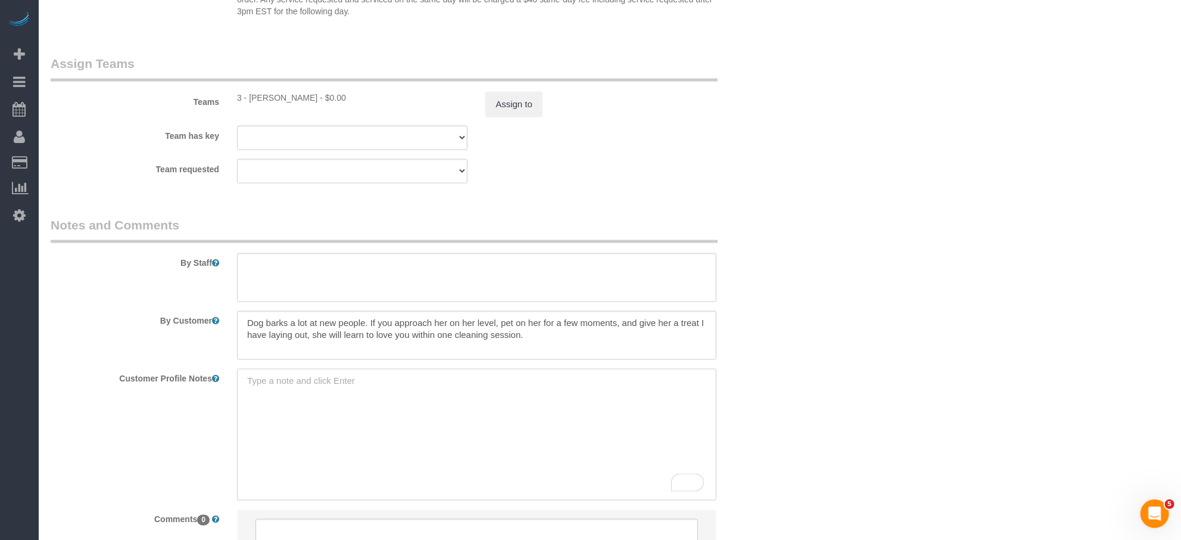
paste textarea "https://www.zillow.com/homedetails/145-W-79th-St-APT-4B-New-York-NY-10024/89555…"
type textarea "[URL][DOMAIN_NAME] 2bed/1bath 1000 sq ft"
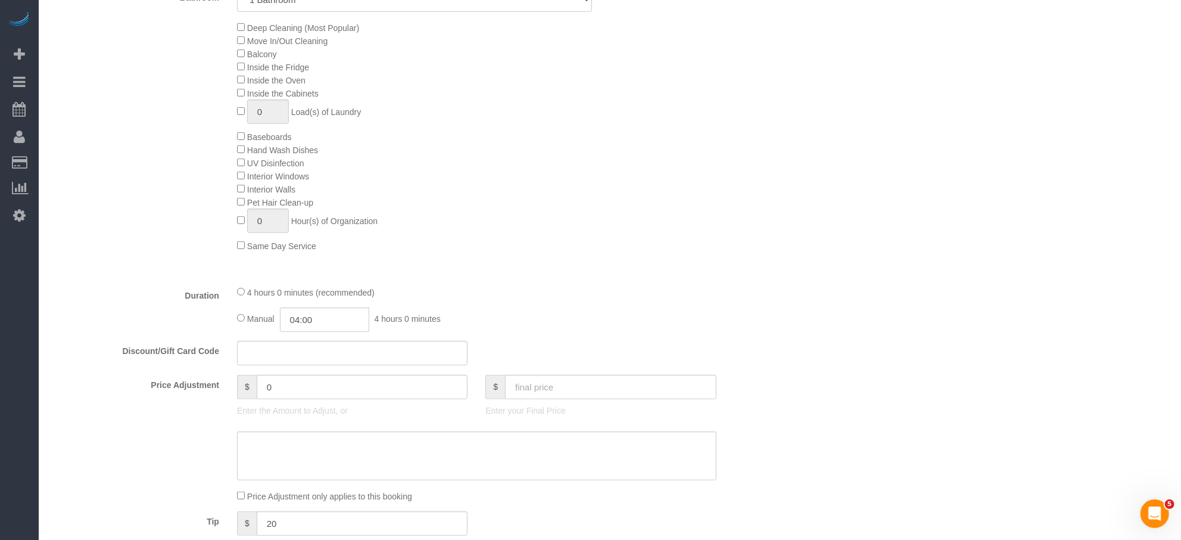
scroll to position [143, 0]
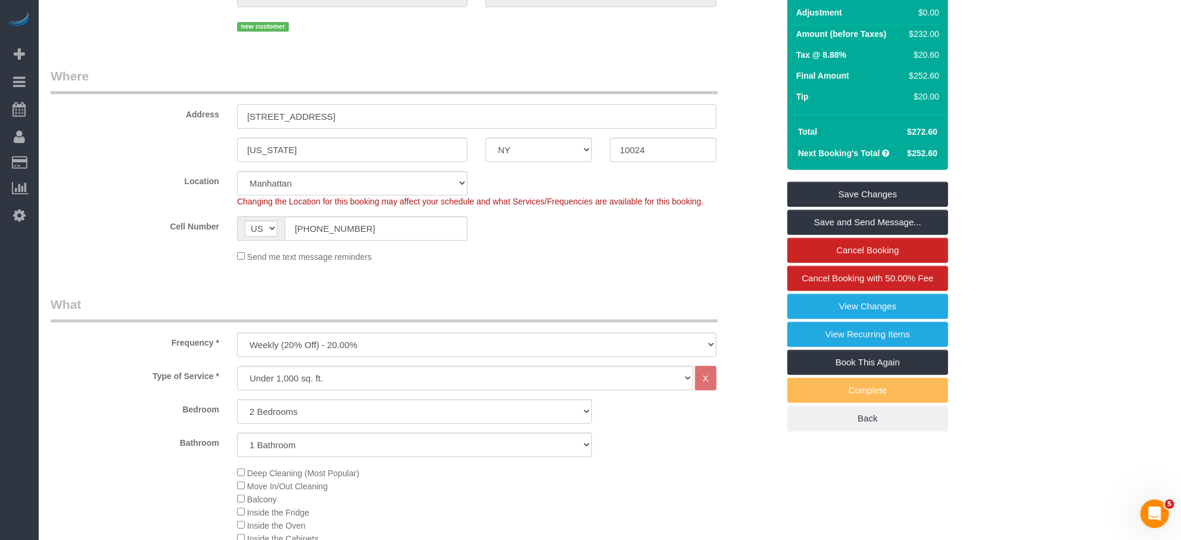
drag, startPoint x: 270, startPoint y: 119, endPoint x: 278, endPoint y: 126, distance: 11.0
click at [270, 119] on input "145 W 79, 4B" at bounding box center [477, 116] width 480 height 24
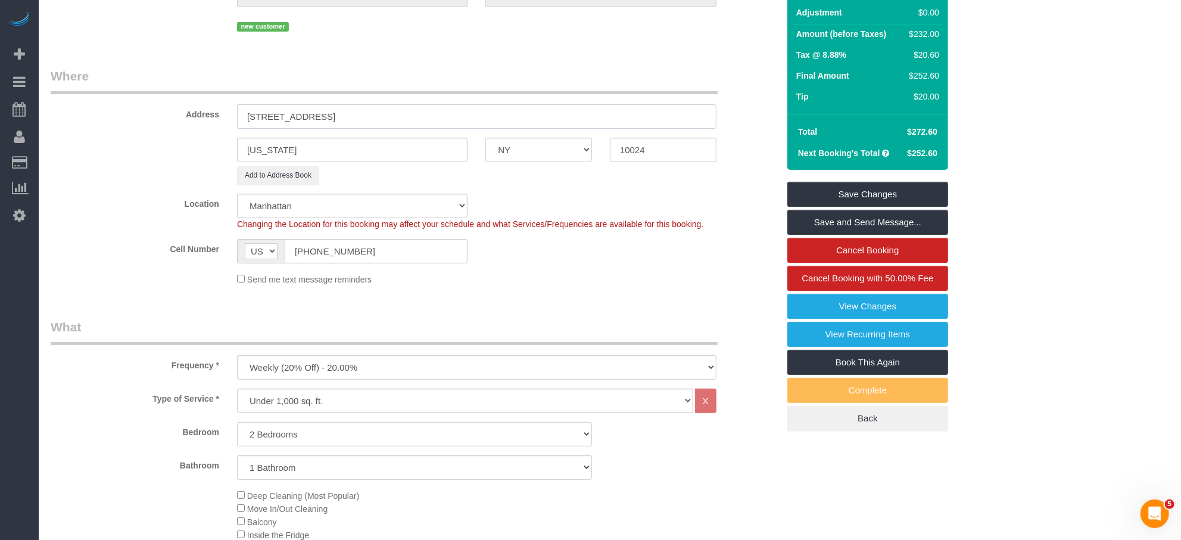
click at [295, 119] on input "145 West 79, 4B" at bounding box center [477, 116] width 480 height 24
type input "145 West 79th Street, Apt.4B"
click at [425, 68] on legend "Where" at bounding box center [384, 80] width 667 height 27
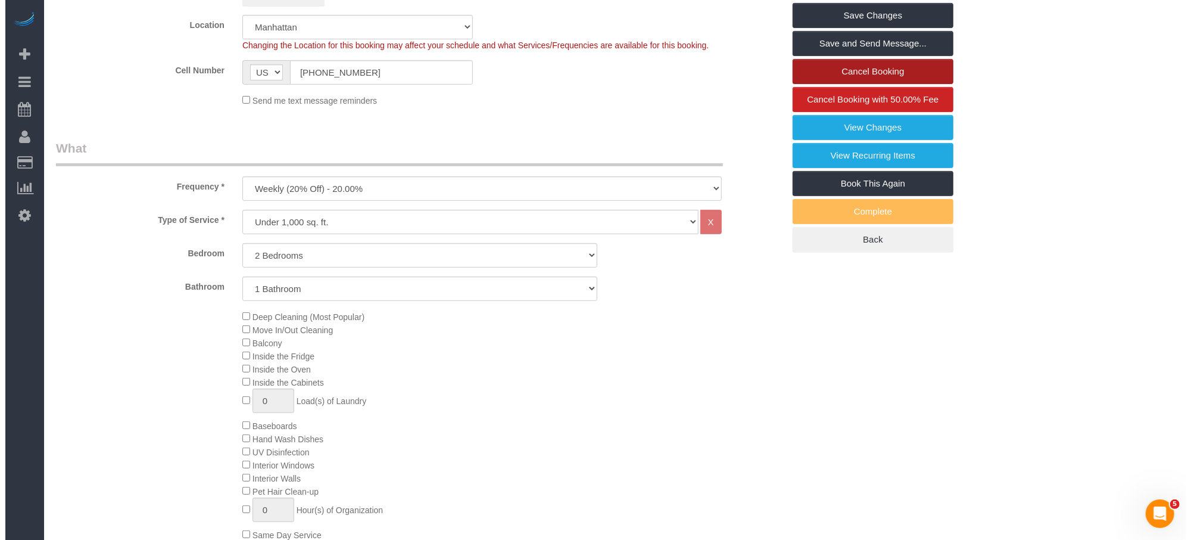
scroll to position [28, 0]
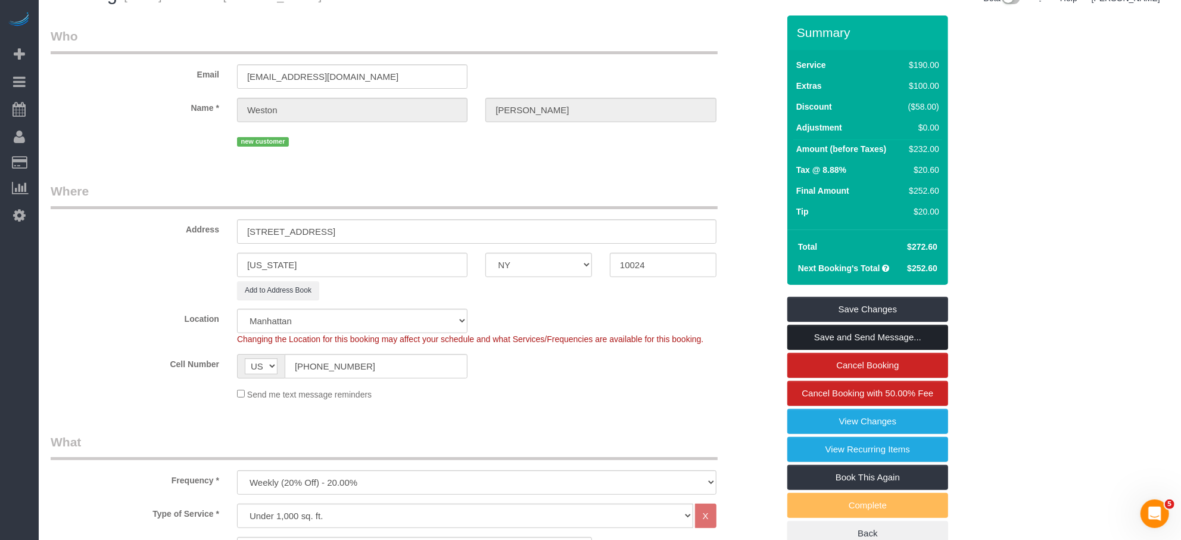
click at [862, 343] on link "Save and Send Message..." at bounding box center [868, 337] width 161 height 25
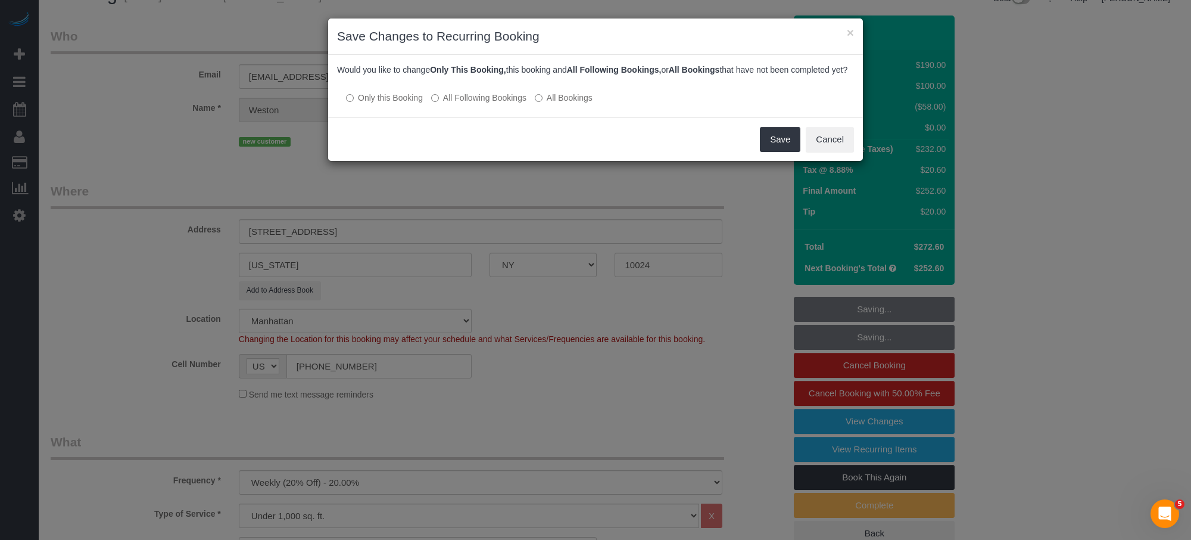
click at [523, 104] on label "All Following Bookings" at bounding box center [478, 98] width 95 height 12
click at [772, 150] on button "Save" at bounding box center [780, 139] width 41 height 25
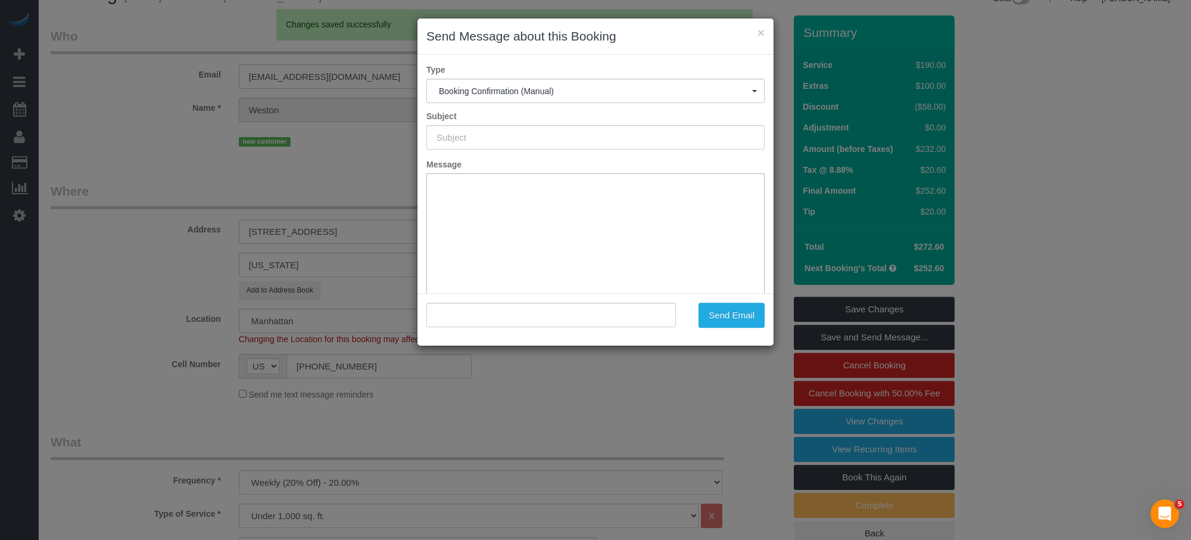
type input "Cleaning Confirmed for 08/28/2025 at 9:00am"
type input ""Weston Litz" <westonlitz@gmail.com>"
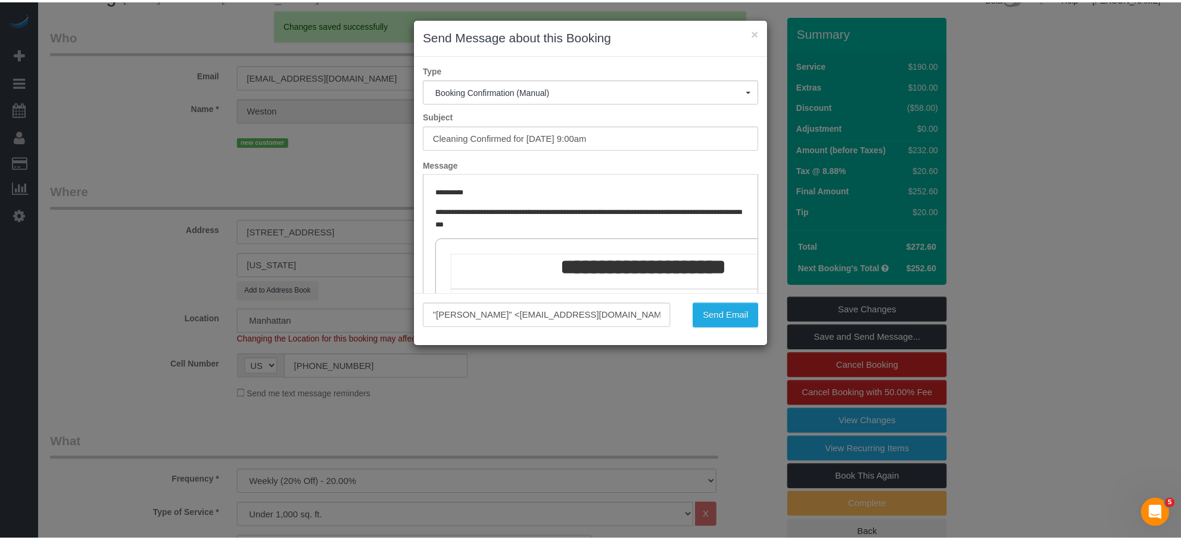
scroll to position [0, 0]
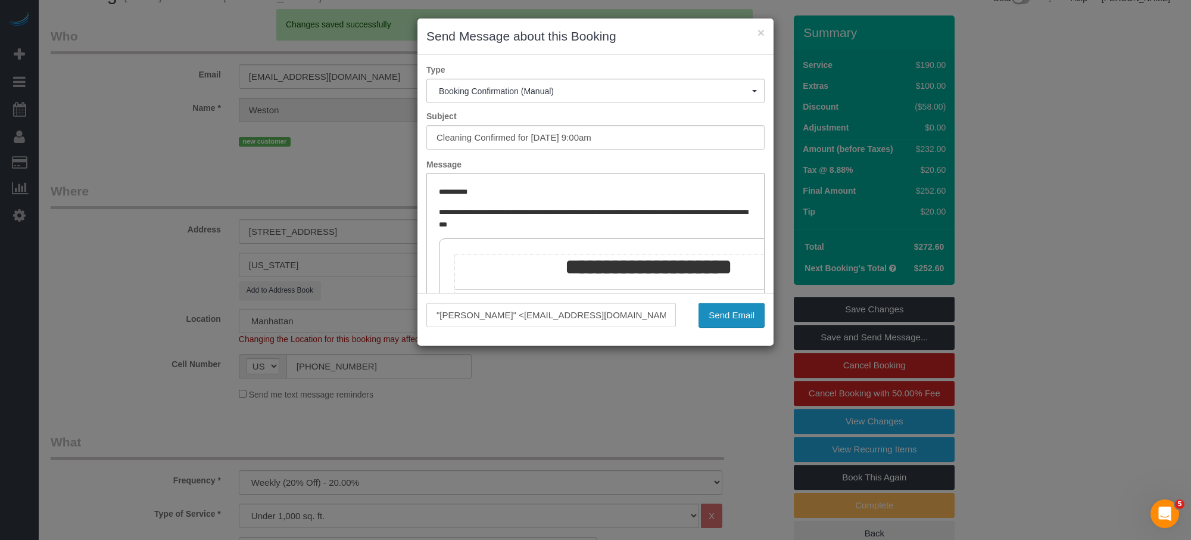
click at [746, 312] on button "Send Email" at bounding box center [732, 315] width 66 height 25
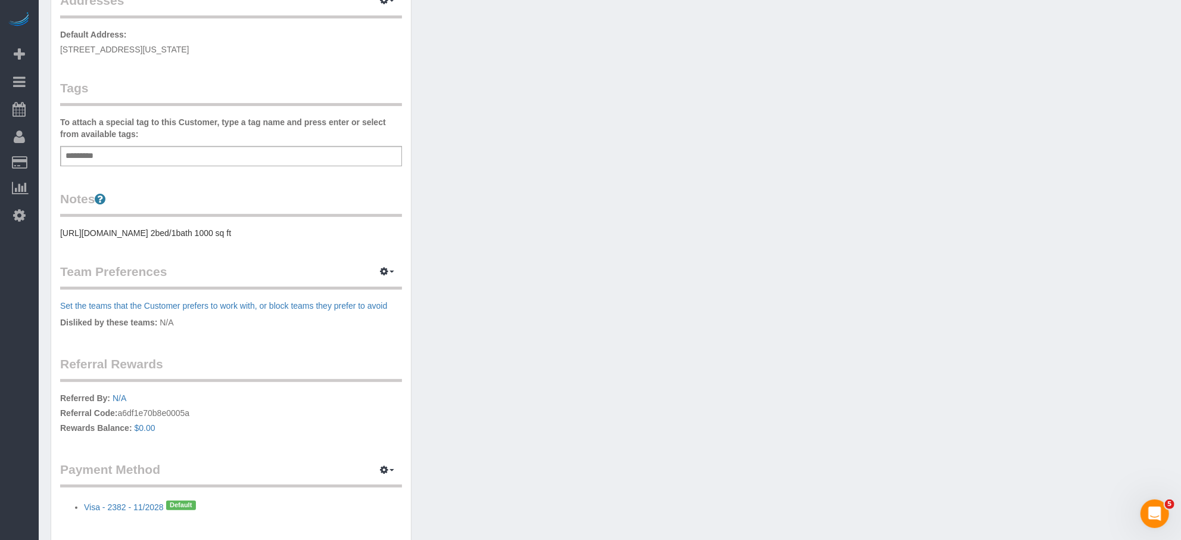
click at [205, 154] on div "Add a tag" at bounding box center [231, 156] width 342 height 20
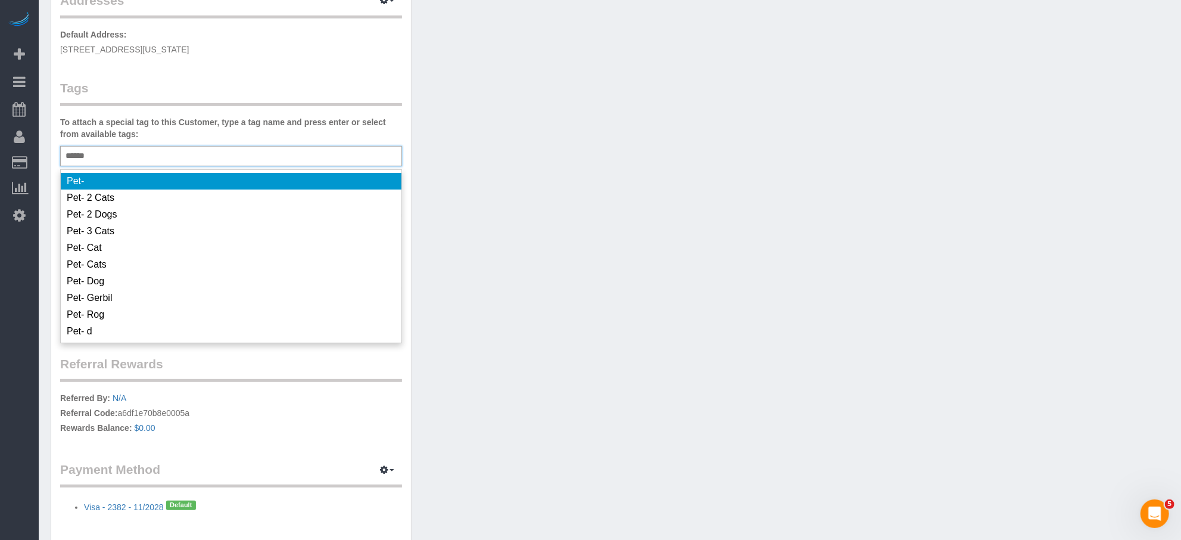
type input "*******"
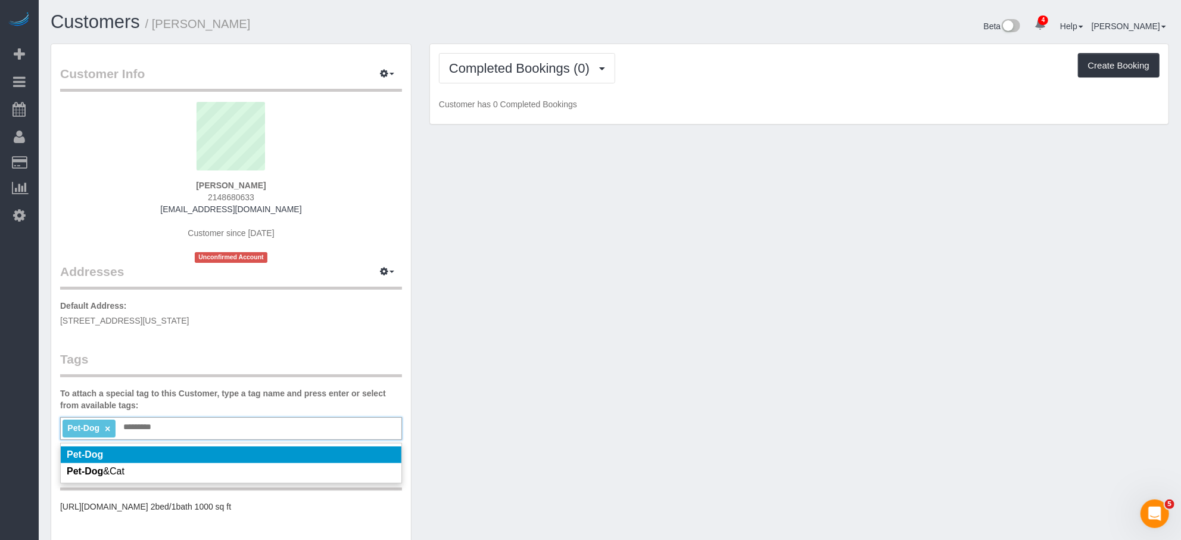
drag, startPoint x: 574, startPoint y: 209, endPoint x: 549, endPoint y: 139, distance: 74.3
click at [572, 201] on div "Customer Info Edit Contact Info Send Message Email Preferences Special Sales Ta…" at bounding box center [610, 437] width 1137 height 789
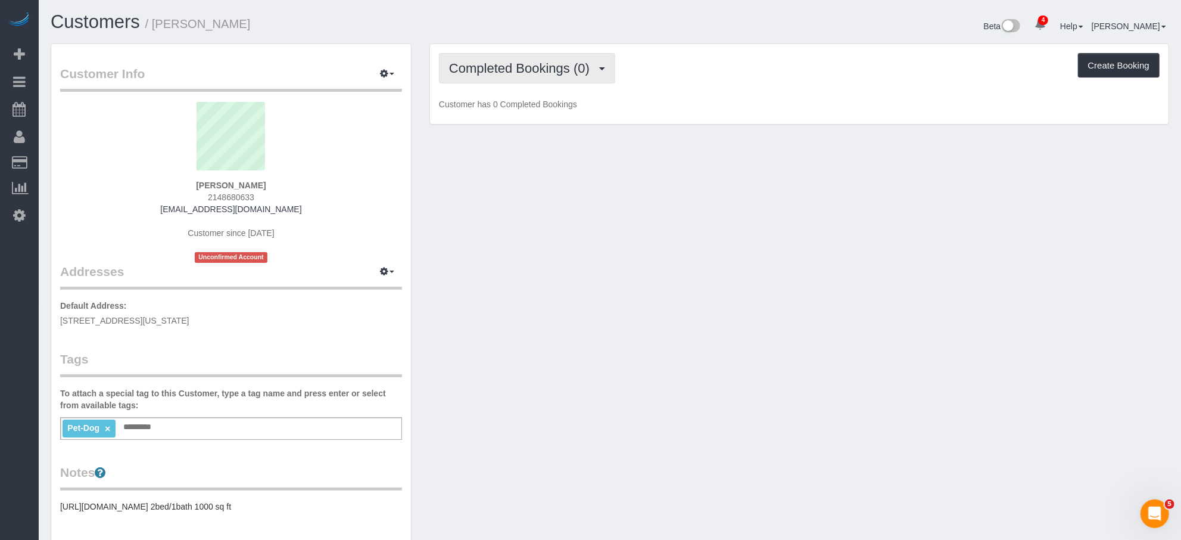
click at [539, 69] on span "Completed Bookings (0)" at bounding box center [522, 68] width 147 height 15
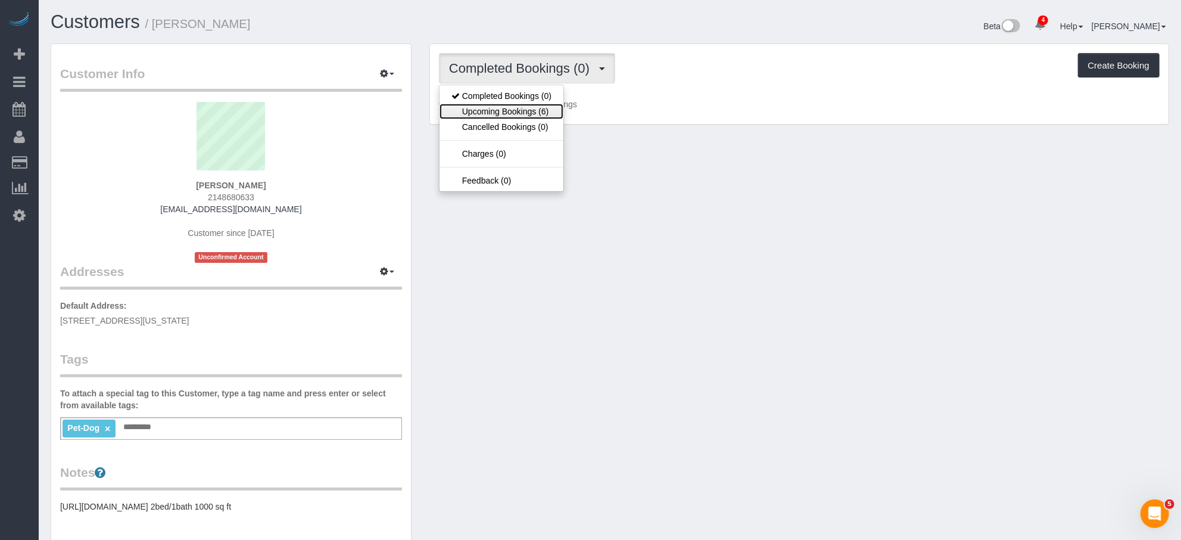
click at [528, 111] on link "Upcoming Bookings (6)" at bounding box center [502, 111] width 124 height 15
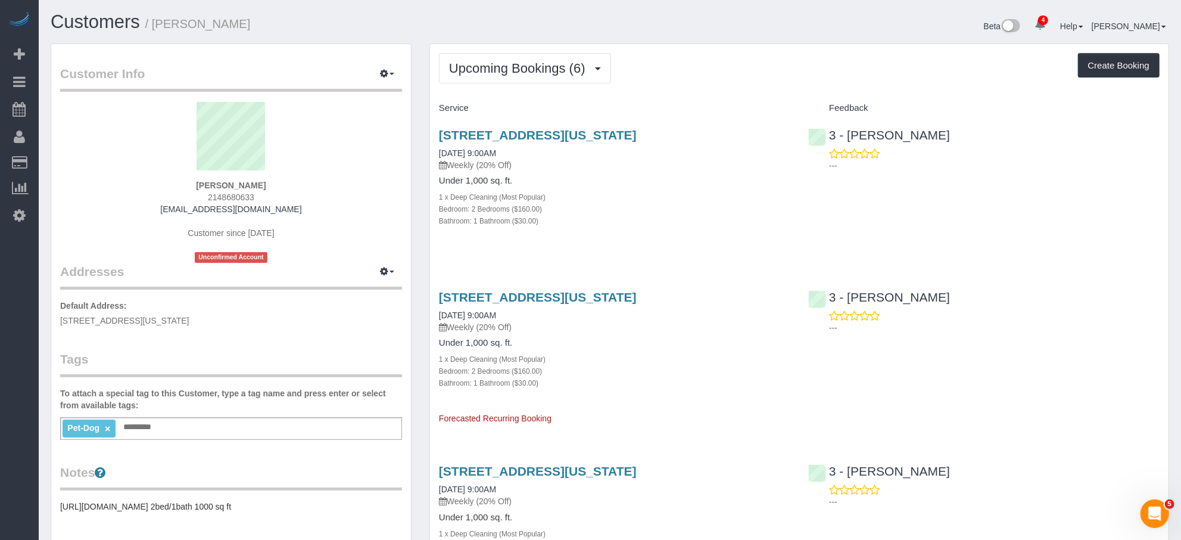
click at [512, 307] on div "145 West 79th Street, Apt.4b, New York, NY 10024 09/04/2025 9:00AM Weekly (20% …" at bounding box center [614, 311] width 351 height 43
click at [581, 300] on link "[STREET_ADDRESS][US_STATE]" at bounding box center [538, 297] width 198 height 14
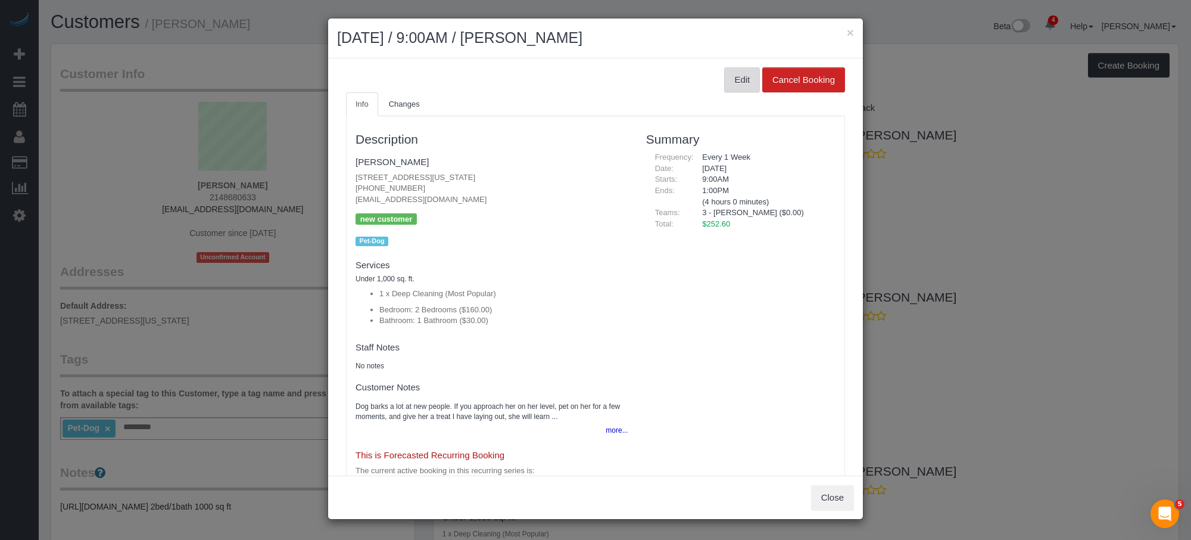
click at [737, 78] on button "Edit" at bounding box center [742, 79] width 36 height 25
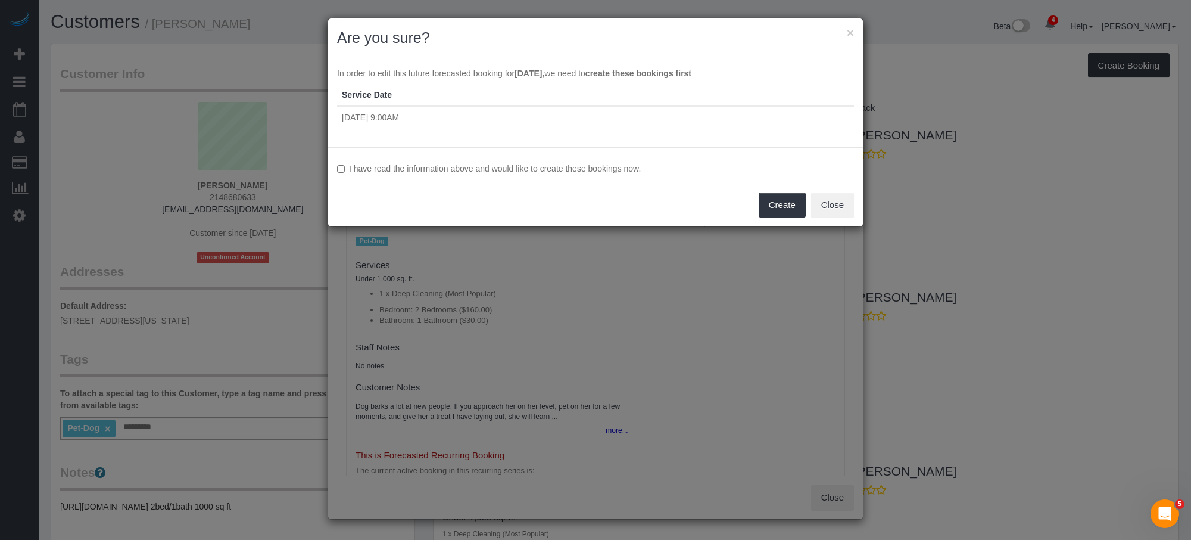
click at [589, 167] on label "I have read the information above and would like to create these bookings now." at bounding box center [595, 169] width 517 height 12
click at [772, 214] on button "Create" at bounding box center [782, 204] width 47 height 25
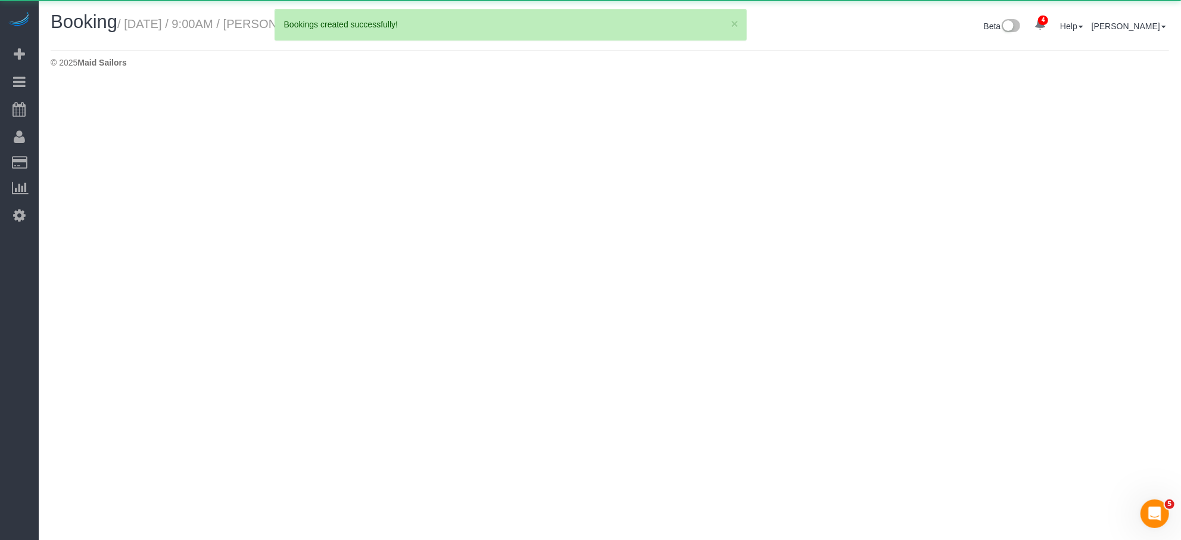
select select "NY"
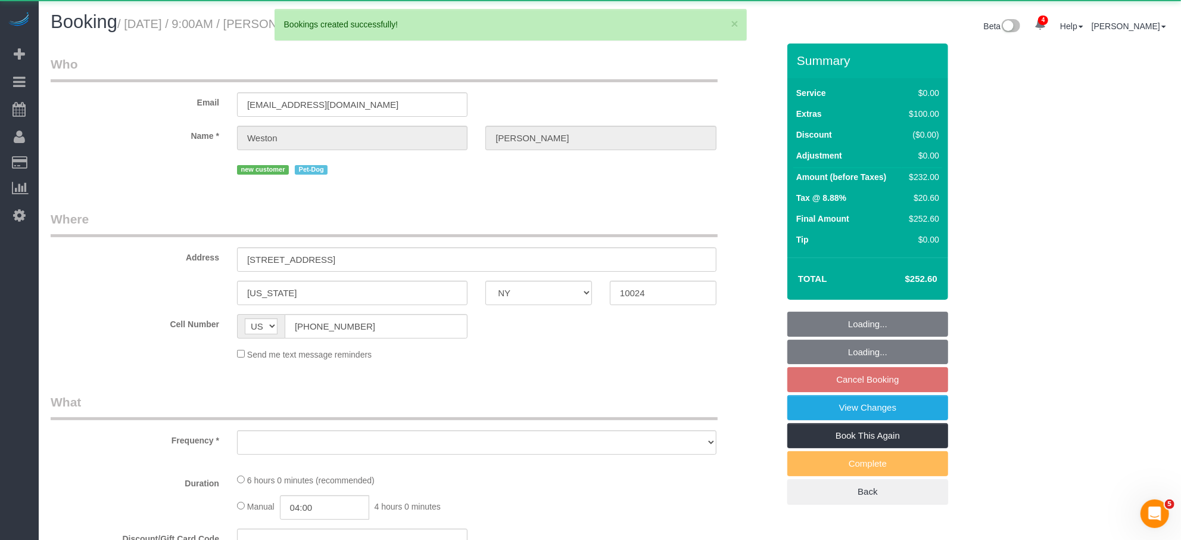
select select "object:1738"
select select "string:stripe-pm_1S0kuA4VGloSiKo7TQT4BI7k"
select select "2"
select select "number:57"
select select "number:72"
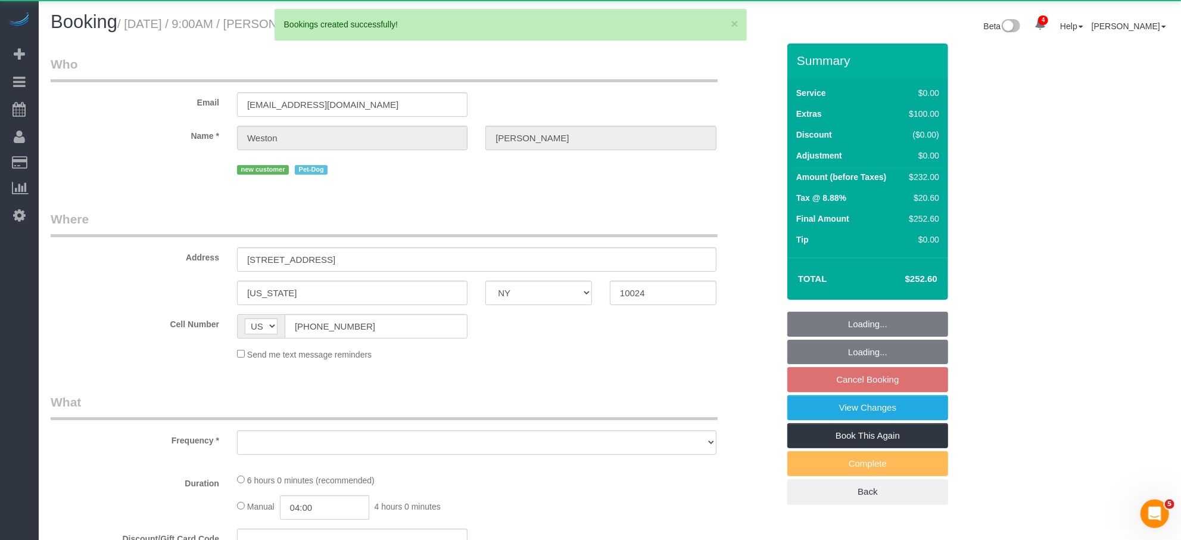
select select "number:13"
select select "number:6"
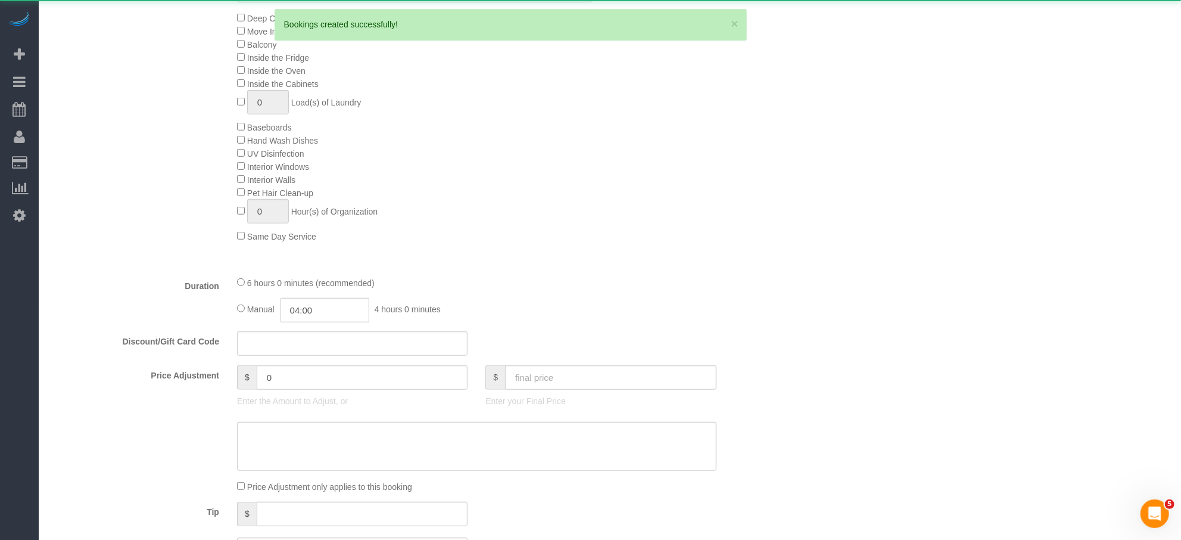
select select "spot2"
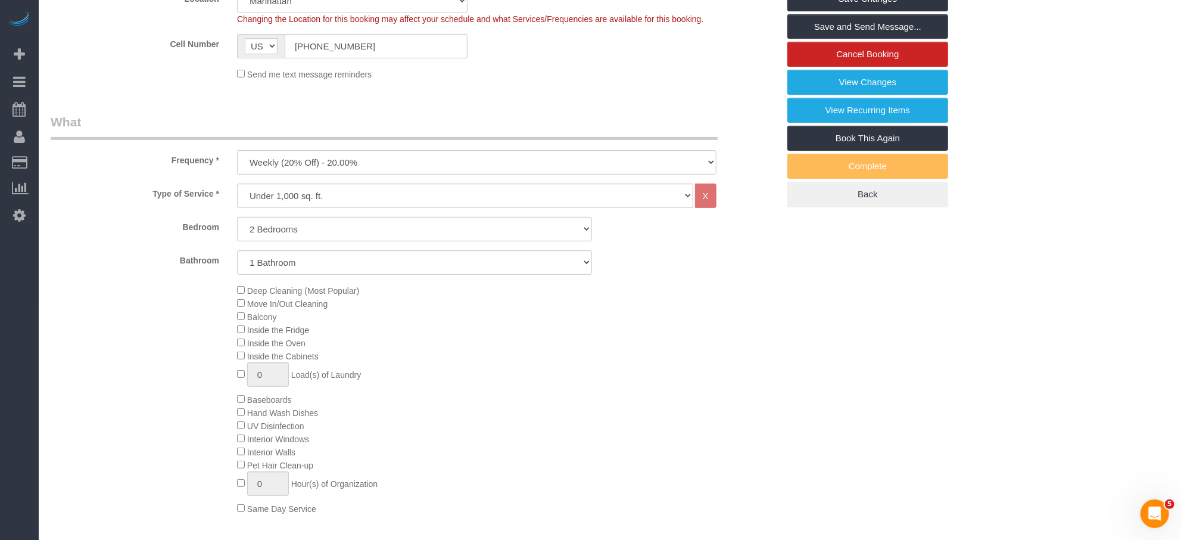
scroll to position [324, 0]
click at [236, 290] on div "Deep Cleaning (Most Popular) Move In/Out Cleaning Balcony Inside the Fridge Ins…" at bounding box center [507, 400] width 559 height 231
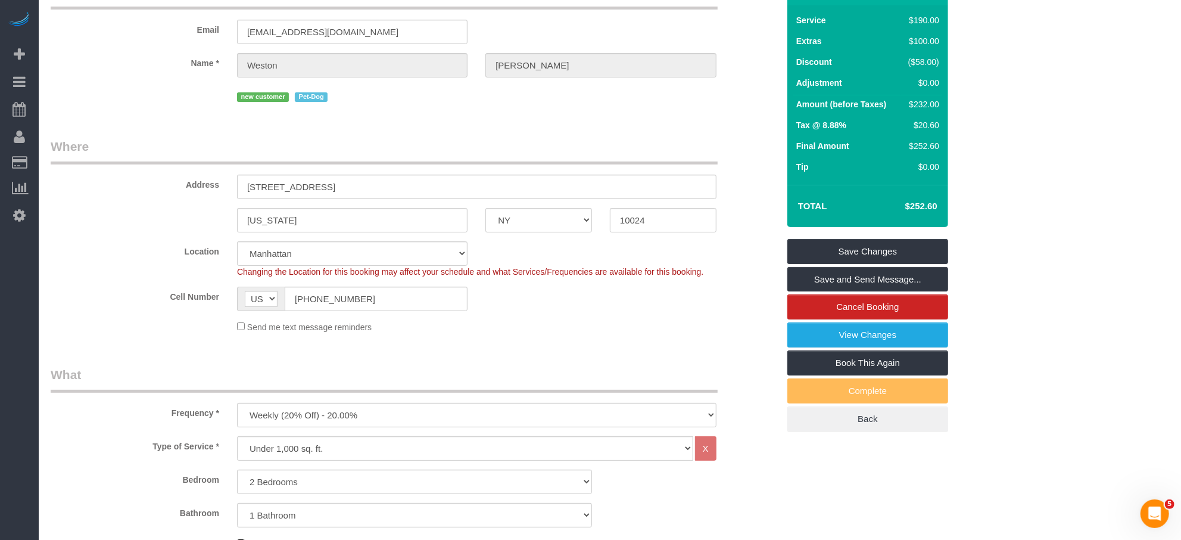
scroll to position [0, 0]
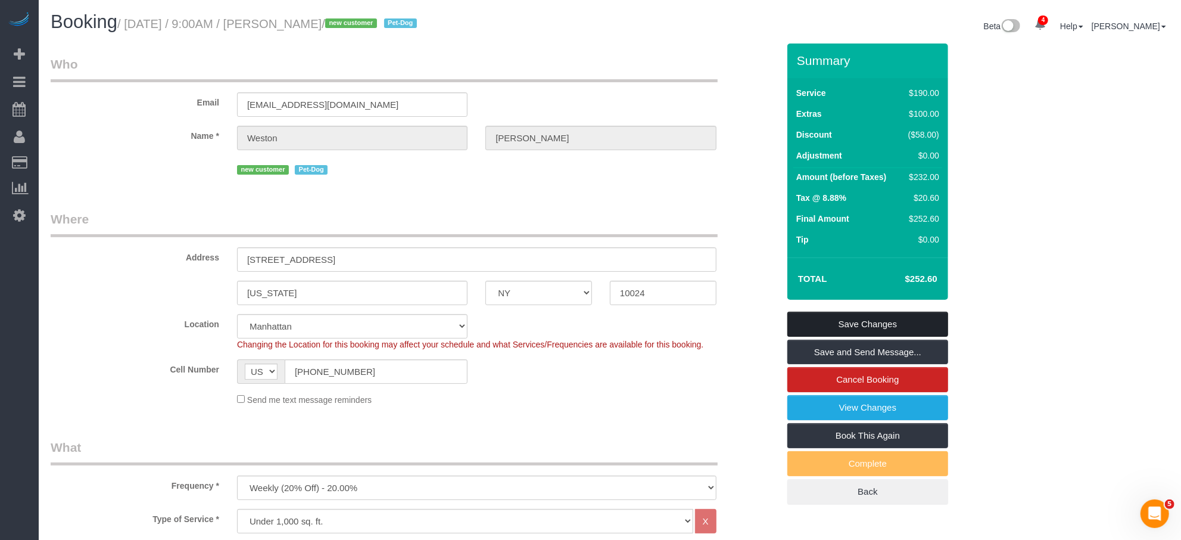
click at [842, 329] on link "Save Changes" at bounding box center [868, 324] width 161 height 25
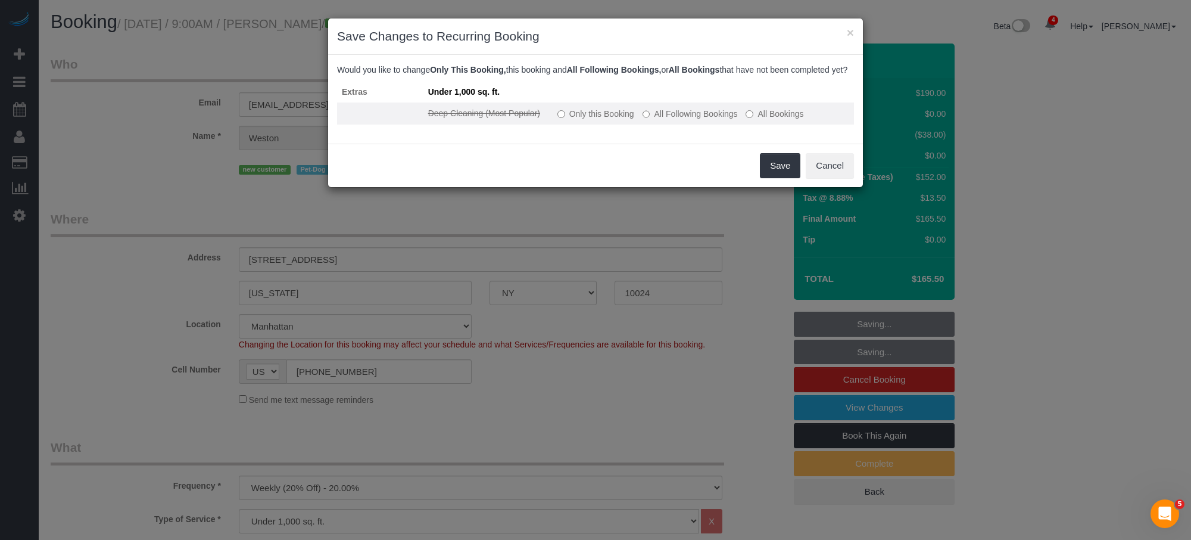
click at [699, 120] on label "All Following Bookings" at bounding box center [690, 114] width 95 height 12
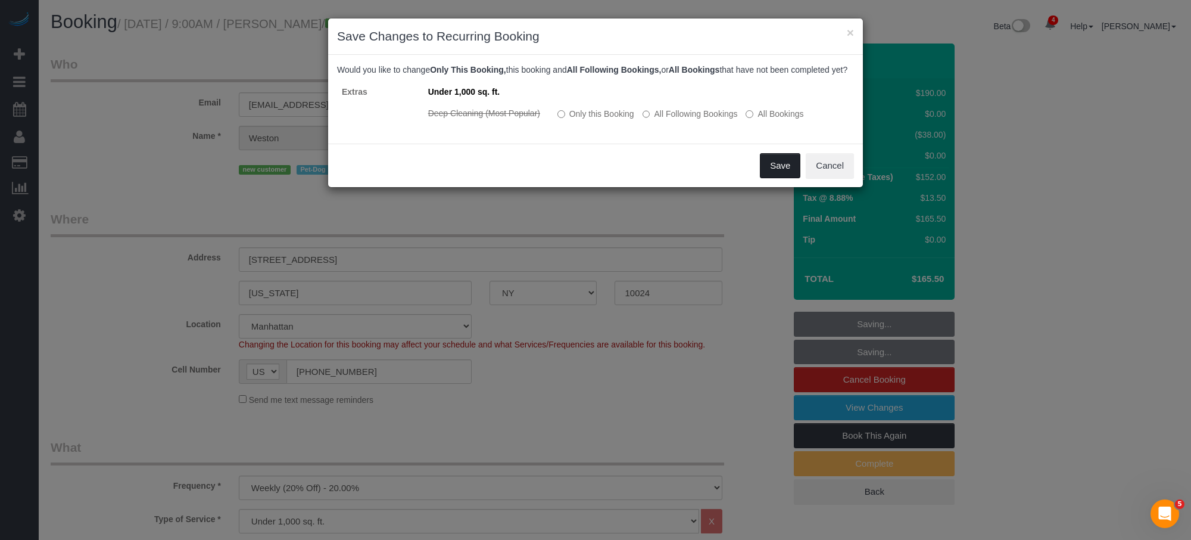
click at [784, 178] on button "Save" at bounding box center [780, 165] width 41 height 25
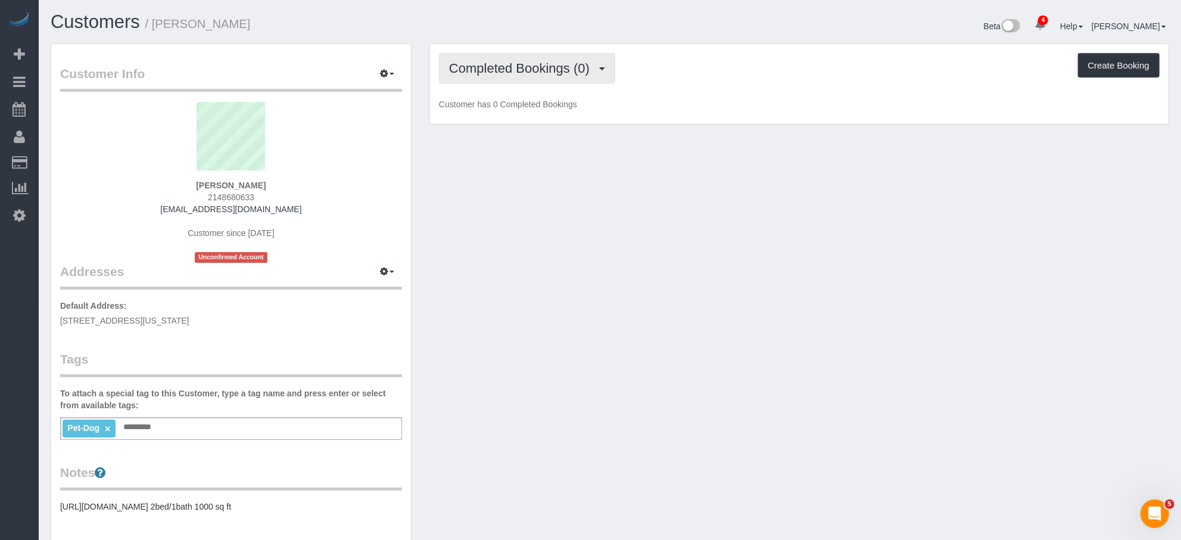
click at [544, 71] on span "Completed Bookings (0)" at bounding box center [522, 68] width 147 height 15
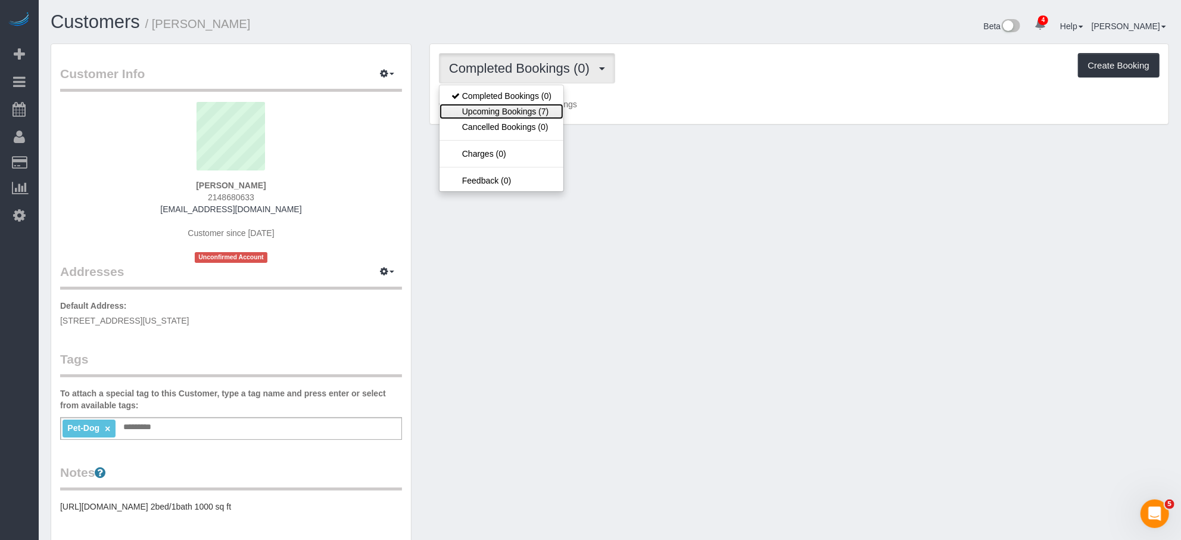
click at [543, 114] on link "Upcoming Bookings (7)" at bounding box center [502, 111] width 124 height 15
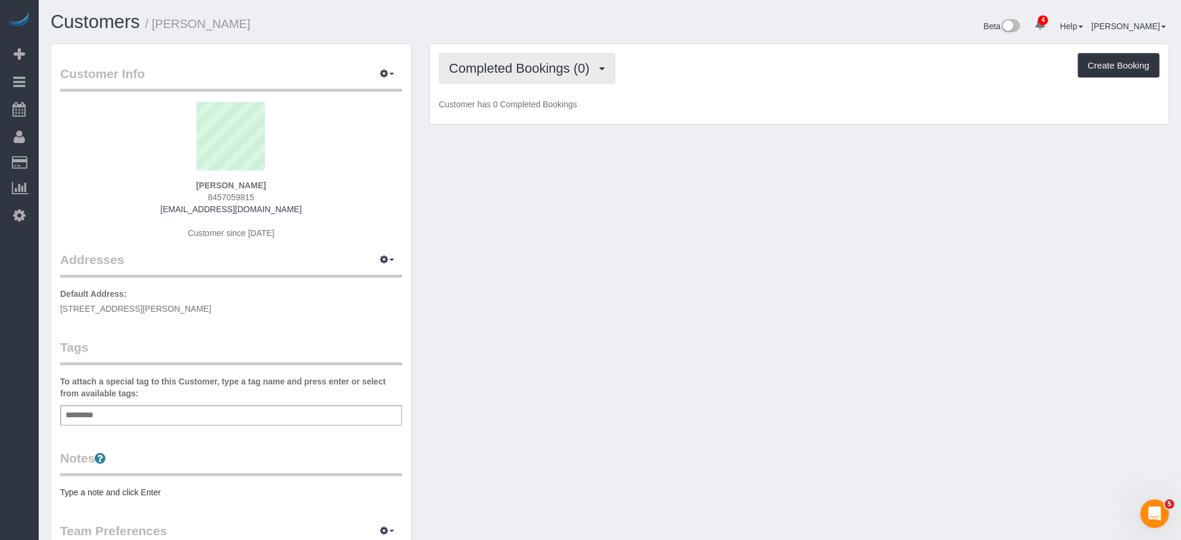
click at [567, 71] on span "Completed Bookings (0)" at bounding box center [522, 68] width 147 height 15
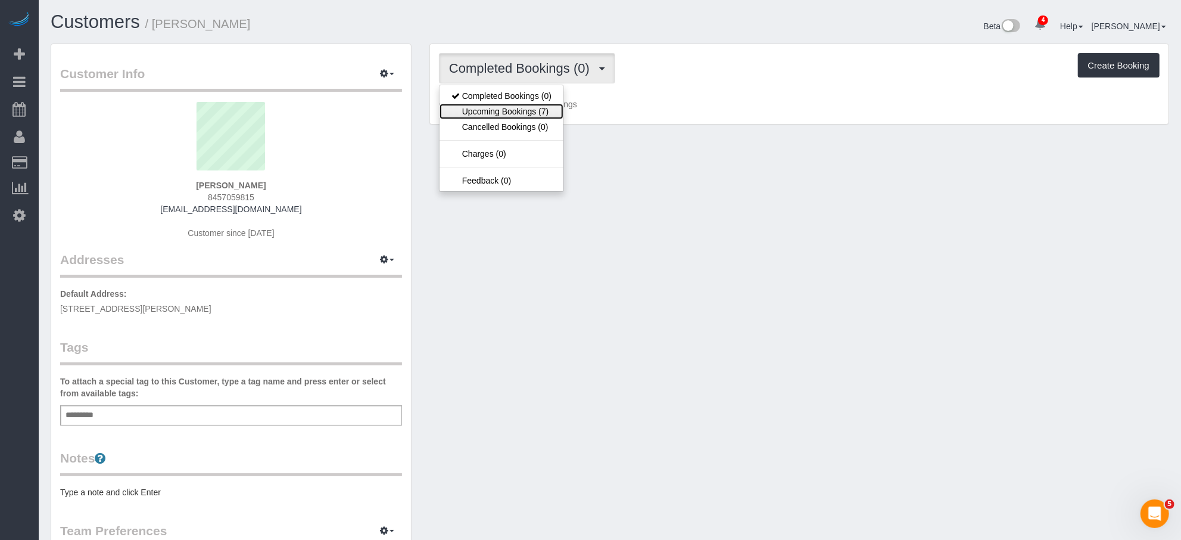
drag, startPoint x: 528, startPoint y: 115, endPoint x: 531, endPoint y: 120, distance: 6.1
click at [528, 115] on link "Upcoming Bookings (7)" at bounding box center [502, 111] width 124 height 15
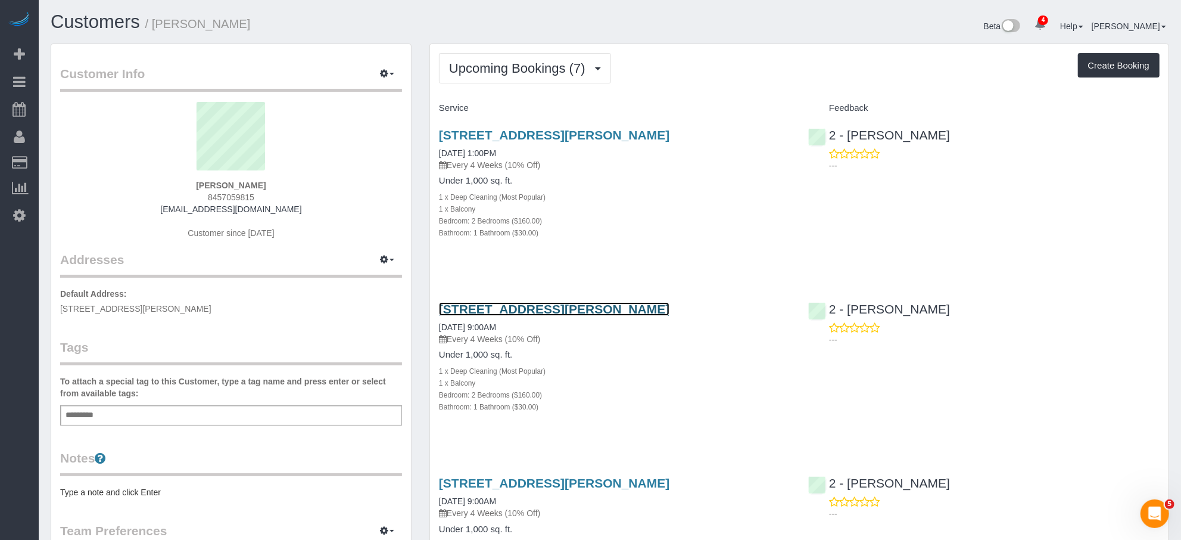
click at [543, 309] on link "35-20 Leverich Street, Unit.C647, Queens, NY 11372" at bounding box center [554, 309] width 231 height 14
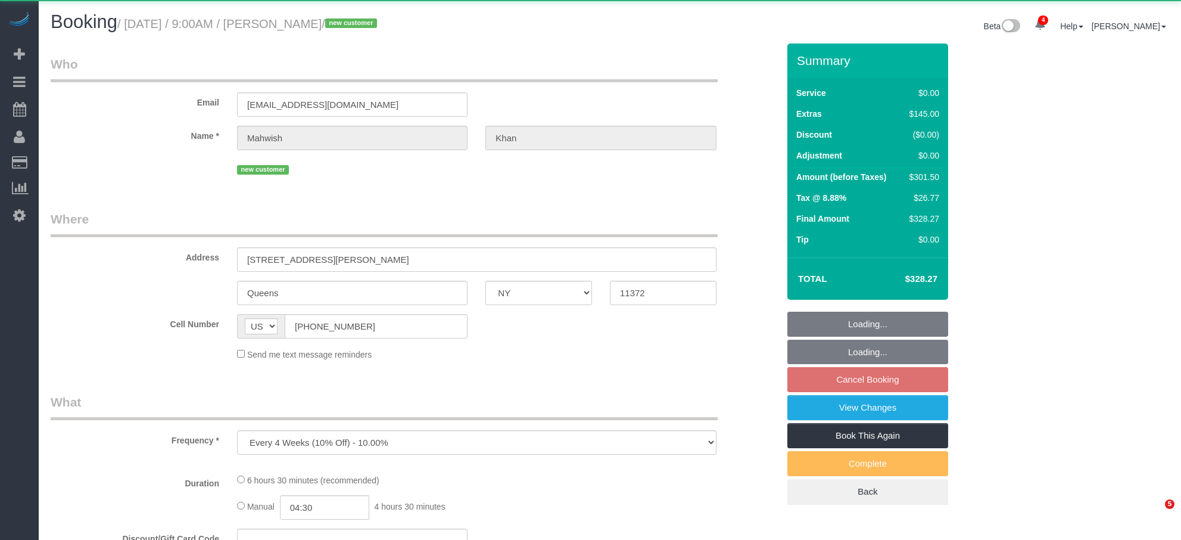
select select "NY"
select select "object:917"
select select "2"
select select "spot2"
select select "number:57"
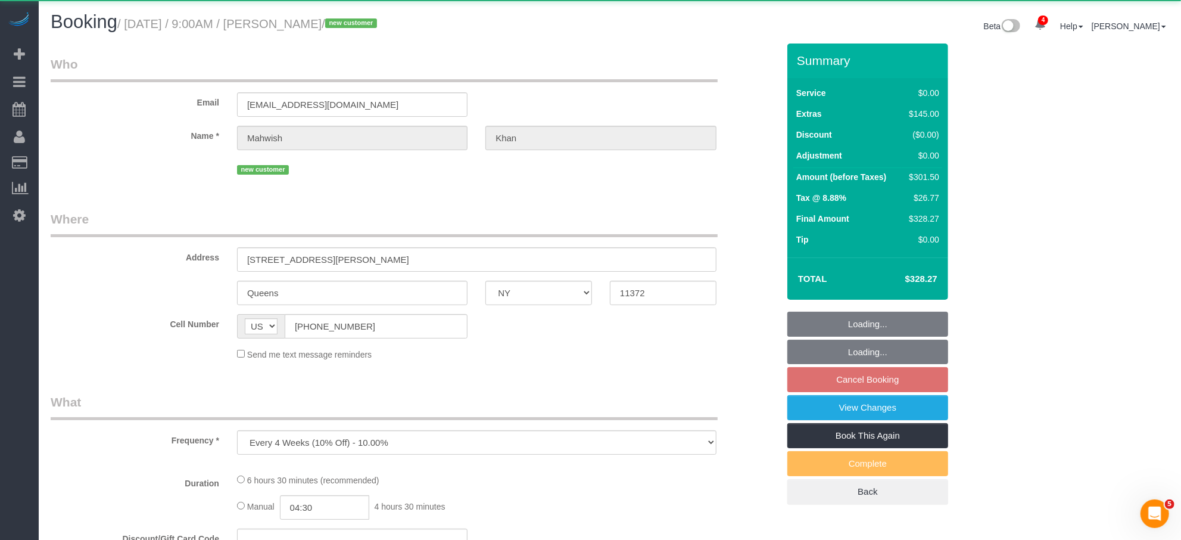
select select "number:79"
select select "number:15"
select select "number:5"
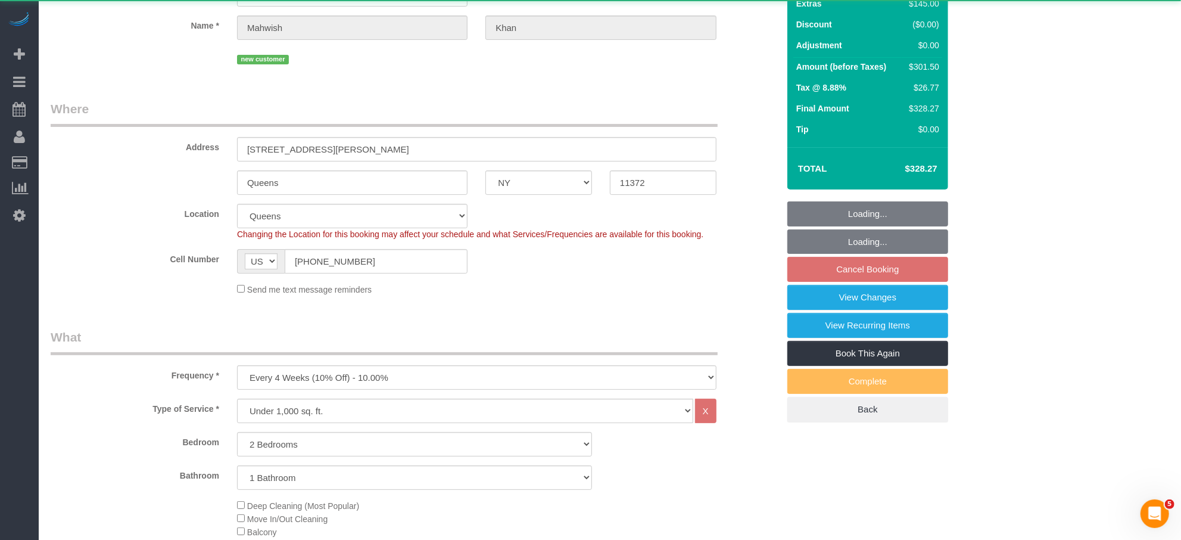
select select "string:stripe-pm_1S0jcm4VGloSiKo7GCQg2vmO"
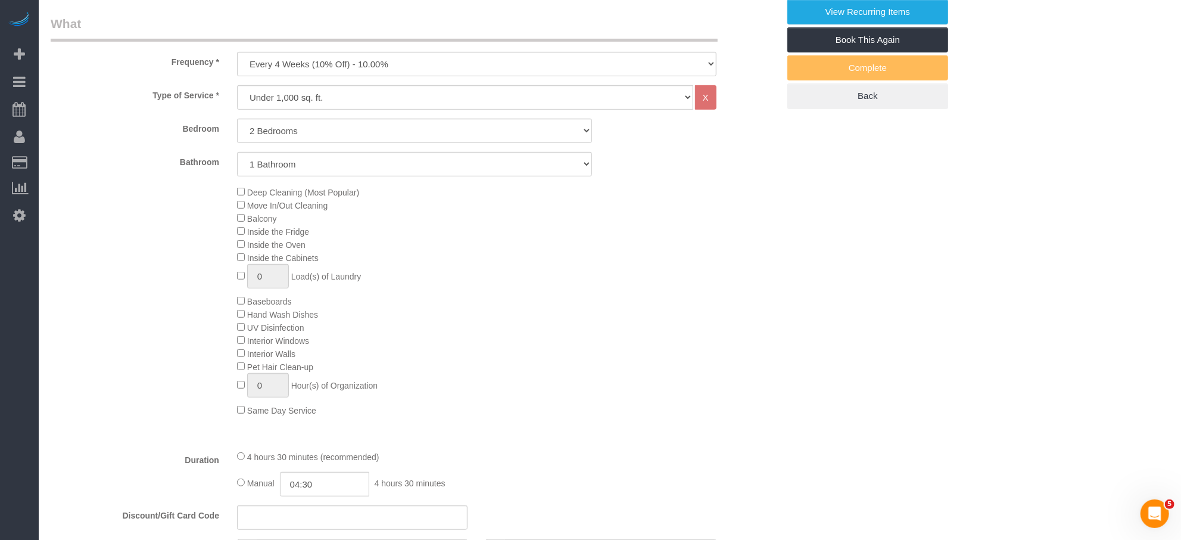
click at [241, 195] on span "Deep Cleaning (Most Popular)" at bounding box center [298, 193] width 122 height 10
click at [241, 463] on div "3 hours 0 minutes (recommended)" at bounding box center [477, 456] width 480 height 13
select select "spot57"
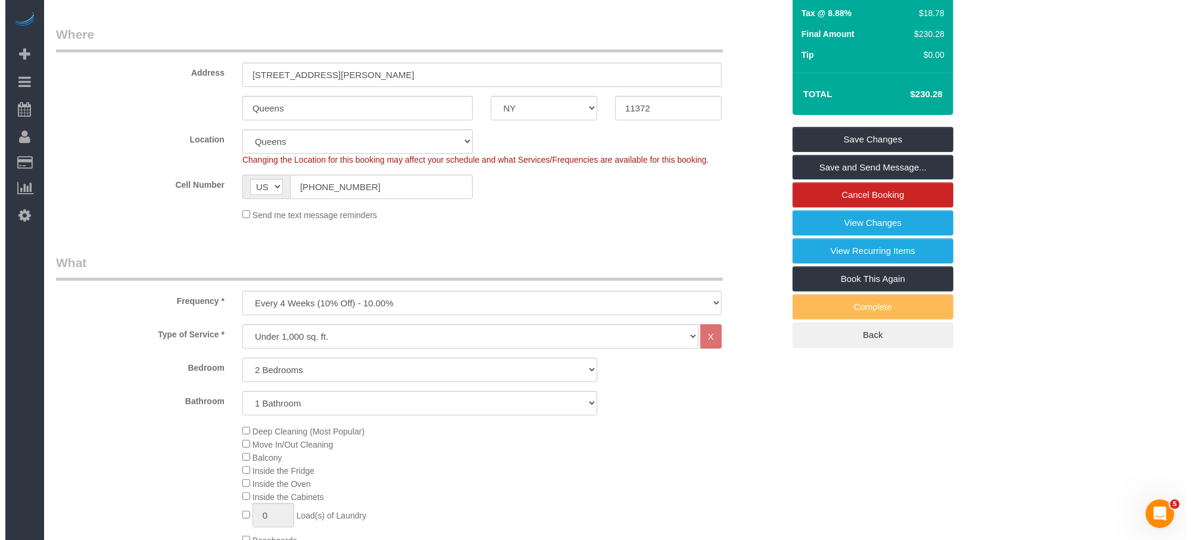
scroll to position [0, 0]
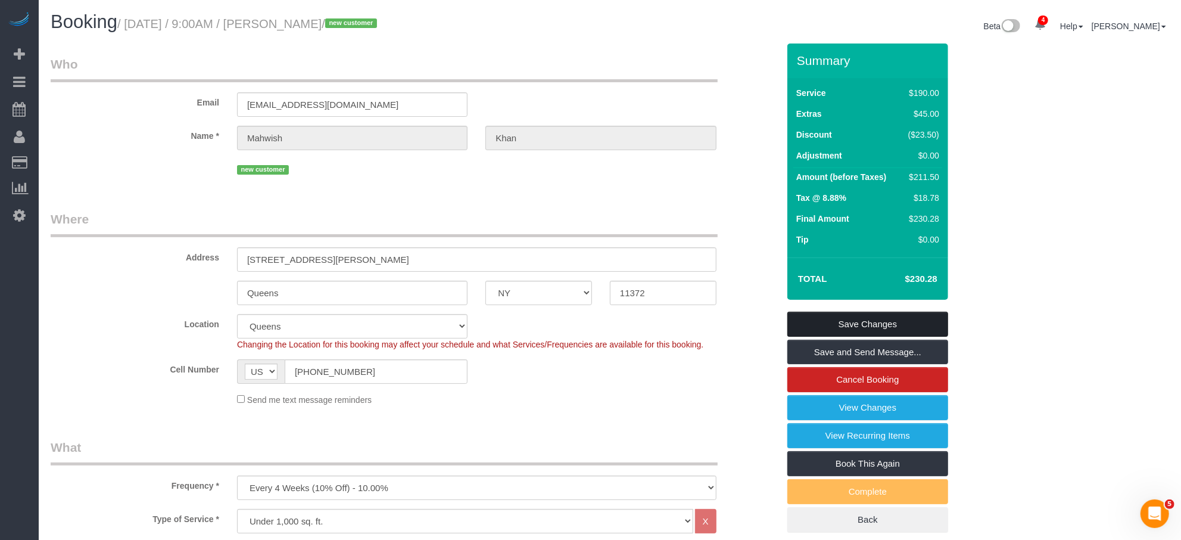
click at [864, 322] on link "Save Changes" at bounding box center [868, 324] width 161 height 25
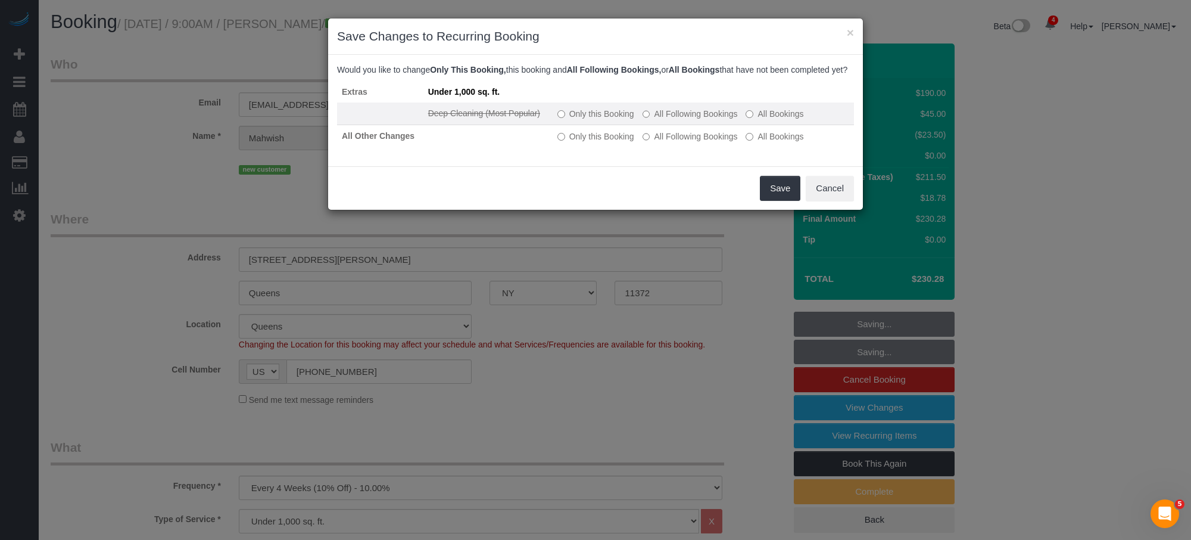
click at [671, 120] on label "All Following Bookings" at bounding box center [690, 114] width 95 height 12
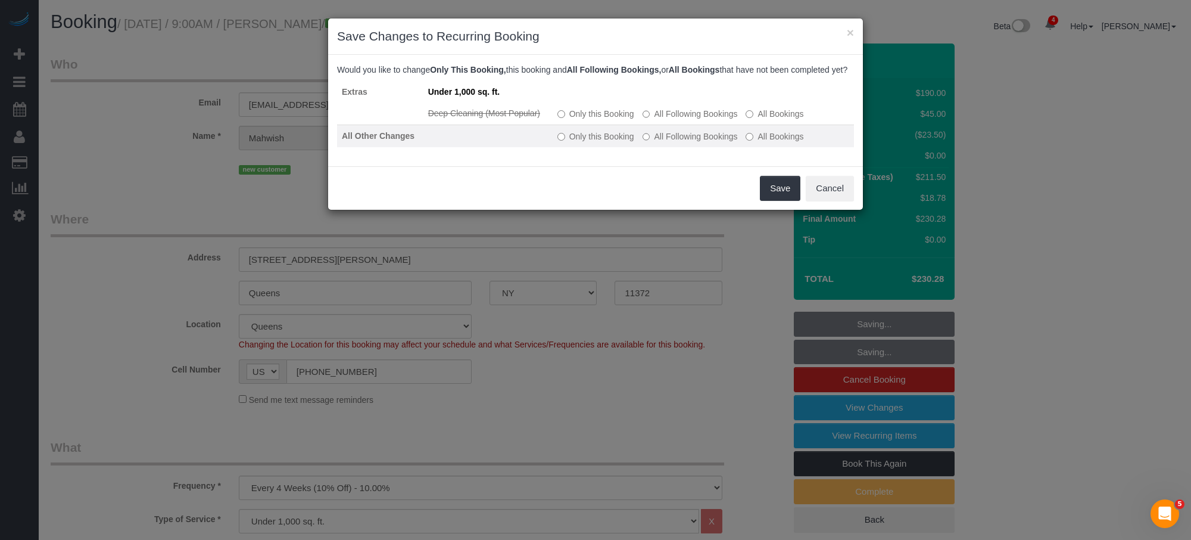
click at [680, 142] on label "All Following Bookings" at bounding box center [690, 136] width 95 height 12
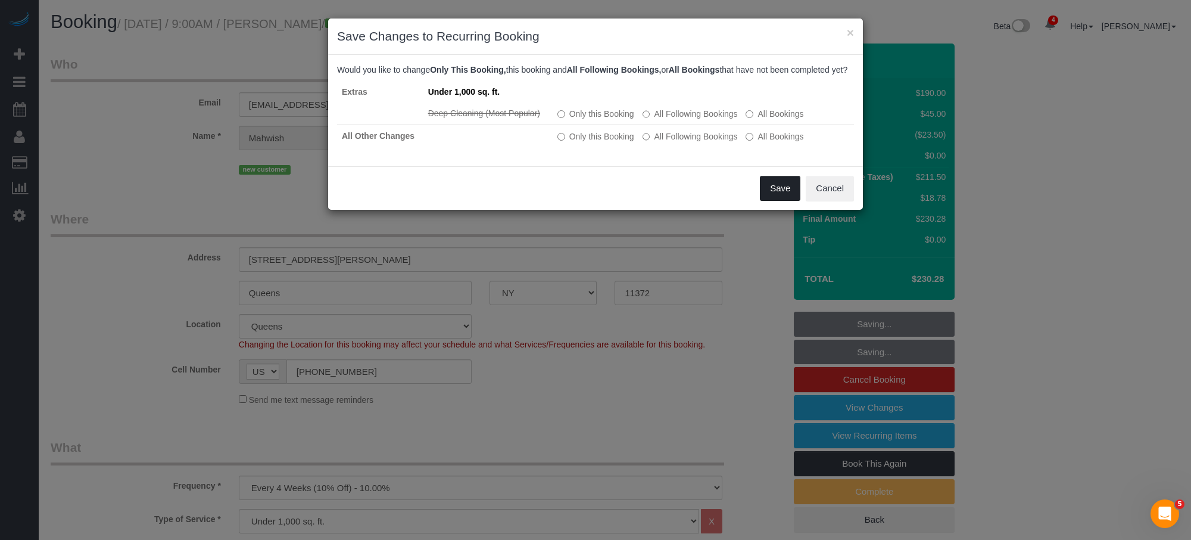
click at [773, 187] on button "Save" at bounding box center [780, 188] width 41 height 25
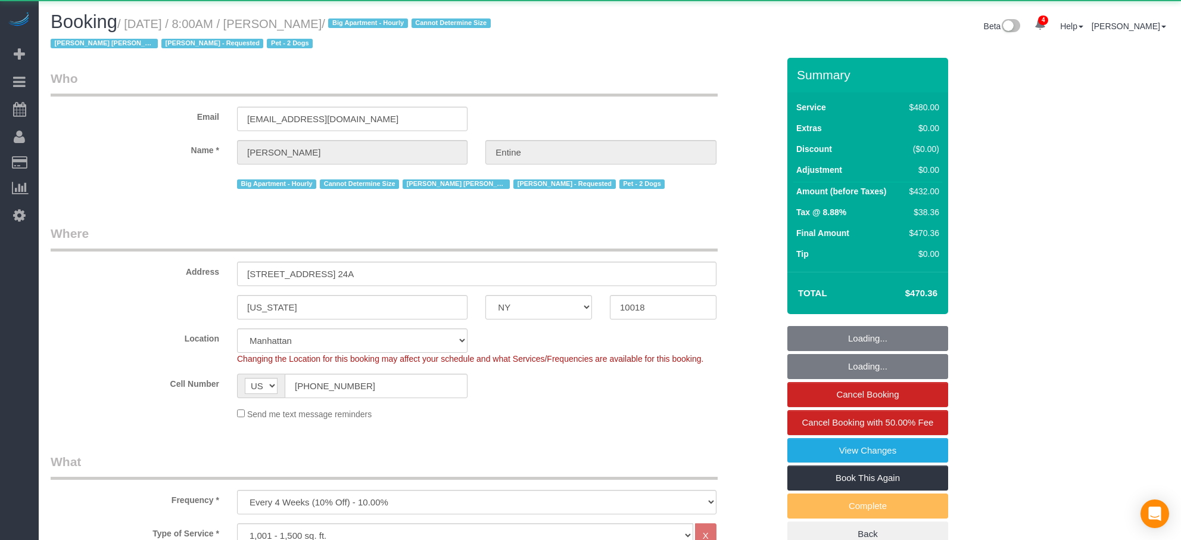
select select "NY"
select select "2"
select select "180"
select select "number:56"
select select "number:73"
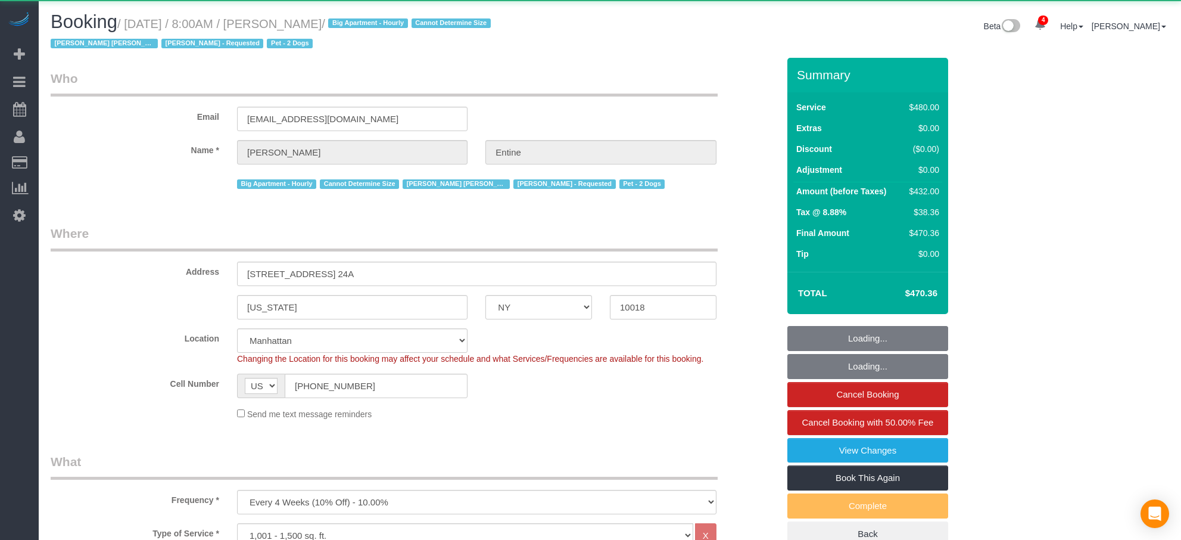
select select "number:13"
select select "number:6"
select select "object:912"
select select "string:stripe-pm_1RKl6b4VGloSiKo7ownJj6Pp"
select select "spot1"
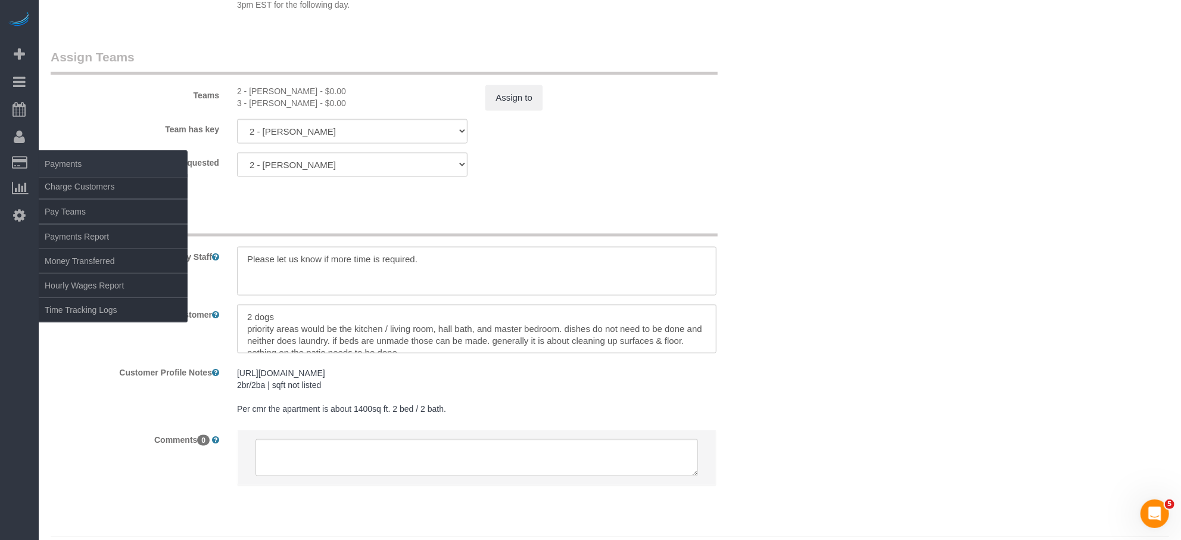
scroll to position [1338, 0]
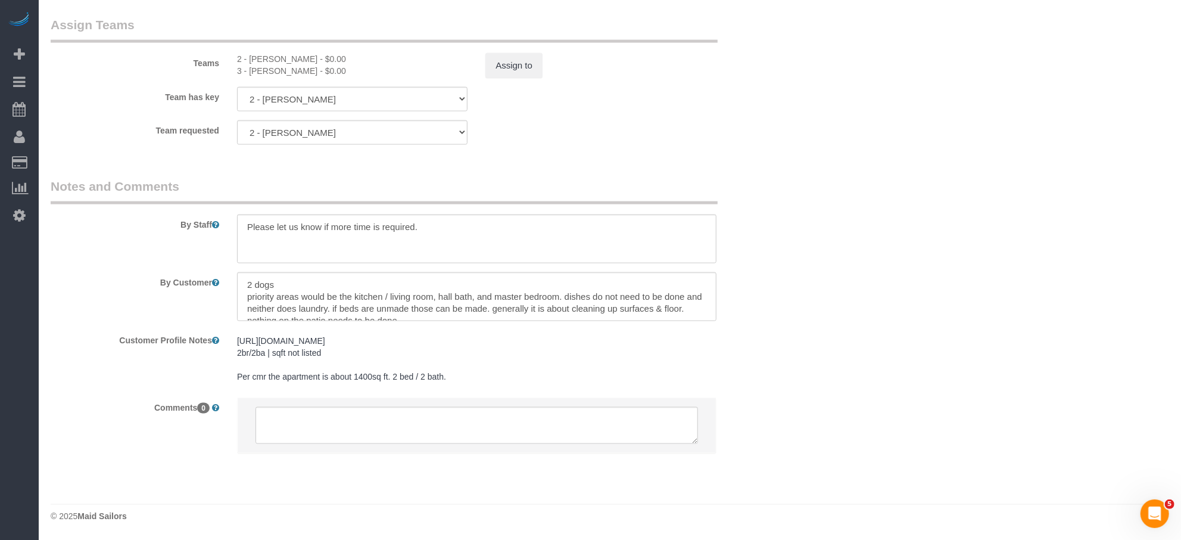
click at [410, 341] on pre "[URL][DOMAIN_NAME] 2br/2ba | sqft not listed Per cmr the apartment is about 140…" at bounding box center [477, 359] width 480 height 48
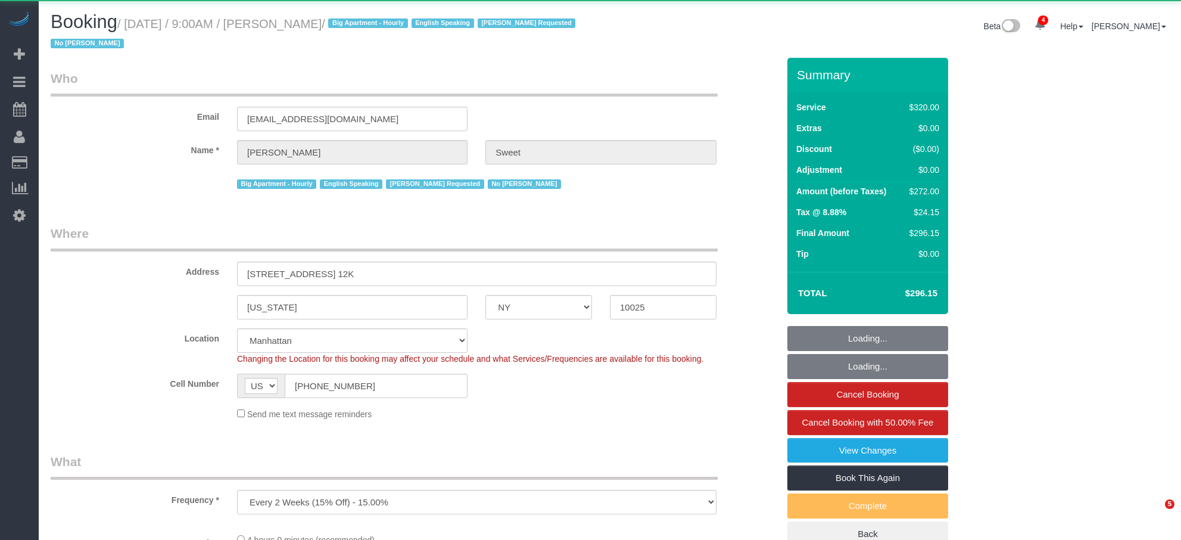
select select "NY"
select select "number:89"
select select "number:90"
select select "number:15"
select select "number:6"
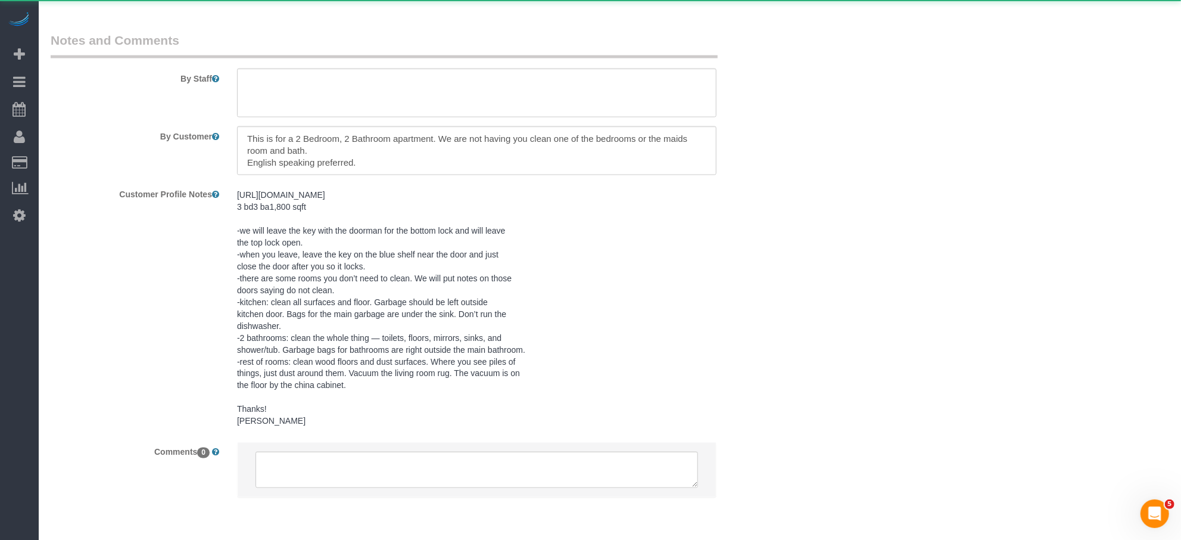
select select "string:stripe-pm_1PTCFC4VGloSiKo7prcBMaC7"
select select "240"
select select "spot1"
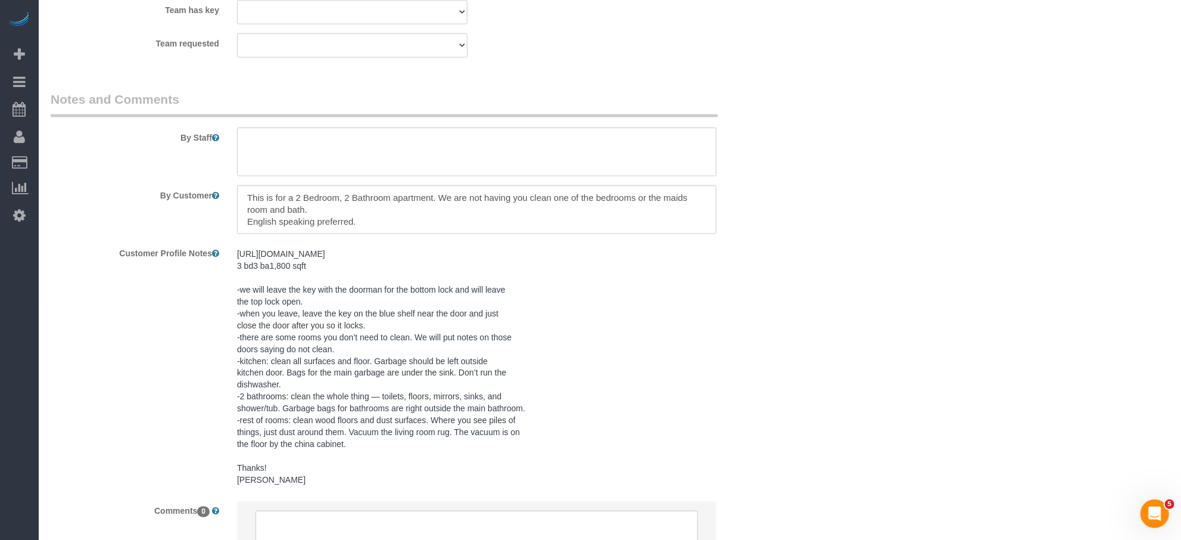
scroll to position [1401, 0]
click at [292, 155] on textarea at bounding box center [477, 151] width 480 height 49
paste textarea "Guerline Piquant"
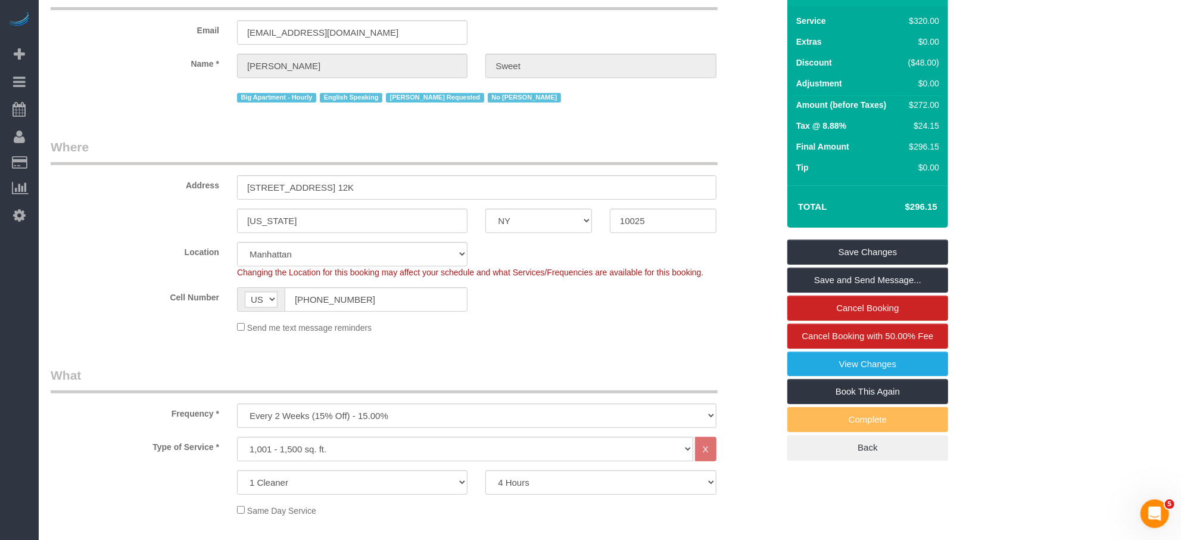
scroll to position [0, 0]
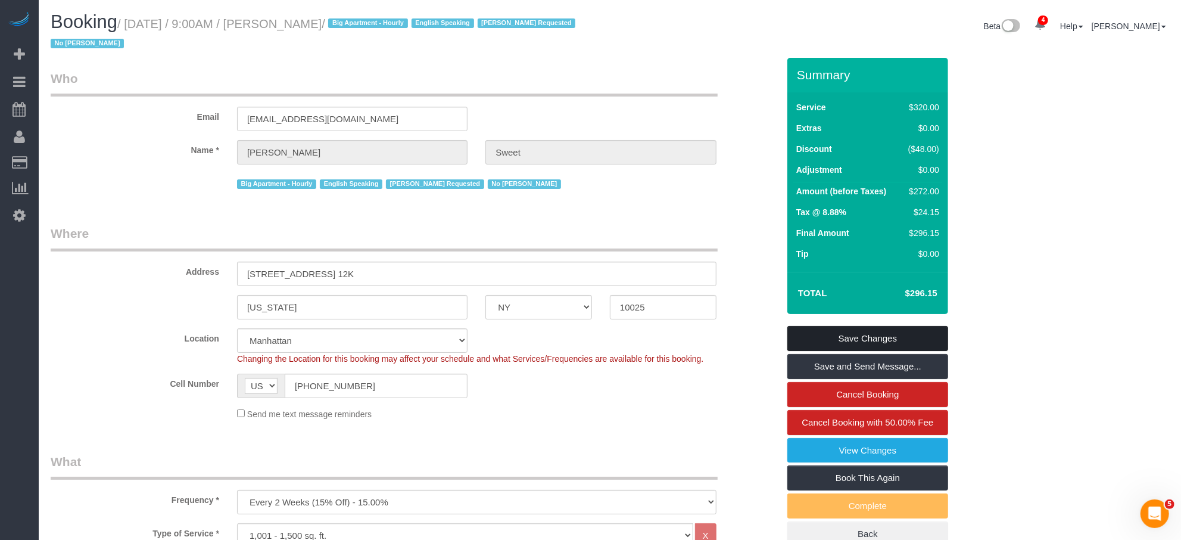
type textarea "Trainee: Guerline Piquant please do not start without your trainer"
click at [872, 340] on link "Save Changes" at bounding box center [868, 338] width 161 height 25
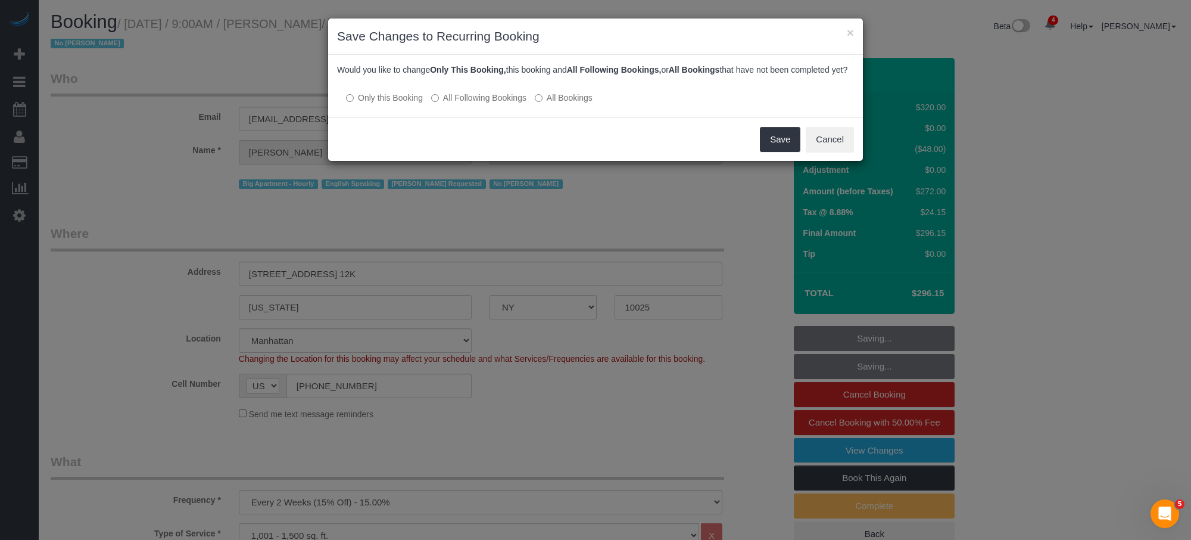
drag, startPoint x: 801, startPoint y: 153, endPoint x: 623, endPoint y: 102, distance: 185.6
click at [800, 152] on div "Save Cancel" at bounding box center [595, 138] width 535 height 43
click at [786, 152] on button "Save" at bounding box center [780, 139] width 41 height 25
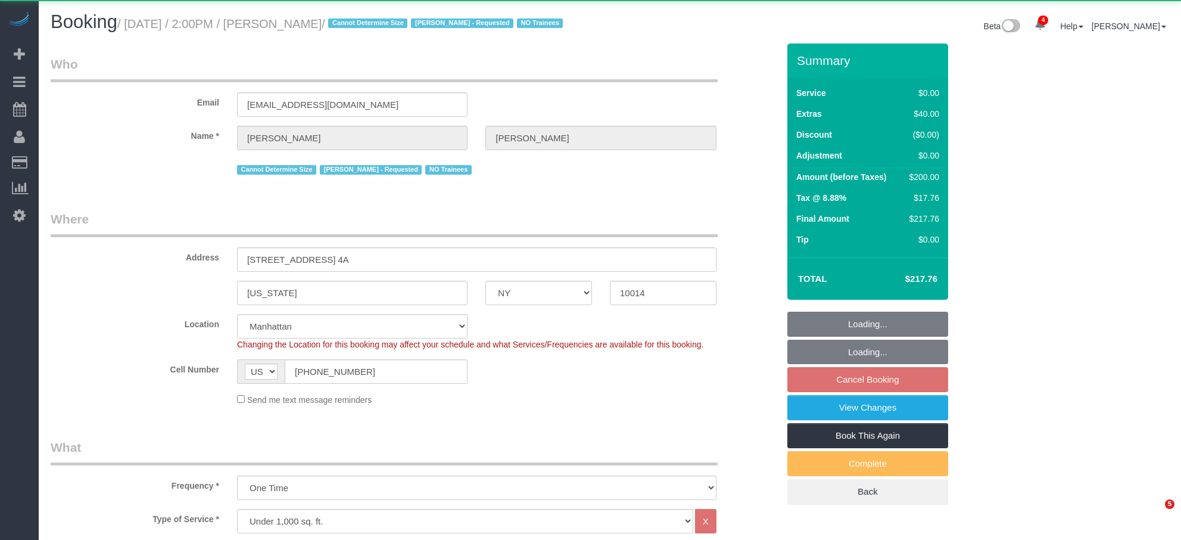
select select "NY"
select select "1"
select select "string:stripe-pm_1S0MpW4VGloSiKo7ykkyT5lm"
select select "number:89"
select select "number:90"
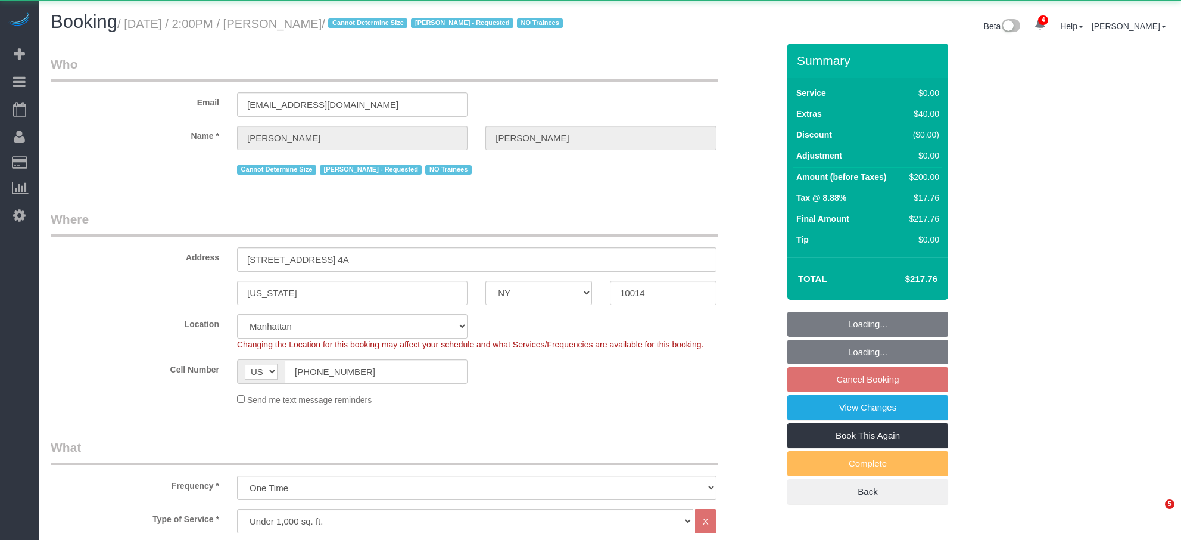
select select "number:15"
select select "number:5"
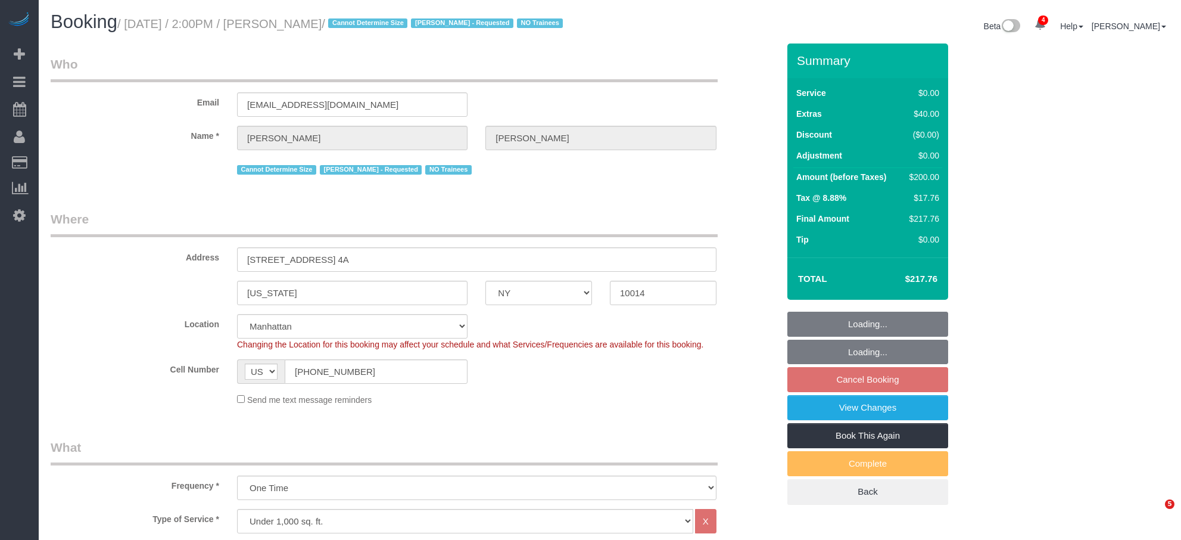
select select "spot3"
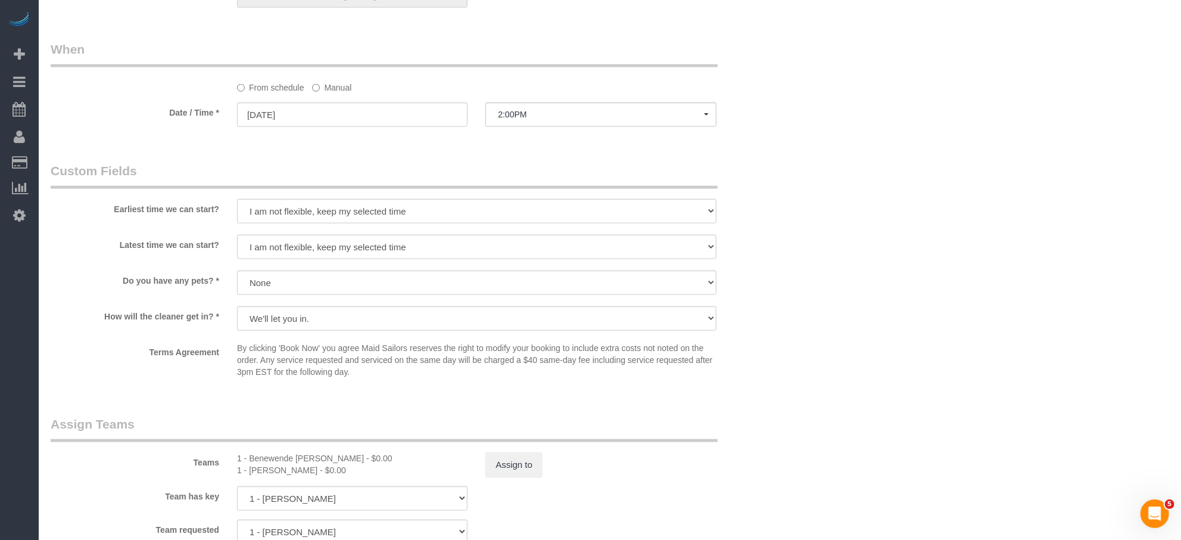
scroll to position [1199, 0]
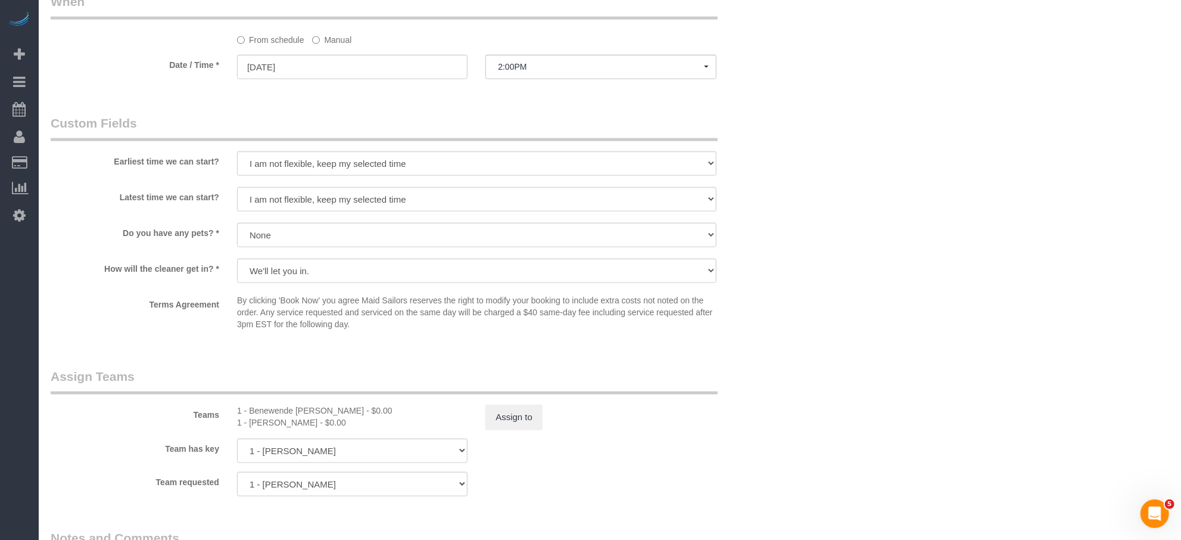
drag, startPoint x: 376, startPoint y: 430, endPoint x: 250, endPoint y: 430, distance: 125.7
click at [250, 416] on div "1 - Benewende Marie Therese Kiema - $0.00" at bounding box center [352, 410] width 231 height 12
copy div "Benewende Marie Therese Kiema"
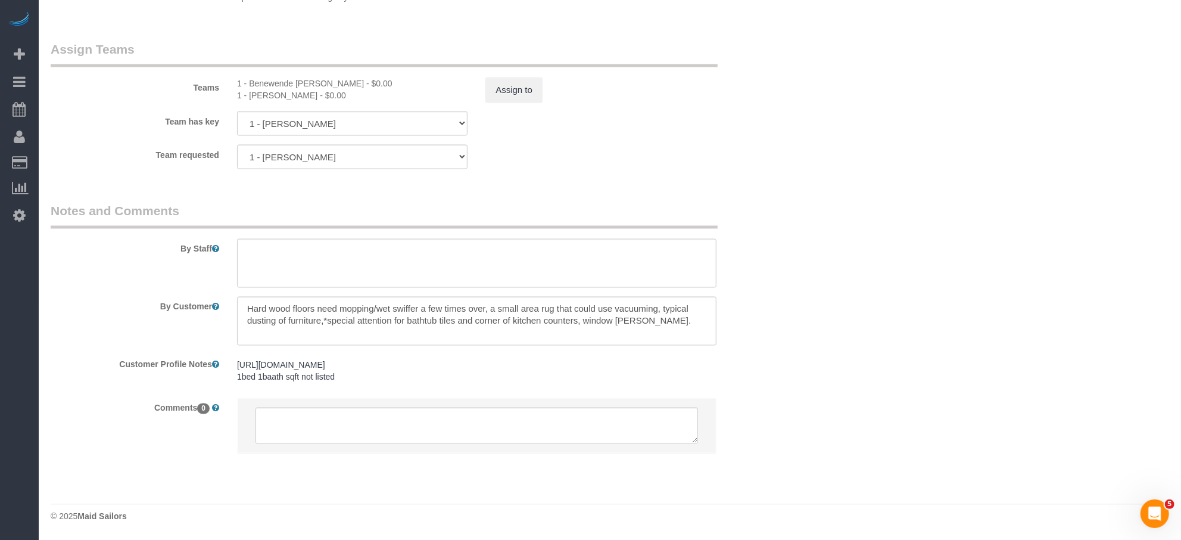
scroll to position [1544, 0]
click at [328, 261] on textarea at bounding box center [477, 263] width 480 height 49
paste textarea "Benewende Marie Therese Kiema"
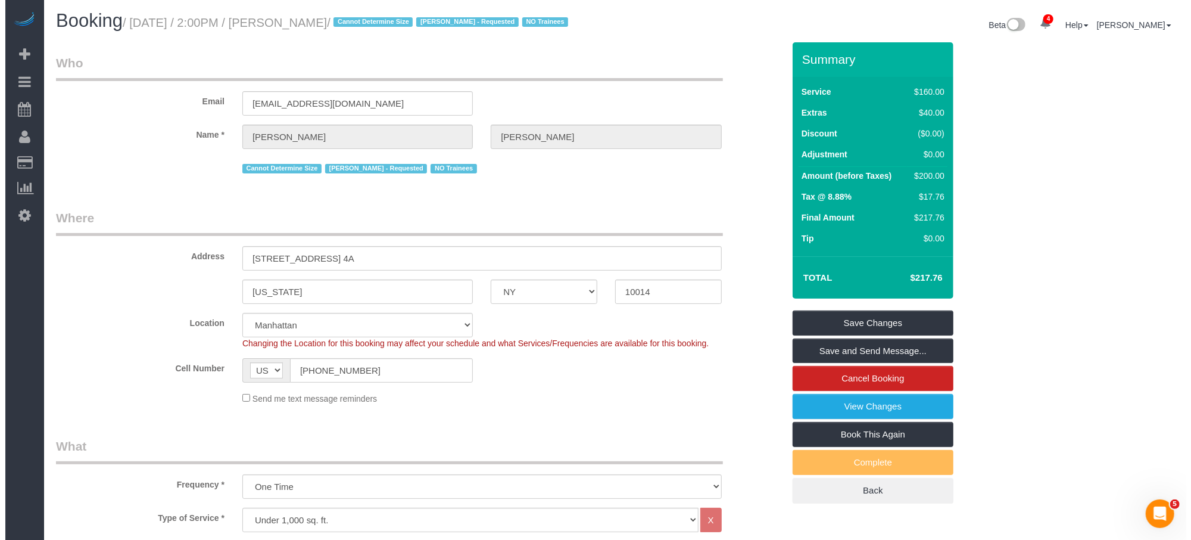
scroll to position [0, 0]
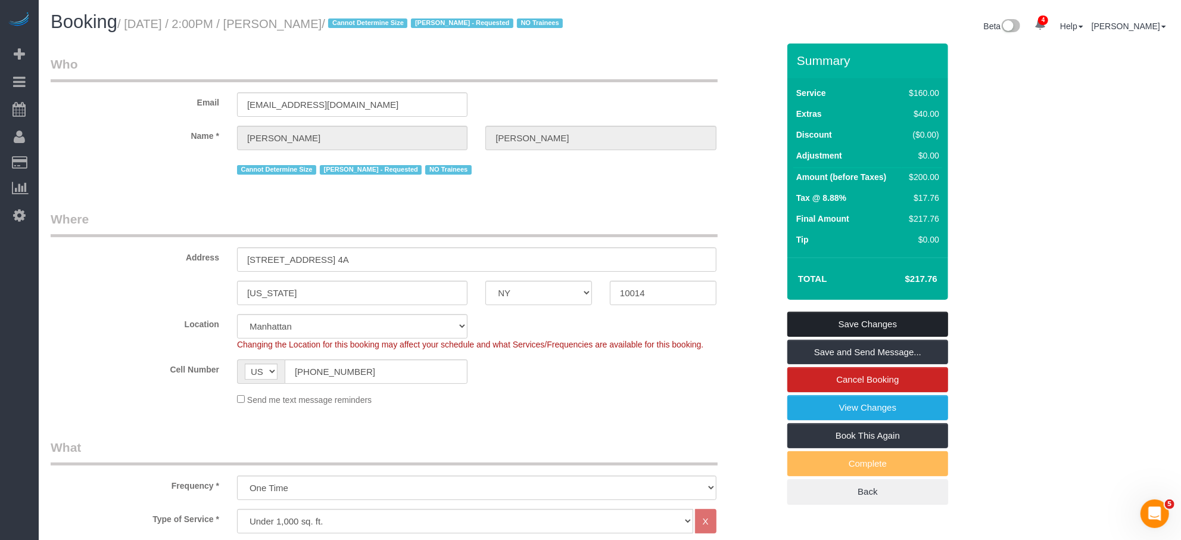
type textarea "Trainee: Benewende Marie Therese Kiema . Please do not start without your train…"
click at [898, 330] on link "Save Changes" at bounding box center [868, 324] width 161 height 25
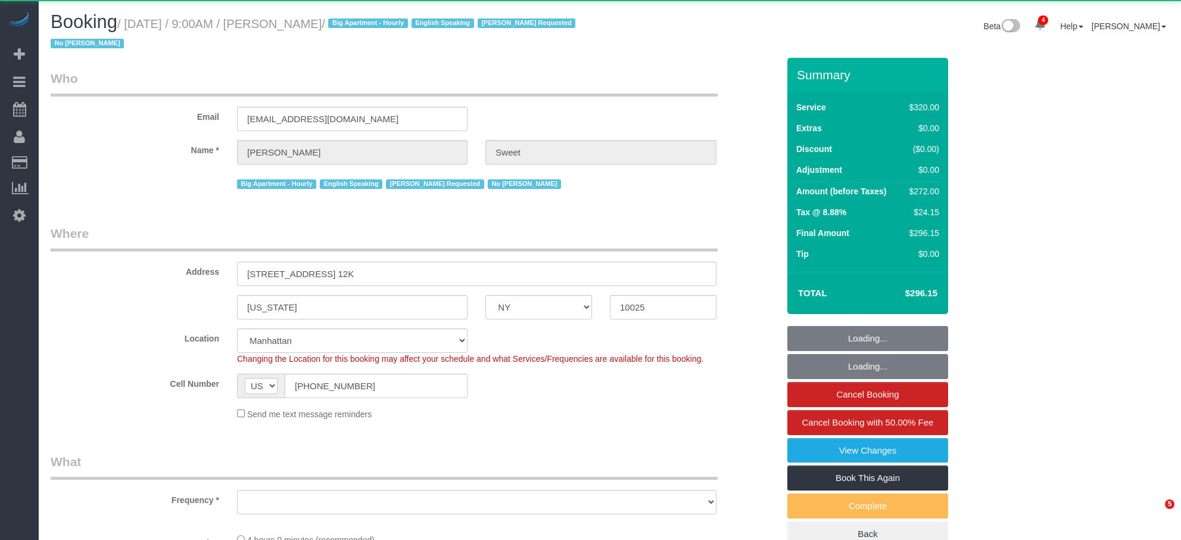
select select "NY"
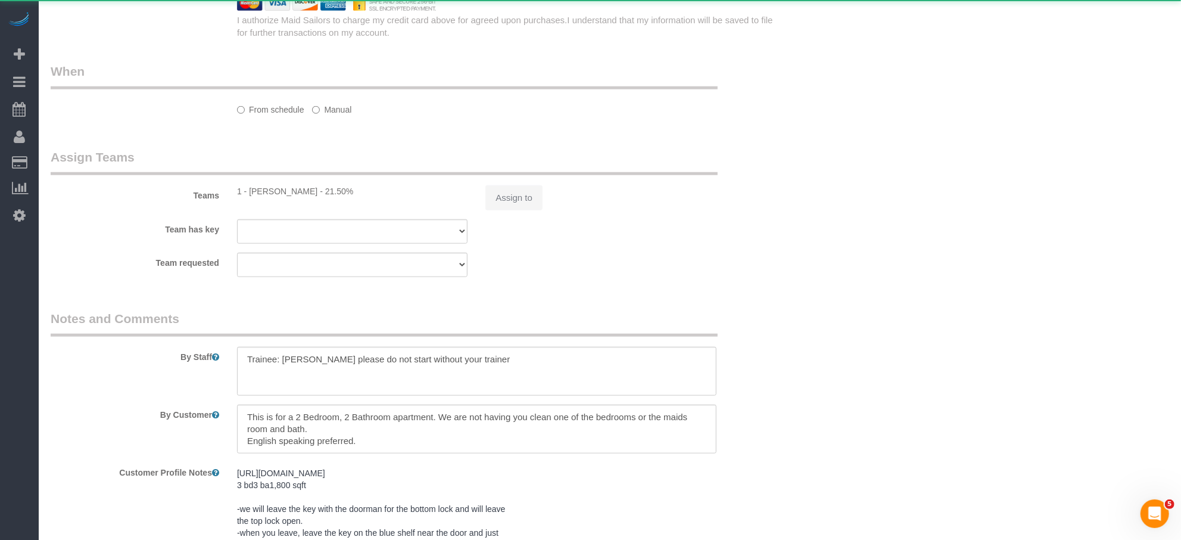
scroll to position [1600, 0]
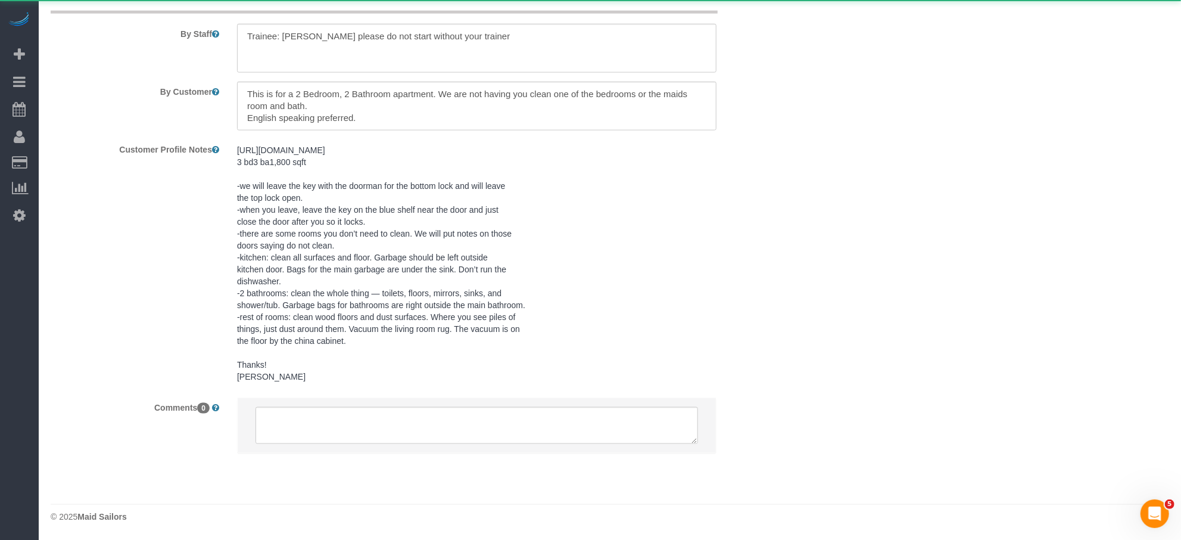
select select "object:909"
select select "string:stripe-pm_1PTCFC4VGloSiKo7prcBMaC7"
select select "240"
select select "spot1"
select select "number:89"
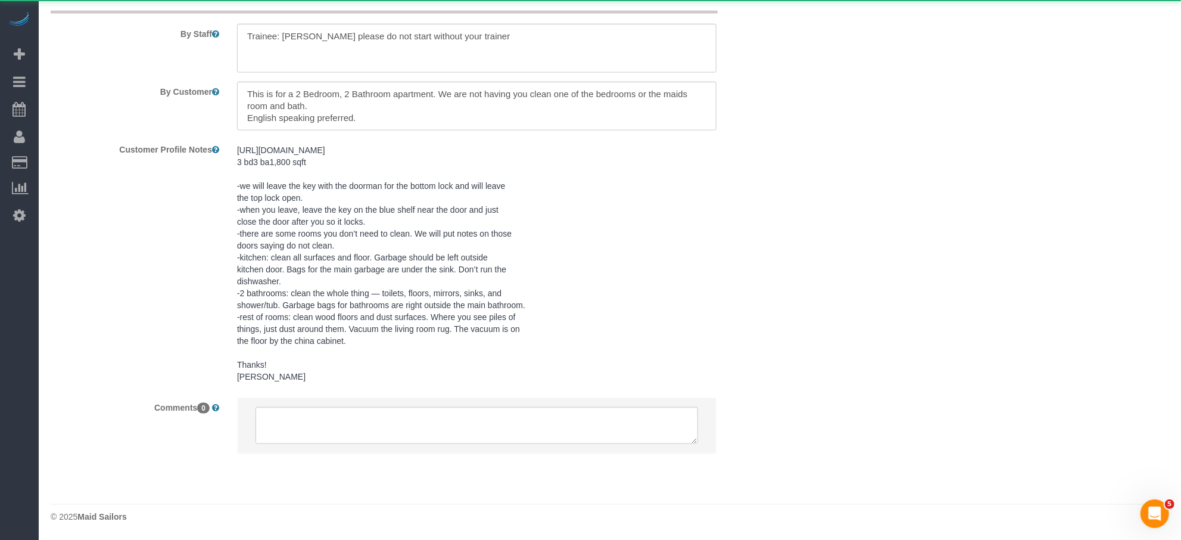
select select "number:90"
select select "number:15"
select select "number:6"
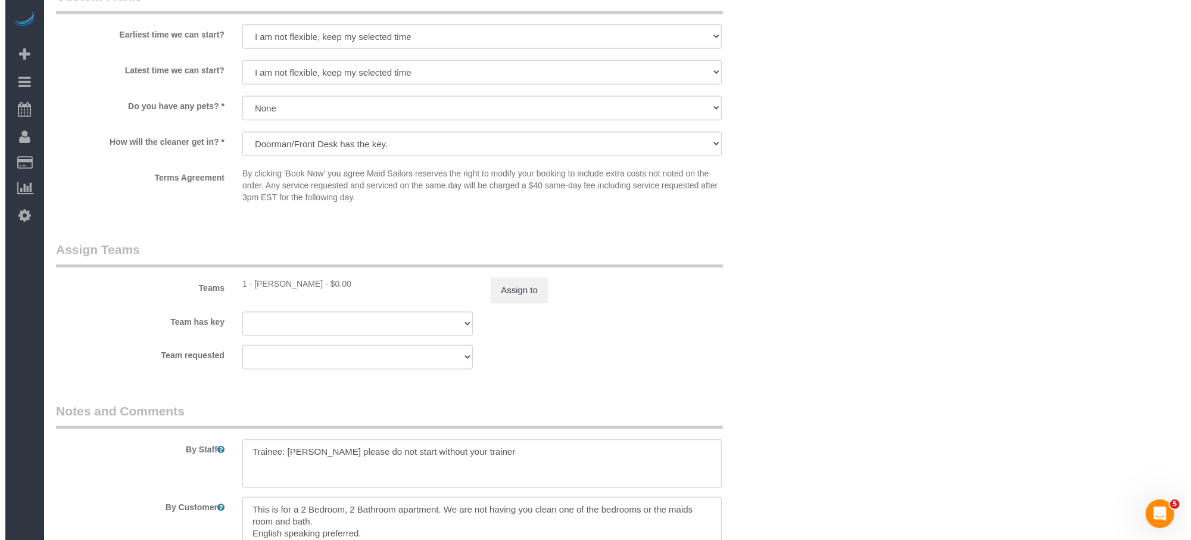
scroll to position [1065, 0]
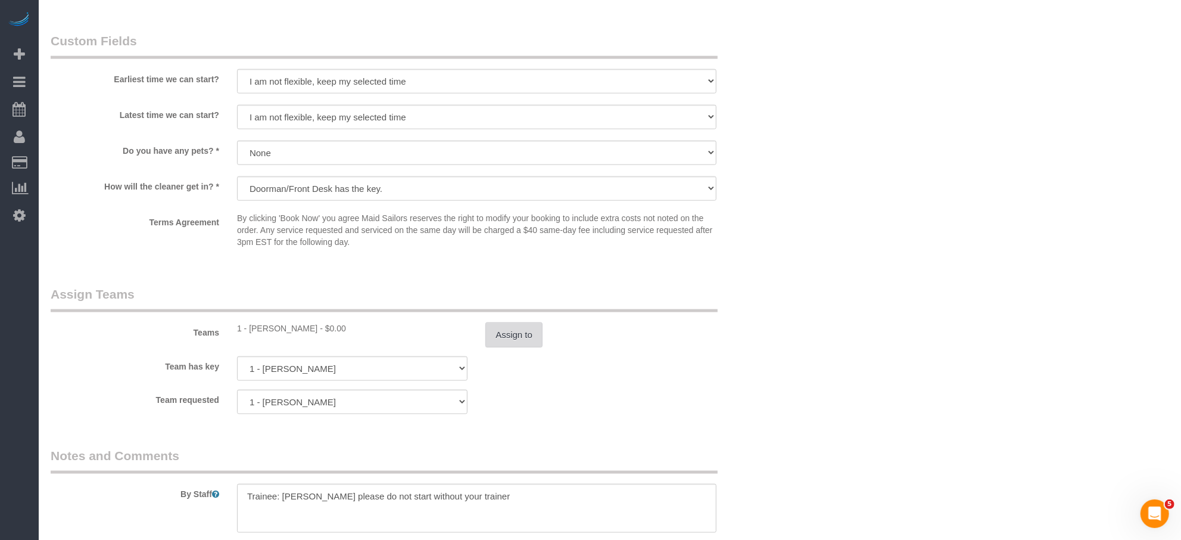
click at [519, 335] on button "Assign to" at bounding box center [514, 334] width 57 height 25
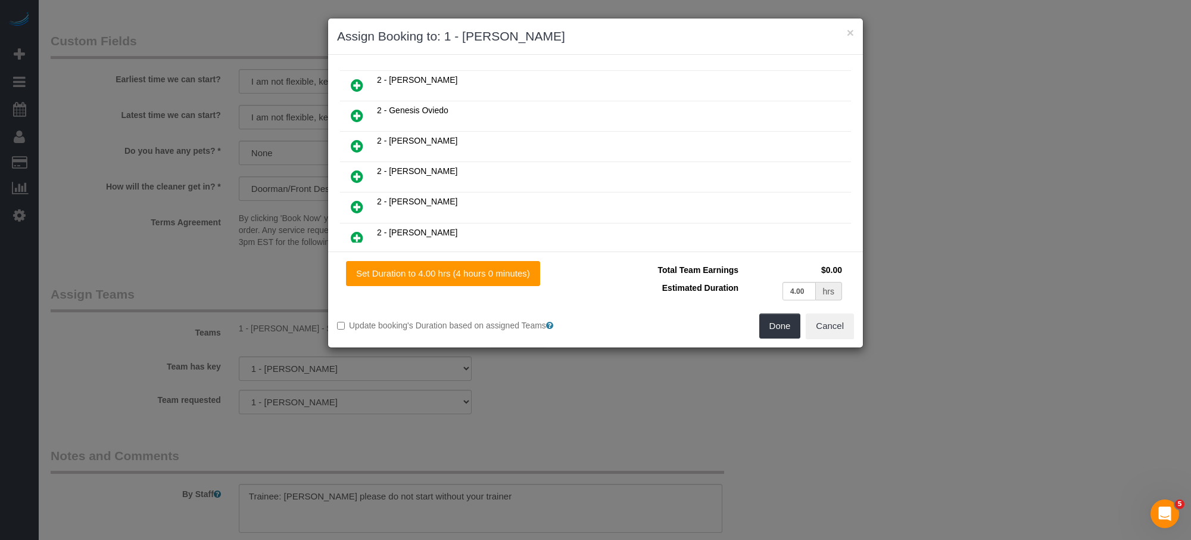
drag, startPoint x: 351, startPoint y: 141, endPoint x: 365, endPoint y: 142, distance: 13.2
click at [351, 141] on icon at bounding box center [357, 146] width 13 height 14
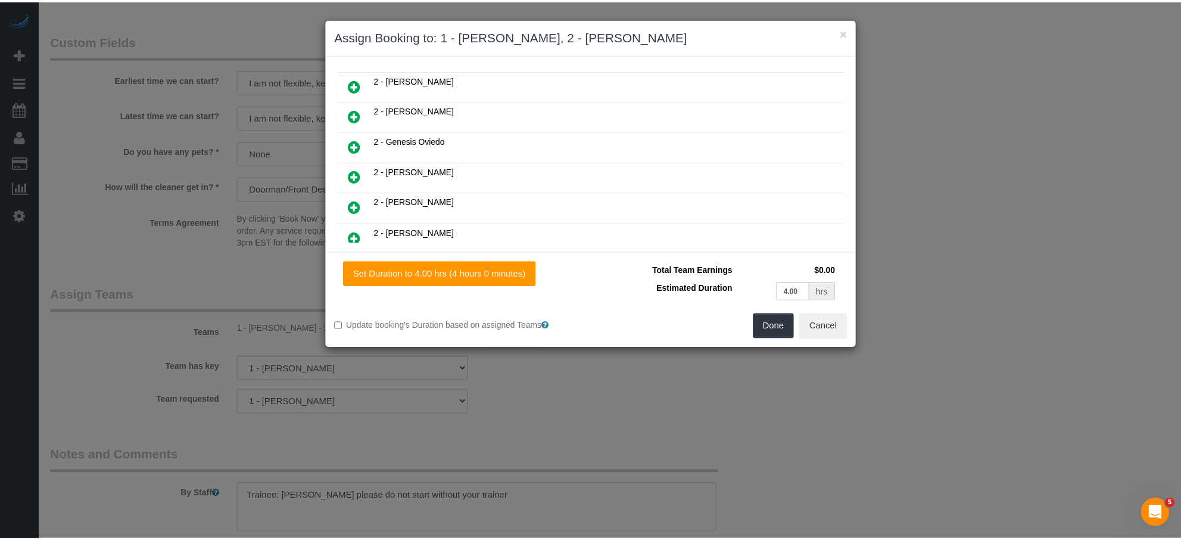
scroll to position [483, 0]
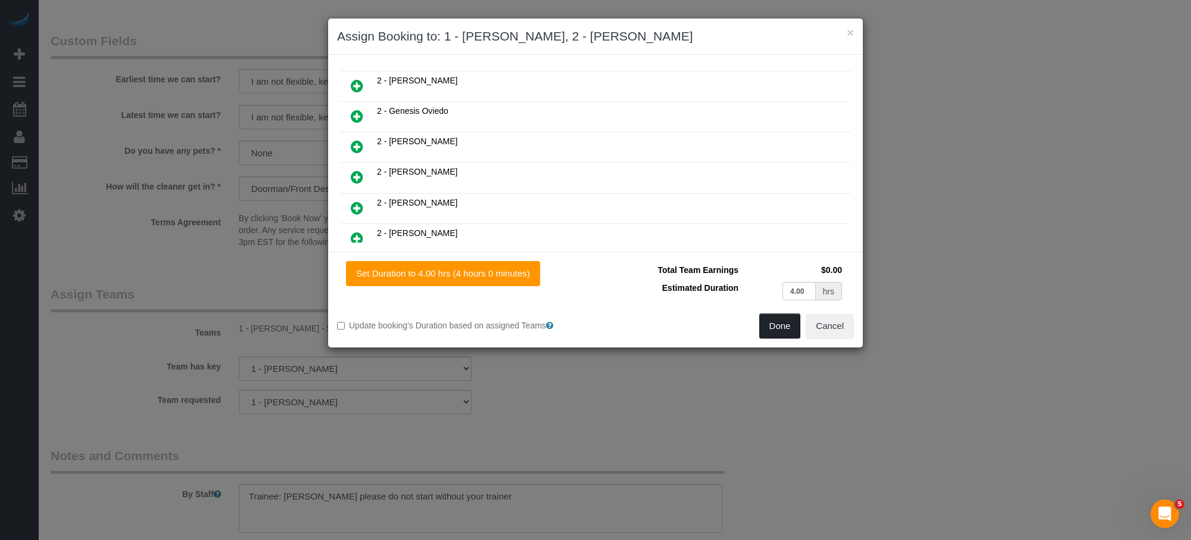
click at [777, 326] on button "Done" at bounding box center [781, 325] width 42 height 25
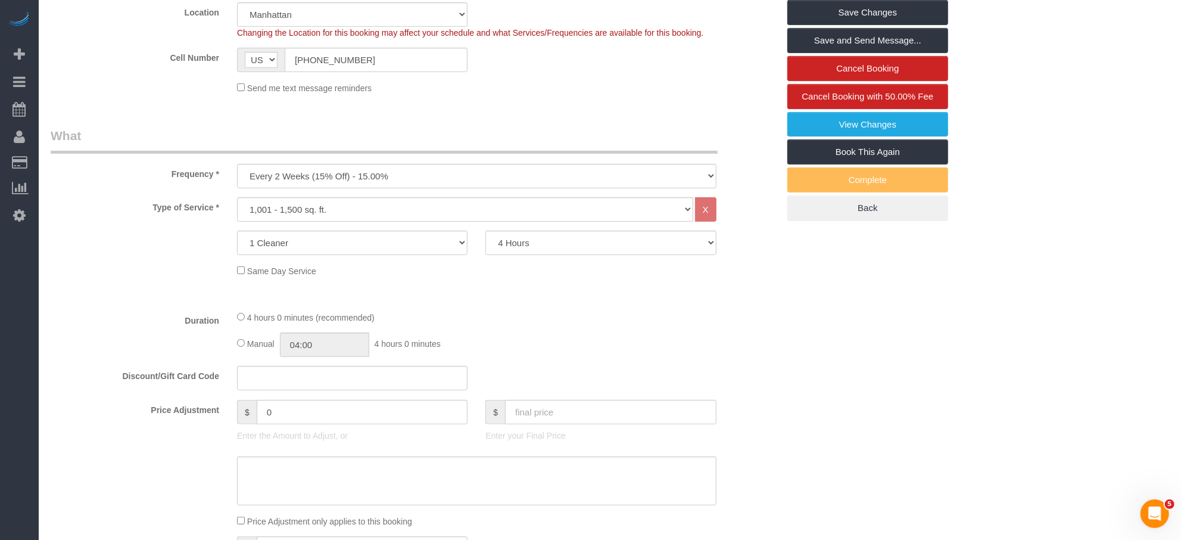
scroll to position [0, 0]
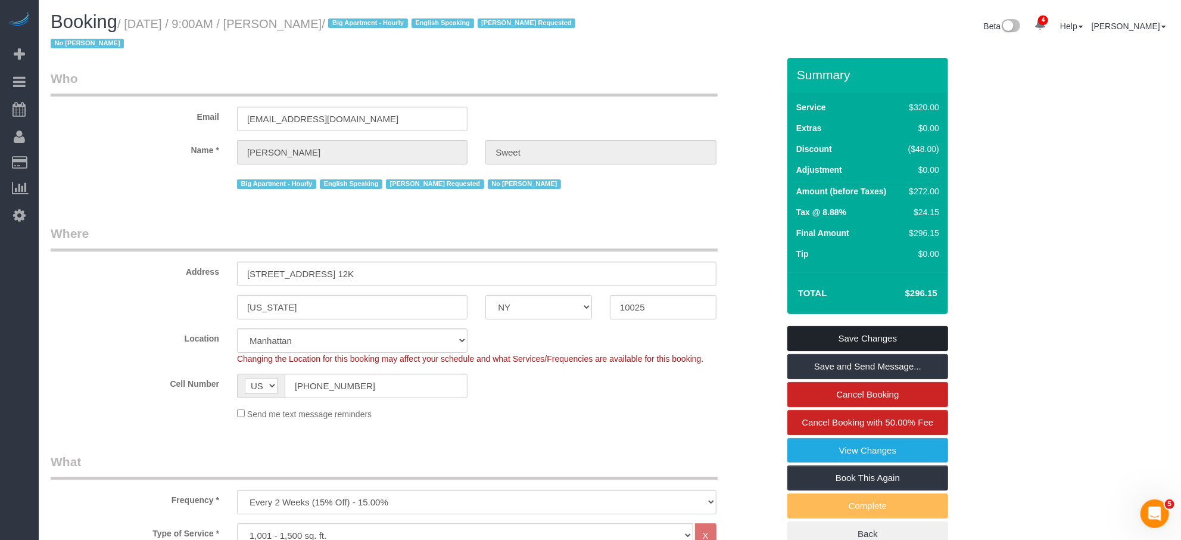
click at [912, 338] on link "Save Changes" at bounding box center [868, 338] width 161 height 25
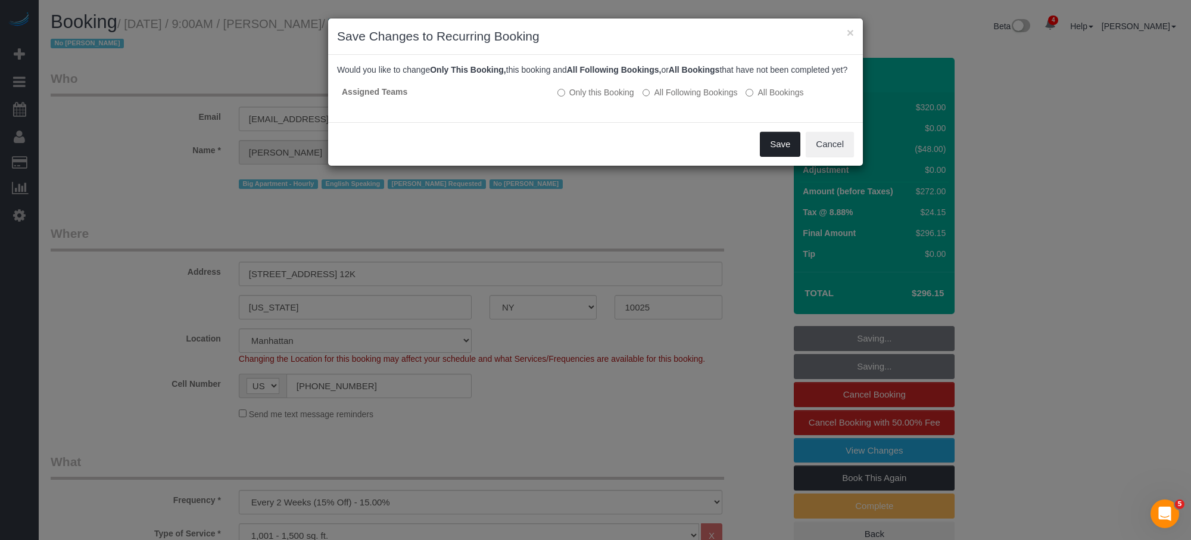
click at [779, 157] on button "Save" at bounding box center [780, 144] width 41 height 25
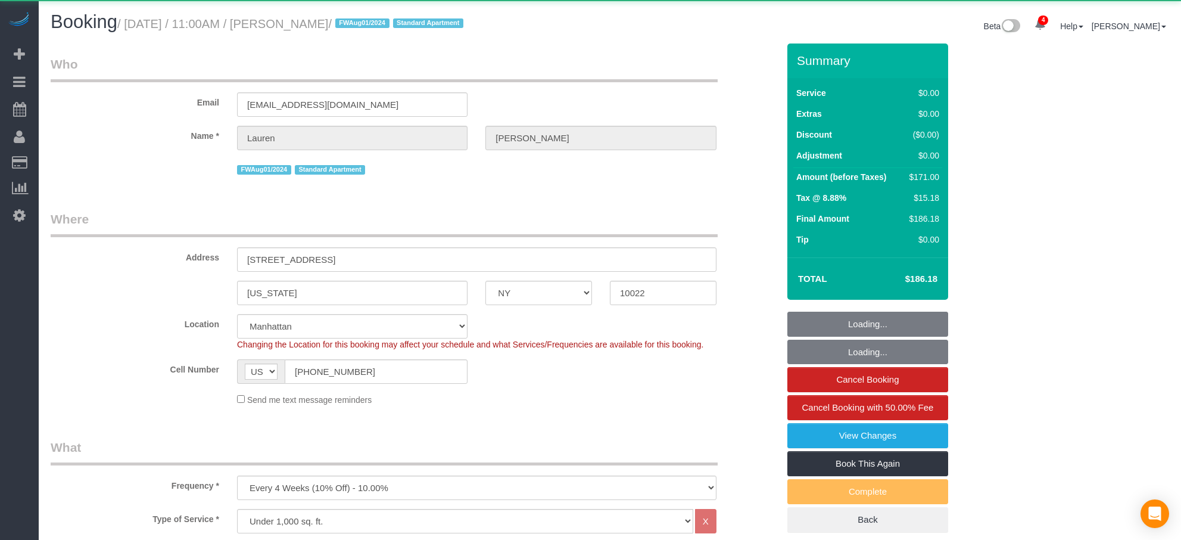
select select "NY"
select select "2"
select select "object:958"
select select "string:stripe-pm_1Phkqp4VGloSiKo75Mp2gtBu"
select select "2"
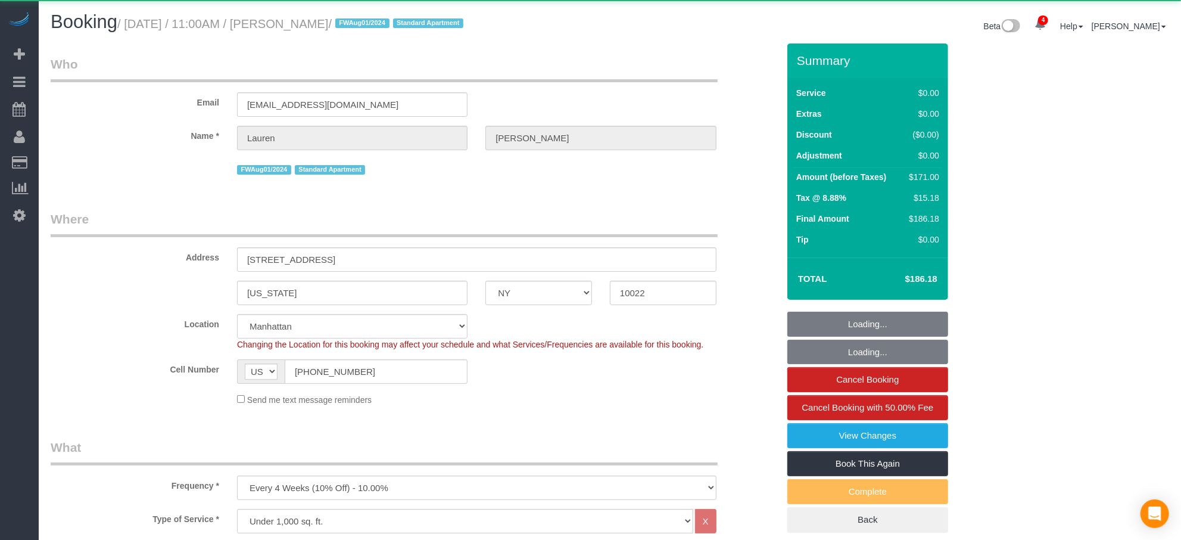
select select "spot1"
select select "number:59"
select select "number:79"
select select "number:15"
select select "number:5"
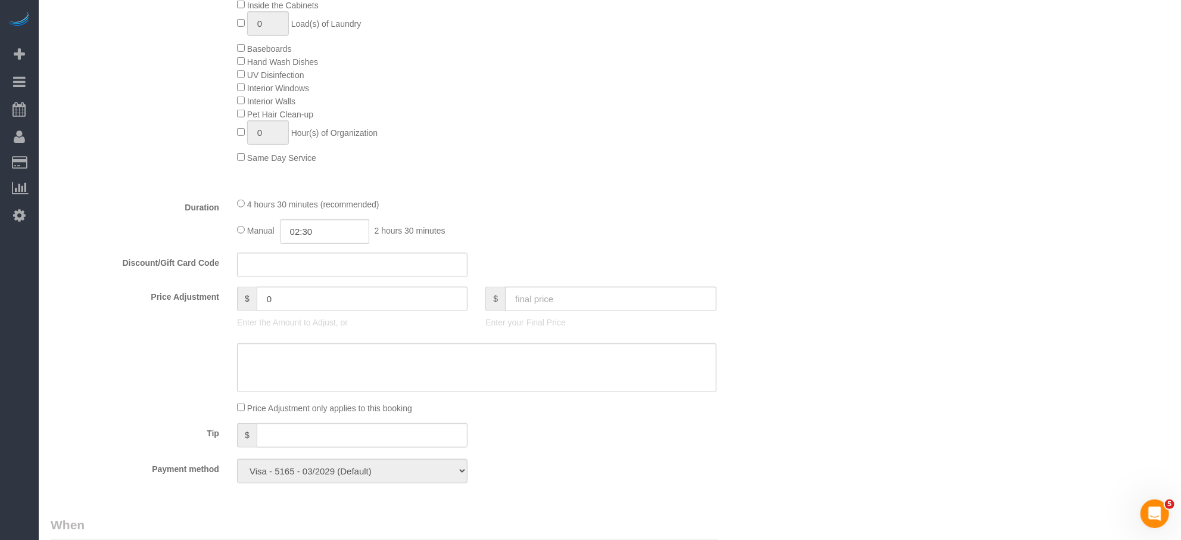
scroll to position [1315, 0]
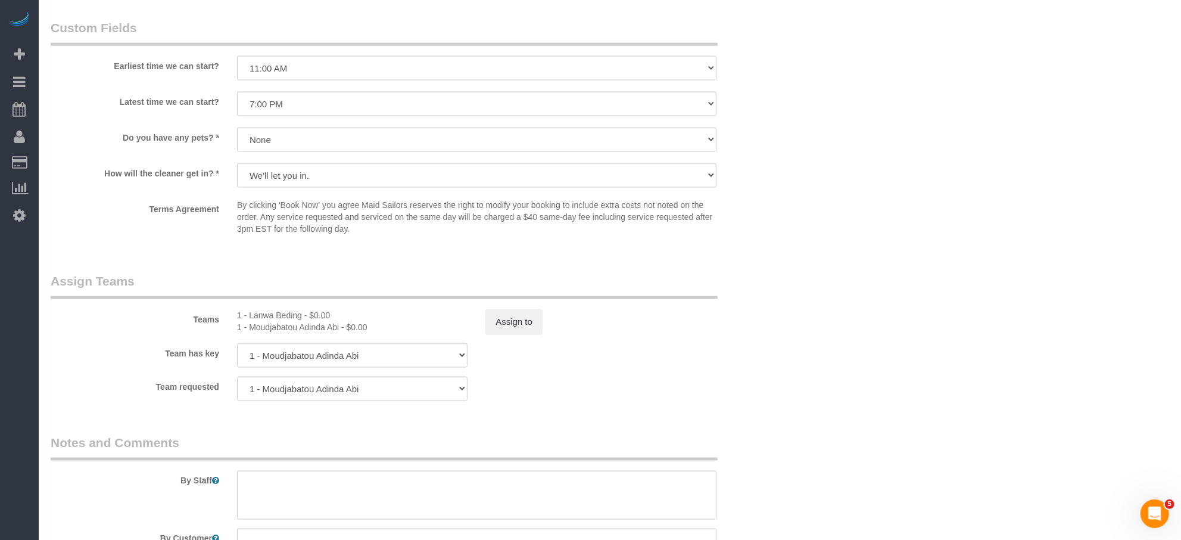
drag, startPoint x: 306, startPoint y: 317, endPoint x: 251, endPoint y: 318, distance: 54.8
click at [251, 318] on div "1 - Lanwa Beding - $0.00" at bounding box center [352, 315] width 231 height 12
copy div "Lanwa Beding"
click at [286, 486] on textarea at bounding box center [477, 495] width 480 height 49
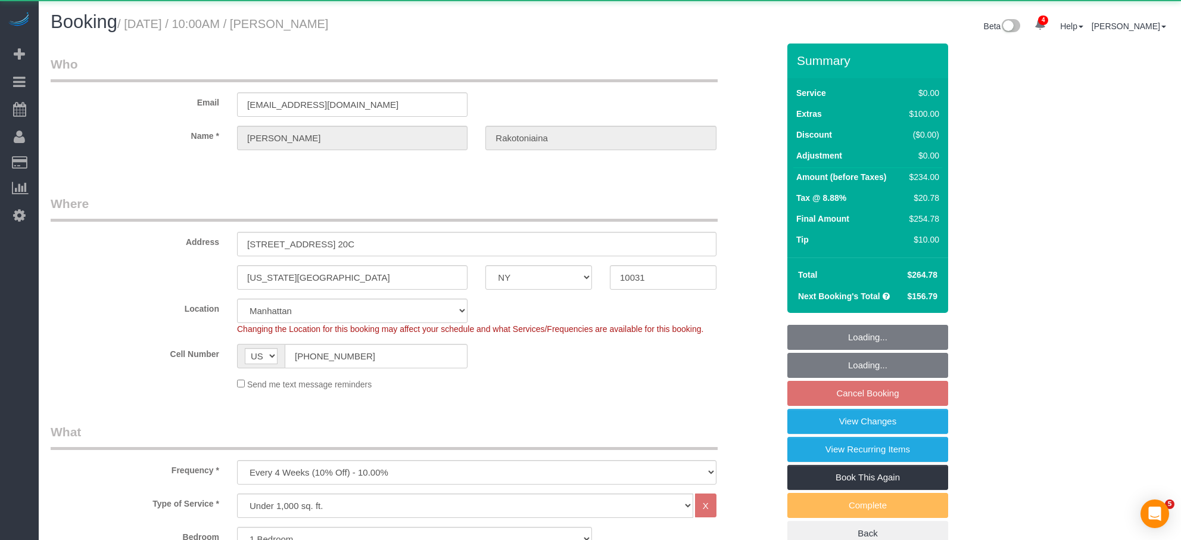
select select "NY"
select select "1"
select select "object:906"
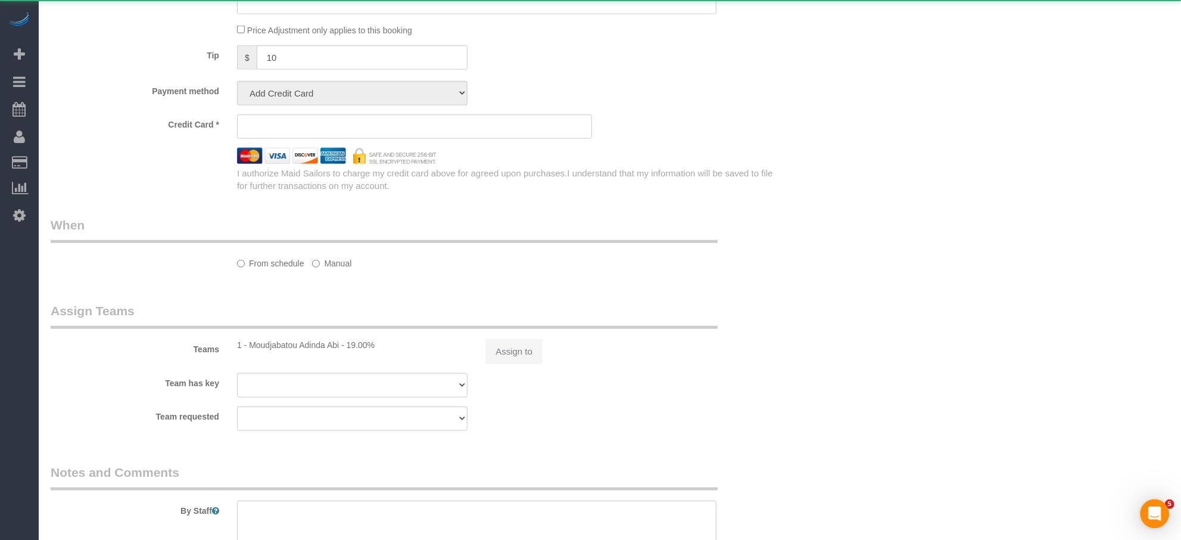
select select "string:stripe-pm_1QykEQ4VGloSiKo70pG1UeS6"
select select "1"
select select "spot3"
select select "number:57"
select select "number:73"
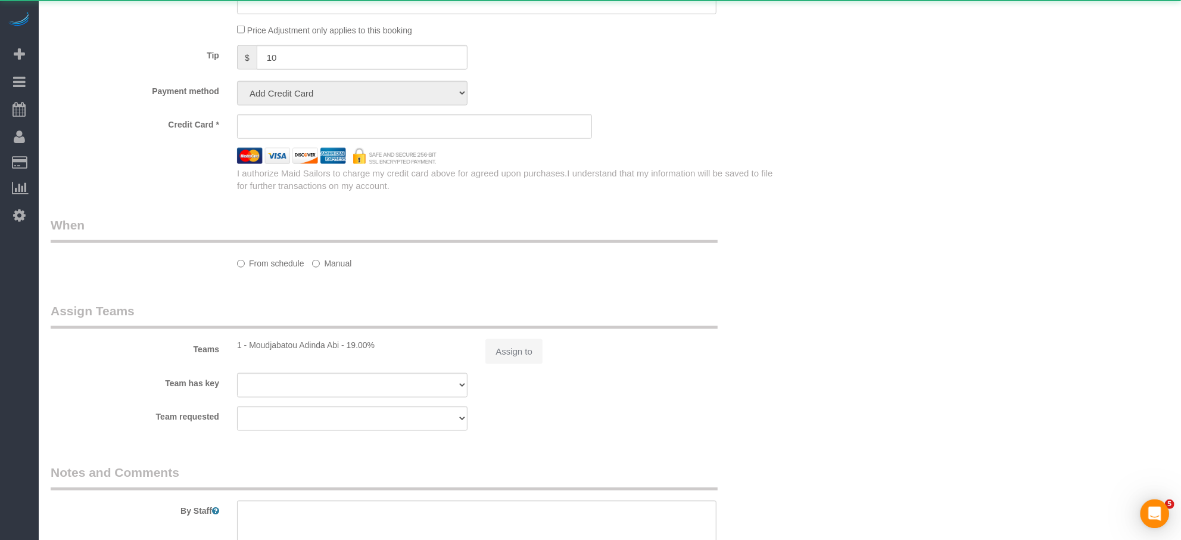
select select "number:15"
select select "number:5"
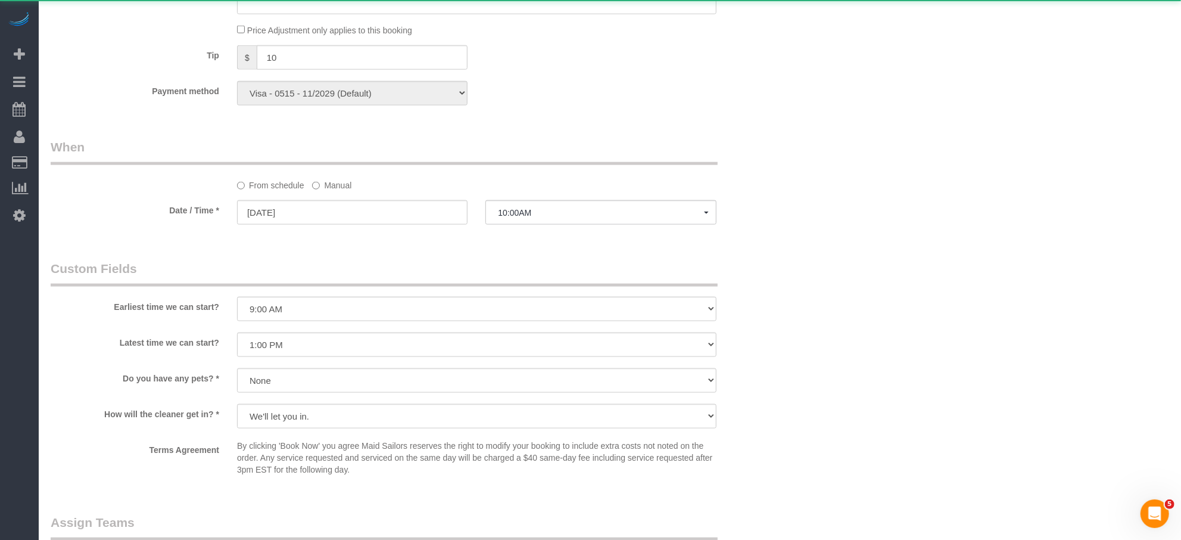
scroll to position [1496, 0]
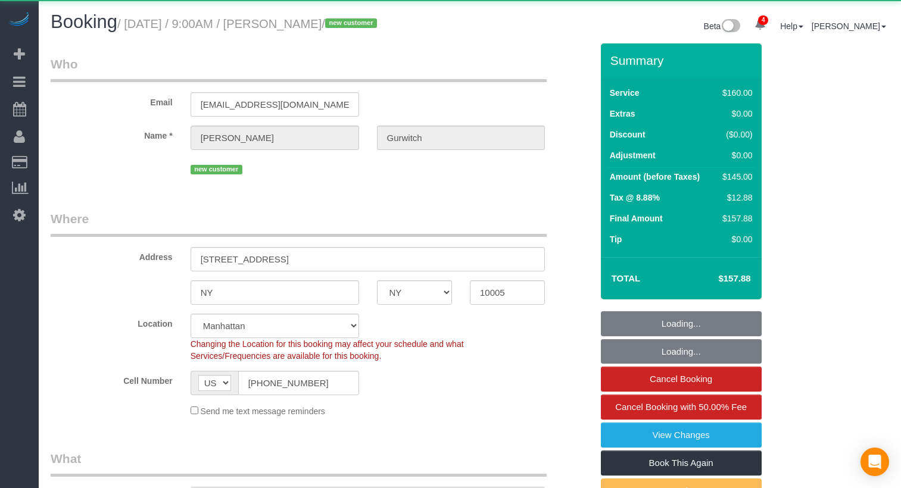
select select "NY"
select select "object:940"
select select "string:stripe-pm_1S0k2z4VGloSiKo7qXcb9v0M"
select select "spot1"
select select "number:56"
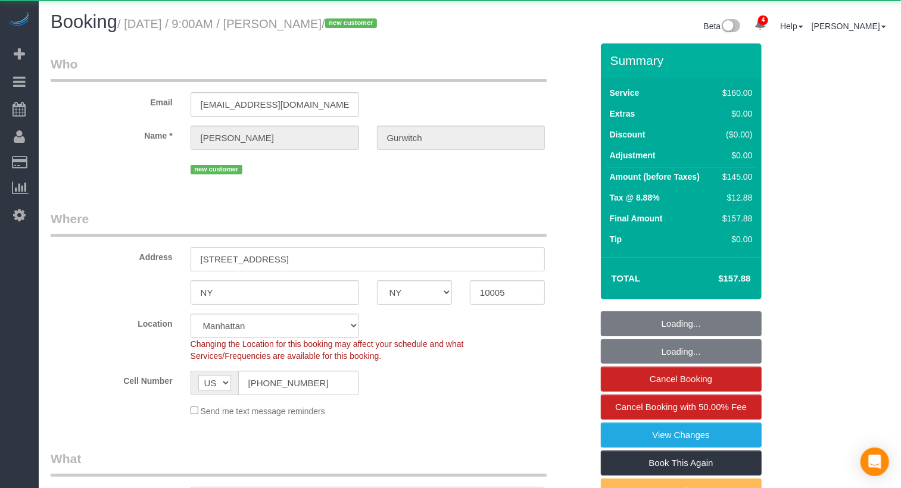
select select "number:73"
select select "number:15"
select select "number:5"
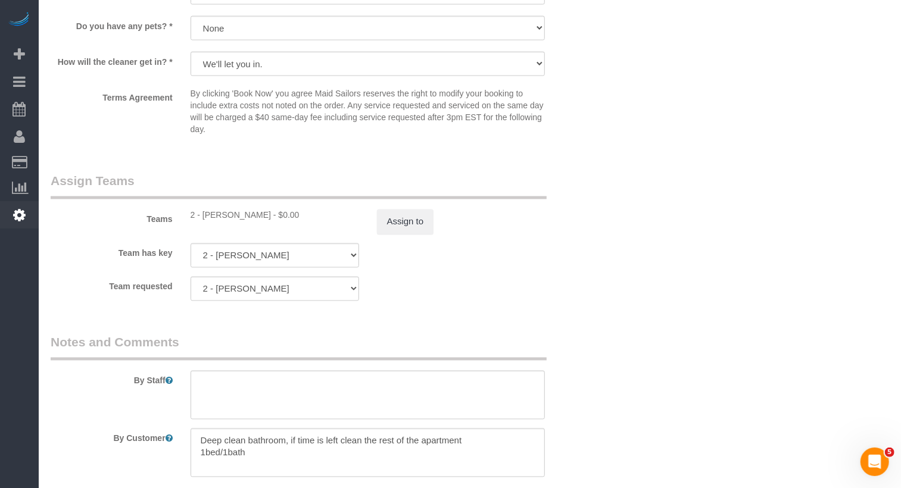
scroll to position [1346, 0]
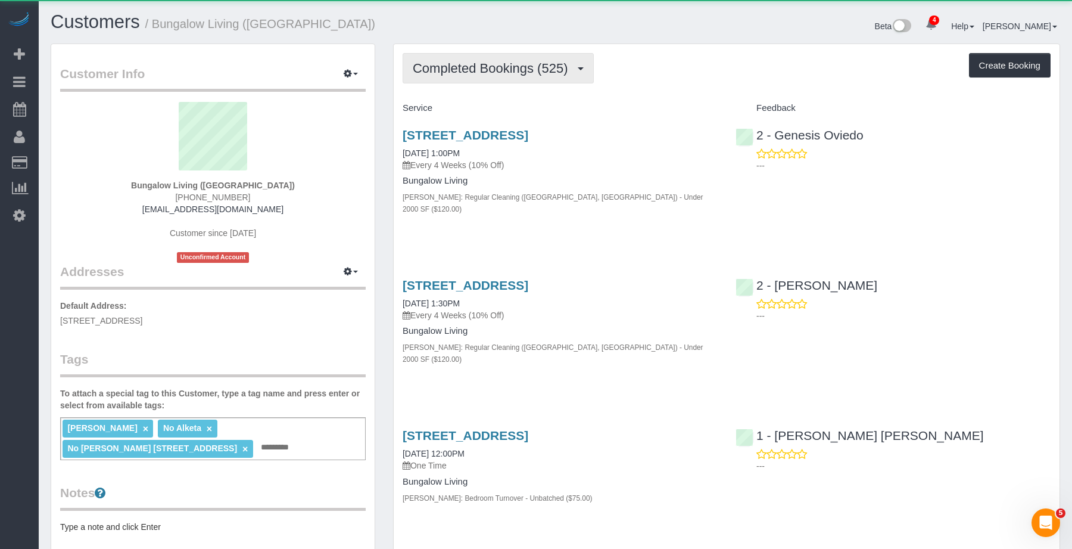
click at [530, 75] on span "Completed Bookings (525)" at bounding box center [493, 68] width 161 height 15
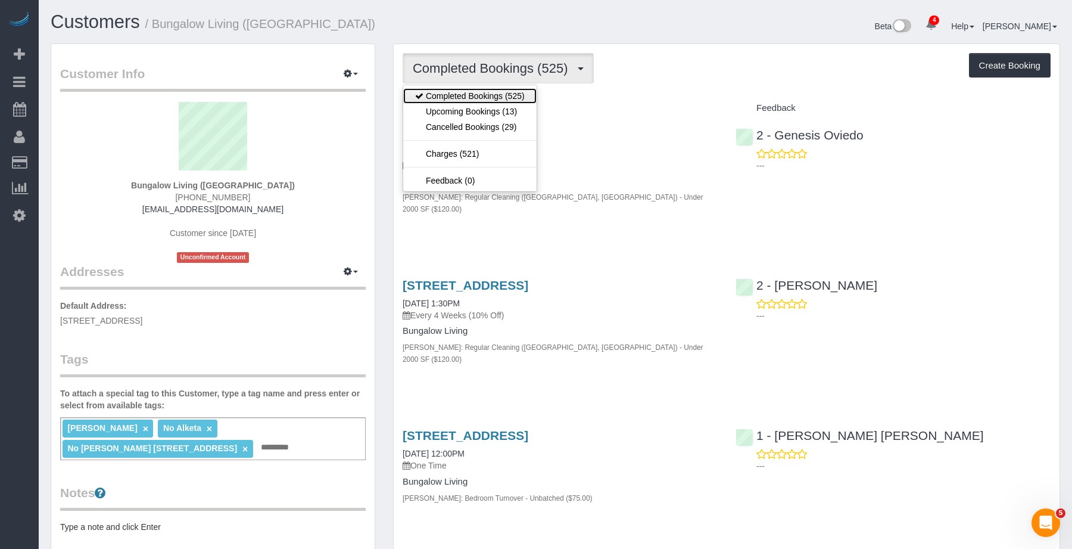
click at [516, 102] on link "Completed Bookings (525)" at bounding box center [469, 95] width 133 height 15
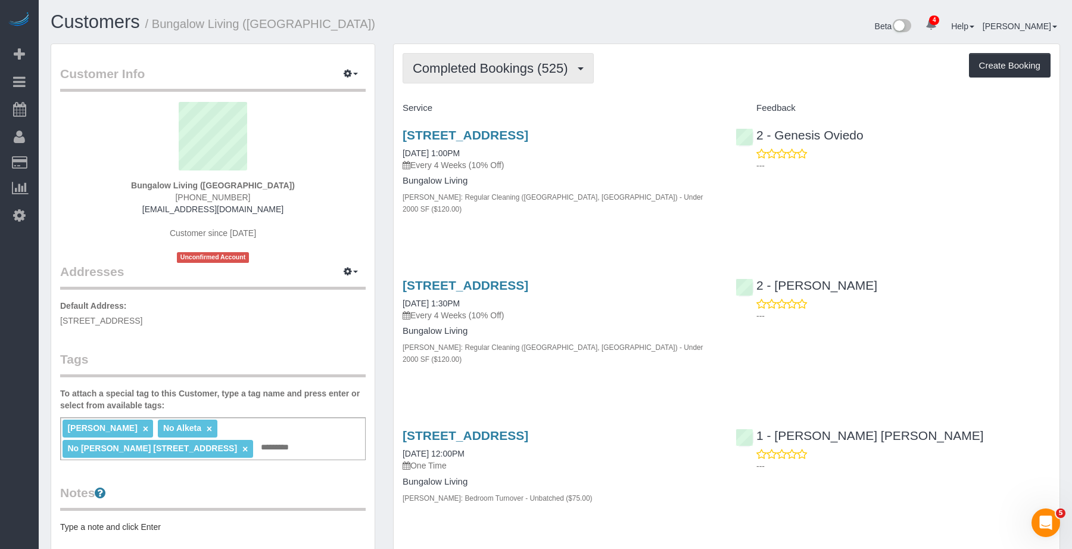
click at [521, 72] on span "Completed Bookings (525)" at bounding box center [493, 68] width 161 height 15
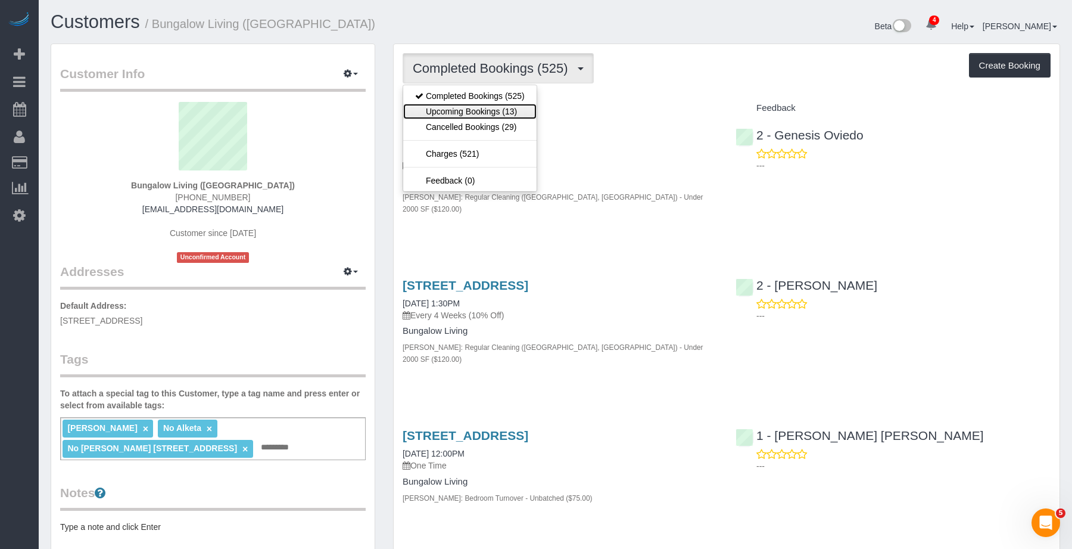
click at [506, 111] on link "Upcoming Bookings (13)" at bounding box center [469, 111] width 133 height 15
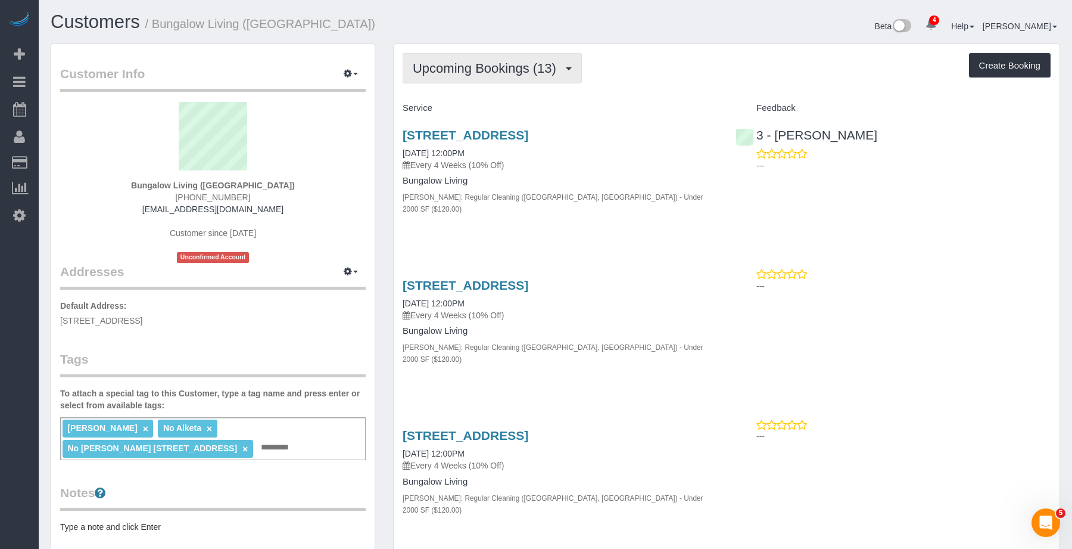
click at [447, 74] on span "Upcoming Bookings (13)" at bounding box center [488, 68] width 150 height 15
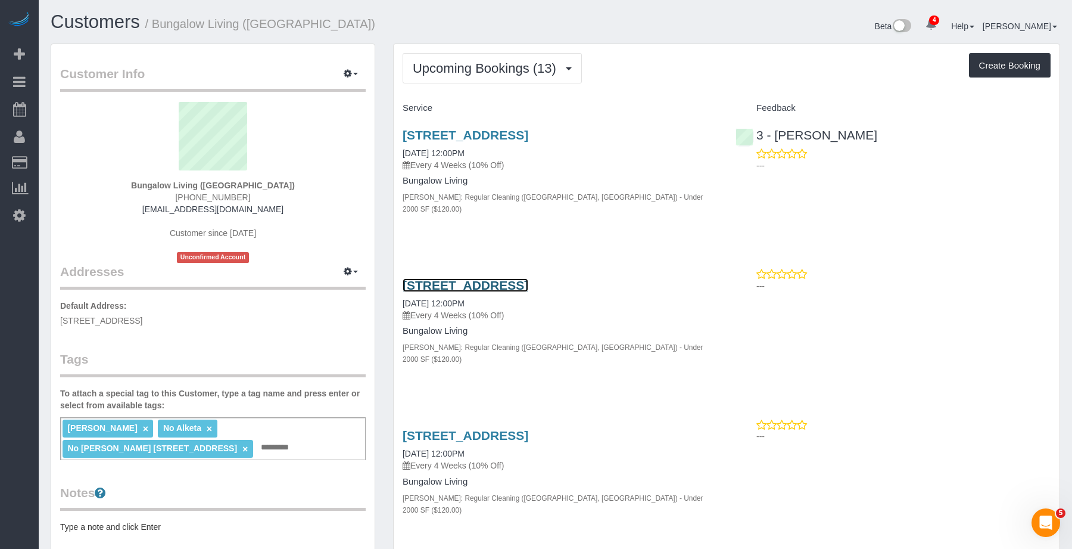
click at [511, 278] on link "256 Melrose St, 2, Brooklyn, NY 11206" at bounding box center [466, 285] width 126 height 14
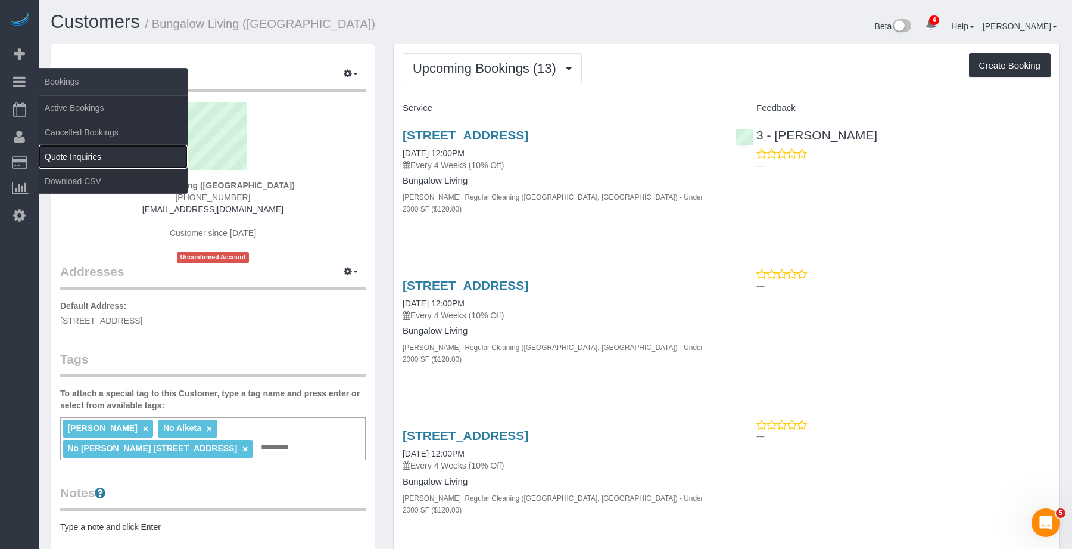
click at [74, 145] on link "Quote Inquiries" at bounding box center [113, 157] width 149 height 24
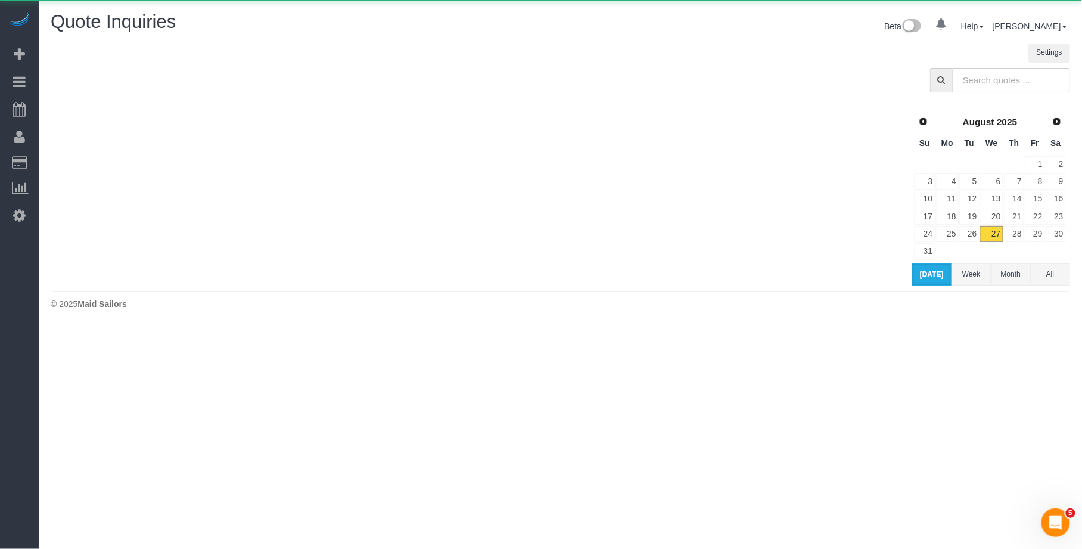
click at [73, 136] on sui-quotes-table at bounding box center [481, 192] width 861 height 188
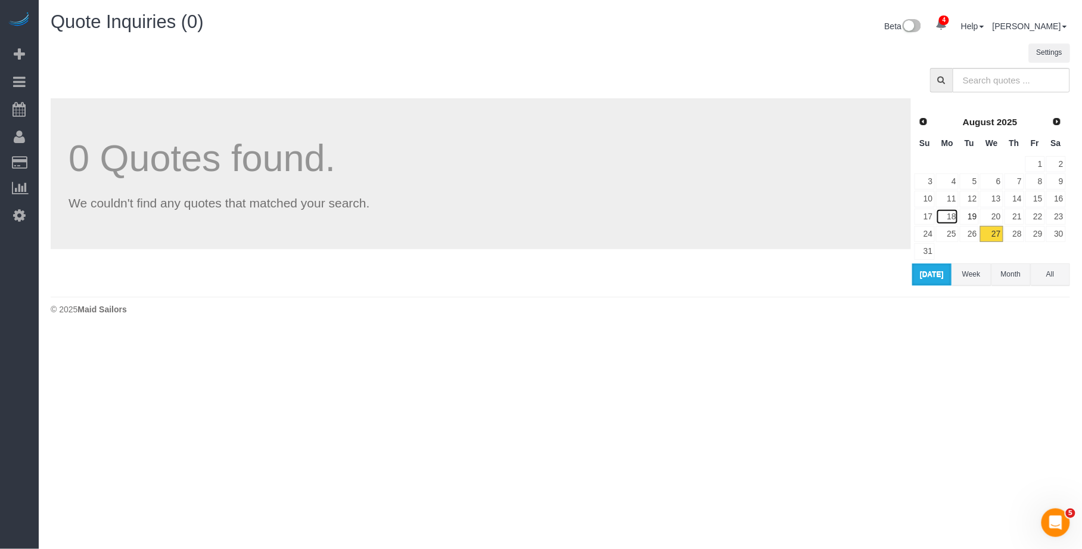
click at [956, 220] on link "18" at bounding box center [947, 217] width 22 height 16
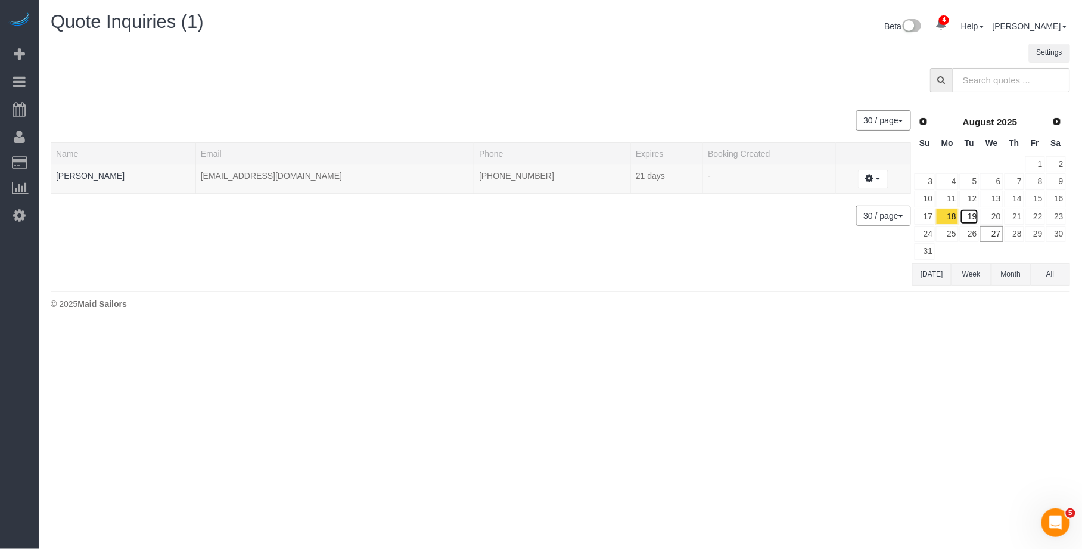
click at [972, 214] on link "19" at bounding box center [970, 217] width 20 height 16
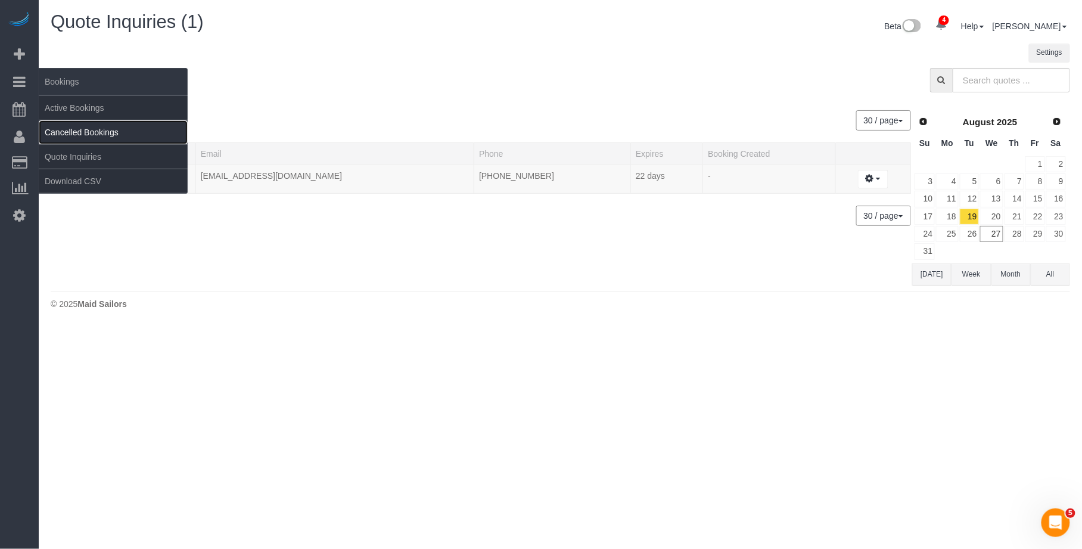
click at [81, 136] on link "Cancelled Bookings" at bounding box center [113, 132] width 149 height 24
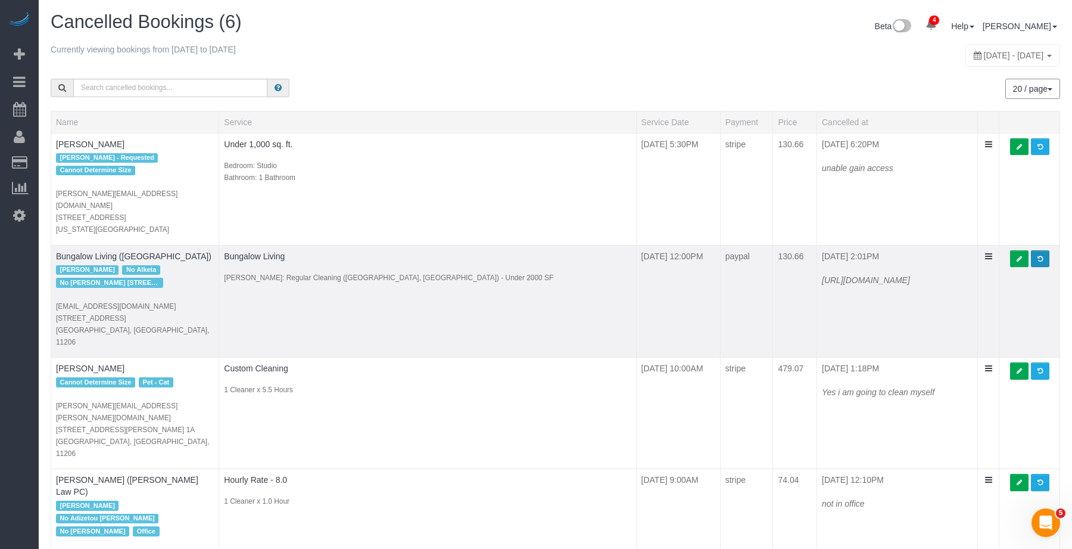
click at [1039, 252] on link at bounding box center [1040, 258] width 18 height 17
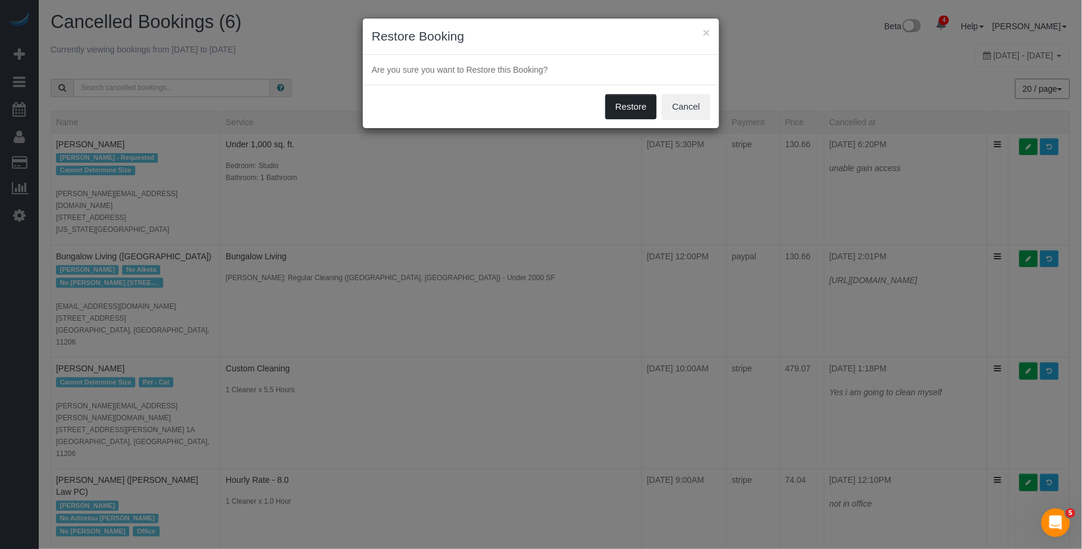
drag, startPoint x: 620, startPoint y: 108, endPoint x: 591, endPoint y: 96, distance: 31.8
click at [620, 108] on button "Restore" at bounding box center [631, 106] width 52 height 25
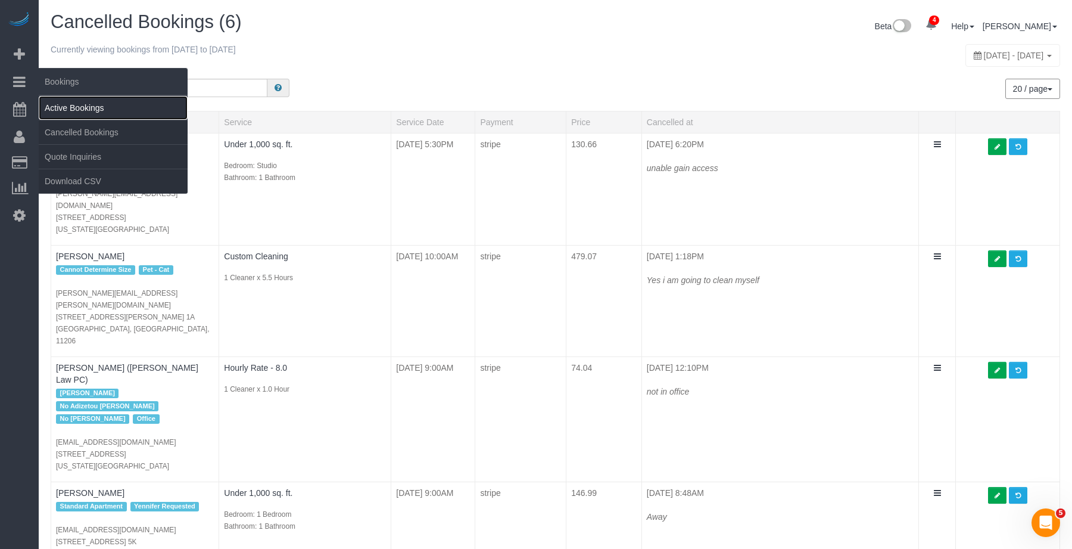
click at [57, 98] on link "Active Bookings" at bounding box center [113, 108] width 149 height 24
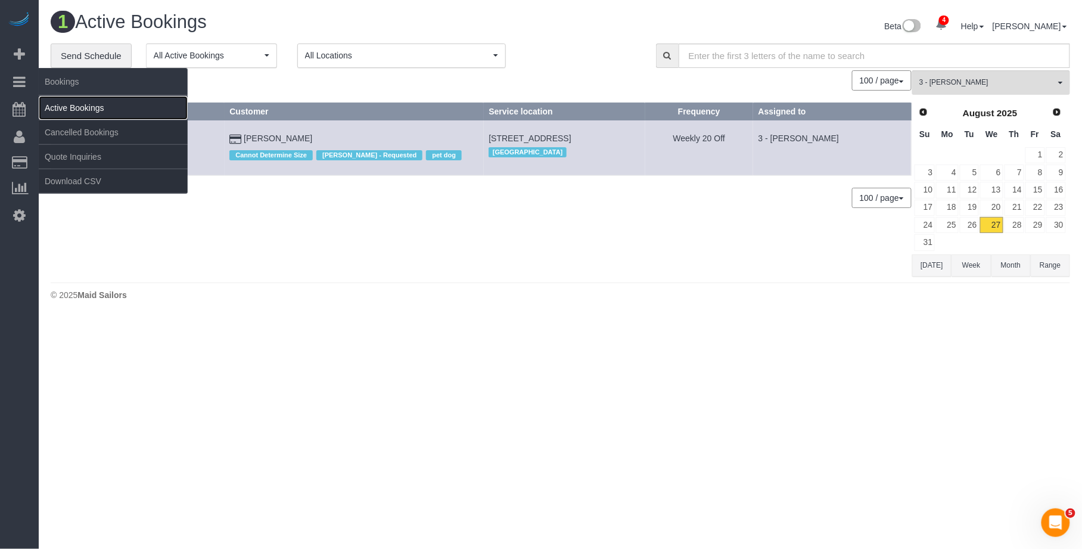
click at [94, 119] on link "Active Bookings" at bounding box center [113, 108] width 149 height 24
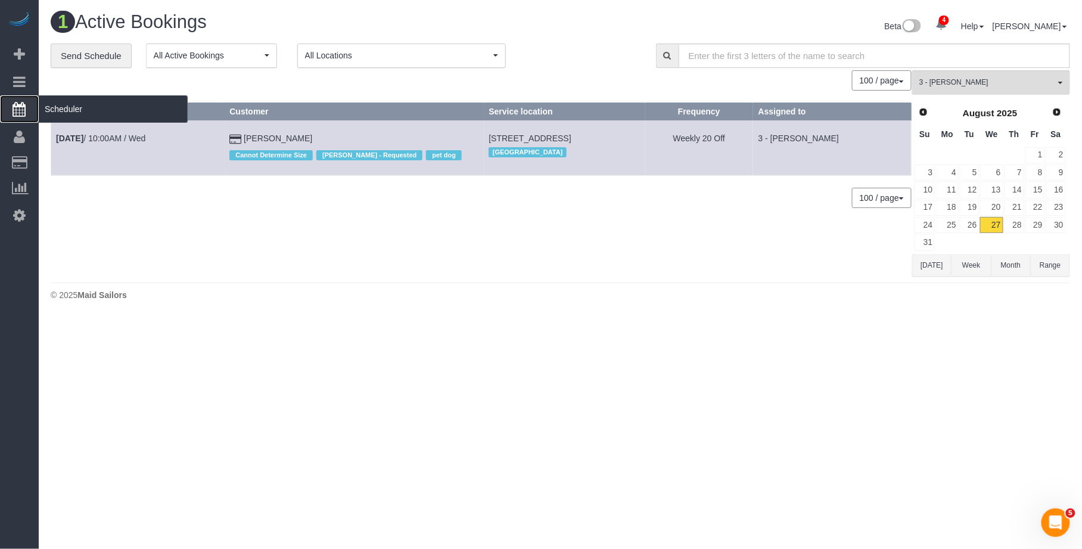
click at [60, 108] on span "Scheduler" at bounding box center [113, 108] width 149 height 27
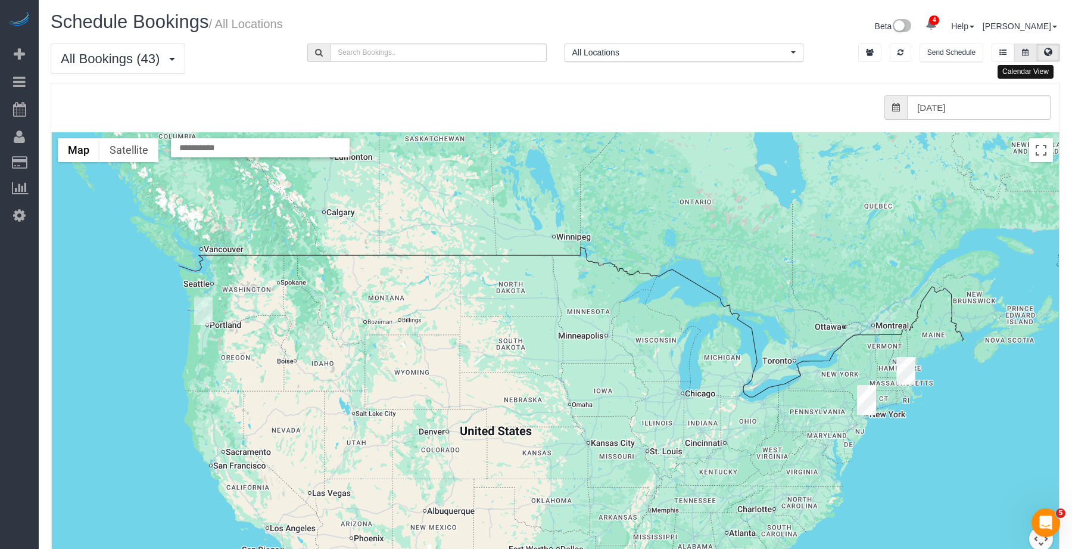
click at [1031, 58] on button at bounding box center [1026, 52] width 22 height 18
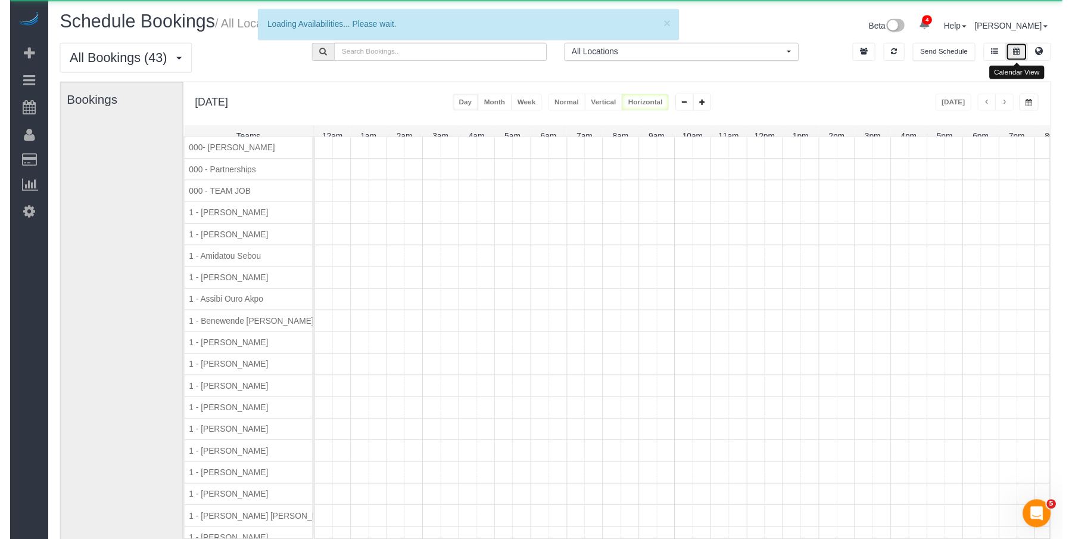
scroll to position [0, 132]
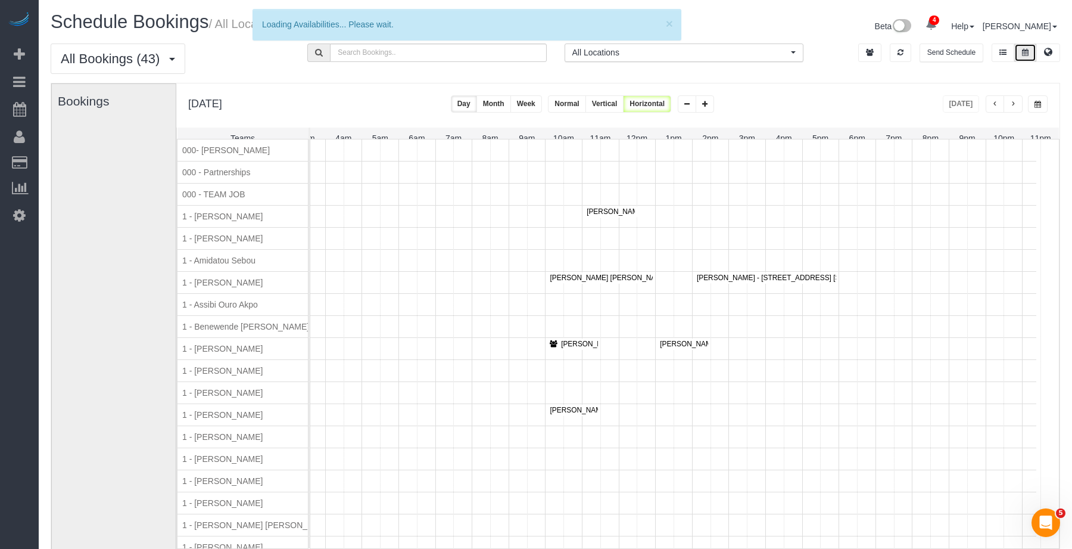
click at [1038, 110] on button "button" at bounding box center [1038, 103] width 20 height 17
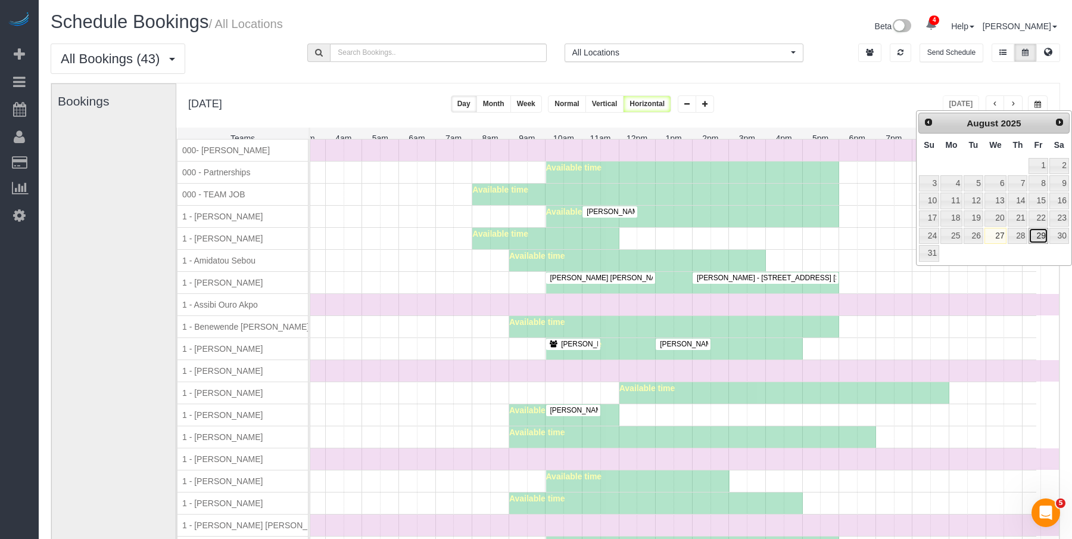
click at [1032, 234] on link "29" at bounding box center [1038, 236] width 19 height 16
type input "**********"
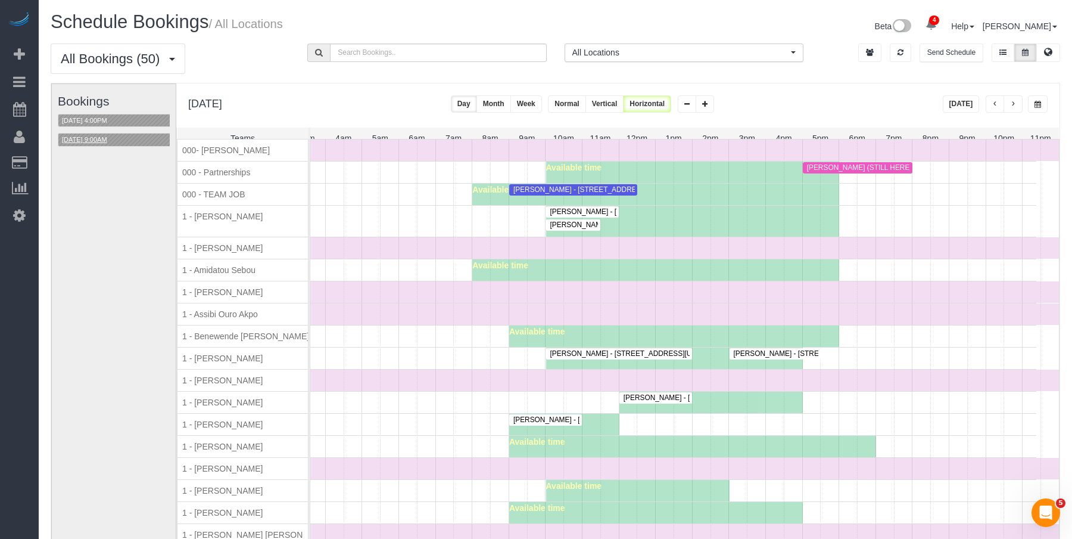
click at [108, 142] on button "08/29/2025 9:00AM" at bounding box center [84, 139] width 52 height 13
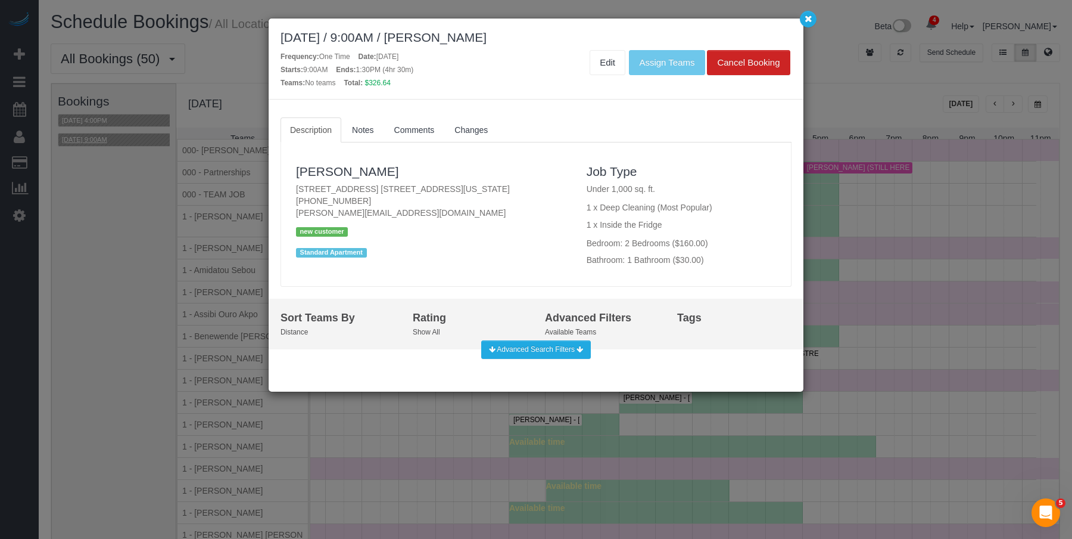
scroll to position [0, 122]
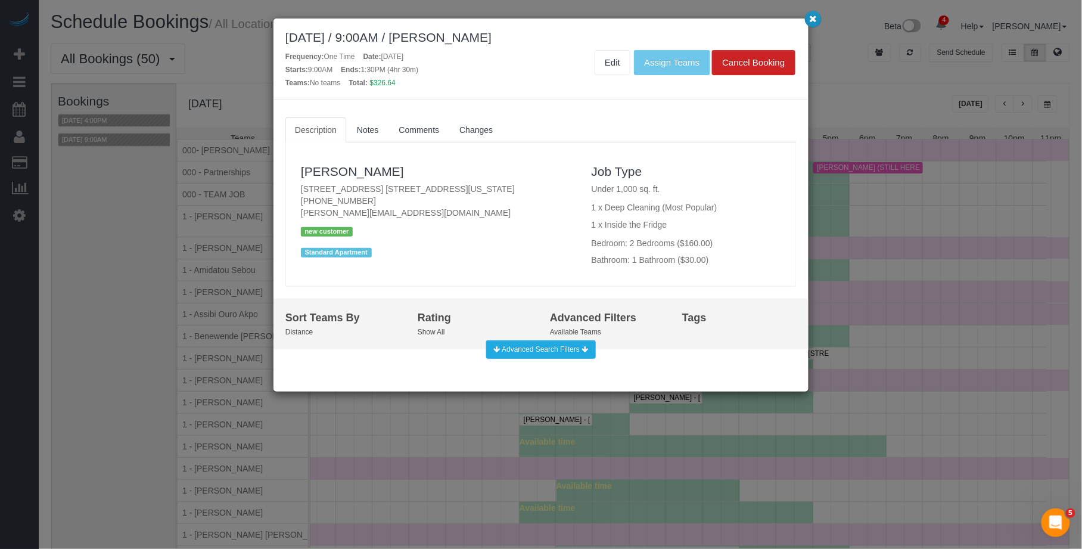
click at [815, 20] on icon "button" at bounding box center [814, 18] width 8 height 7
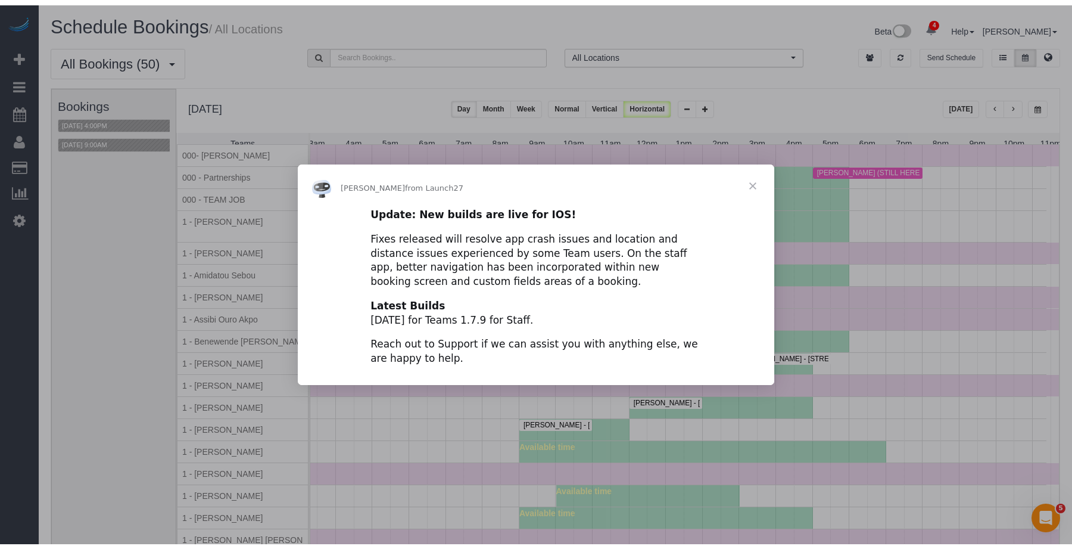
scroll to position [0, 0]
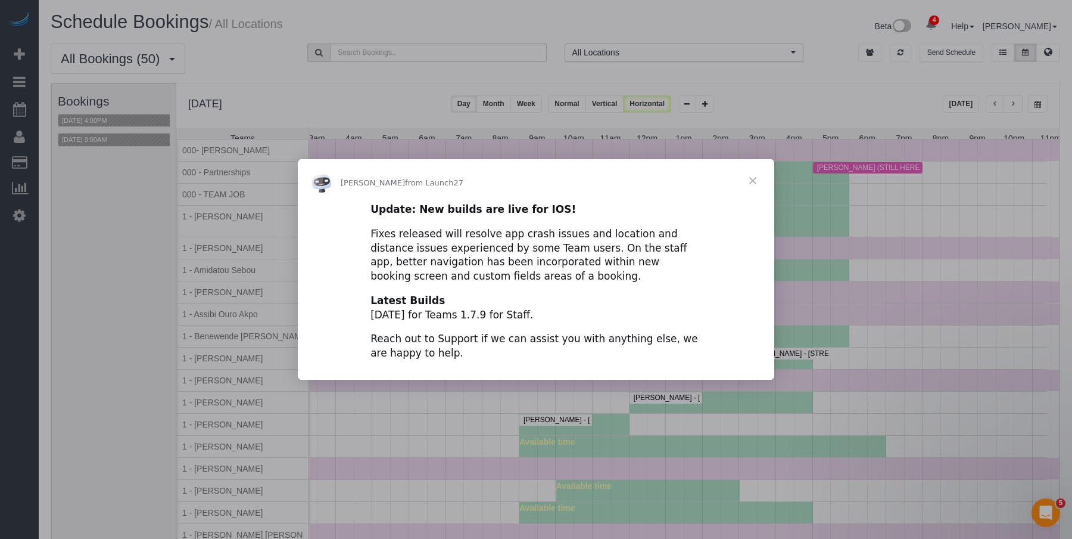
click at [751, 183] on span "Close" at bounding box center [753, 180] width 43 height 43
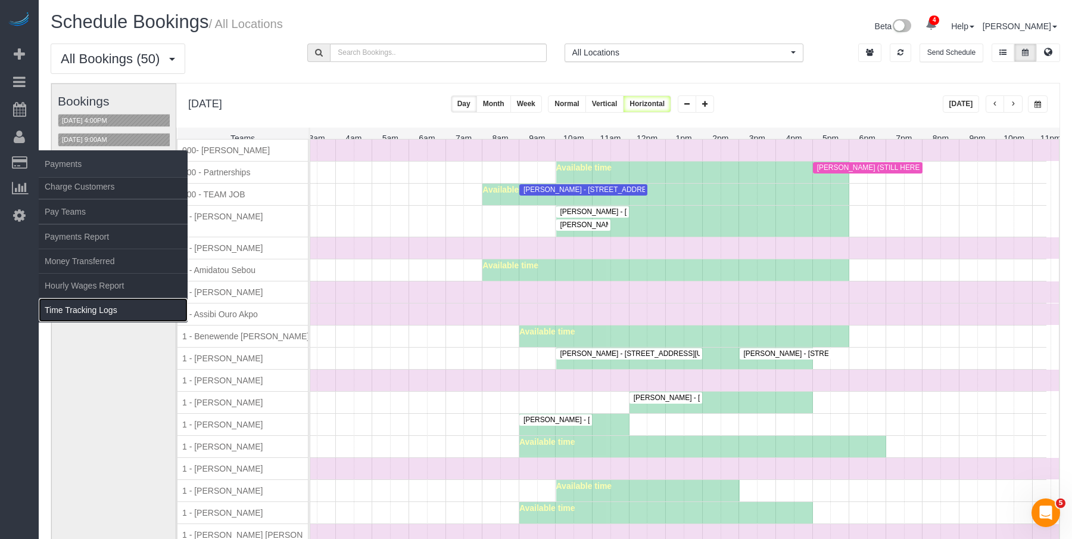
click at [113, 306] on link "Time Tracking Logs" at bounding box center [113, 310] width 149 height 24
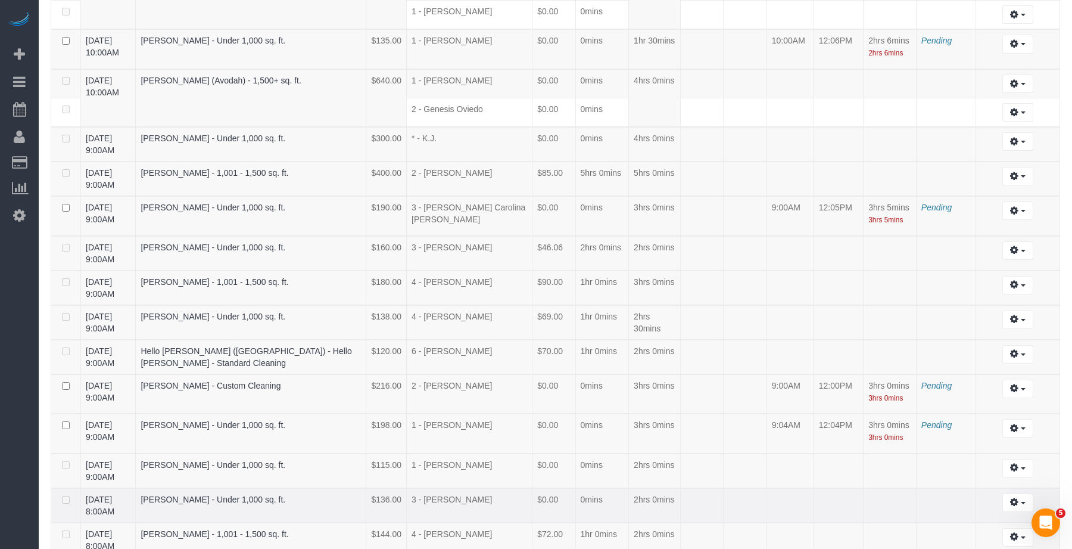
scroll to position [1358, 0]
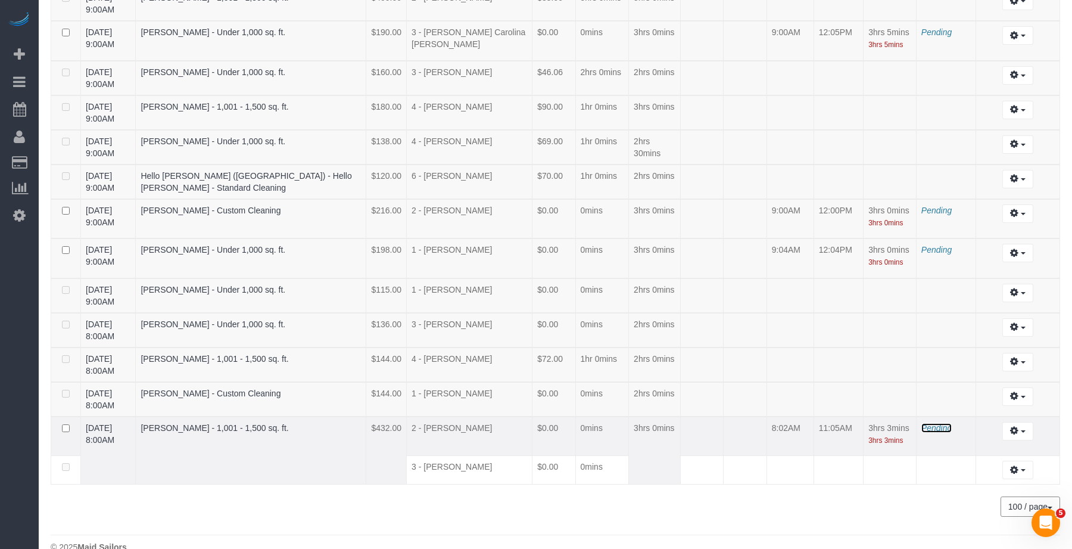
click at [922, 423] on span "Pending" at bounding box center [937, 428] width 30 height 10
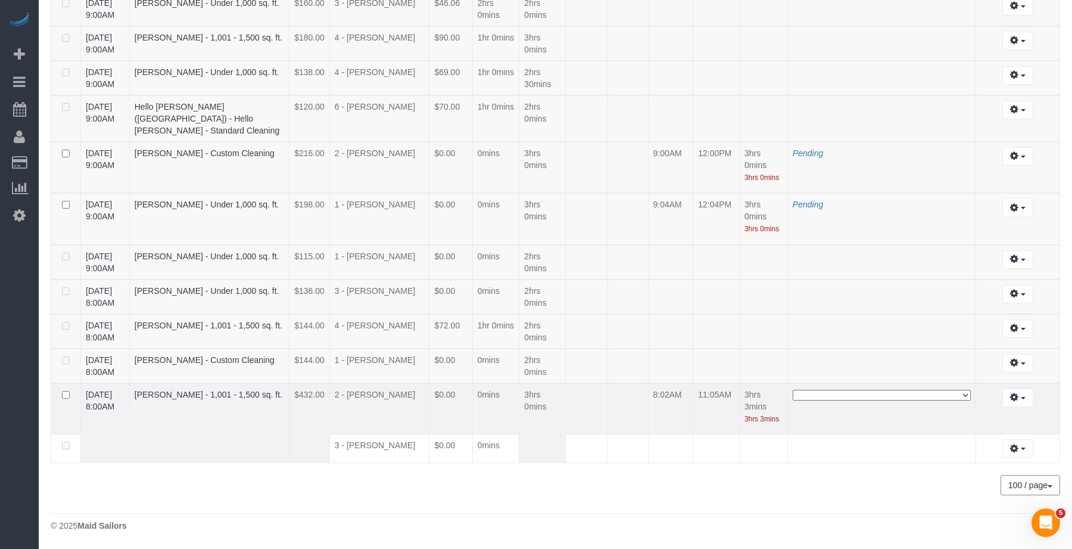
click at [878, 400] on select "**********" at bounding box center [882, 395] width 178 height 11
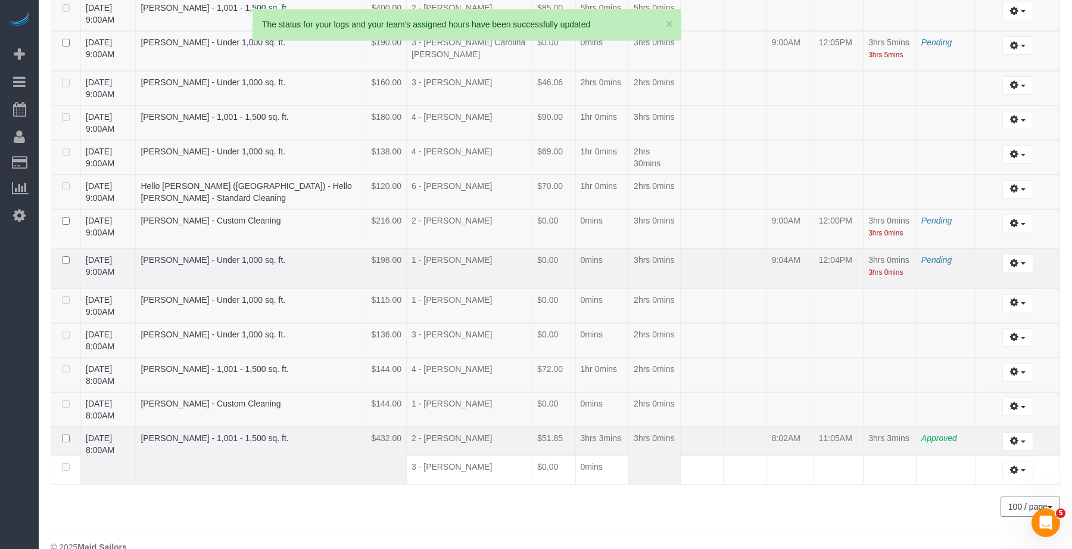
click at [928, 248] on td "Pending" at bounding box center [946, 268] width 60 height 40
click at [928, 255] on span "Pending" at bounding box center [937, 260] width 30 height 10
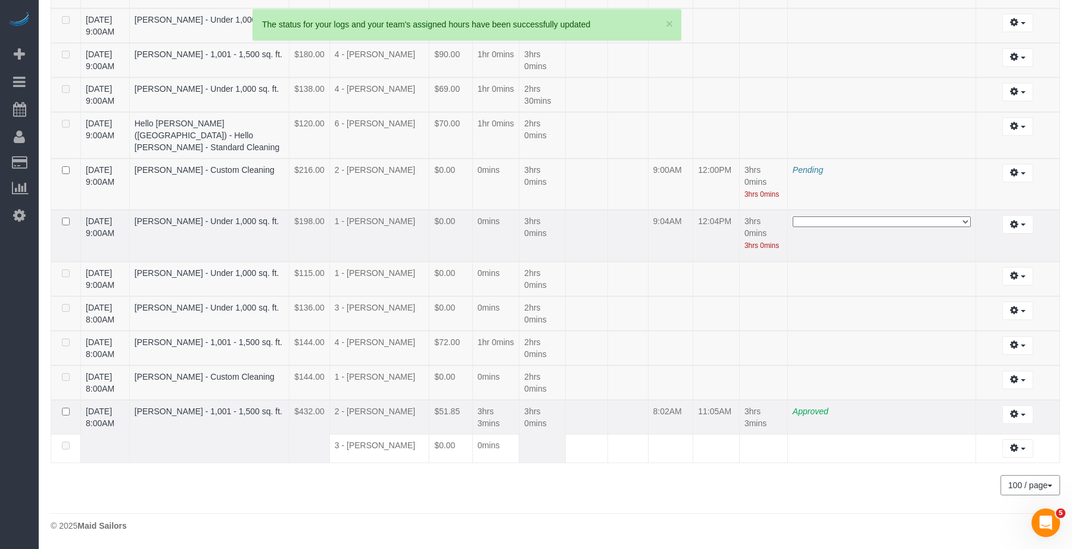
click at [904, 227] on select "**********" at bounding box center [882, 221] width 178 height 11
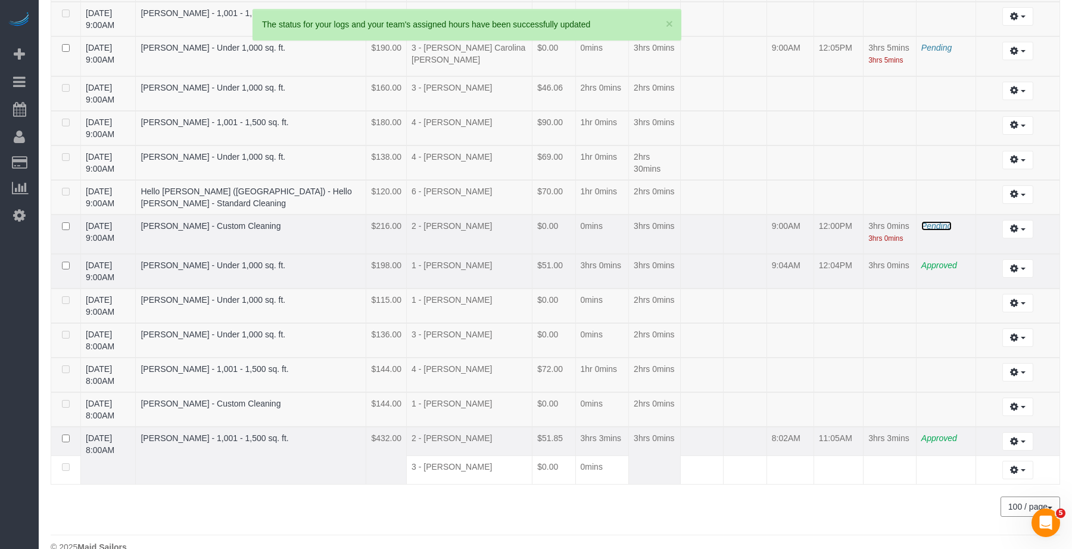
click at [933, 221] on span "Pending" at bounding box center [937, 226] width 30 height 10
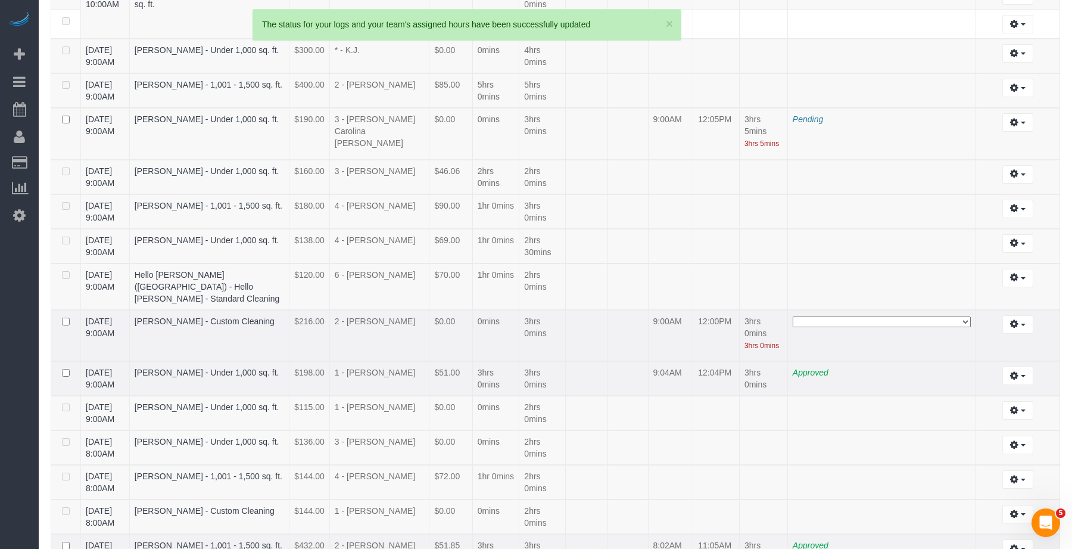
scroll to position [1523, 0]
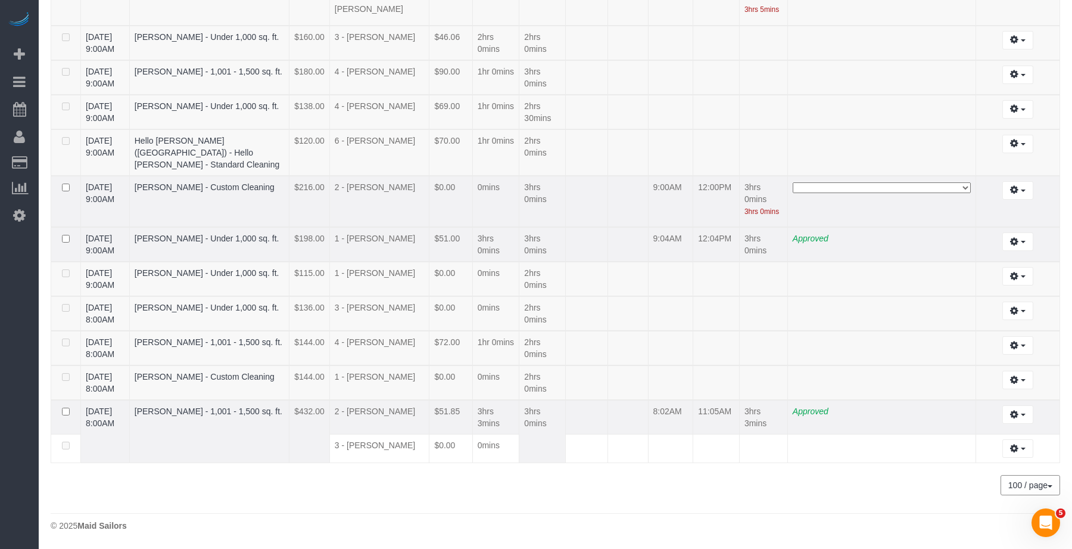
click at [925, 193] on select "**********" at bounding box center [882, 187] width 178 height 11
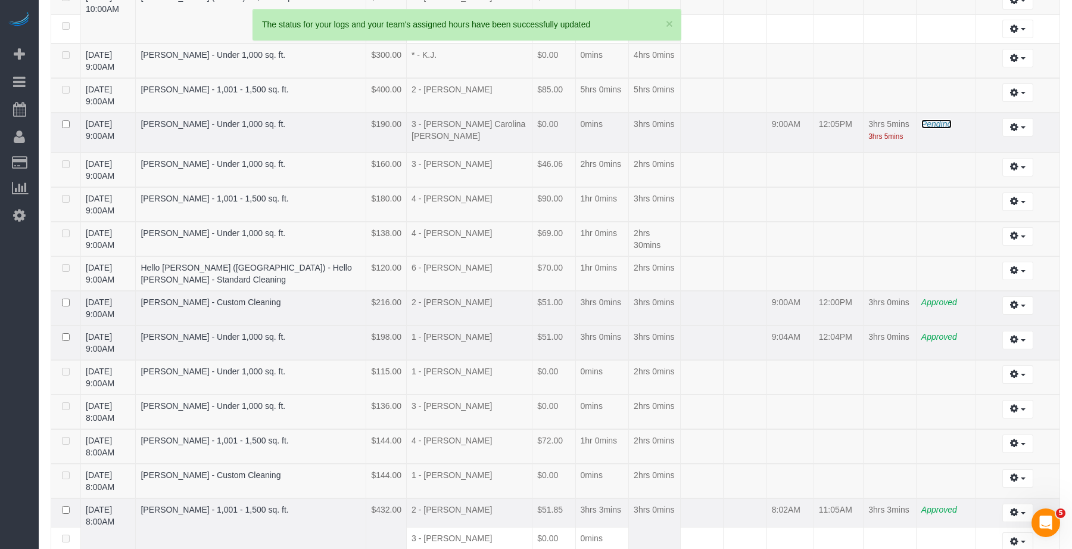
click at [932, 119] on span "Pending" at bounding box center [937, 124] width 30 height 10
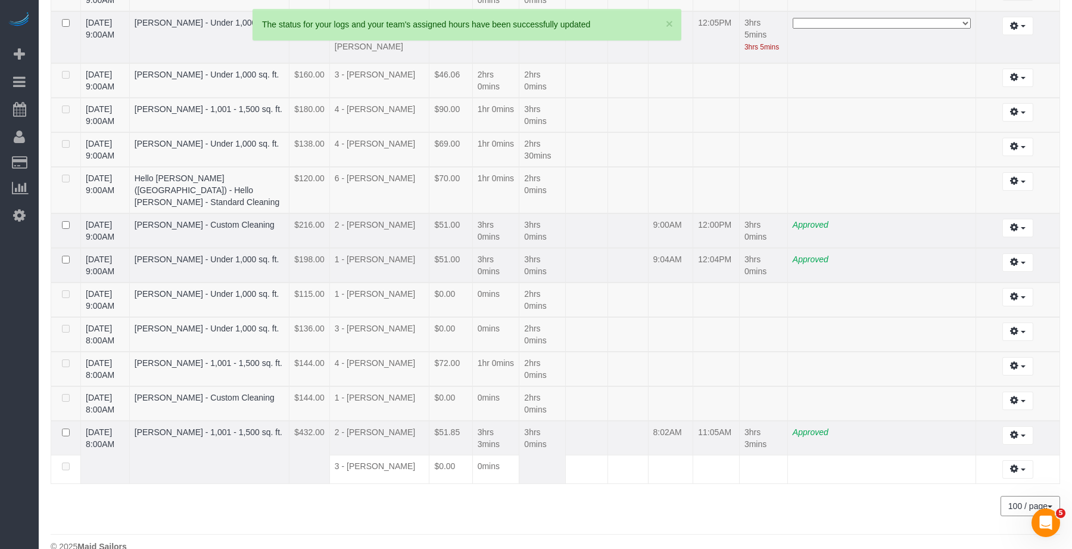
click at [920, 29] on select "**********" at bounding box center [882, 23] width 178 height 11
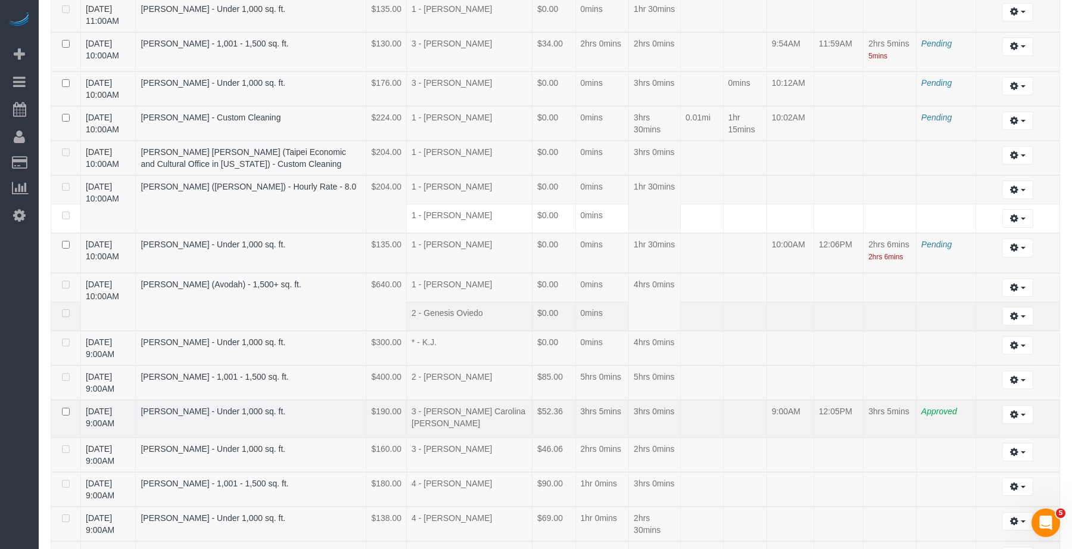
scroll to position [936, 0]
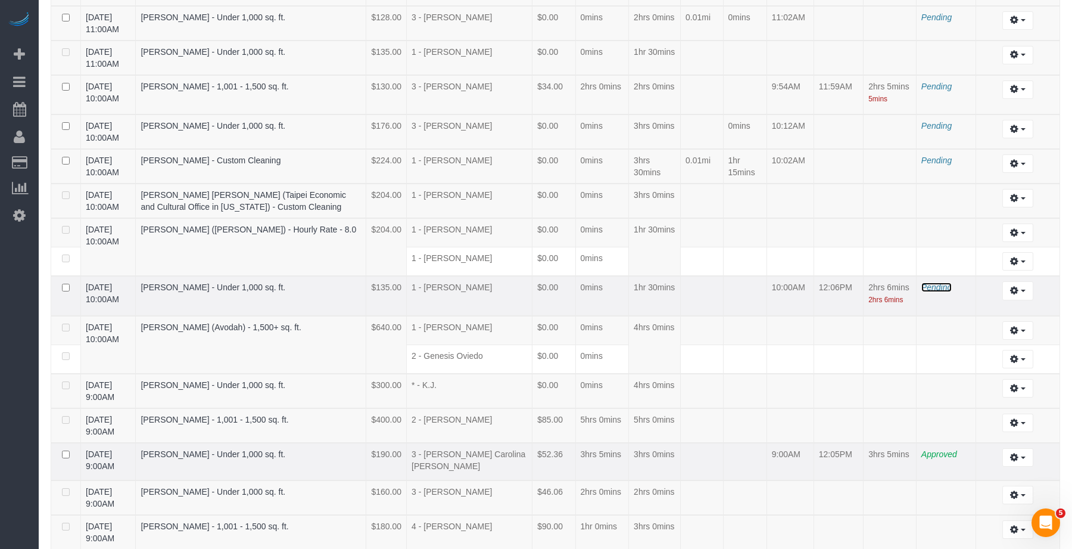
click at [941, 282] on span "Pending" at bounding box center [937, 287] width 30 height 10
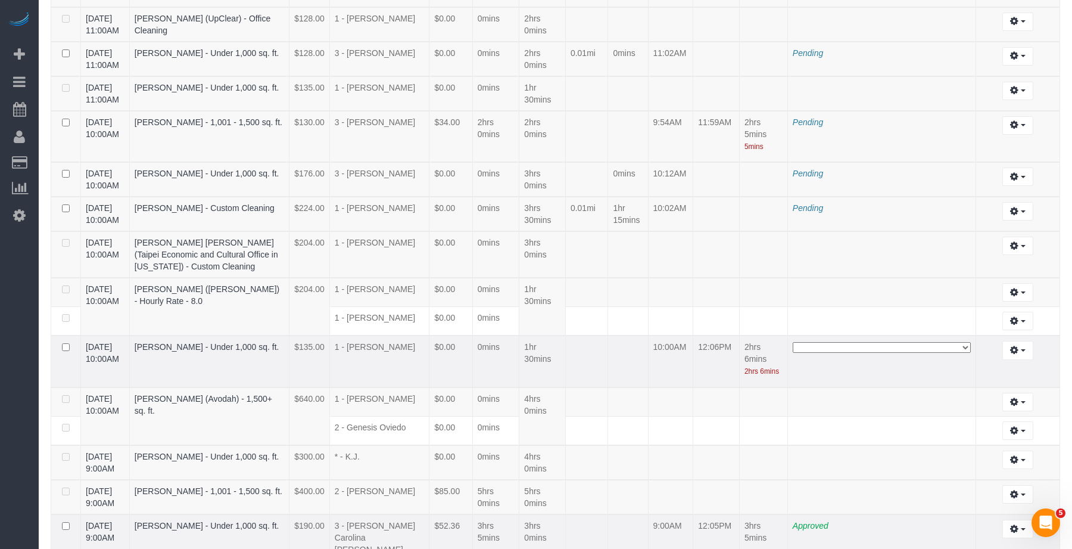
scroll to position [1040, 0]
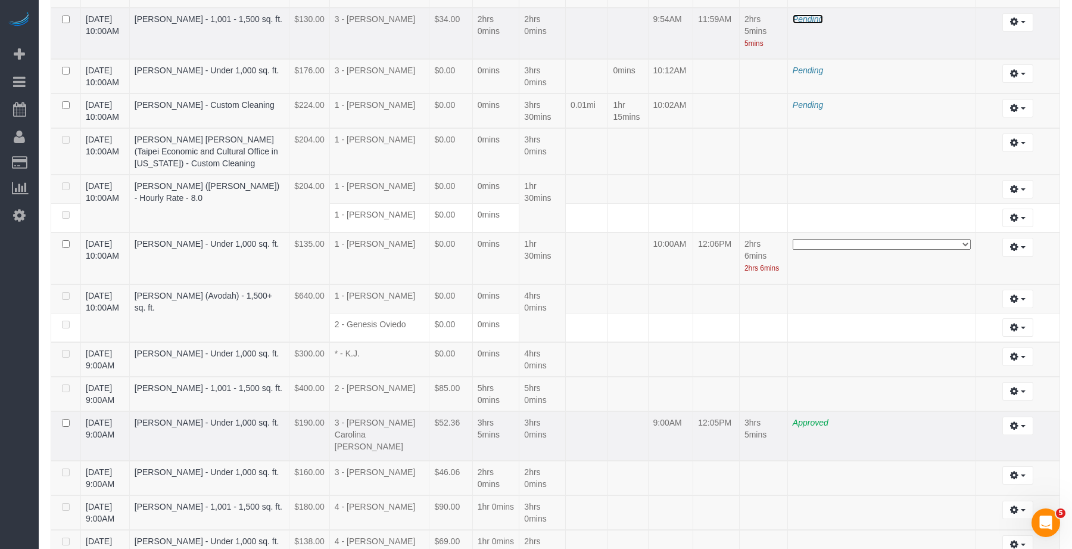
click at [793, 24] on span "Pending" at bounding box center [808, 19] width 30 height 10
click at [793, 25] on select "**********" at bounding box center [882, 19] width 178 height 11
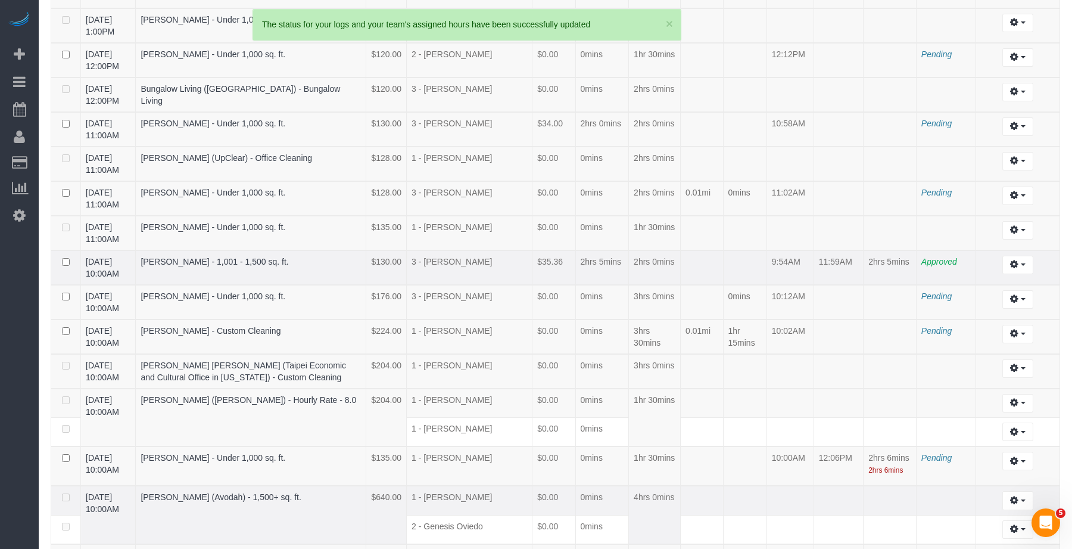
scroll to position [1331, 0]
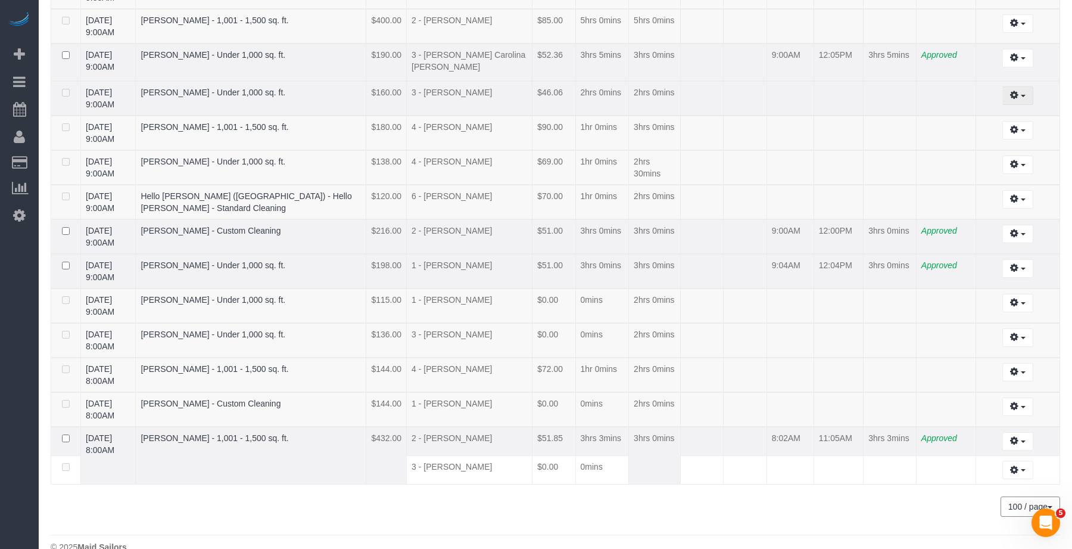
click at [1008, 86] on button "button" at bounding box center [1018, 95] width 30 height 18
click at [995, 110] on link "Edit" at bounding box center [986, 117] width 94 height 15
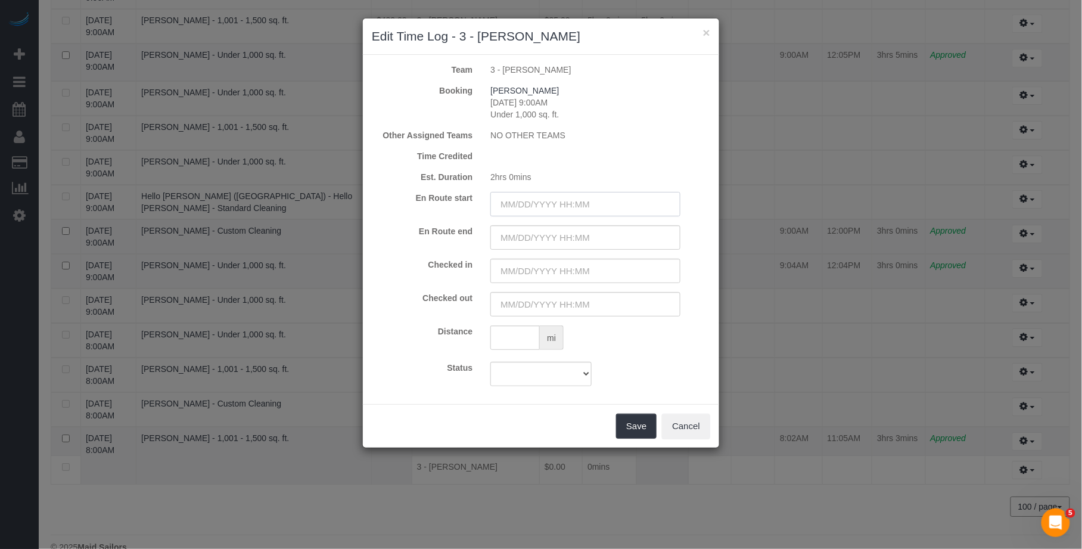
click at [577, 204] on input "text" at bounding box center [585, 204] width 190 height 24
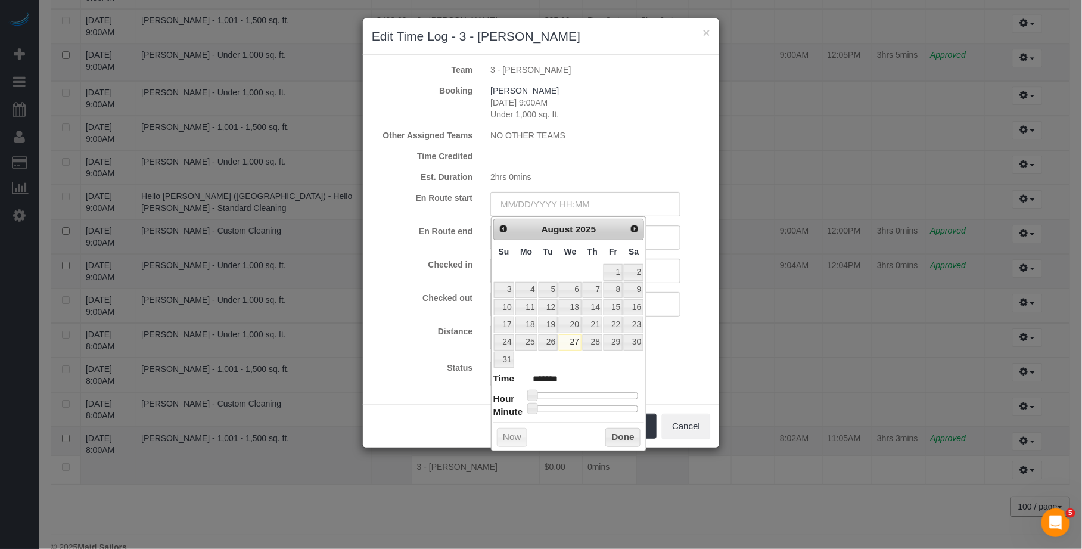
type input "08/27/2025 9:00AM"
type input "******"
click at [573, 399] on div at bounding box center [585, 395] width 107 height 7
type input "08/27/2025 8:00AM"
type input "******"
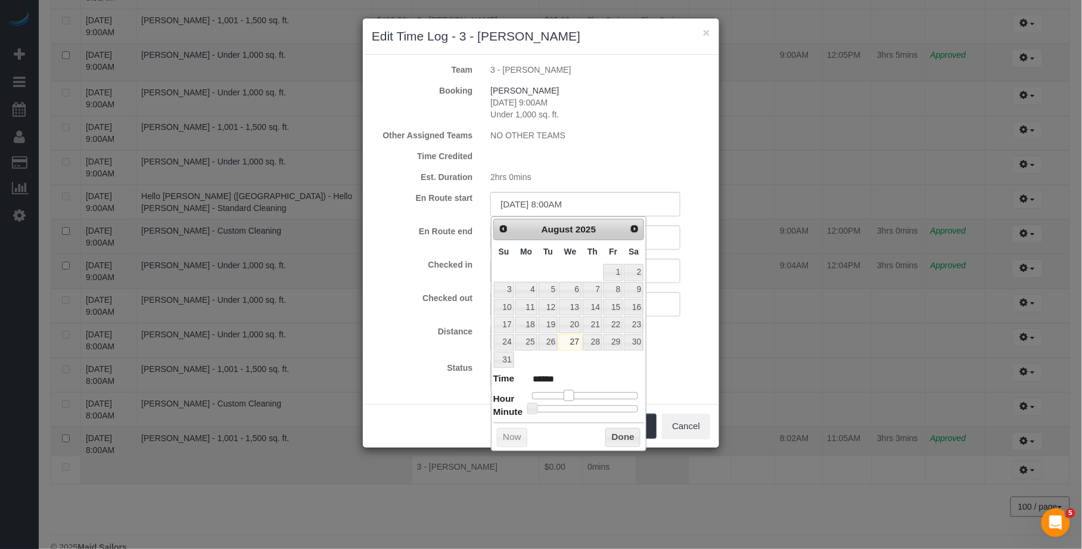
click at [568, 399] on span at bounding box center [569, 395] width 11 height 11
type input "08/27/2025 7:00AM"
type input "******"
click at [563, 399] on span at bounding box center [564, 395] width 11 height 11
type input "08/27/2025 7:57AM"
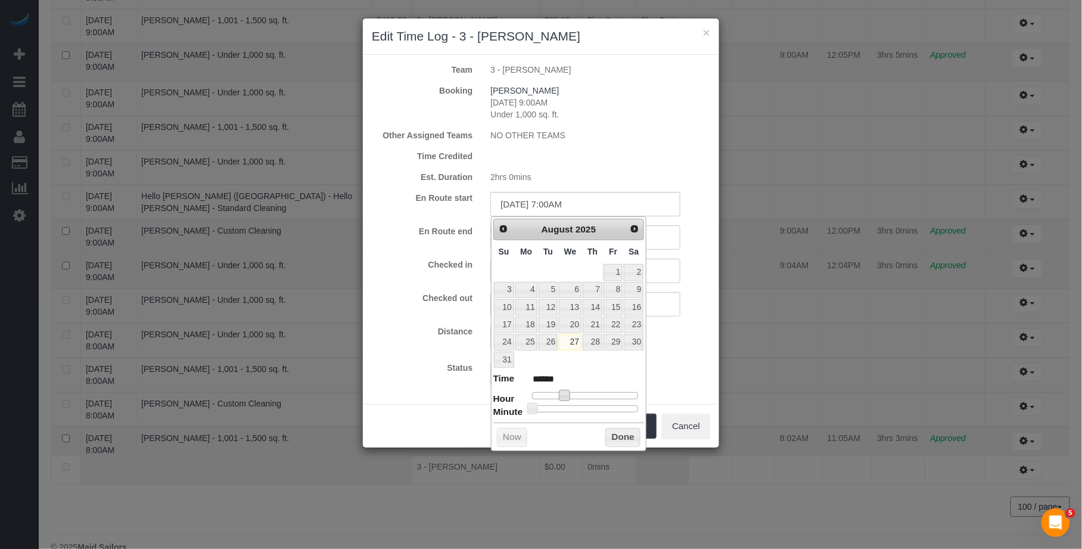
type input "******"
type input "08/27/2025 7:56AM"
type input "******"
click at [633, 411] on div at bounding box center [585, 408] width 107 height 7
type input "08/27/2025 7:55AM"
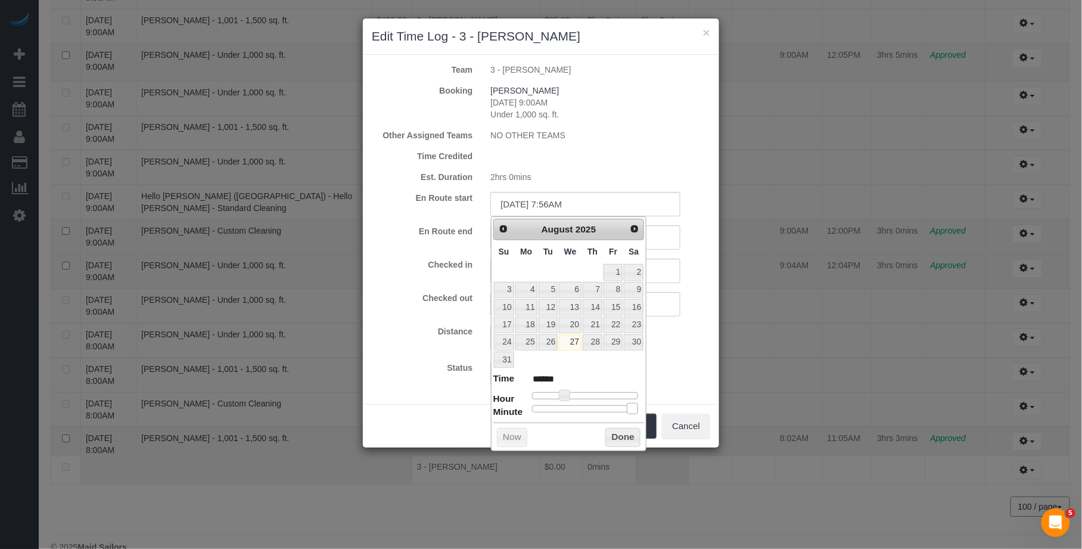
type input "******"
type input "08/27/2025 7:56AM"
type input "******"
type input "08/27/2025 7:57AM"
type input "******"
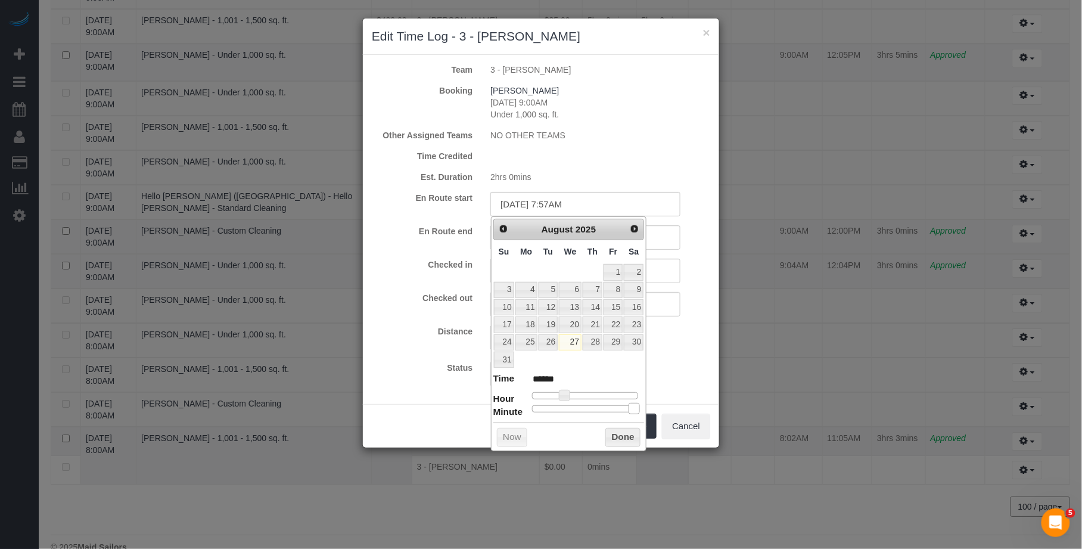
type input "08/27/2025 7:58AM"
type input "******"
click at [638, 412] on span at bounding box center [635, 408] width 11 height 11
click at [670, 275] on input "text" at bounding box center [585, 271] width 190 height 24
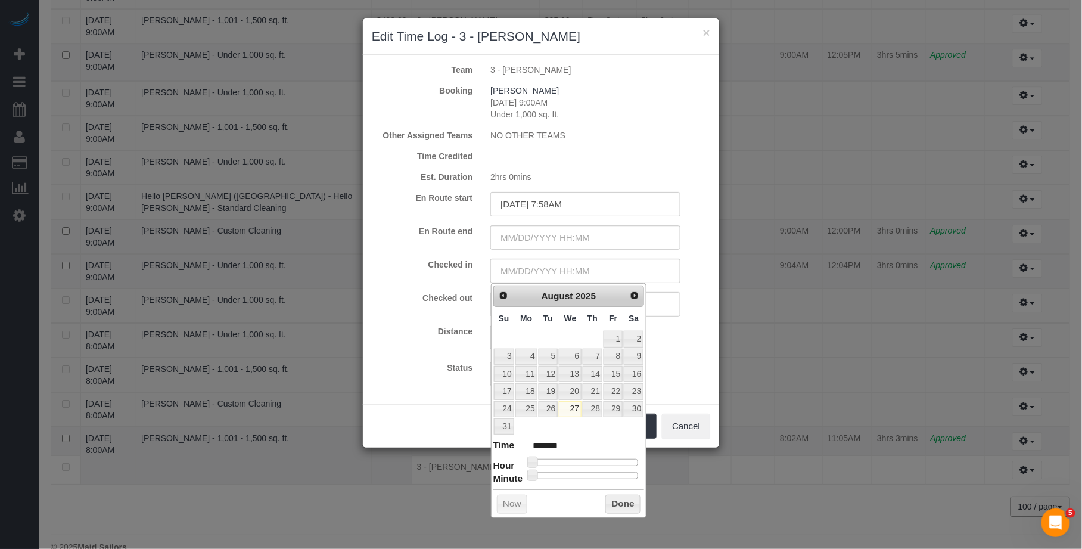
type input "08/27/2025 12:00PM"
type input "*******"
click at [586, 465] on div at bounding box center [585, 462] width 107 height 7
type input "08/27/2025 11:00AM"
type input "*******"
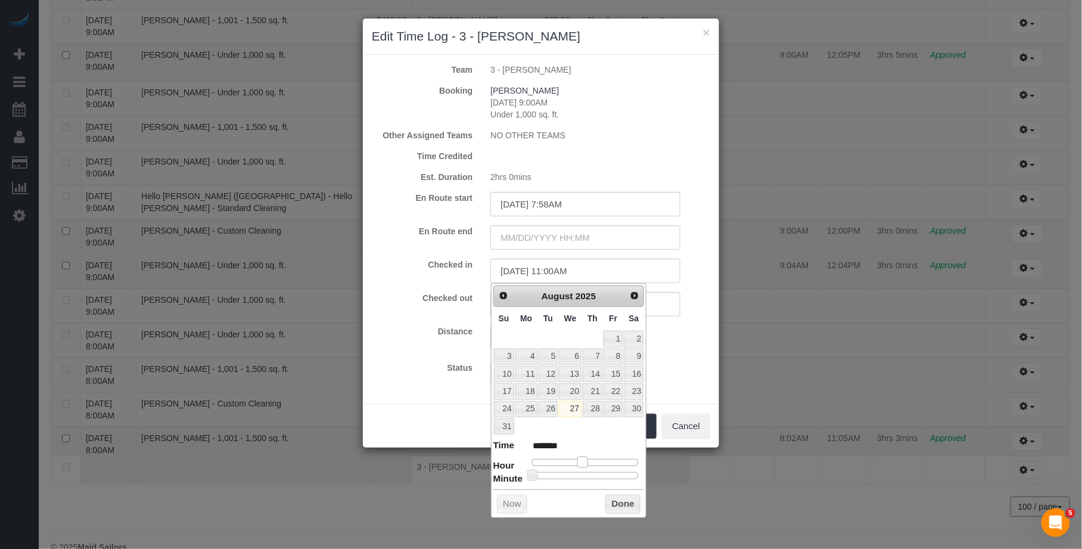
type input "08/27/2025 10:00AM"
type input "*******"
type input "08/27/2025 9:00AM"
type input "******"
type input "08/27/2025 8:00AM"
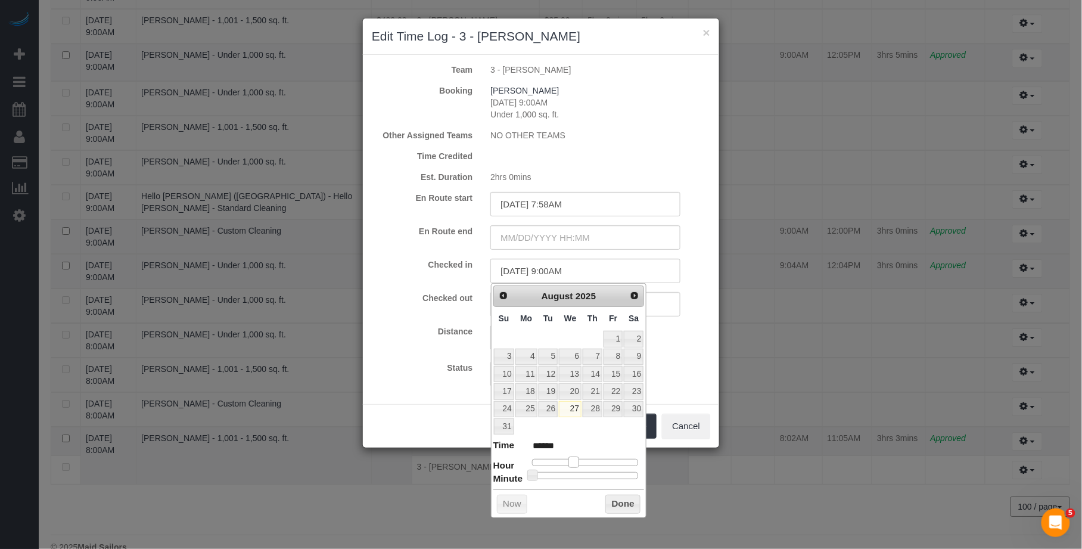
type input "******"
drag, startPoint x: 586, startPoint y: 465, endPoint x: 570, endPoint y: 462, distance: 16.4
click at [570, 462] on span at bounding box center [569, 461] width 11 height 11
type input "08/27/2025 7:00AM"
type input "******"
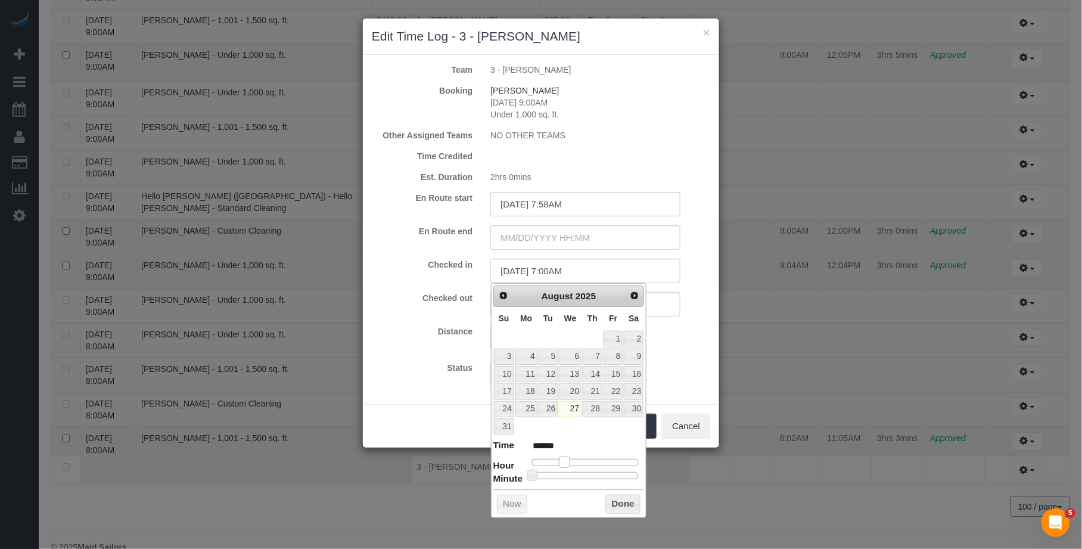
click at [570, 462] on span at bounding box center [564, 461] width 11 height 11
type input "08/27/2025 7:49AM"
type input "******"
click at [621, 479] on div at bounding box center [585, 475] width 107 height 7
type input "08/27/2025 7:48AM"
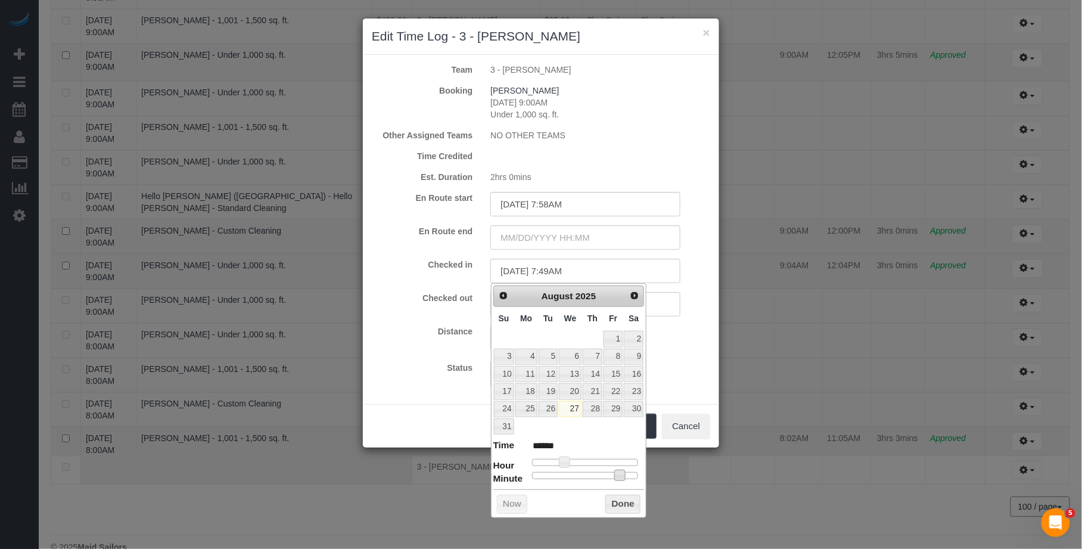
type input "******"
type input "08/27/2025 7:49AM"
type input "******"
type input "08/27/2025 7:50AM"
type input "******"
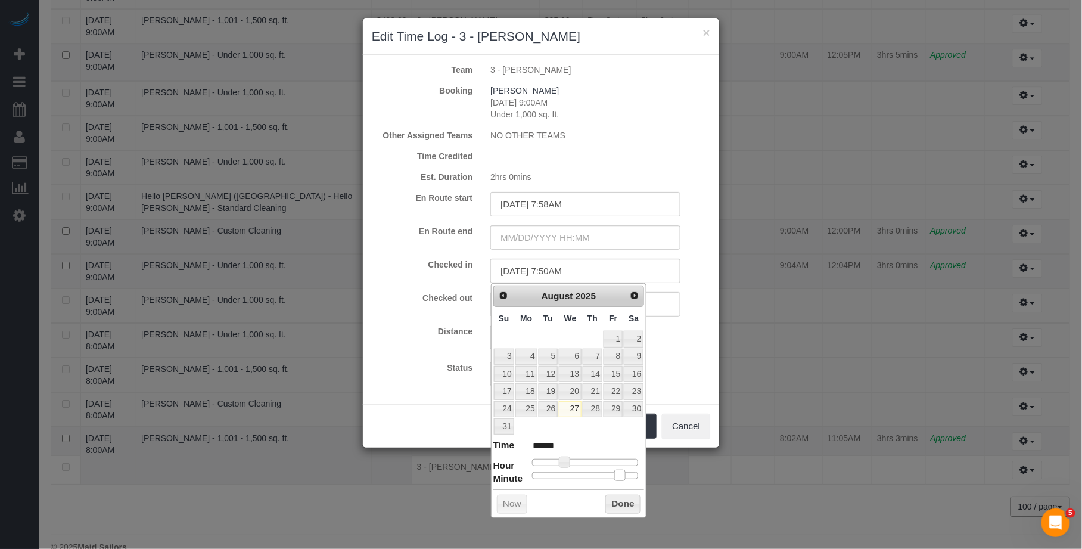
type input "08/27/2025 7:51AM"
type input "******"
type input "08/27/2025 7:52AM"
type input "******"
type input "08/27/2025 7:53AM"
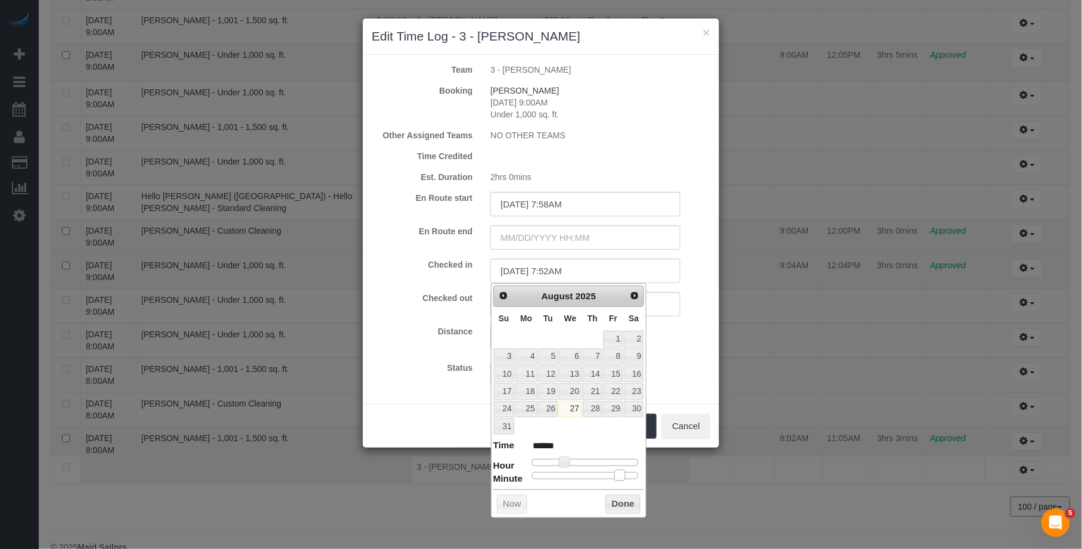
type input "******"
type input "08/27/2025 7:54AM"
type input "******"
type input "08/27/2025 7:55AM"
type input "******"
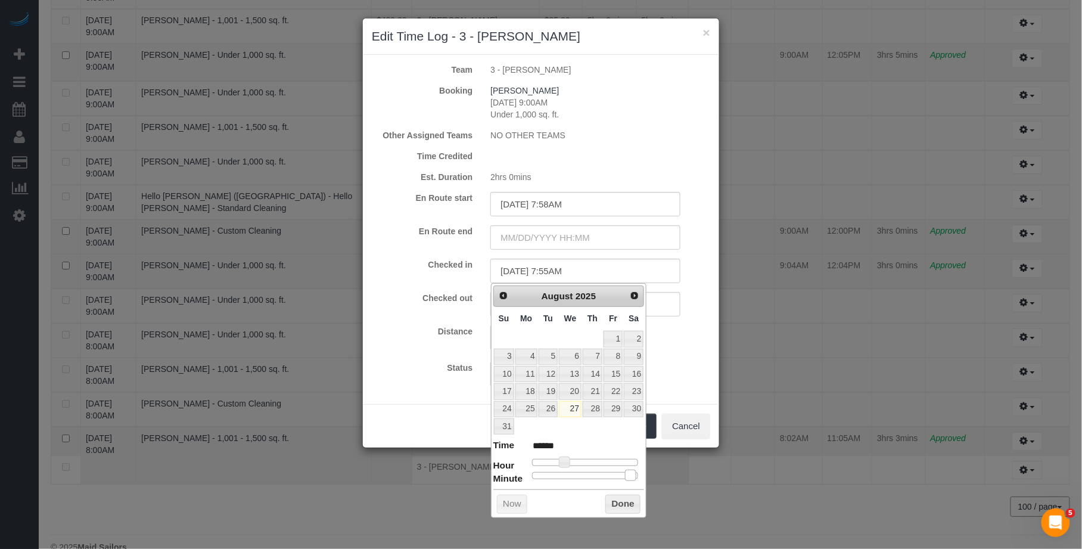
type input "08/27/2025 7:56AM"
type input "******"
type input "08/27/2025 7:57AM"
type input "******"
type input "08/27/2025 7:58AM"
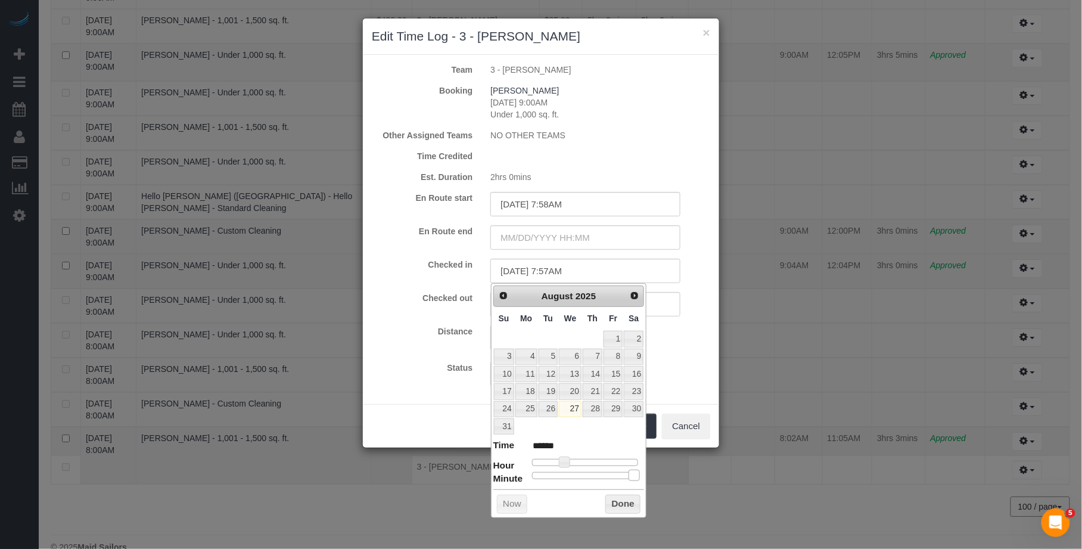
type input "******"
drag, startPoint x: 621, startPoint y: 479, endPoint x: 628, endPoint y: 493, distance: 15.7
click at [639, 480] on span at bounding box center [635, 474] width 11 height 11
click at [626, 497] on button "Done" at bounding box center [622, 503] width 35 height 19
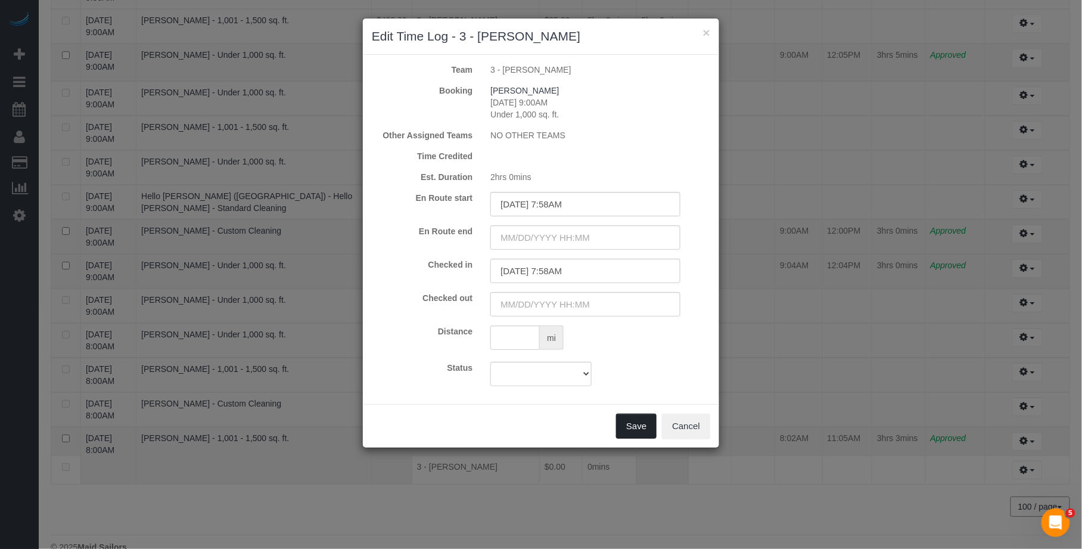
click at [639, 428] on button "Save" at bounding box center [636, 425] width 41 height 25
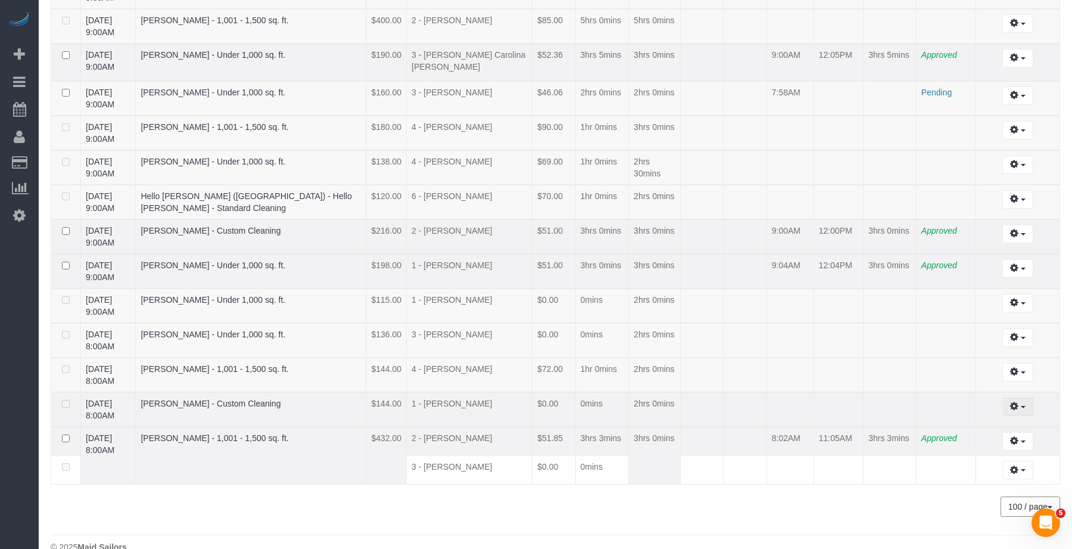
click at [1013, 402] on icon "button" at bounding box center [1014, 405] width 8 height 7
click at [1001, 421] on link "Edit" at bounding box center [986, 428] width 94 height 15
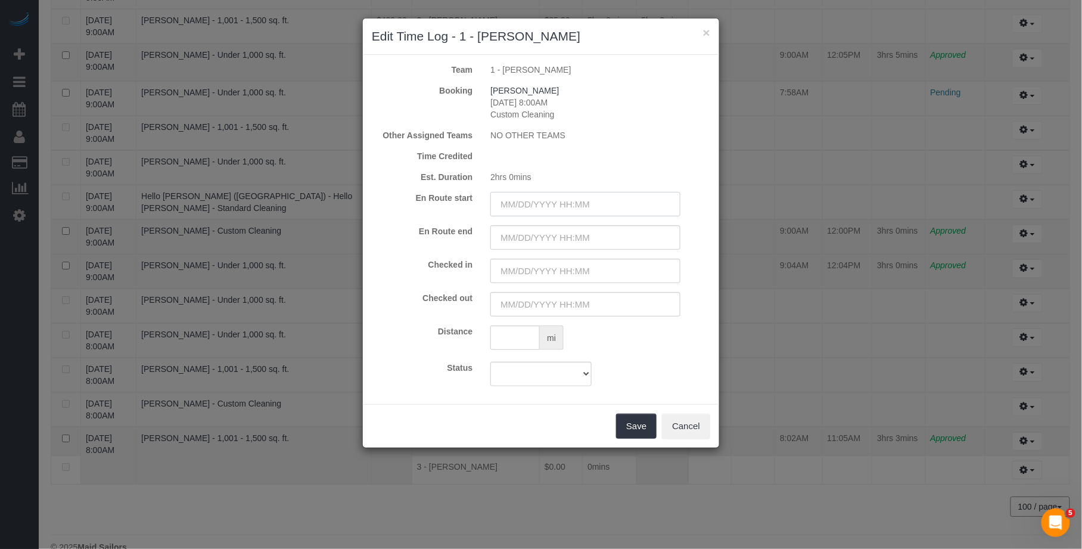
drag, startPoint x: 592, startPoint y: 210, endPoint x: 584, endPoint y: 323, distance: 113.5
click at [592, 210] on input "text" at bounding box center [585, 204] width 190 height 24
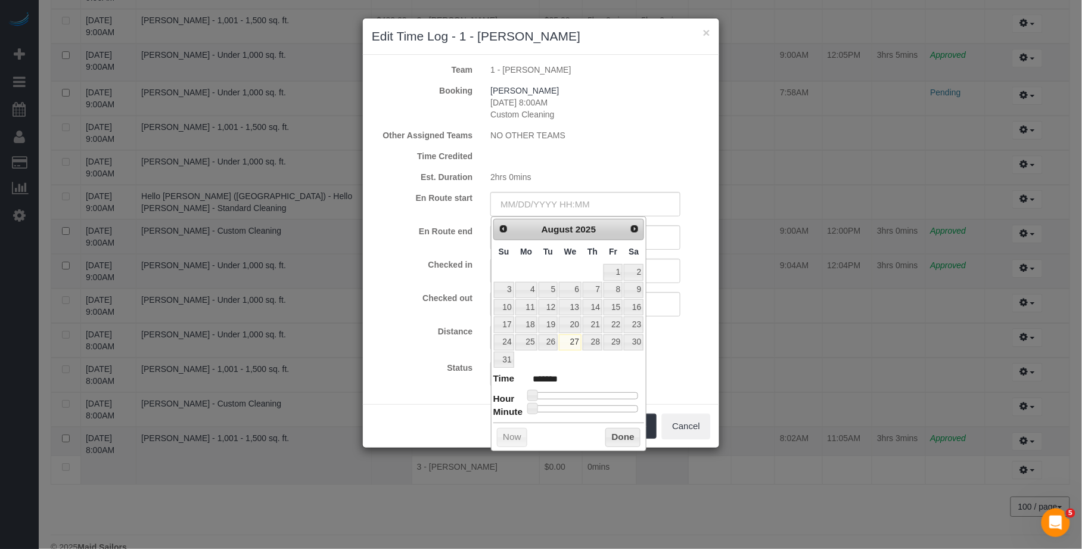
type input "08/27/2025 9:00AM"
type input "******"
click at [575, 398] on div at bounding box center [585, 395] width 107 height 7
type input "08/27/2025 8:00AM"
type input "******"
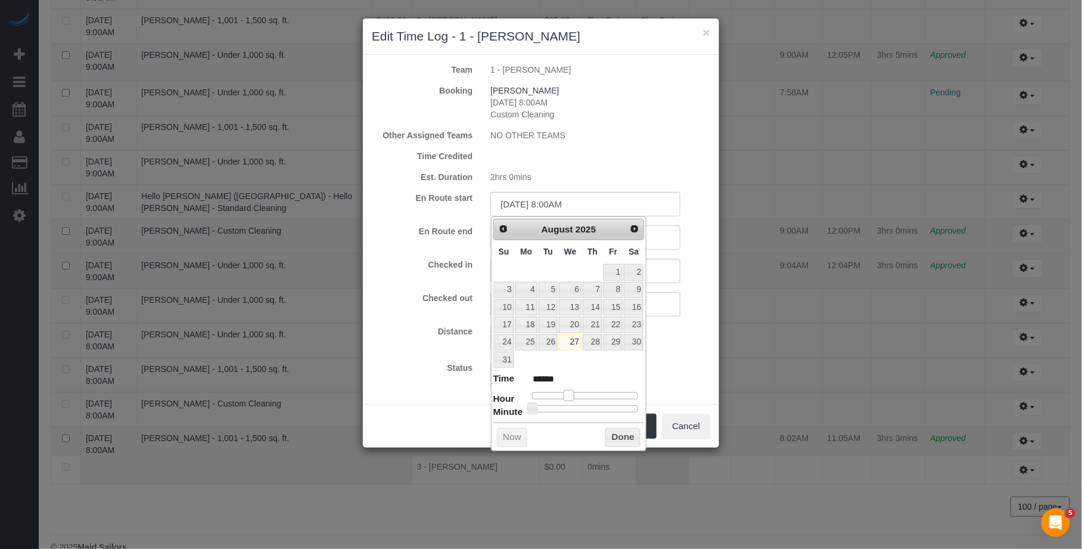
click at [571, 398] on span at bounding box center [569, 395] width 11 height 11
type input "08/27/2025 8:11AM"
type input "******"
click at [552, 409] on div at bounding box center [585, 408] width 107 height 7
type input "08/27/2025 8:12AM"
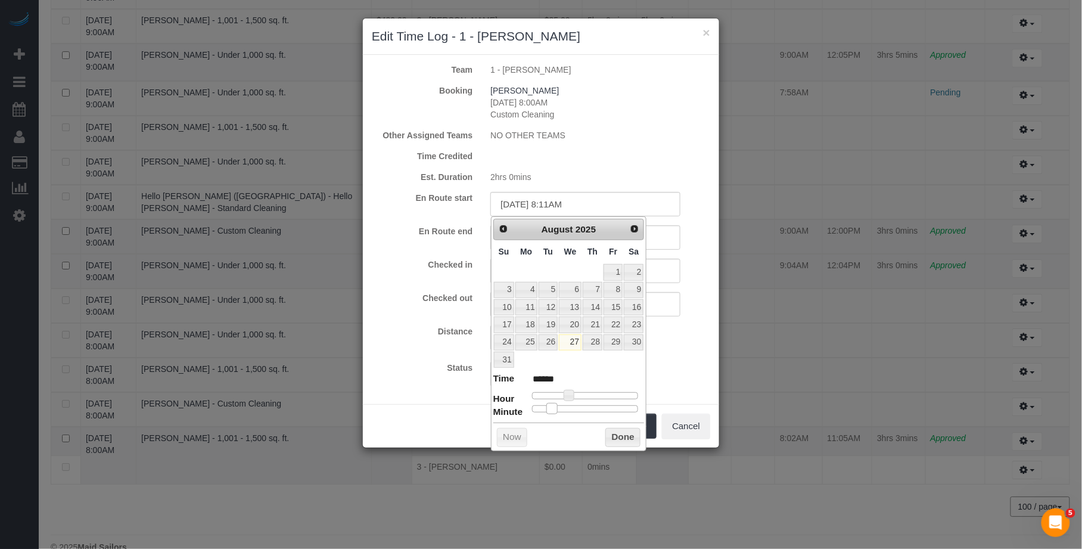
type input "******"
type input "08/27/2025 8:13AM"
type input "******"
type input "08/27/2025 8:14AM"
type input "******"
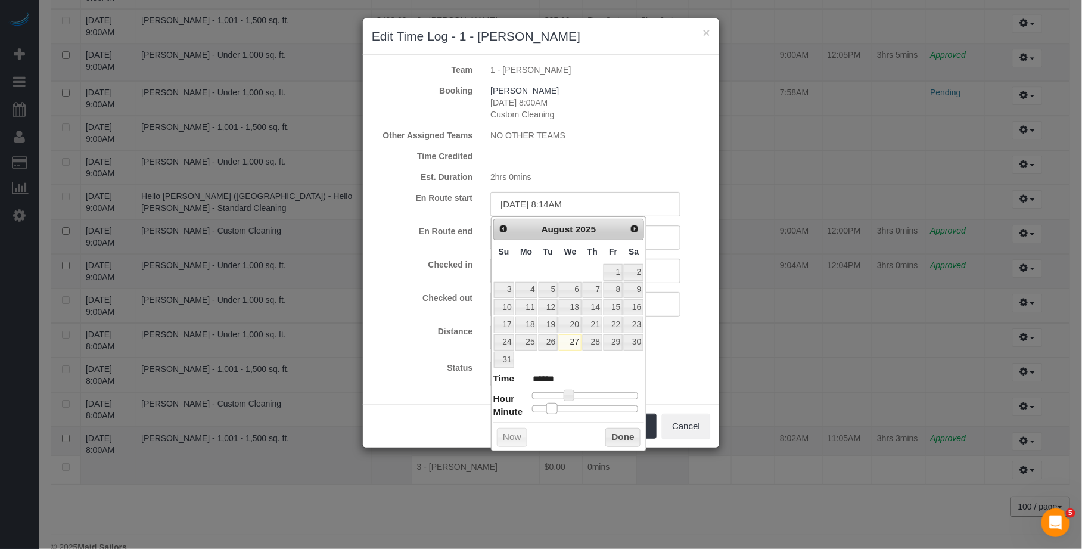
type input "08/27/2025 8:15AM"
type input "******"
type input "08/27/2025 8:14AM"
type input "******"
drag, startPoint x: 552, startPoint y: 410, endPoint x: 558, endPoint y: 412, distance: 6.8
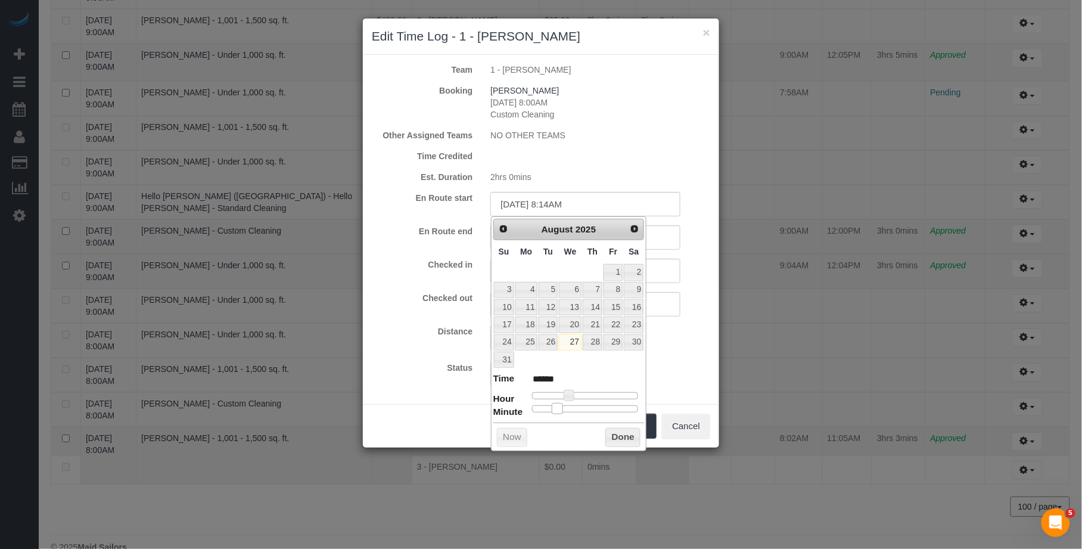
click at [558, 412] on span at bounding box center [557, 408] width 11 height 11
drag, startPoint x: 665, startPoint y: 274, endPoint x: 661, endPoint y: 279, distance: 6.4
click at [665, 274] on input "text" at bounding box center [585, 271] width 190 height 24
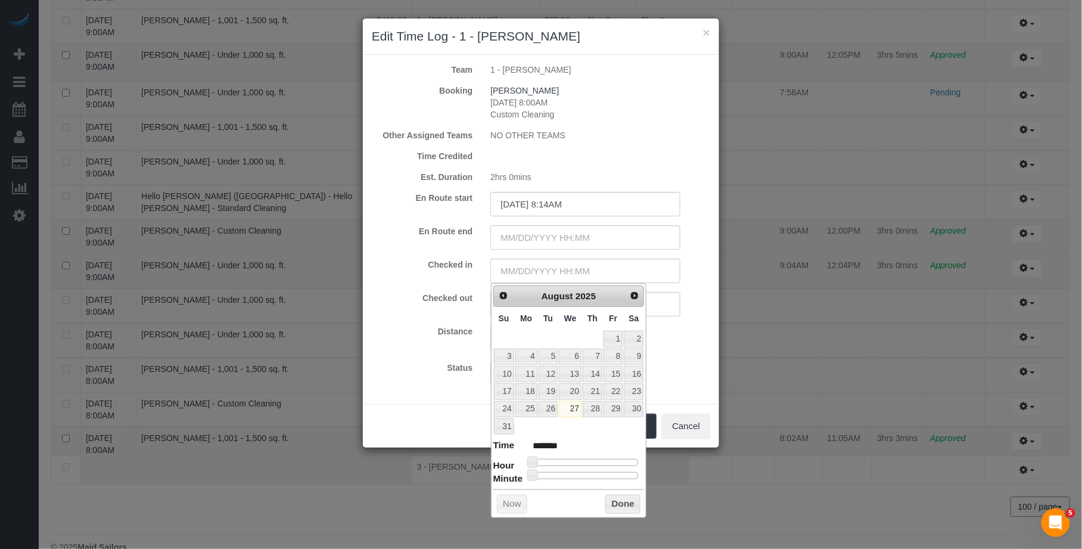
type input "08/27/2025 9:00AM"
type input "******"
click at [575, 463] on div at bounding box center [585, 462] width 107 height 7
type input "08/27/2025 8:00AM"
type input "******"
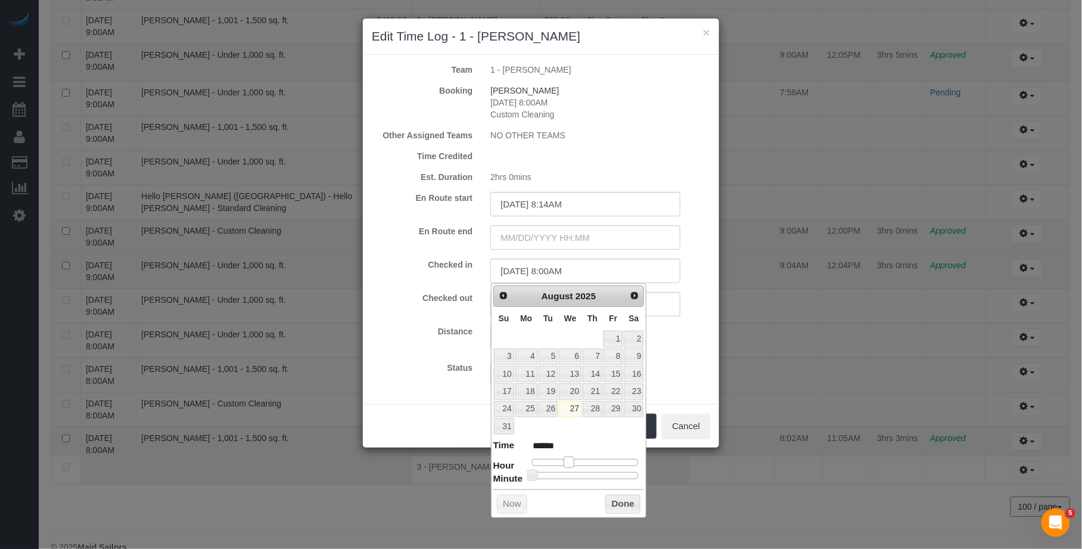
click at [572, 464] on span at bounding box center [569, 461] width 11 height 11
type input "08/27/2025 8:21AM"
type input "******"
click at [569, 478] on div at bounding box center [585, 475] width 107 height 7
type input "08/27/2025 8:20AM"
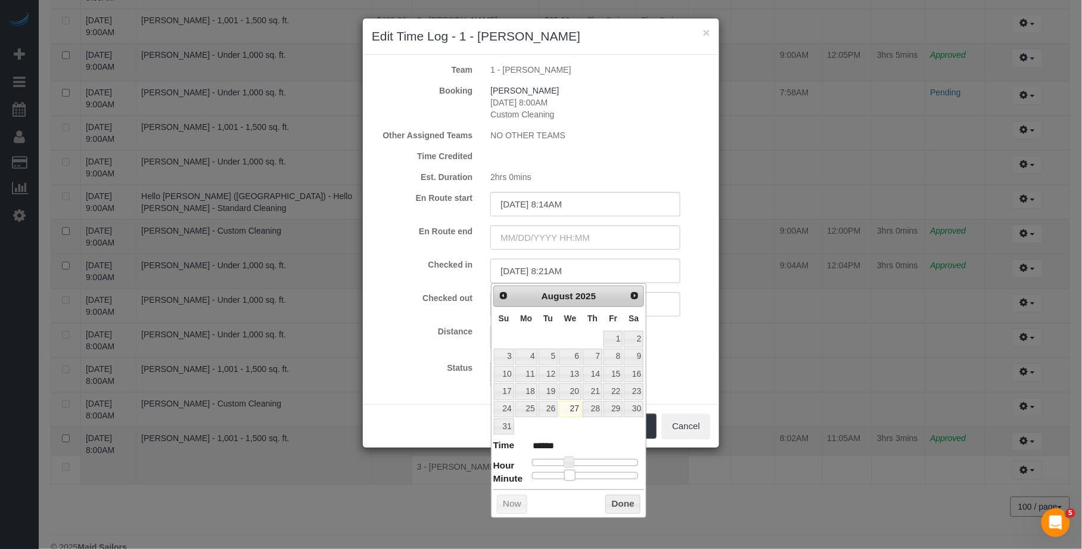
type input "******"
type input "08/27/2025 8:19AM"
type input "******"
type input "08/27/2025 8:18AM"
type input "******"
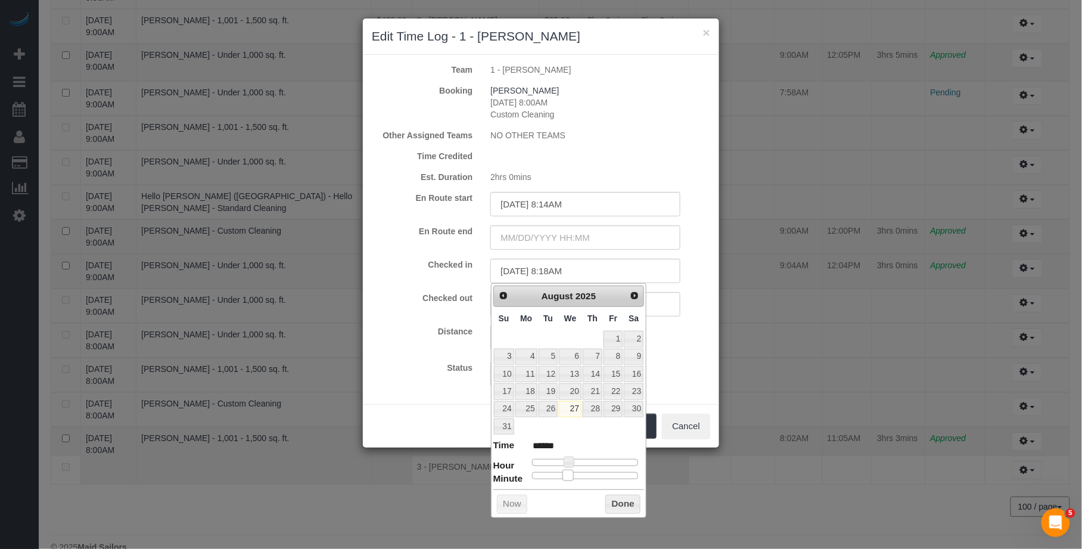
type input "08/27/2025 8:17AM"
type input "******"
type input "08/27/2025 8:16AM"
type input "******"
type input "08/27/2025 8:15AM"
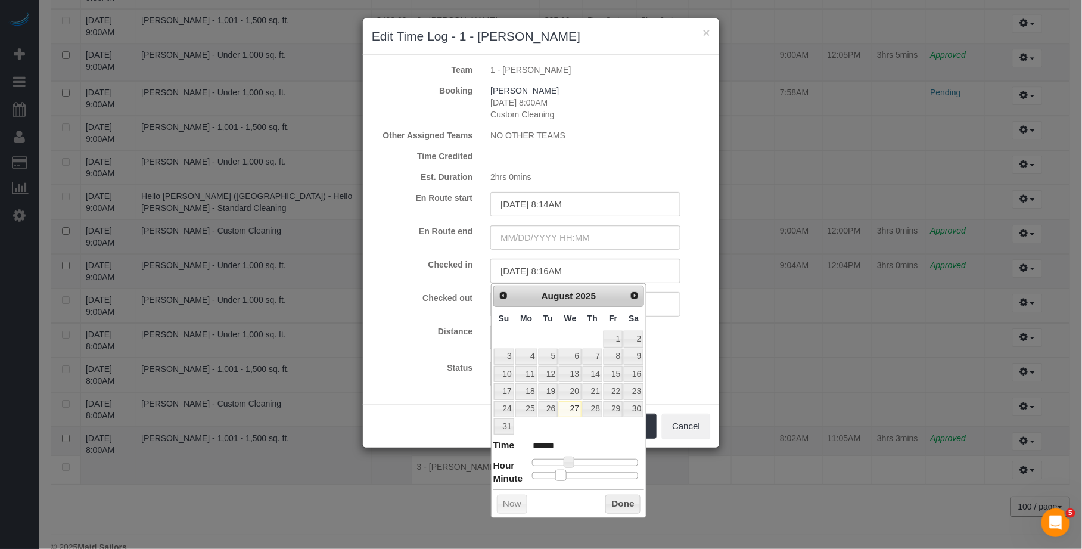
type input "******"
type input "08/27/2025 8:14AM"
type input "******"
drag, startPoint x: 567, startPoint y: 478, endPoint x: 556, endPoint y: 478, distance: 10.7
click at [556, 478] on span at bounding box center [557, 474] width 11 height 11
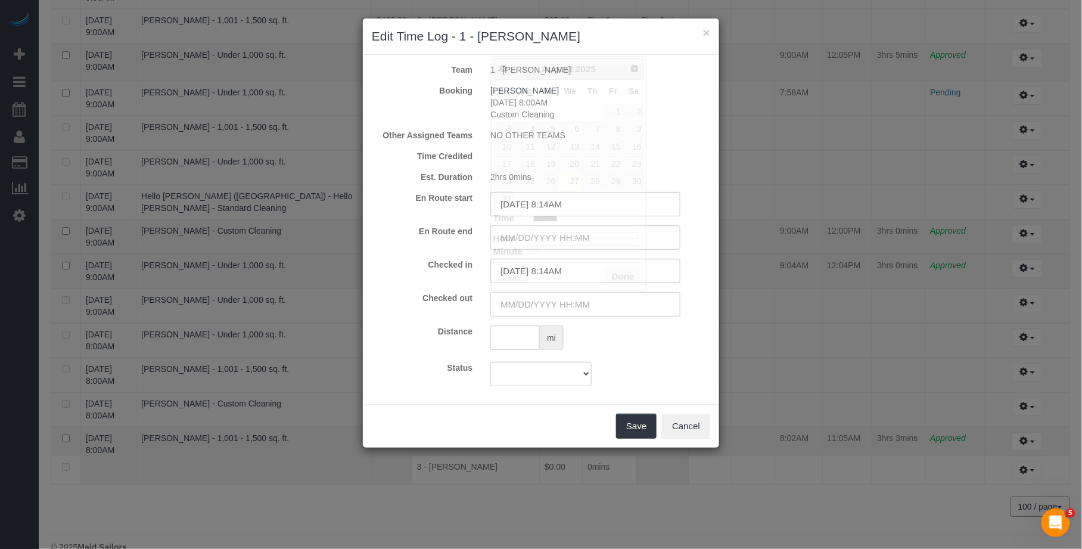
click at [664, 310] on input "text" at bounding box center [585, 304] width 190 height 24
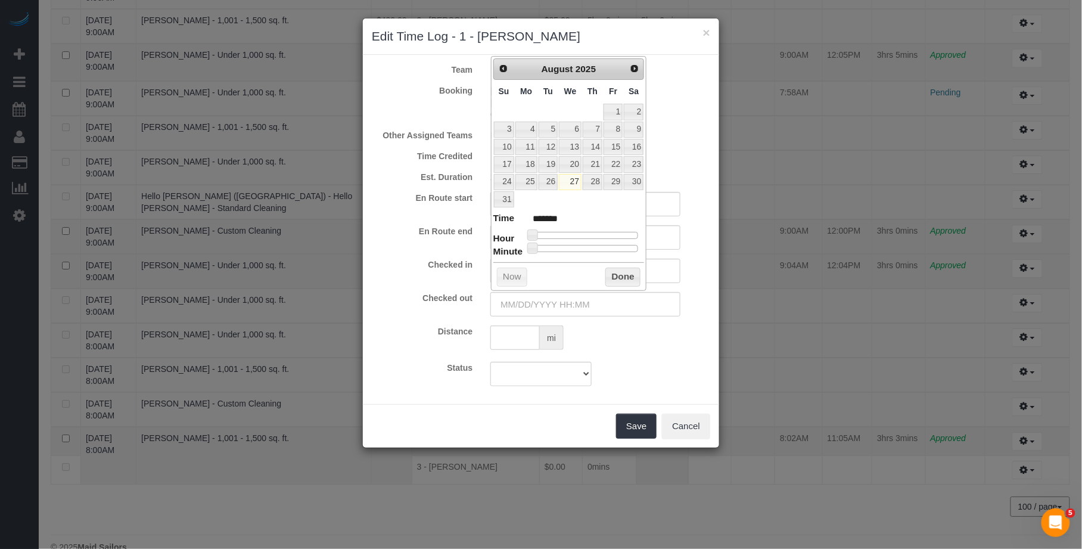
type input "08/27/2025 1:00PM"
type input "******"
click at [590, 239] on div at bounding box center [585, 235] width 107 height 7
type input "08/27/2025 12:00PM"
type input "*******"
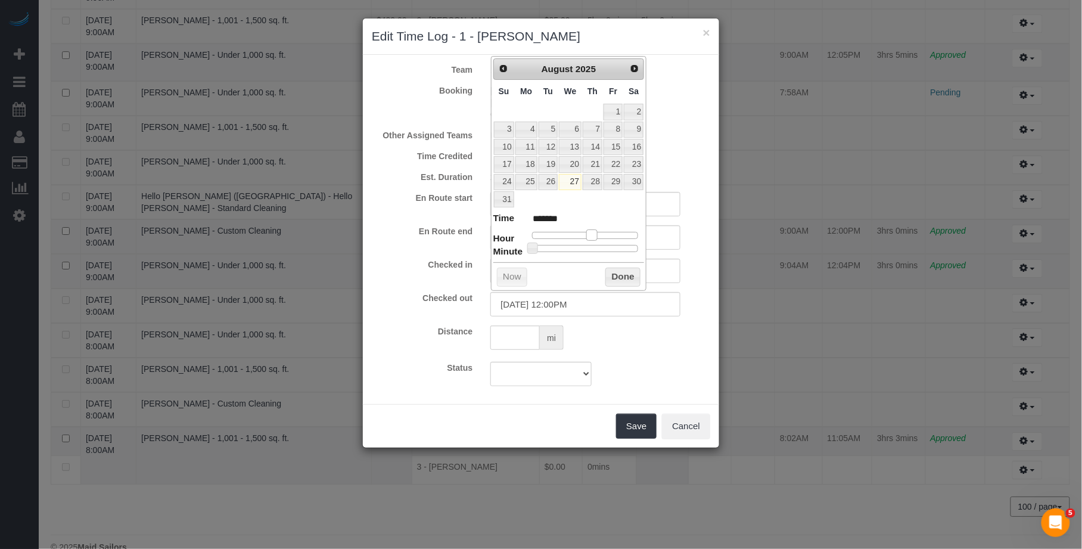
type input "08/27/2025 11:00AM"
type input "*******"
type input "08/27/2025 10:00AM"
type input "*******"
drag, startPoint x: 590, startPoint y: 239, endPoint x: 574, endPoint y: 239, distance: 16.1
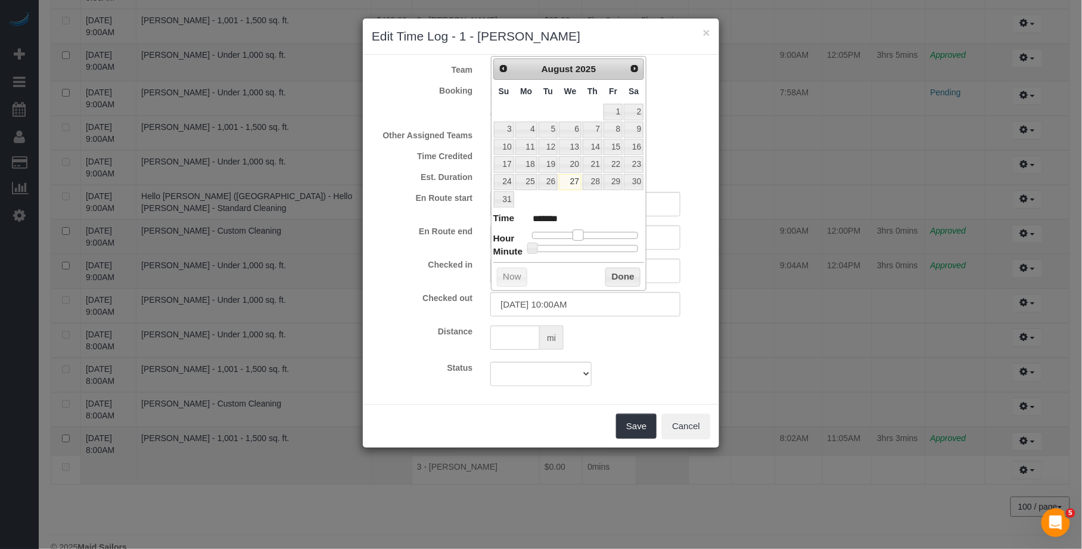
click at [578, 239] on span at bounding box center [577, 234] width 11 height 11
type input "08/27/2025 10:06AM"
type input "*******"
click at [542, 250] on div at bounding box center [585, 248] width 107 height 7
drag, startPoint x: 542, startPoint y: 250, endPoint x: 570, endPoint y: 258, distance: 28.5
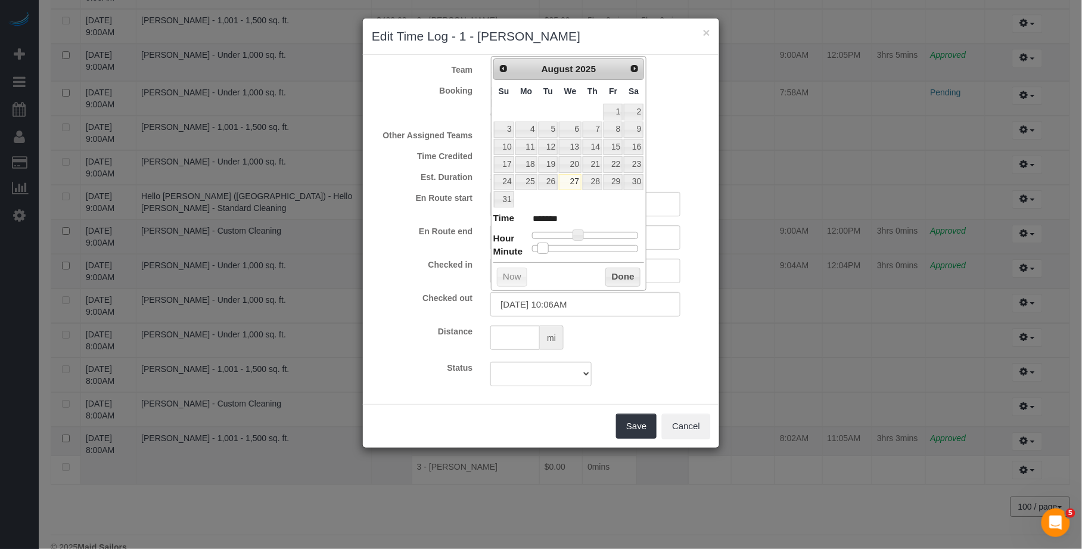
click at [542, 250] on span at bounding box center [542, 247] width 11 height 11
click at [636, 285] on button "Done" at bounding box center [622, 276] width 35 height 19
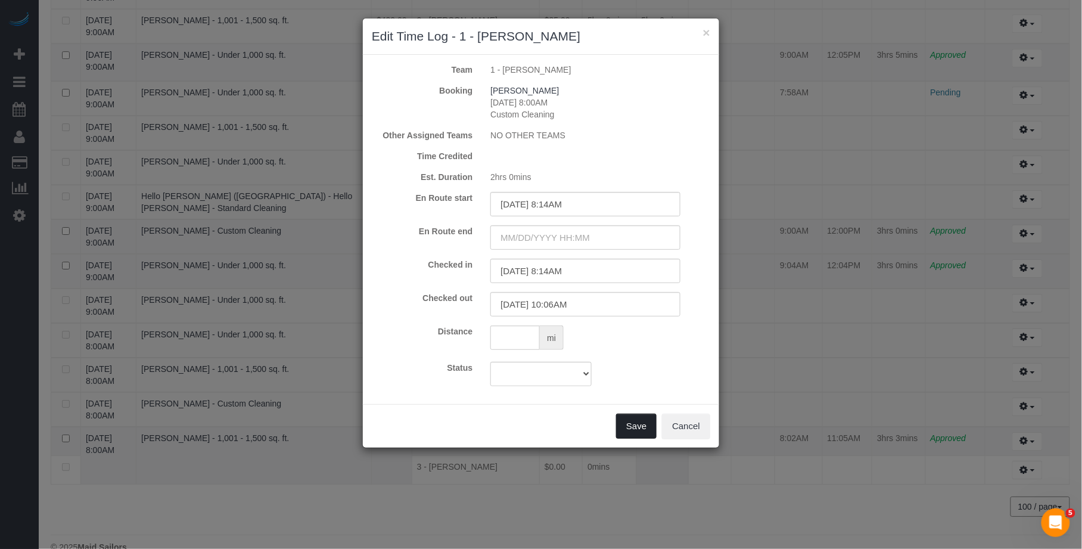
click at [631, 419] on button "Save" at bounding box center [636, 425] width 41 height 25
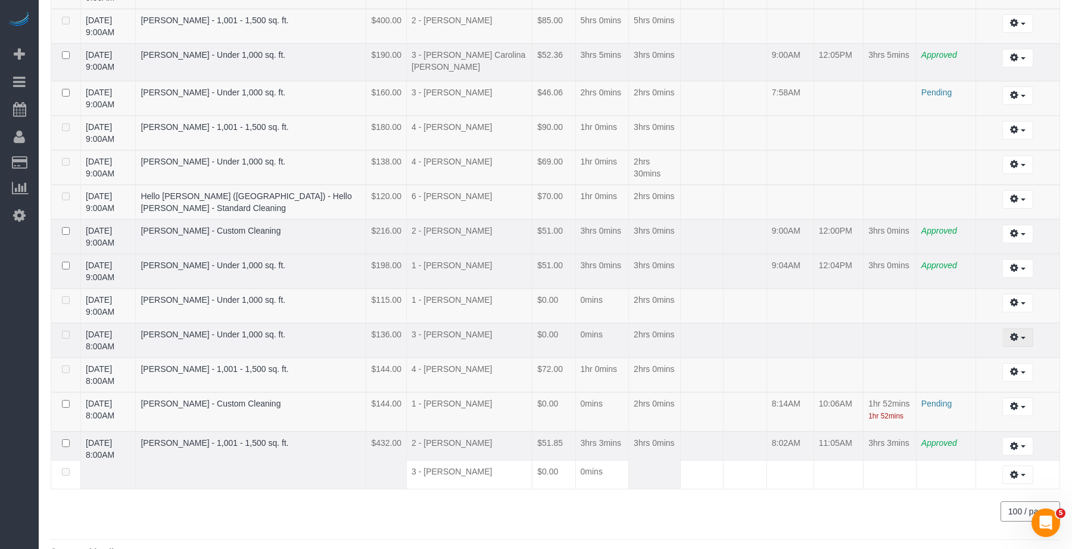
click at [1009, 328] on button "button" at bounding box center [1018, 337] width 30 height 18
click at [999, 348] on ul "Edit" at bounding box center [985, 359] width 95 height 23
drag, startPoint x: 1014, startPoint y: 322, endPoint x: 995, endPoint y: 340, distance: 25.7
click at [1014, 328] on button "button" at bounding box center [1018, 337] width 30 height 18
click at [995, 351] on link "Edit" at bounding box center [986, 358] width 94 height 15
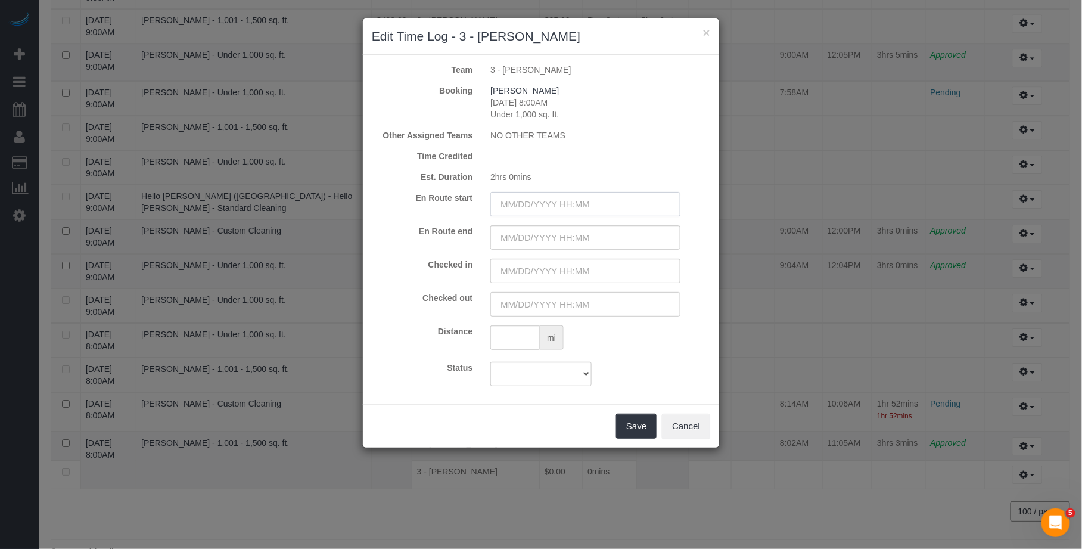
click at [558, 206] on input "text" at bounding box center [585, 204] width 190 height 24
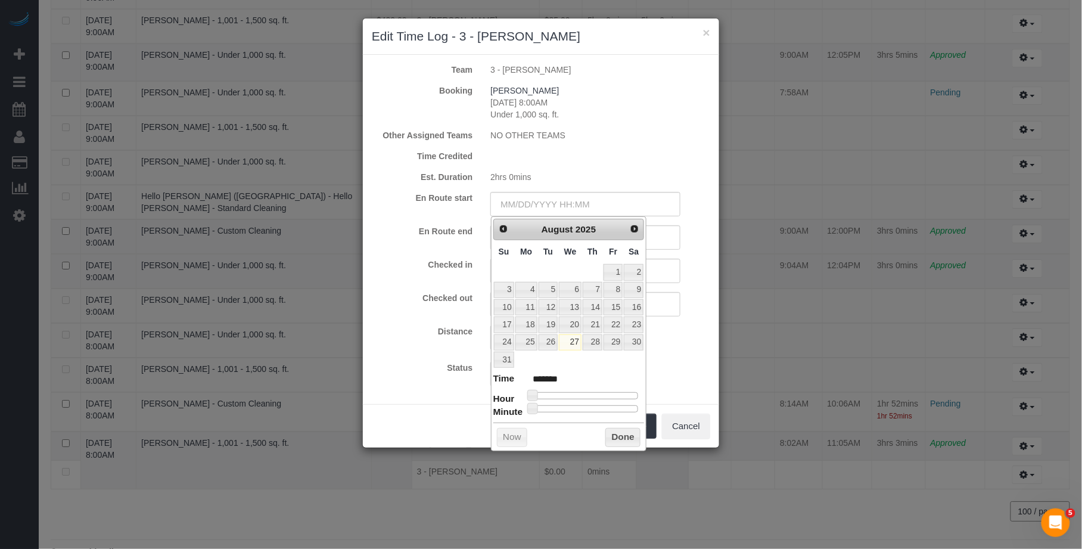
type input "08/27/2025 9:00AM"
type input "******"
click at [575, 396] on div at bounding box center [585, 395] width 107 height 7
type input "08/27/2025 8:00AM"
type input "******"
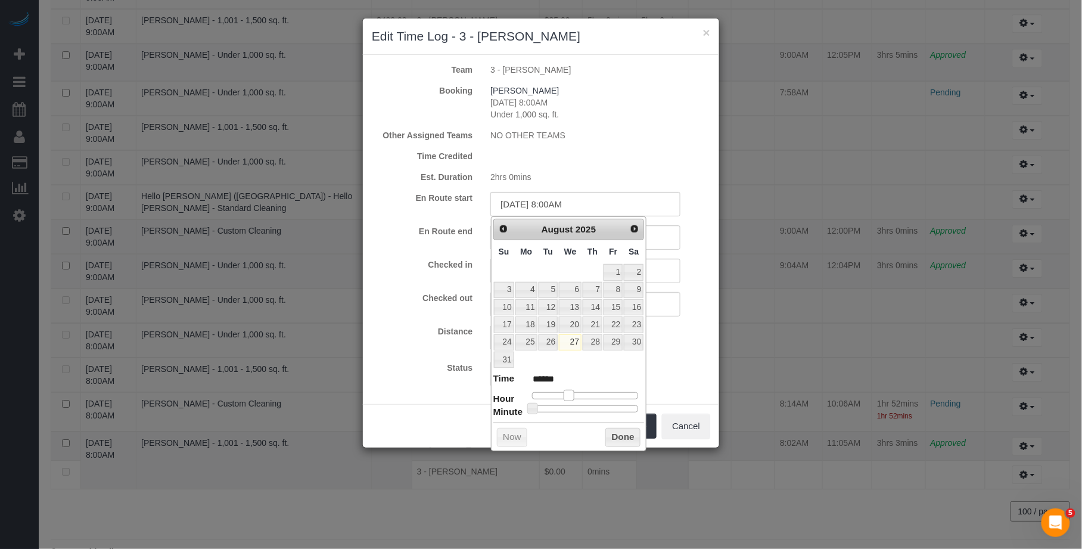
click at [573, 397] on span at bounding box center [569, 395] width 11 height 11
click at [655, 283] on div "Checked in Checked out" at bounding box center [541, 288] width 338 height 58
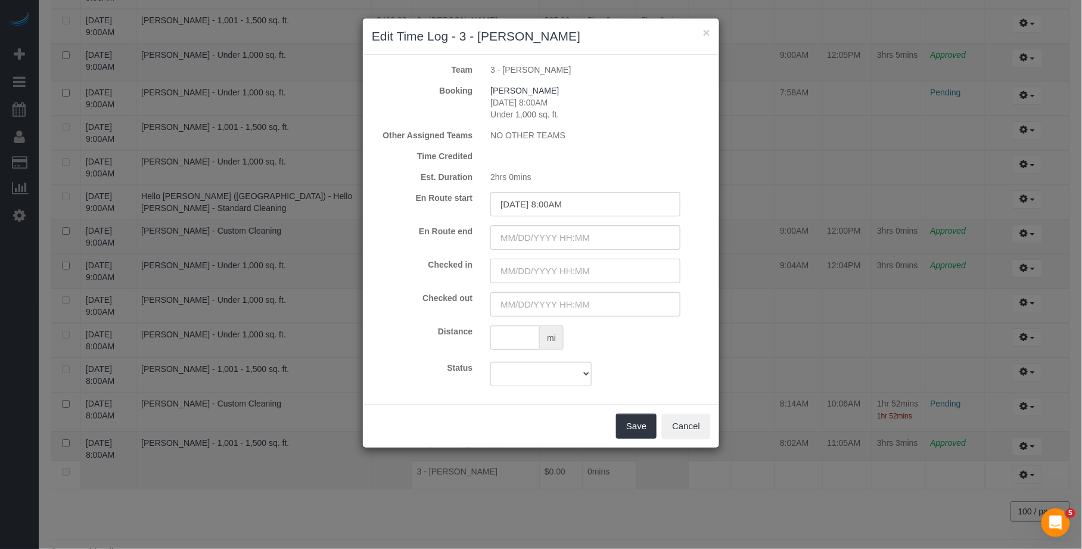
click at [656, 274] on input "text" at bounding box center [585, 271] width 190 height 24
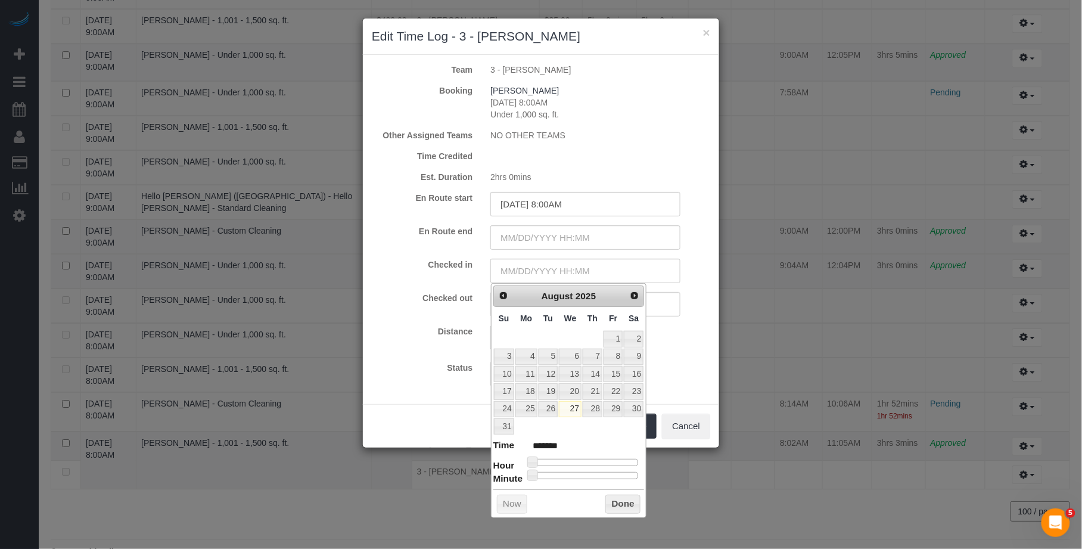
type input "08/27/2025 9:00AM"
type input "******"
click at [572, 465] on div at bounding box center [585, 462] width 107 height 7
type input "08/27/2025 8:00AM"
type input "******"
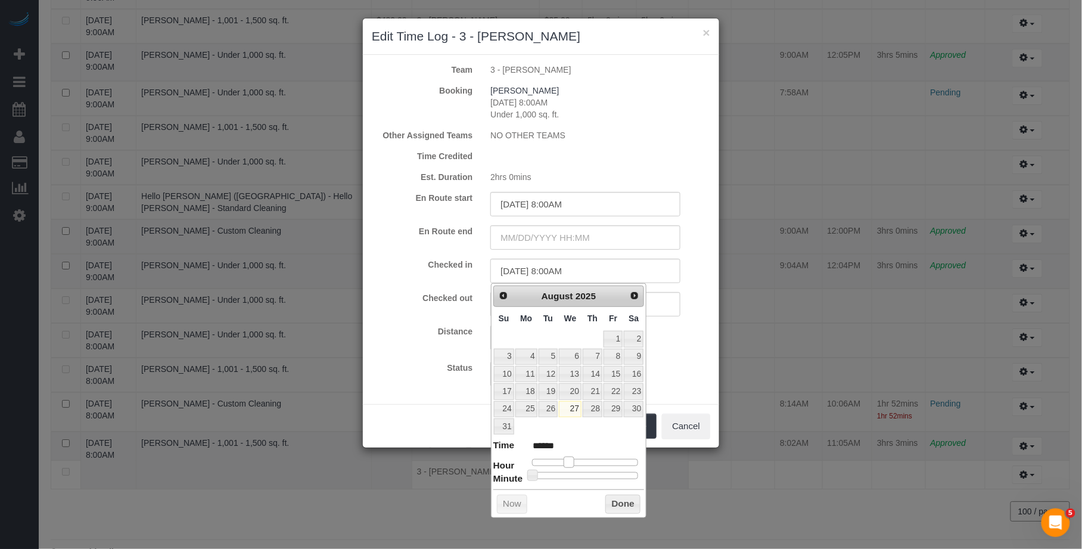
click at [570, 464] on span at bounding box center [569, 461] width 11 height 11
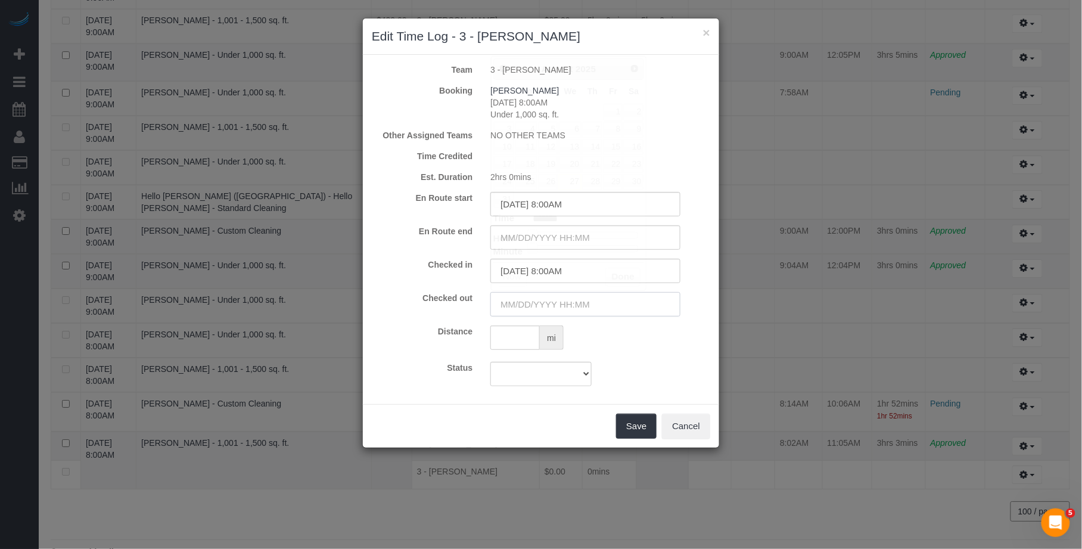
click at [668, 312] on input "text" at bounding box center [585, 304] width 190 height 24
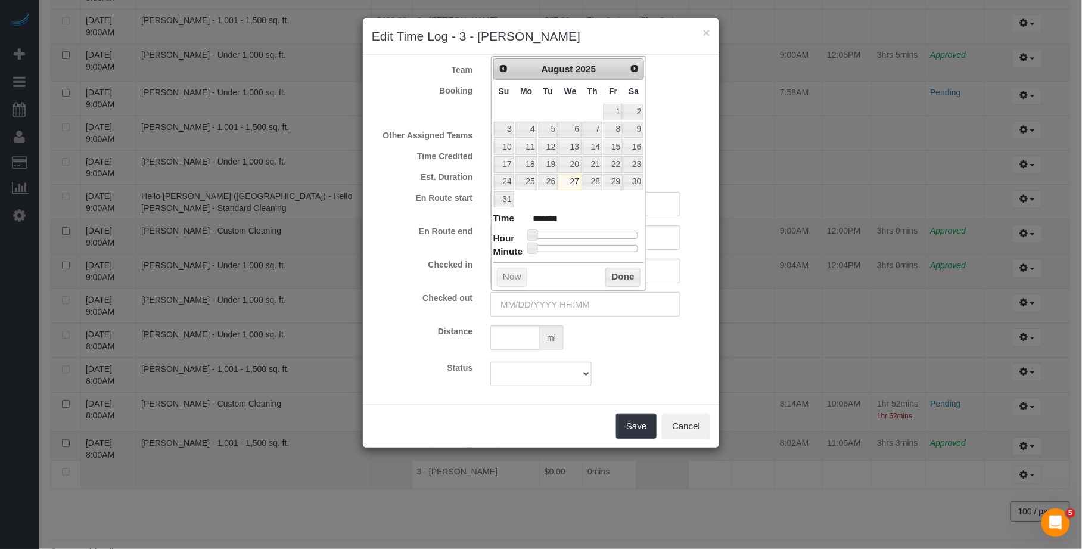
type input "08/27/2025 8:00AM"
type input "******"
click at [571, 236] on div at bounding box center [585, 235] width 107 height 7
type input "08/27/2025 9:00AM"
type input "******"
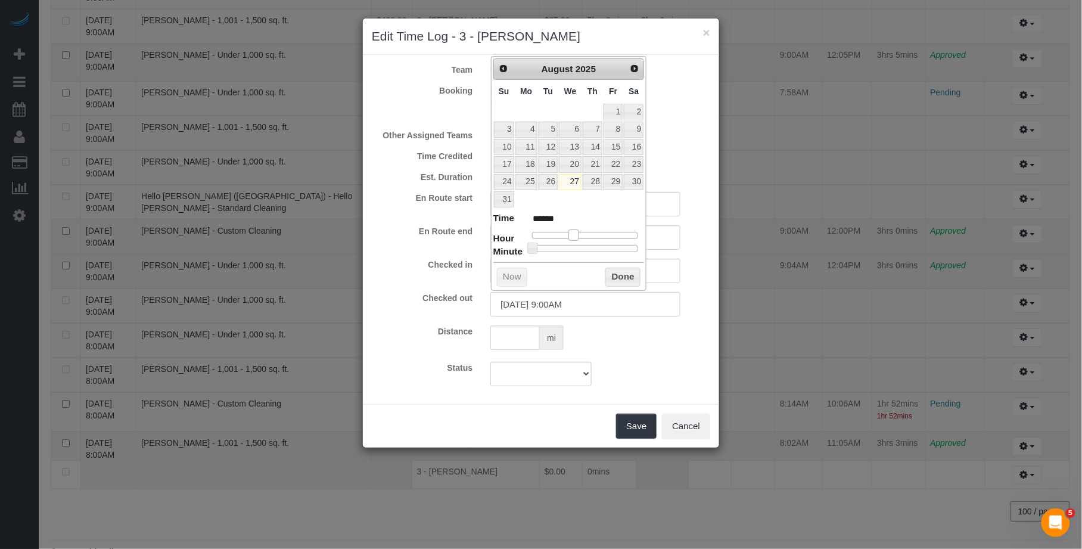
type input "08/27/2025 10:00AM"
type input "*******"
drag, startPoint x: 571, startPoint y: 236, endPoint x: 559, endPoint y: 241, distance: 13.1
click at [581, 236] on span at bounding box center [577, 234] width 11 height 11
drag, startPoint x: 524, startPoint y: 253, endPoint x: 537, endPoint y: 252, distance: 13.8
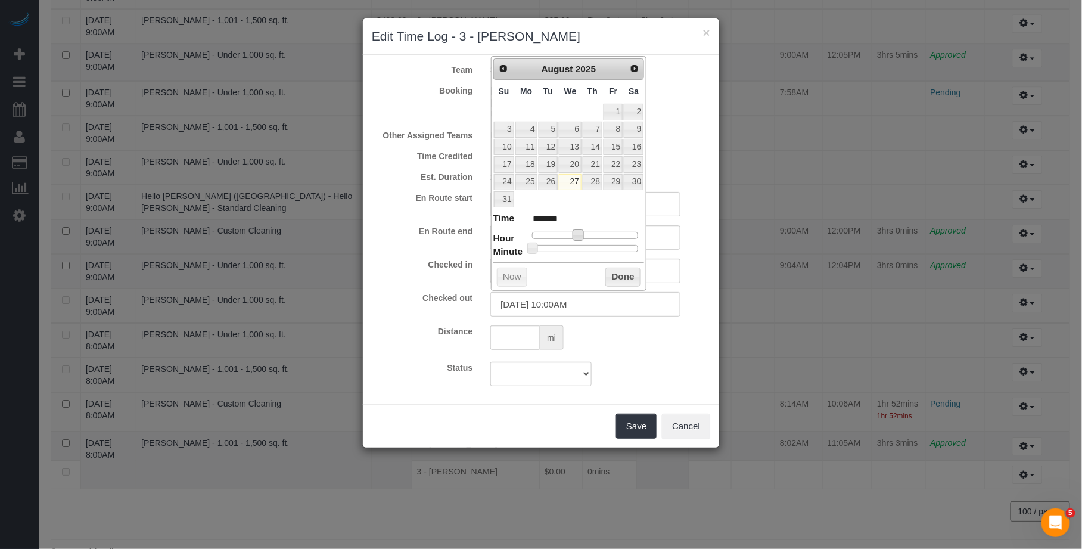
click at [523, 253] on dt "Minute" at bounding box center [508, 252] width 30 height 15
type input "08/27/2025 10:01AM"
type input "*******"
click at [537, 250] on span at bounding box center [534, 247] width 11 height 11
drag, startPoint x: 625, startPoint y: 267, endPoint x: 623, endPoint y: 280, distance: 13.2
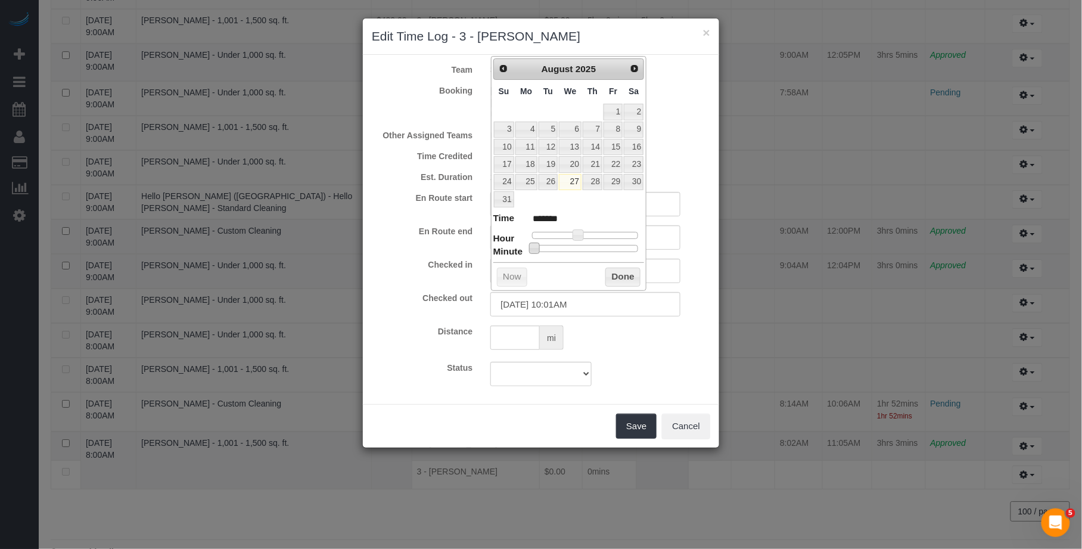
click at [625, 267] on div "Prev Next August 2025 Su Mo Tu We Th Fr Sa 1 2 3 4 5 6 7 8 9 10 11 12 13 14 15 …" at bounding box center [569, 173] width 156 height 235
click at [623, 280] on button "Done" at bounding box center [622, 276] width 35 height 19
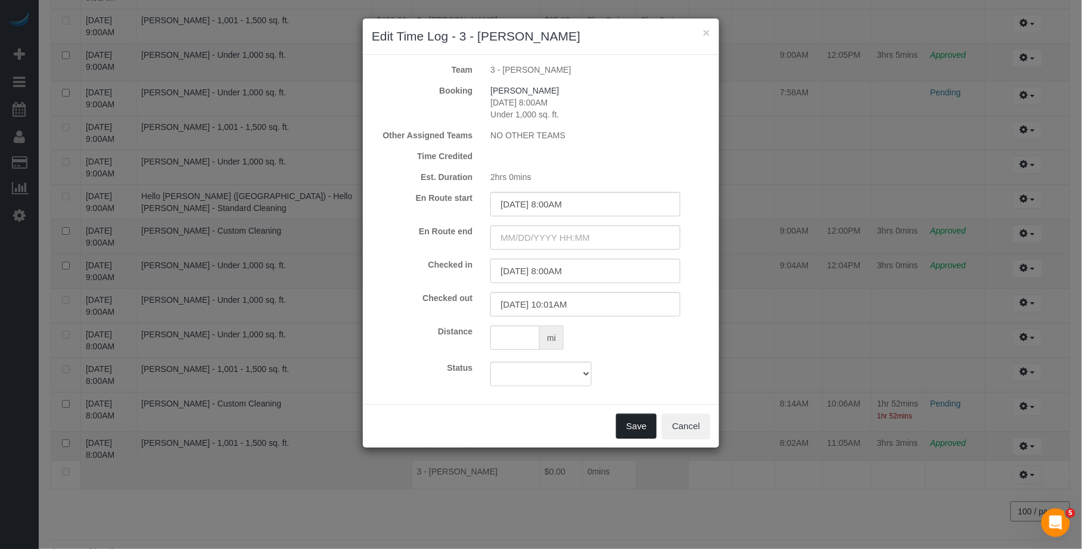
click at [648, 421] on button "Save" at bounding box center [636, 425] width 41 height 25
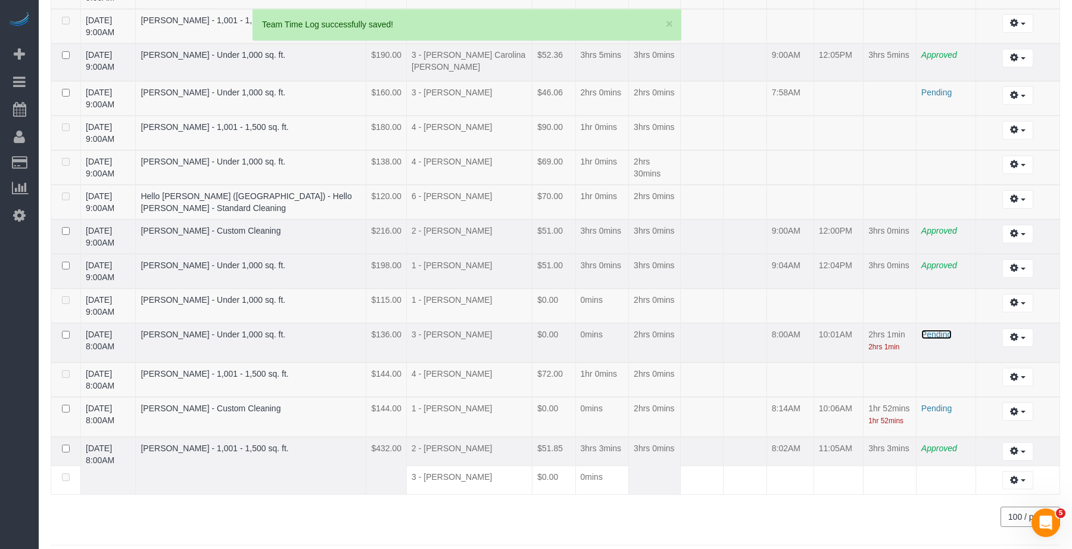
click at [935, 329] on span "Pending" at bounding box center [937, 334] width 30 height 10
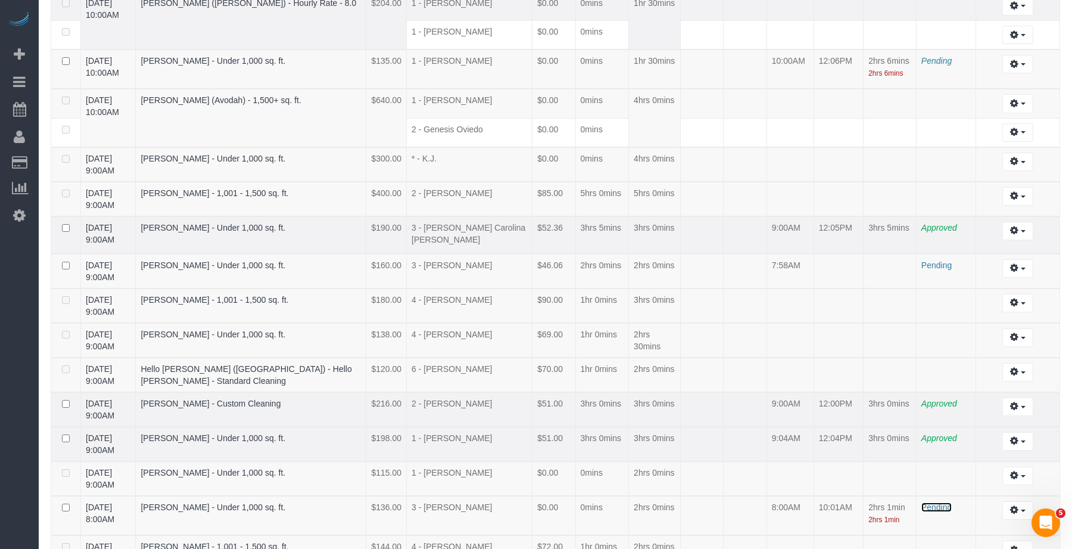
scroll to position [1177, 0]
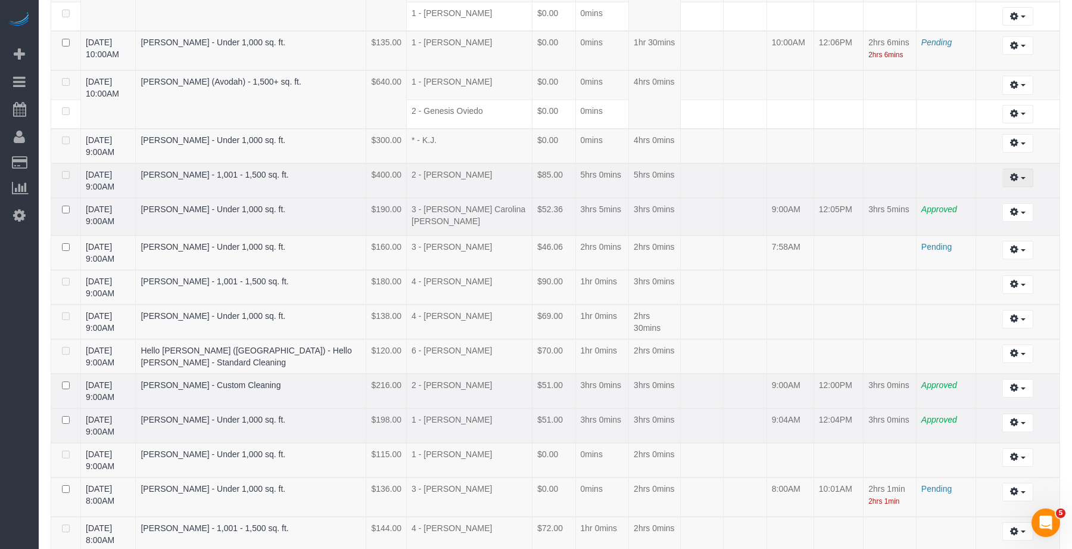
drag, startPoint x: 1018, startPoint y: 163, endPoint x: 1005, endPoint y: 177, distance: 19.4
click at [1018, 173] on icon "button" at bounding box center [1014, 176] width 8 height 7
click at [998, 192] on link "Edit" at bounding box center [986, 199] width 94 height 15
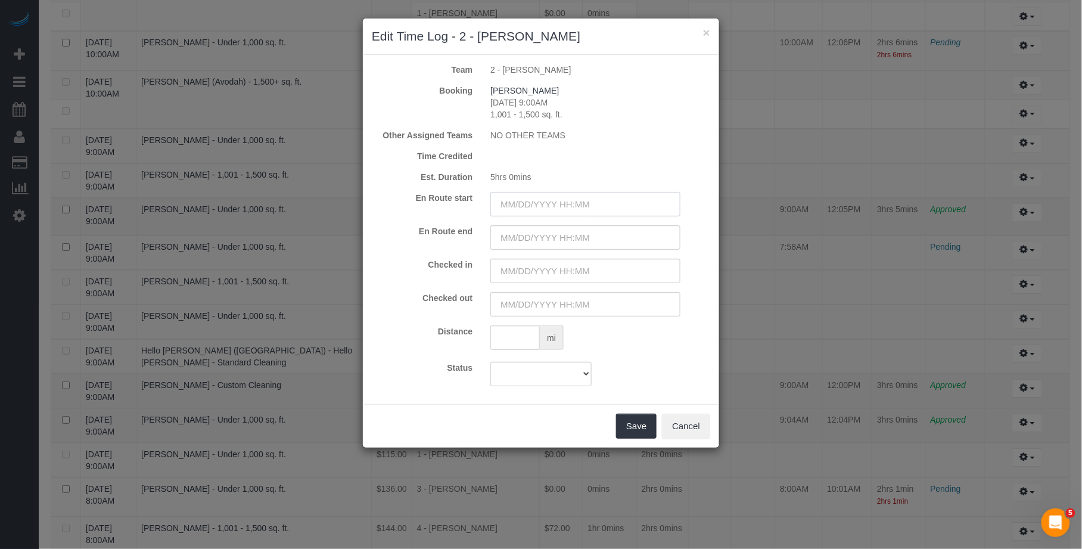
click at [585, 207] on input "text" at bounding box center [585, 204] width 190 height 24
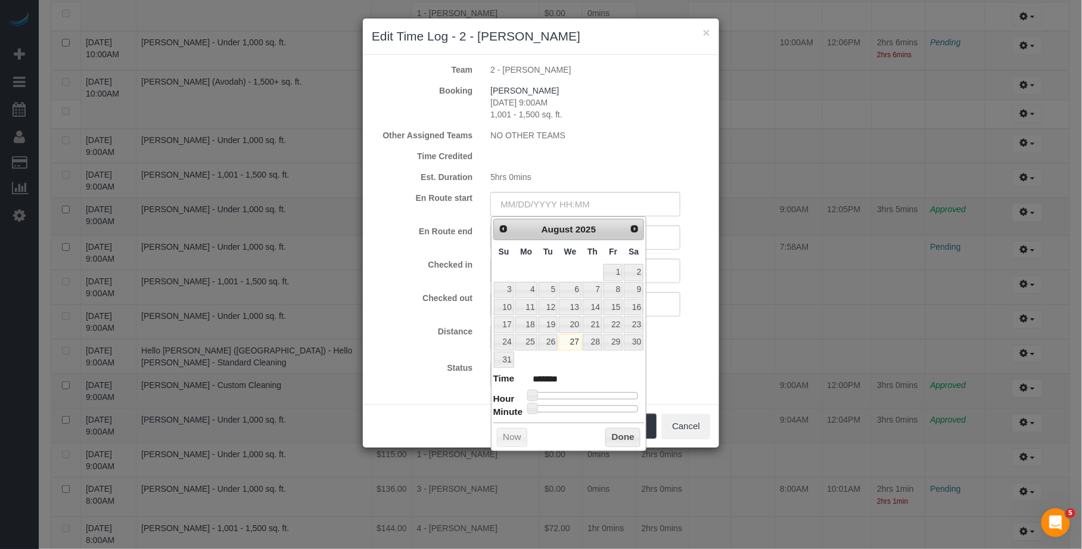
type input "08/27/2025 10:00AM"
type input "*******"
click at [576, 396] on div at bounding box center [585, 395] width 107 height 7
type input "08/27/2025 9:00AM"
type input "******"
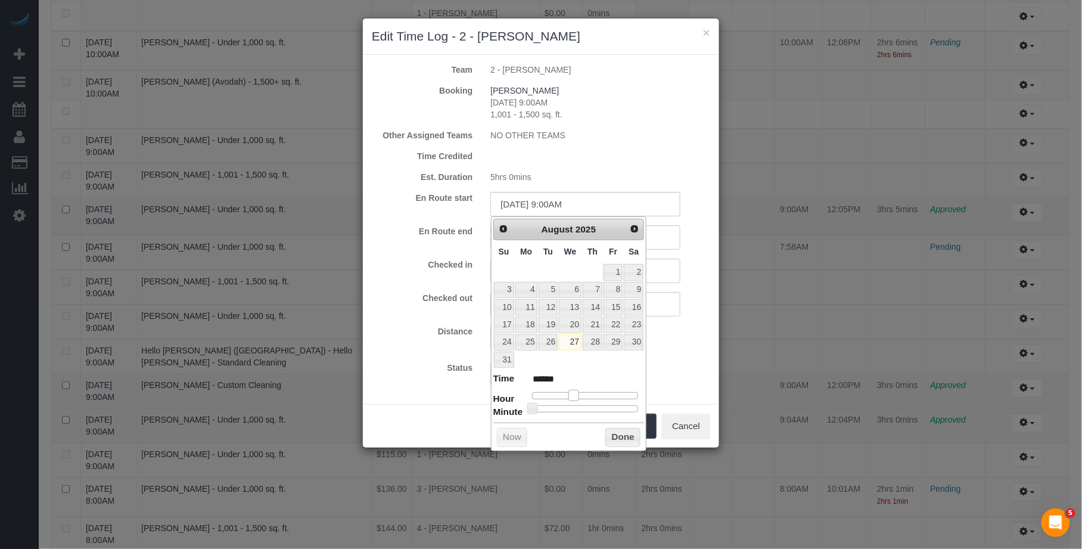
click at [572, 398] on span at bounding box center [573, 395] width 11 height 11
click at [662, 267] on input "text" at bounding box center [585, 271] width 190 height 24
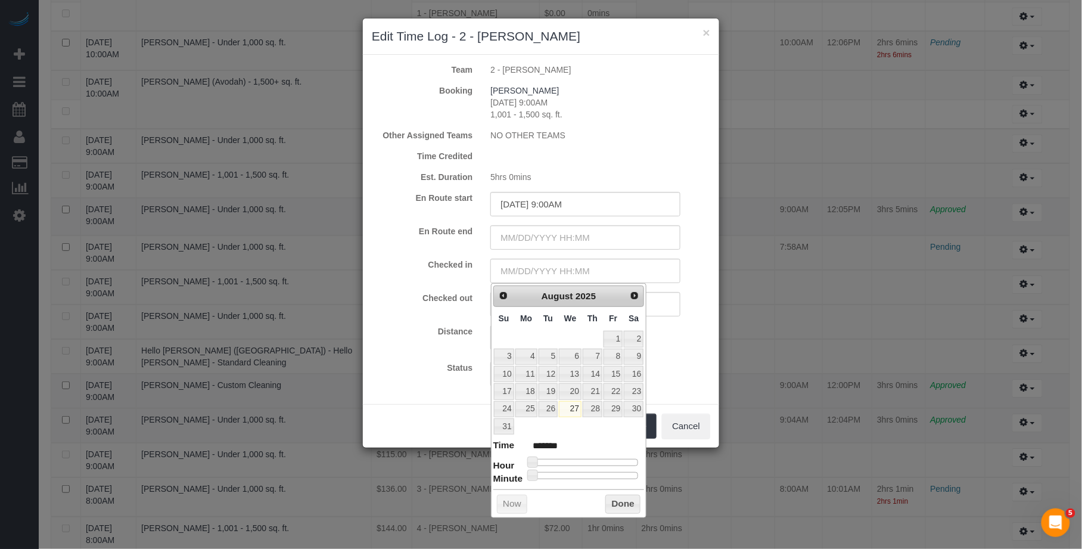
click at [580, 467] on dl "Time ******* Hour Minute Second Millisecond Microsecond Time Zone ***** ***** *…" at bounding box center [568, 458] width 151 height 41
type input "08/27/2025 11:00AM"
type input "*******"
click at [582, 463] on div at bounding box center [585, 462] width 107 height 7
type input "08/27/2025 10:00AM"
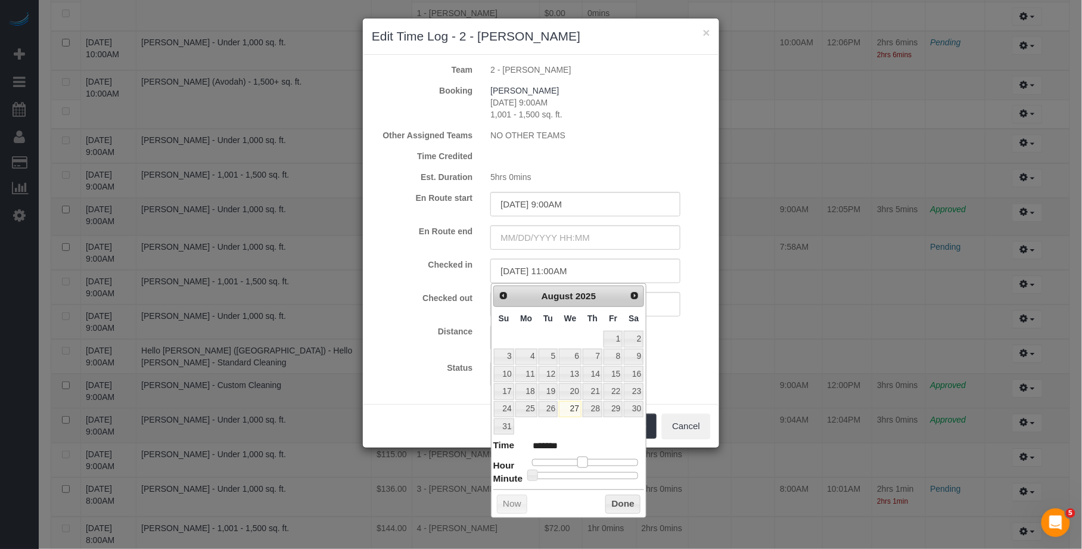
type input "*******"
type input "08/27/2025 9:00AM"
type input "******"
drag, startPoint x: 582, startPoint y: 463, endPoint x: 575, endPoint y: 466, distance: 8.0
click at [575, 466] on span at bounding box center [573, 461] width 11 height 11
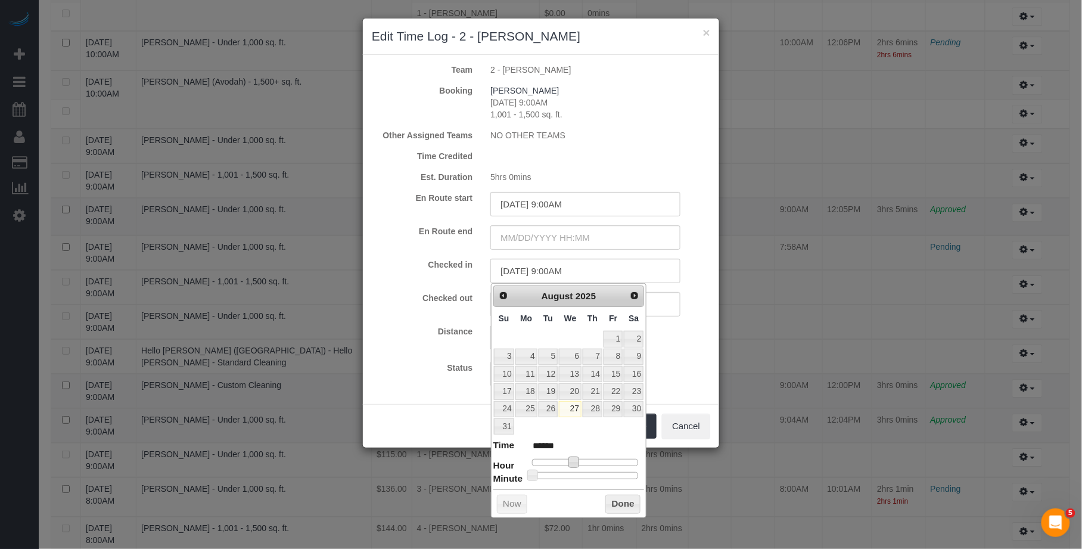
click at [626, 505] on button "Done" at bounding box center [622, 503] width 35 height 19
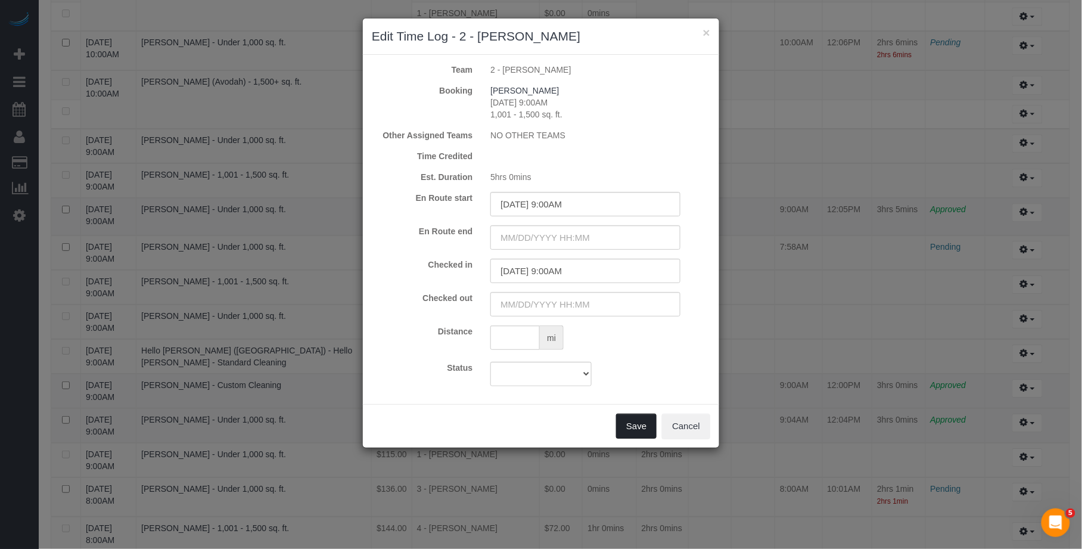
click at [631, 421] on button "Save" at bounding box center [636, 425] width 41 height 25
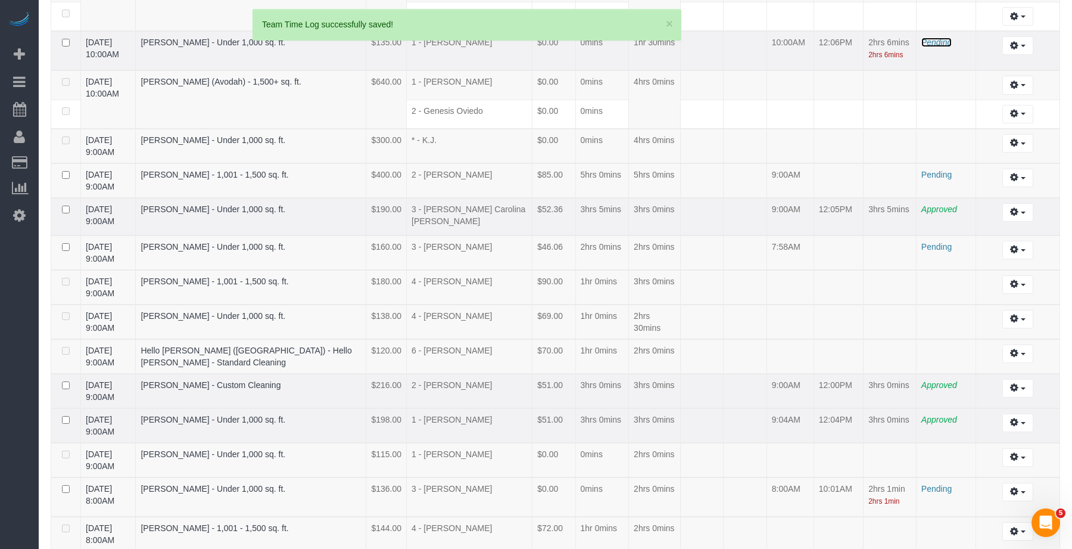
click at [937, 38] on span "Pending" at bounding box center [937, 43] width 30 height 10
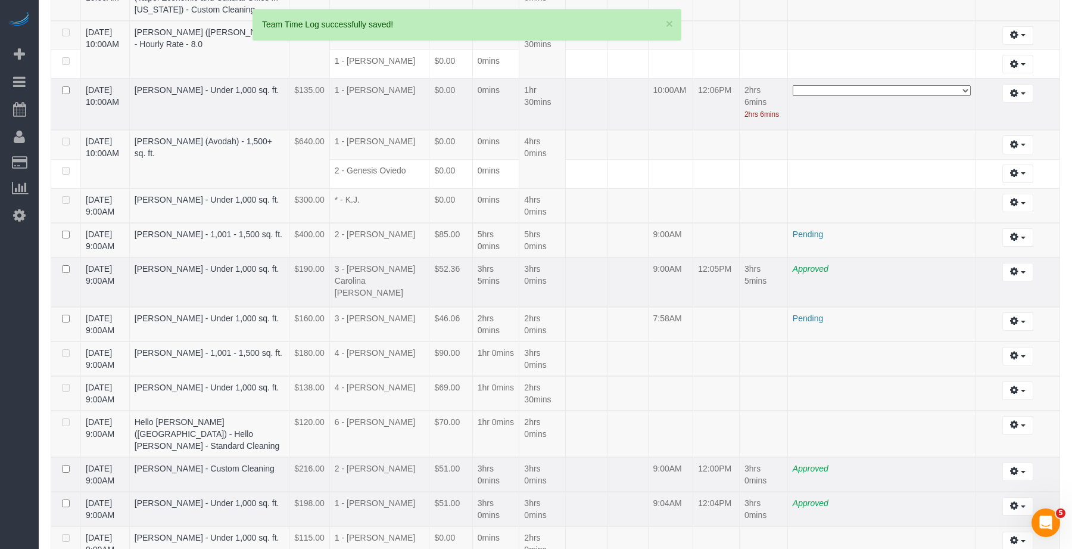
scroll to position [1312, 0]
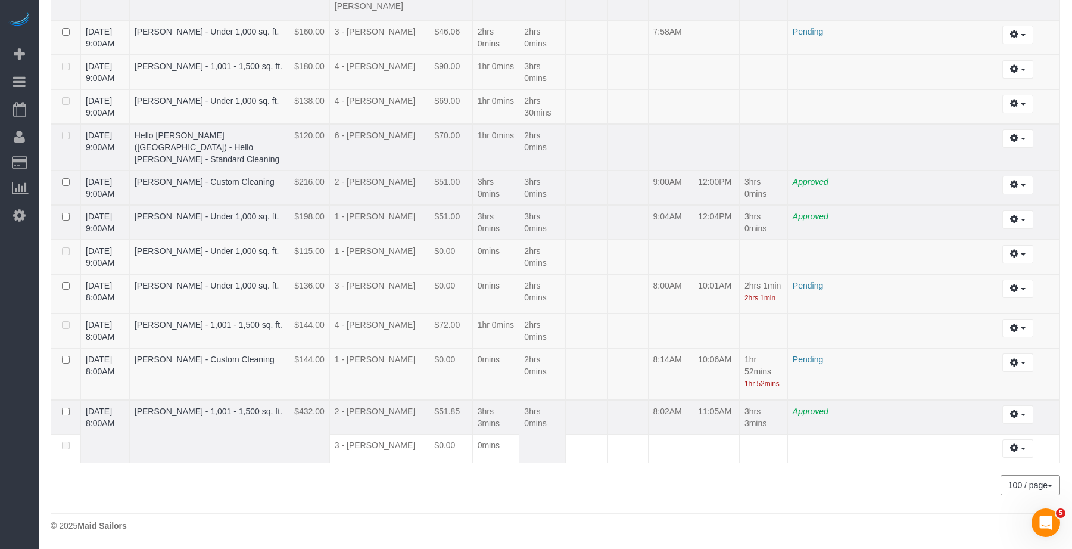
scroll to position [1517, 0]
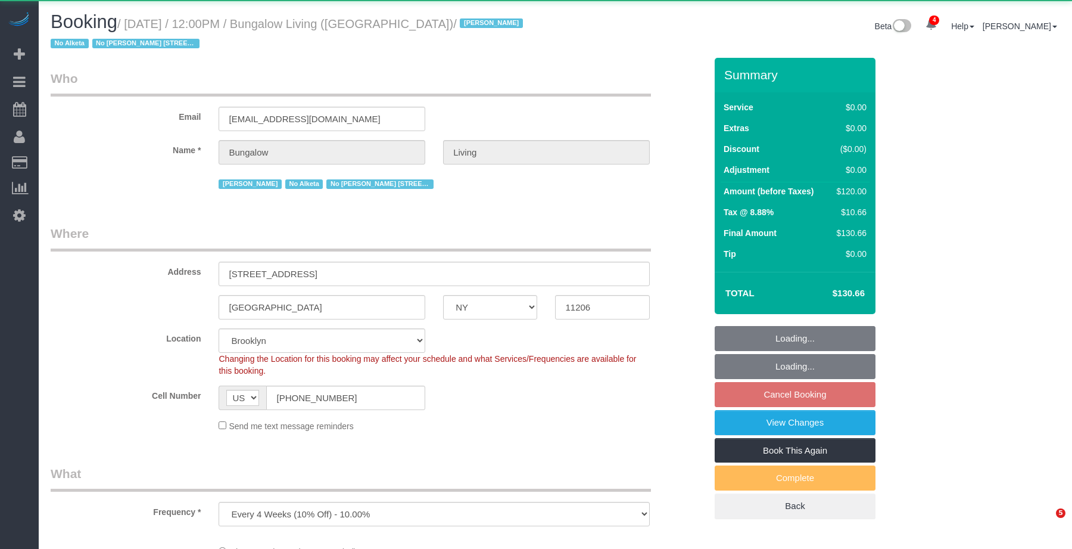
select select "NY"
select select "object:745"
select select "spot5"
select select "number:89"
select select "number:90"
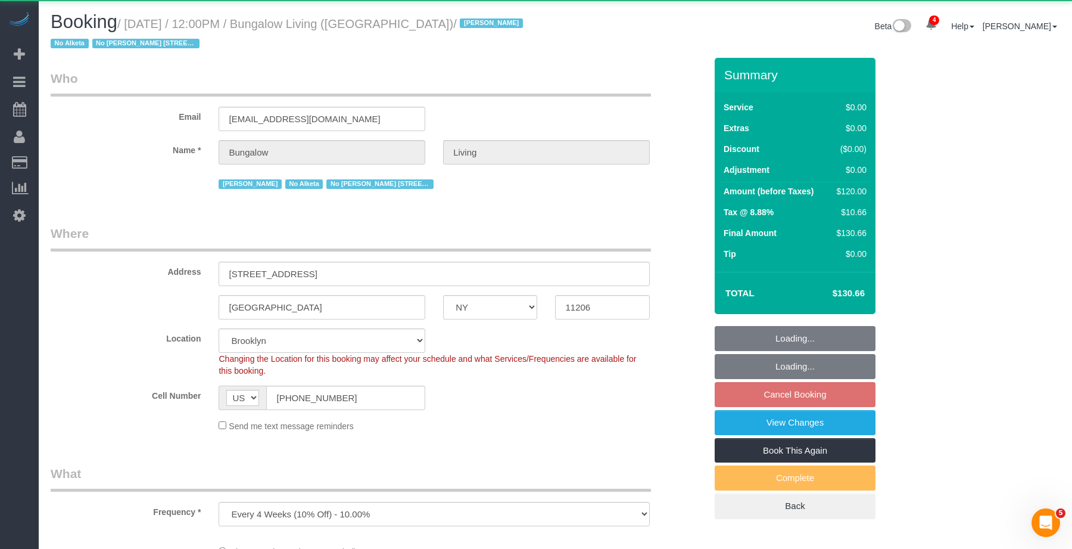
select select "number:15"
select select "number:7"
select select "number:21"
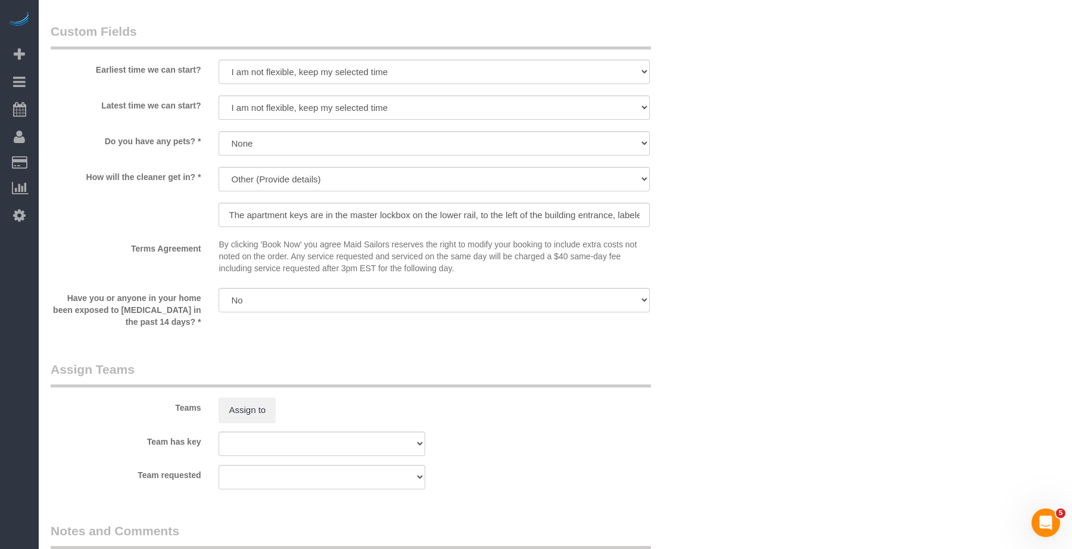
scroll to position [1022, 0]
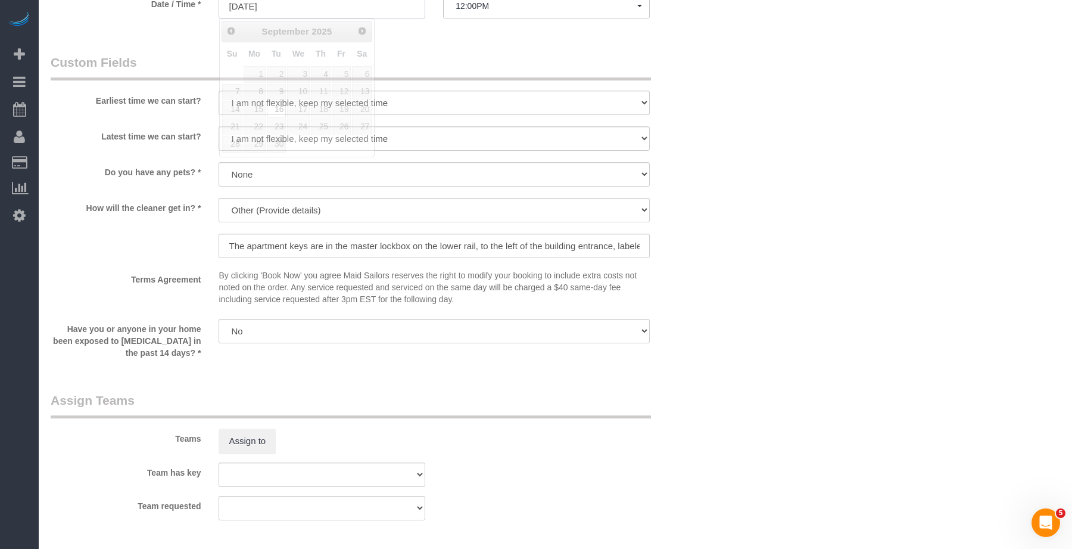
click at [280, 12] on input "09/16/2025" at bounding box center [322, 6] width 207 height 24
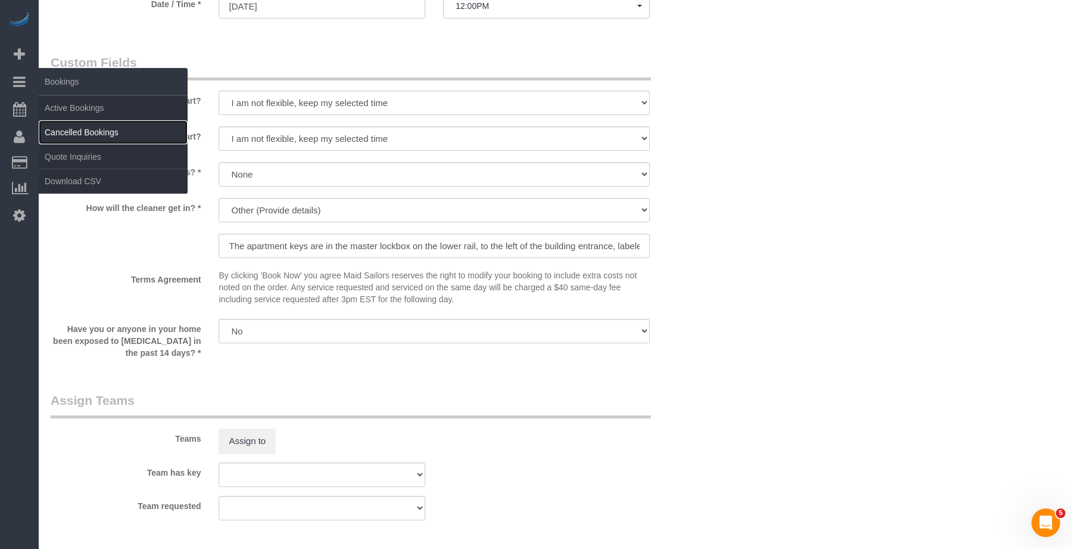
click at [85, 125] on link "Cancelled Bookings" at bounding box center [113, 132] width 149 height 24
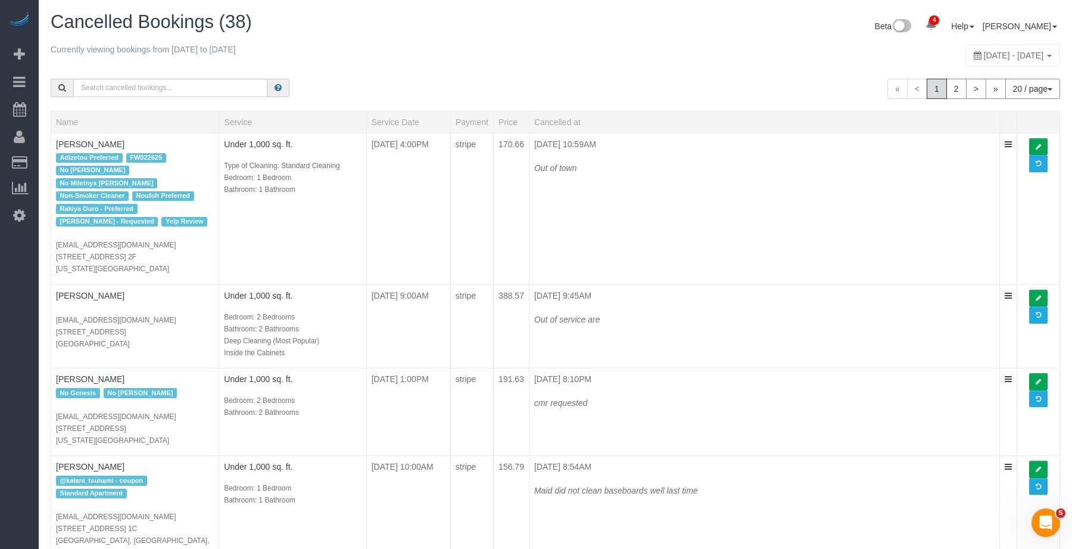
click at [984, 57] on span "August 24, 2025 - August 30, 2025" at bounding box center [1014, 56] width 60 height 10
type input "**********"
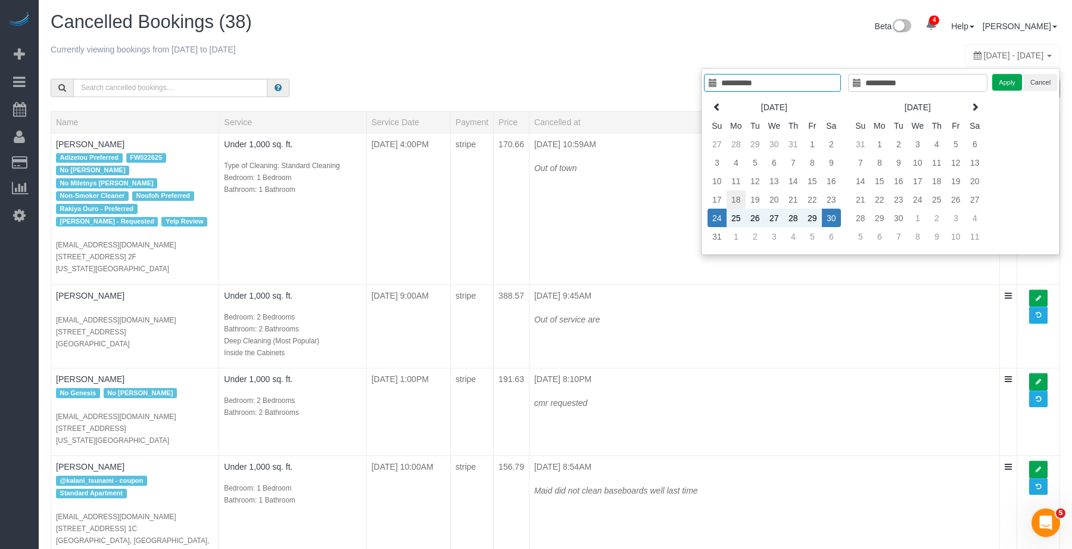
type input "**********"
click at [728, 198] on td "18" at bounding box center [736, 199] width 19 height 18
type input "**********"
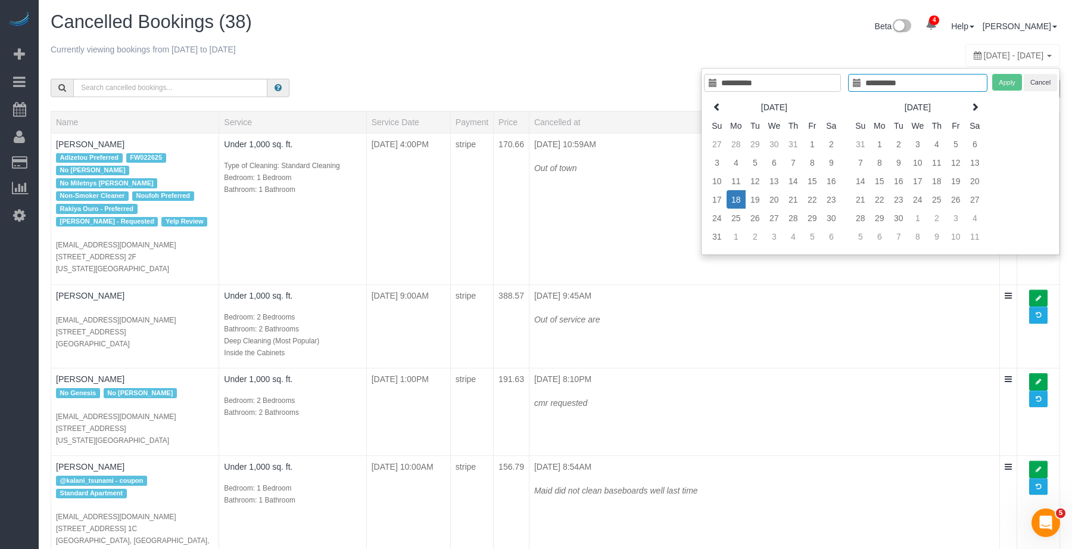
click at [728, 198] on td "18" at bounding box center [736, 199] width 19 height 18
type input "**********"
click at [755, 197] on td "19" at bounding box center [755, 199] width 19 height 18
type input "**********"
click at [755, 197] on td "19" at bounding box center [755, 199] width 19 height 18
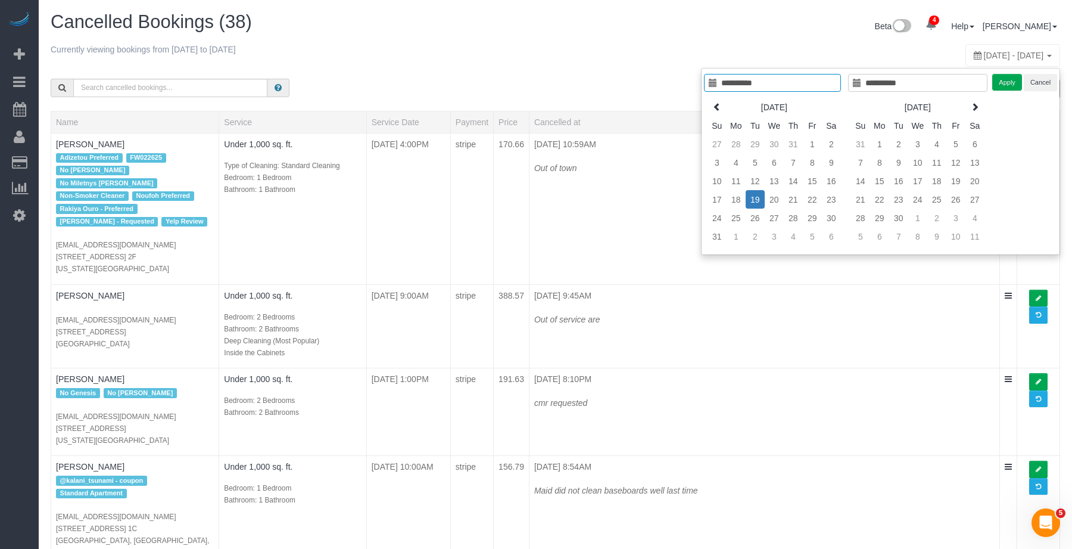
type input "**********"
click at [1012, 83] on button "Apply" at bounding box center [1007, 82] width 30 height 17
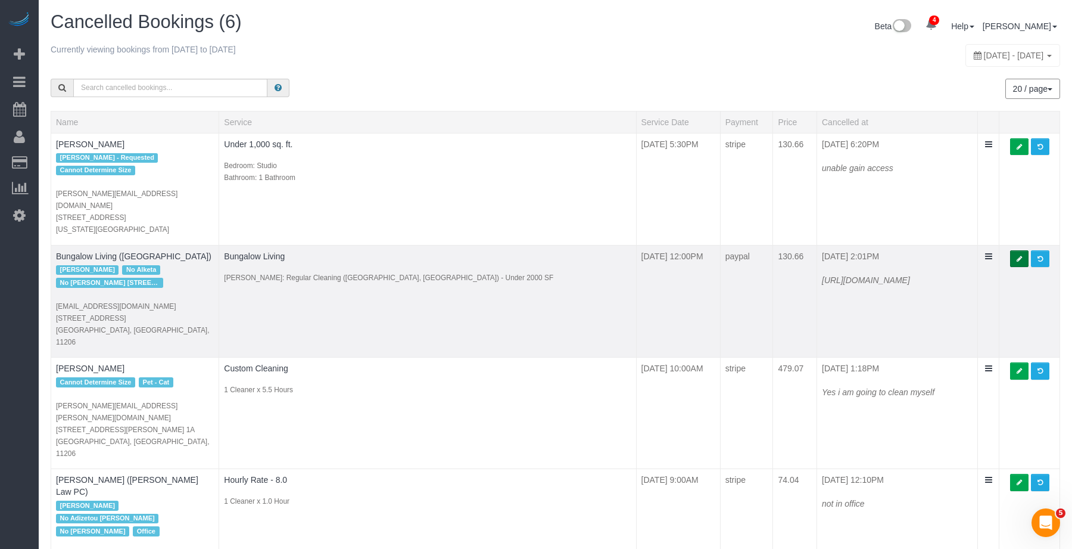
click at [1017, 256] on icon at bounding box center [1019, 259] width 5 height 7
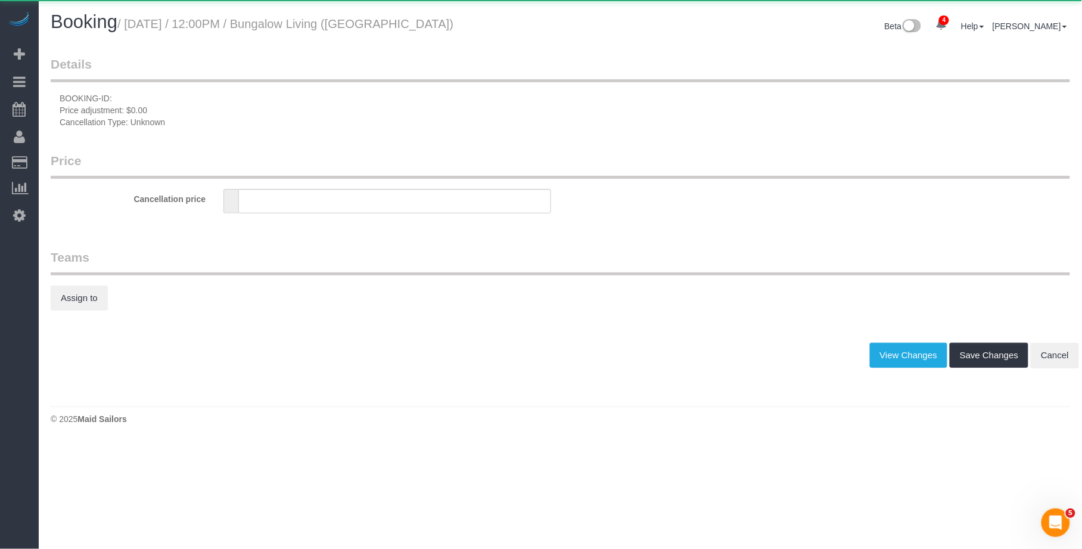
type input "0"
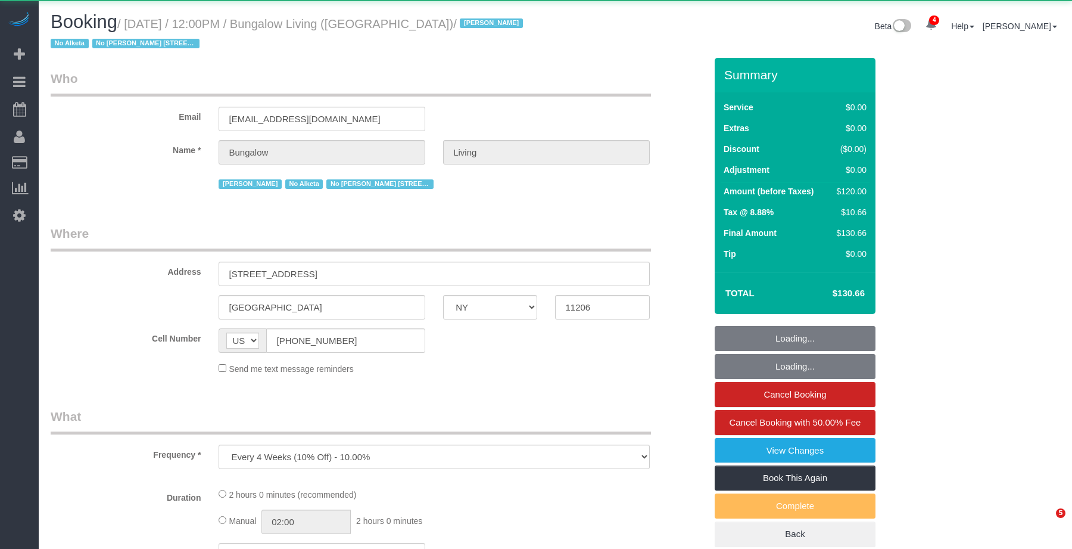
select select "NY"
select select "object:749"
select select "spot1"
select select "number:89"
select select "number:90"
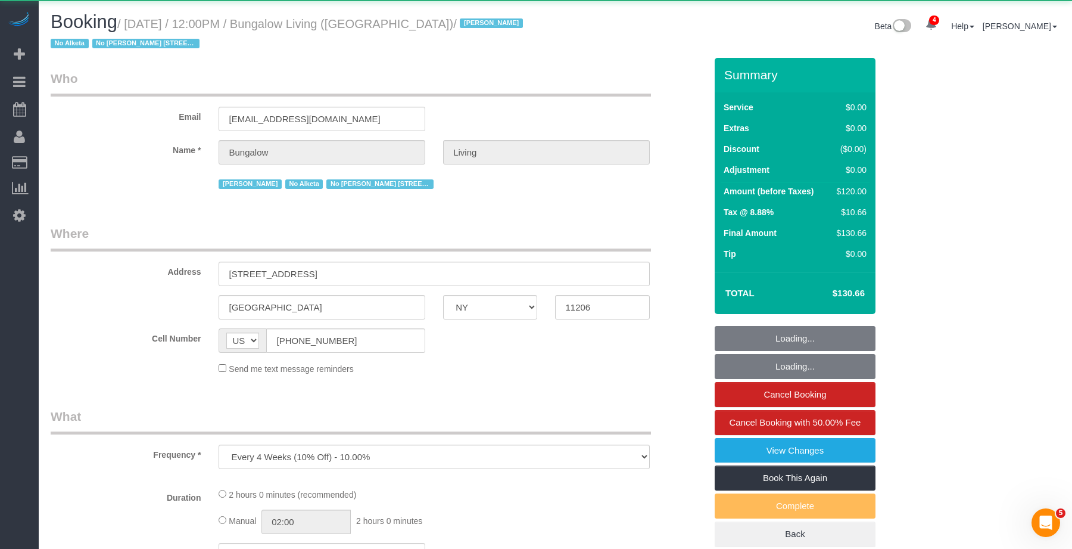
select select "number:15"
select select "number:7"
select select "number:21"
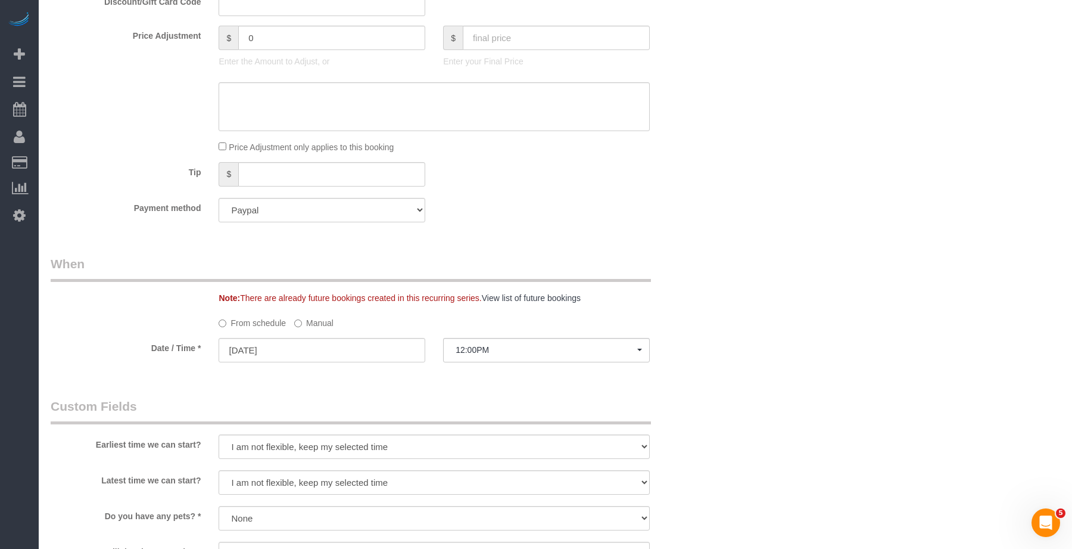
scroll to position [1019, 0]
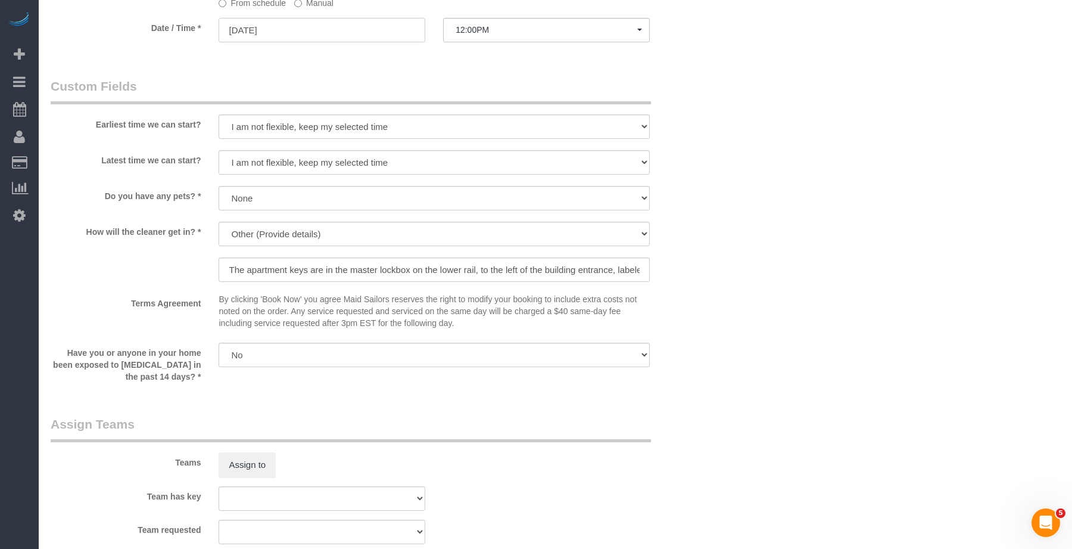
click at [264, 32] on input "[DATE]" at bounding box center [322, 30] width 207 height 24
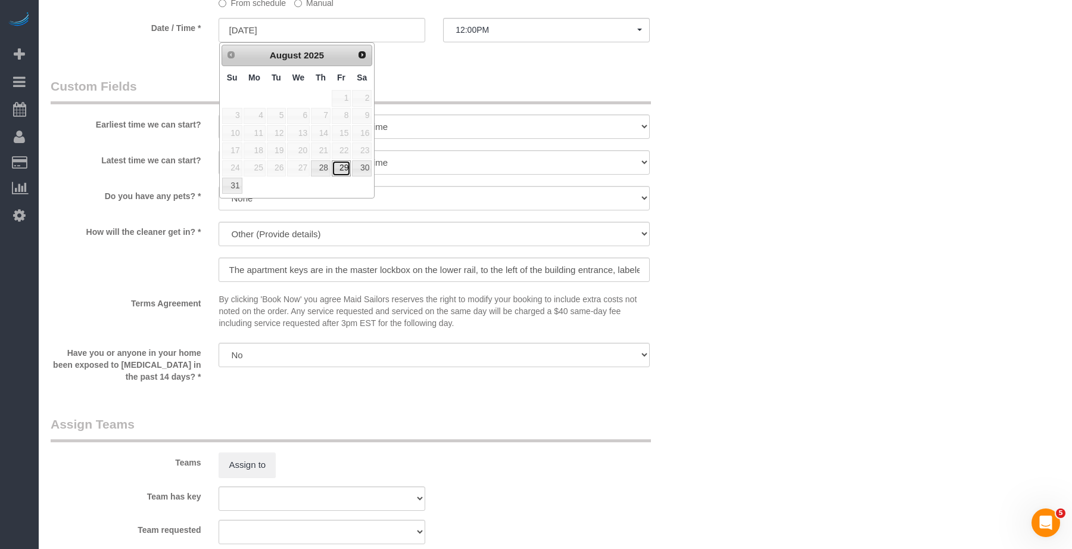
click at [340, 169] on link "29" at bounding box center [341, 168] width 19 height 16
type input "08/29/2025"
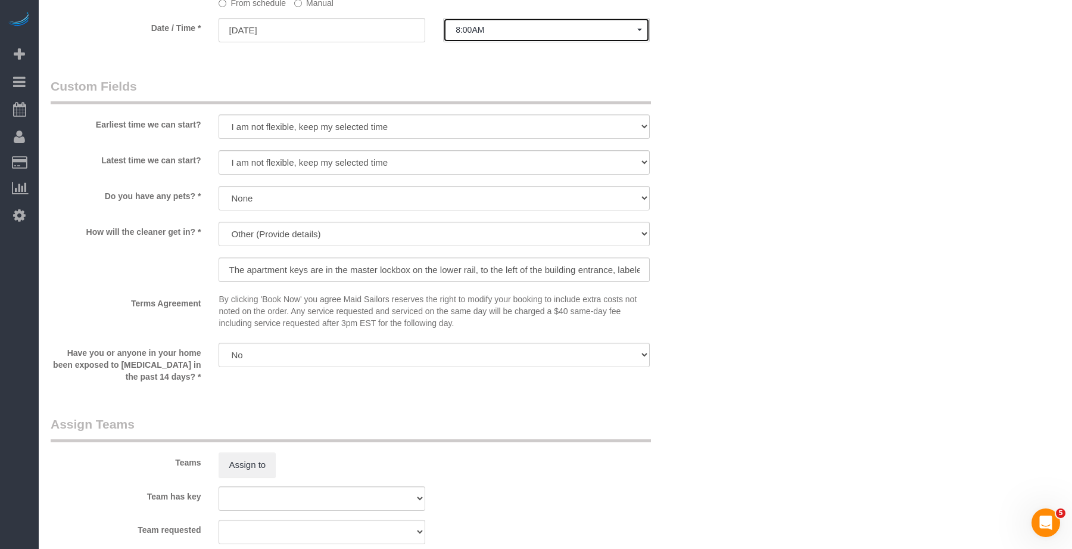
click at [502, 32] on span "8:00AM" at bounding box center [547, 30] width 182 height 10
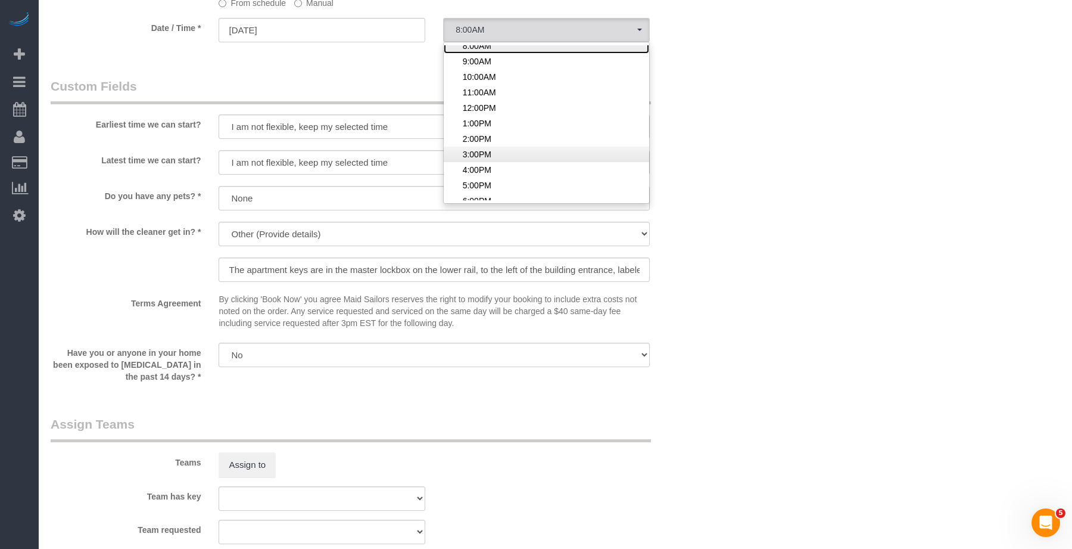
scroll to position [60, 0]
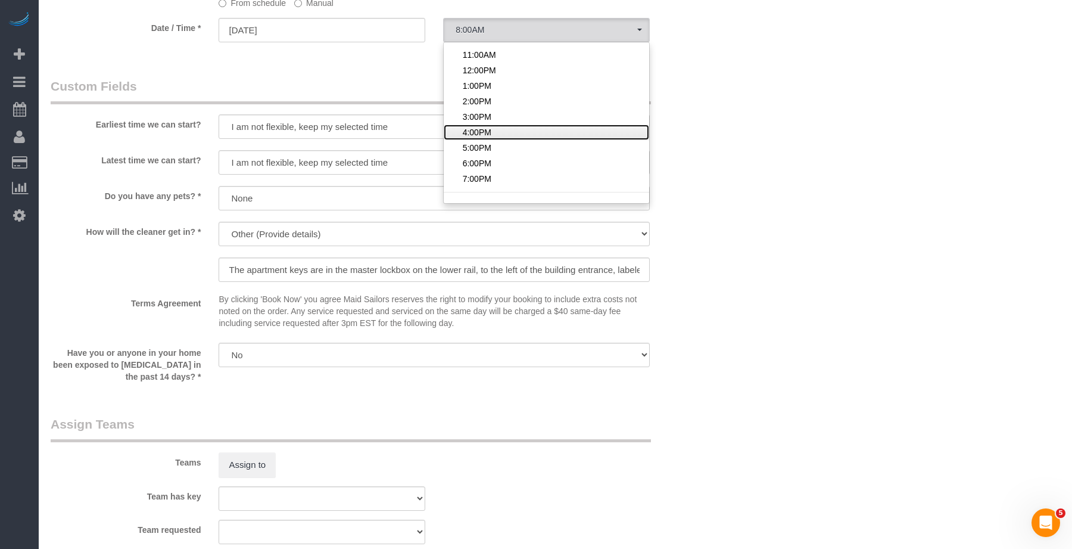
click at [490, 130] on span "4:00PM" at bounding box center [477, 132] width 29 height 12
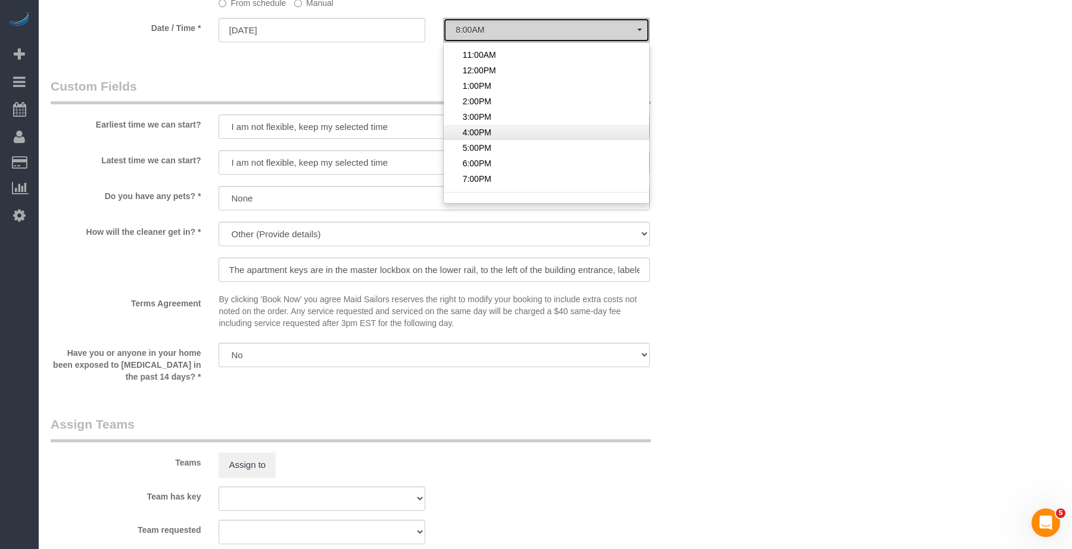
select select "spot14"
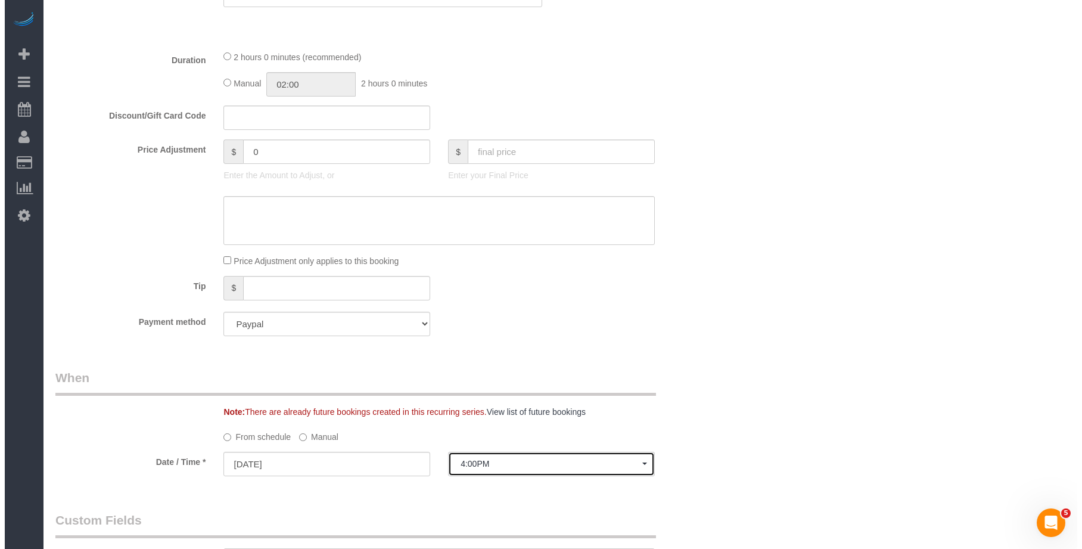
scroll to position [0, 0]
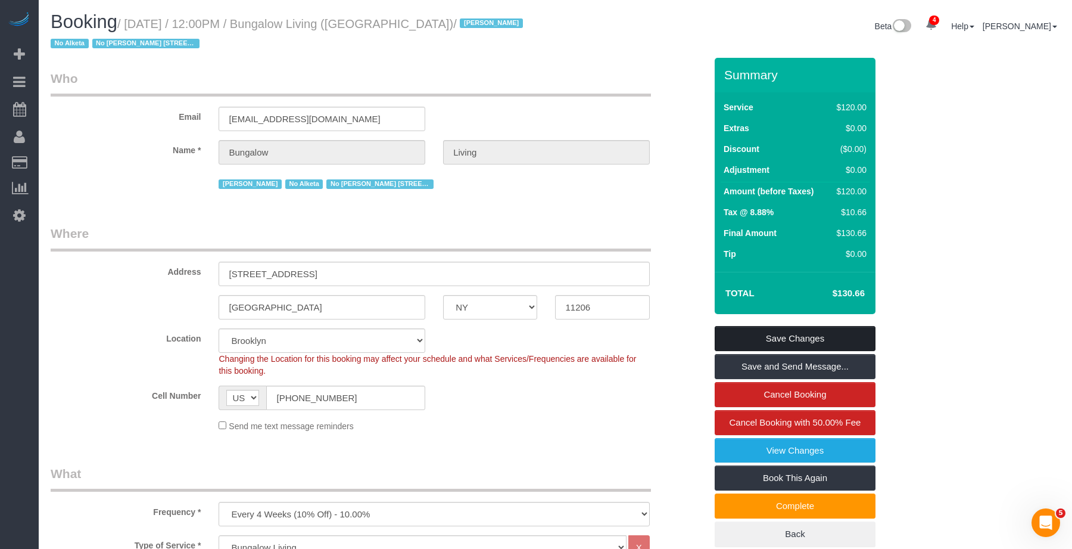
click at [798, 346] on link "Save Changes" at bounding box center [795, 338] width 161 height 25
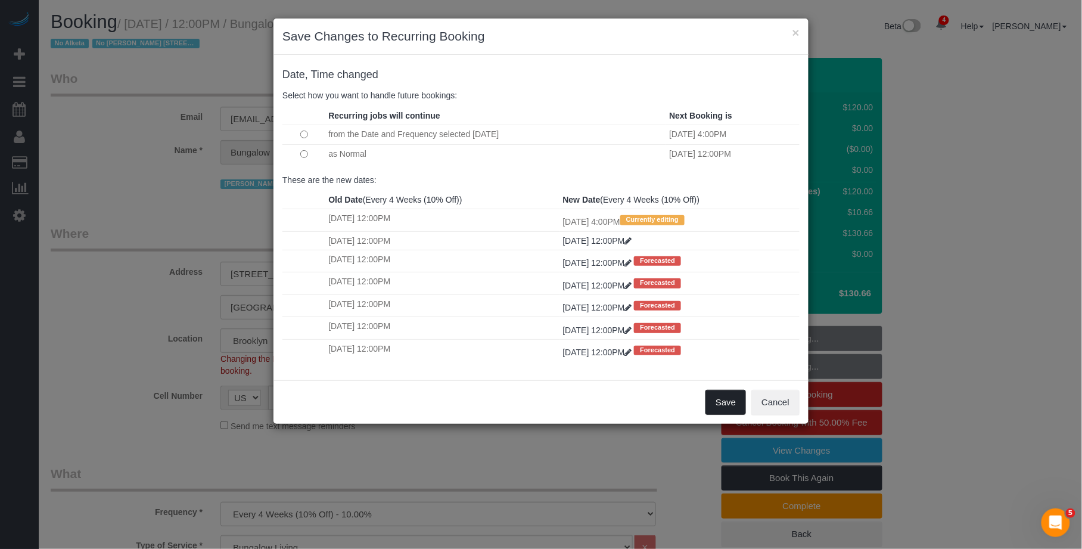
click at [726, 406] on button "Save" at bounding box center [725, 402] width 41 height 25
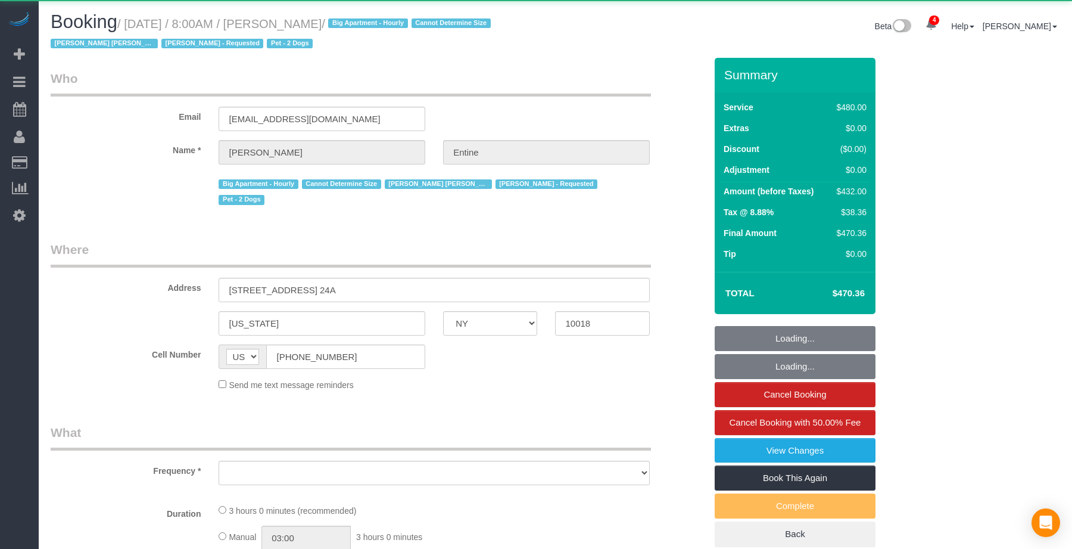
select select "NY"
select select "object:908"
select select "2"
select select "180"
select select "number:56"
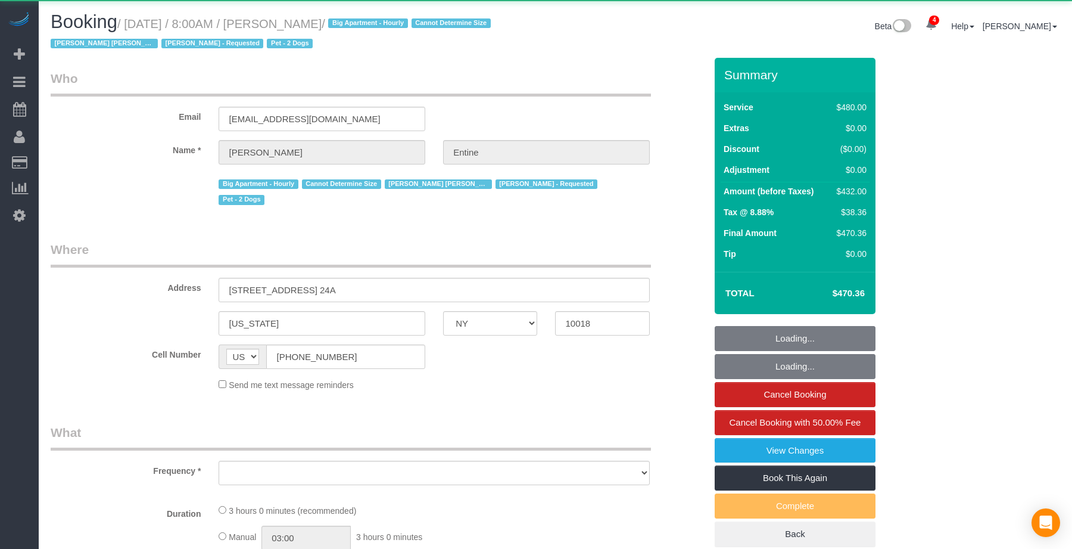
select select "number:73"
select select "number:13"
select select "number:6"
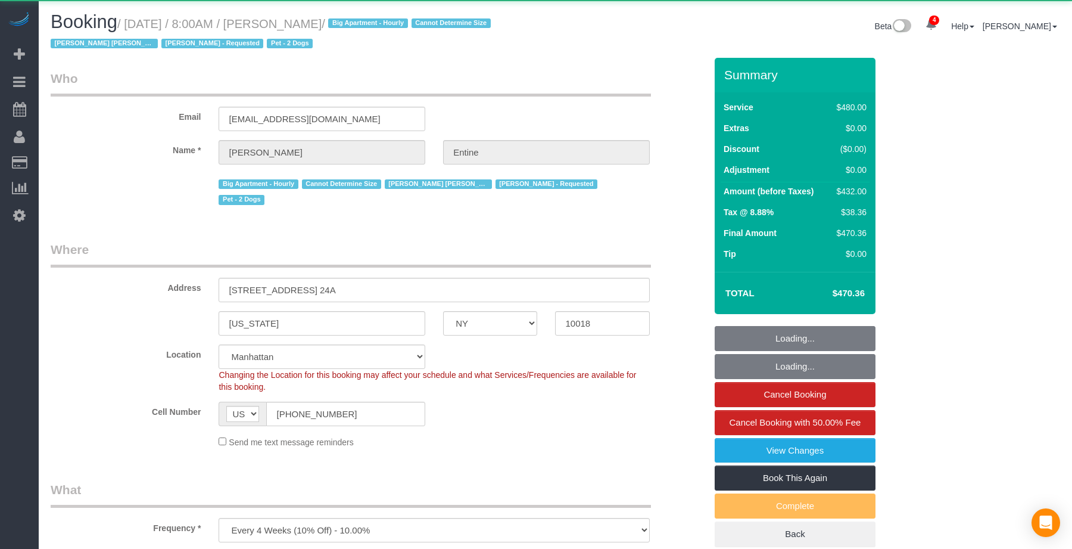
select select "object:917"
select select "string:stripe-pm_1RKl6b4VGloSiKo7ownJj6Pp"
select select "spot1"
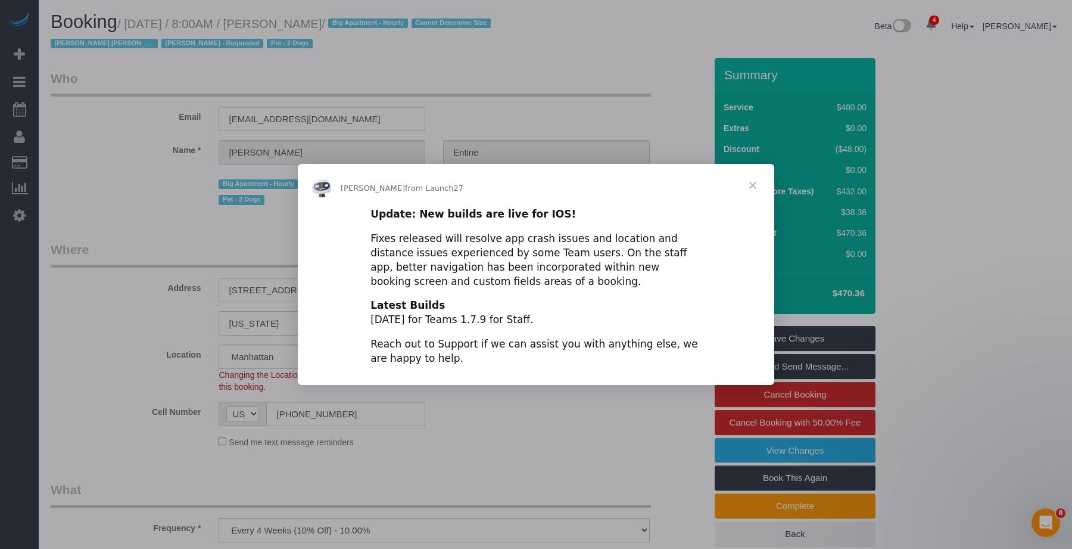
drag, startPoint x: 366, startPoint y: 277, endPoint x: 223, endPoint y: 269, distance: 142.6
click at [750, 188] on span "Close" at bounding box center [753, 185] width 43 height 43
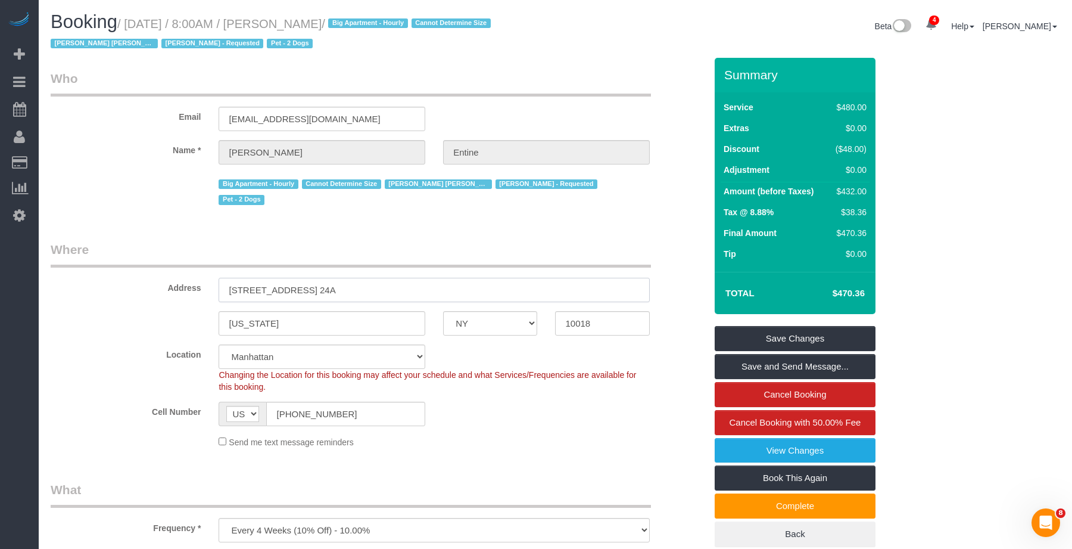
drag, startPoint x: 356, startPoint y: 275, endPoint x: 238, endPoint y: 272, distance: 118.0
click at [230, 278] on input "[STREET_ADDRESS] 24A" at bounding box center [434, 290] width 431 height 24
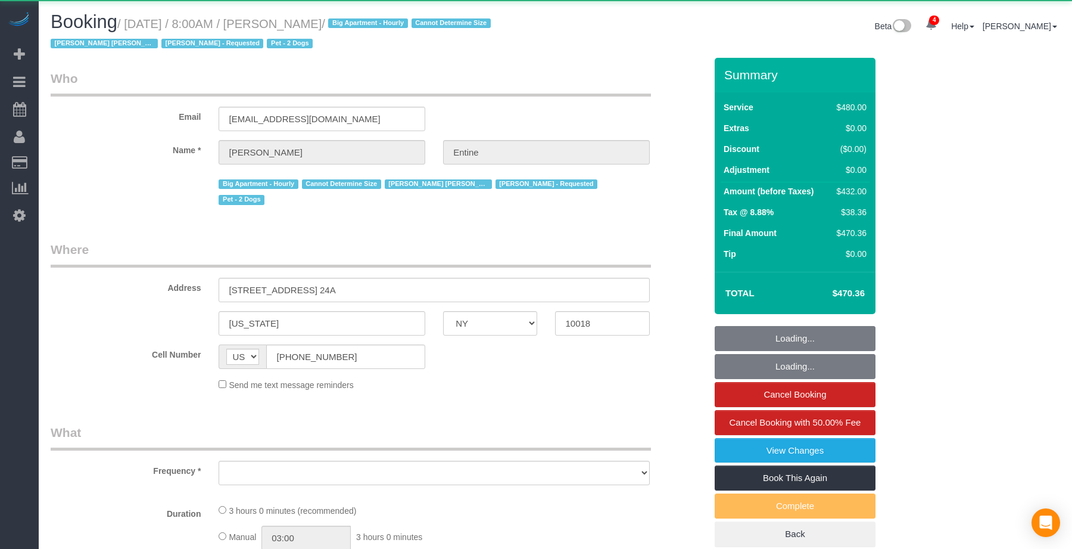
select select "NY"
select select "object:767"
select select "2"
select select "180"
select select "spot1"
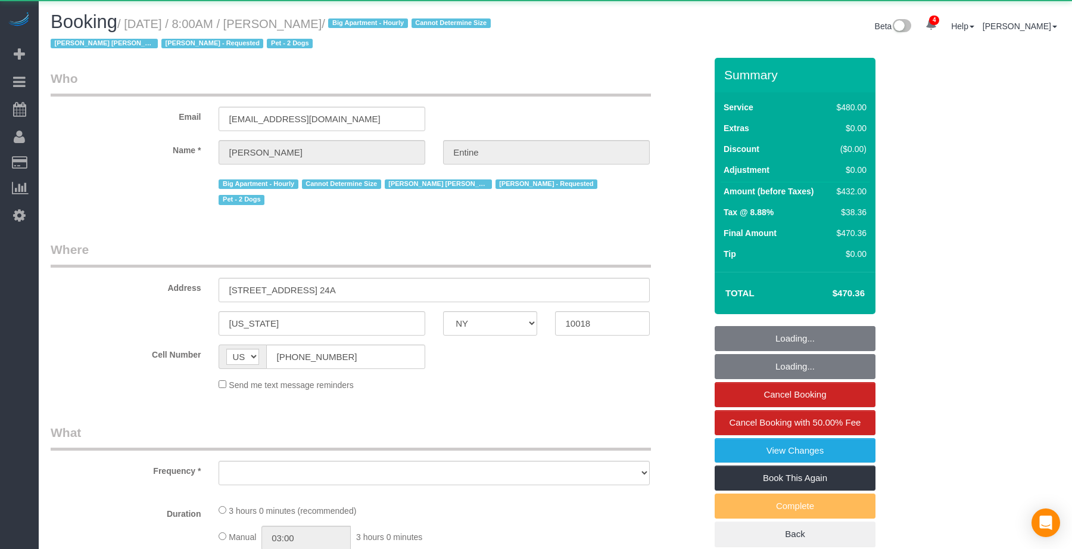
select select "number:56"
select select "number:73"
select select "number:13"
select select "number:6"
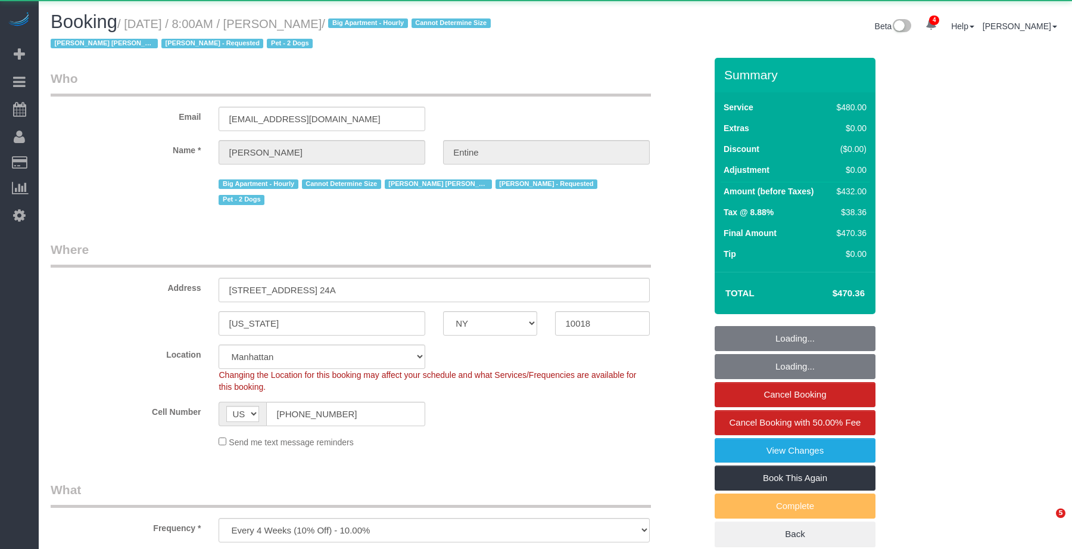
select select "string:stripe-pm_1RKl6b4VGloSiKo7ownJj6Pp"
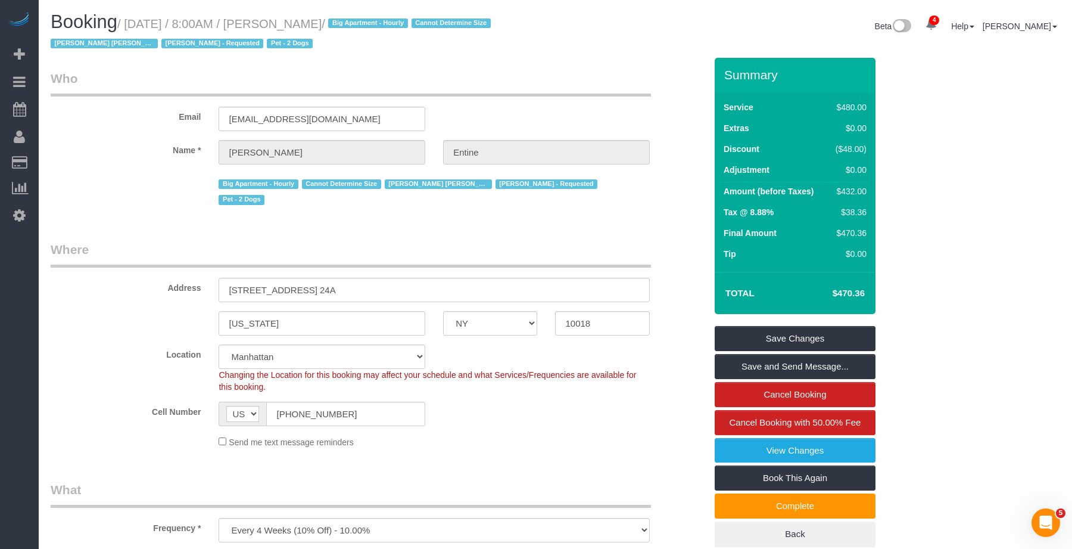
drag, startPoint x: 353, startPoint y: 25, endPoint x: 285, endPoint y: 19, distance: 68.8
click at [285, 19] on small "/ August 27, 2025 / 8:00AM / Madeleine Entine / Big Apartment - Hourly Cannot D…" at bounding box center [273, 33] width 444 height 33
copy small "Madeleine Entine"
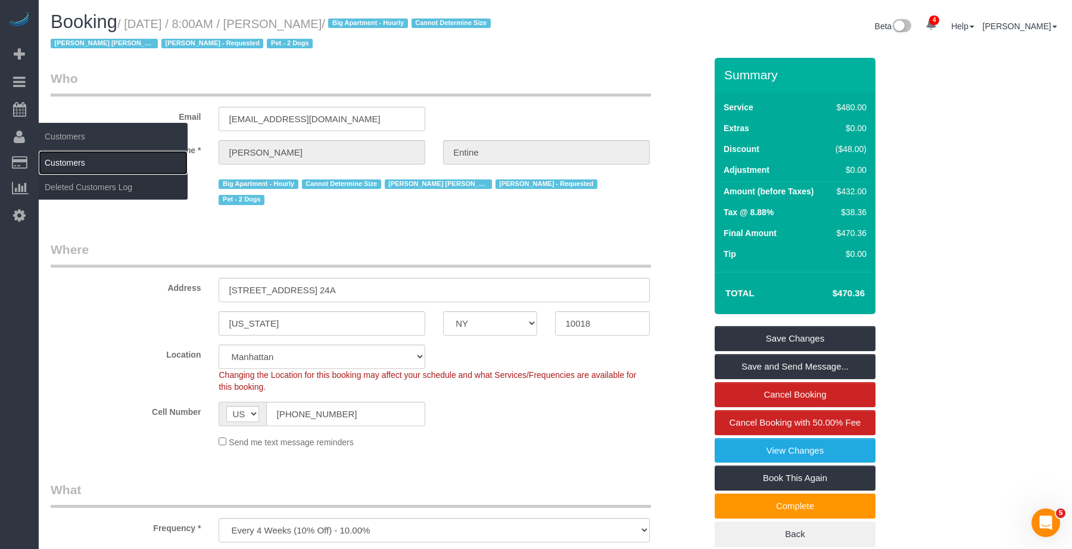
click at [63, 155] on link "Customers" at bounding box center [113, 163] width 149 height 24
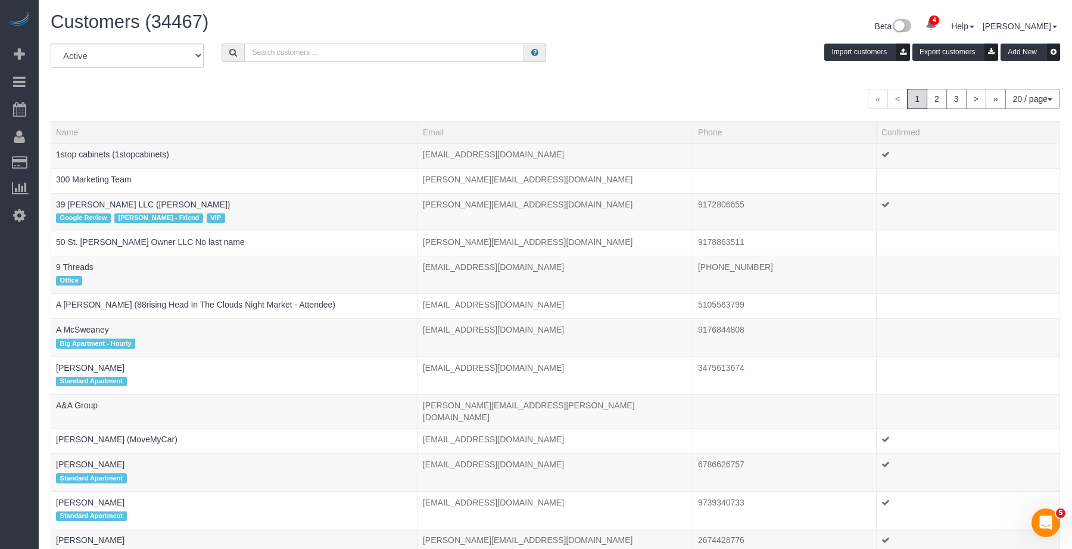
paste input "Madeleine Entine"
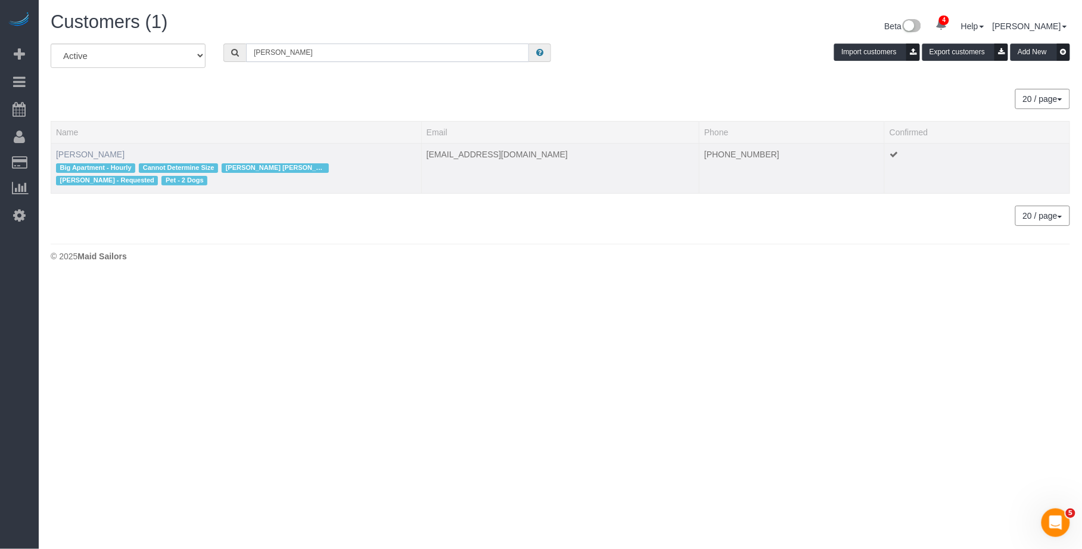
type input "Madeleine Entine"
click at [120, 154] on link "Madeleine Entine" at bounding box center [90, 155] width 69 height 10
click at [114, 155] on link "Madeleine Entine" at bounding box center [90, 155] width 69 height 10
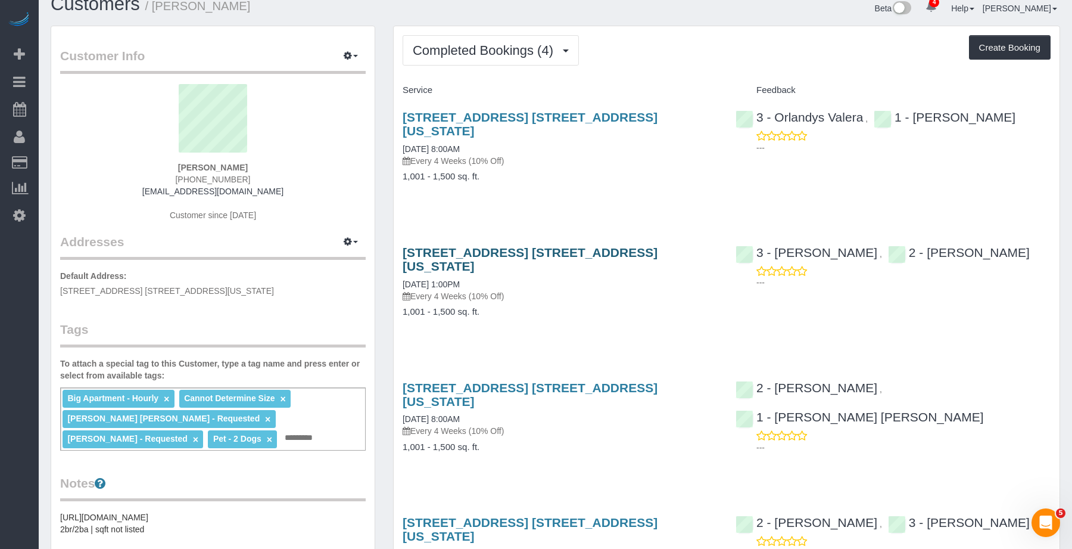
scroll to position [19, 0]
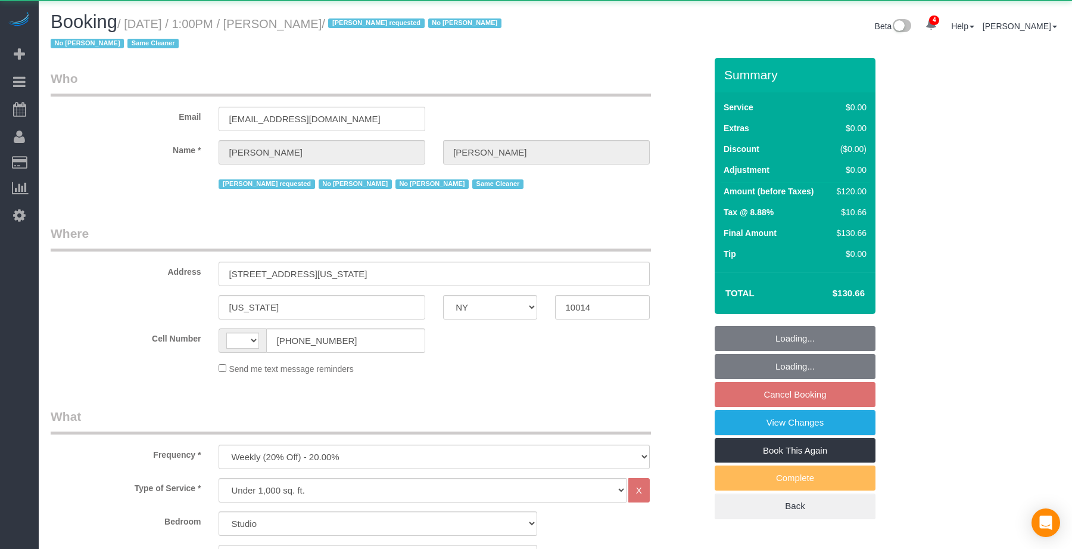
select select "NY"
select select "object:922"
select select "string:US"
select select "spot1"
select select "number:89"
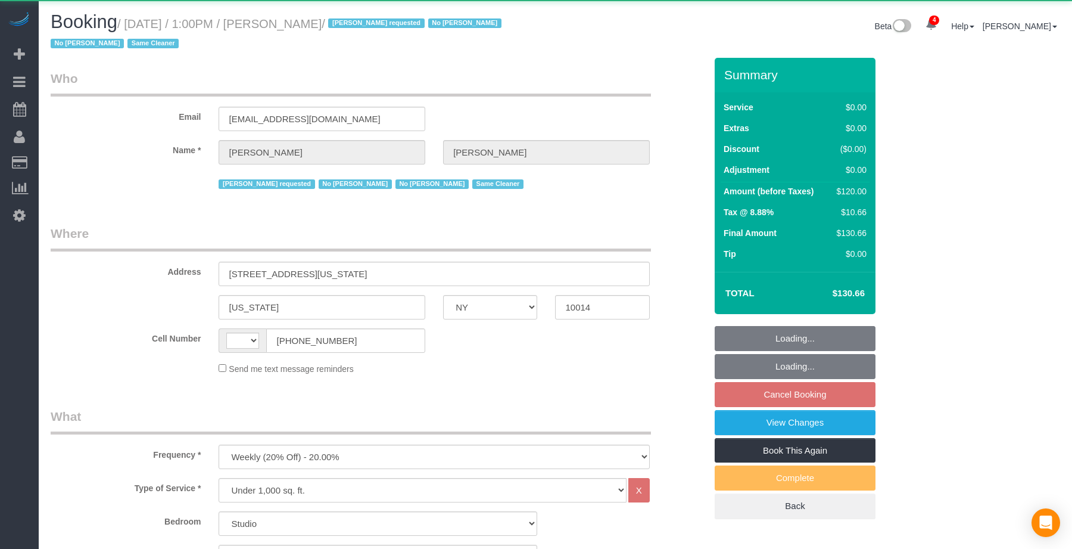
select select "number:90"
select select "number:15"
select select "number:6"
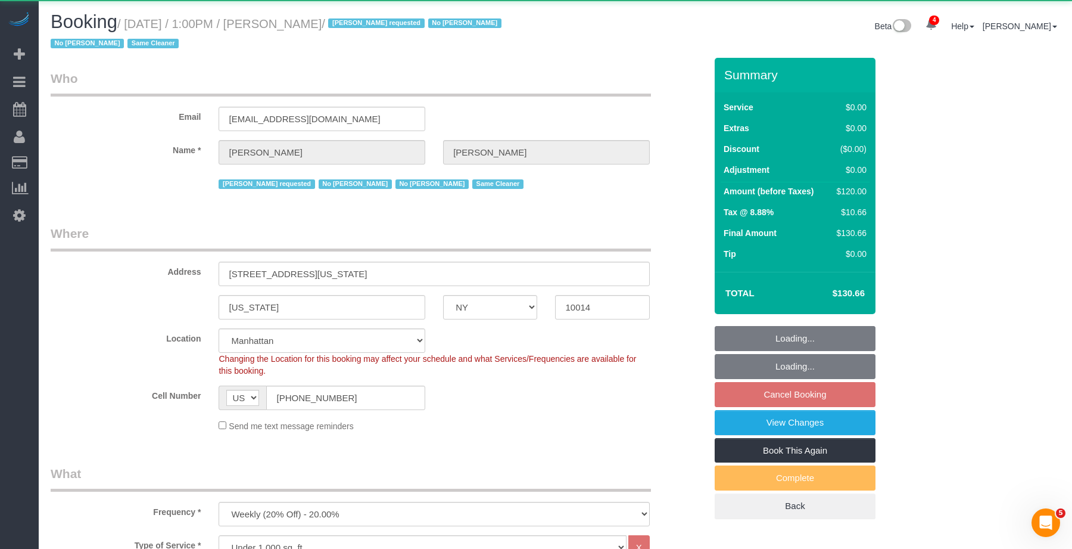
select select "string:stripe-pm_1RlZe34VGloSiKo7V0Y4Tepe"
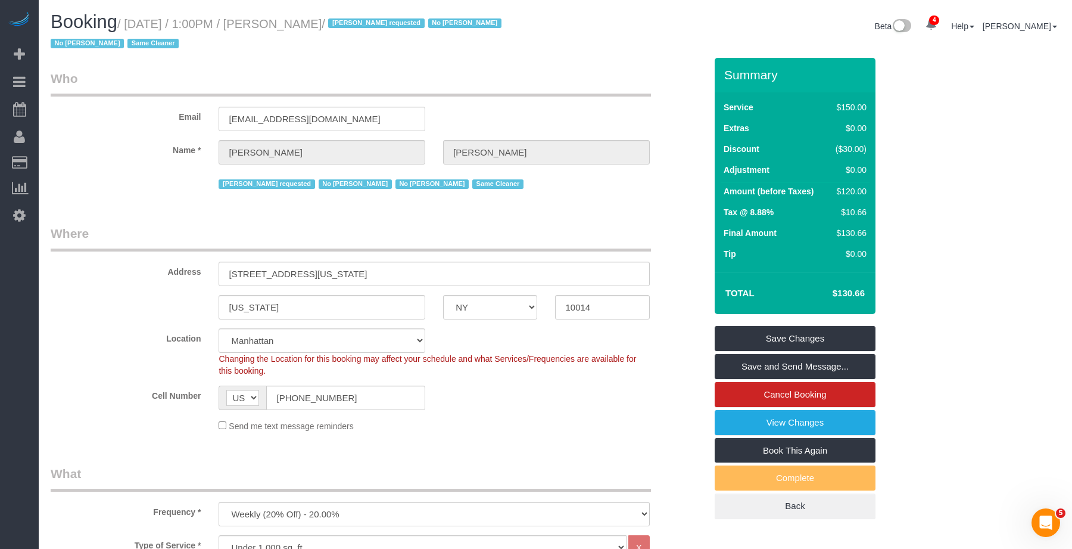
drag, startPoint x: 387, startPoint y: 21, endPoint x: 282, endPoint y: 22, distance: 104.3
click at [282, 22] on small "/ [DATE] / 1:00PM / [PERSON_NAME] / [PERSON_NAME] requested No [PERSON_NAME] No…" at bounding box center [278, 33] width 455 height 33
copy small "[PERSON_NAME]"
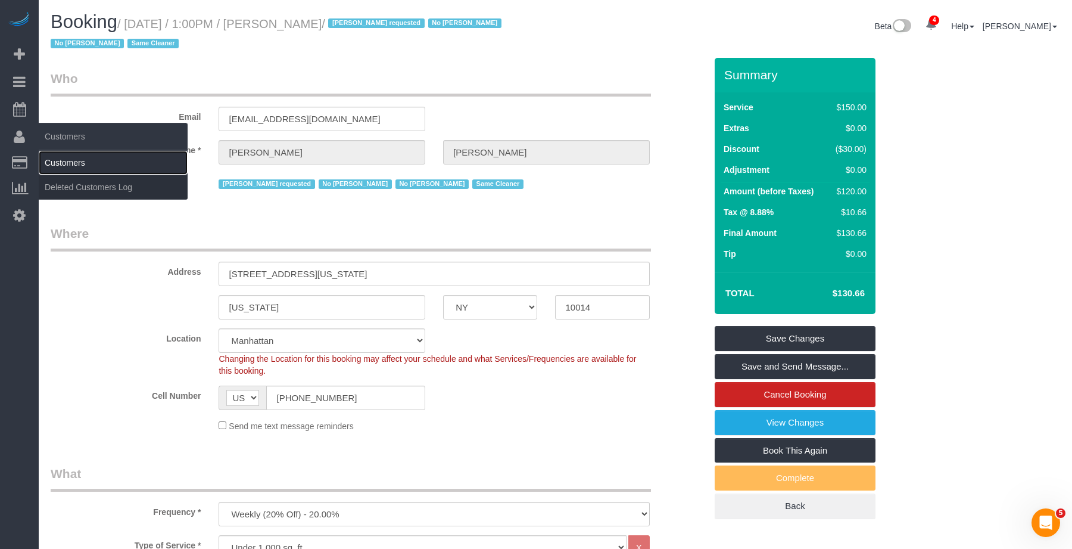
click at [64, 153] on link "Customers" at bounding box center [113, 163] width 149 height 24
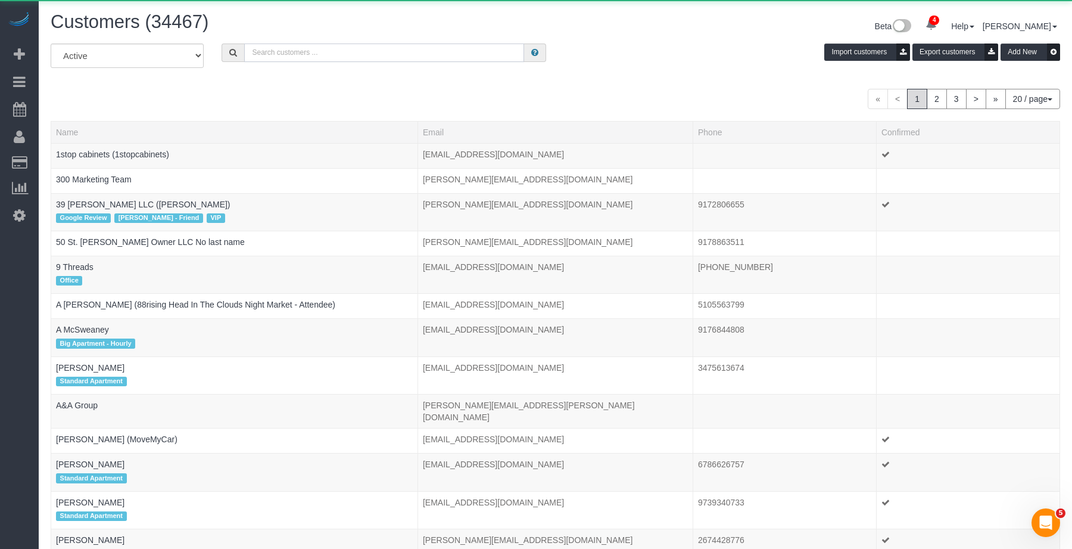
click at [298, 49] on input "text" at bounding box center [384, 52] width 280 height 18
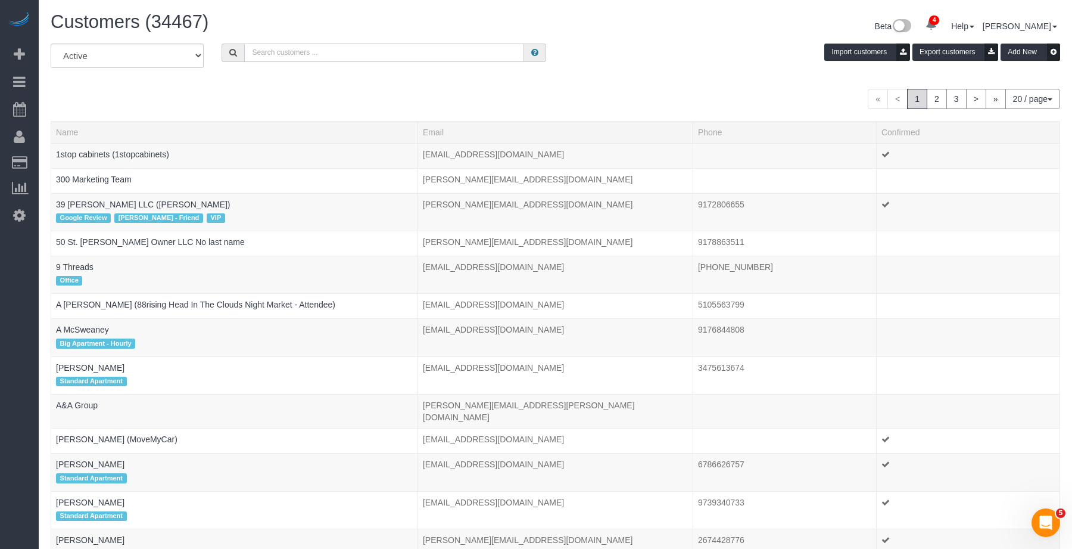
paste input "[PERSON_NAME]"
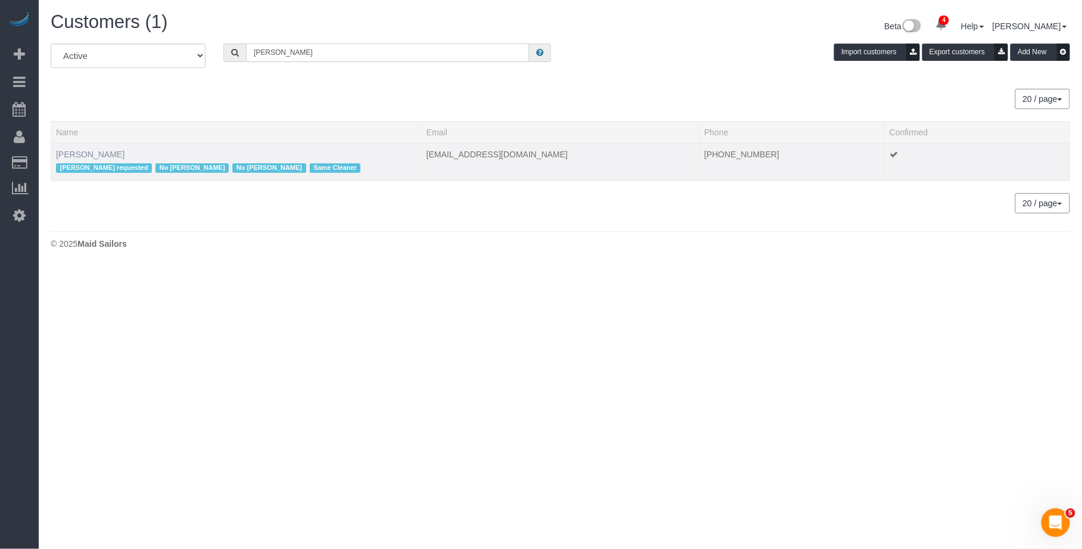
type input "[PERSON_NAME]"
click at [114, 150] on link "[PERSON_NAME]" at bounding box center [90, 155] width 69 height 10
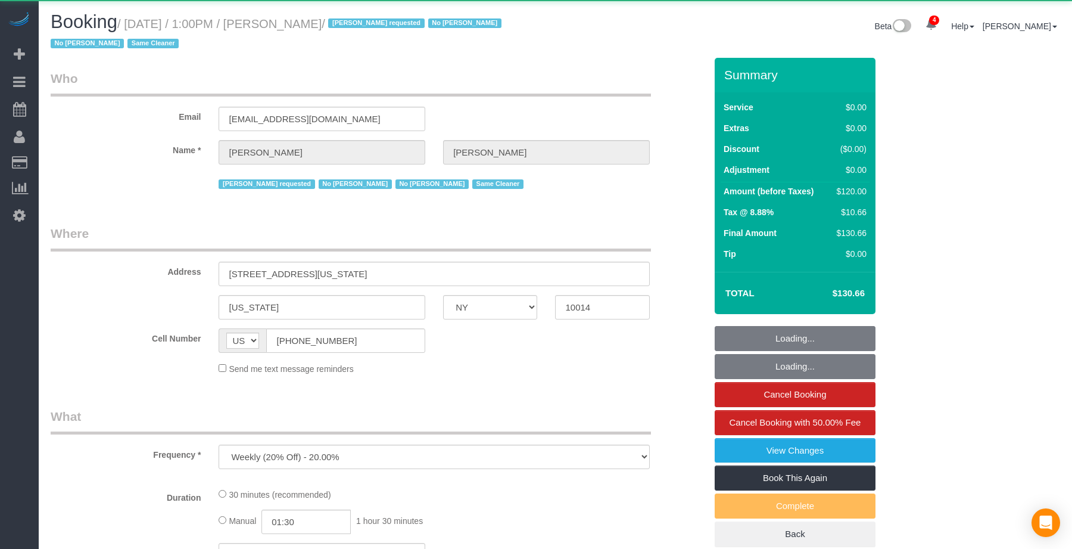
select select "NY"
select select "object:926"
select select "spot1"
select select "number:89"
select select "number:90"
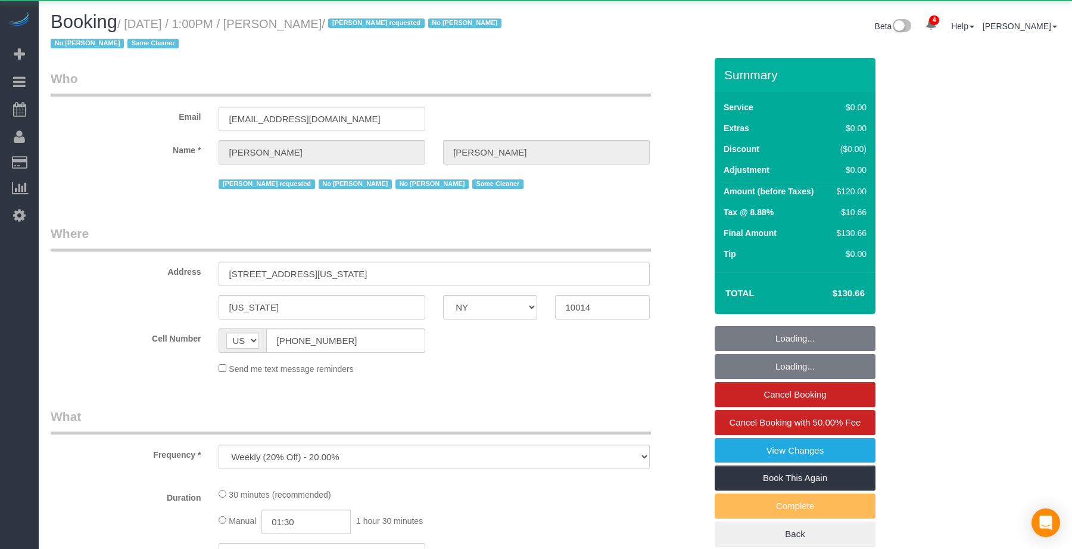
select select "number:15"
select select "number:6"
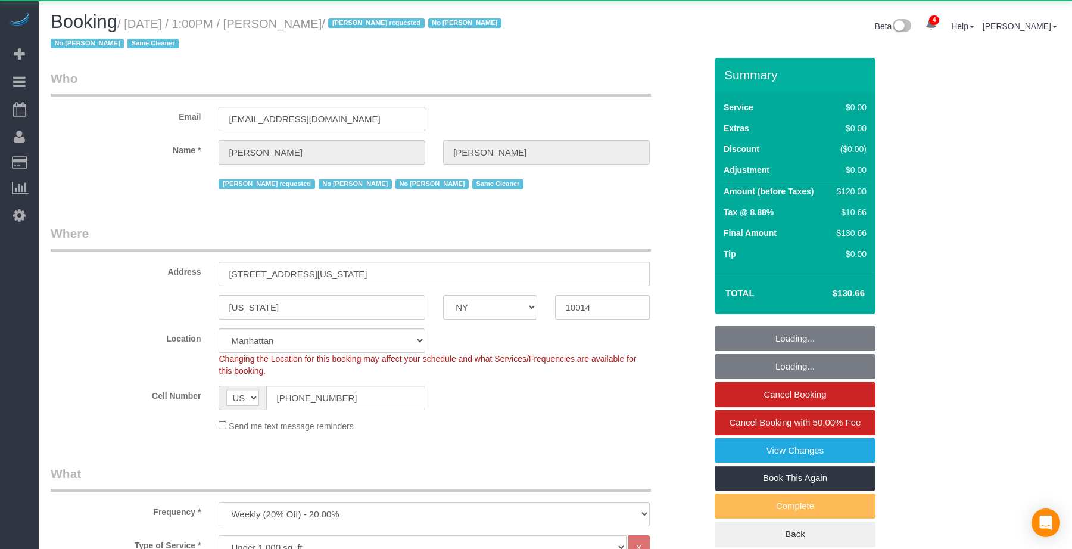
select select "string:stripe-pm_1RlZe34VGloSiKo7V0Y4Tepe"
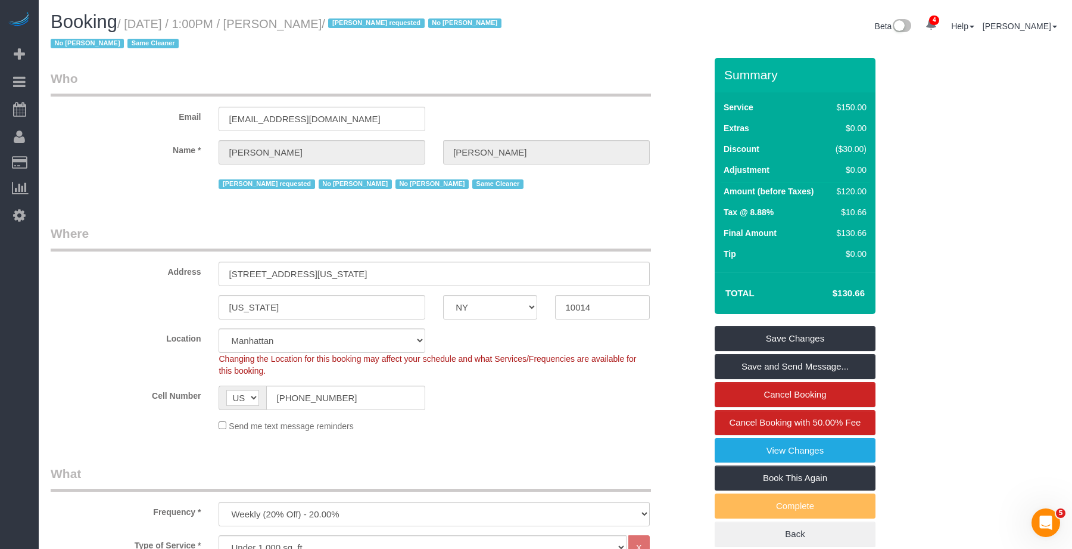
drag, startPoint x: 385, startPoint y: 26, endPoint x: 288, endPoint y: 26, distance: 96.5
click at [287, 27] on small "/ [DATE] / 1:00PM / [PERSON_NAME] / [PERSON_NAME] requested No [PERSON_NAME] No…" at bounding box center [278, 33] width 455 height 33
copy small "[PERSON_NAME]"
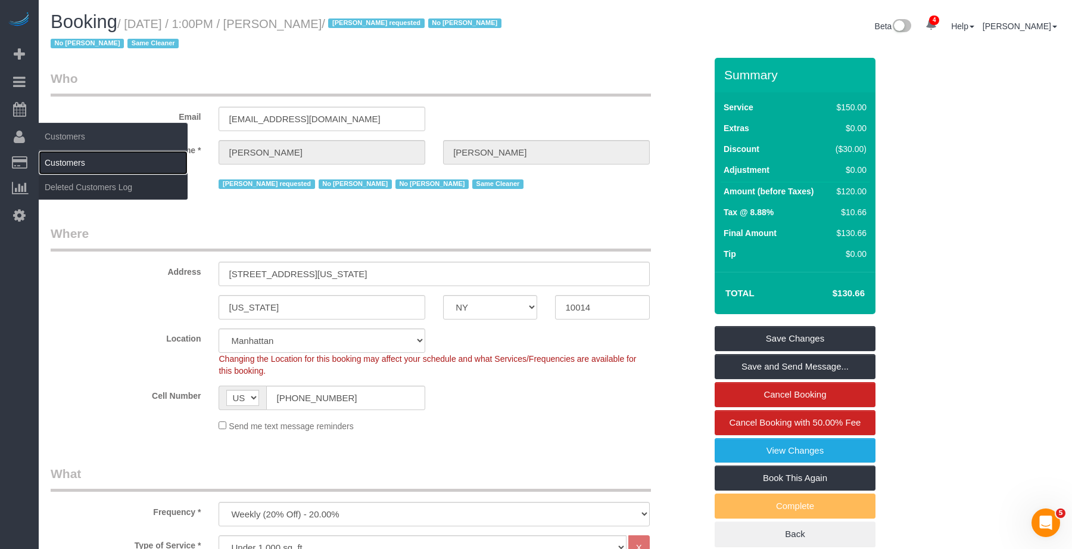
click at [66, 171] on link "Customers" at bounding box center [113, 163] width 149 height 24
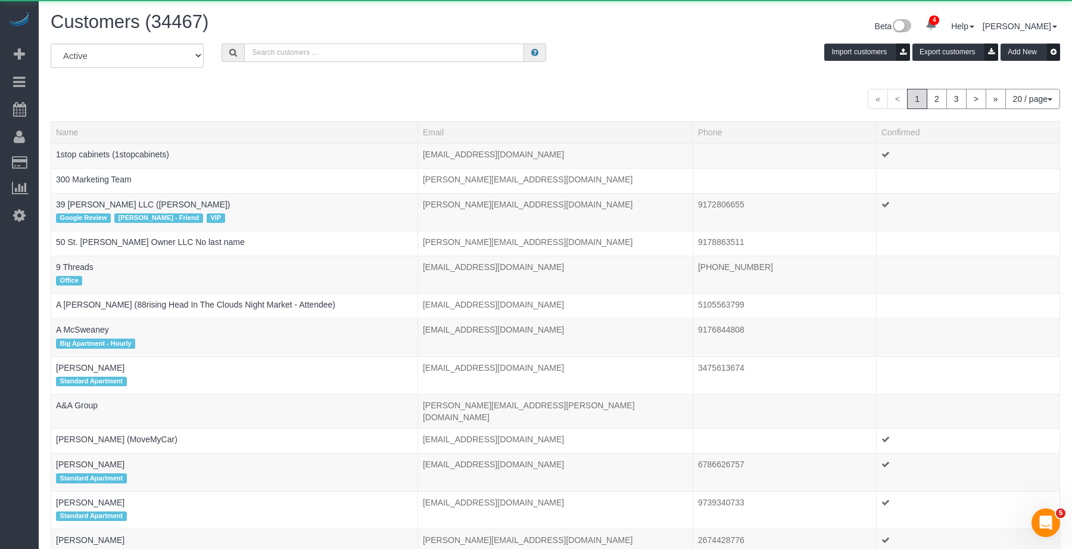
click at [309, 57] on input "text" at bounding box center [384, 52] width 280 height 18
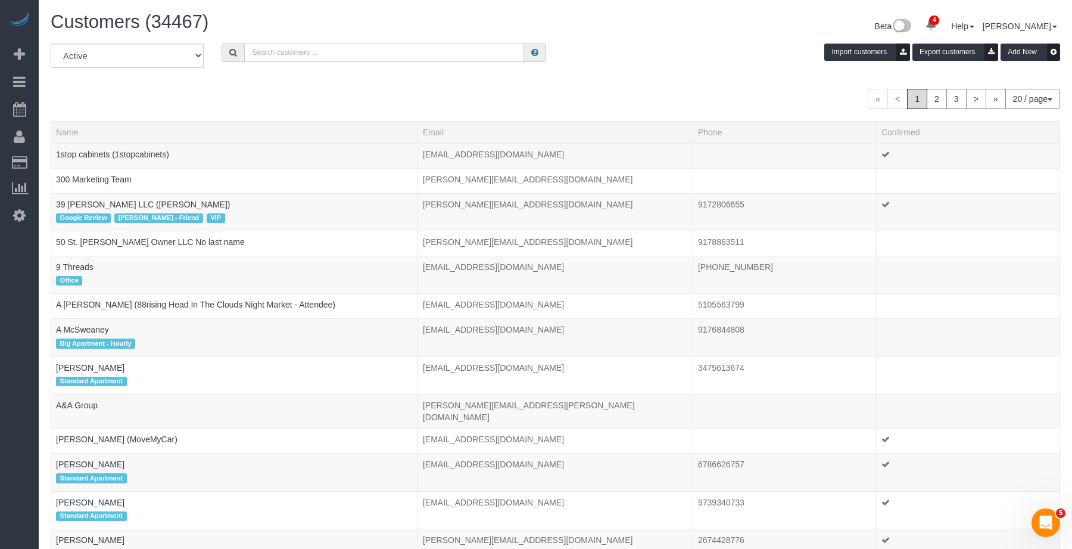
paste input "[PERSON_NAME]"
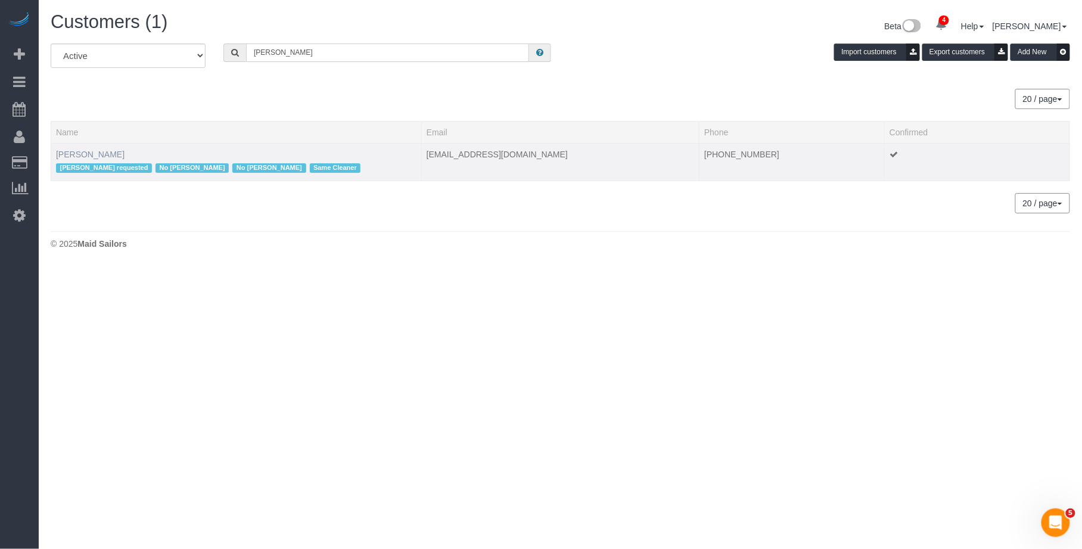
type input "[PERSON_NAME]"
click at [104, 150] on link "[PERSON_NAME]" at bounding box center [90, 155] width 69 height 10
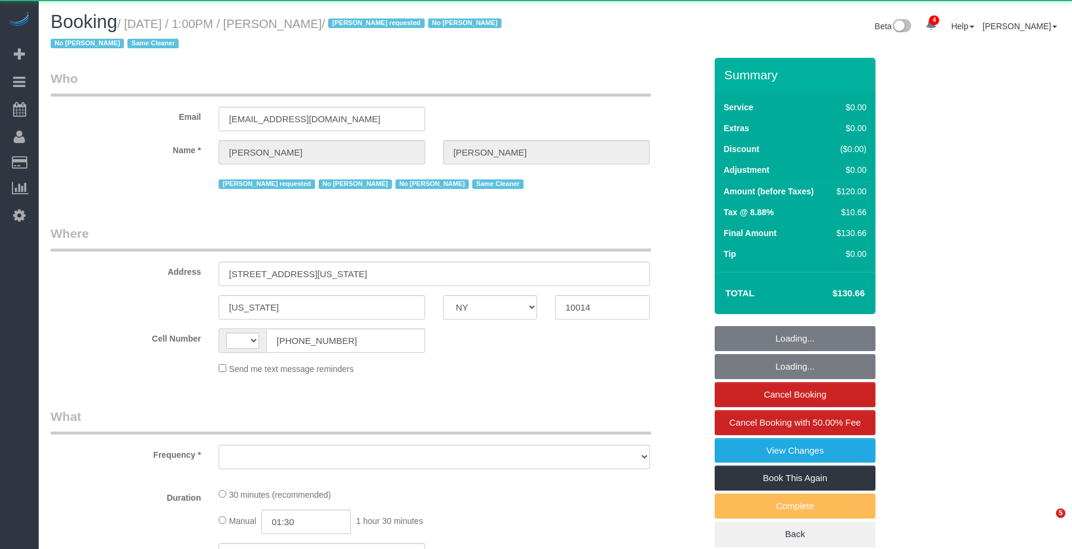
select select "NY"
select select "string:[GEOGRAPHIC_DATA]"
select select "object:3341"
select select "spot1"
select select "number:89"
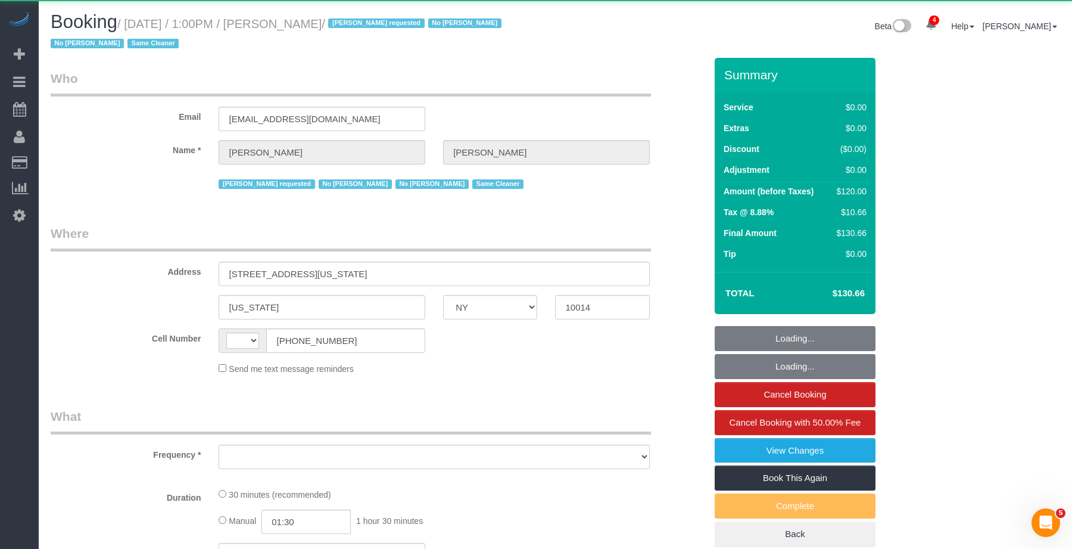
select select "number:90"
select select "number:15"
select select "number:6"
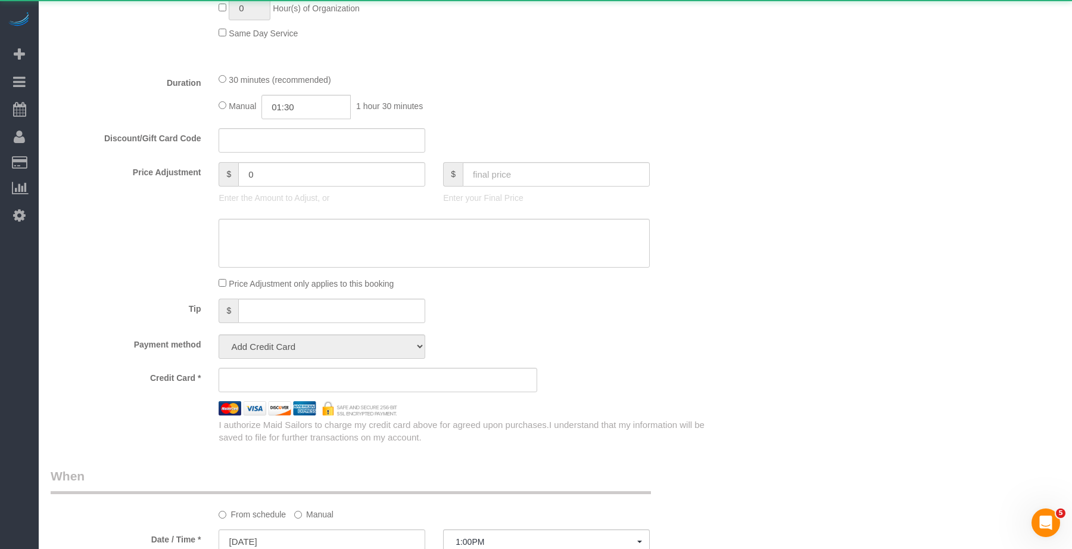
select select "string:stripe-pm_1RlZe34VGloSiKo7V0Y4Tepe"
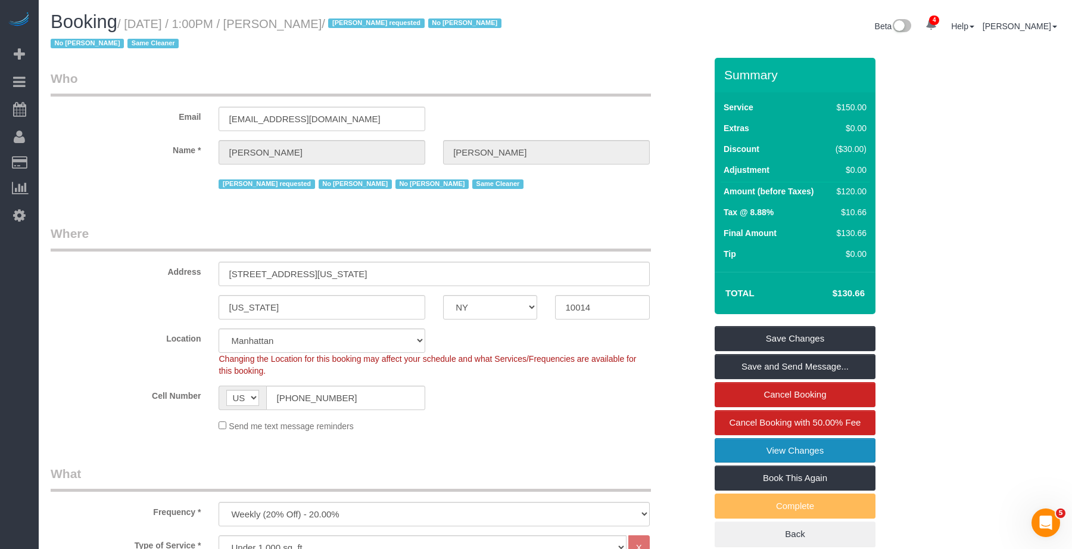
click at [754, 456] on link "View Changes" at bounding box center [795, 450] width 161 height 25
